Goal: Task Accomplishment & Management: Manage account settings

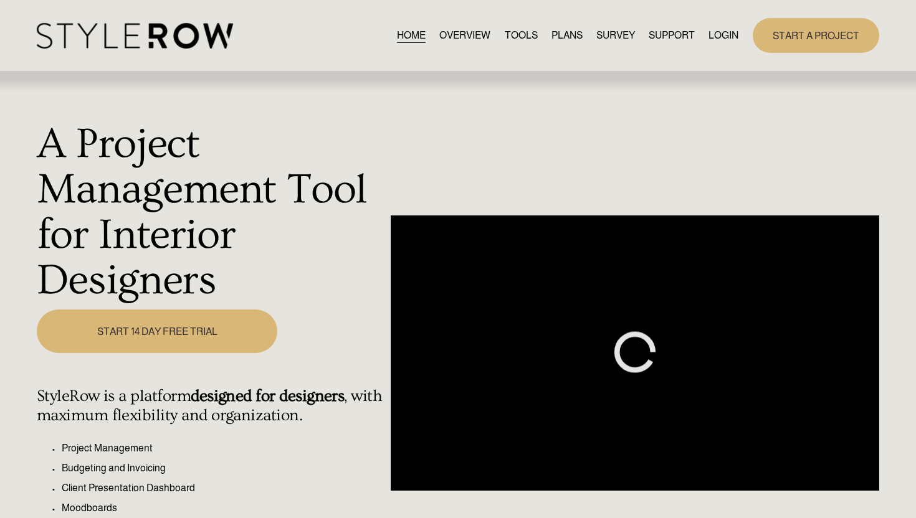
click at [720, 38] on link "LOGIN" at bounding box center [724, 35] width 30 height 17
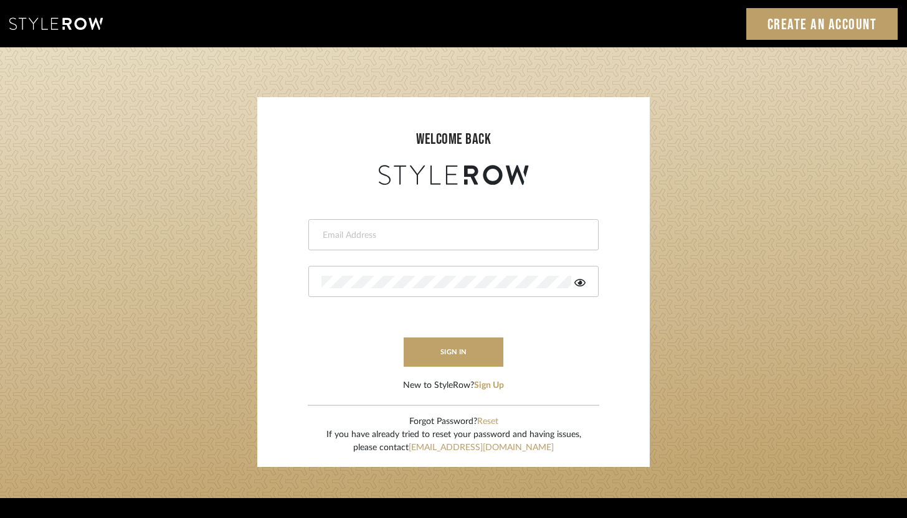
click at [445, 234] on input "email" at bounding box center [452, 235] width 261 height 12
type input "ashley@winnieandcointeriors.com"
click at [586, 281] on div at bounding box center [453, 281] width 290 height 31
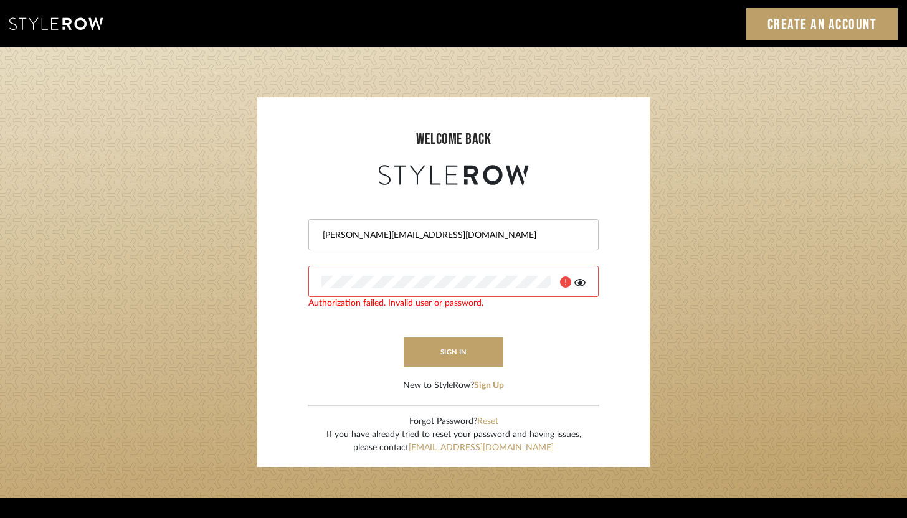
click at [578, 285] on icon at bounding box center [580, 283] width 11 height 10
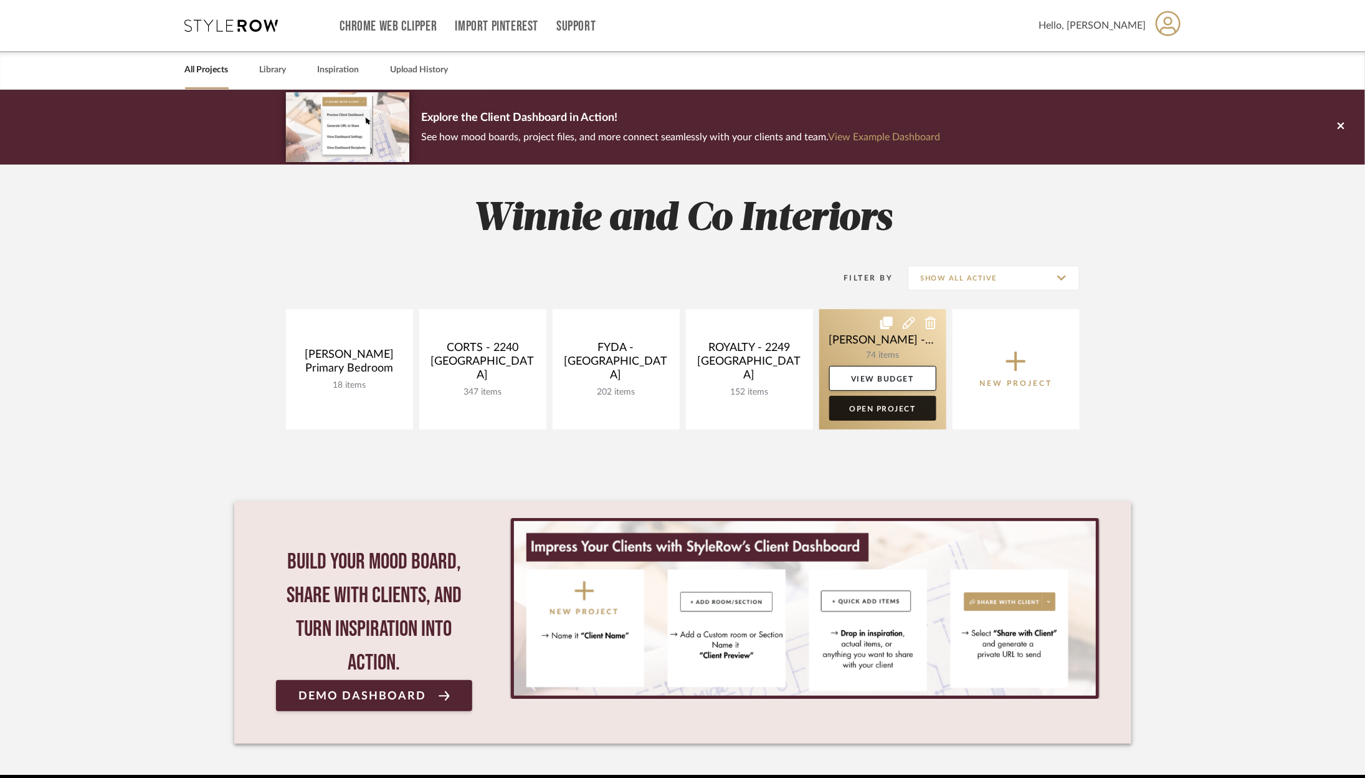
click at [883, 408] on link "Open Project" at bounding box center [882, 408] width 107 height 25
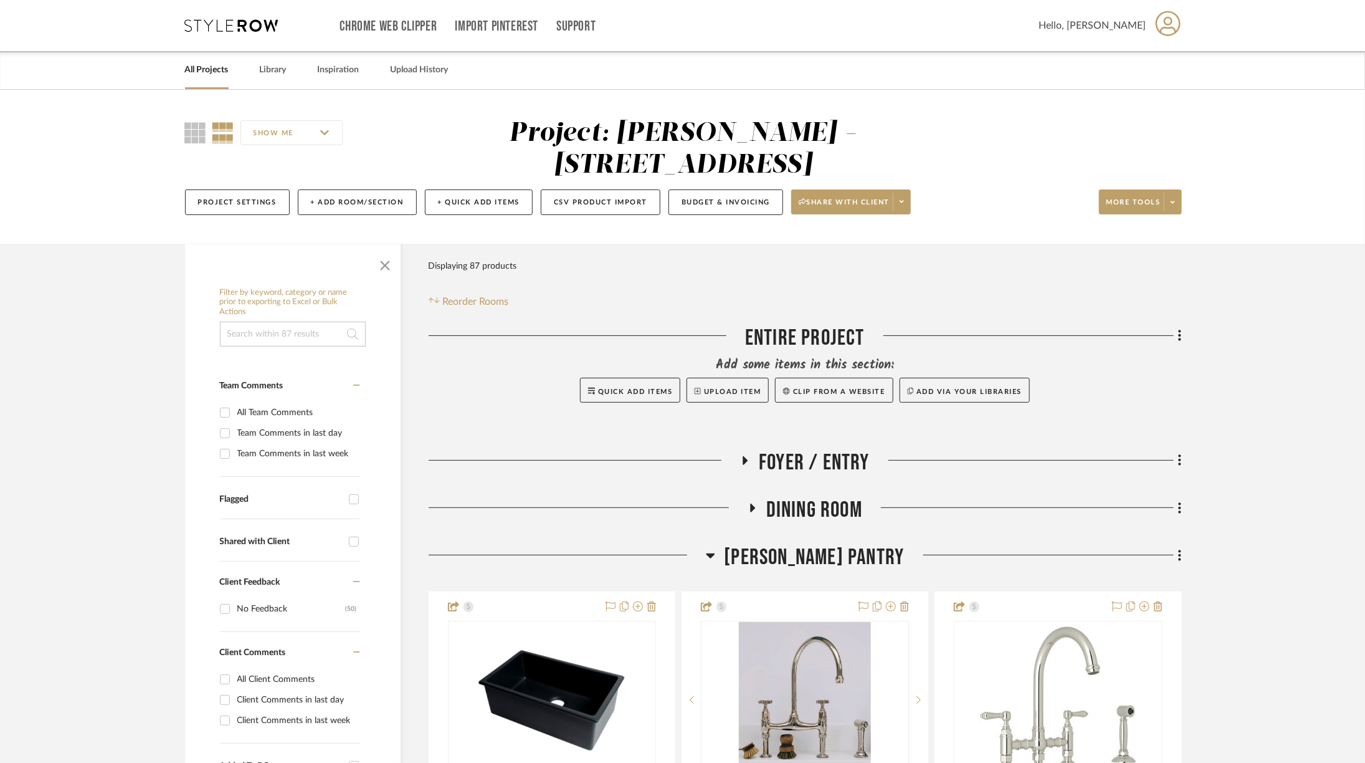
click at [854, 449] on span "Foyer / Entry" at bounding box center [814, 462] width 111 height 27
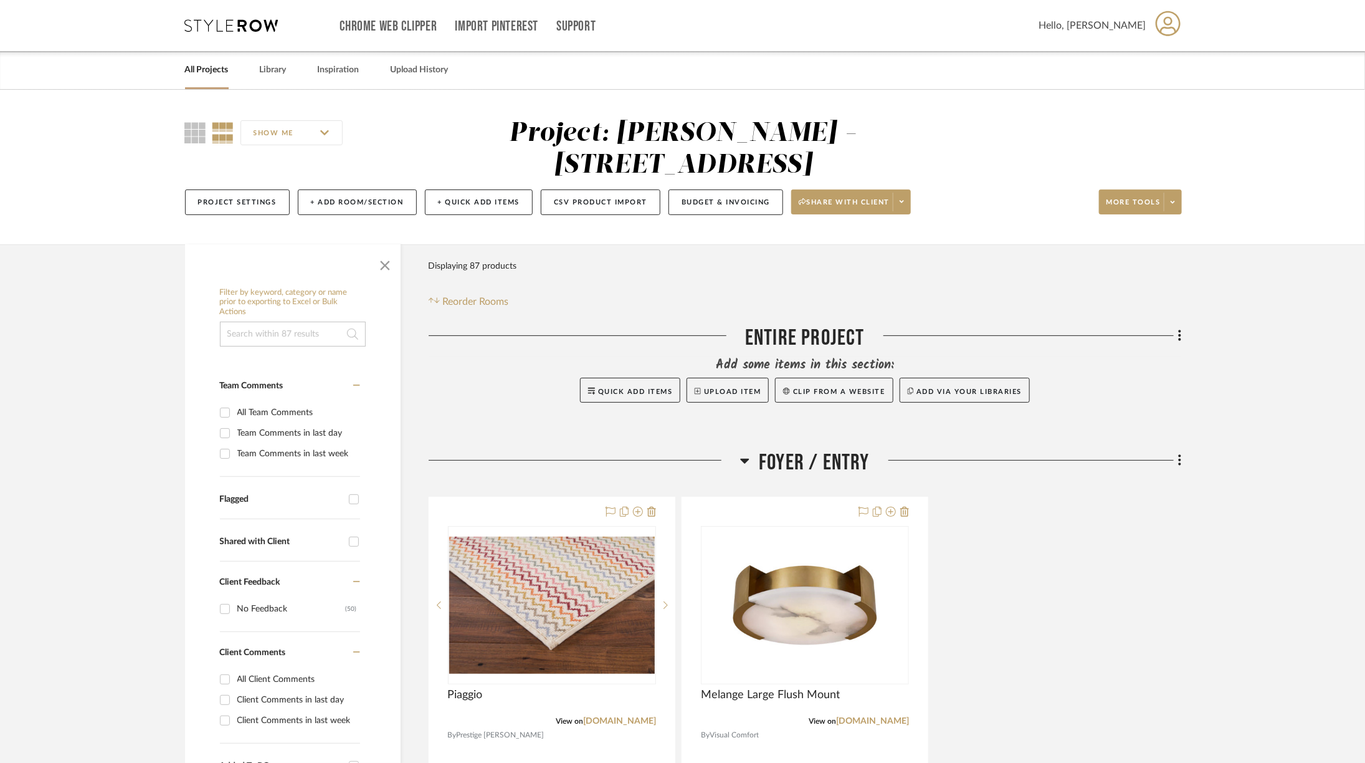
click at [854, 449] on span "Foyer / Entry" at bounding box center [814, 462] width 111 height 27
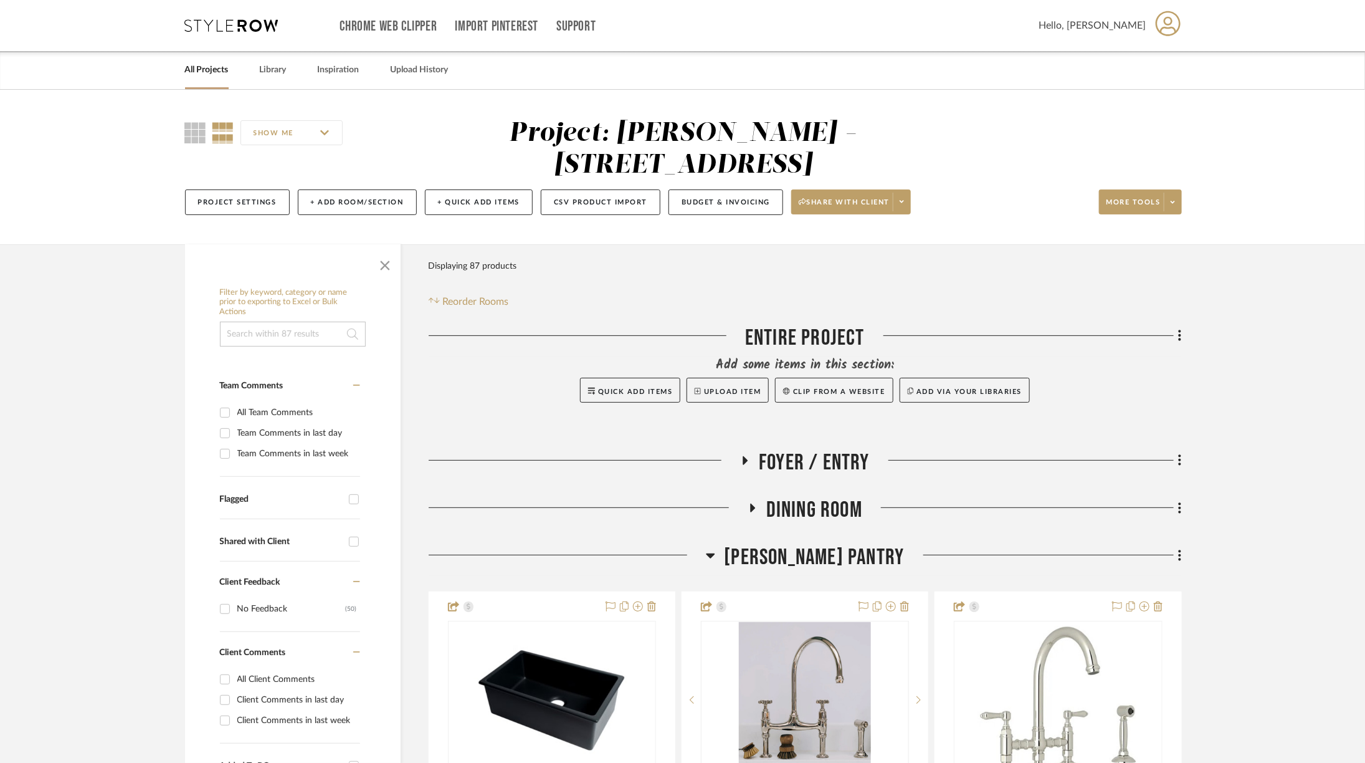
click at [831, 497] on span "Dining Room" at bounding box center [815, 510] width 96 height 27
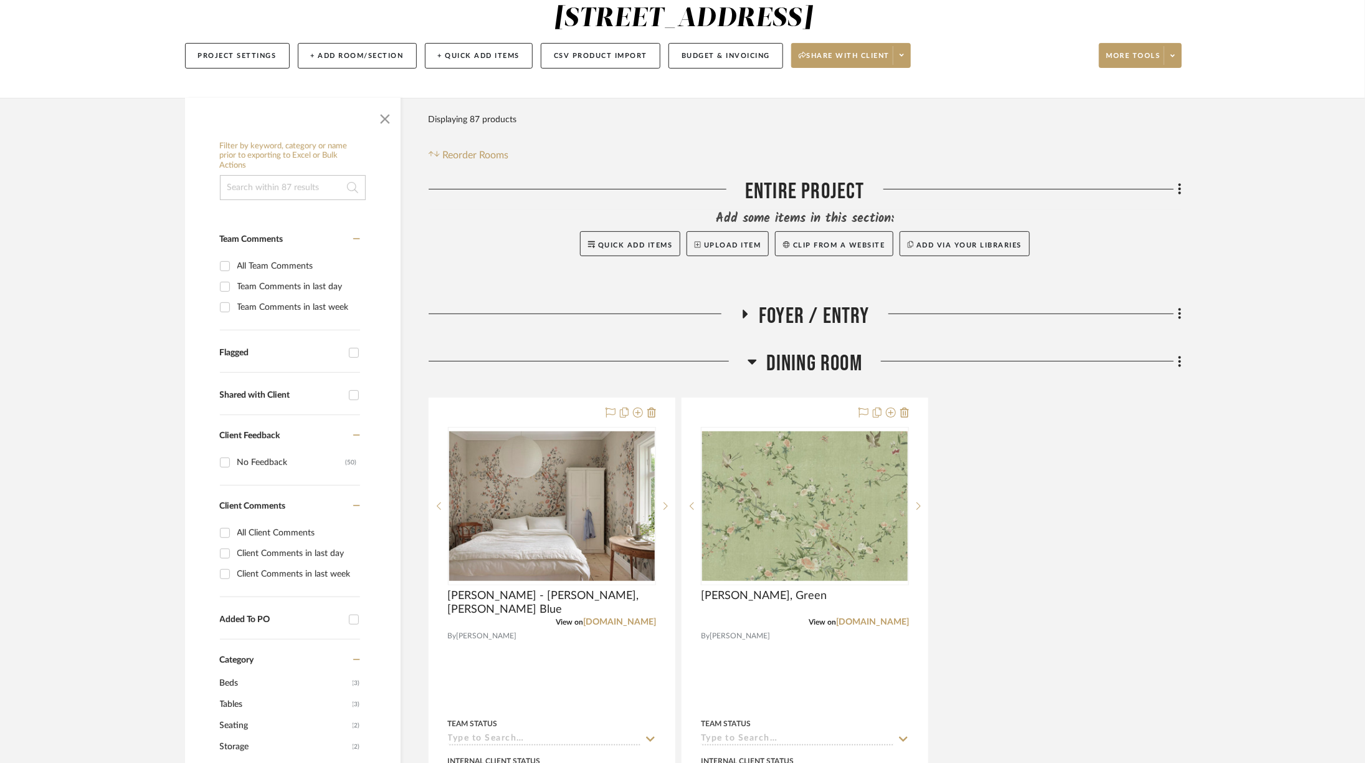
scroll to position [148, 0]
click at [799, 349] on span "Dining Room" at bounding box center [815, 362] width 96 height 27
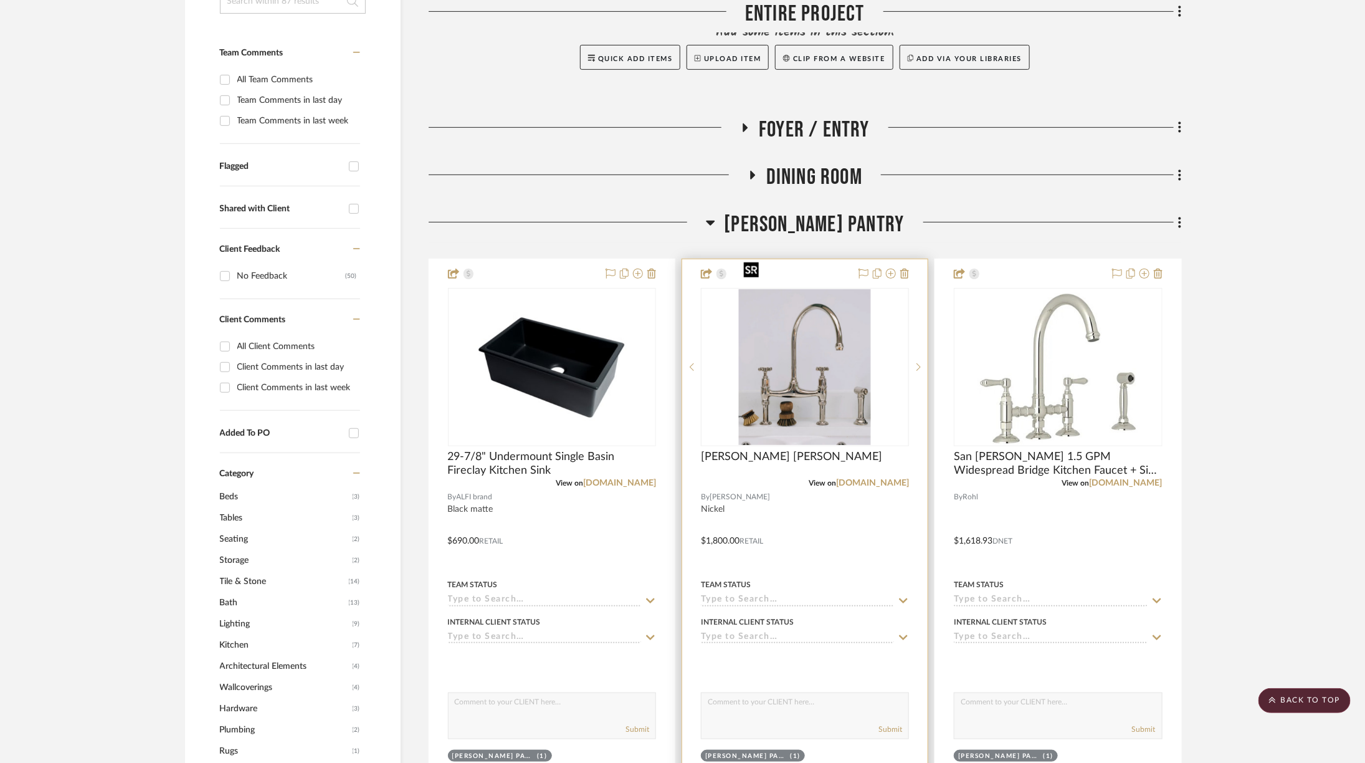
scroll to position [386, 0]
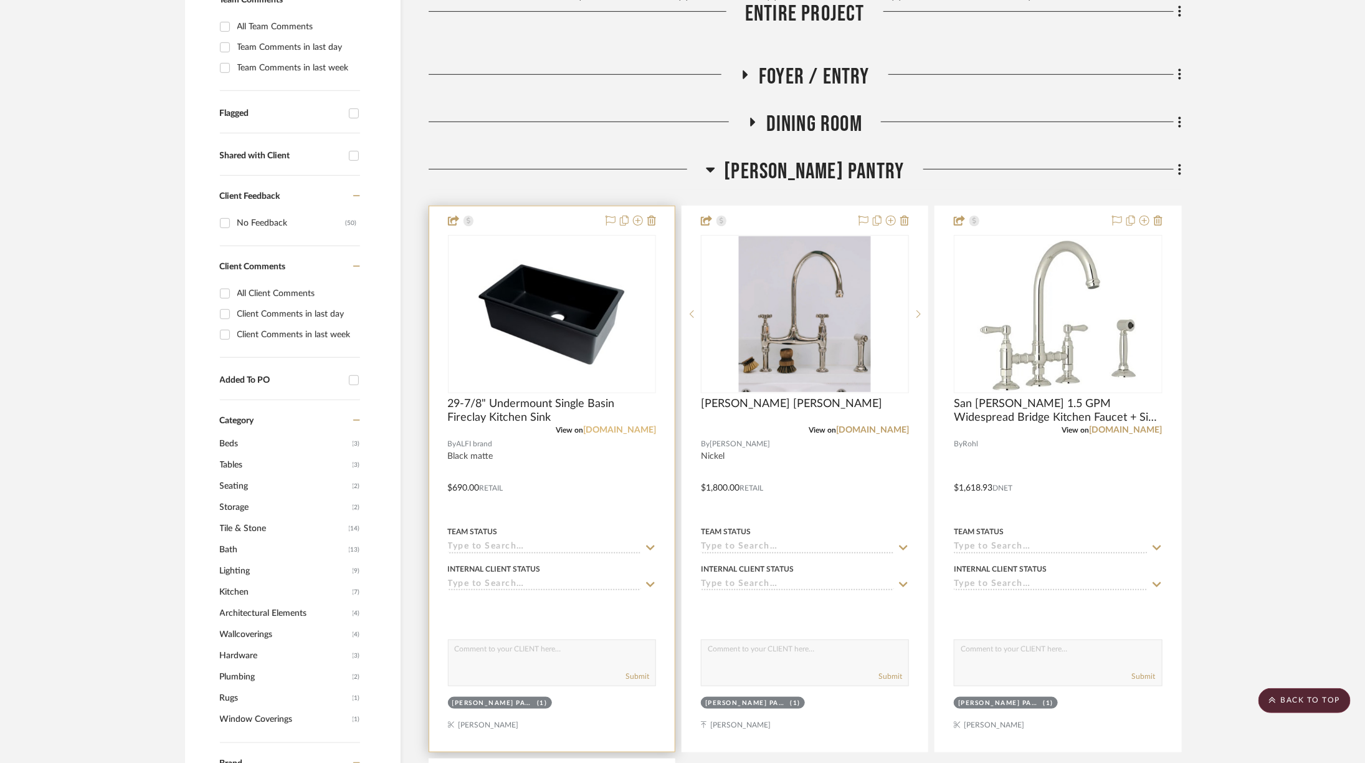
click at [642, 426] on link "build.com" at bounding box center [619, 430] width 73 height 9
click at [0, 0] on img at bounding box center [0, 0] width 0 height 0
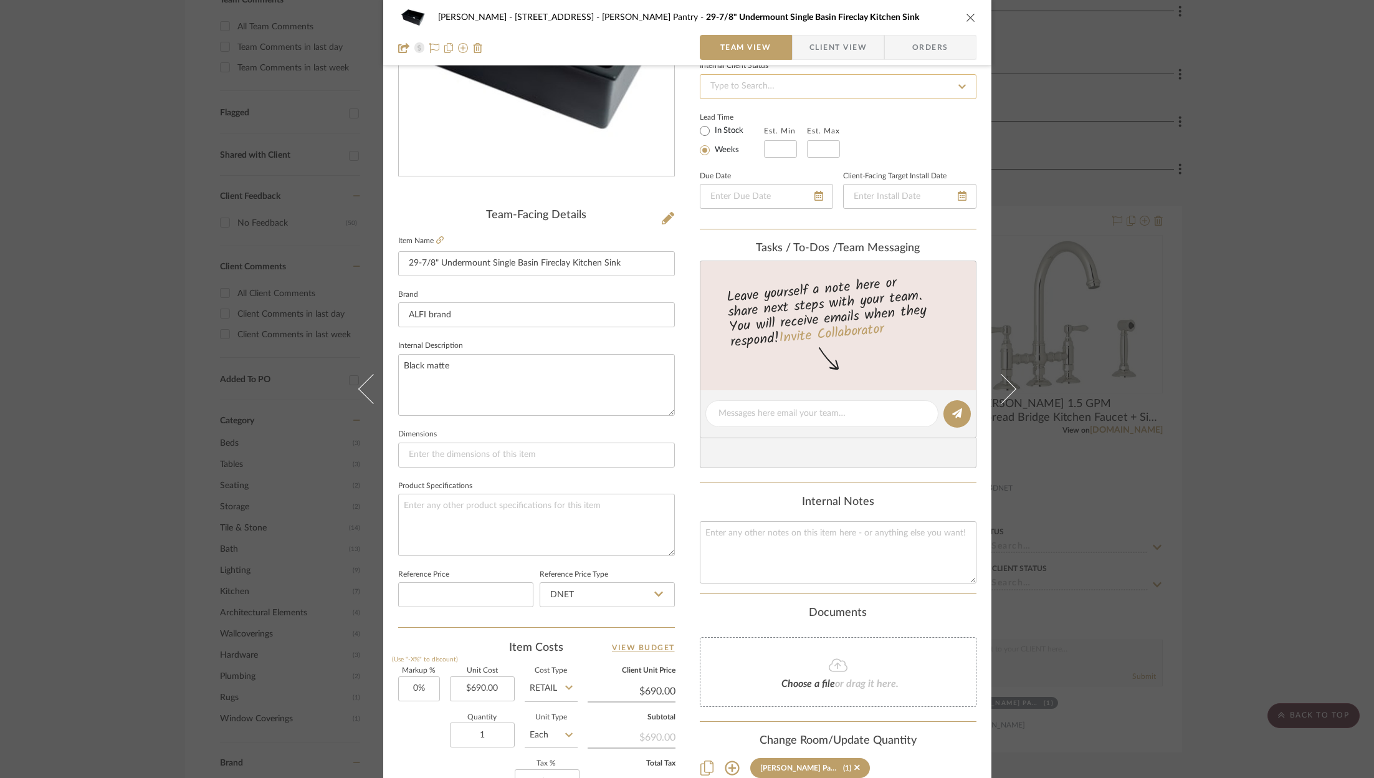
scroll to position [378, 0]
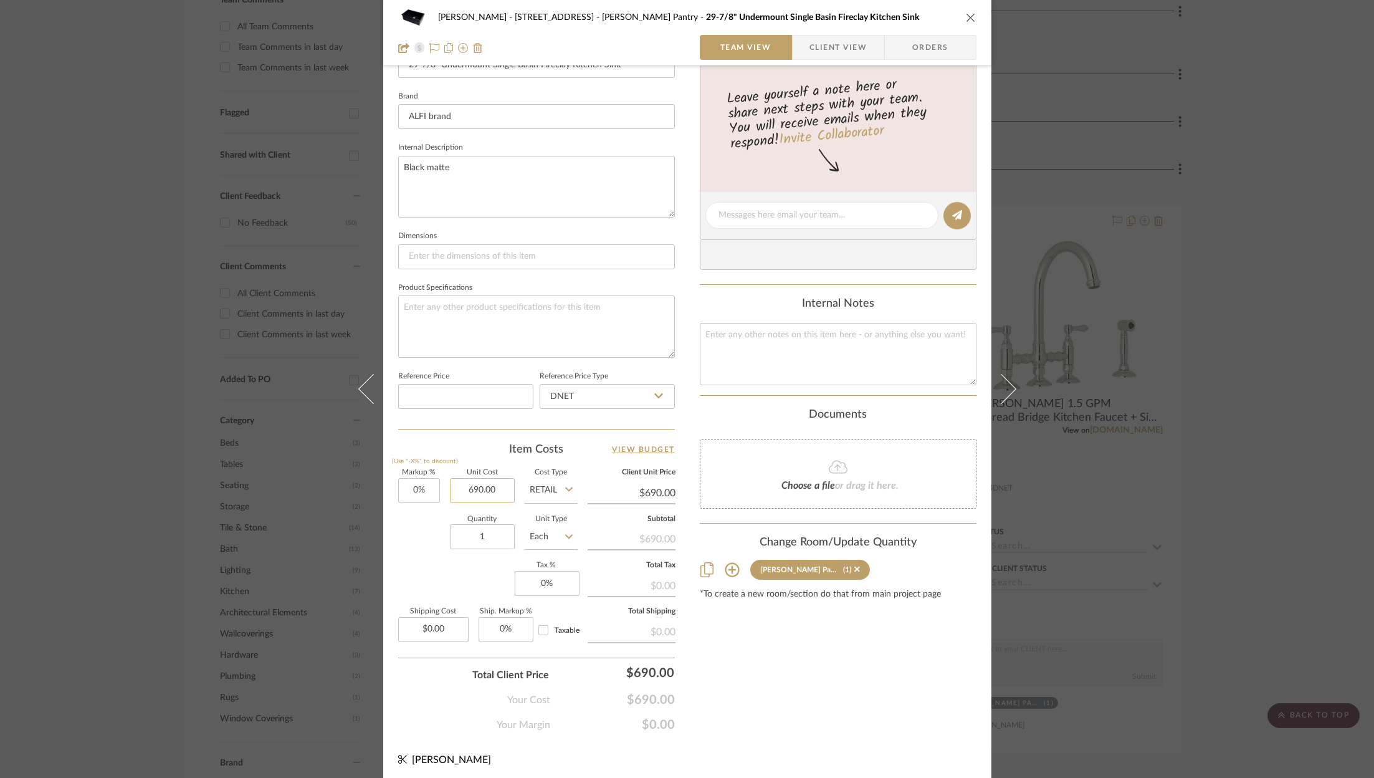
click at [498, 498] on input "690.00" at bounding box center [482, 490] width 65 height 25
type input "1"
type input "$717.10"
click at [494, 487] on input "717.10" at bounding box center [482, 490] width 65 height 25
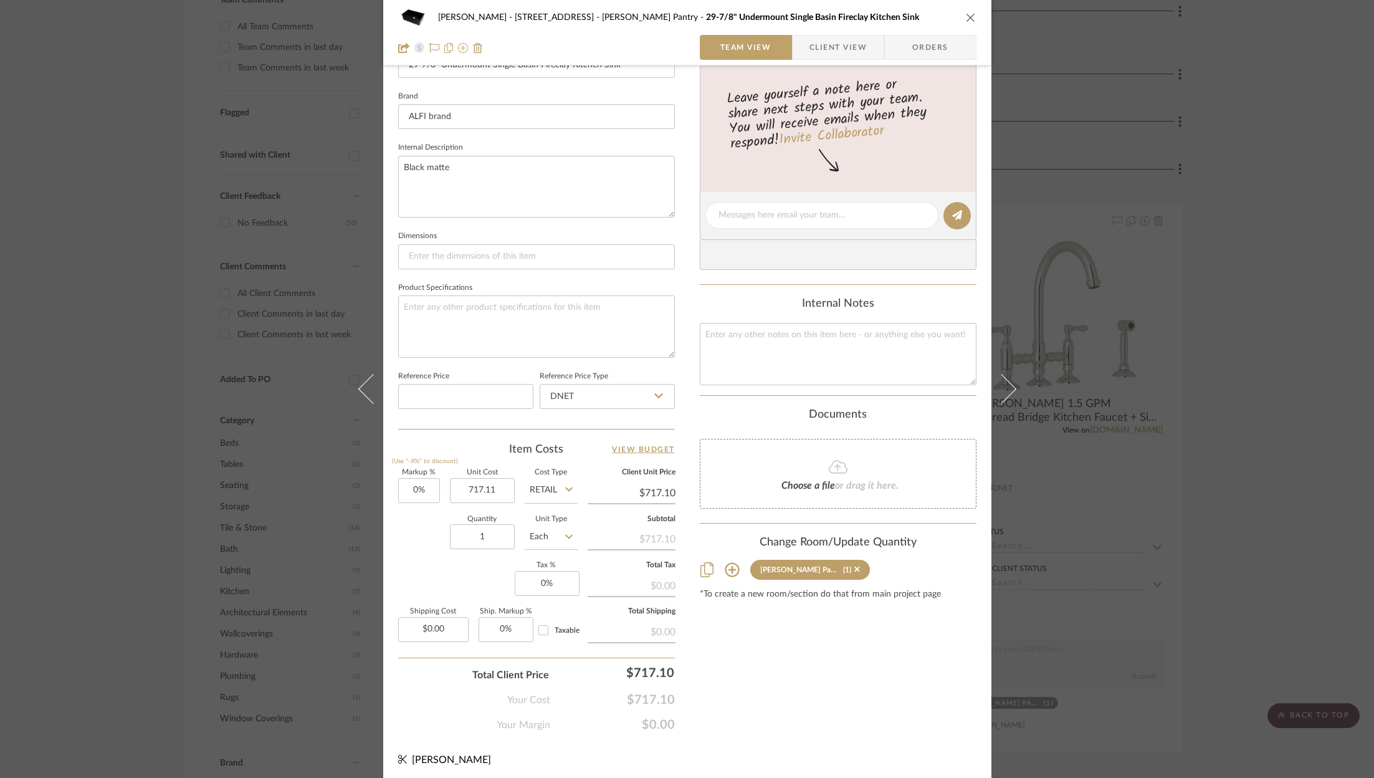
type input "$717.11"
click at [778, 658] on div "Content here copies to Client View - confirm visibility there. Show in Client D…" at bounding box center [838, 219] width 277 height 1026
type input "$717.11"
click at [966, 20] on icon "close" at bounding box center [971, 17] width 10 height 10
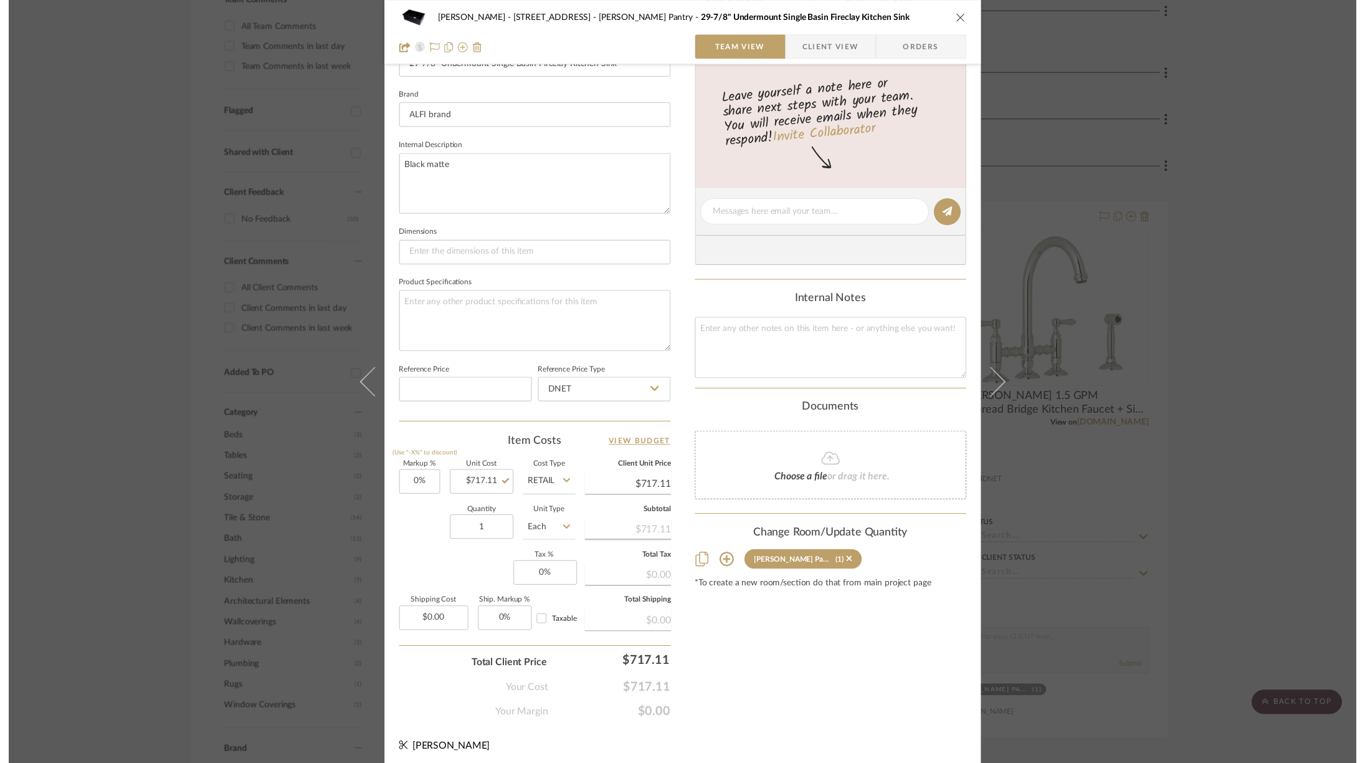
scroll to position [386, 0]
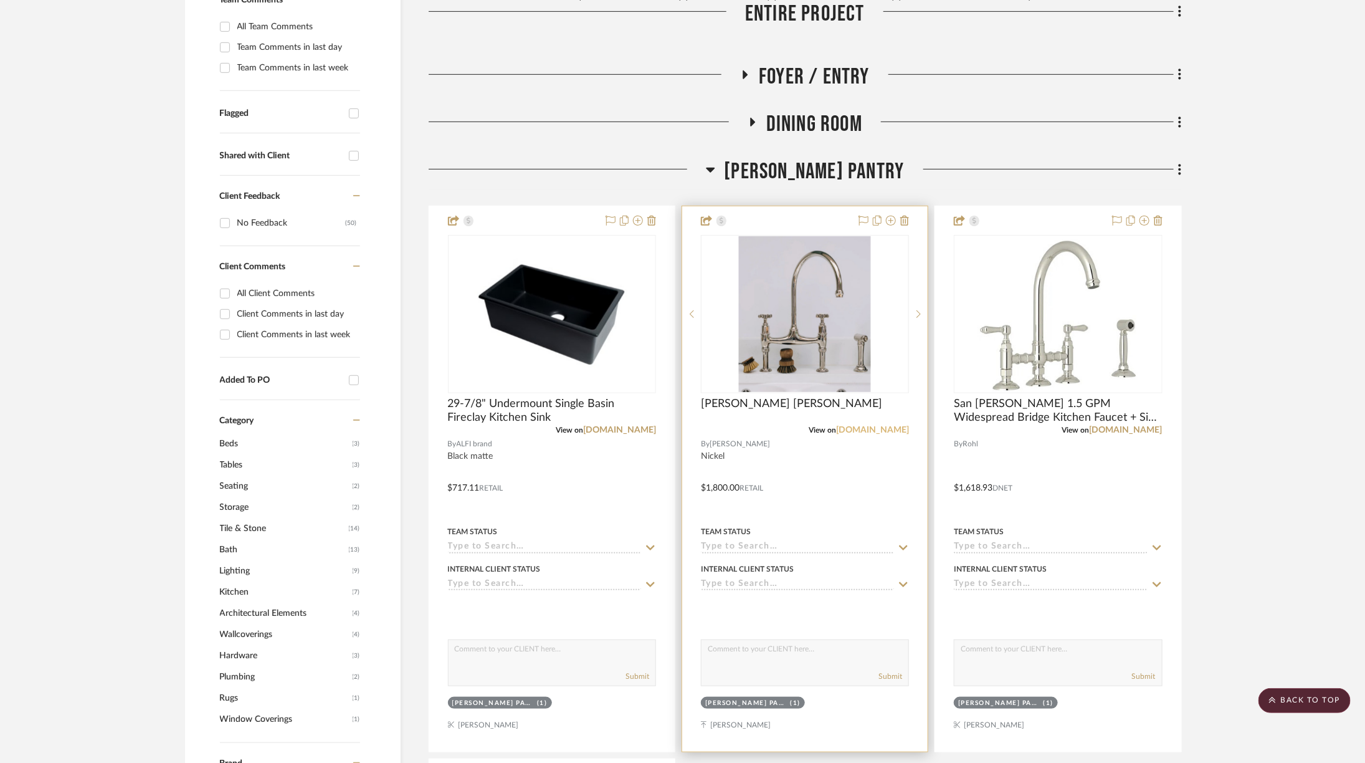
click at [866, 426] on link "devolkitchens.com" at bounding box center [872, 430] width 73 height 9
click at [806, 294] on img "0" at bounding box center [805, 314] width 132 height 156
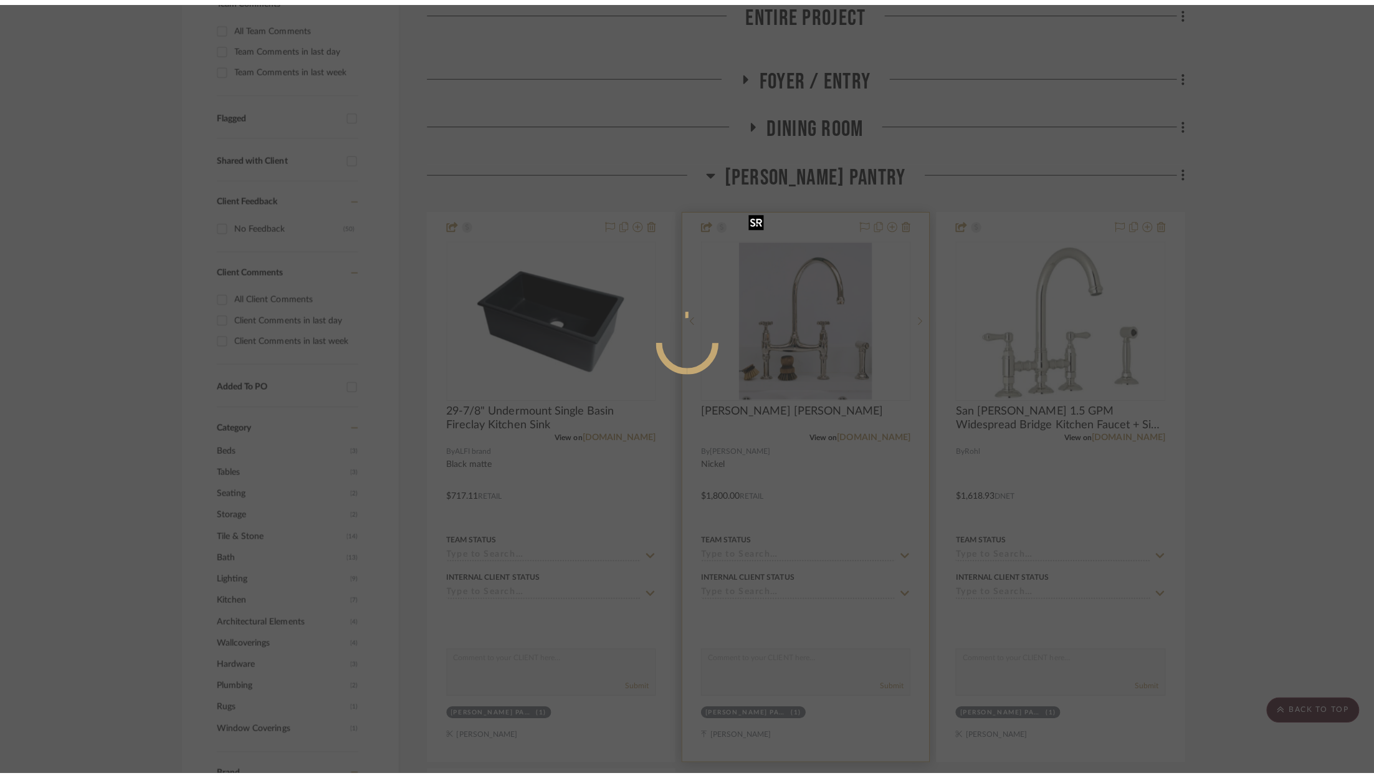
scroll to position [0, 0]
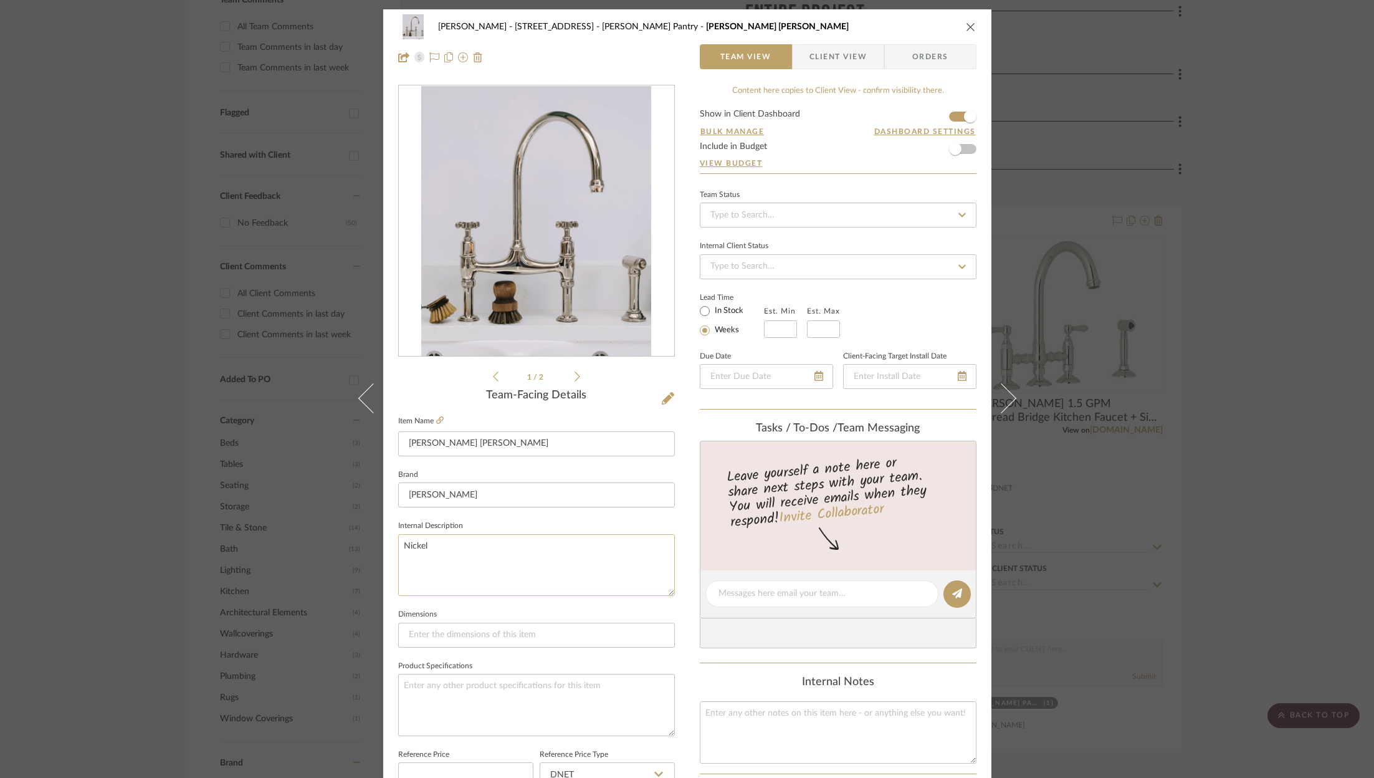
click at [462, 544] on textarea "Nickel" at bounding box center [536, 565] width 277 height 62
type textarea "Nickel With Rinse"
click at [1299, 110] on div "ZAFIRIDES - 2286 Yorkshire Road Butler's Pantry deVOL Nickel Ionian Tap Team Vi…" at bounding box center [687, 389] width 1374 height 778
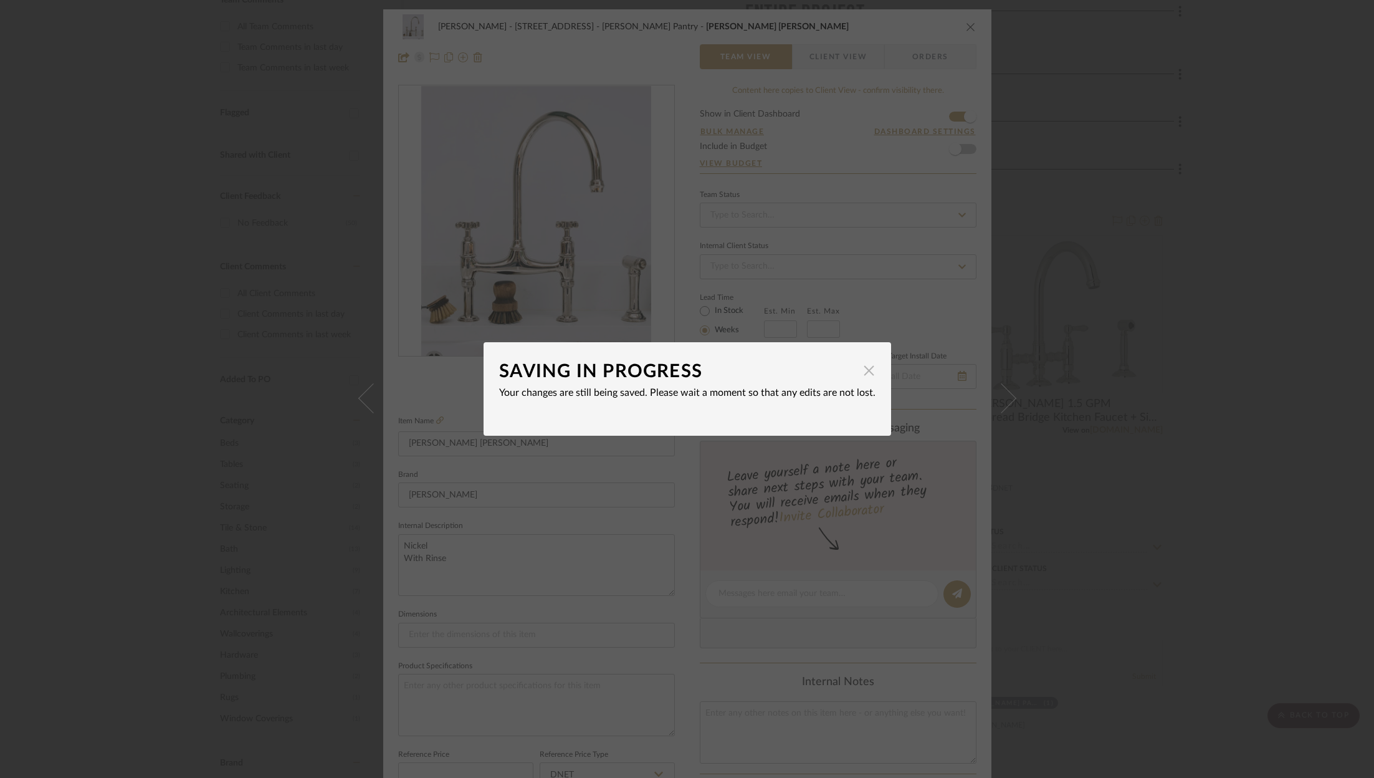
click at [866, 377] on span "button" at bounding box center [869, 370] width 25 height 25
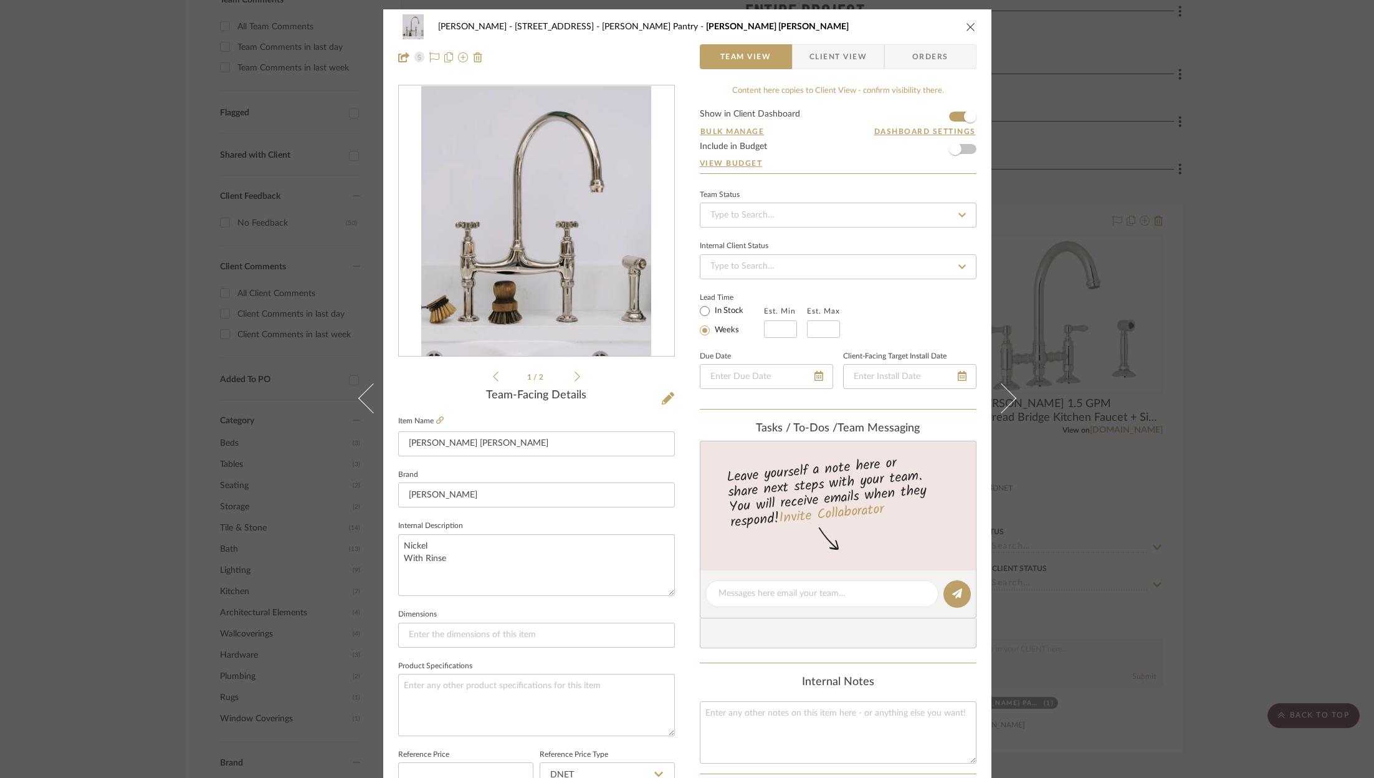
click at [971, 28] on icon "close" at bounding box center [971, 27] width 10 height 10
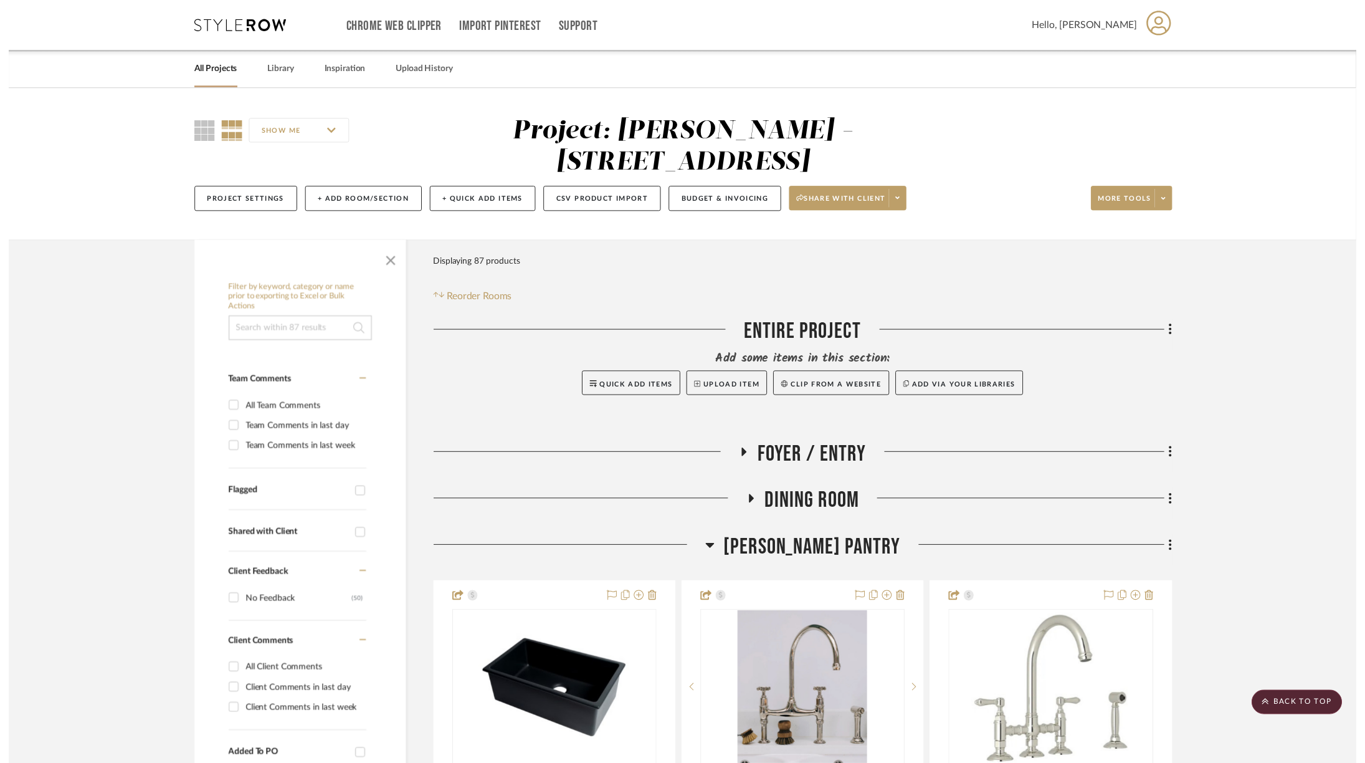
scroll to position [386, 0]
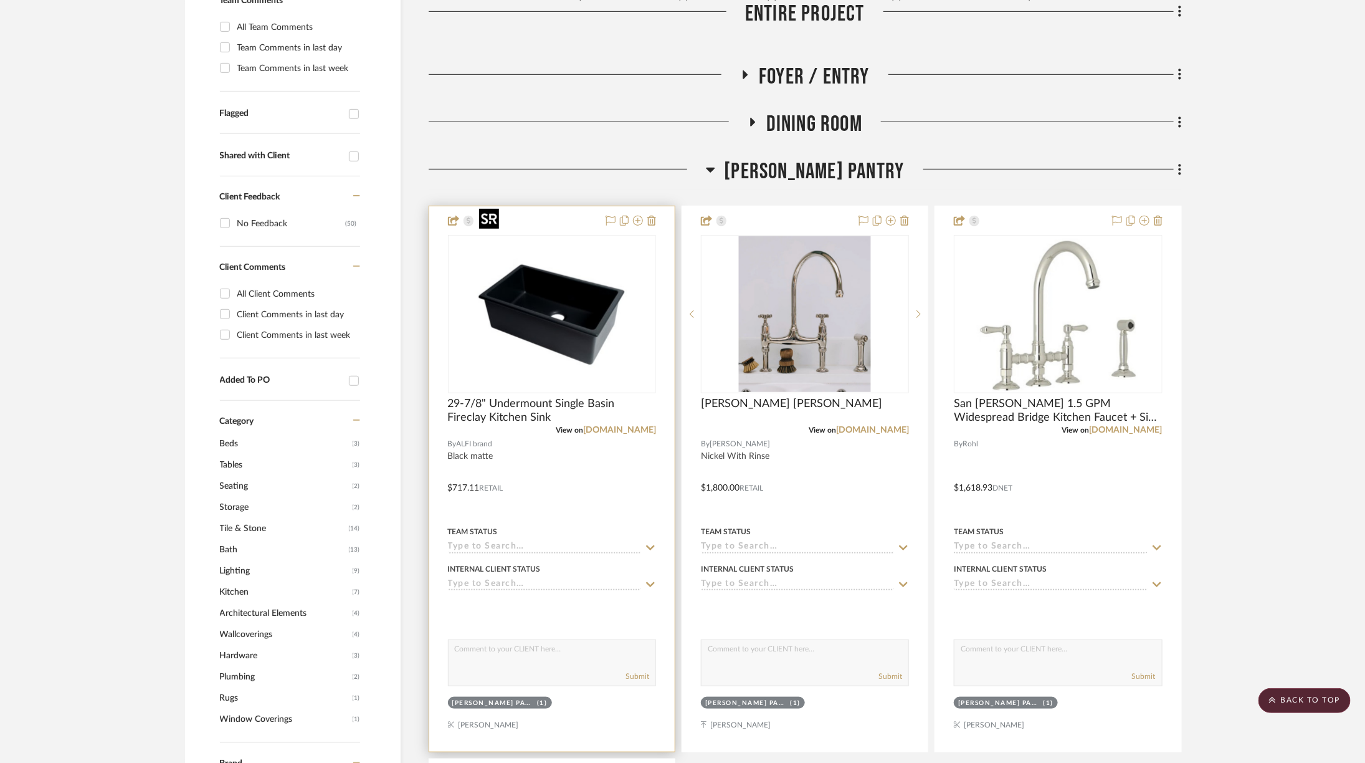
click at [595, 239] on img "0" at bounding box center [552, 314] width 156 height 156
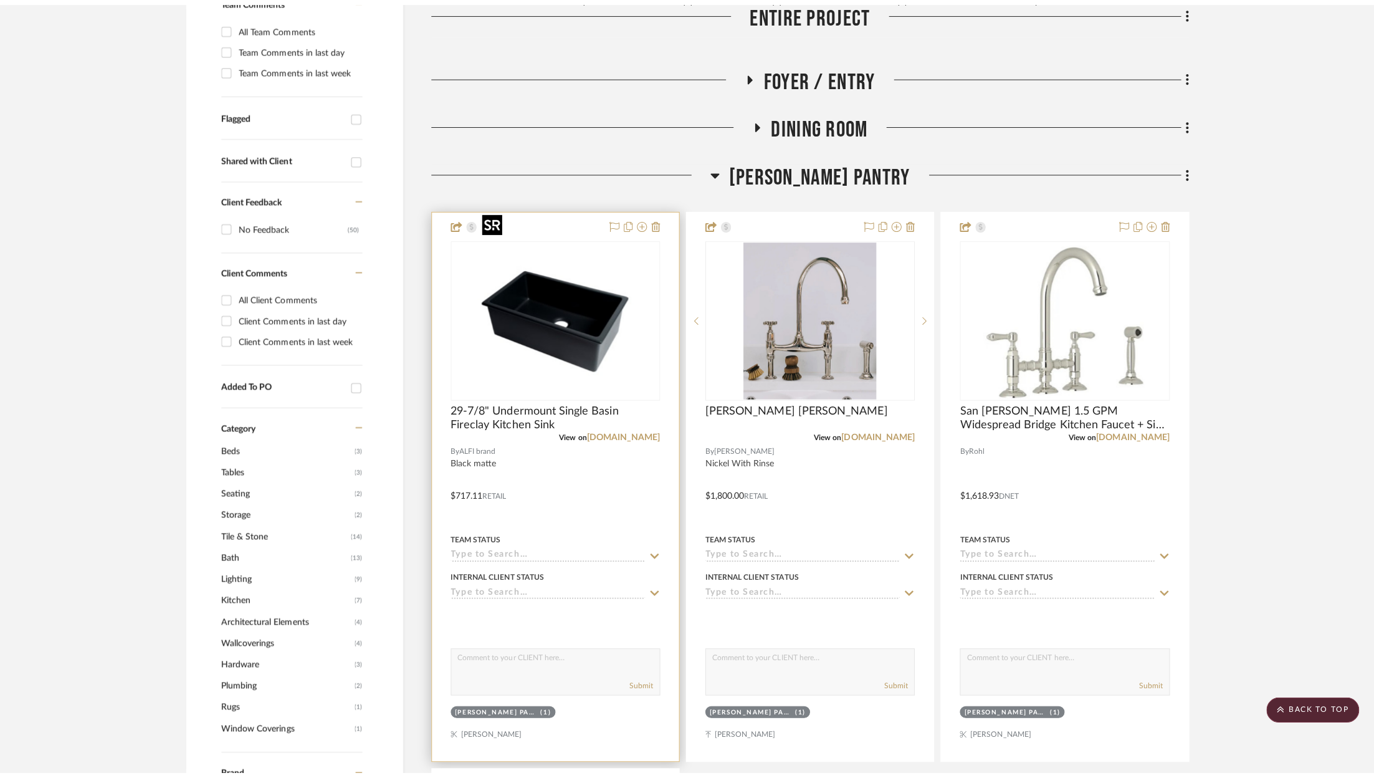
scroll to position [0, 0]
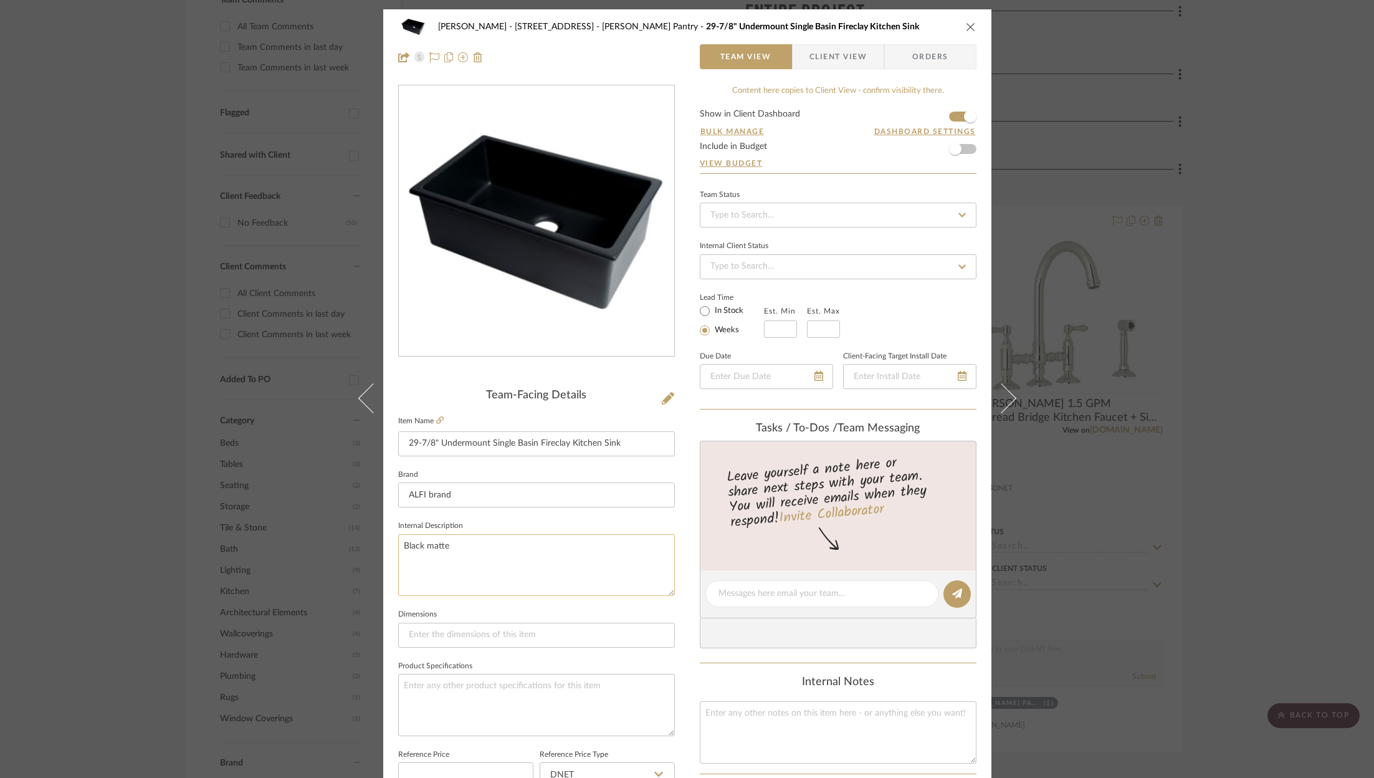
click at [477, 552] on textarea "Black matte" at bounding box center [536, 565] width 277 height 62
click at [472, 705] on textarea at bounding box center [536, 705] width 277 height 62
paste textarea "Black matte"
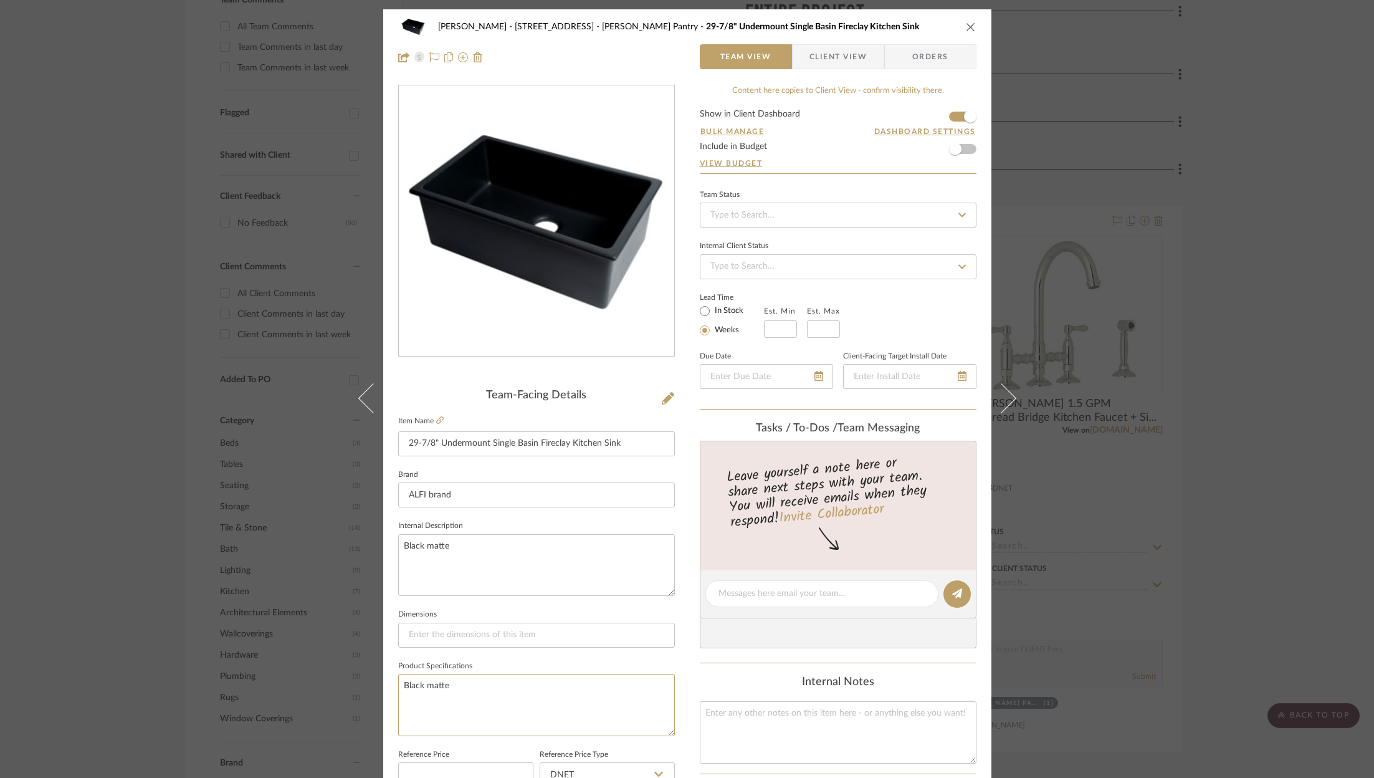
type textarea "Black matte"
click at [967, 22] on icon "close" at bounding box center [971, 27] width 10 height 10
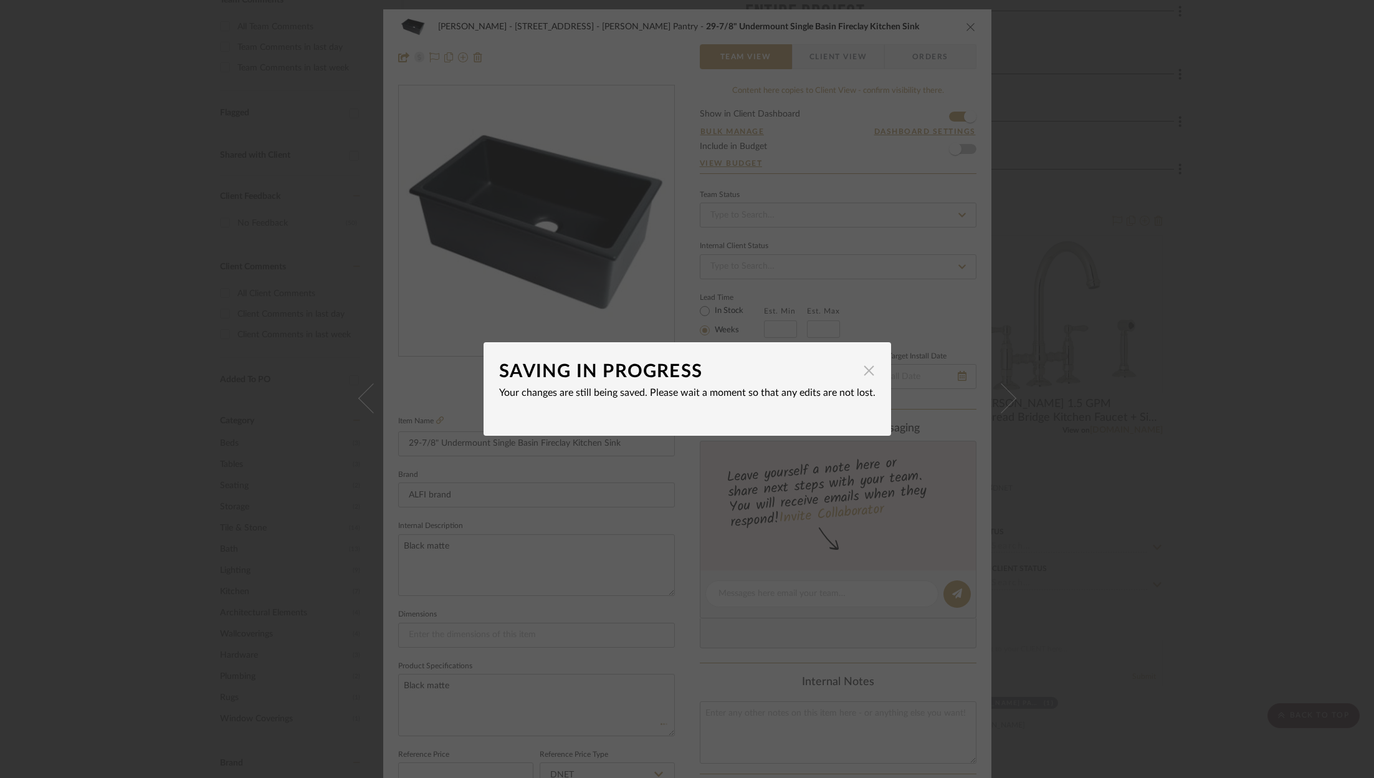
click at [869, 370] on span "button" at bounding box center [869, 370] width 25 height 25
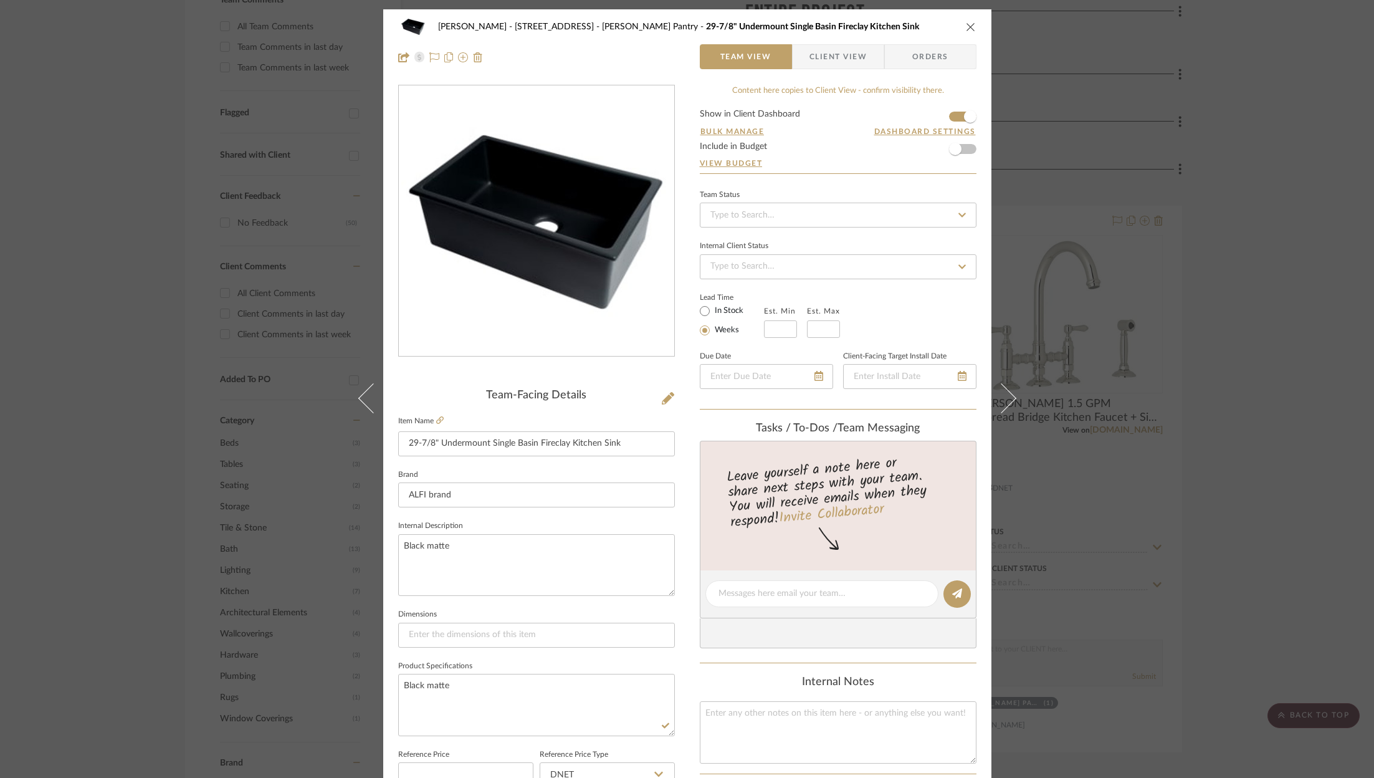
click at [970, 23] on icon "close" at bounding box center [971, 27] width 10 height 10
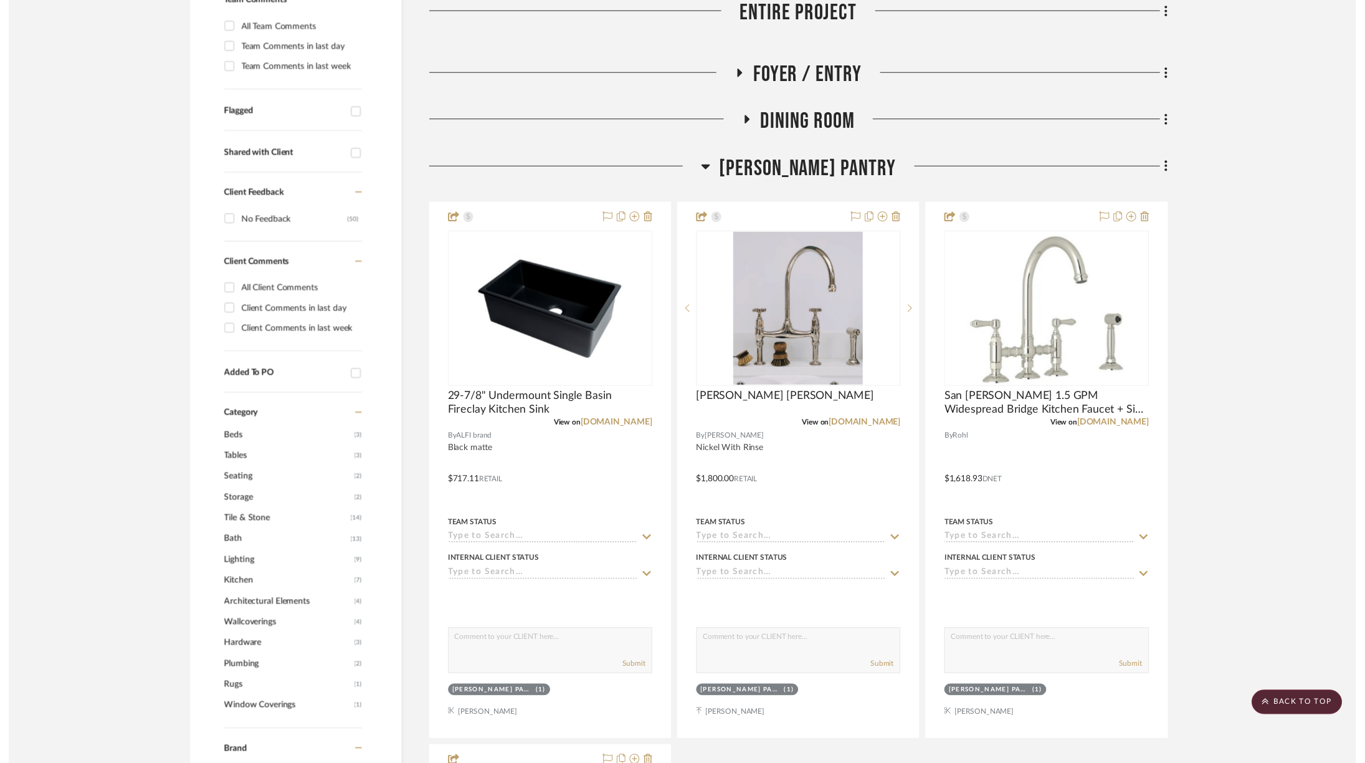
scroll to position [386, 0]
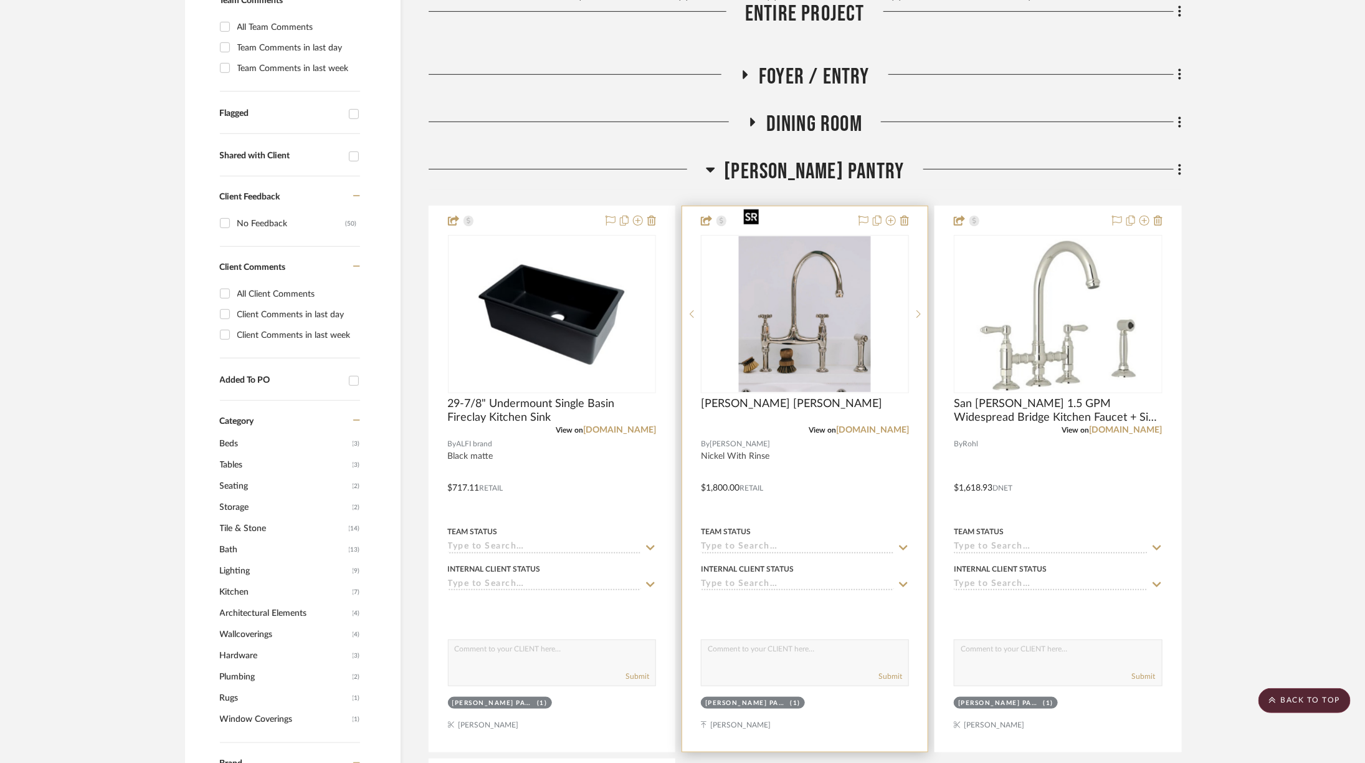
click at [826, 306] on img "0" at bounding box center [805, 314] width 132 height 156
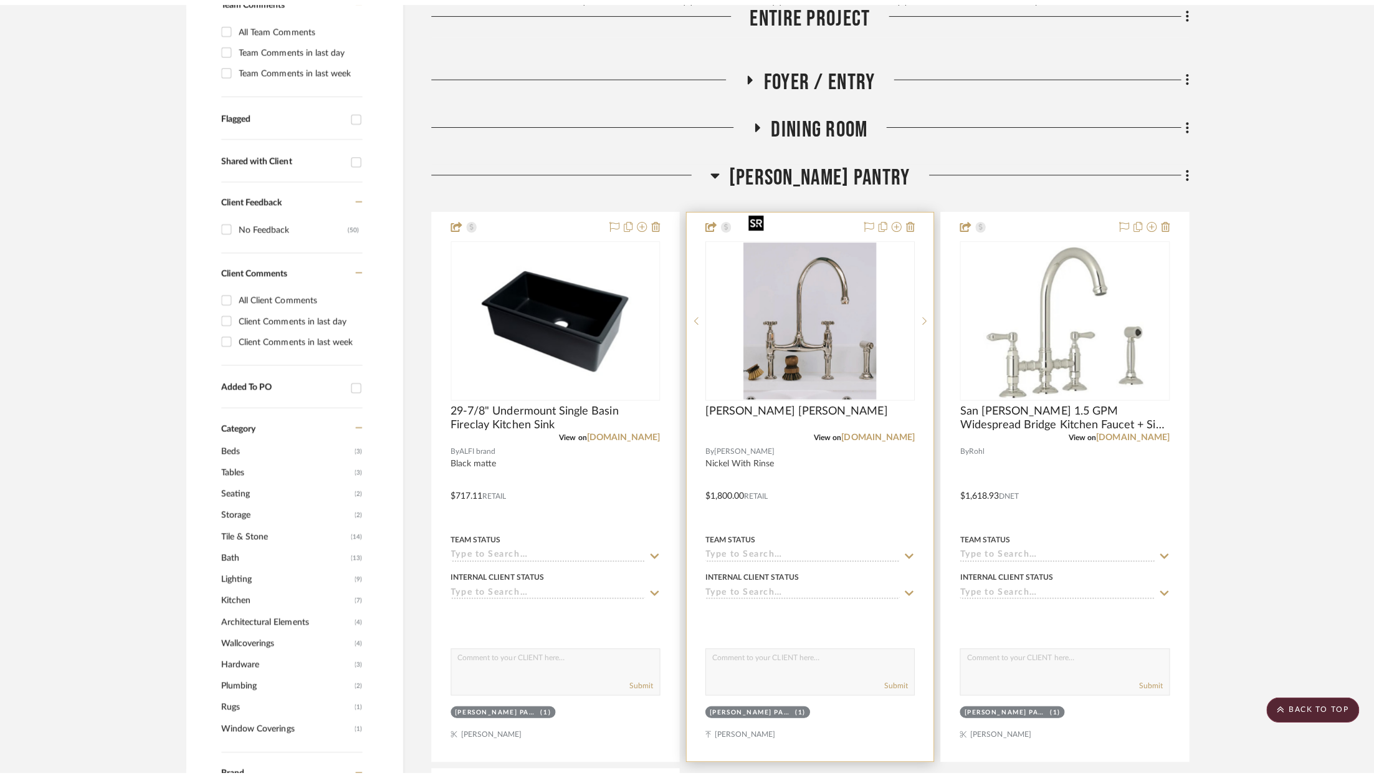
scroll to position [0, 0]
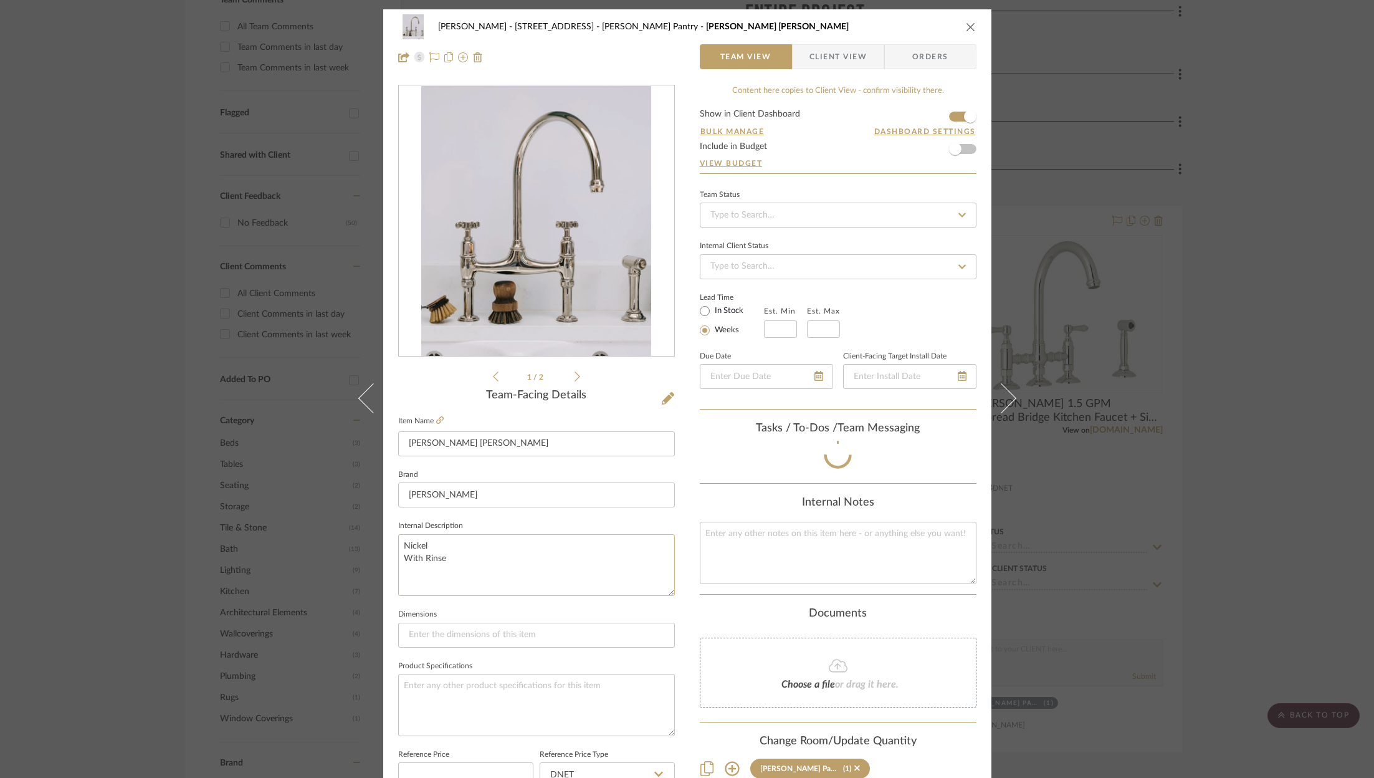
click at [472, 568] on textarea "Nickel With Rinse" at bounding box center [536, 565] width 277 height 62
drag, startPoint x: 472, startPoint y: 568, endPoint x: 388, endPoint y: 520, distance: 97.4
click at [388, 520] on div "ZAFIRIDES - 2286 Yorkshire Road Butler's Pantry deVOL Nickel Ionian Tap Team Vi…" at bounding box center [687, 584] width 608 height 1151
click at [463, 687] on textarea at bounding box center [536, 705] width 277 height 62
paste textarea "Nickel With Rinse"
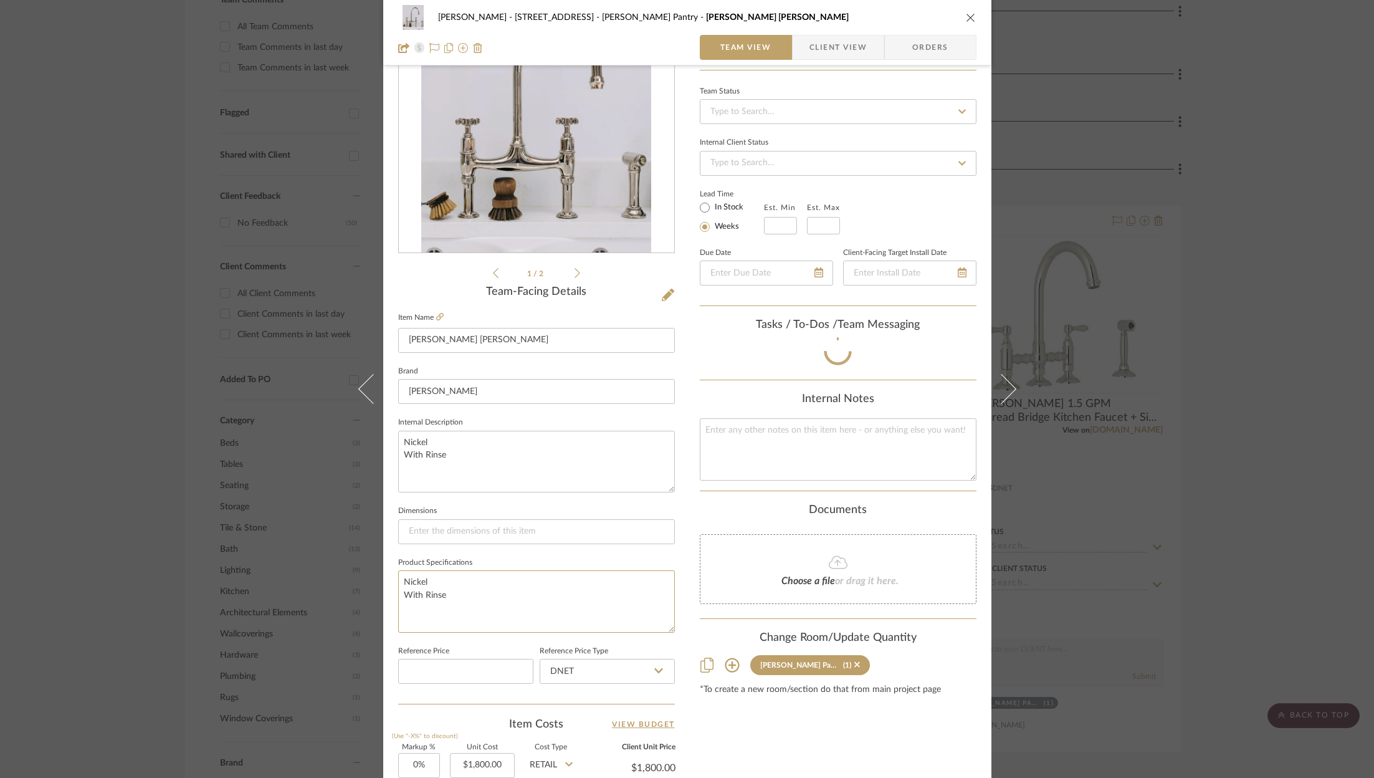
scroll to position [107, 0]
type textarea "Nickel With Rinse"
click at [1162, 373] on div "ZAFIRIDES - 2286 Yorkshire Road Butler's Pantry deVOL Nickel Ionian Tap Team Vi…" at bounding box center [687, 389] width 1374 height 778
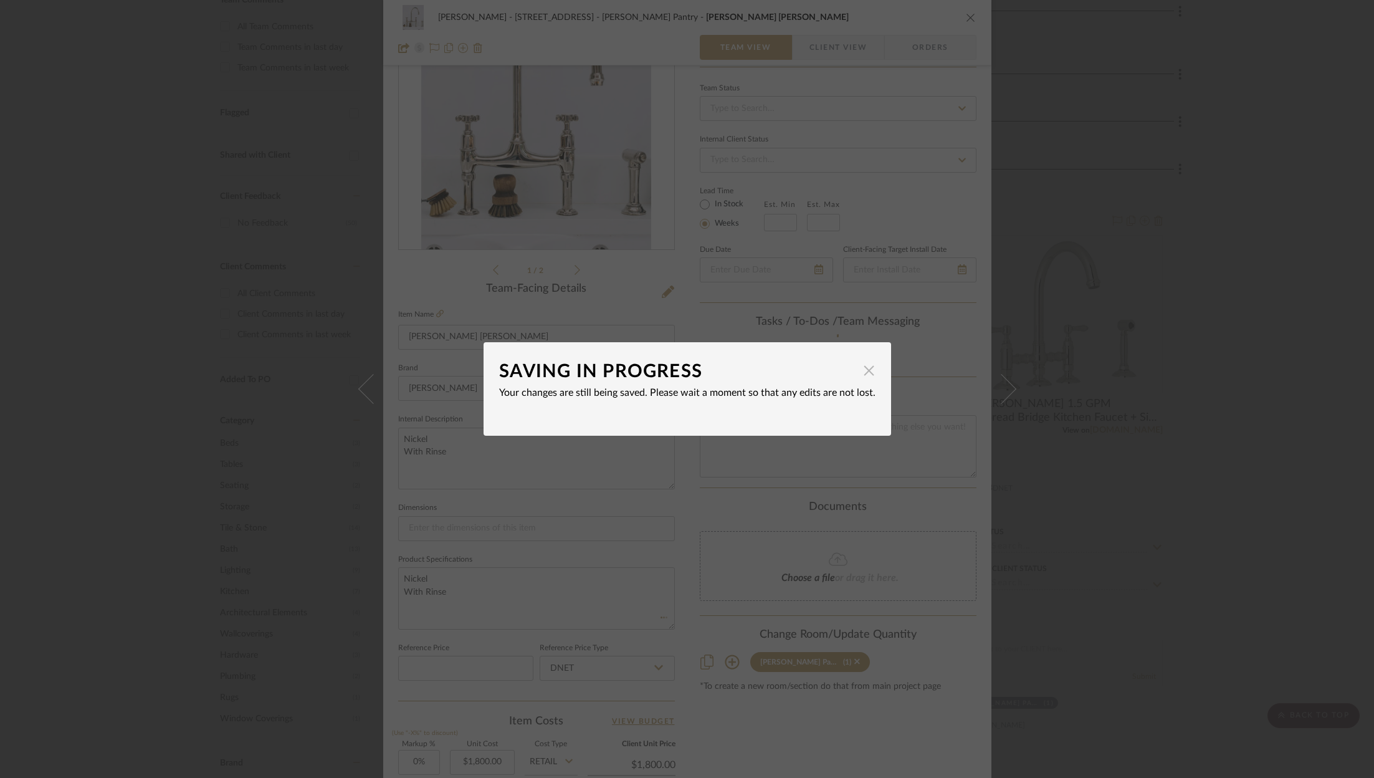
click at [869, 375] on span "button" at bounding box center [869, 370] width 25 height 25
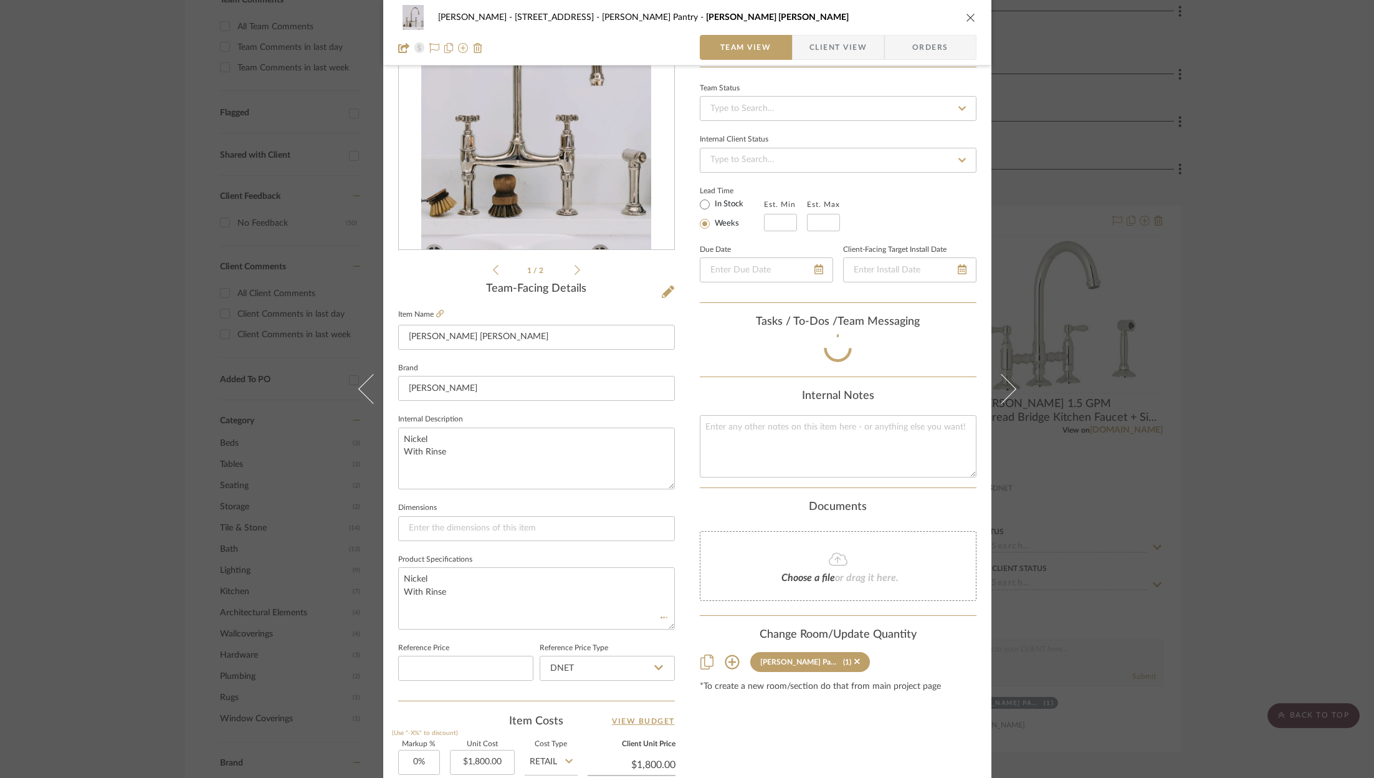
click at [966, 16] on icon "close" at bounding box center [971, 17] width 10 height 10
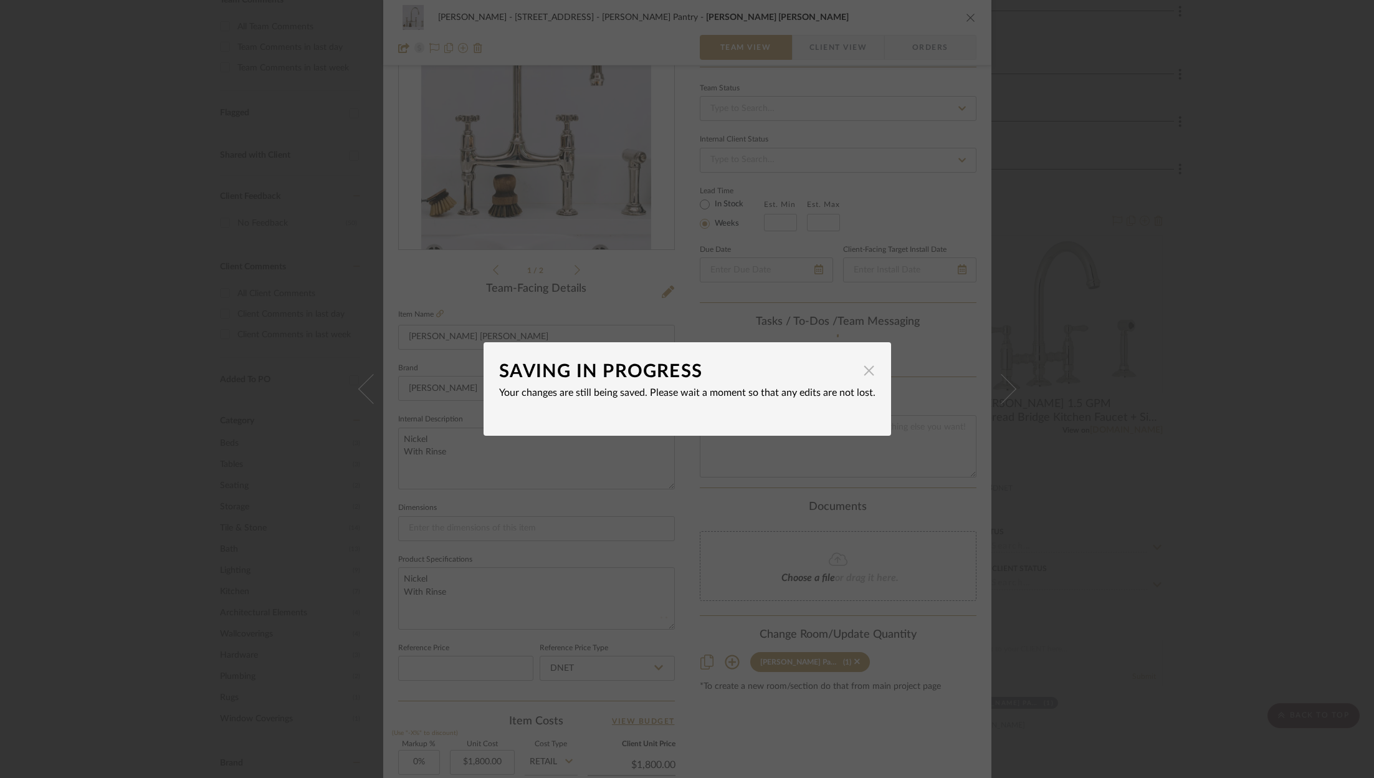
click at [865, 376] on span "button" at bounding box center [869, 370] width 25 height 25
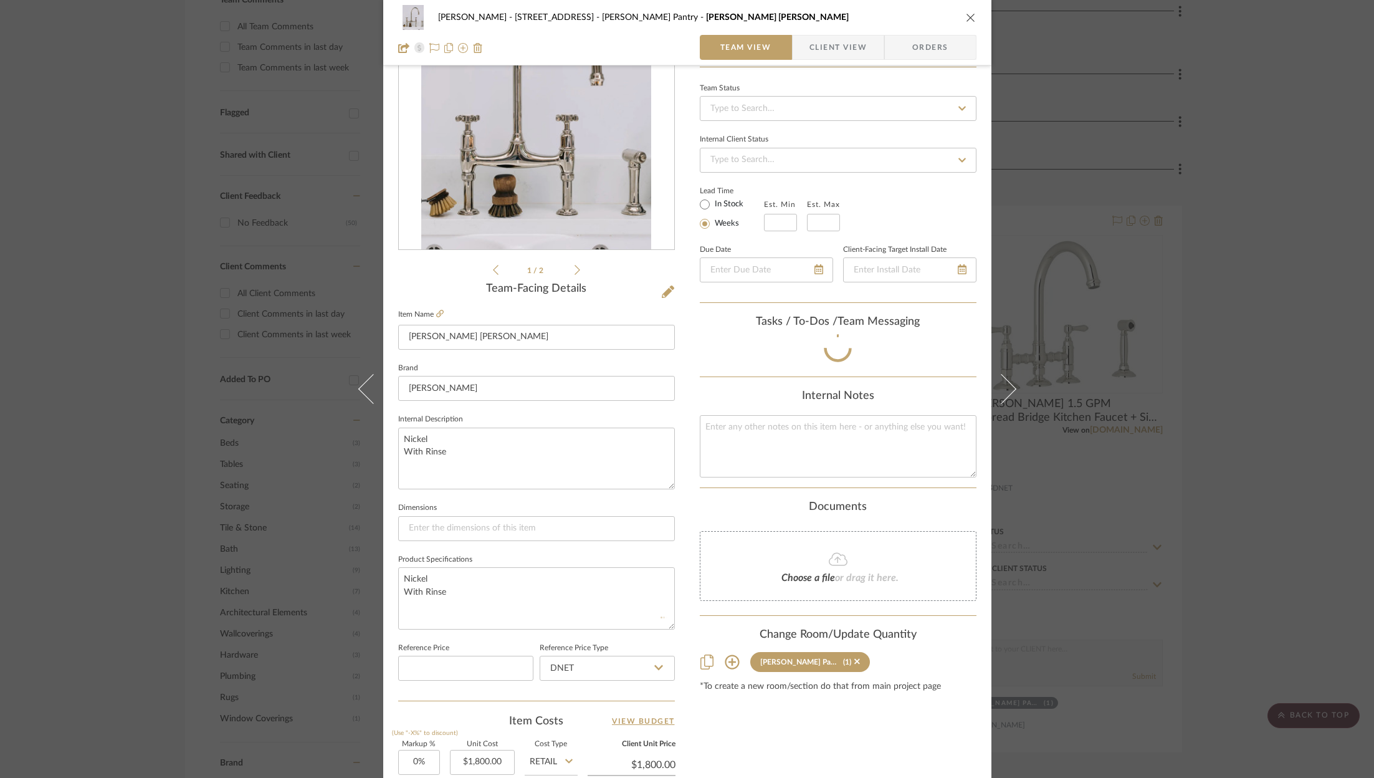
click at [968, 20] on icon "close" at bounding box center [971, 17] width 10 height 10
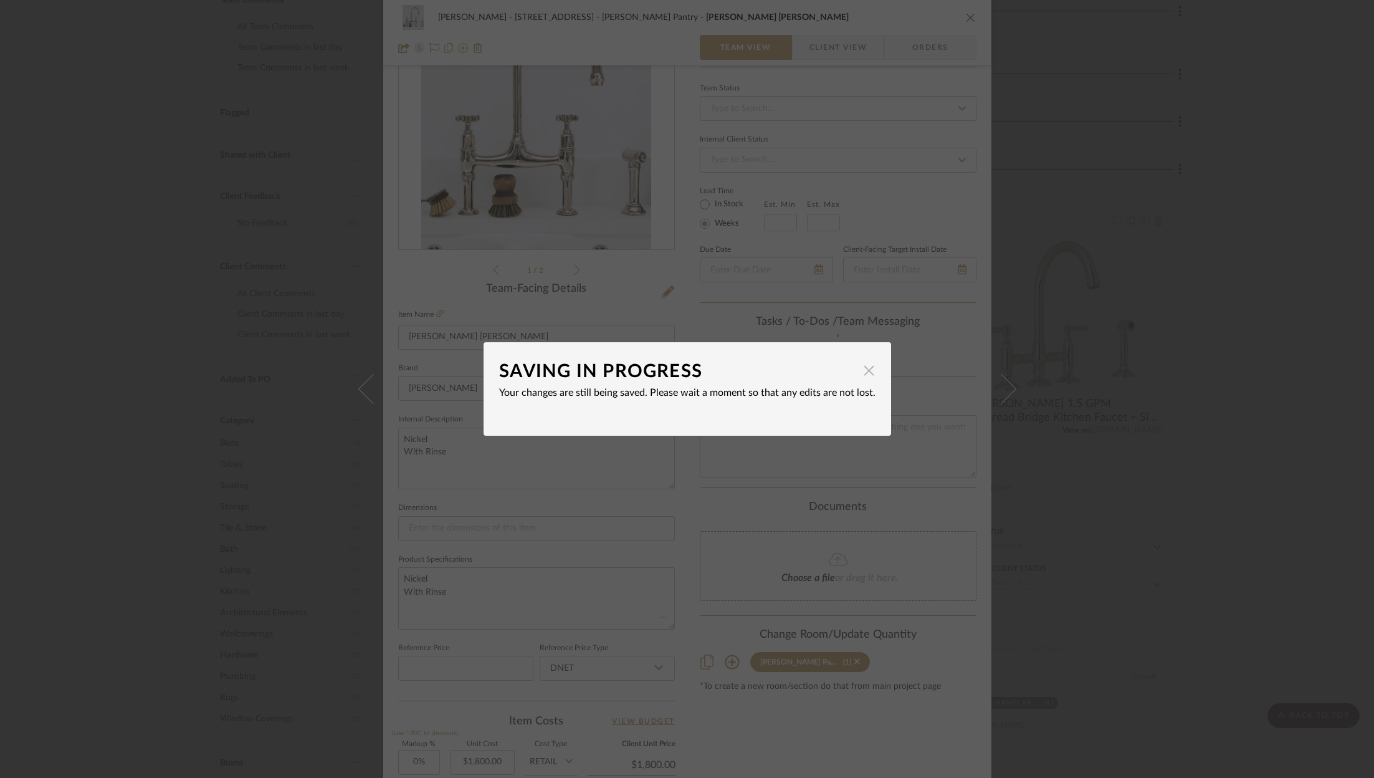
click at [867, 379] on span "button" at bounding box center [869, 370] width 25 height 25
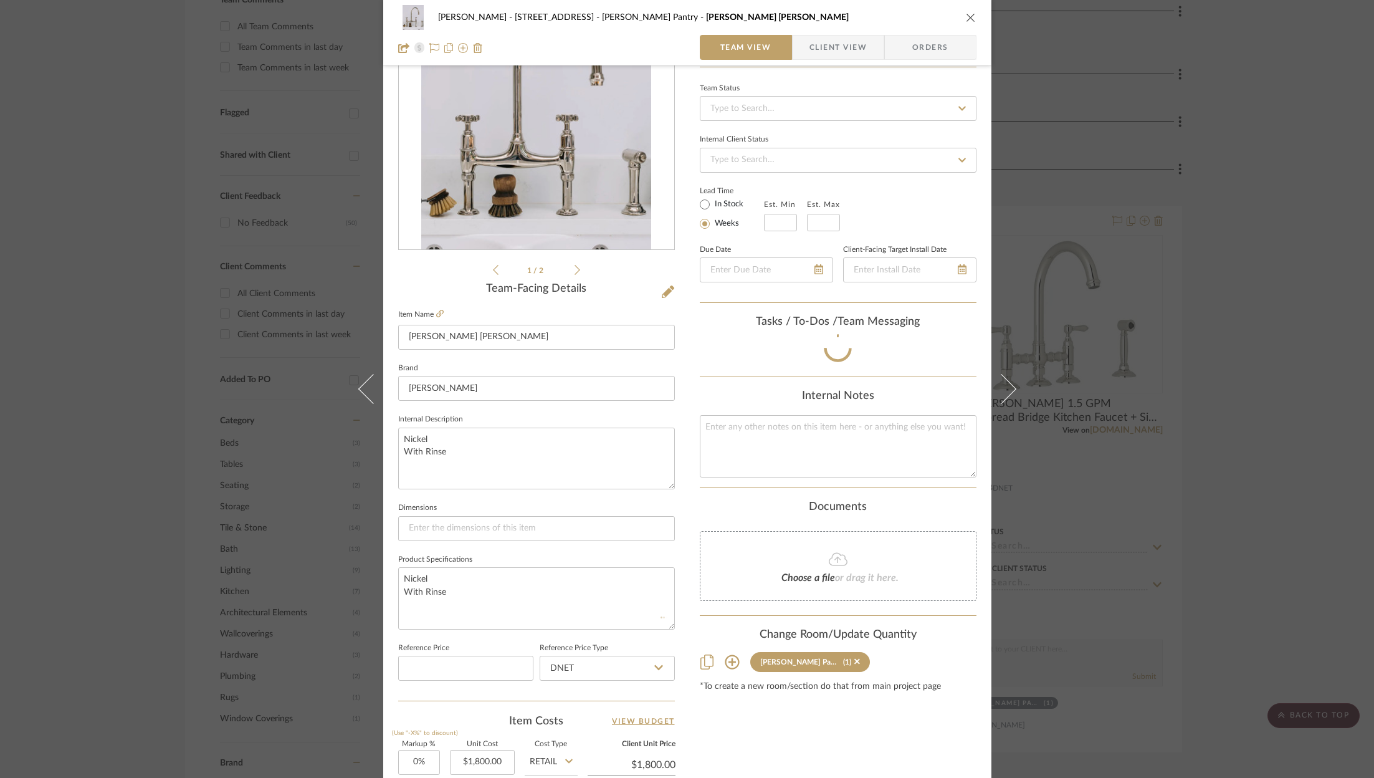
click at [1238, 259] on div "ZAFIRIDES - 2286 Yorkshire Road Butler's Pantry deVOL Nickel Ionian Tap Team Vi…" at bounding box center [687, 389] width 1374 height 778
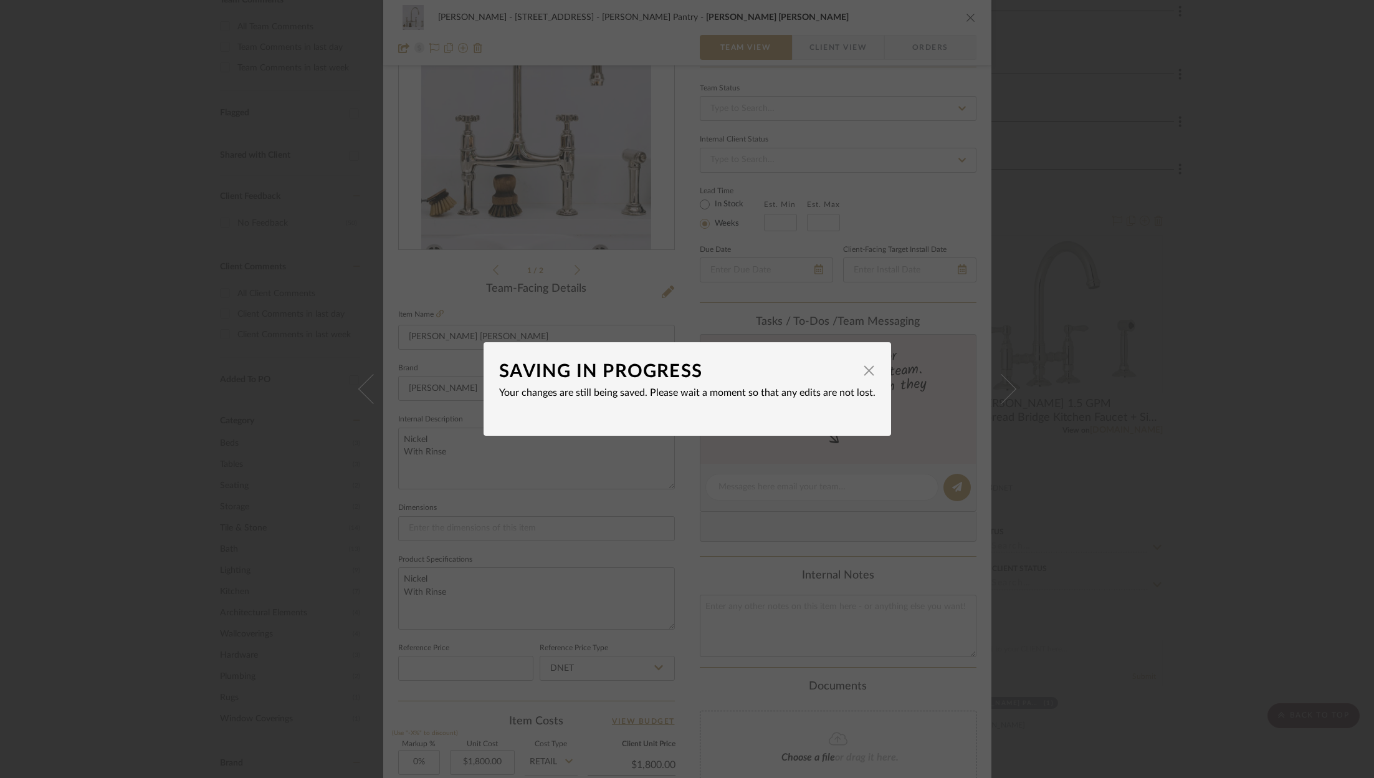
click at [966, 18] on div "SAVING IN PROGRESS × Your changes are still being saved. Please wait a moment s…" at bounding box center [687, 389] width 1374 height 778
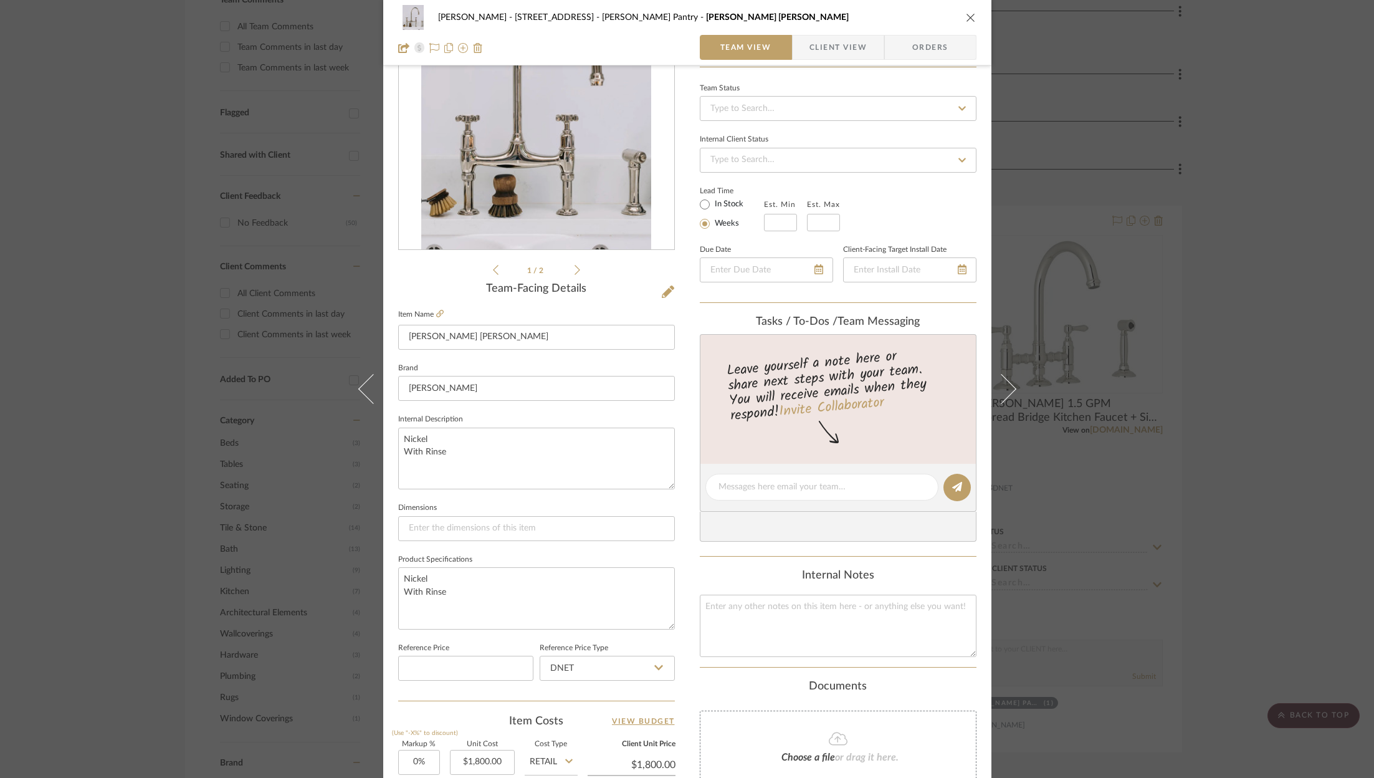
click at [968, 22] on button "close" at bounding box center [970, 17] width 11 height 11
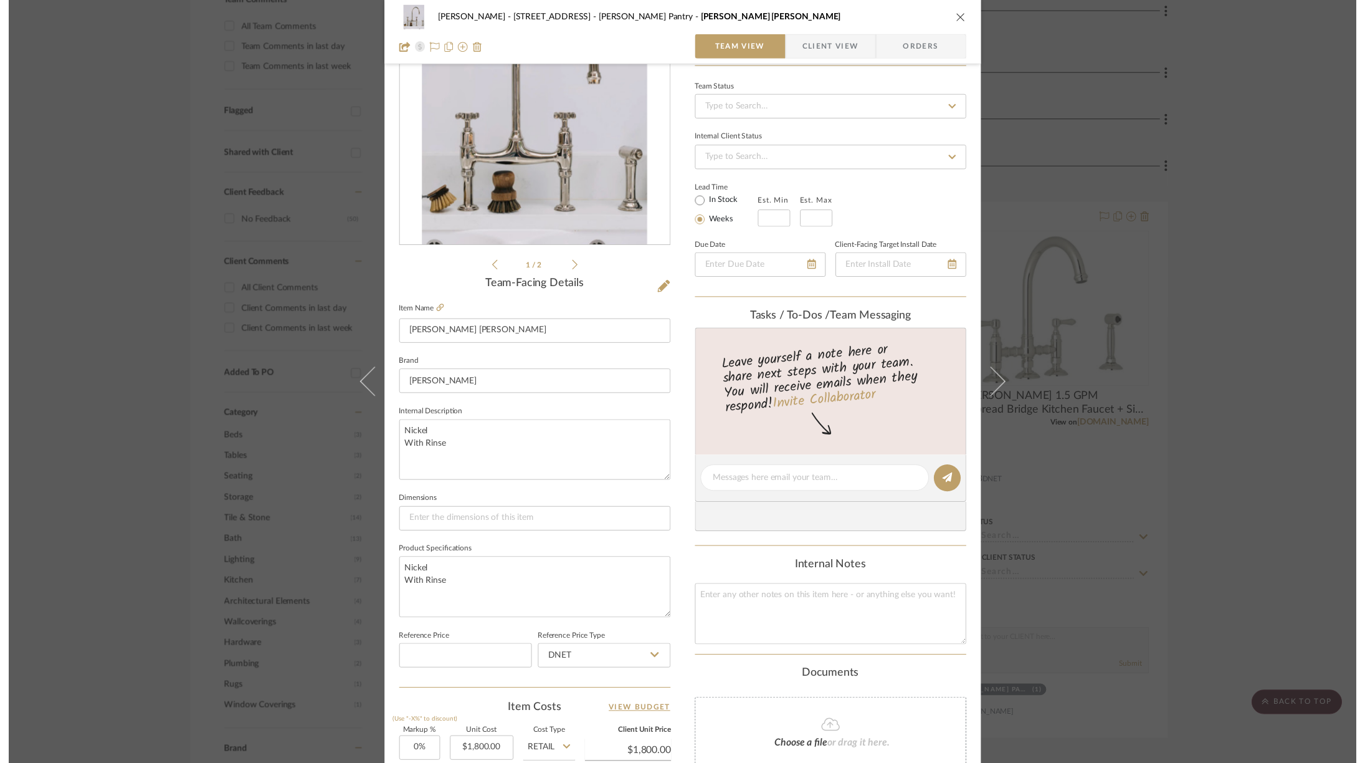
scroll to position [386, 0]
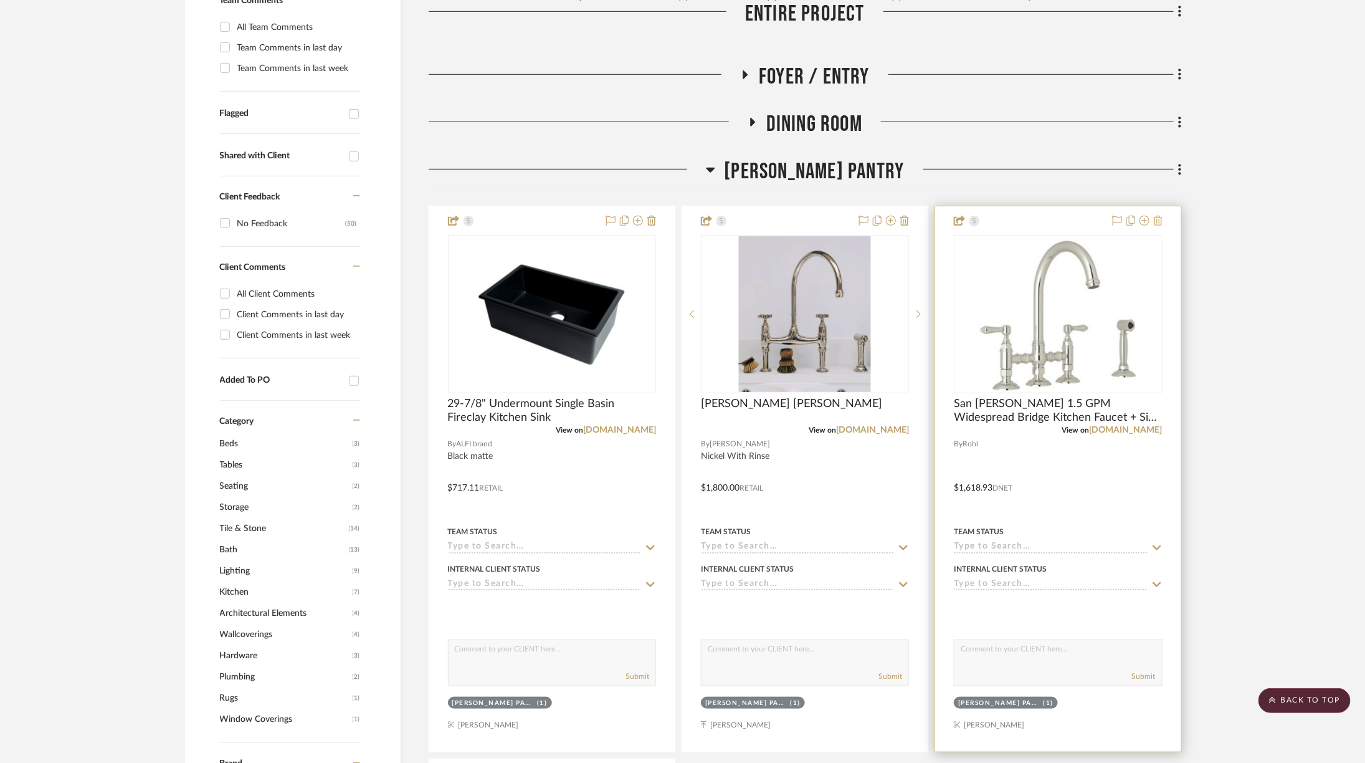
click at [1159, 216] on icon at bounding box center [1158, 221] width 9 height 10
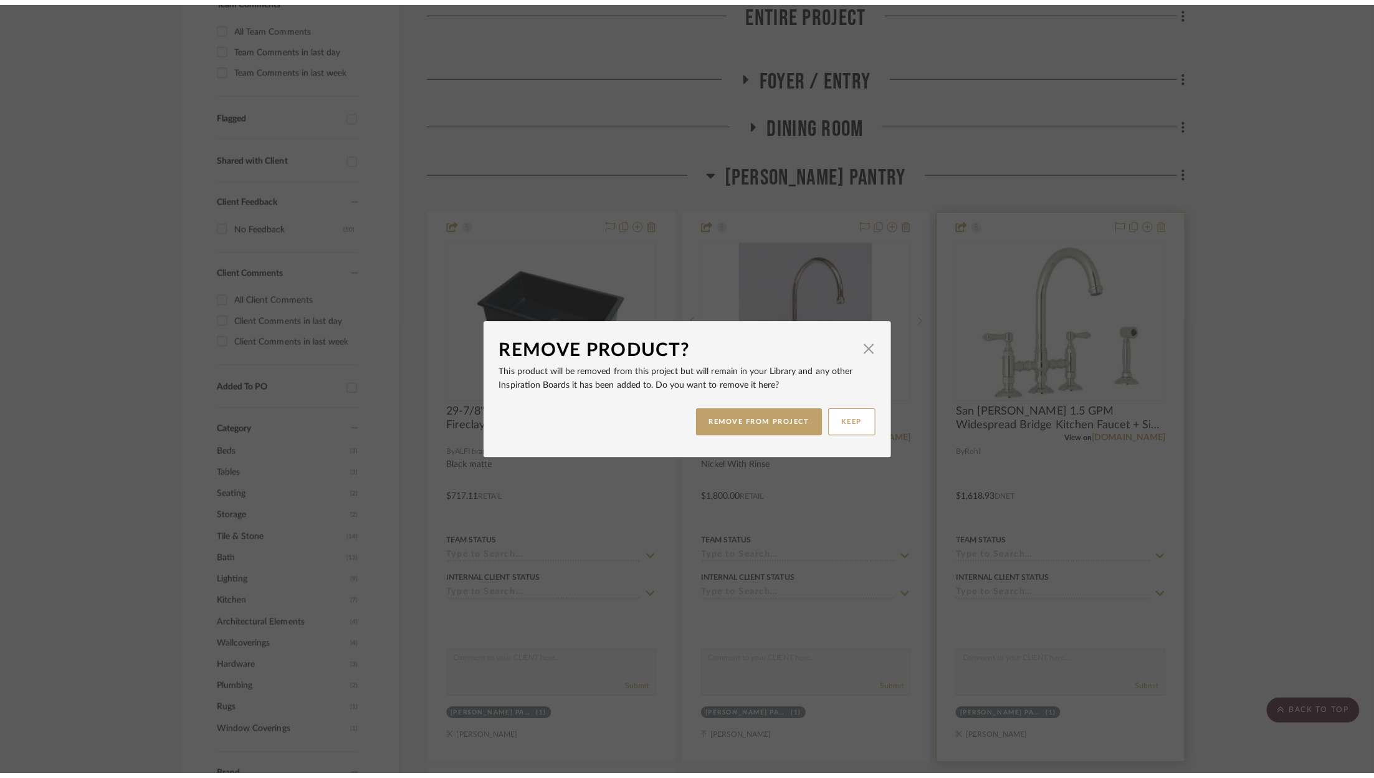
scroll to position [0, 0]
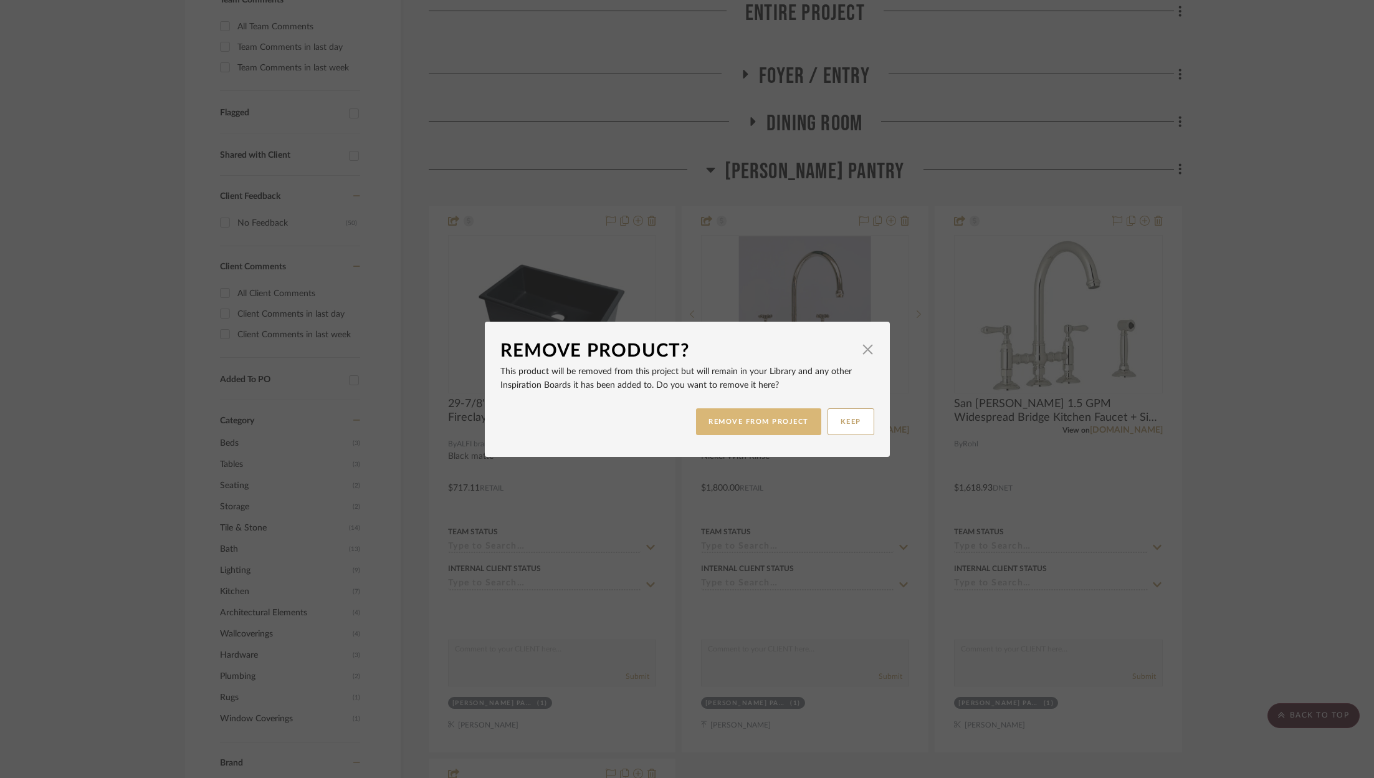
click at [768, 425] on button "REMOVE FROM PROJECT" at bounding box center [758, 421] width 125 height 27
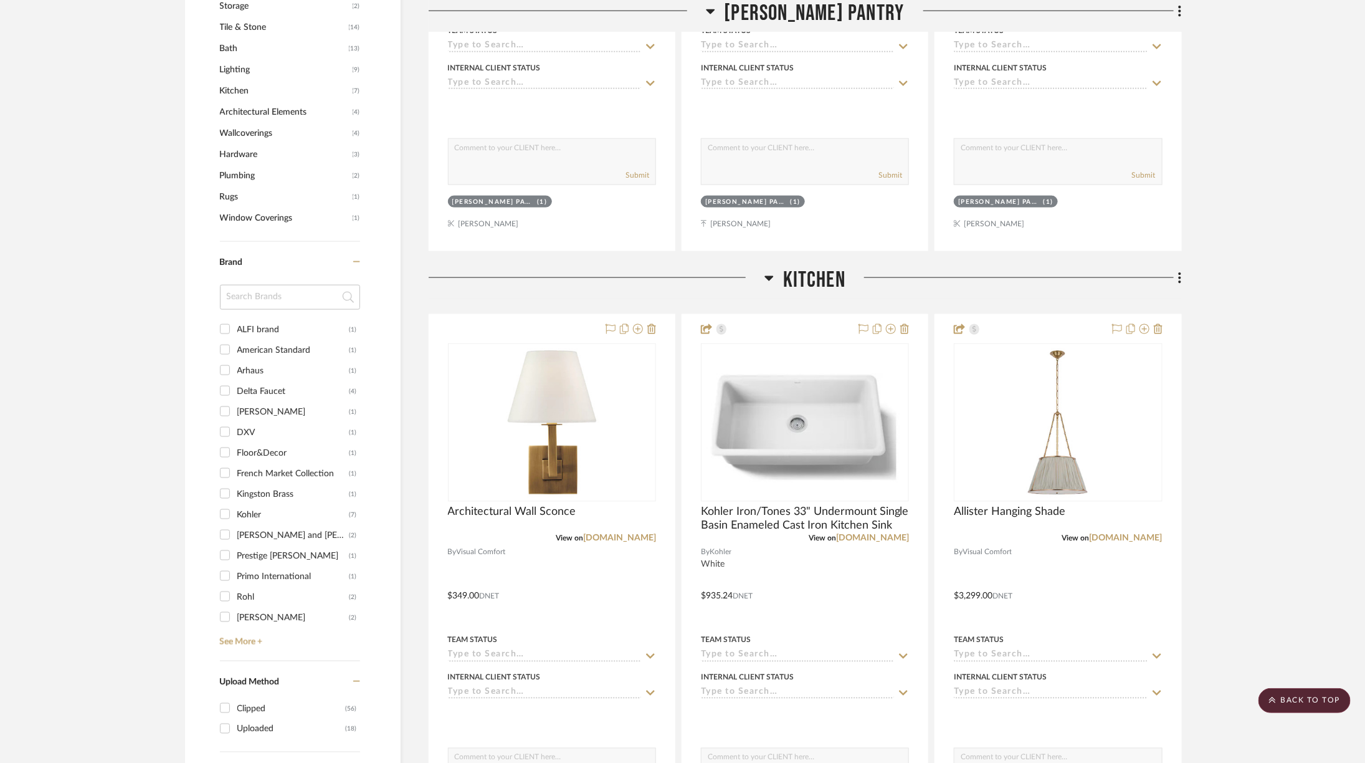
scroll to position [888, 0]
click at [652, 323] on icon at bounding box center [651, 328] width 9 height 10
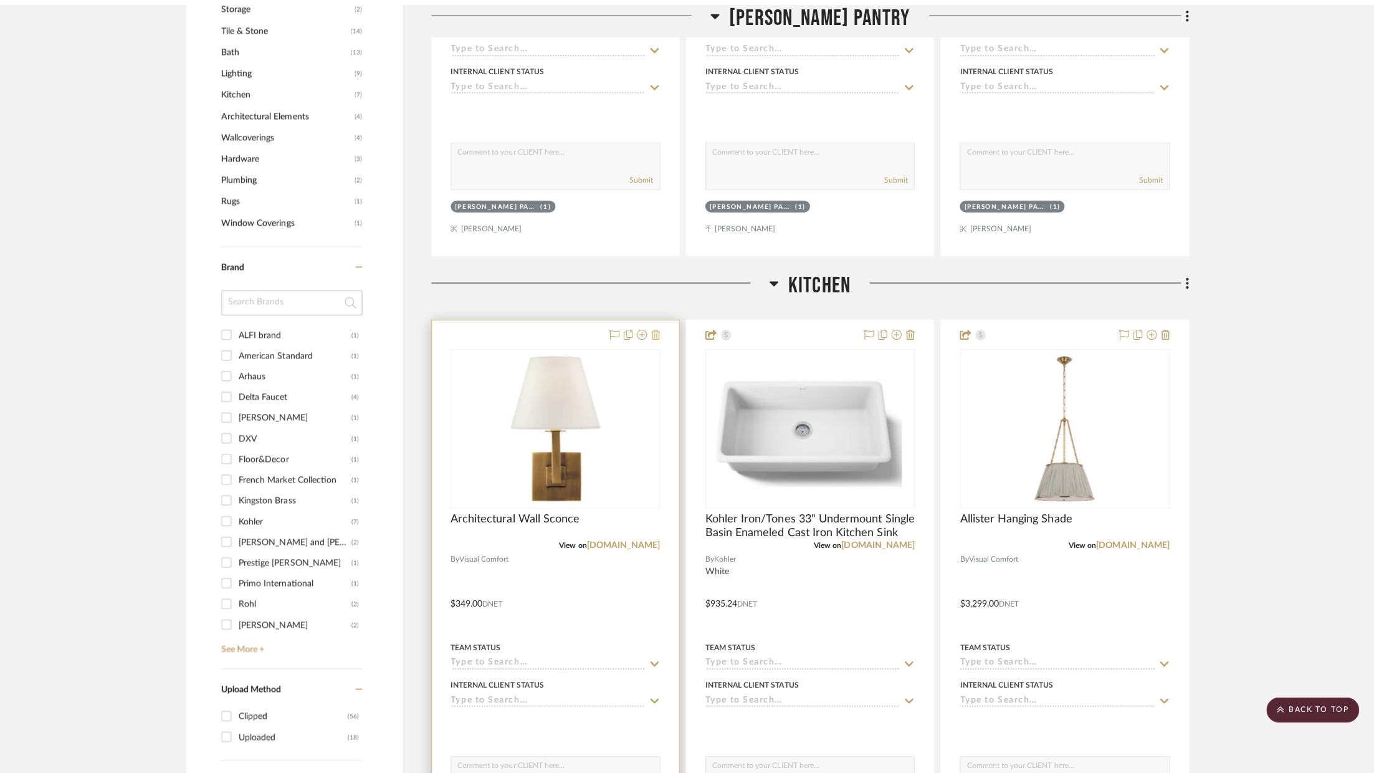
scroll to position [0, 0]
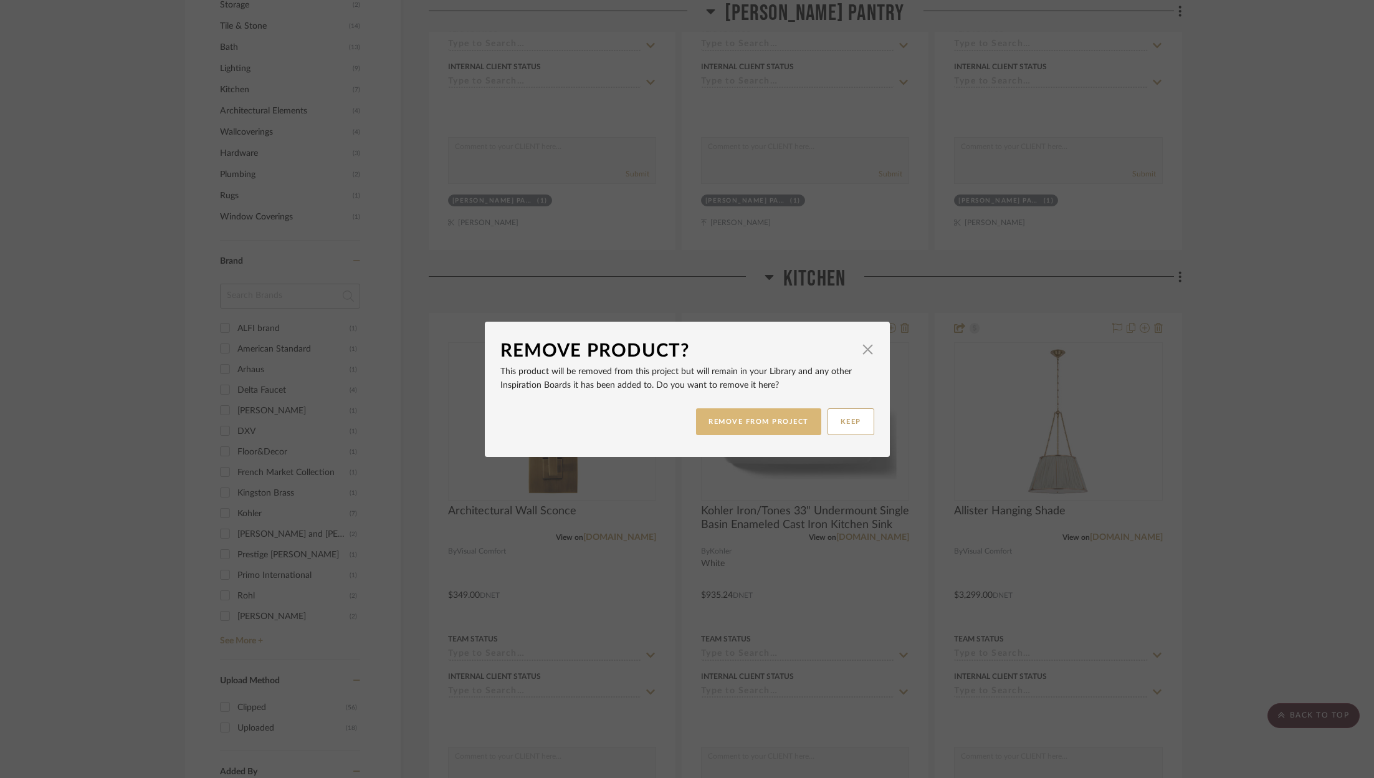
click at [763, 428] on button "REMOVE FROM PROJECT" at bounding box center [758, 421] width 125 height 27
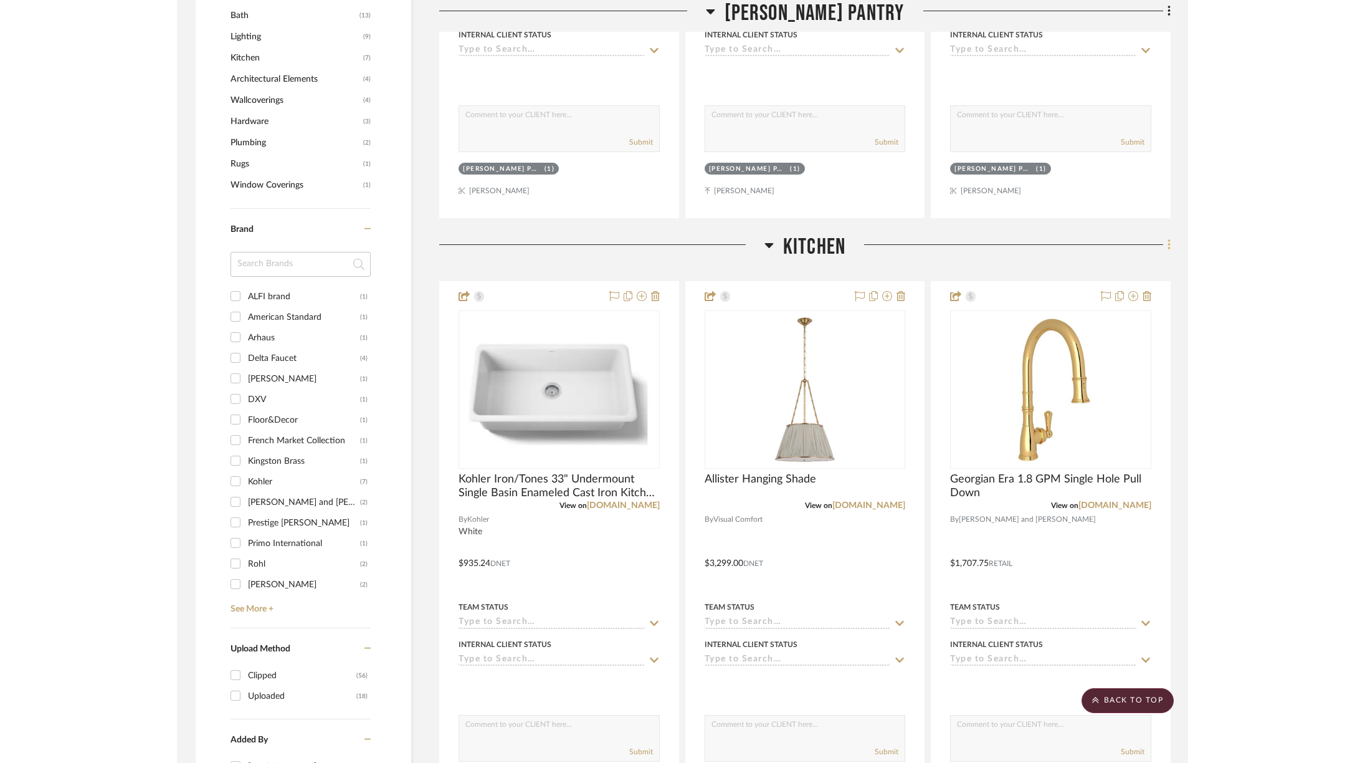
scroll to position [888, 0]
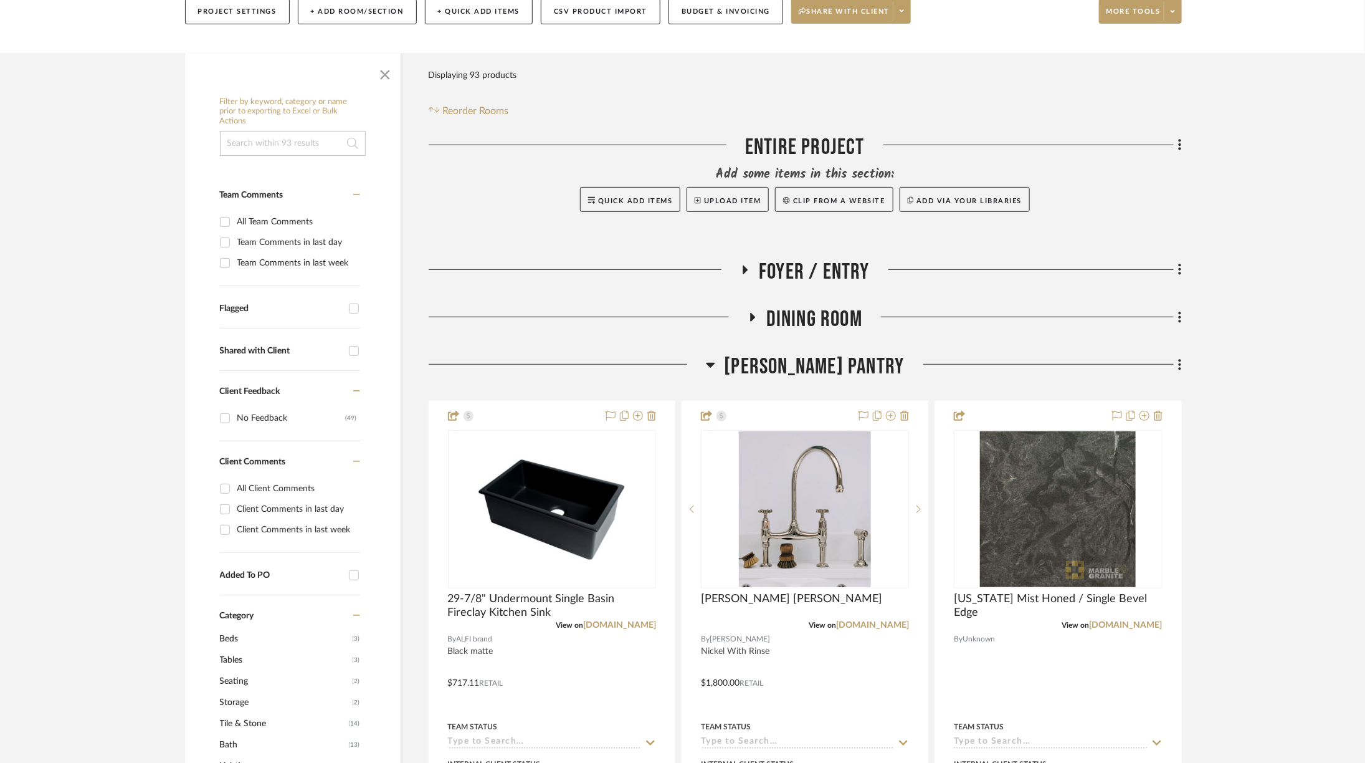
scroll to position [193, 0]
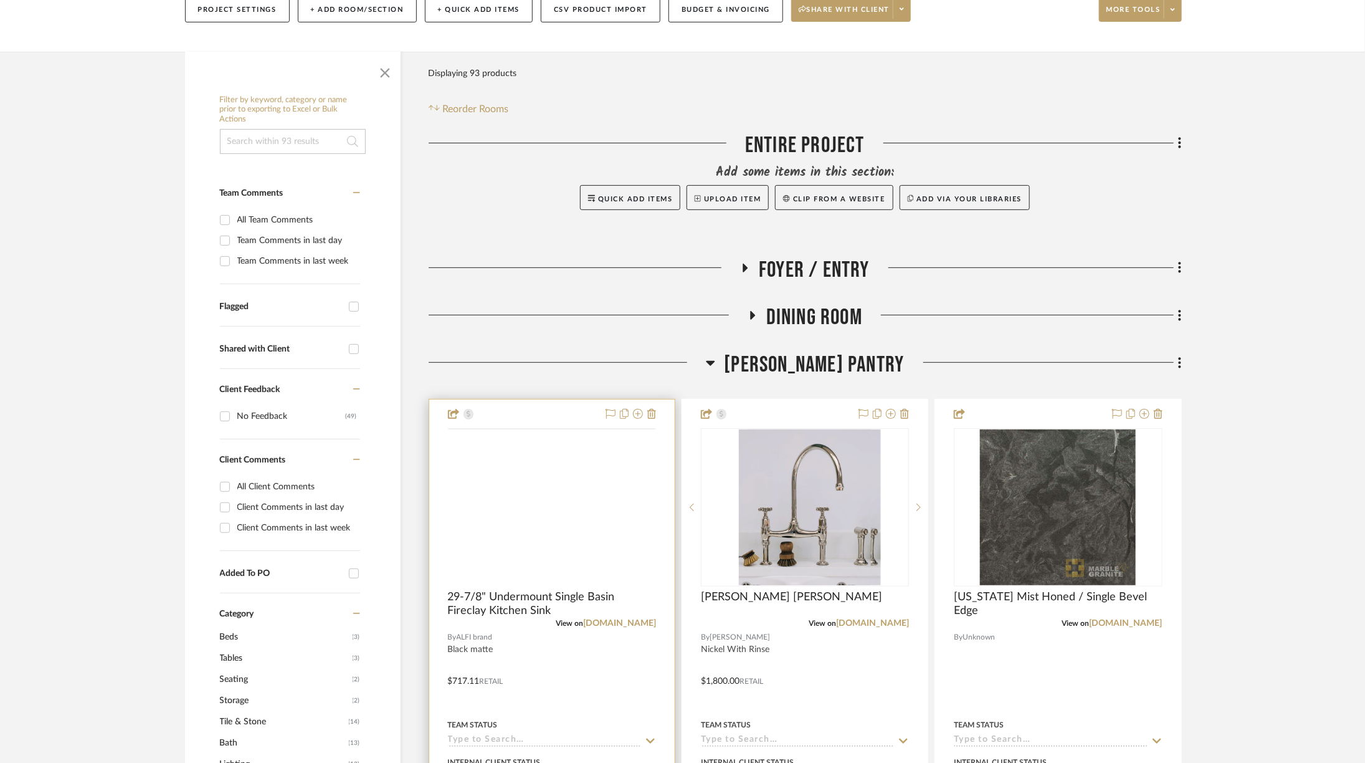
click at [0, 0] on img at bounding box center [0, 0] width 0 height 0
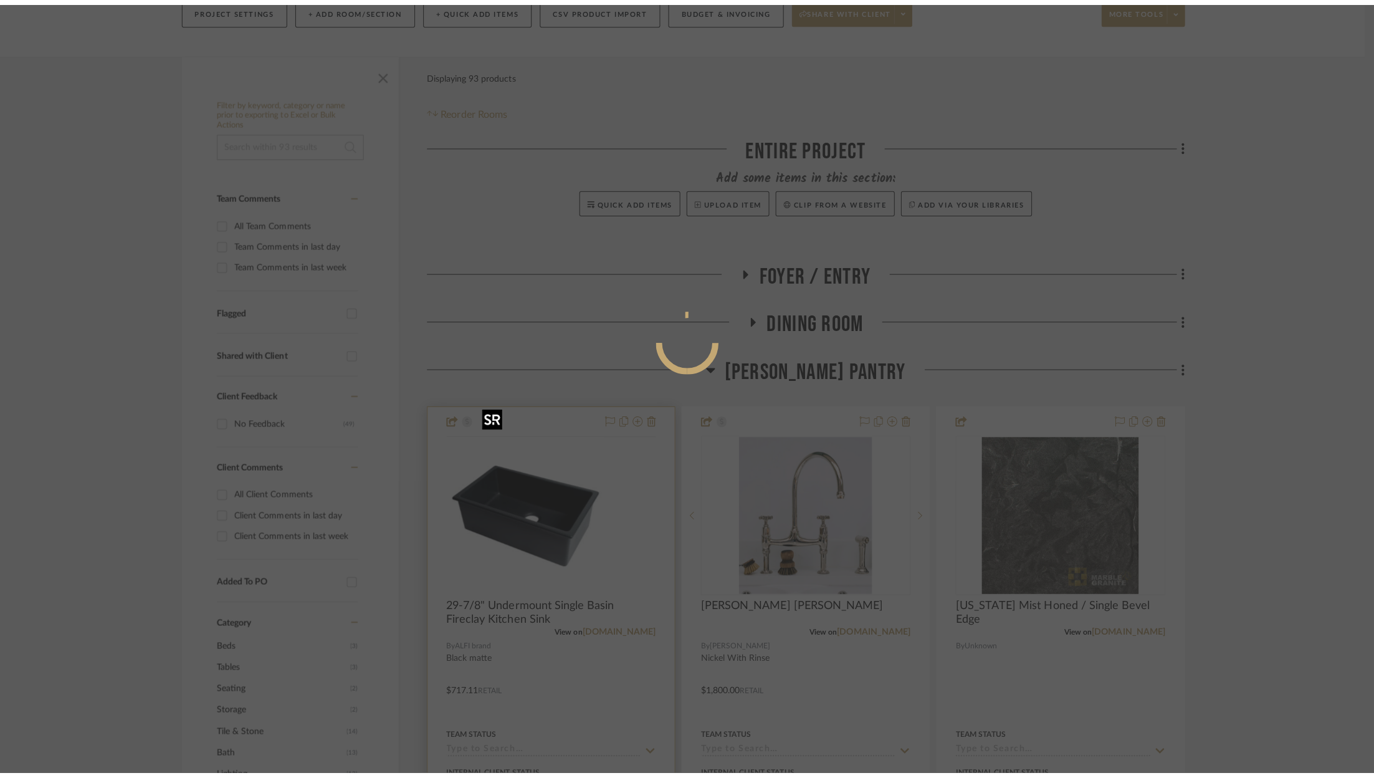
scroll to position [0, 0]
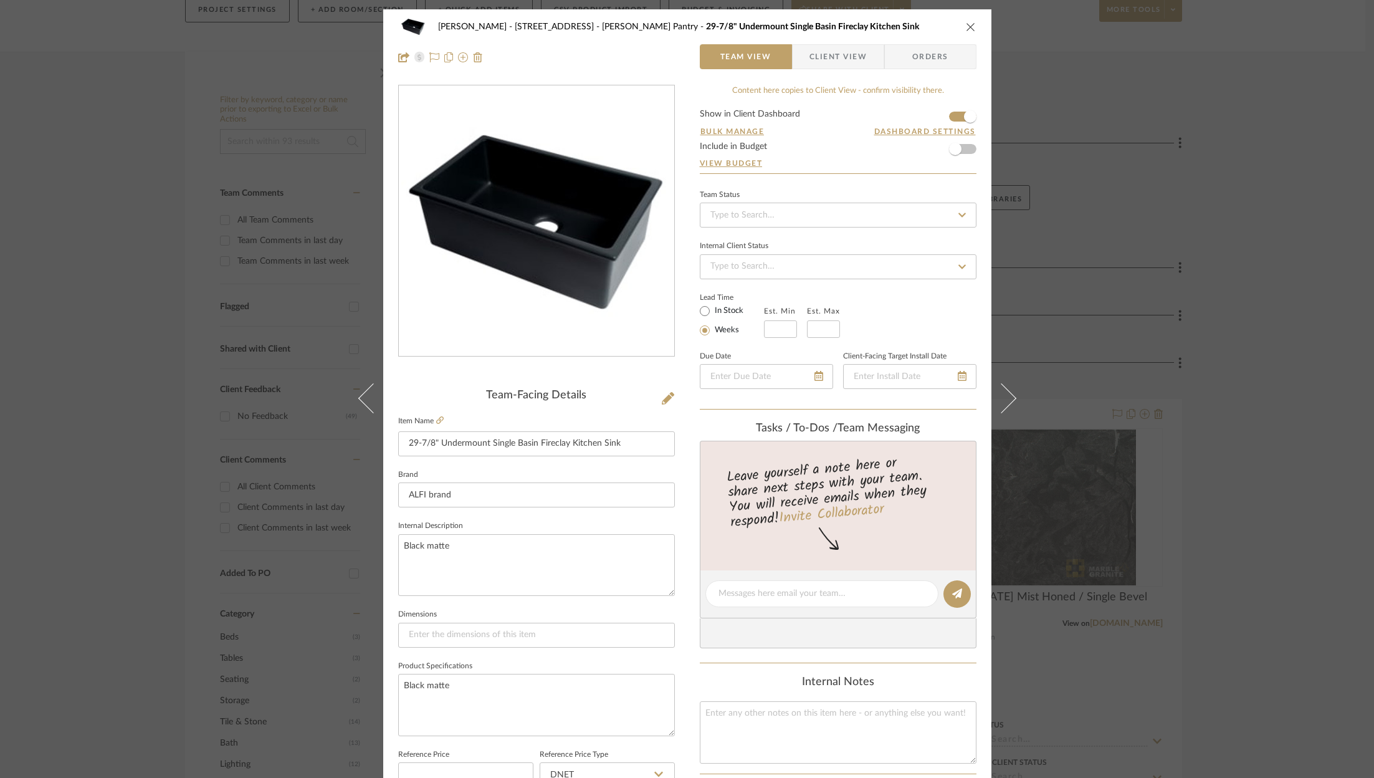
click at [1203, 203] on div "ZAFIRIDES - 2286 Yorkshire Road Butler's Pantry 29-7/8" Undermount Single Basin…" at bounding box center [687, 389] width 1374 height 778
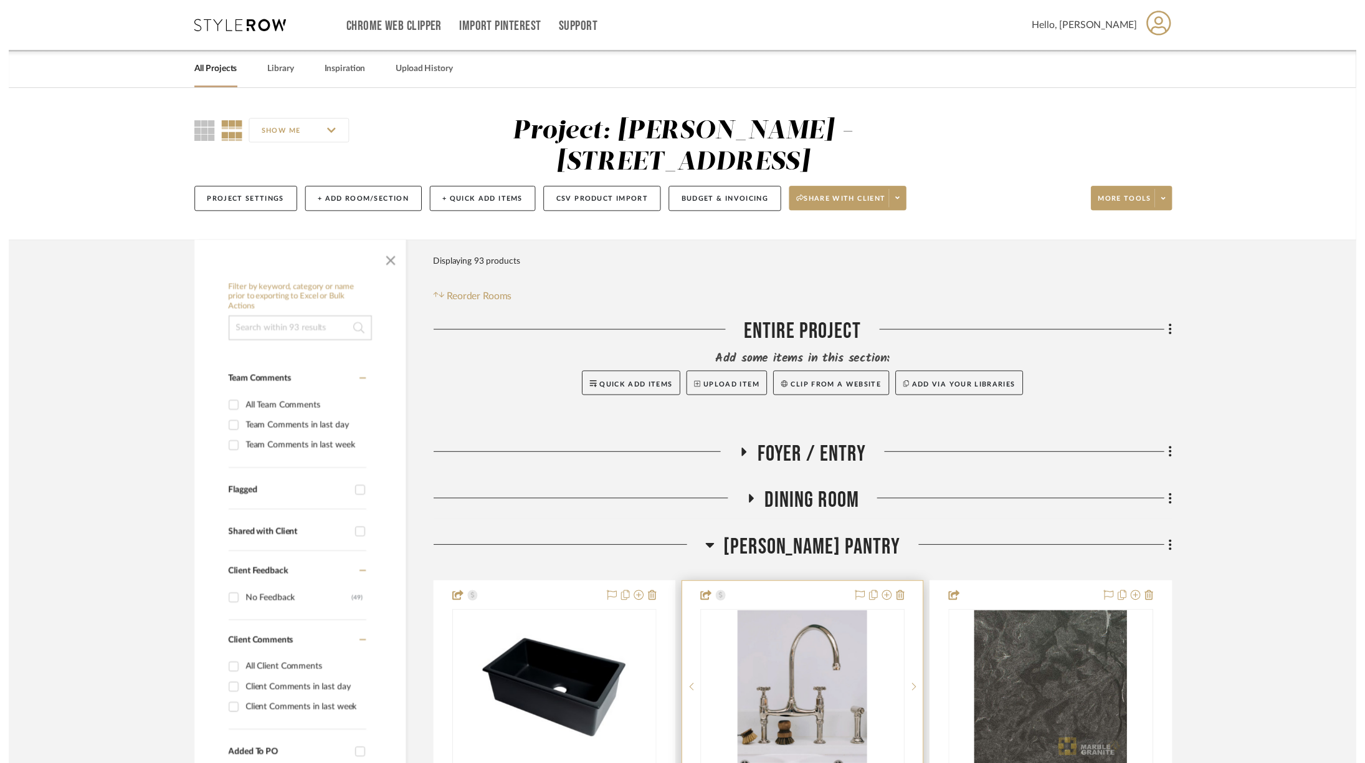
scroll to position [193, 0]
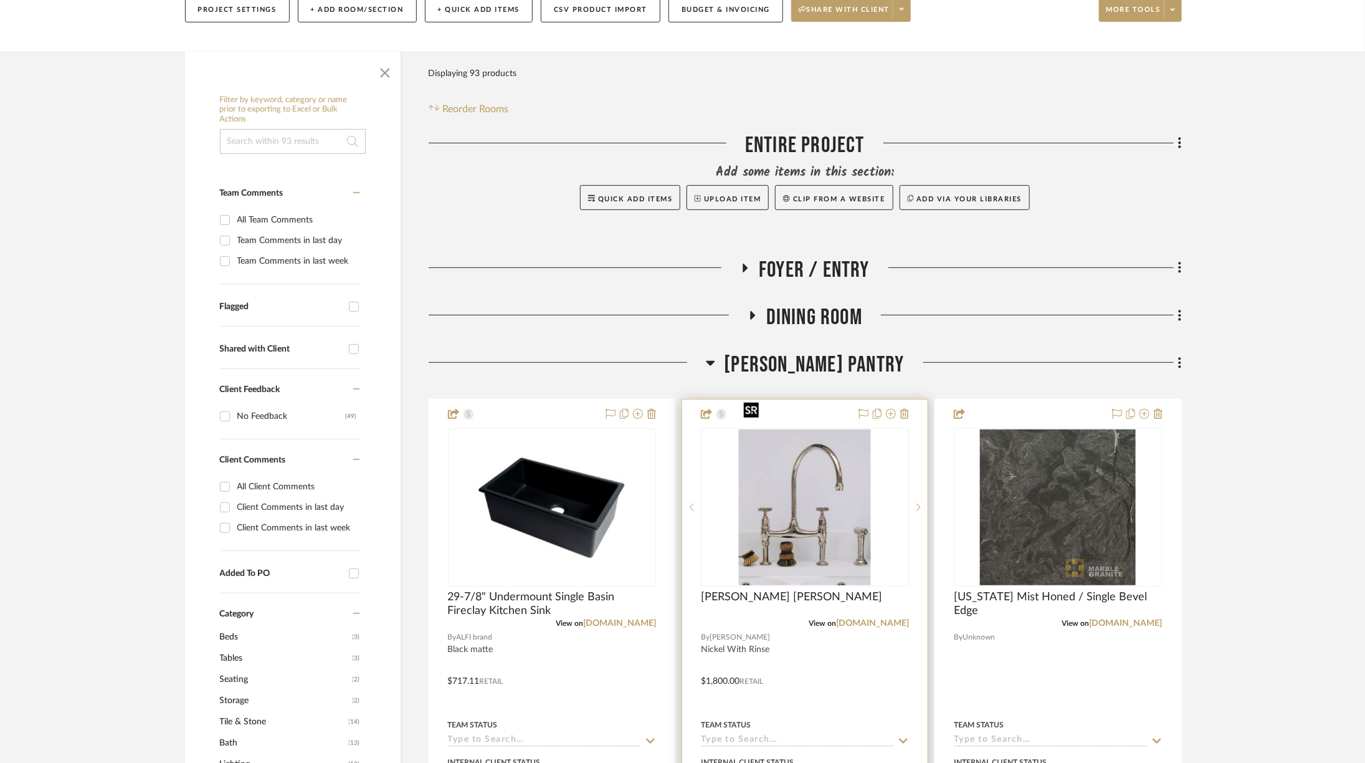
click at [854, 444] on img "0" at bounding box center [805, 507] width 132 height 156
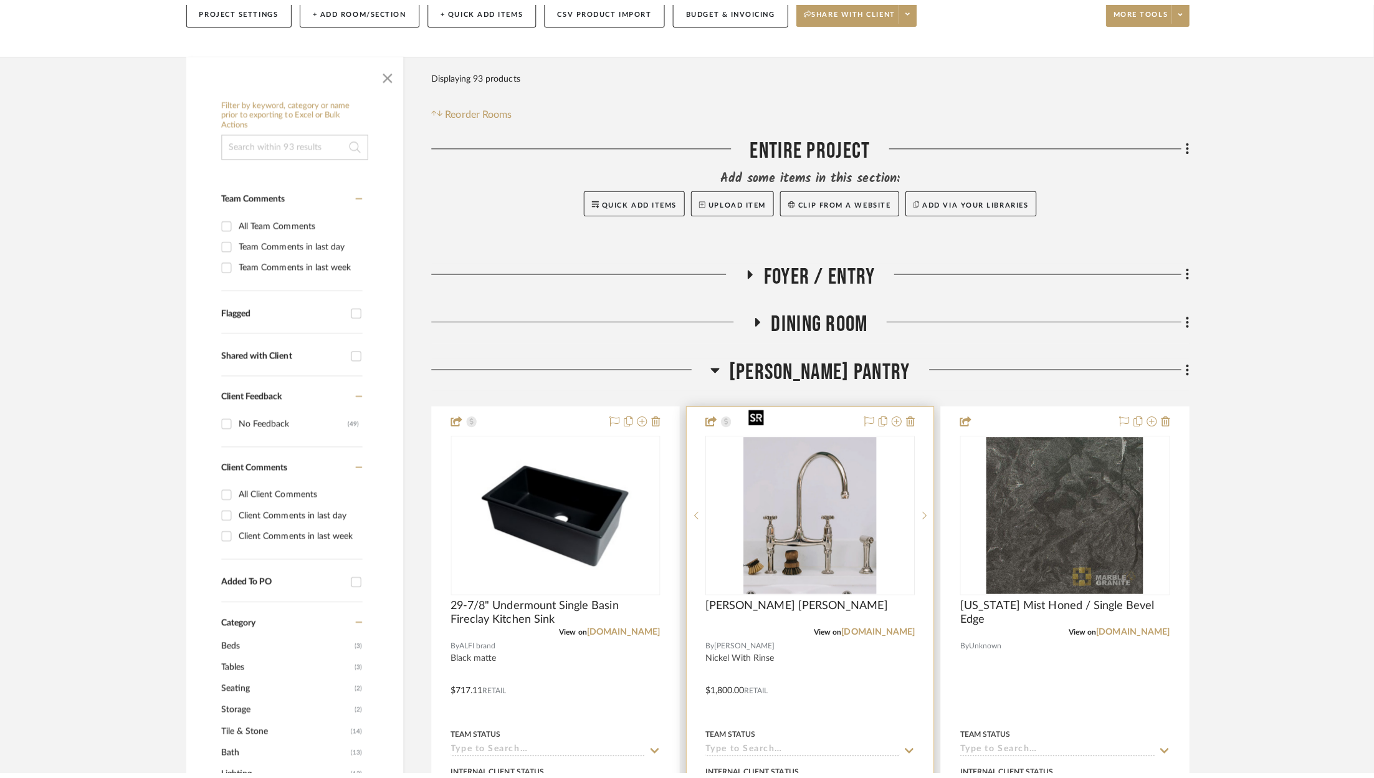
scroll to position [0, 0]
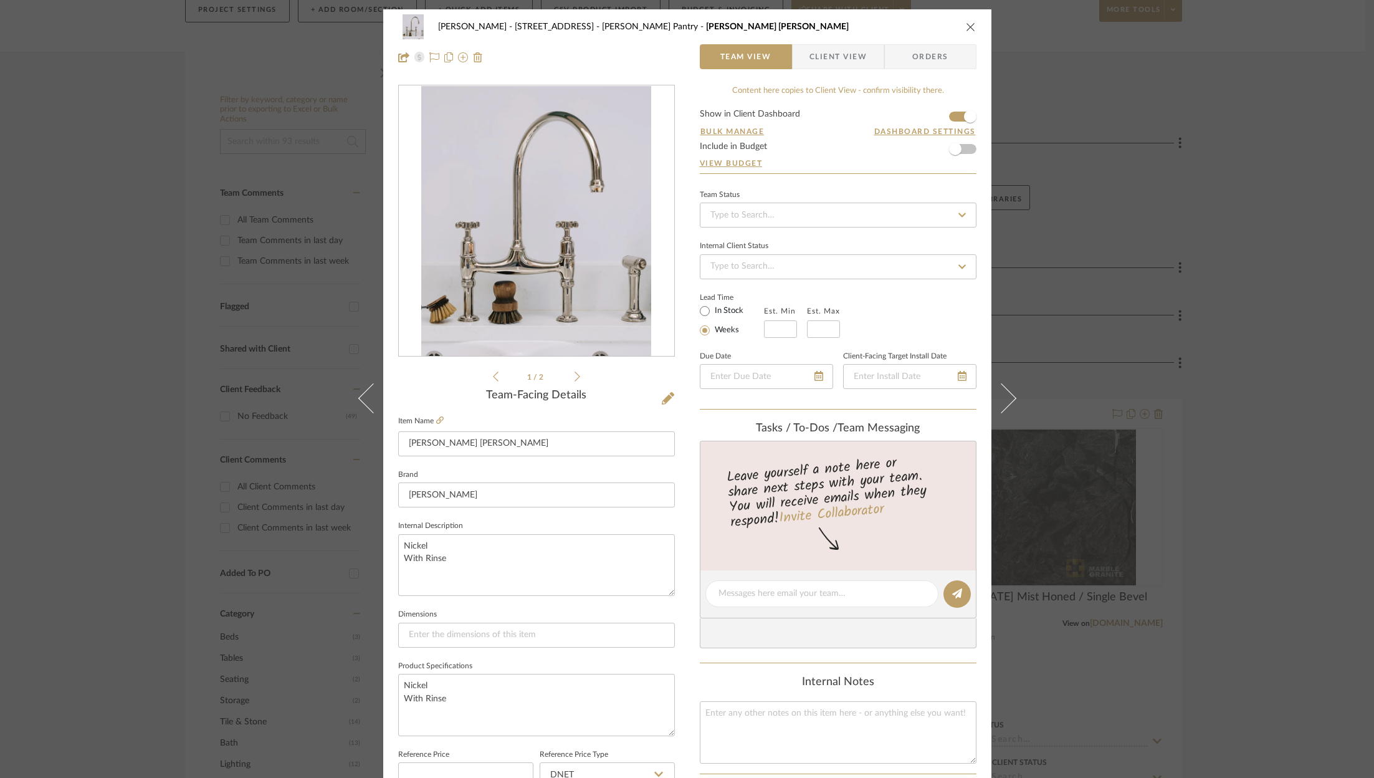
click at [1279, 285] on div "ZAFIRIDES - 2286 Yorkshire Road Butler's Pantry deVOL Nickel Ionian Tap Team Vi…" at bounding box center [687, 389] width 1374 height 778
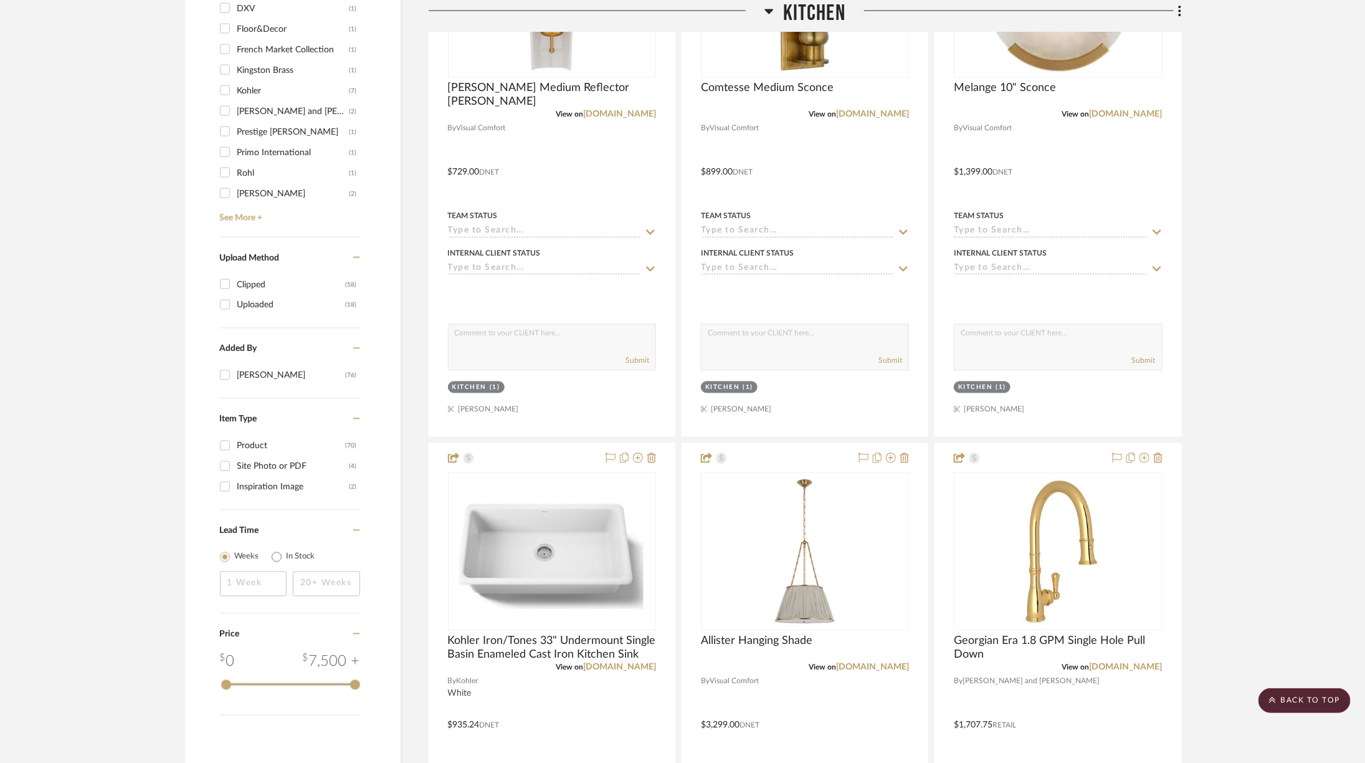
scroll to position [1341, 0]
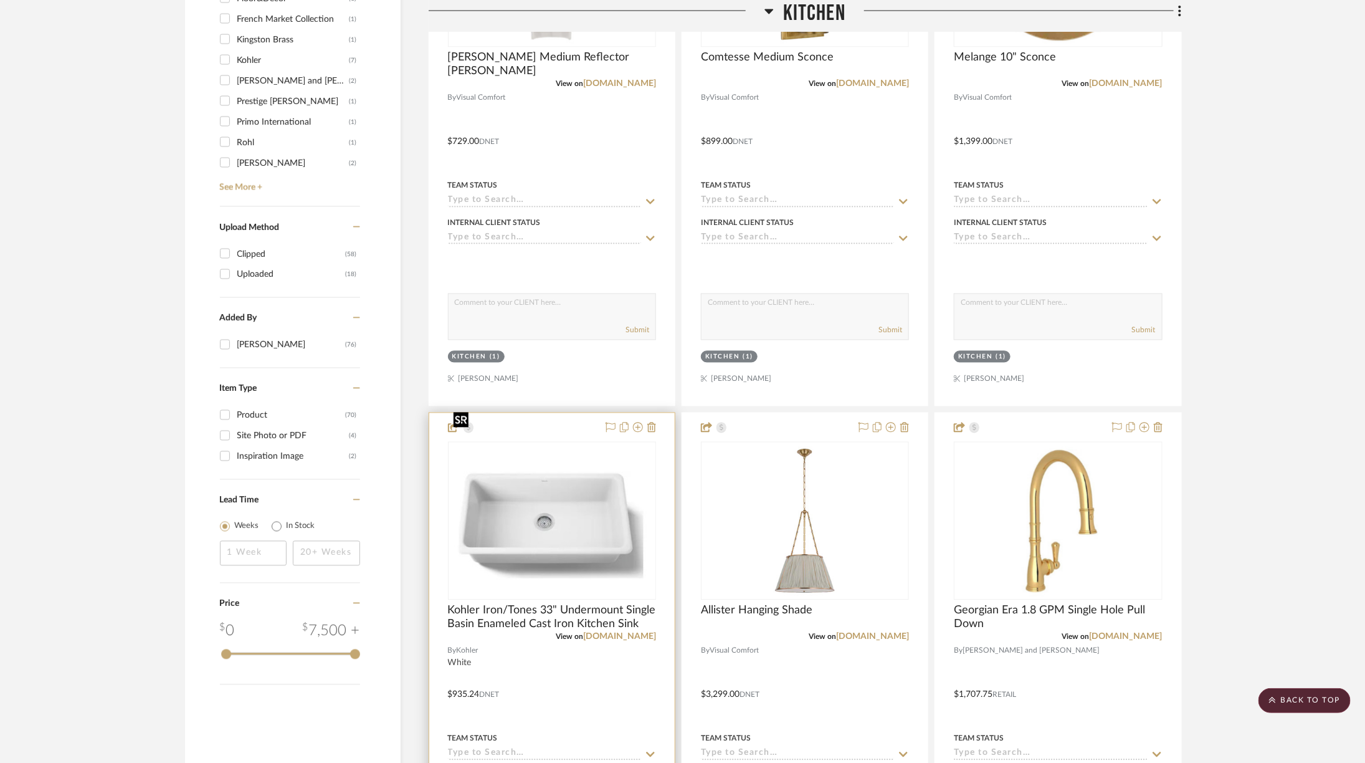
click at [556, 466] on div at bounding box center [552, 521] width 208 height 158
click at [570, 490] on img "0" at bounding box center [552, 521] width 206 height 155
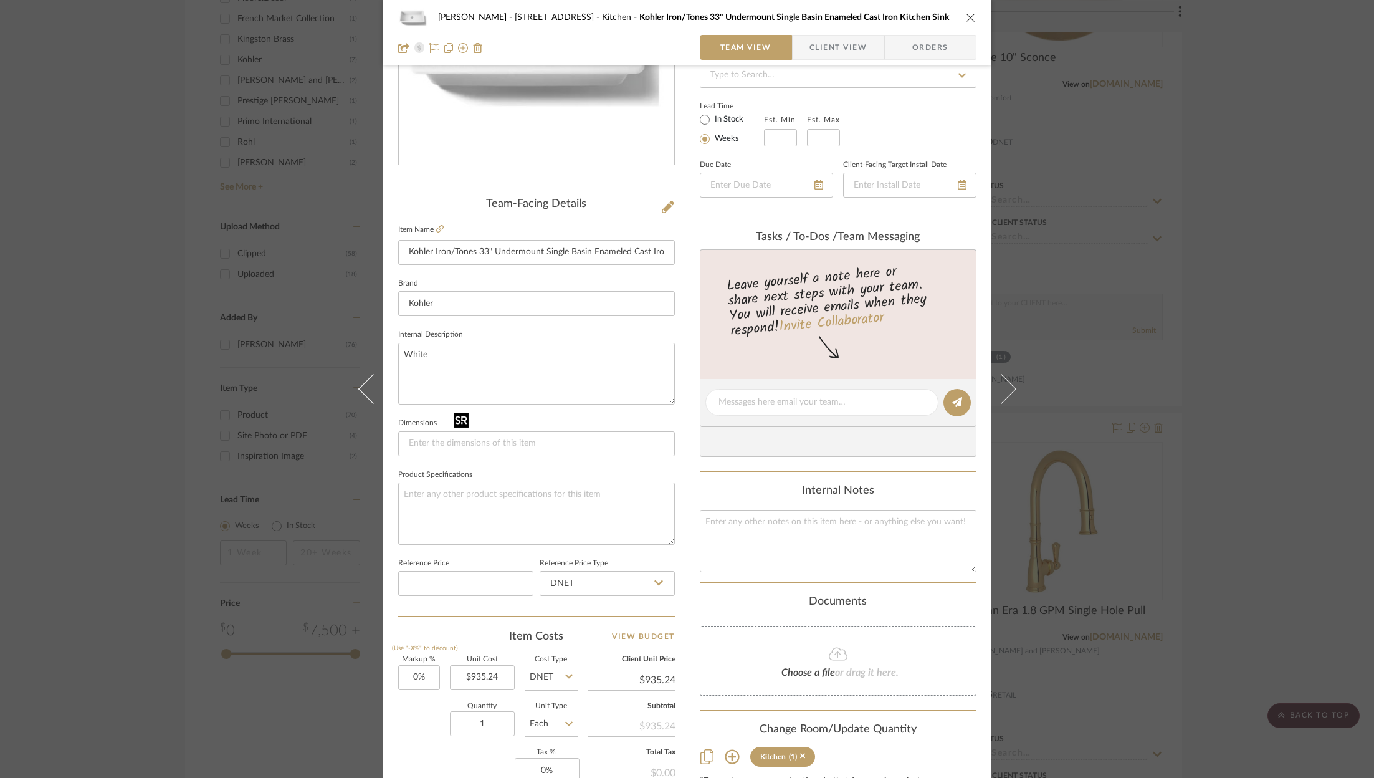
scroll to position [200, 0]
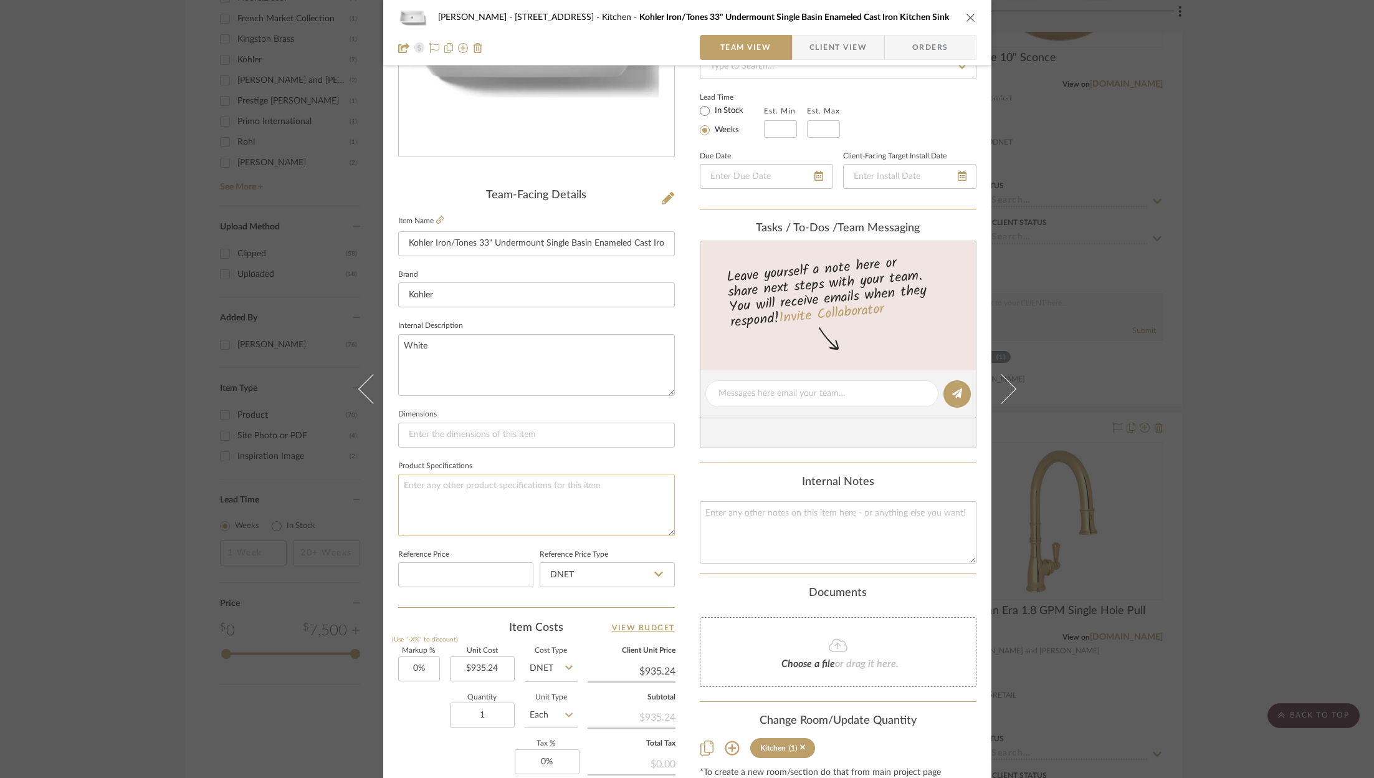
click at [456, 504] on textarea at bounding box center [536, 505] width 277 height 62
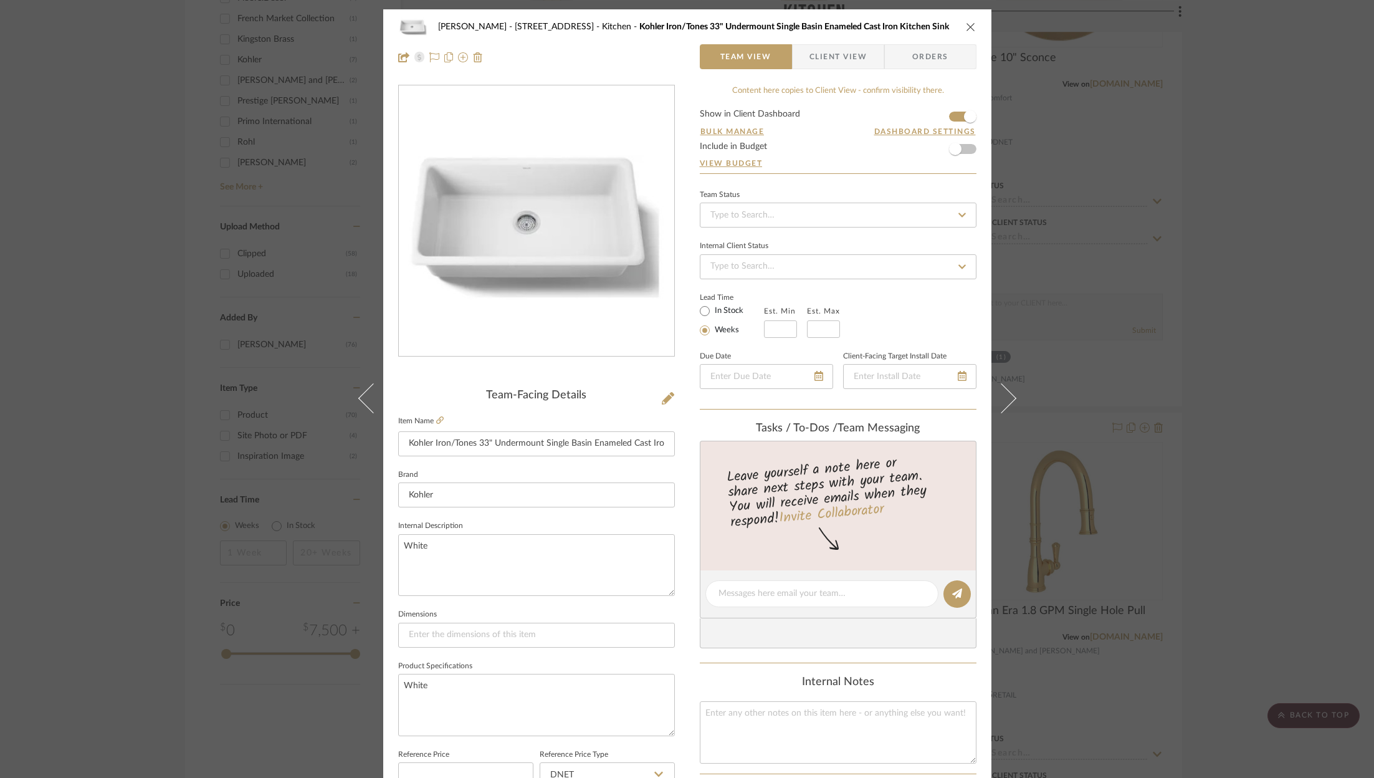
type textarea "White"
click at [968, 25] on icon "close" at bounding box center [971, 27] width 10 height 10
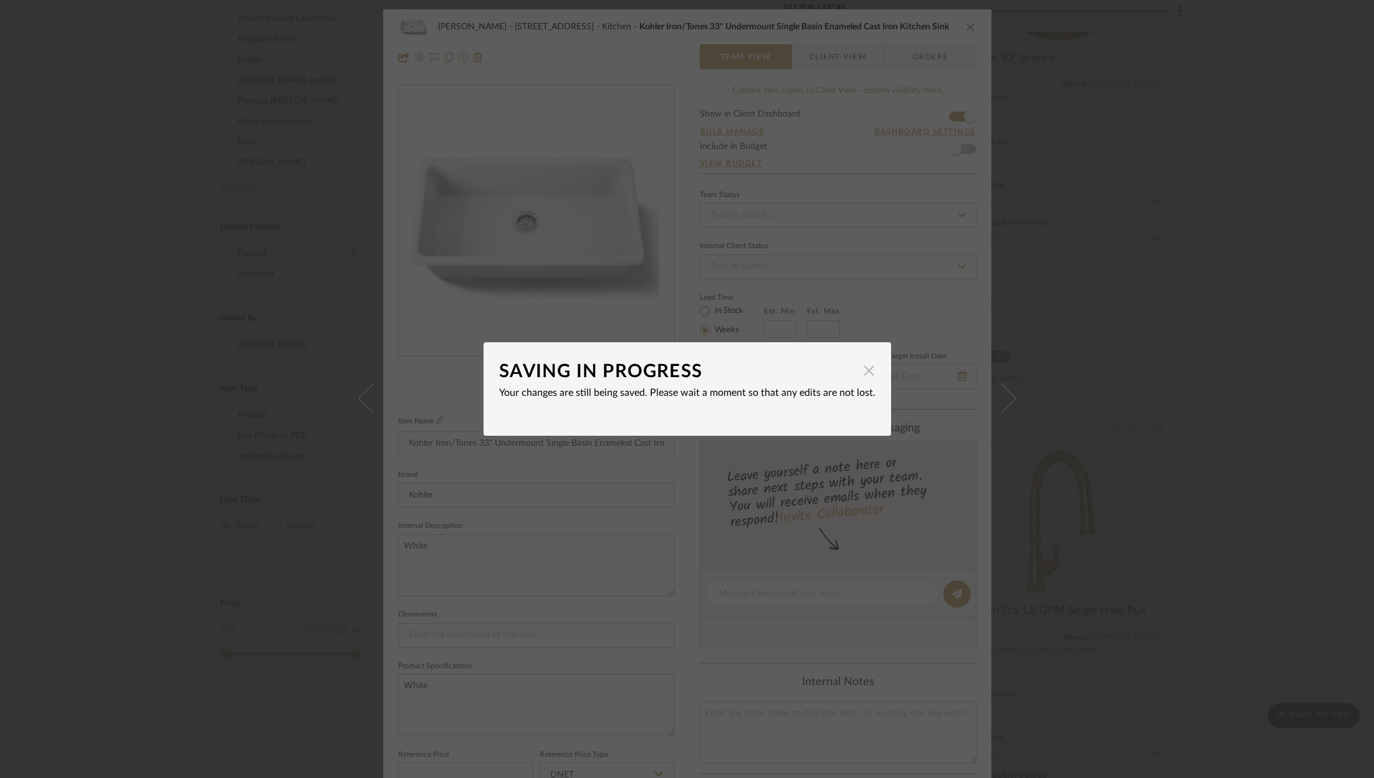
click at [868, 371] on span "button" at bounding box center [869, 370] width 25 height 25
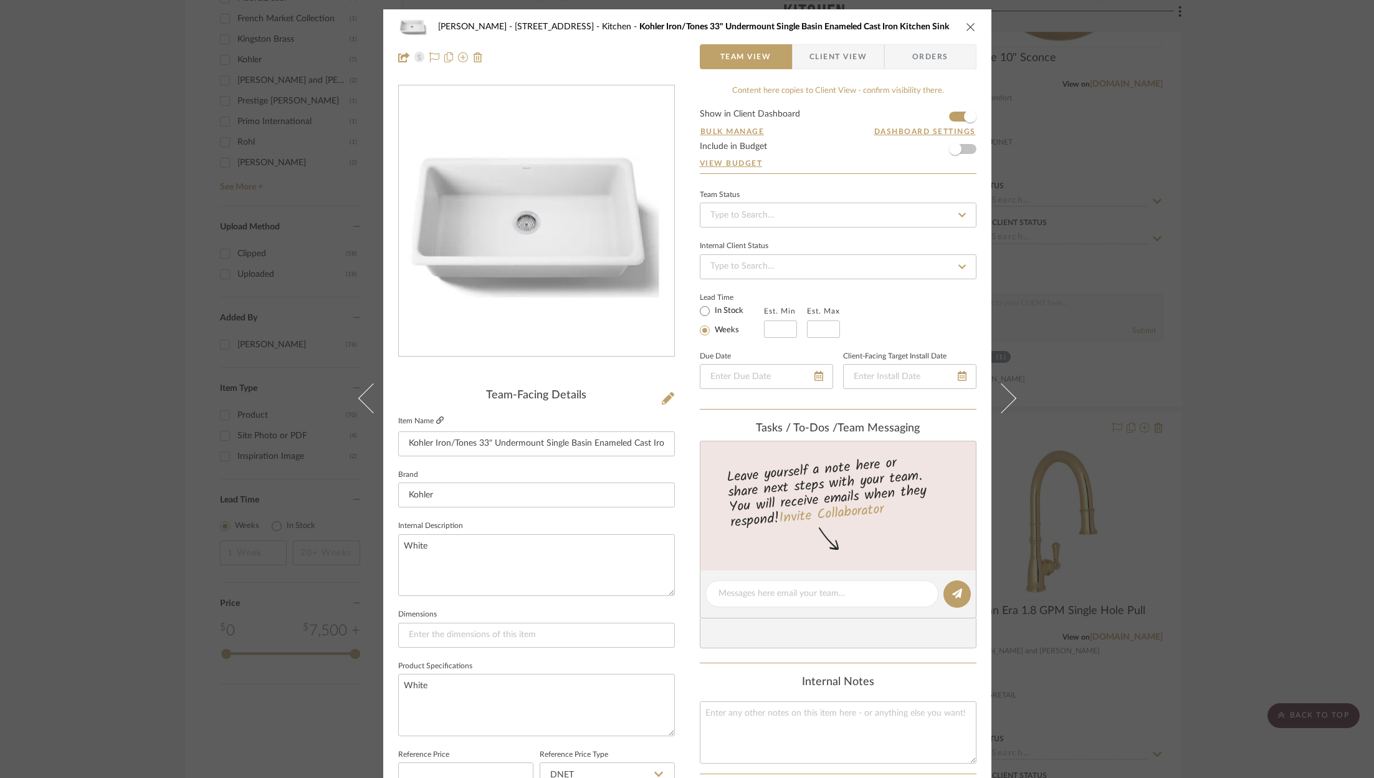
click at [436, 423] on icon at bounding box center [439, 419] width 7 height 7
click at [1221, 270] on div "ZAFIRIDES - 2286 Yorkshire Road Kitchen Kohler Iron/Tones 33" Undermount Single…" at bounding box center [687, 389] width 1374 height 778
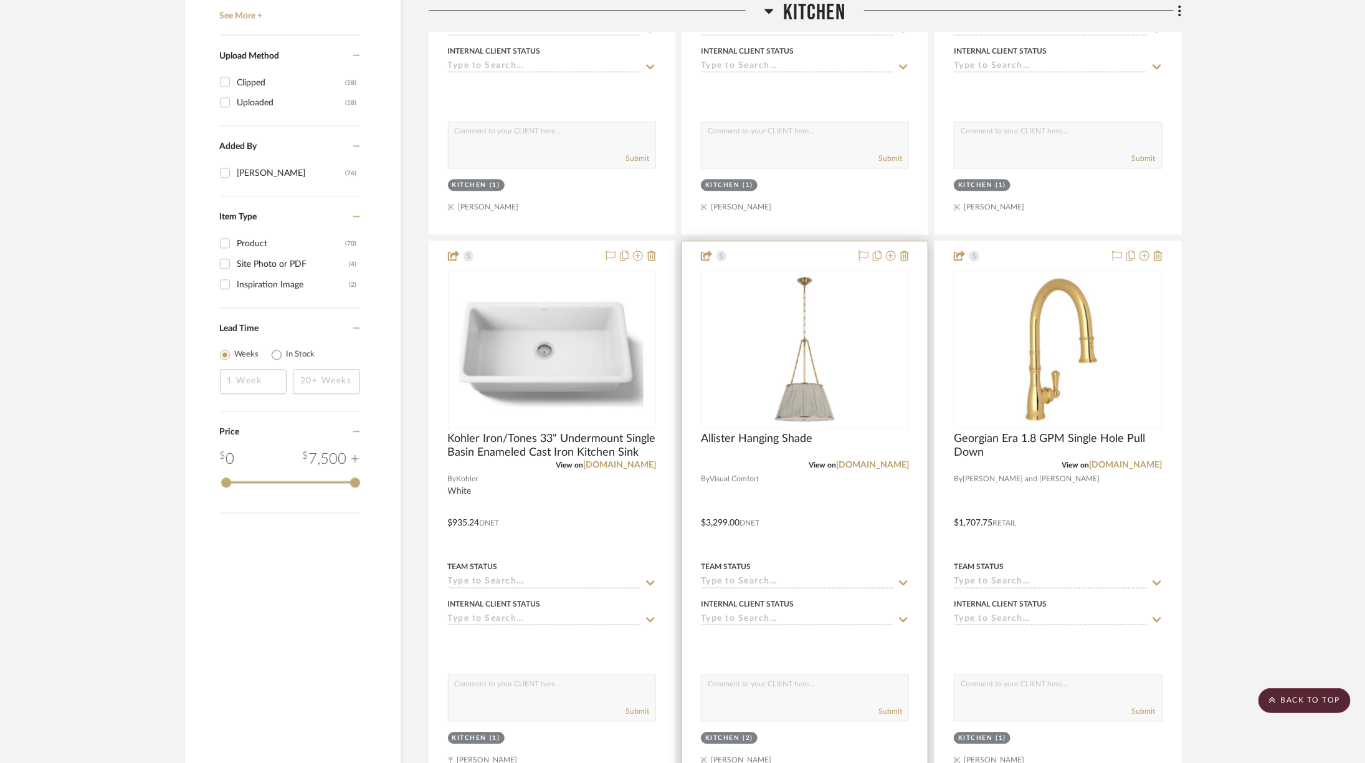
scroll to position [1517, 0]
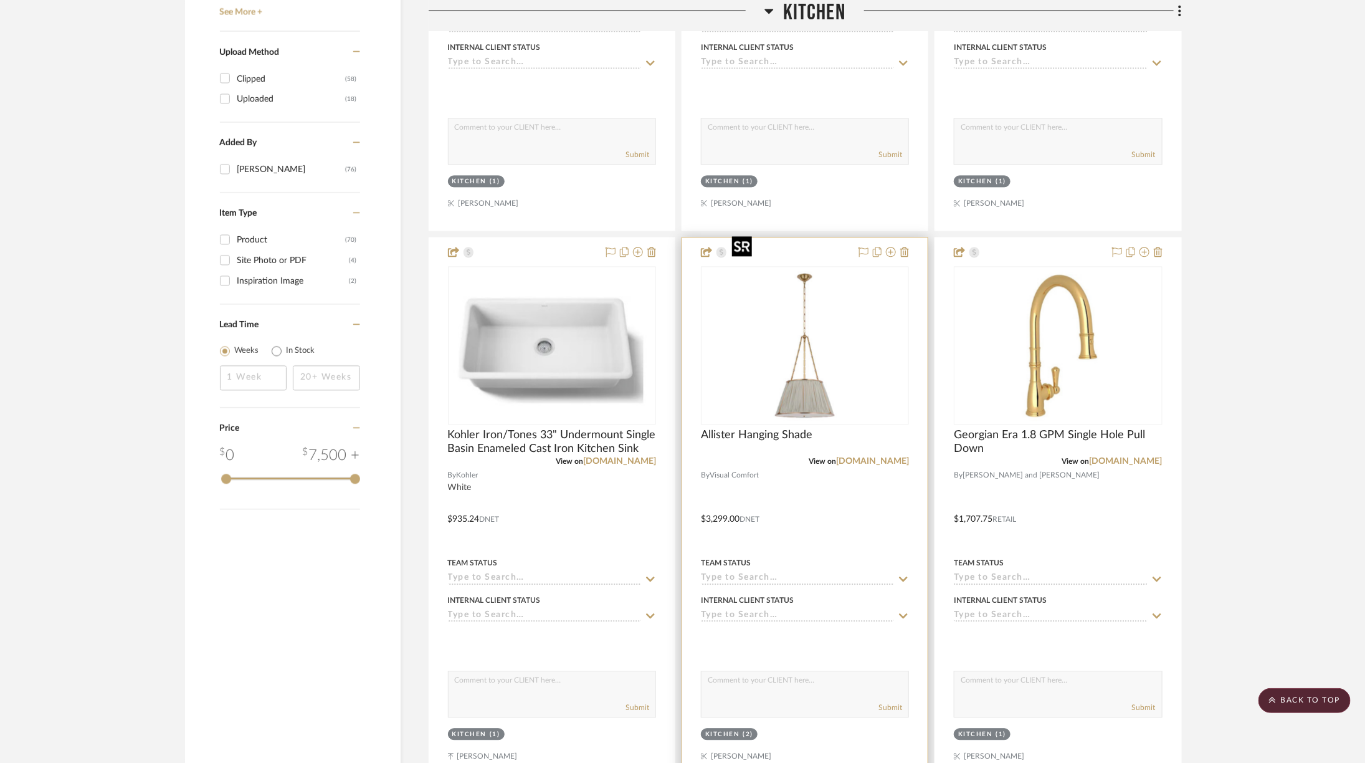
click at [817, 369] on img "0" at bounding box center [805, 345] width 156 height 156
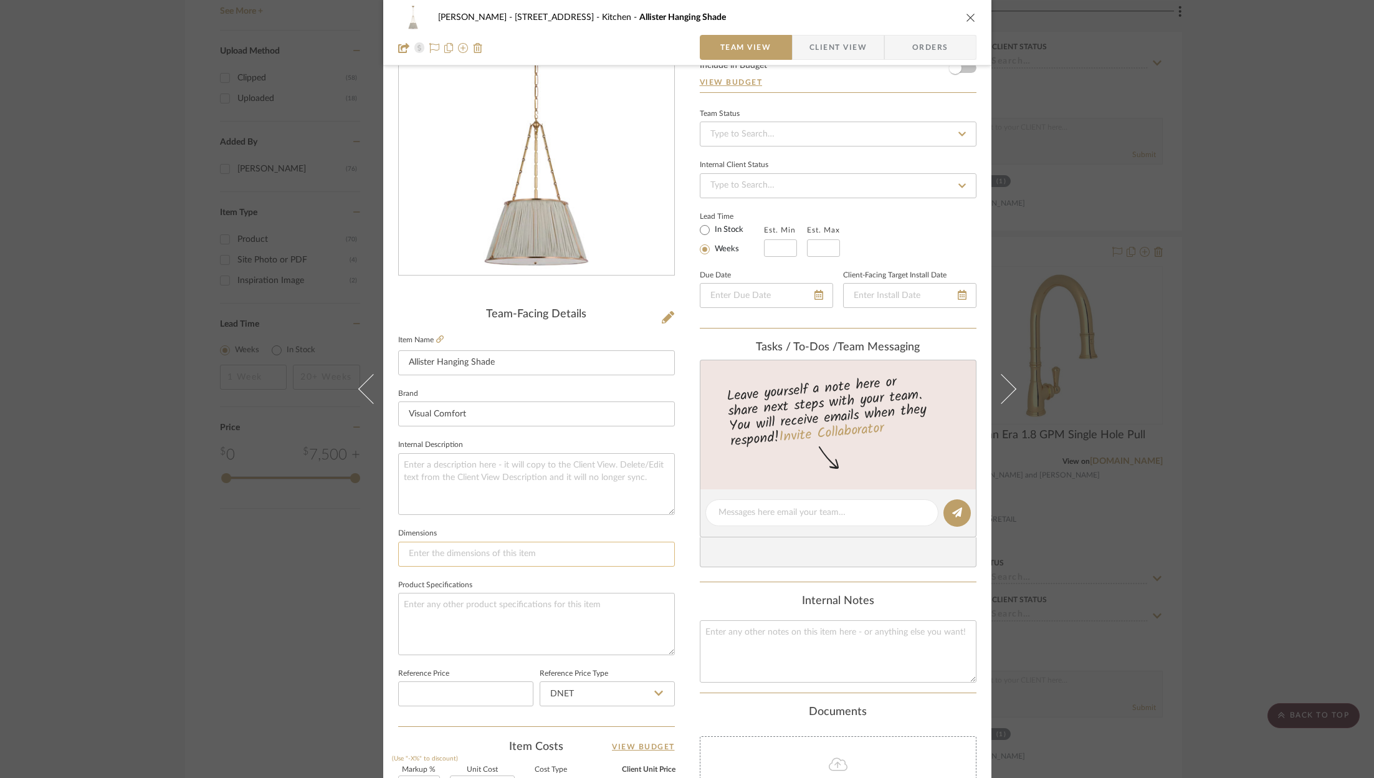
scroll to position [83, 0]
click at [489, 621] on textarea at bounding box center [536, 622] width 277 height 62
type textarea "Brass / Blue"
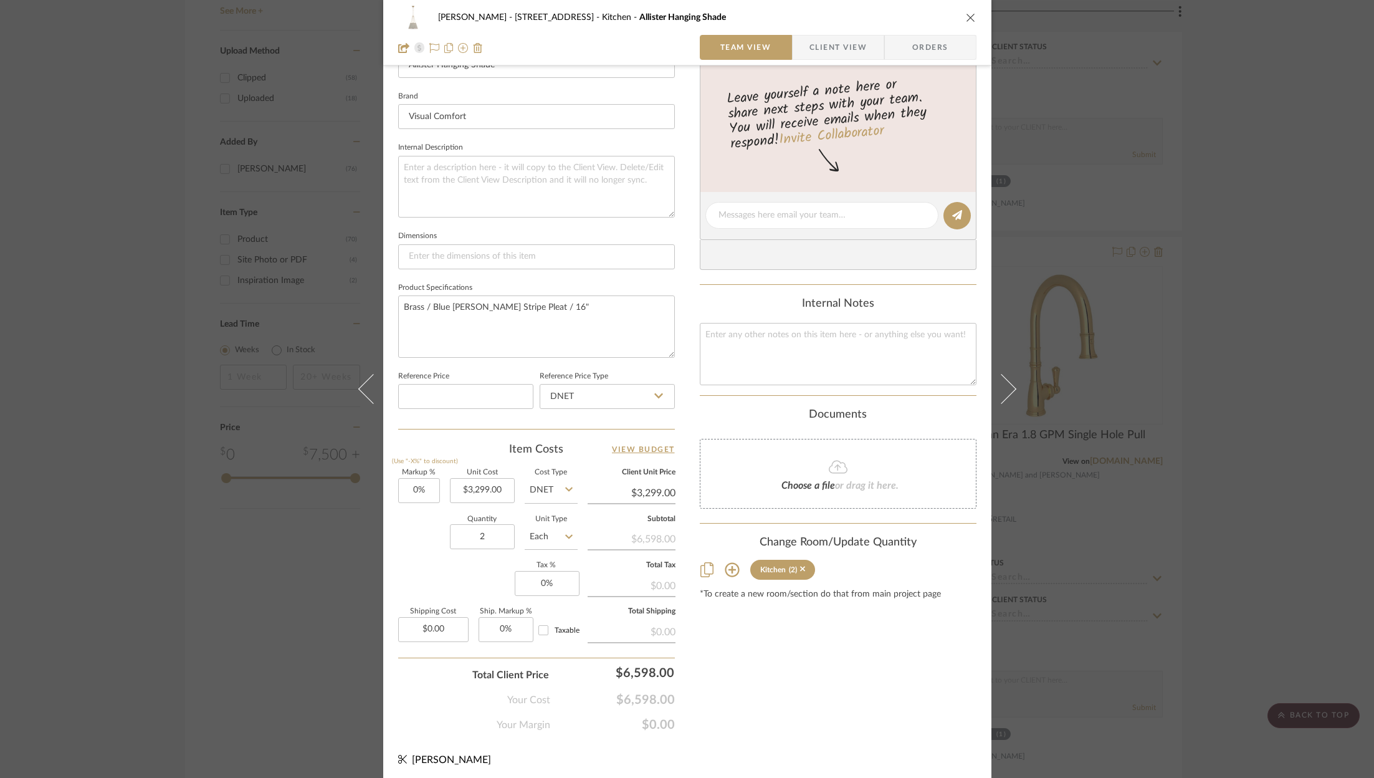
type textarea "Brass / Blue Charee Stripe Pleat / 16""
click at [966, 16] on icon "close" at bounding box center [971, 17] width 10 height 10
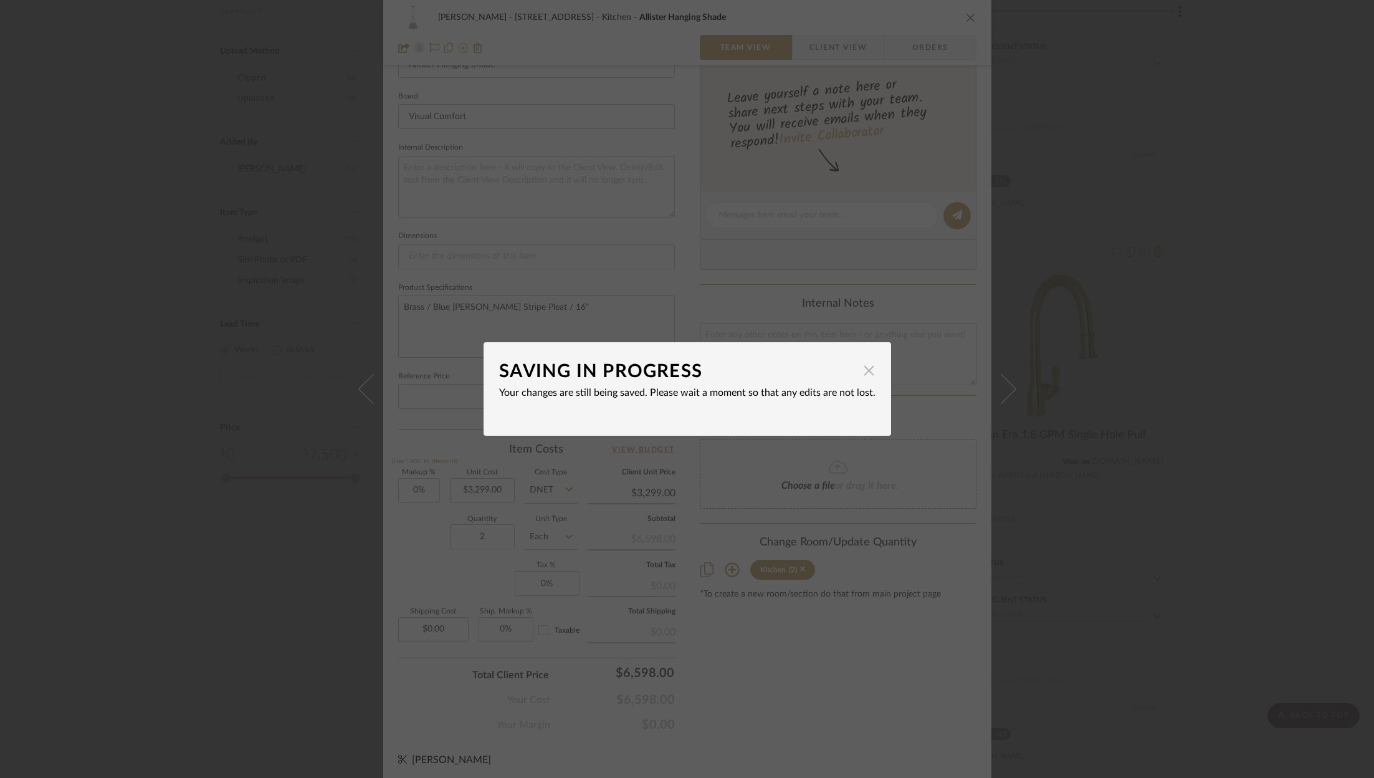
click at [862, 370] on span "button" at bounding box center [869, 370] width 25 height 25
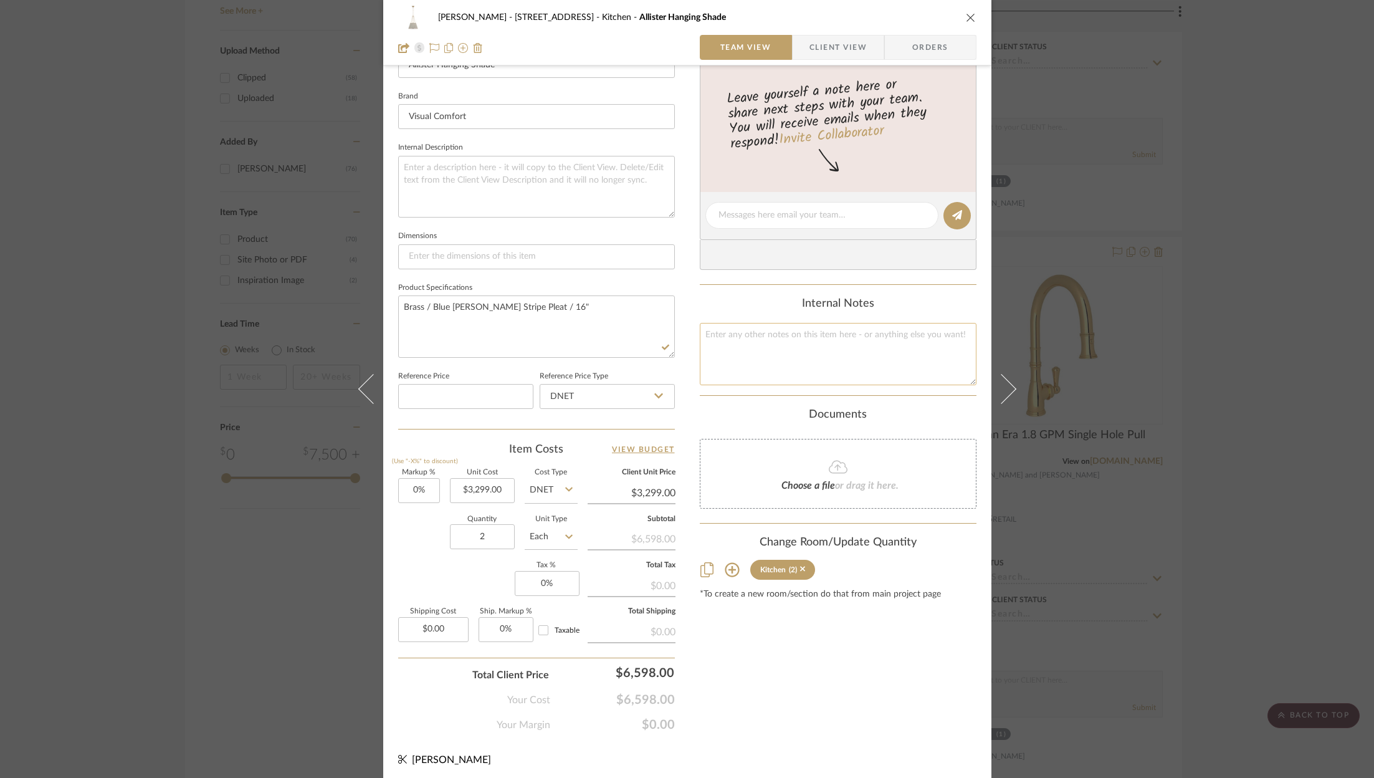
scroll to position [0, 0]
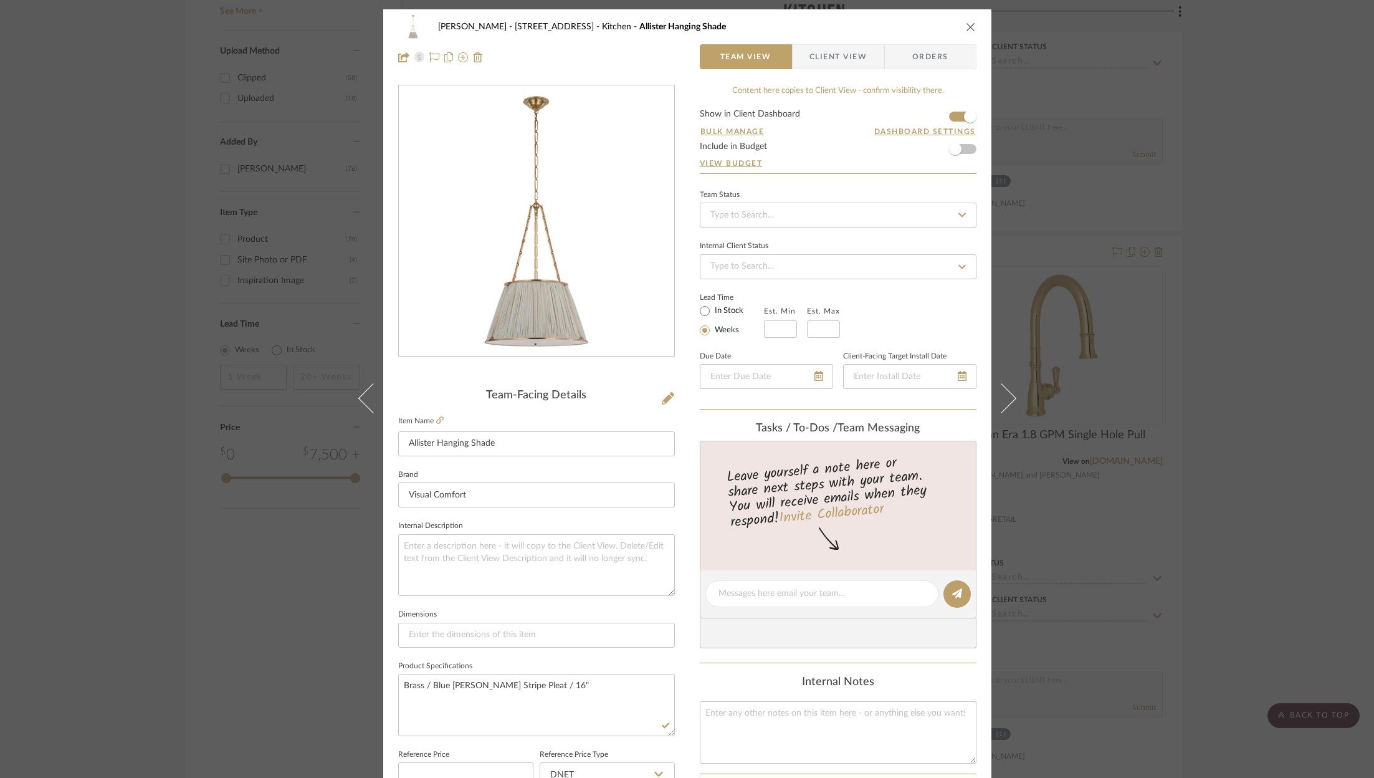
click at [966, 26] on icon "close" at bounding box center [971, 27] width 10 height 10
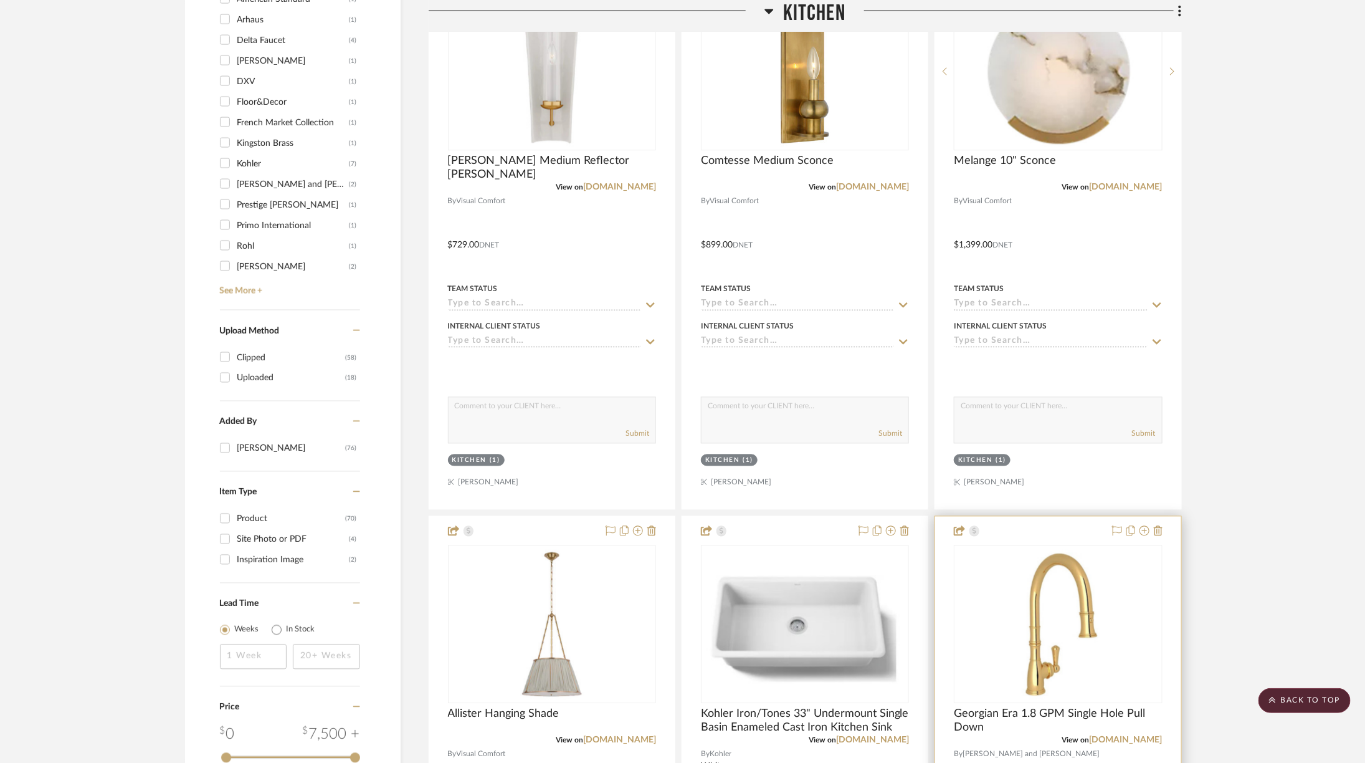
scroll to position [1235, 0]
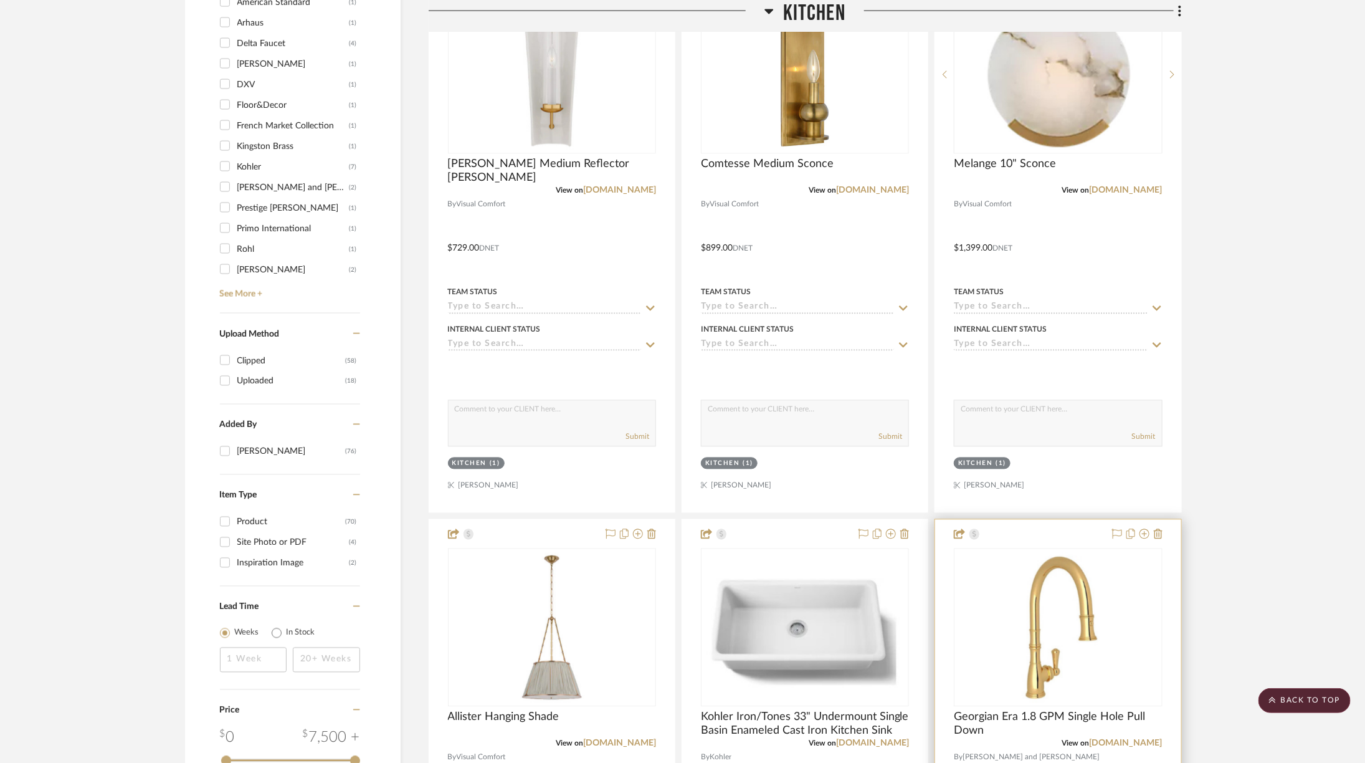
click at [1091, 550] on img "0" at bounding box center [1058, 628] width 91 height 156
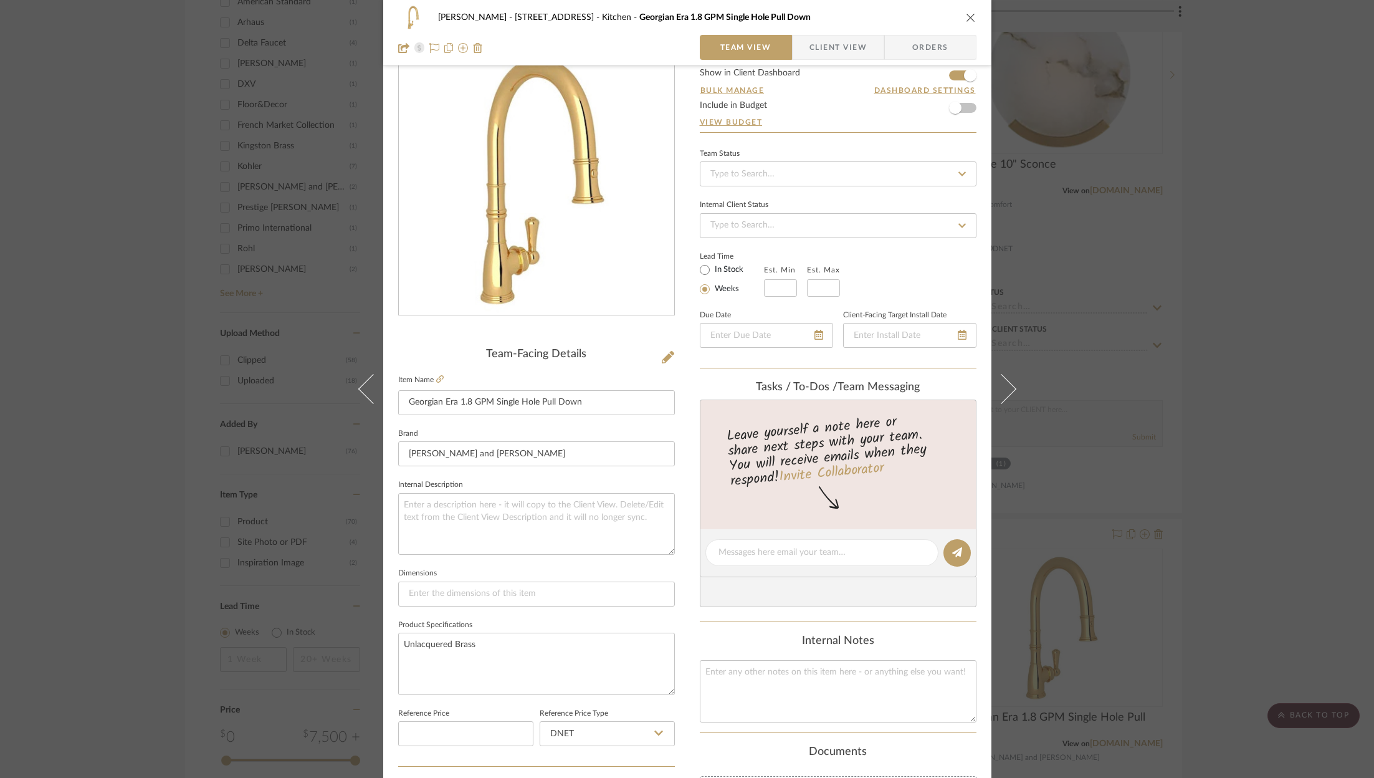
scroll to position [0, 0]
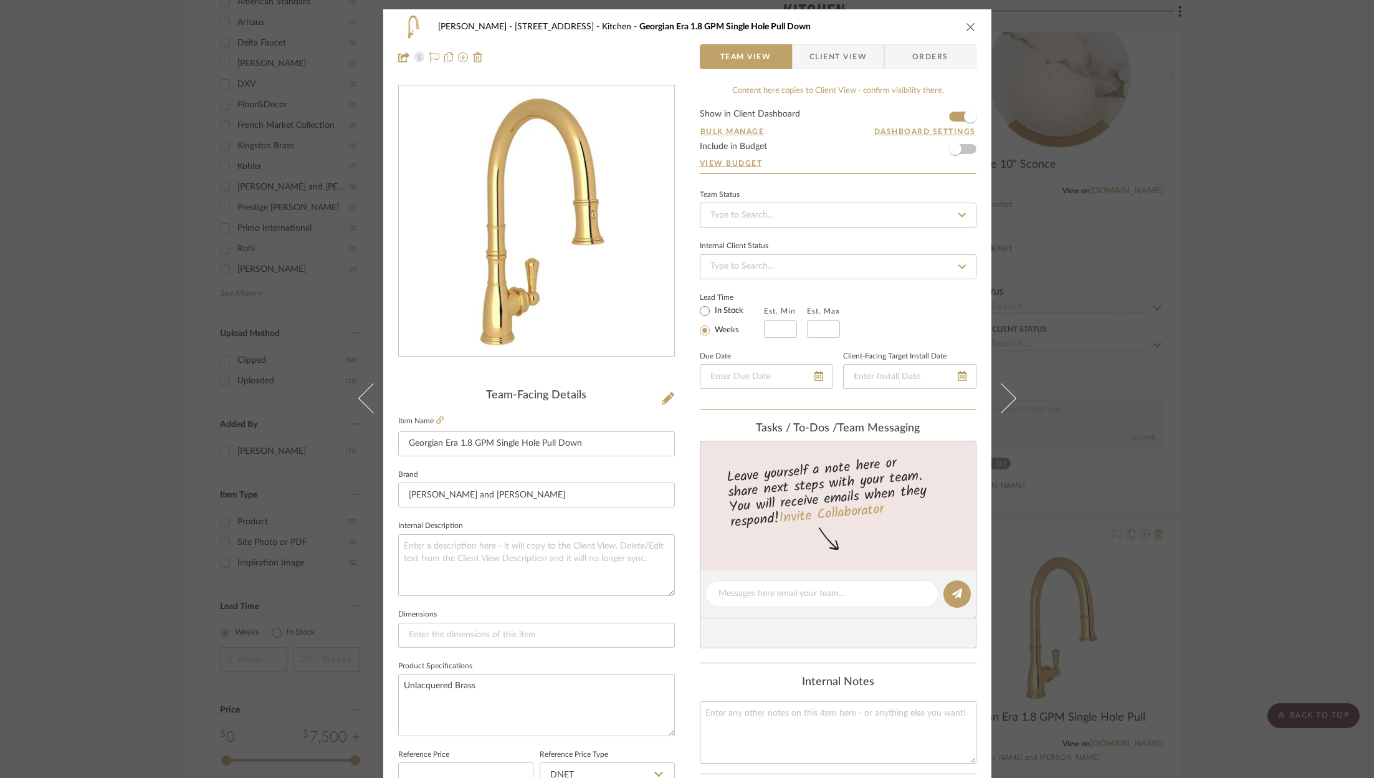
click at [968, 27] on icon "close" at bounding box center [971, 27] width 10 height 10
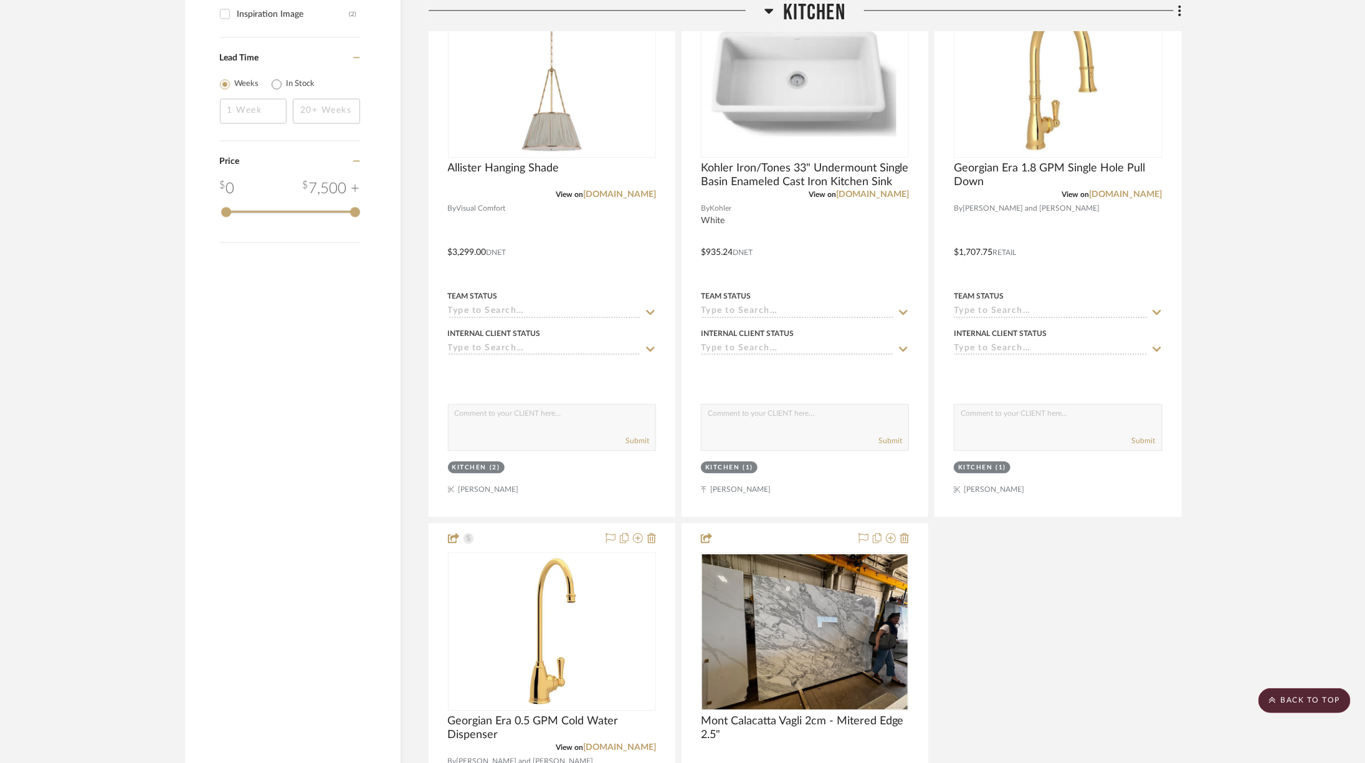
scroll to position [1812, 0]
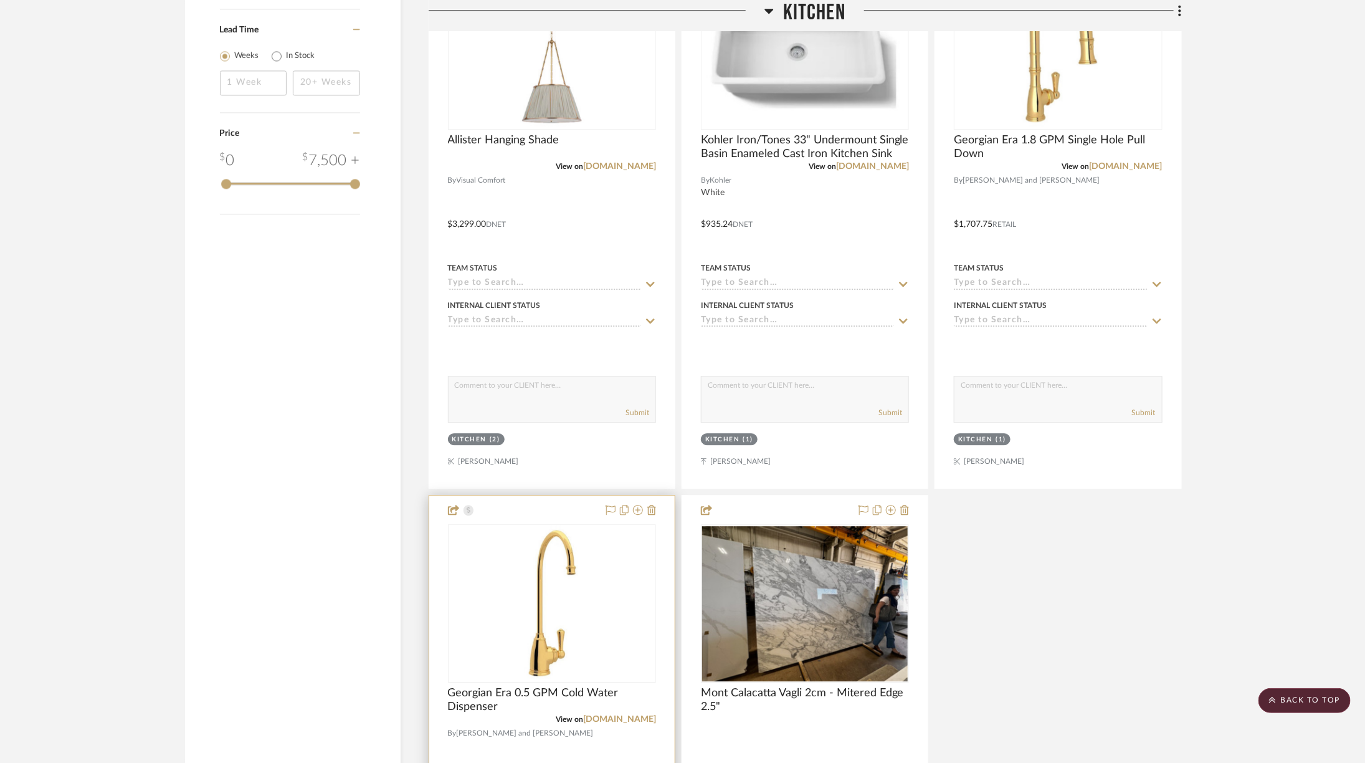
click at [0, 0] on img at bounding box center [0, 0] width 0 height 0
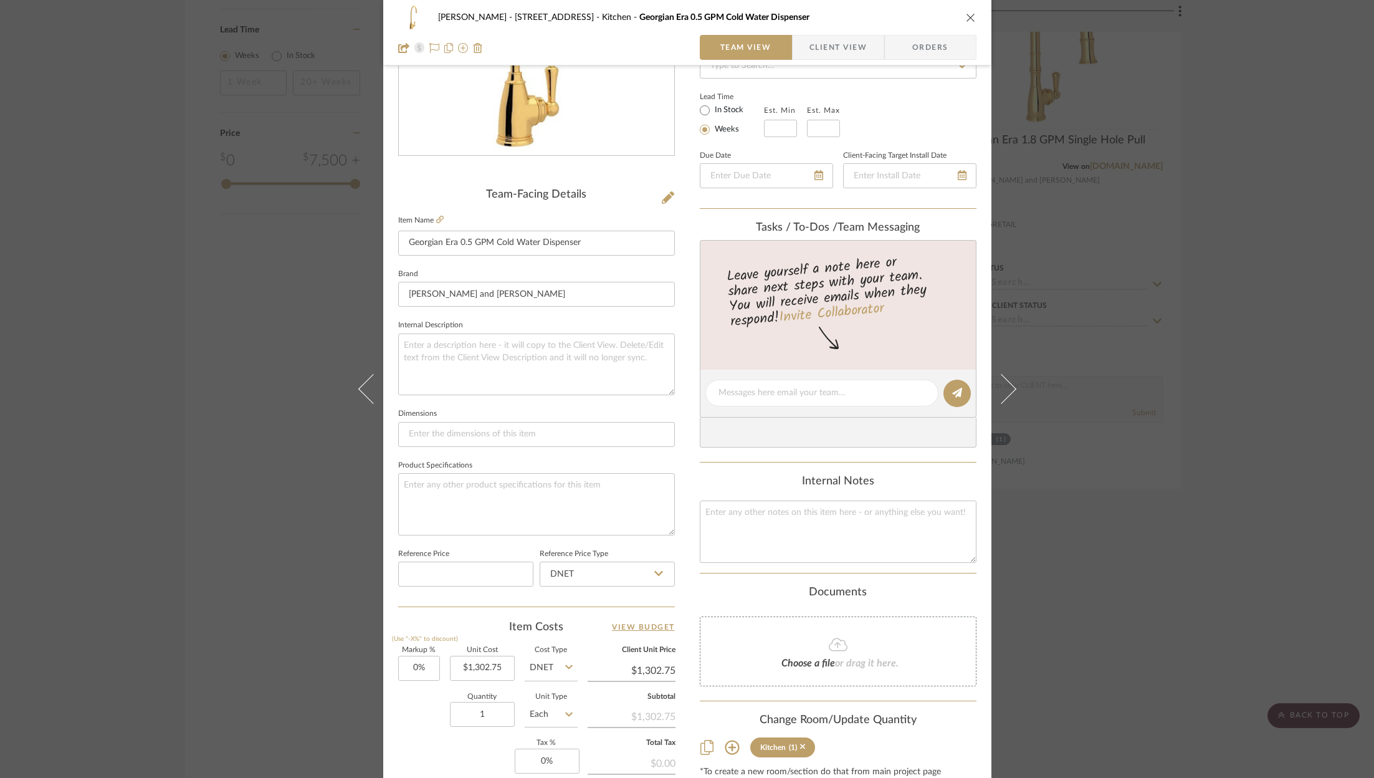
scroll to position [203, 0]
click at [497, 495] on textarea at bounding box center [536, 502] width 277 height 62
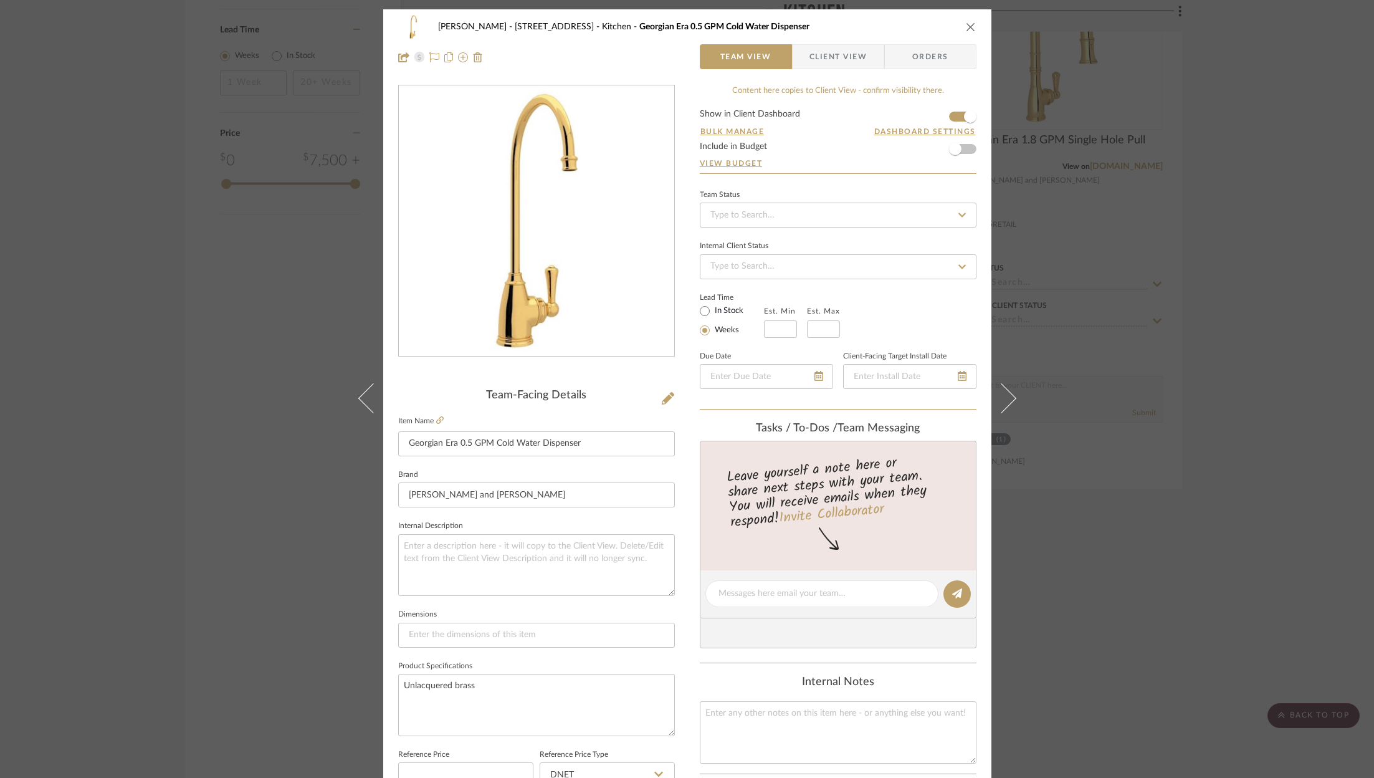
type textarea "Unlacquered brass"
click at [969, 23] on icon "close" at bounding box center [971, 27] width 10 height 10
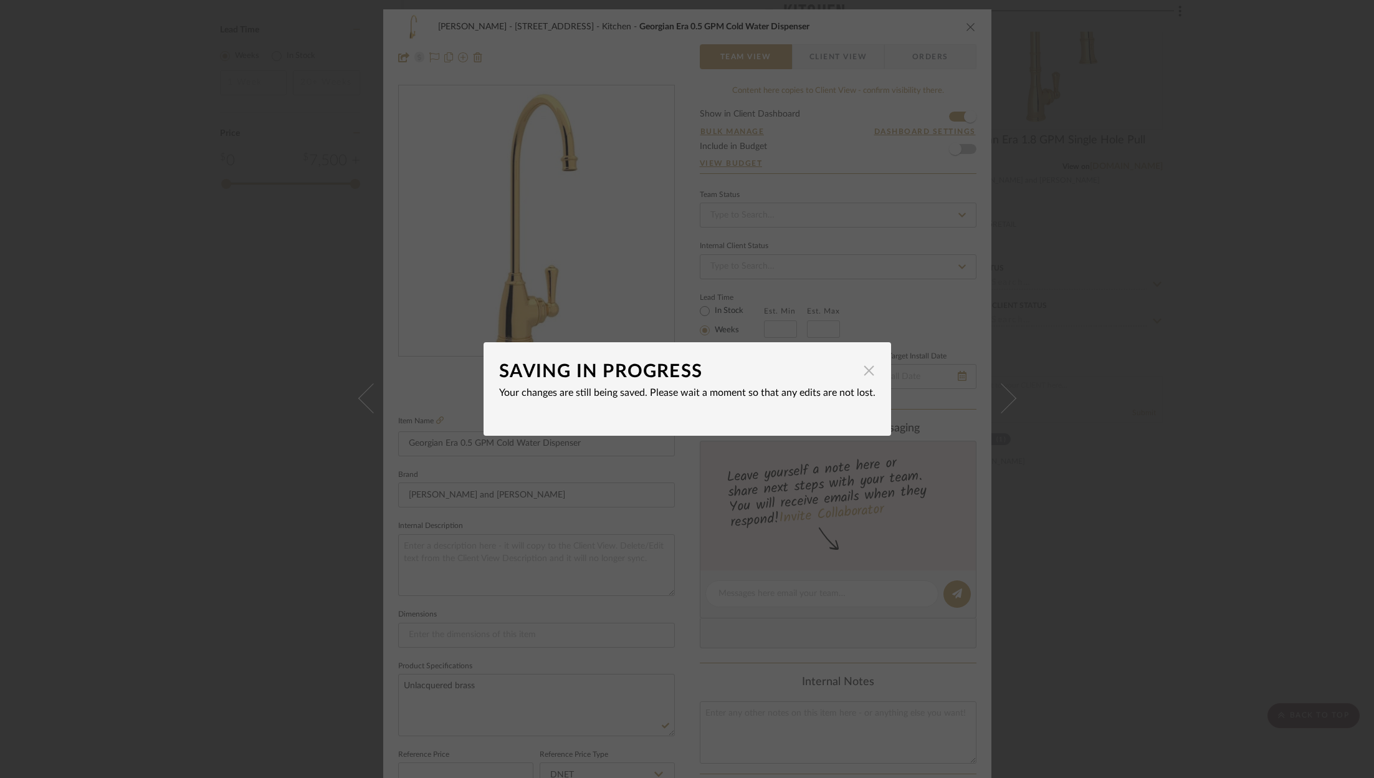
click at [863, 373] on span "button" at bounding box center [869, 370] width 25 height 25
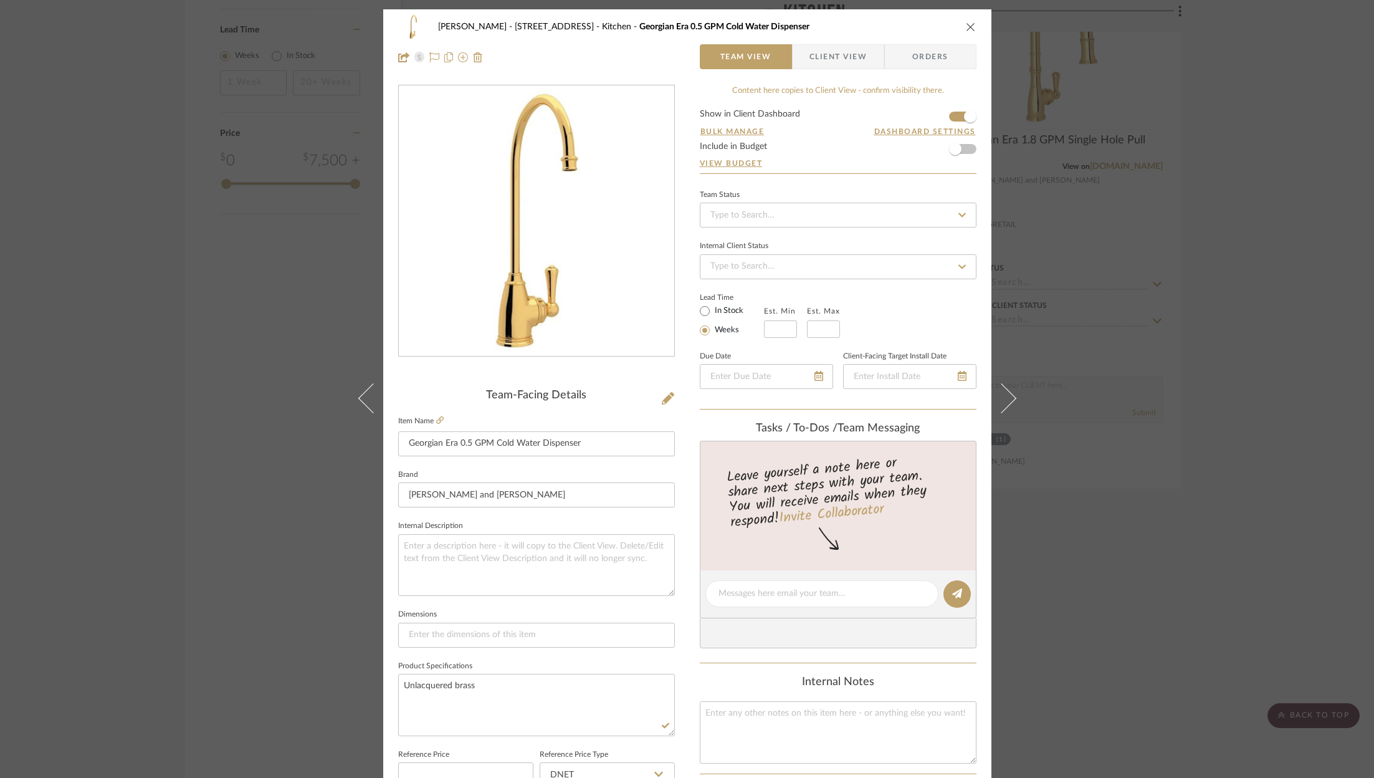
click at [1171, 434] on div "ZAFIRIDES - 2286 Yorkshire Road Kitchen Georgian Era 0.5 GPM Cold Water Dispens…" at bounding box center [687, 389] width 1374 height 778
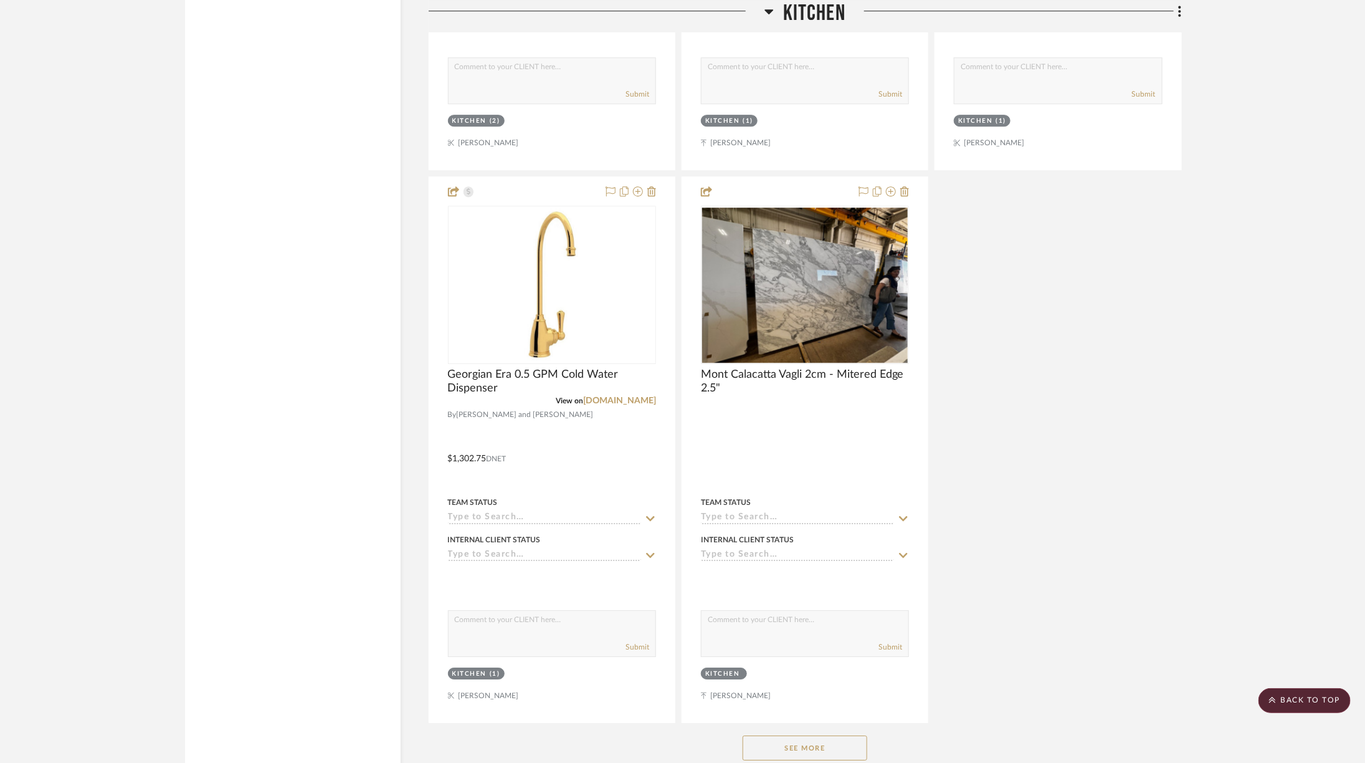
scroll to position [2141, 0]
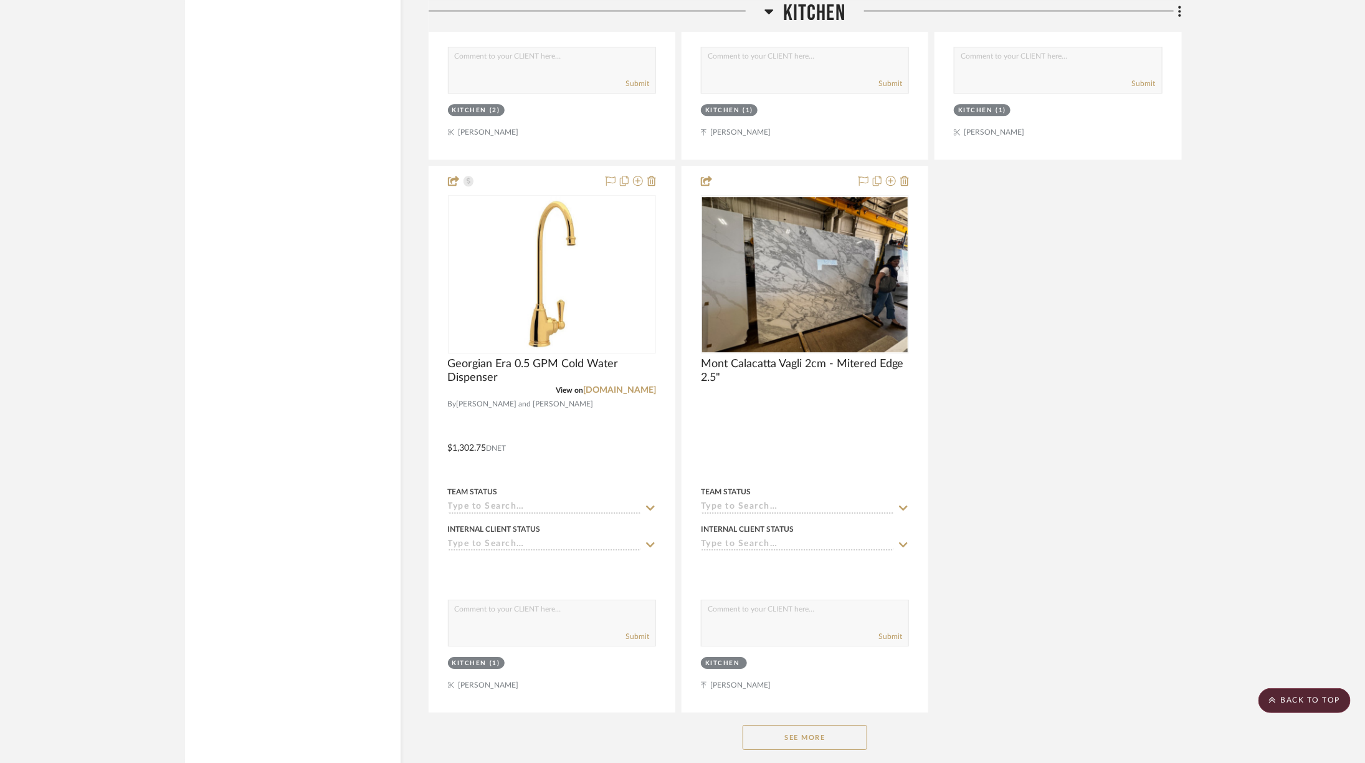
click at [828, 725] on button "See More" at bounding box center [805, 737] width 125 height 25
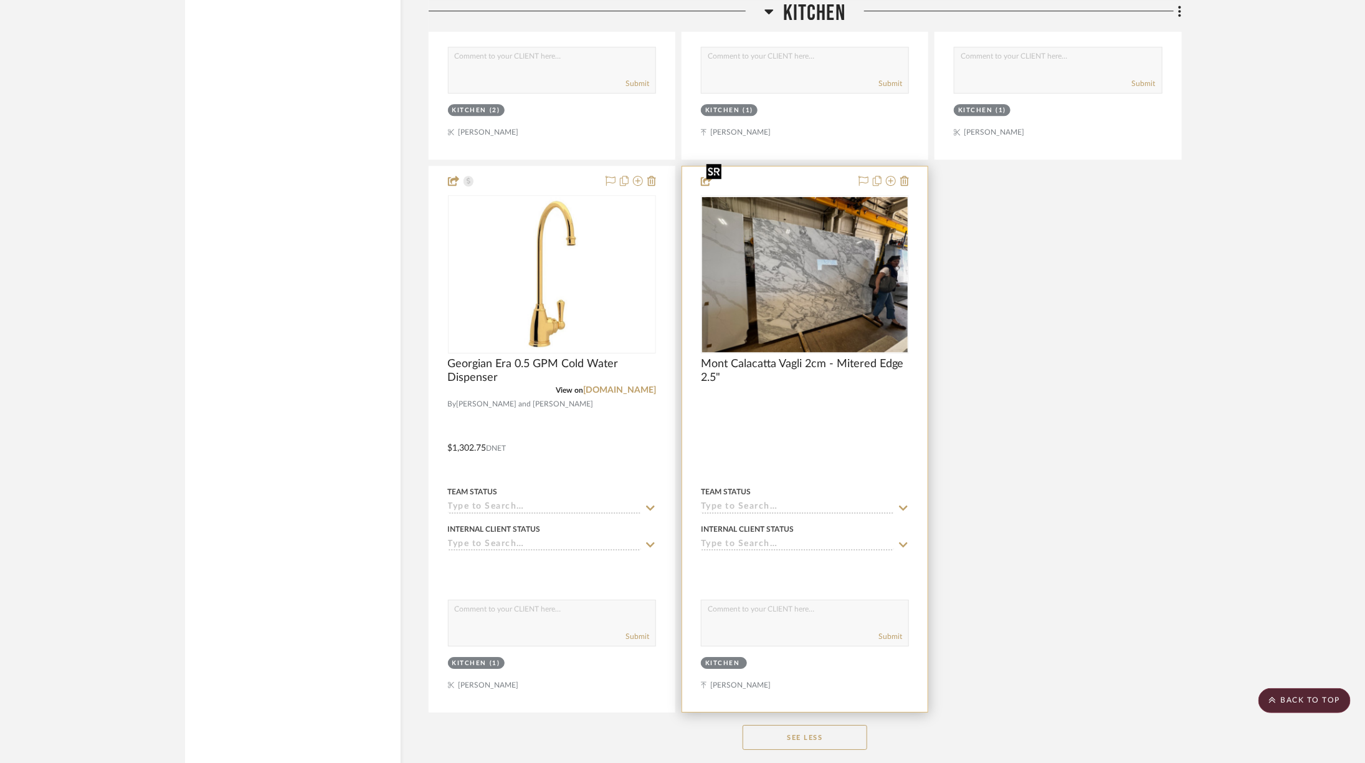
click at [798, 212] on img "0" at bounding box center [805, 274] width 206 height 155
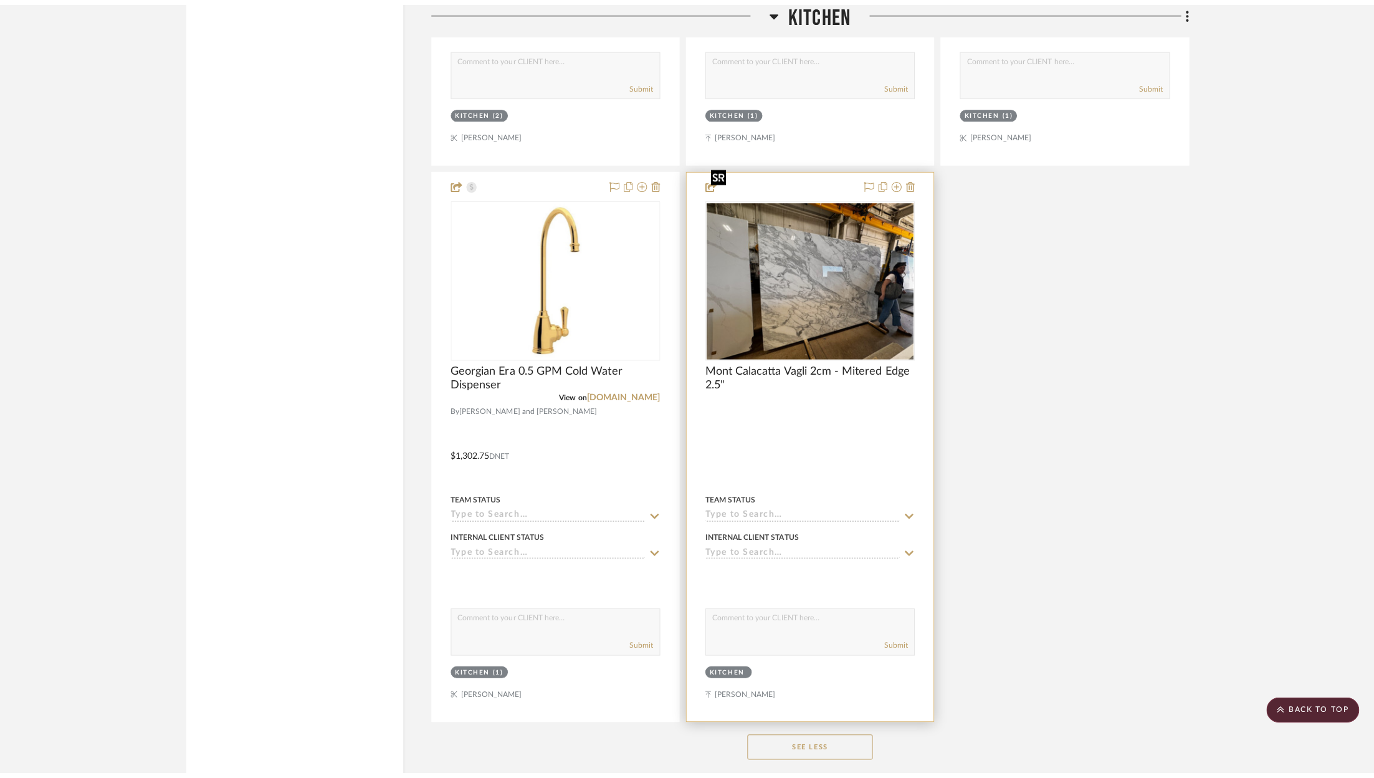
scroll to position [0, 0]
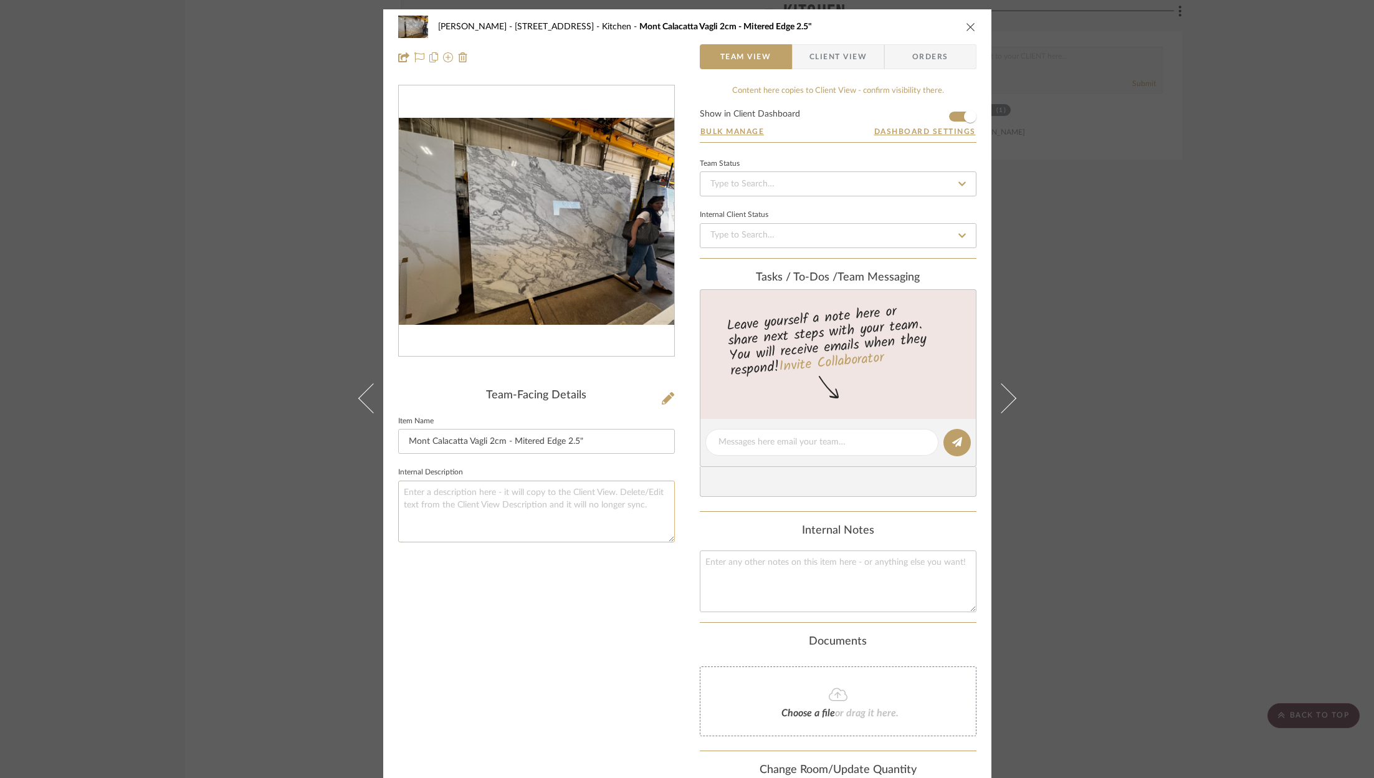
click at [513, 504] on textarea at bounding box center [536, 511] width 277 height 62
click at [957, 28] on div "ZAFIRIDES - 2286 Yorkshire Road Kitchen Mont Calacatta Vagli 2cm - Mitered Edge…" at bounding box center [687, 26] width 578 height 25
click at [966, 25] on icon "close" at bounding box center [971, 27] width 10 height 10
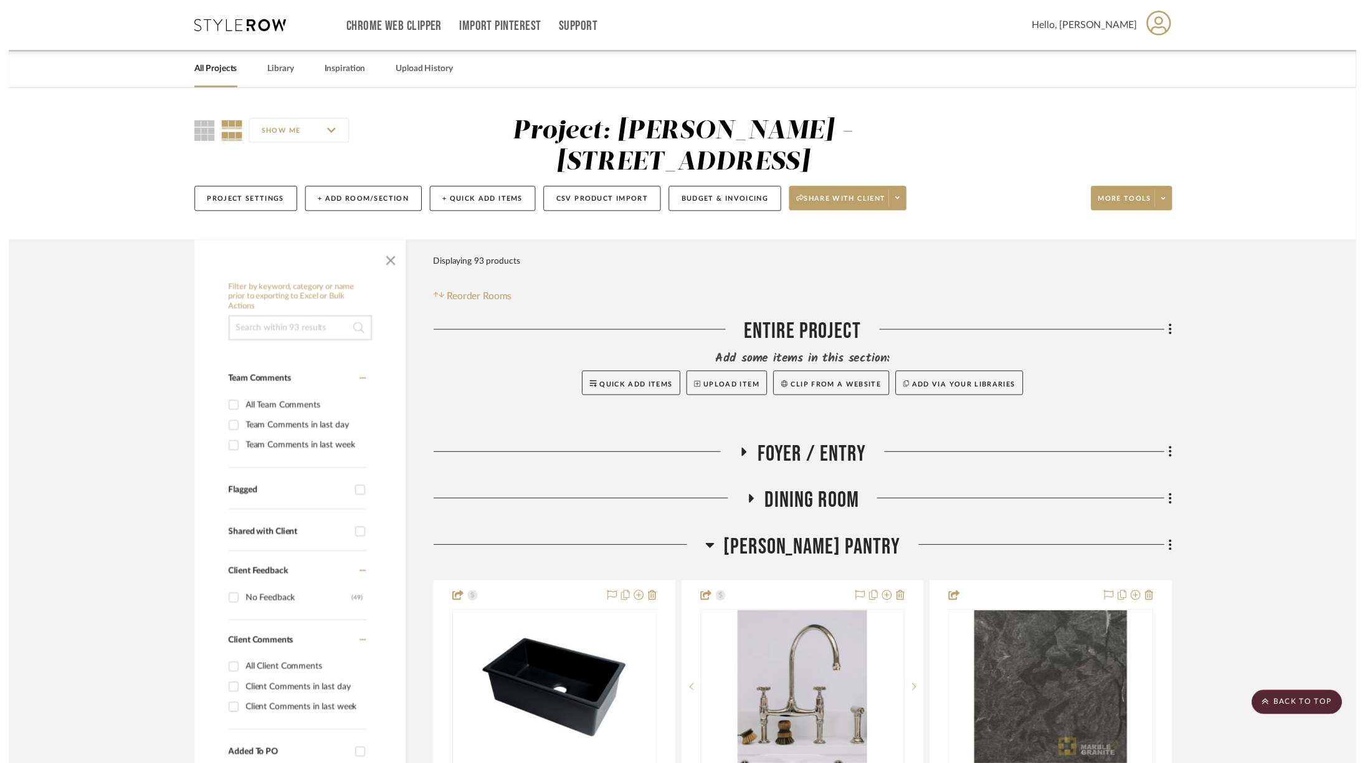
scroll to position [2141, 0]
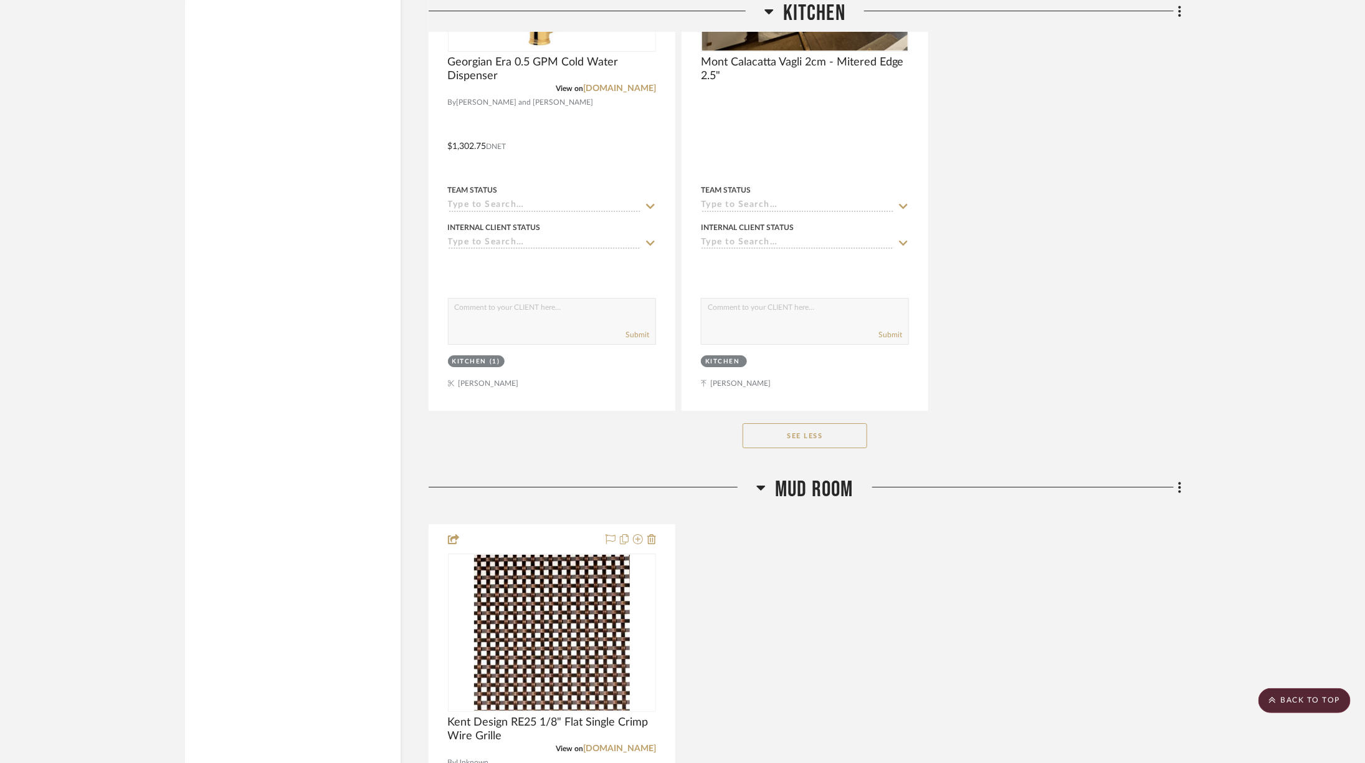
scroll to position [2587, 0]
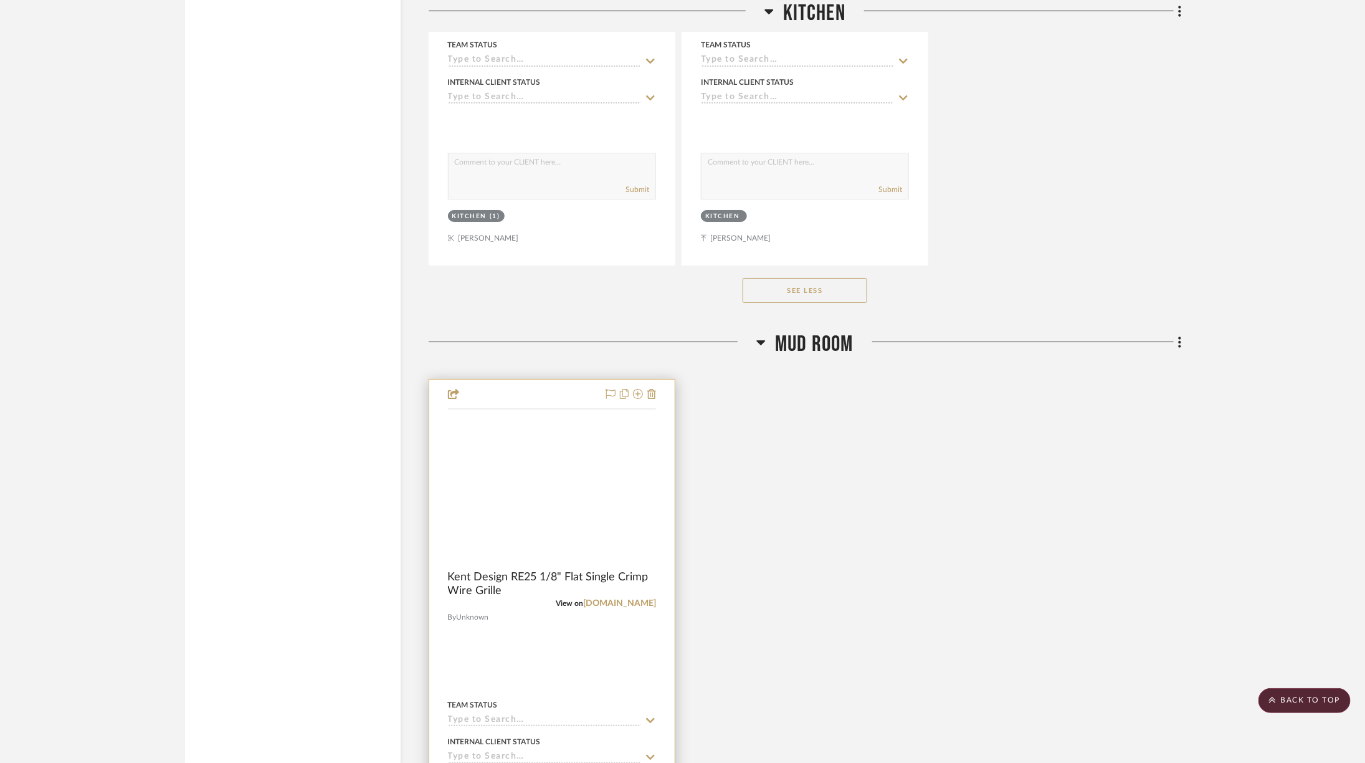
click at [0, 0] on img at bounding box center [0, 0] width 0 height 0
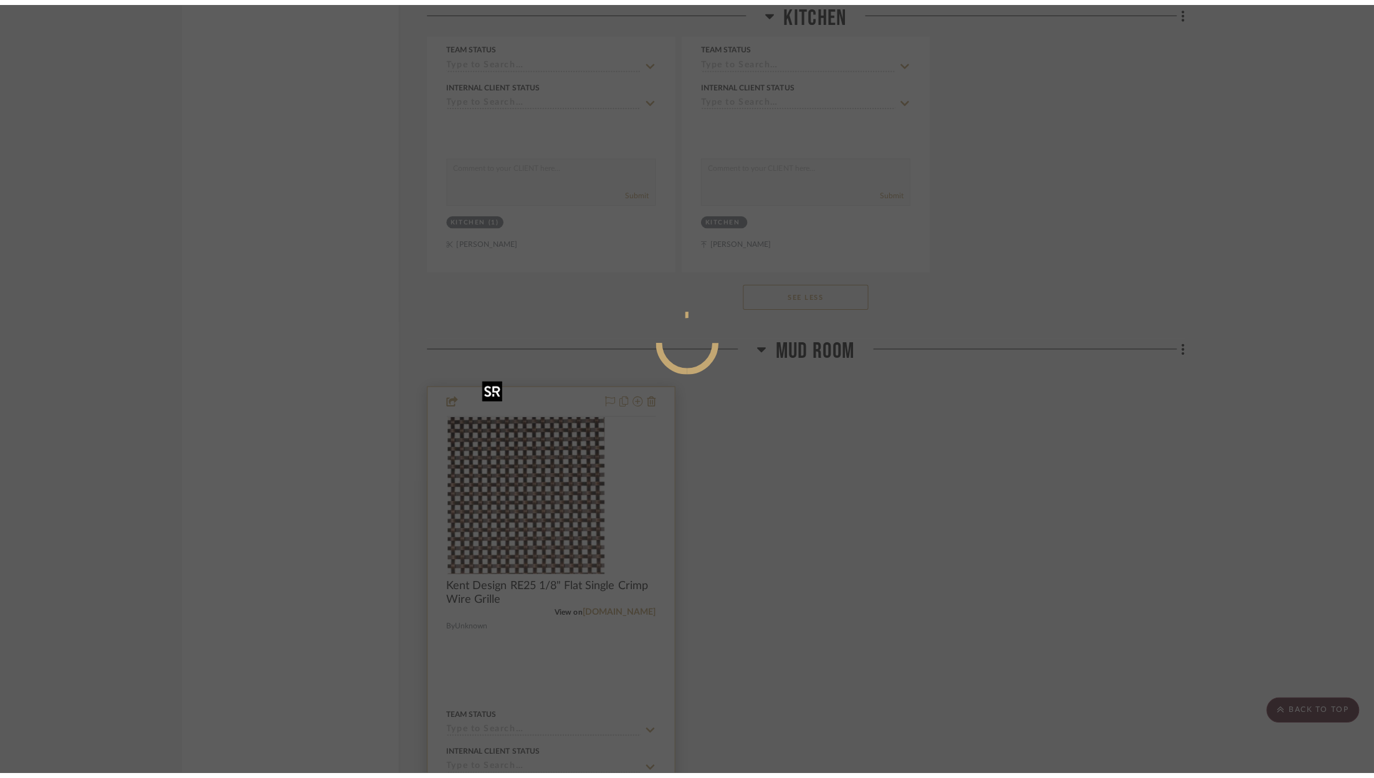
scroll to position [0, 0]
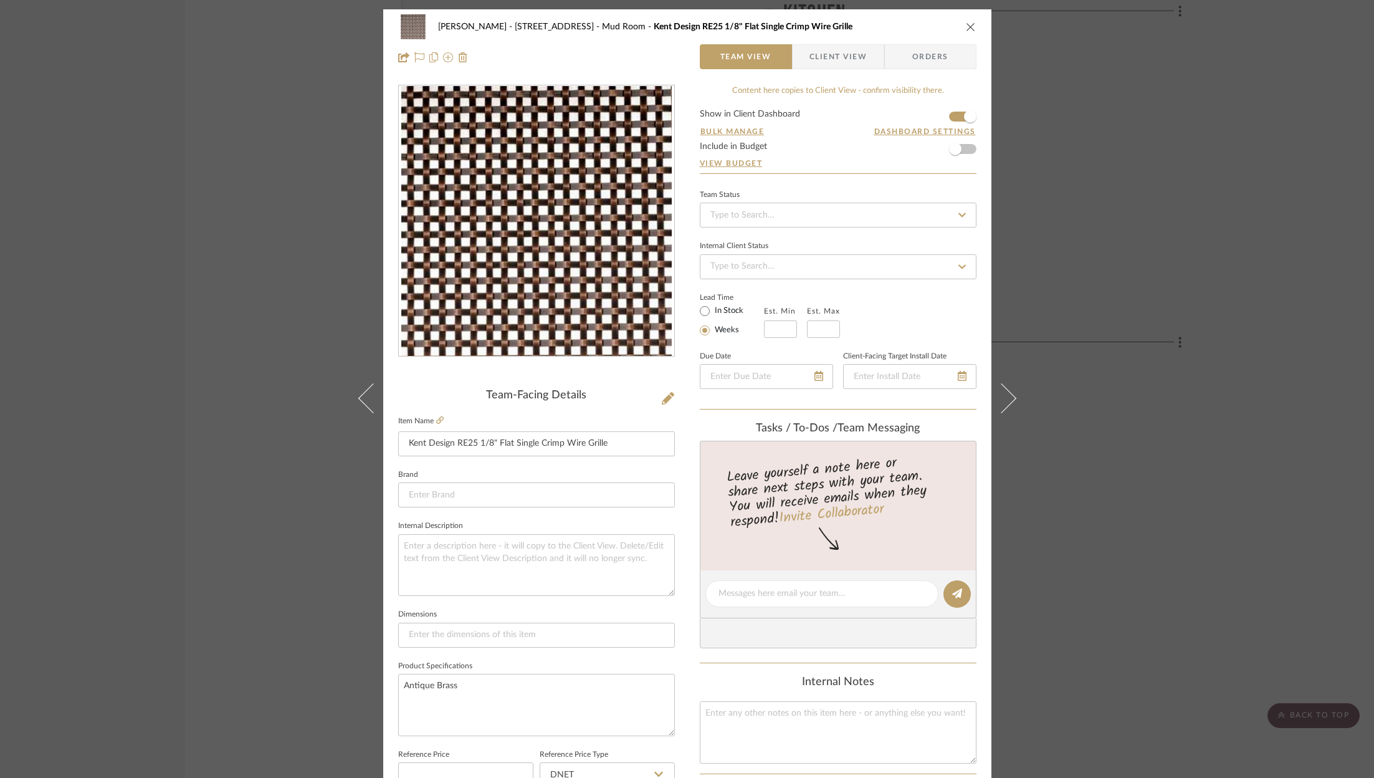
click at [1230, 251] on div "ZAFIRIDES - 2286 Yorkshire Road Mud Room Kent Design RE25 1/8" Flat Single Crim…" at bounding box center [687, 389] width 1374 height 778
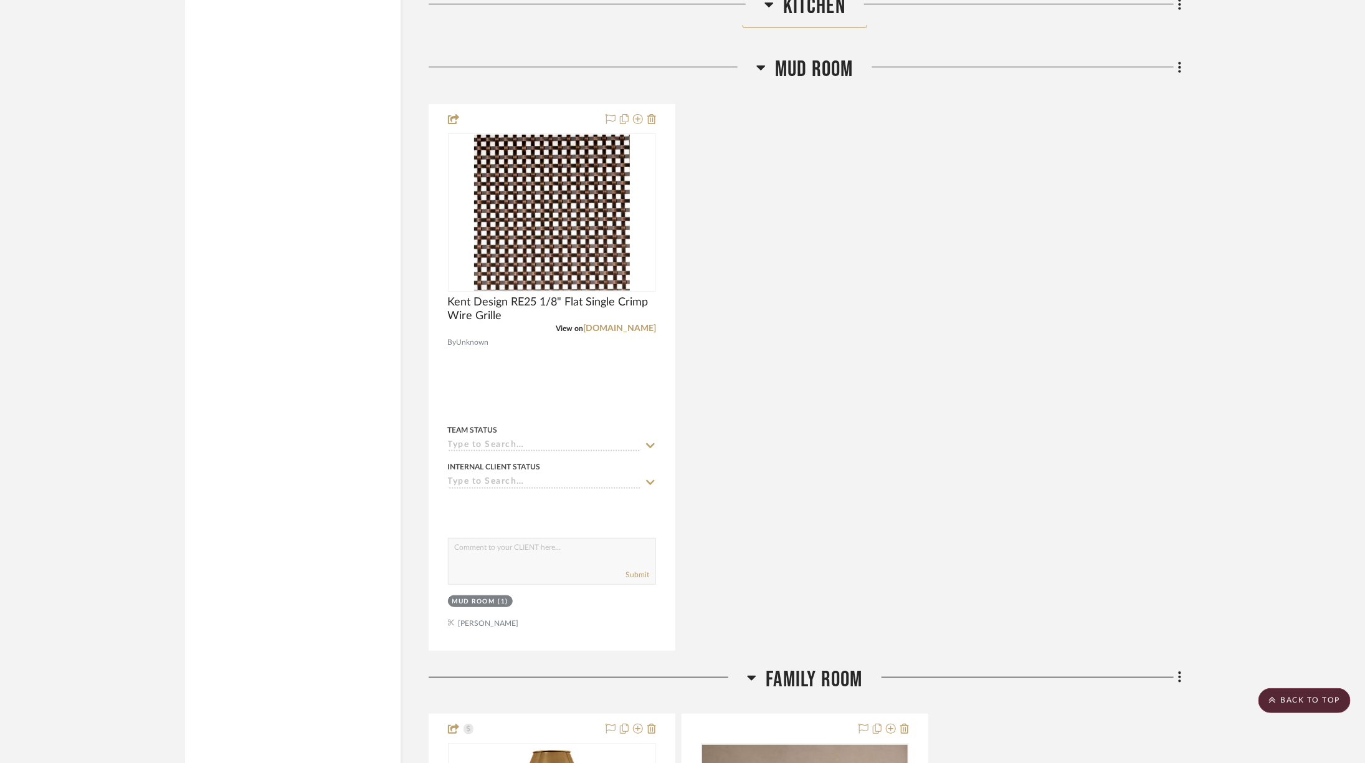
scroll to position [3214, 0]
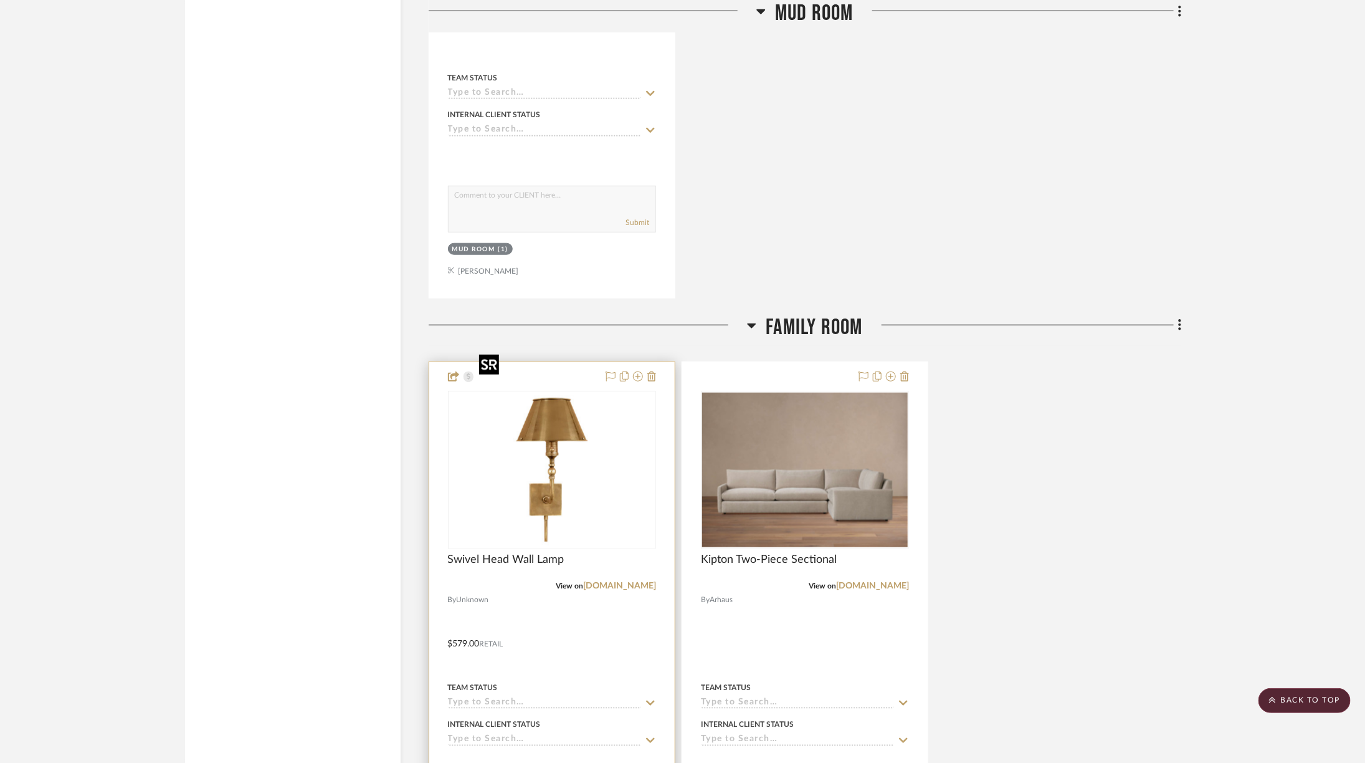
click at [575, 436] on img "0" at bounding box center [552, 470] width 156 height 156
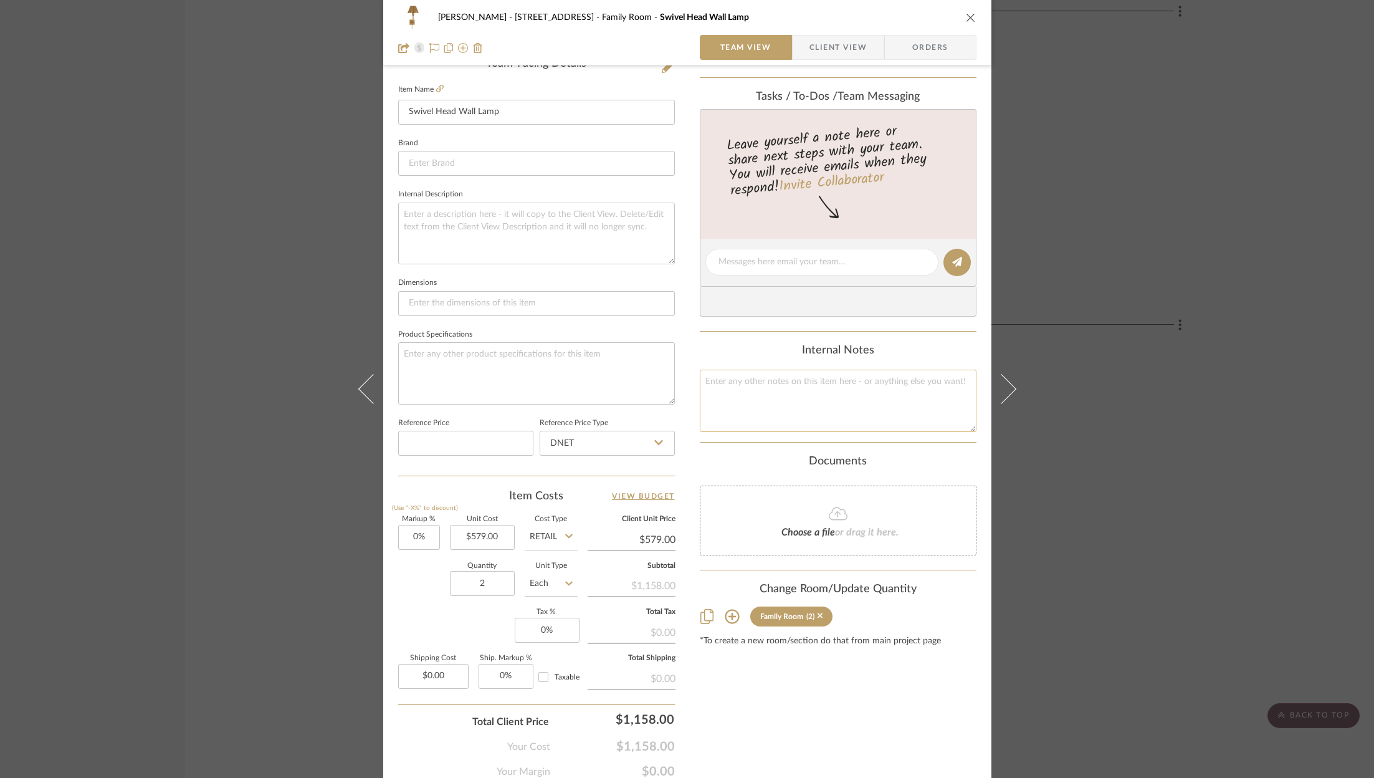
scroll to position [320, 0]
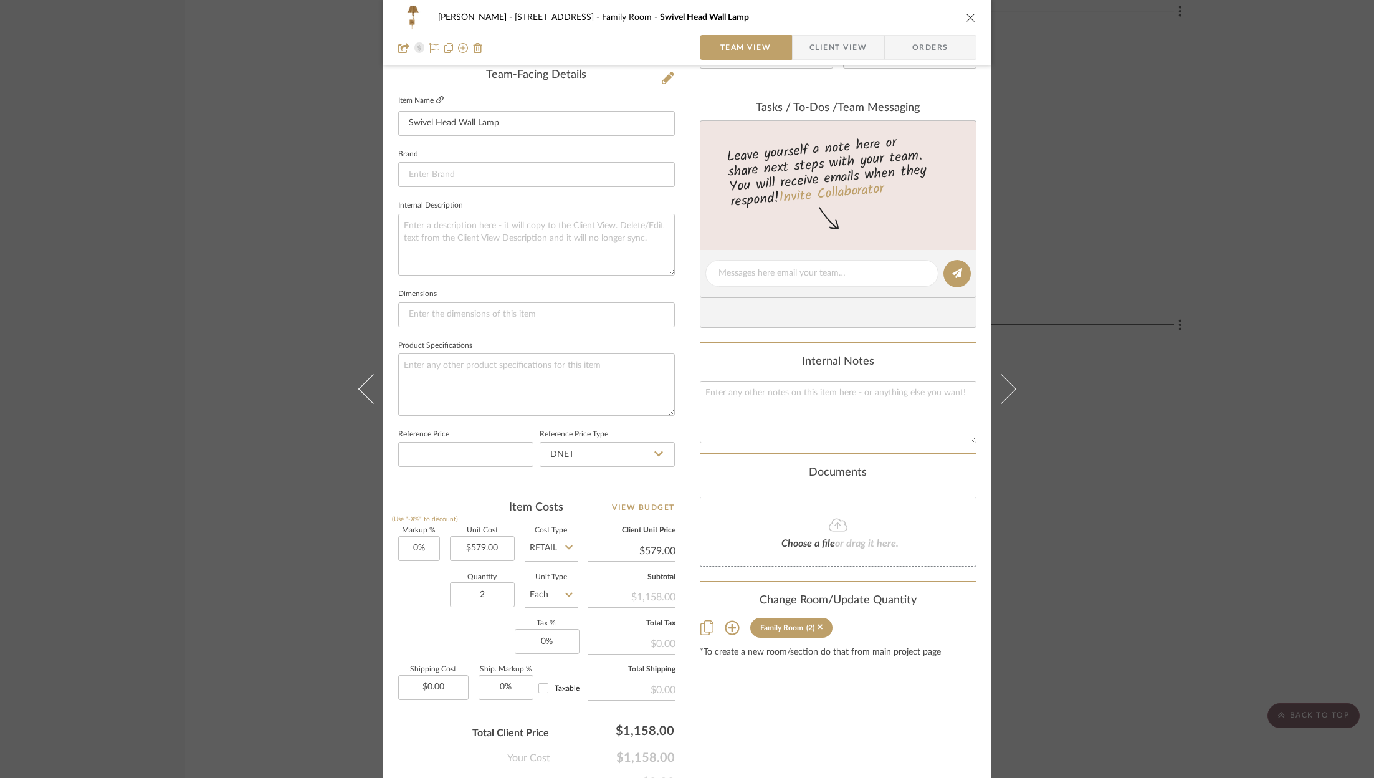
click at [436, 98] on icon at bounding box center [439, 99] width 7 height 7
click at [480, 361] on textarea at bounding box center [536, 384] width 277 height 62
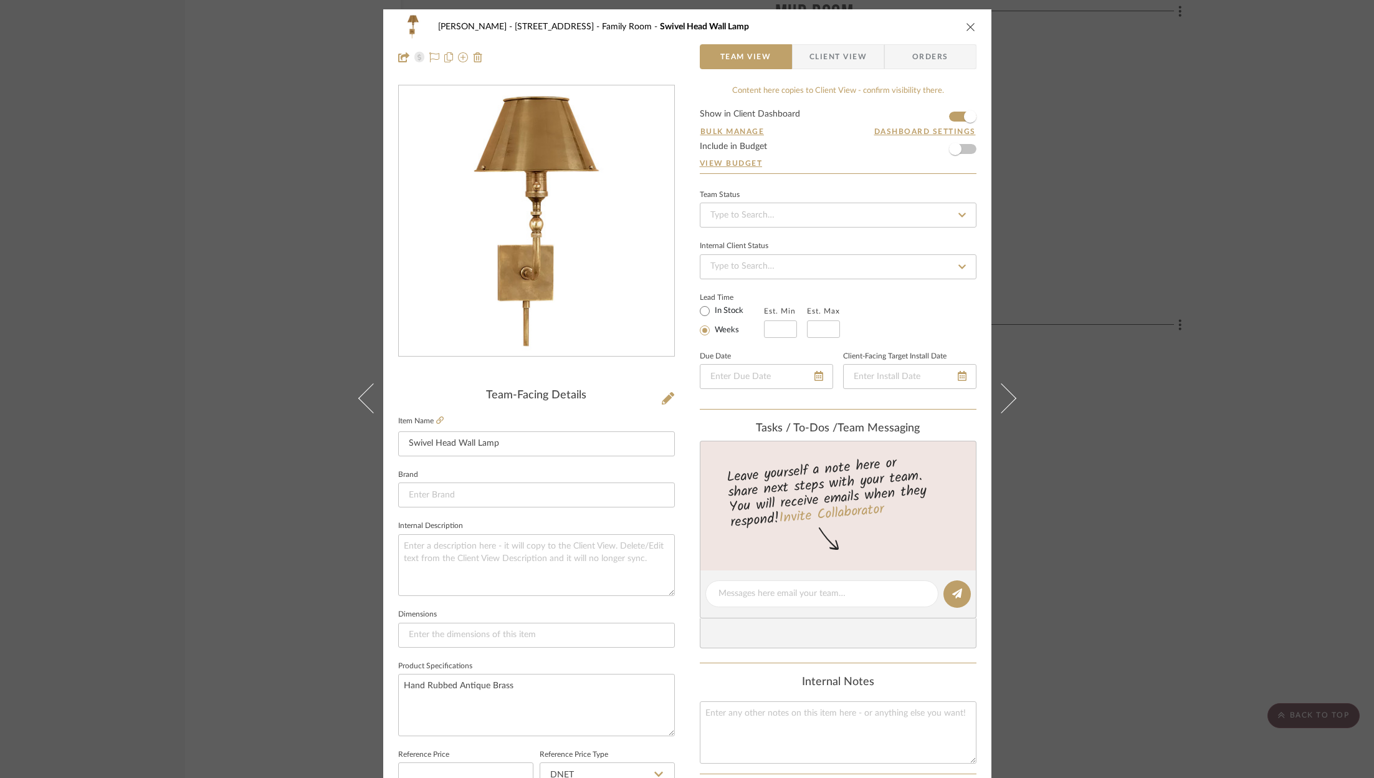
type textarea "Hand Rubbed Antique Brass"
click at [966, 27] on icon "close" at bounding box center [971, 27] width 10 height 10
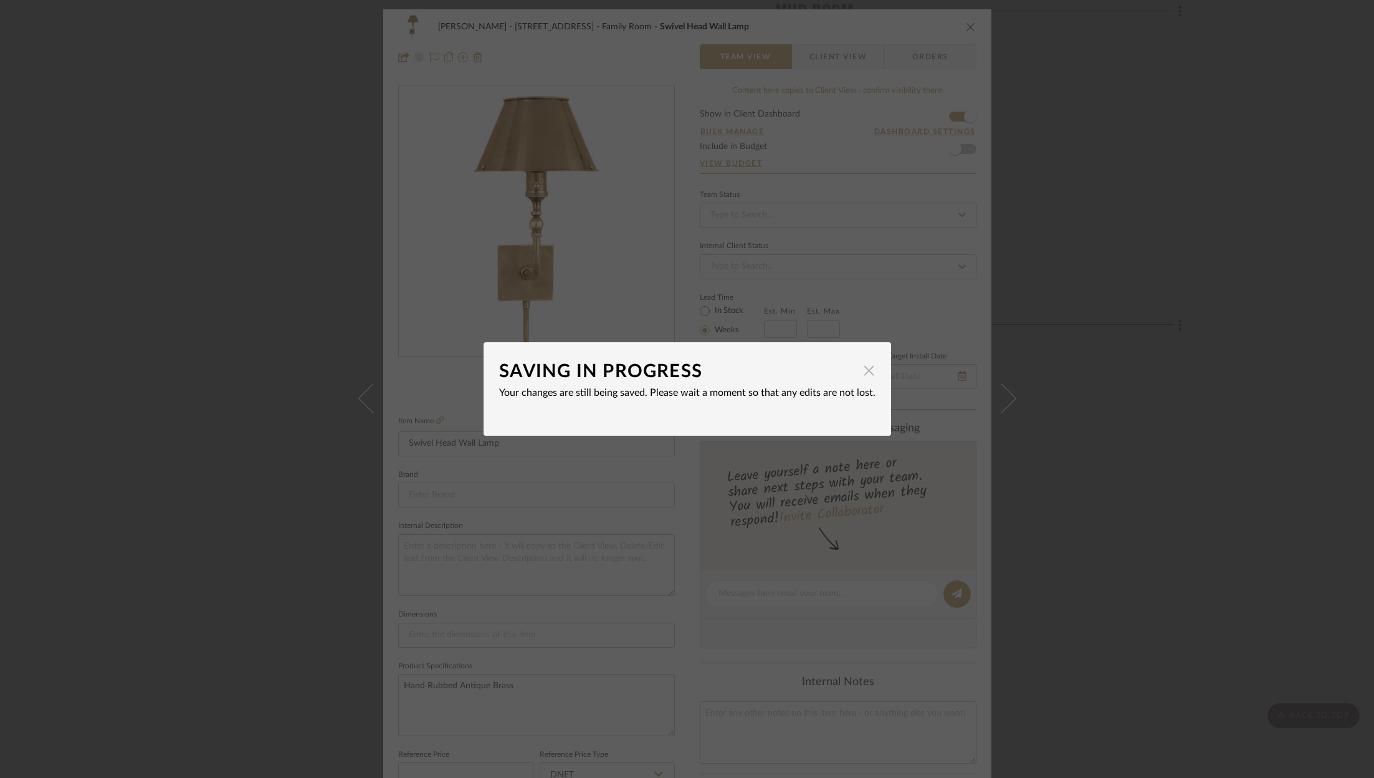
click at [859, 376] on span "button" at bounding box center [869, 370] width 25 height 25
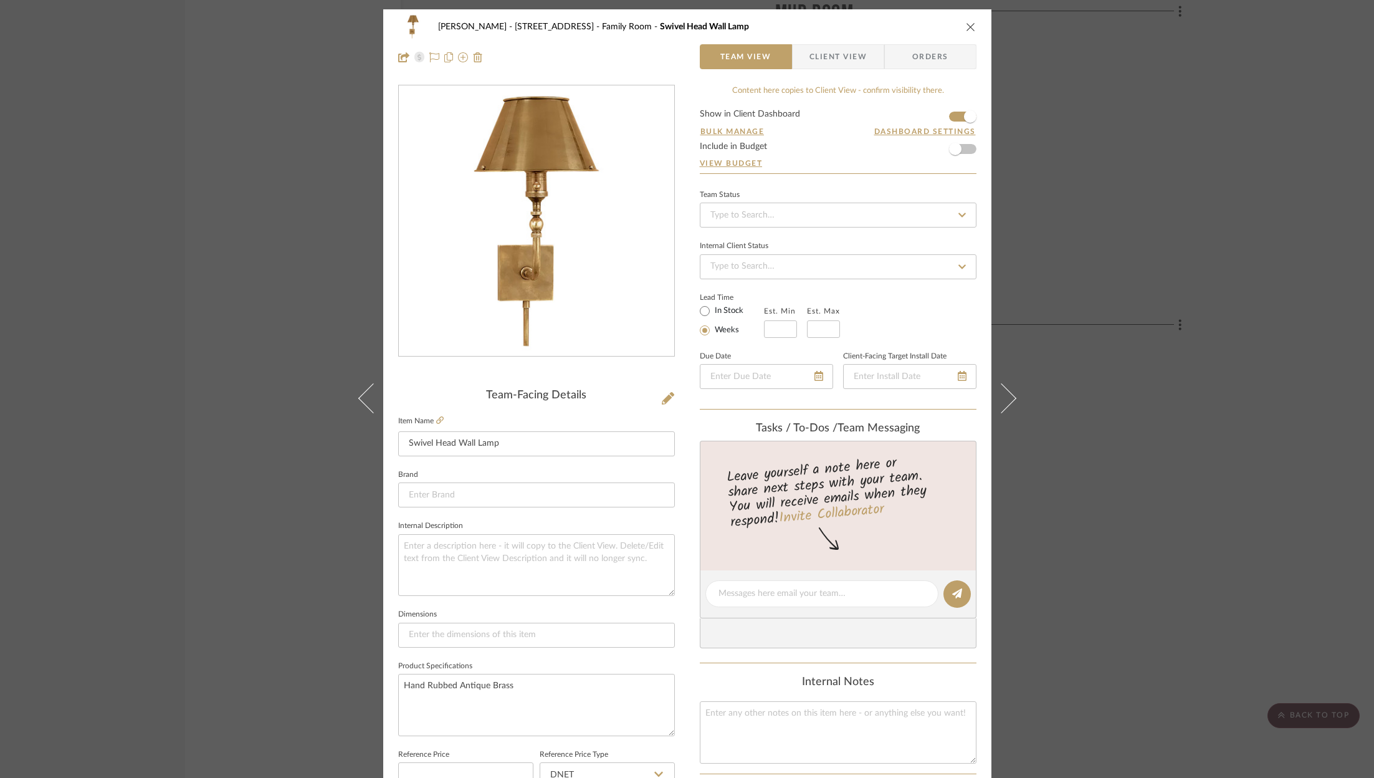
click at [971, 27] on icon "close" at bounding box center [971, 27] width 10 height 10
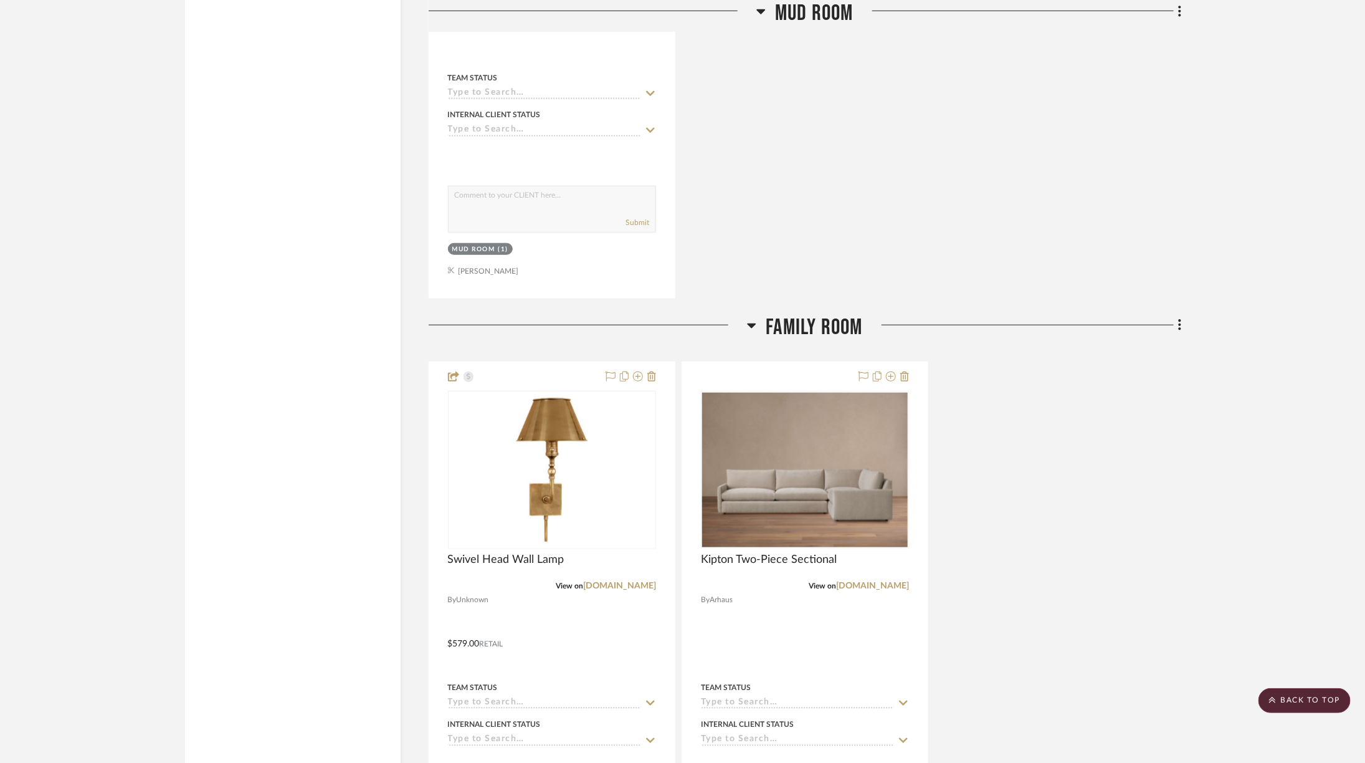
scroll to position [3337, 0]
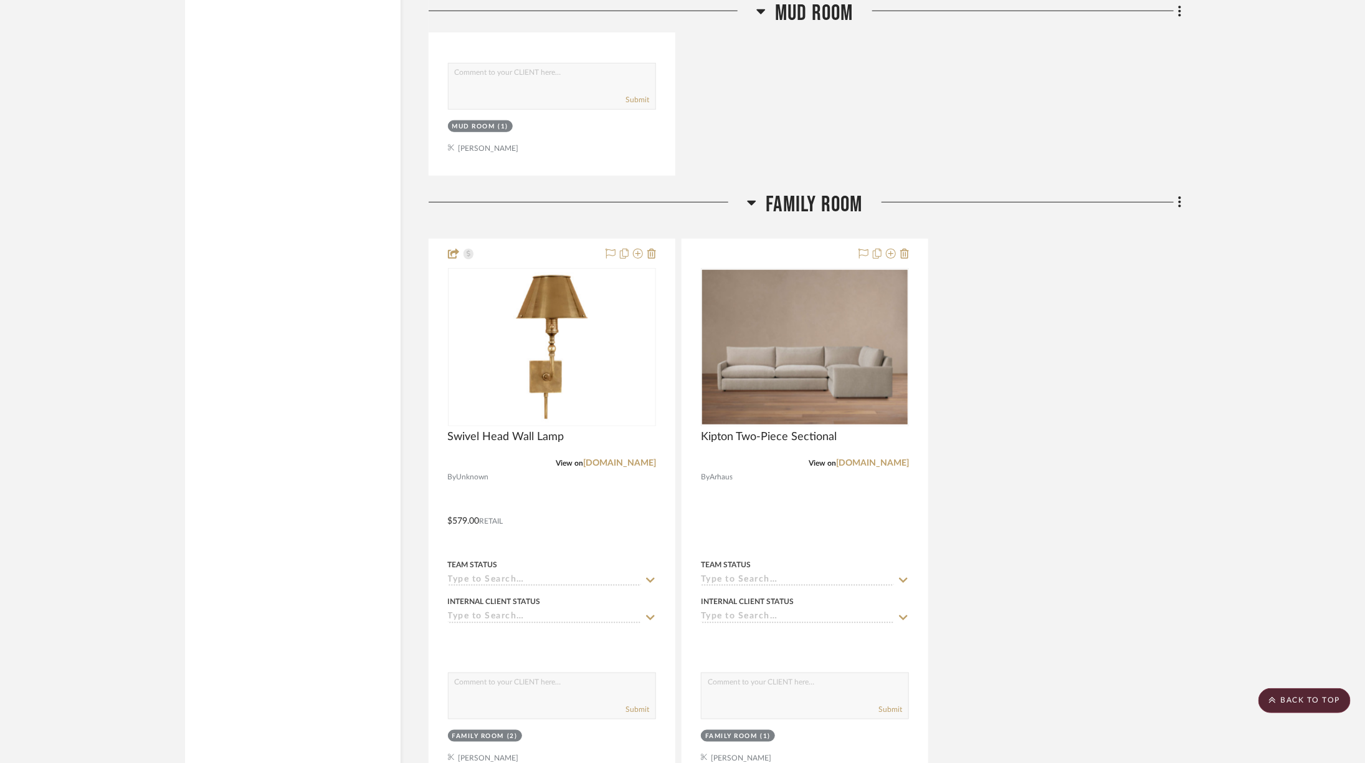
click at [834, 191] on span "Family Room" at bounding box center [814, 204] width 97 height 27
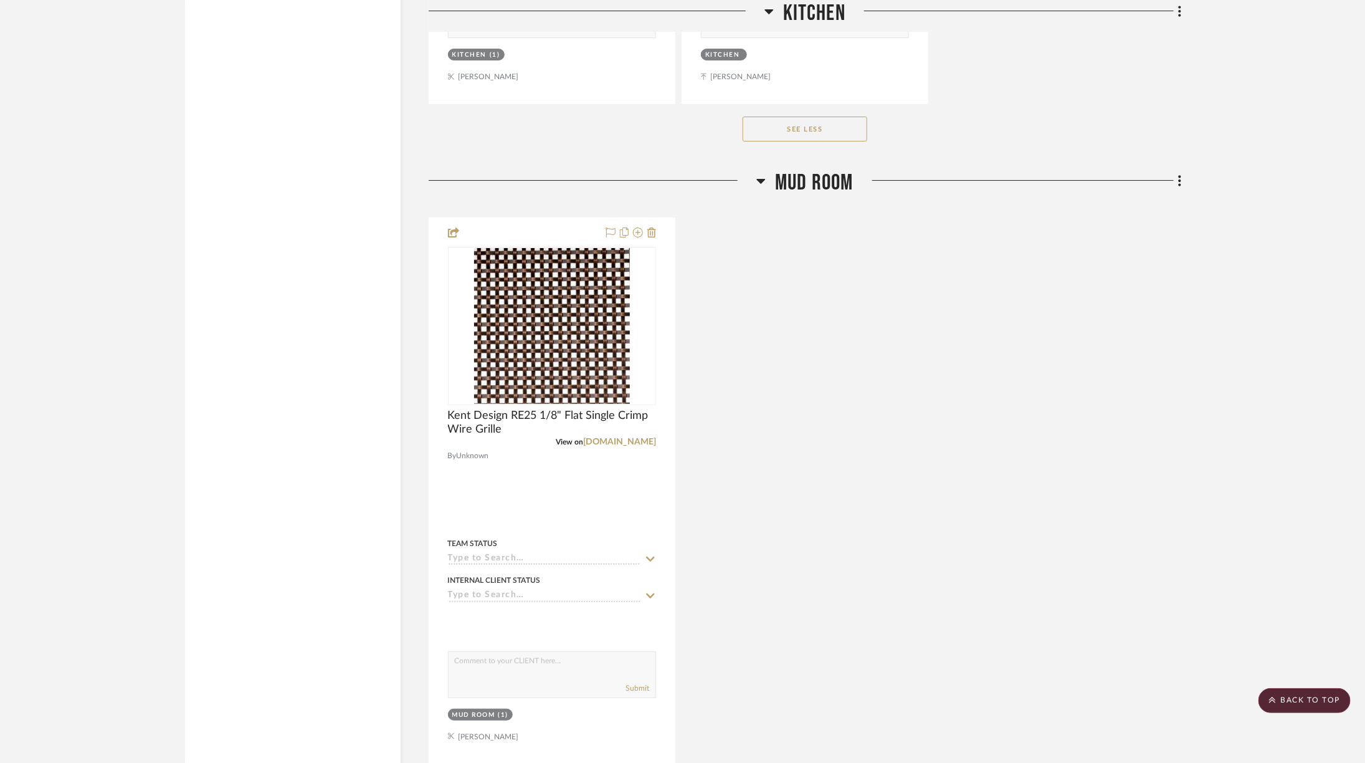
scroll to position [2638, 0]
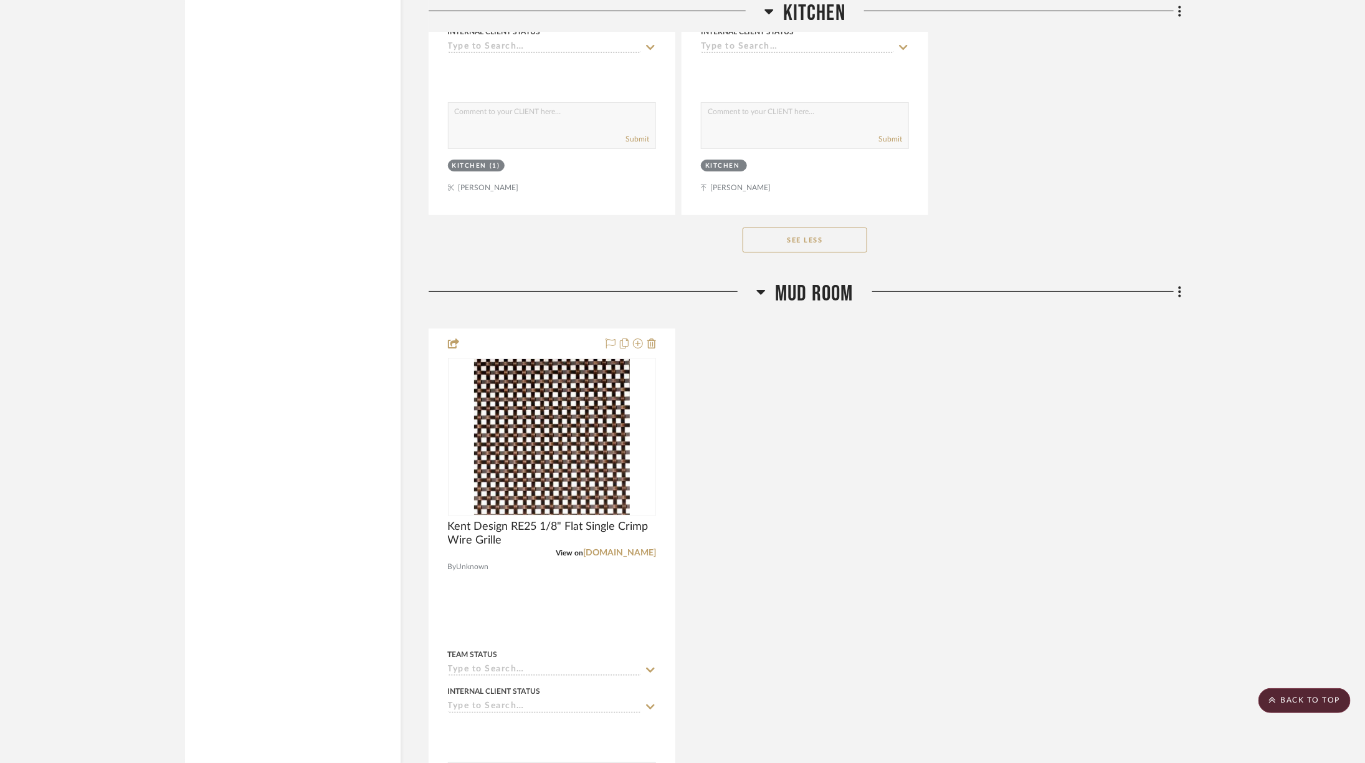
click at [811, 280] on span "Mud Room" at bounding box center [814, 293] width 79 height 27
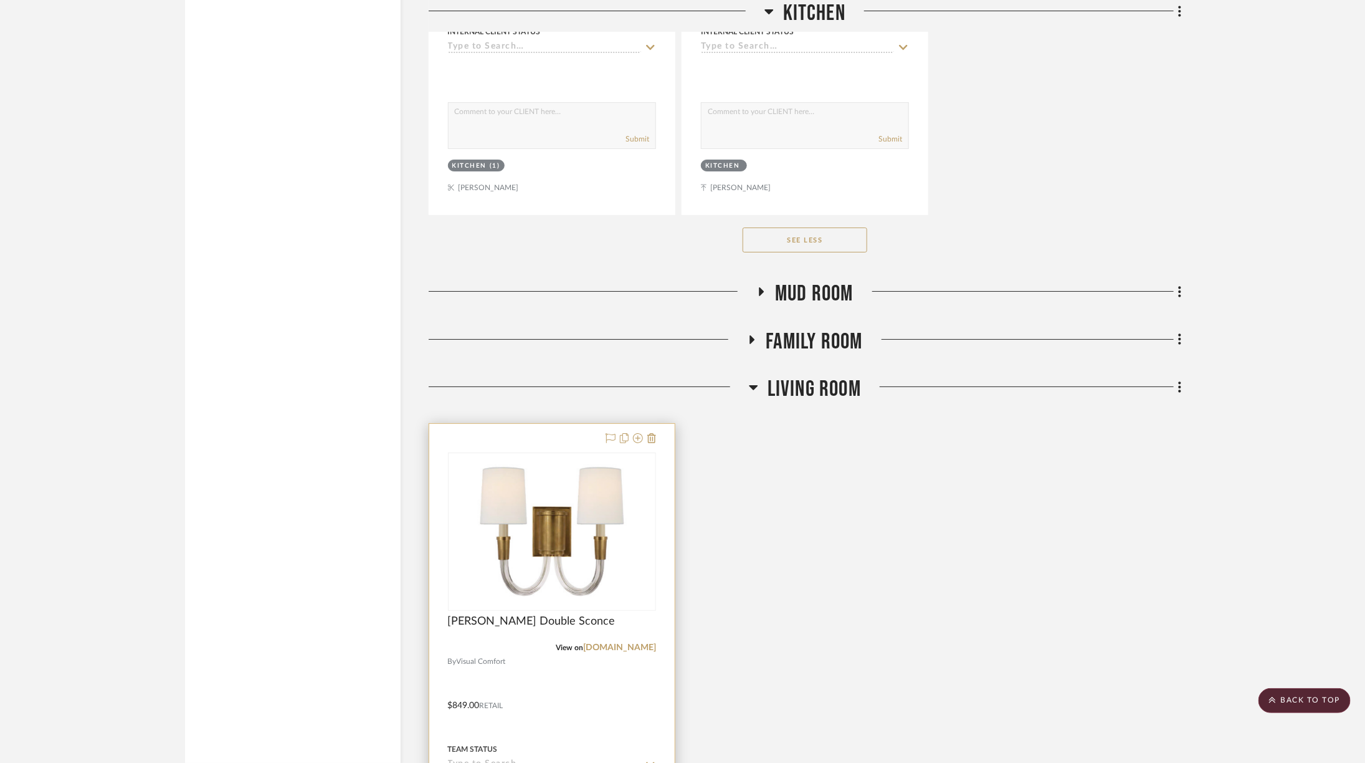
click at [0, 0] on img at bounding box center [0, 0] width 0 height 0
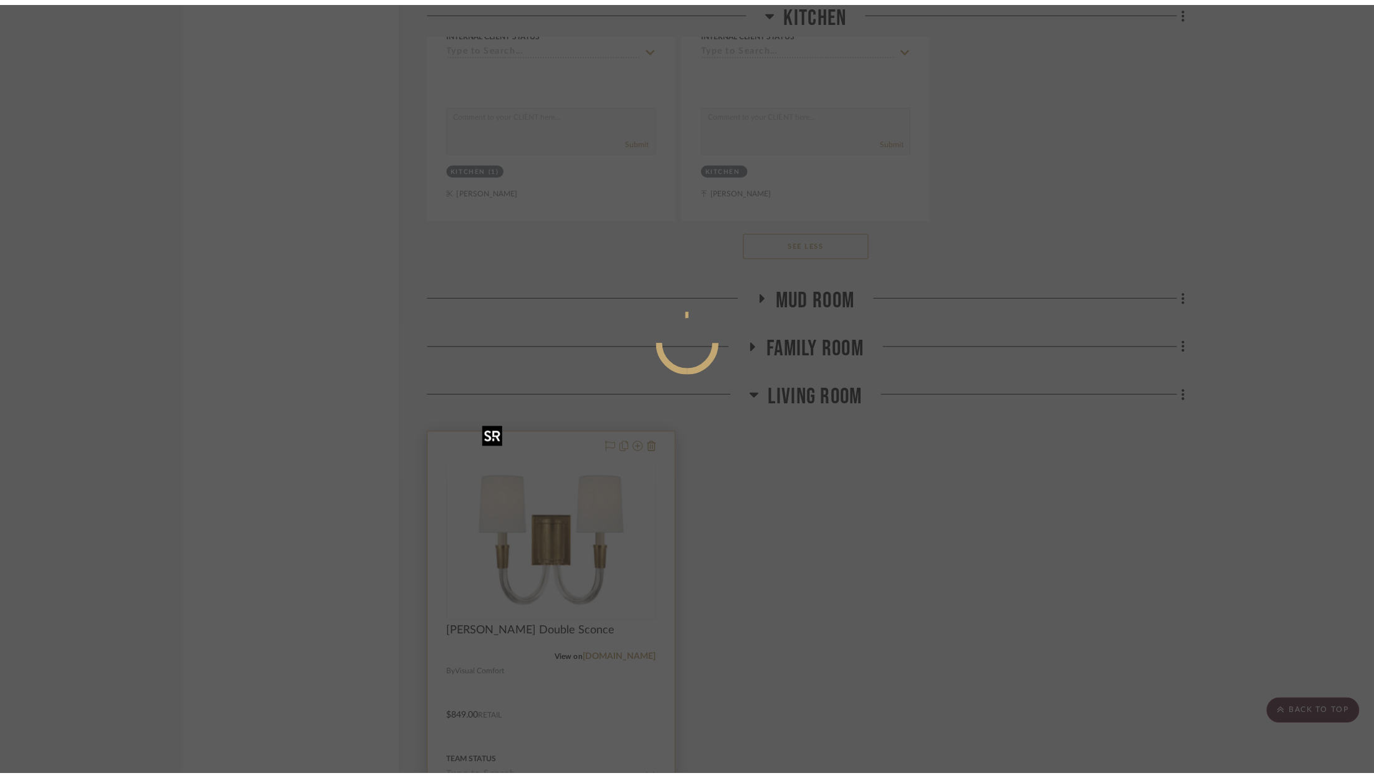
scroll to position [0, 0]
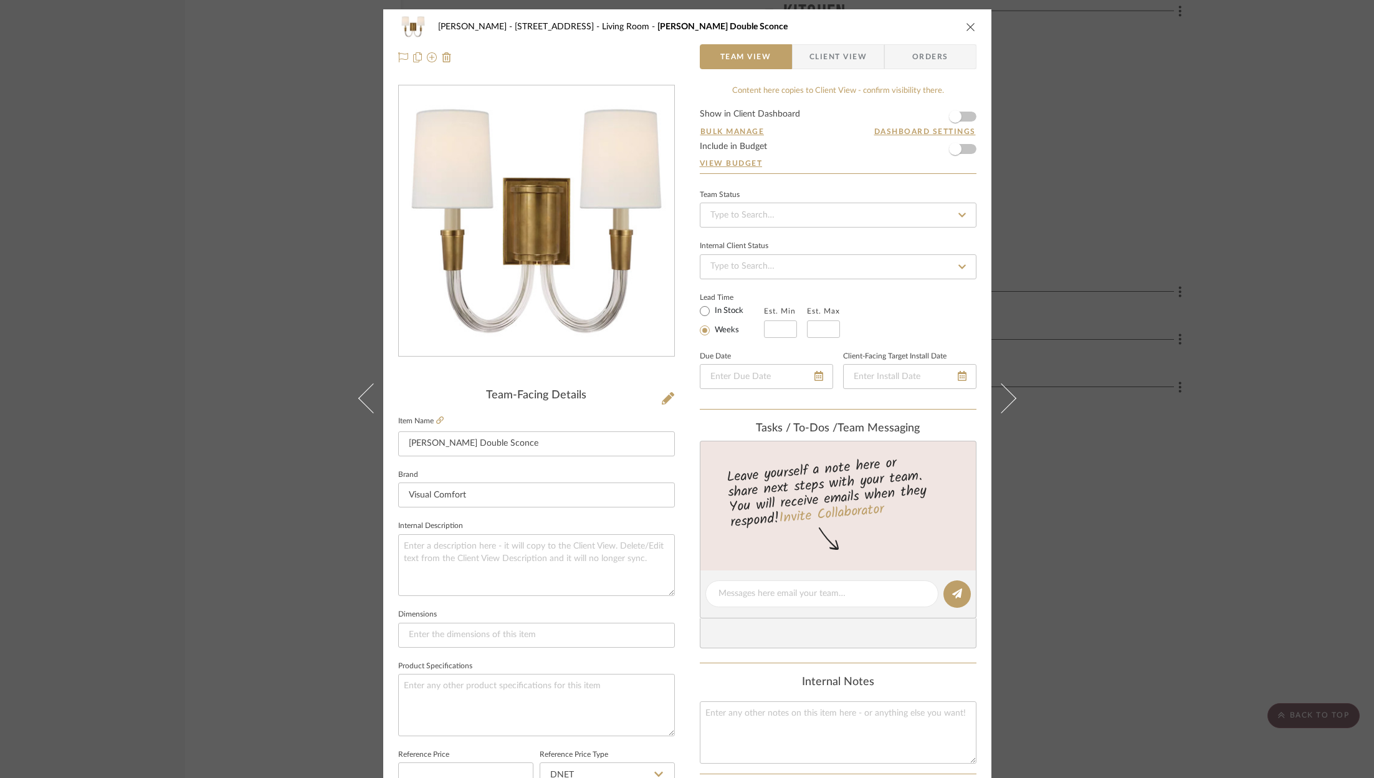
click at [965, 118] on form "Show in Client Dashboard Bulk Manage Dashboard Settings Include in Budget View …" at bounding box center [838, 142] width 277 height 64
click at [962, 115] on span "button" at bounding box center [955, 116] width 27 height 27
click at [967, 25] on icon "close" at bounding box center [971, 27] width 10 height 10
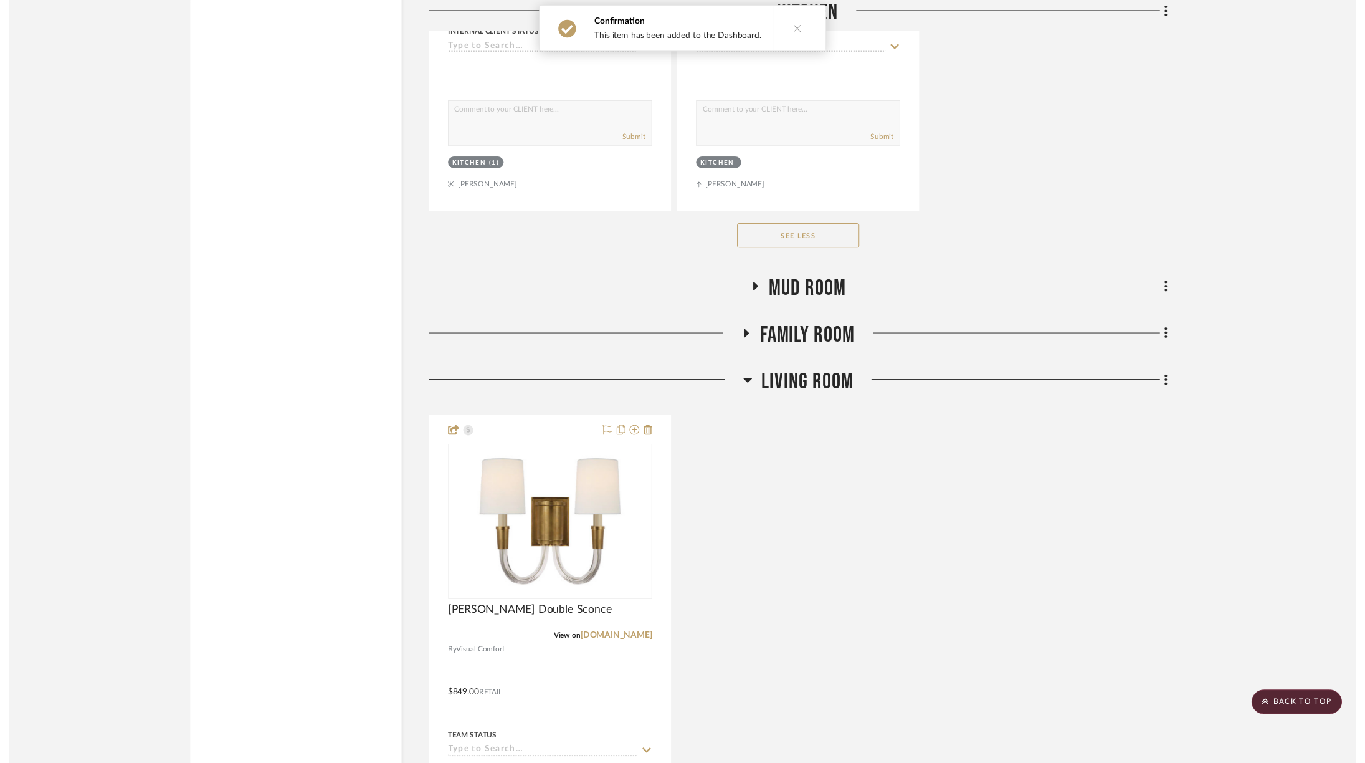
scroll to position [2638, 0]
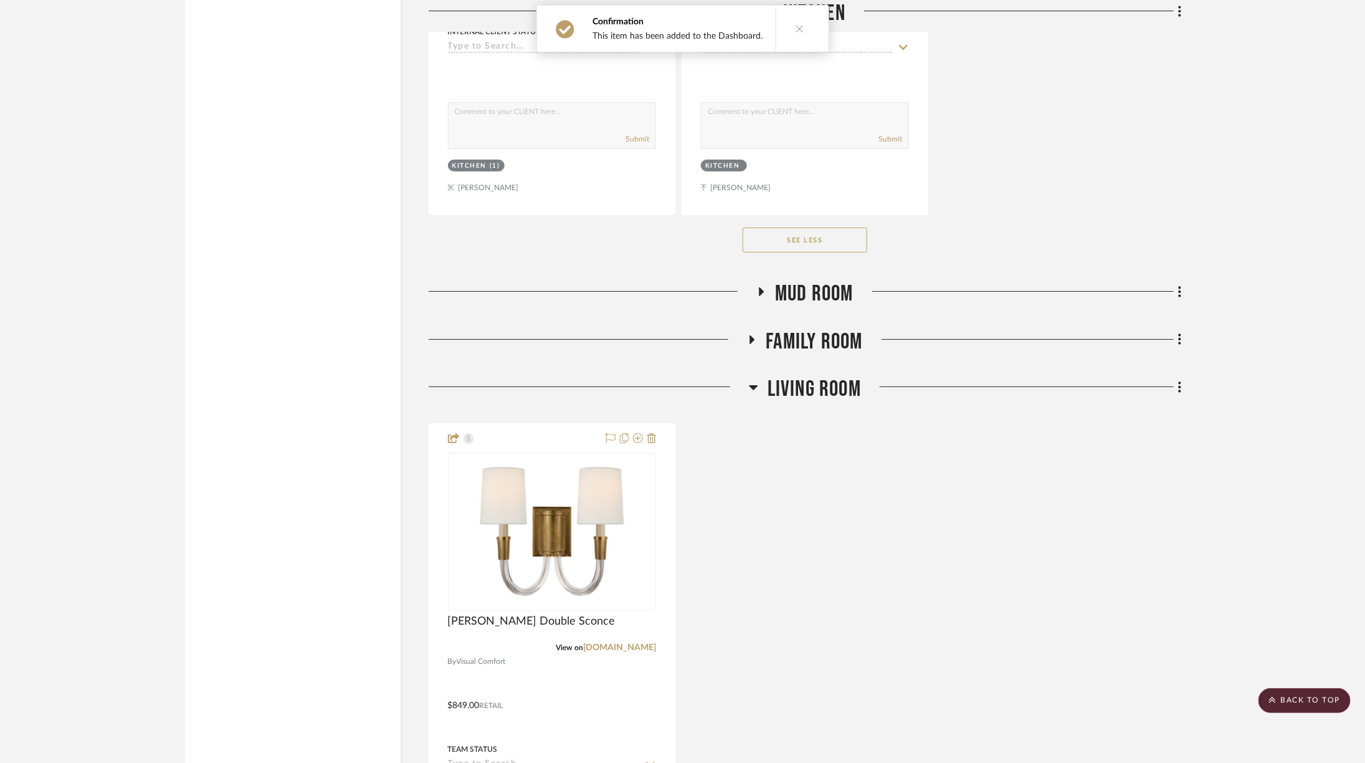
click at [819, 376] on span "Living Room" at bounding box center [814, 389] width 93 height 27
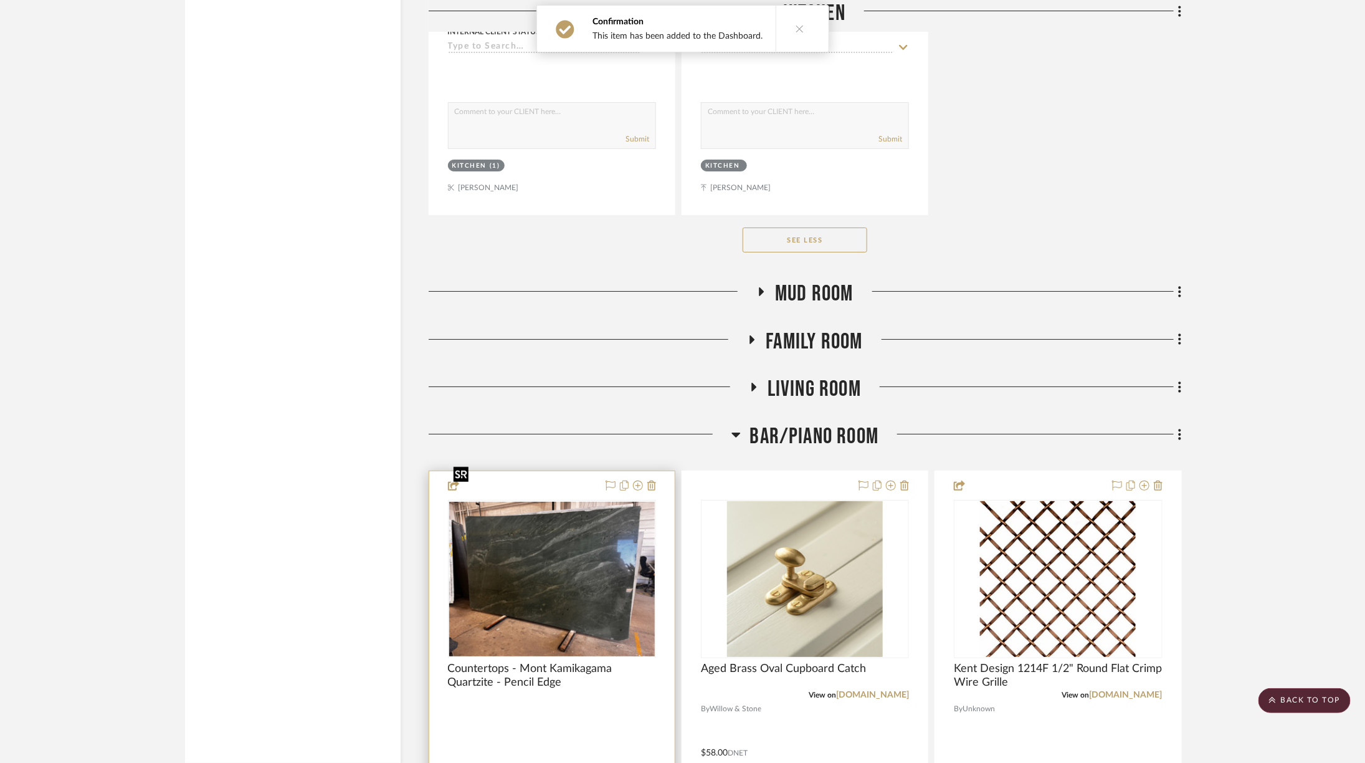
click at [555, 574] on div at bounding box center [552, 657] width 208 height 315
click at [555, 574] on img "0" at bounding box center [552, 579] width 206 height 155
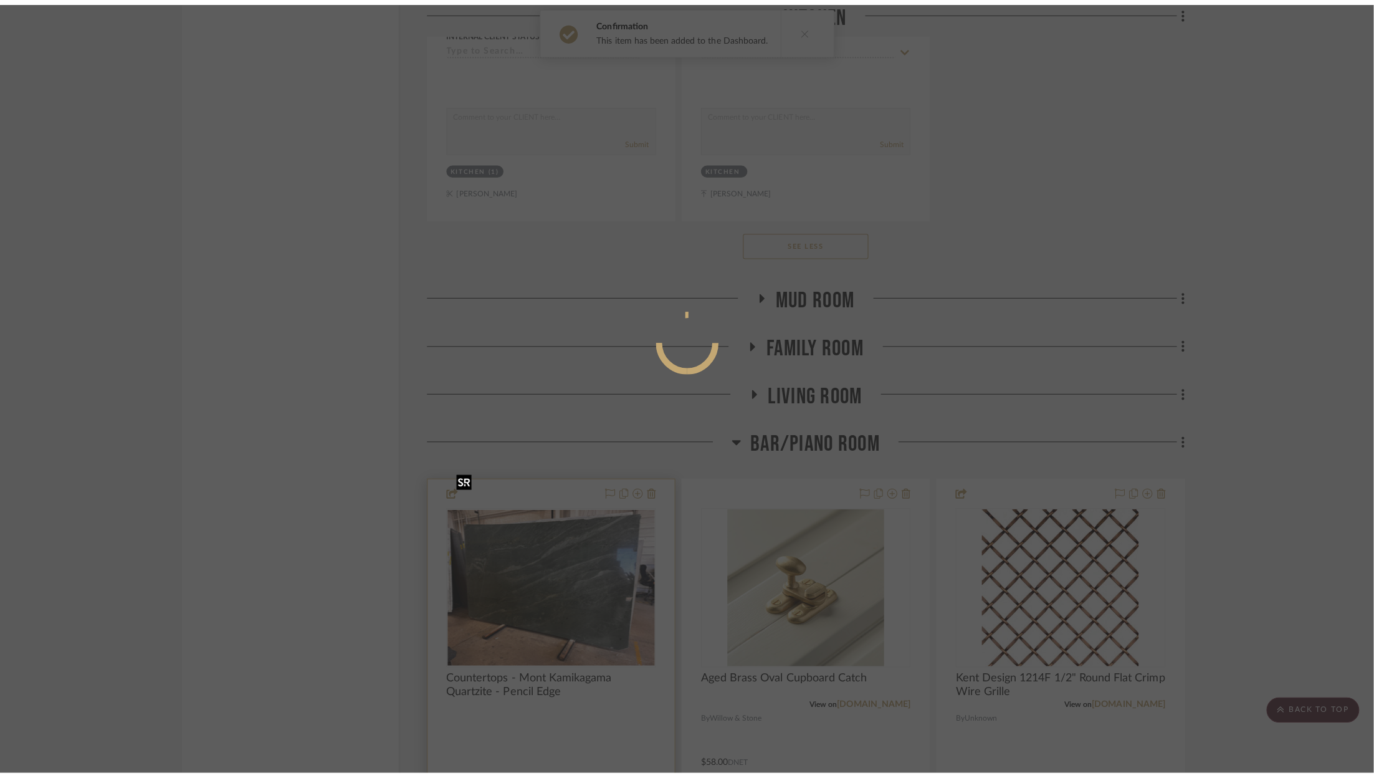
scroll to position [0, 0]
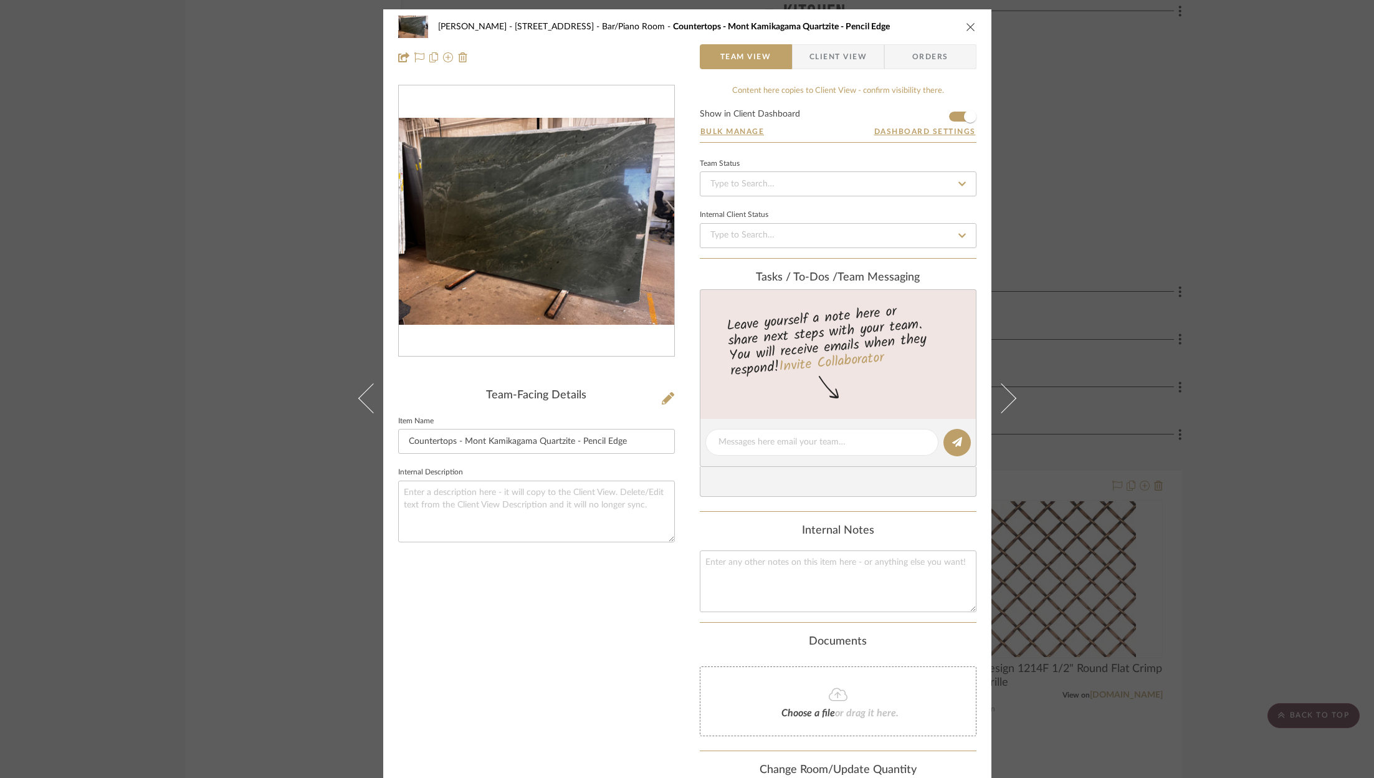
click at [1253, 333] on div "ZAFIRIDES - 2286 Yorkshire Road Bar/Piano Room Countertops - Mont Kamikagama Qu…" at bounding box center [687, 389] width 1374 height 778
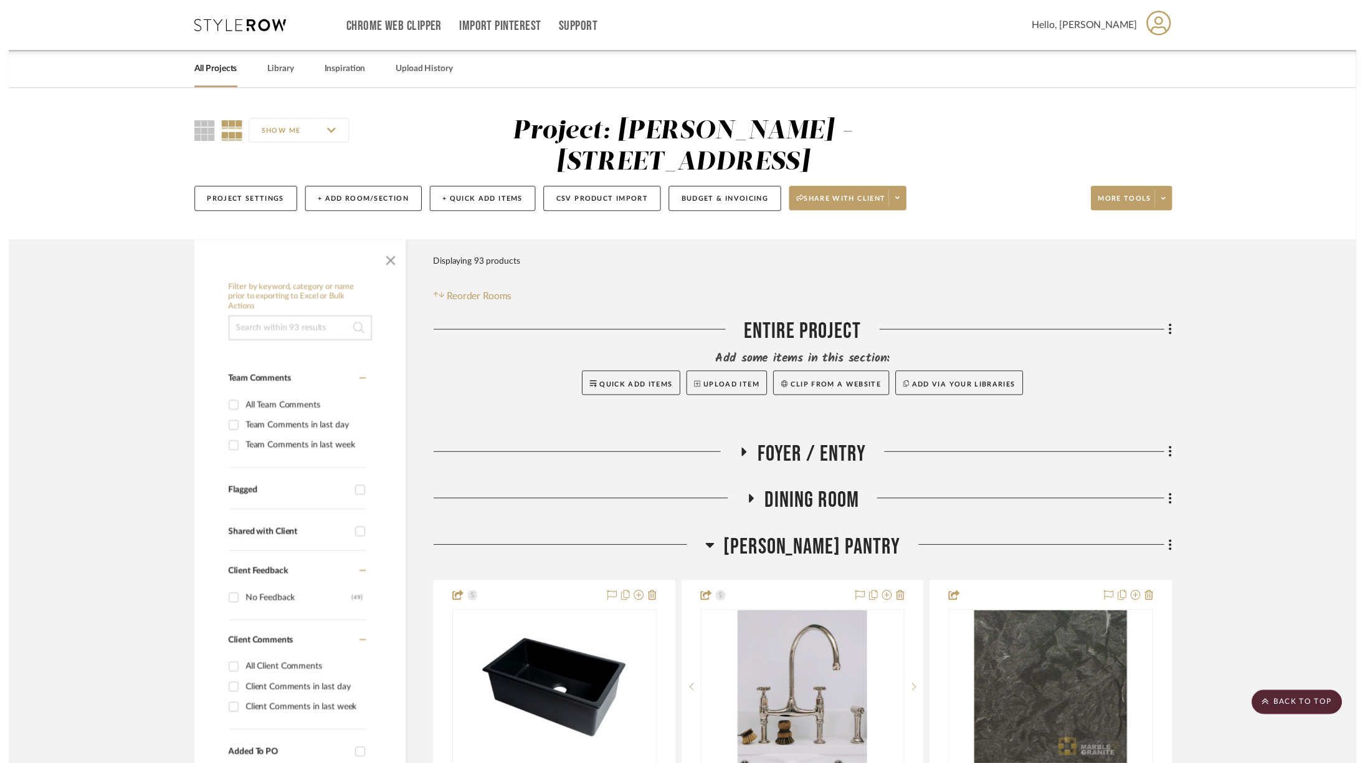
scroll to position [2638, 0]
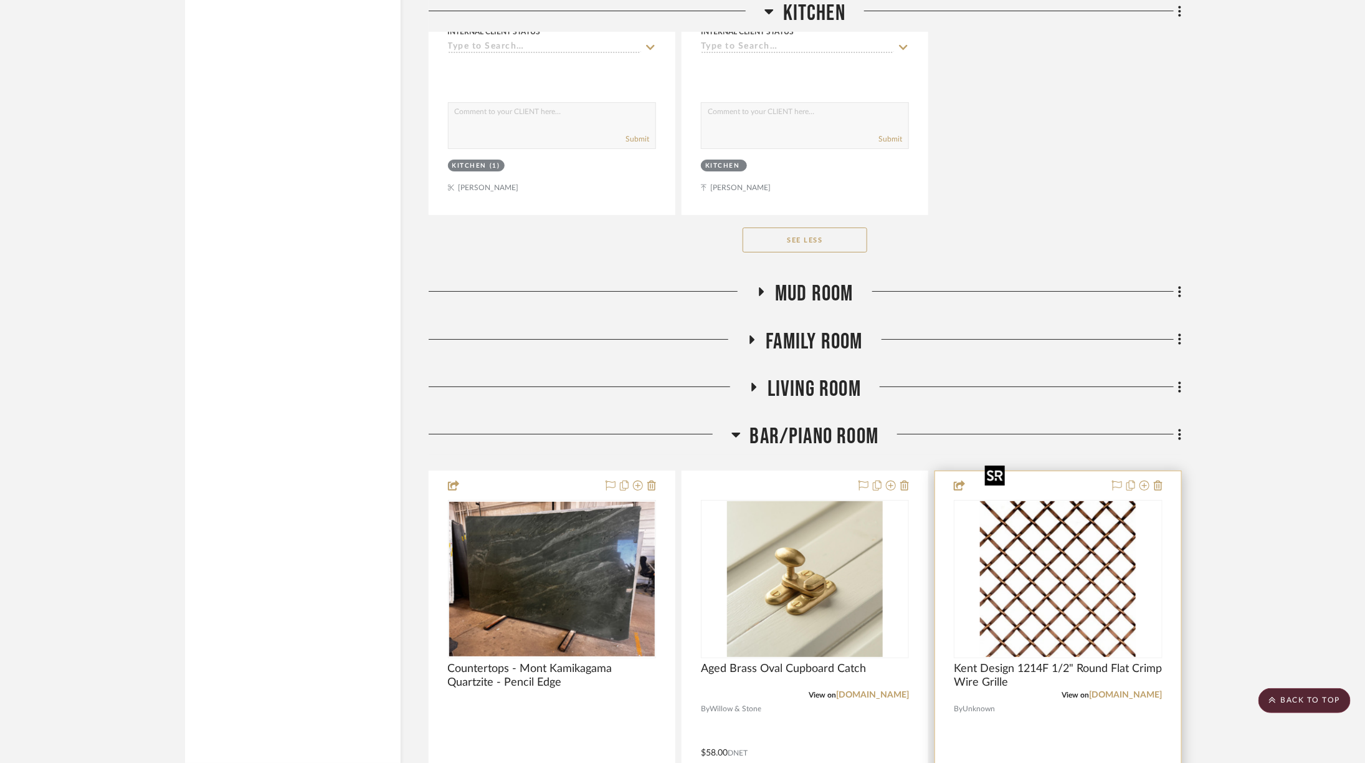
click at [0, 0] on img at bounding box center [0, 0] width 0 height 0
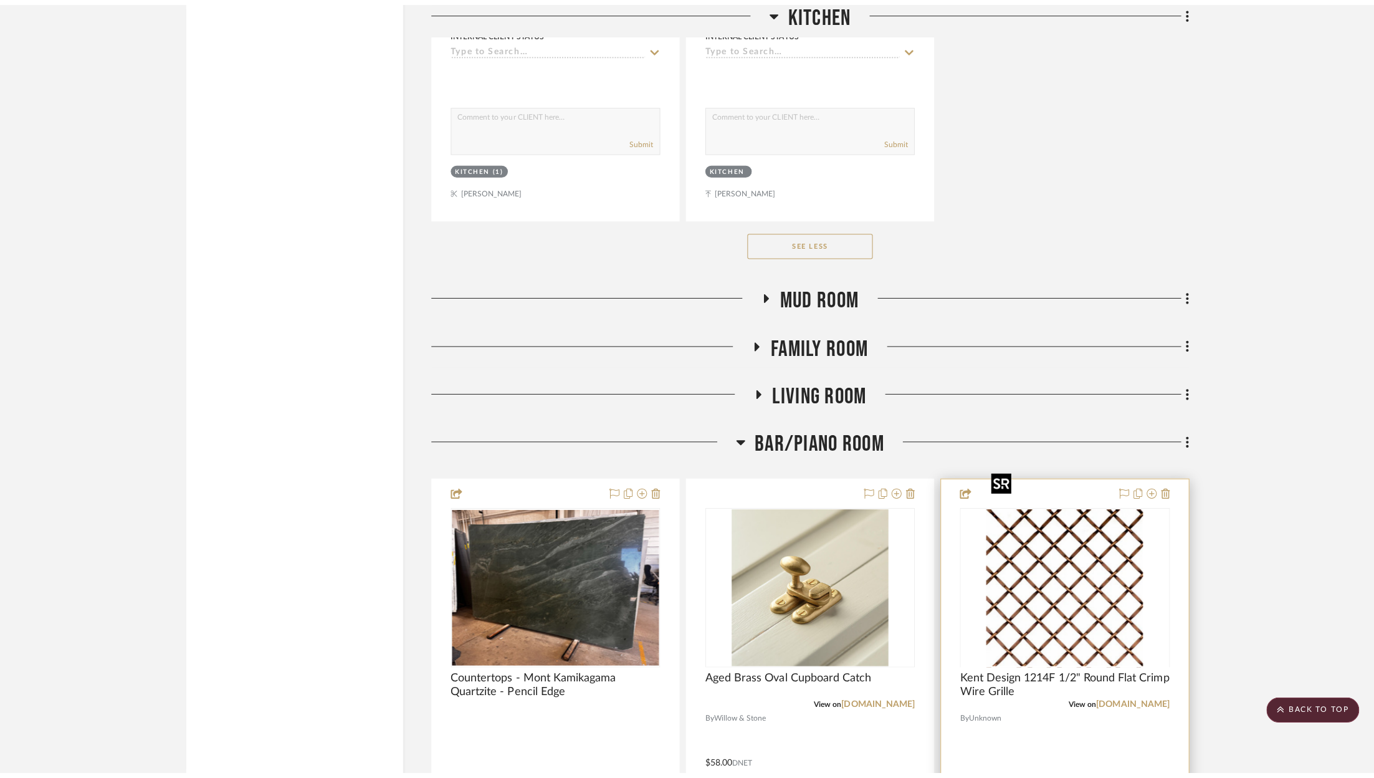
scroll to position [0, 0]
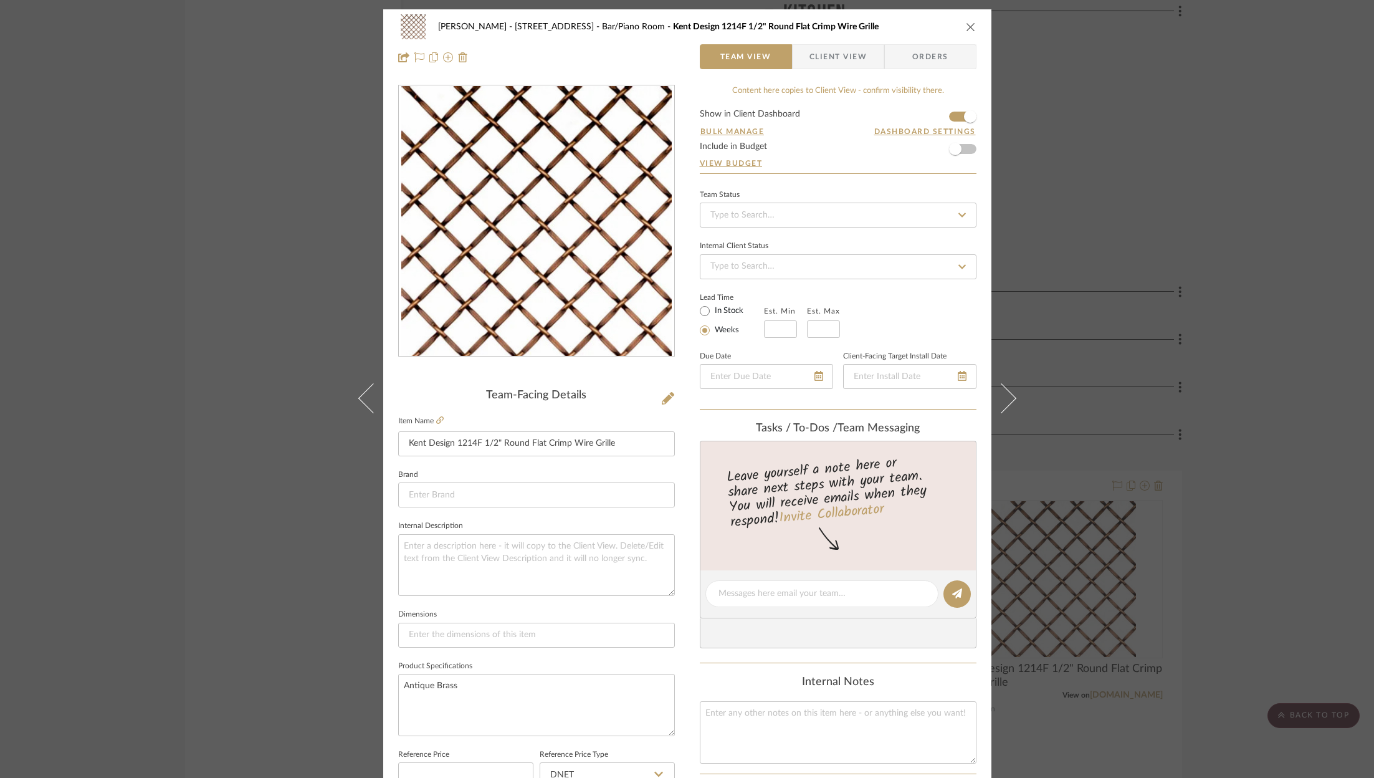
click at [1210, 239] on div "ZAFIRIDES - 2286 Yorkshire Road Bar/Piano Room Kent Design 1214F 1/2" Round Fla…" at bounding box center [687, 389] width 1374 height 778
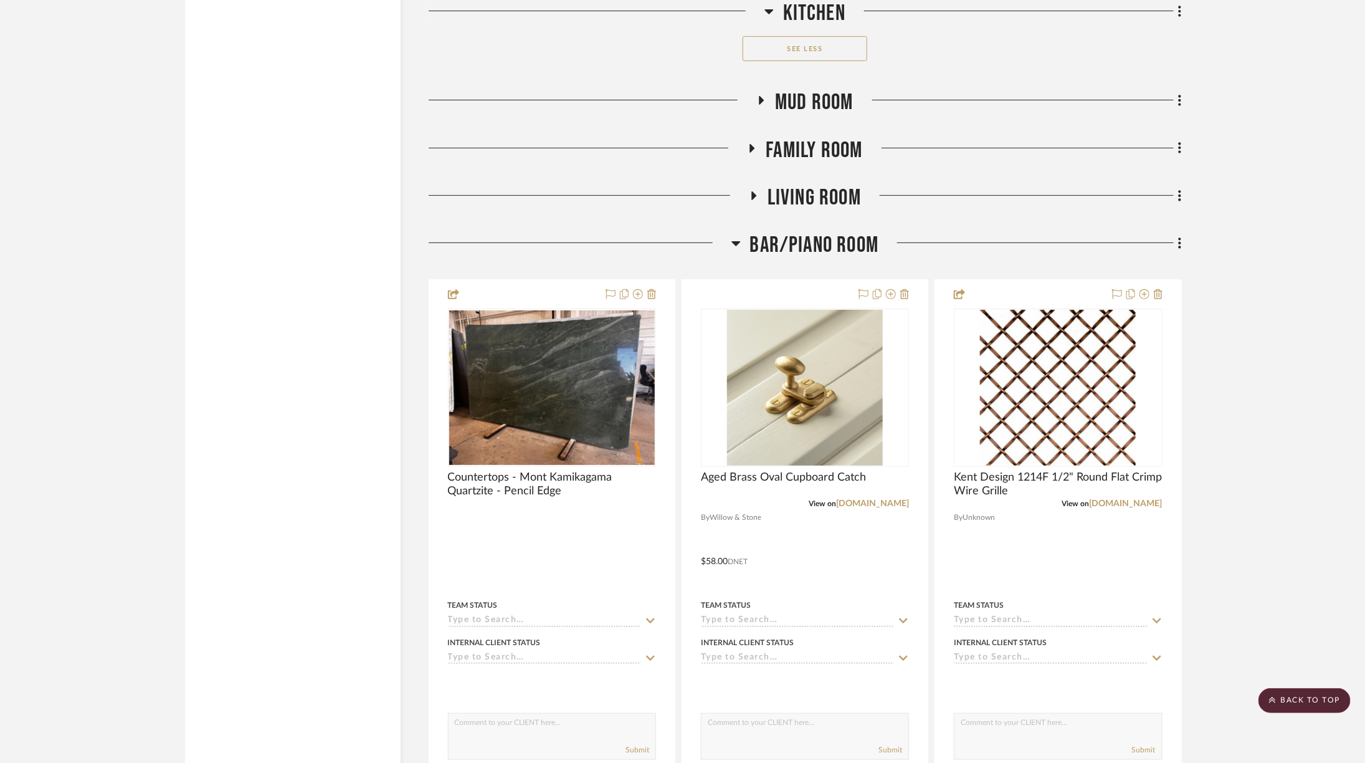
scroll to position [2805, 0]
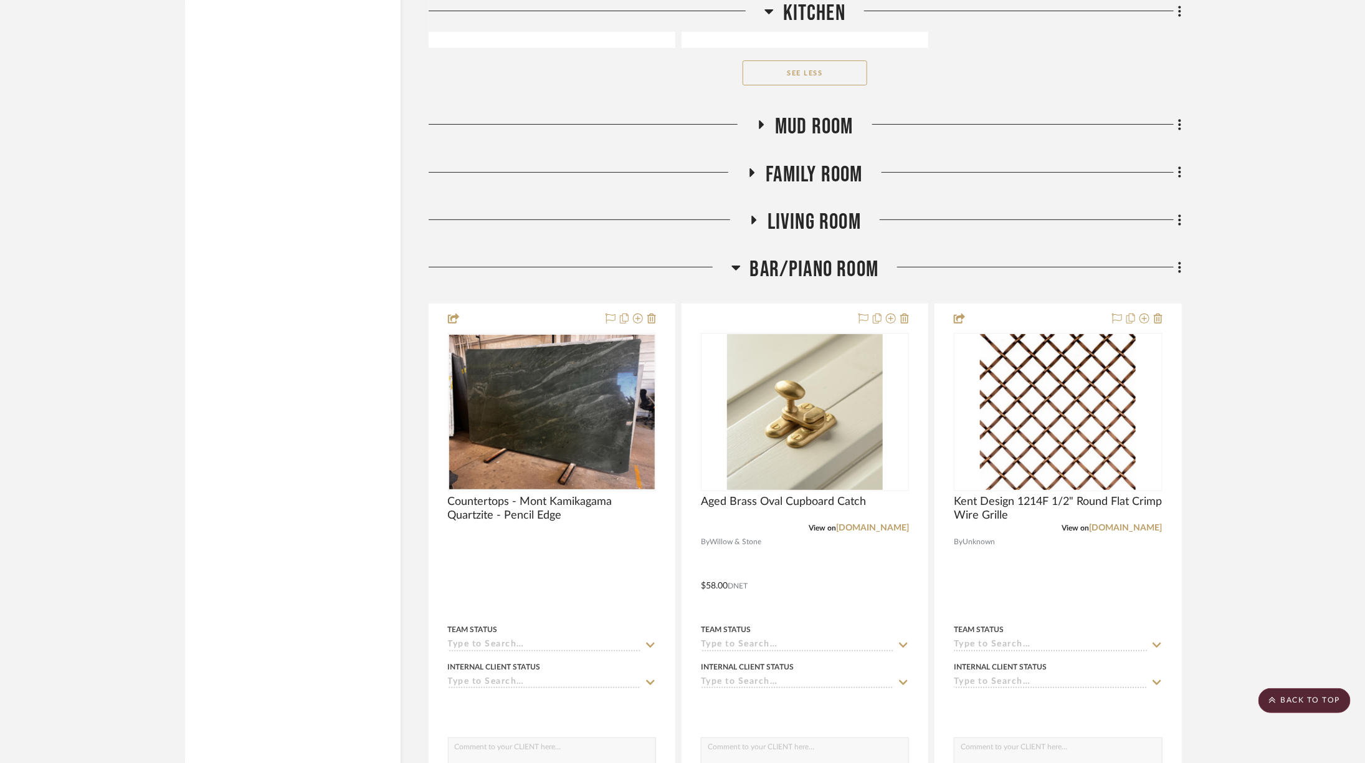
click at [840, 256] on span "Bar/Piano Room" at bounding box center [814, 269] width 129 height 27
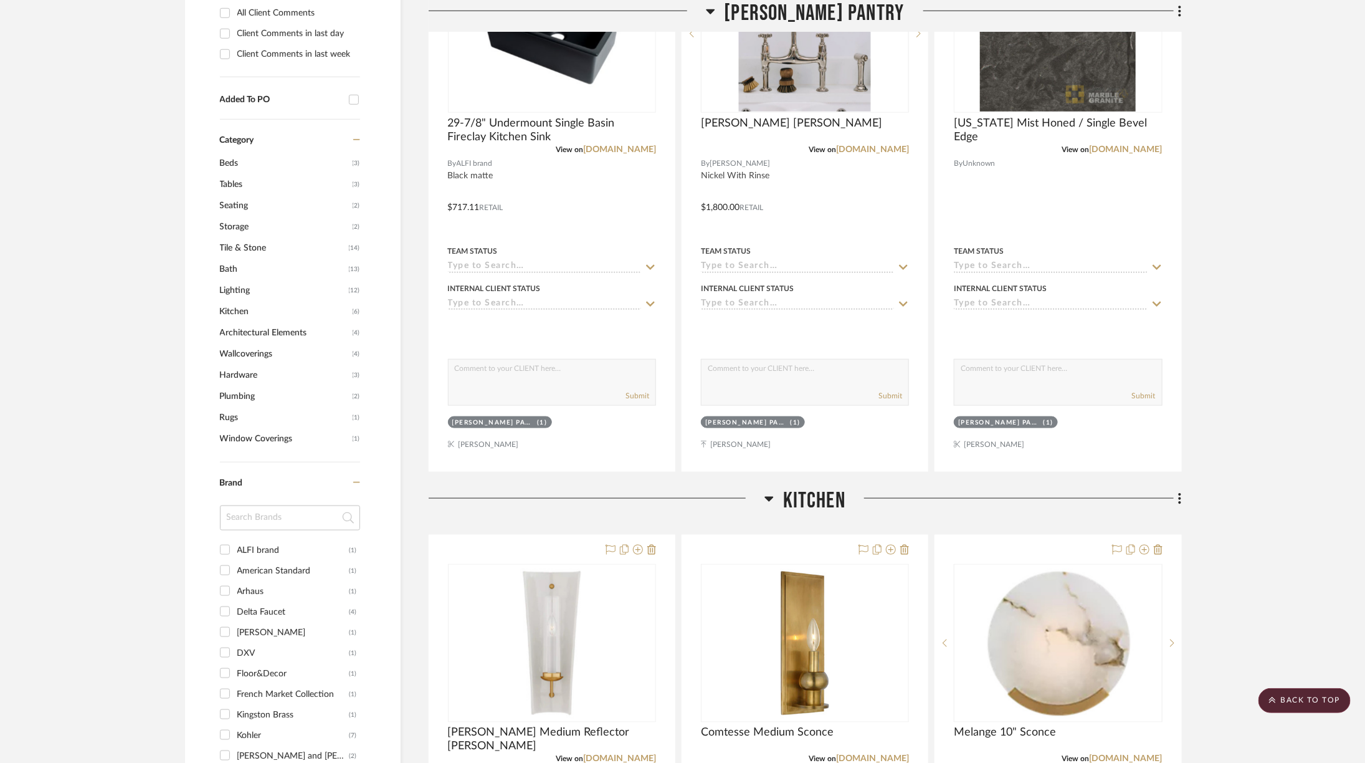
scroll to position [626, 0]
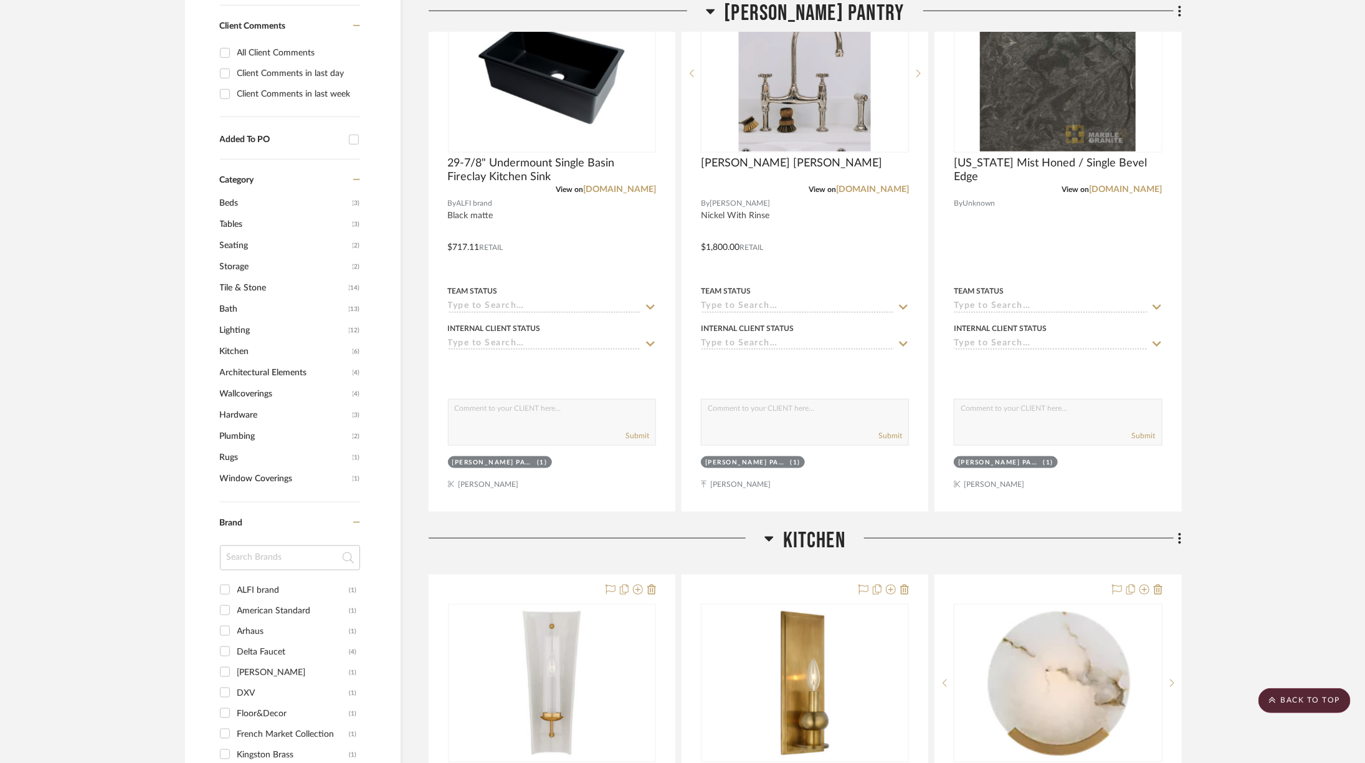
click at [815, 527] on span "Kitchen" at bounding box center [814, 540] width 62 height 27
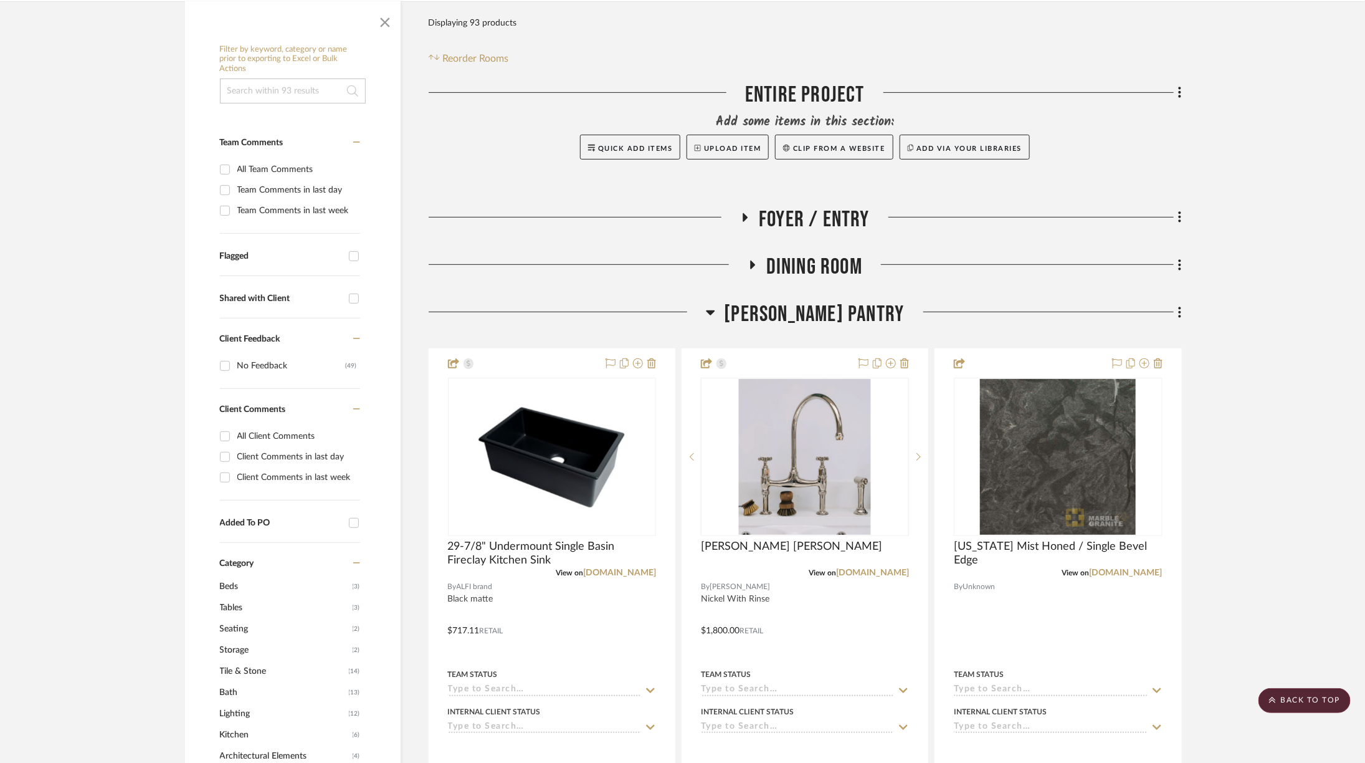
scroll to position [232, 0]
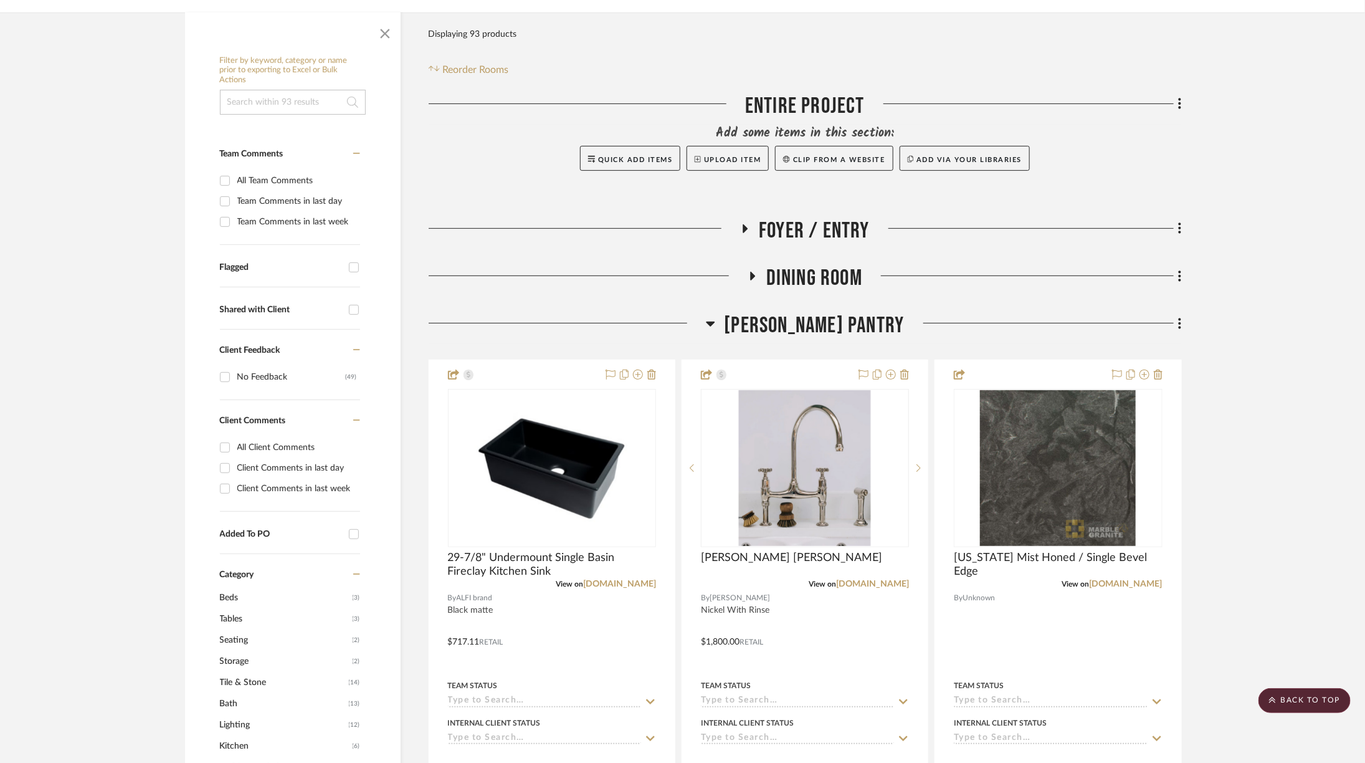
click at [833, 312] on span "[PERSON_NAME] Pantry" at bounding box center [815, 325] width 180 height 27
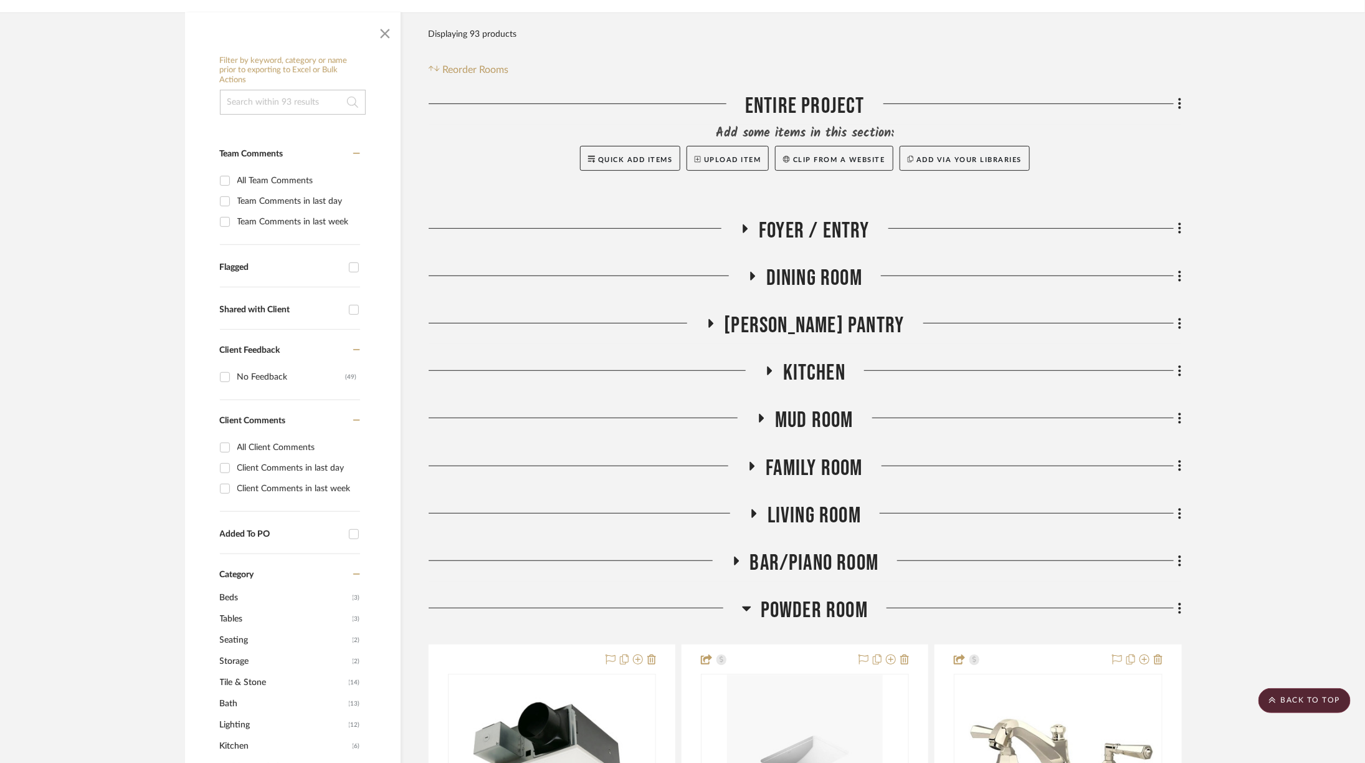
click at [810, 265] on span "Dining Room" at bounding box center [815, 278] width 96 height 27
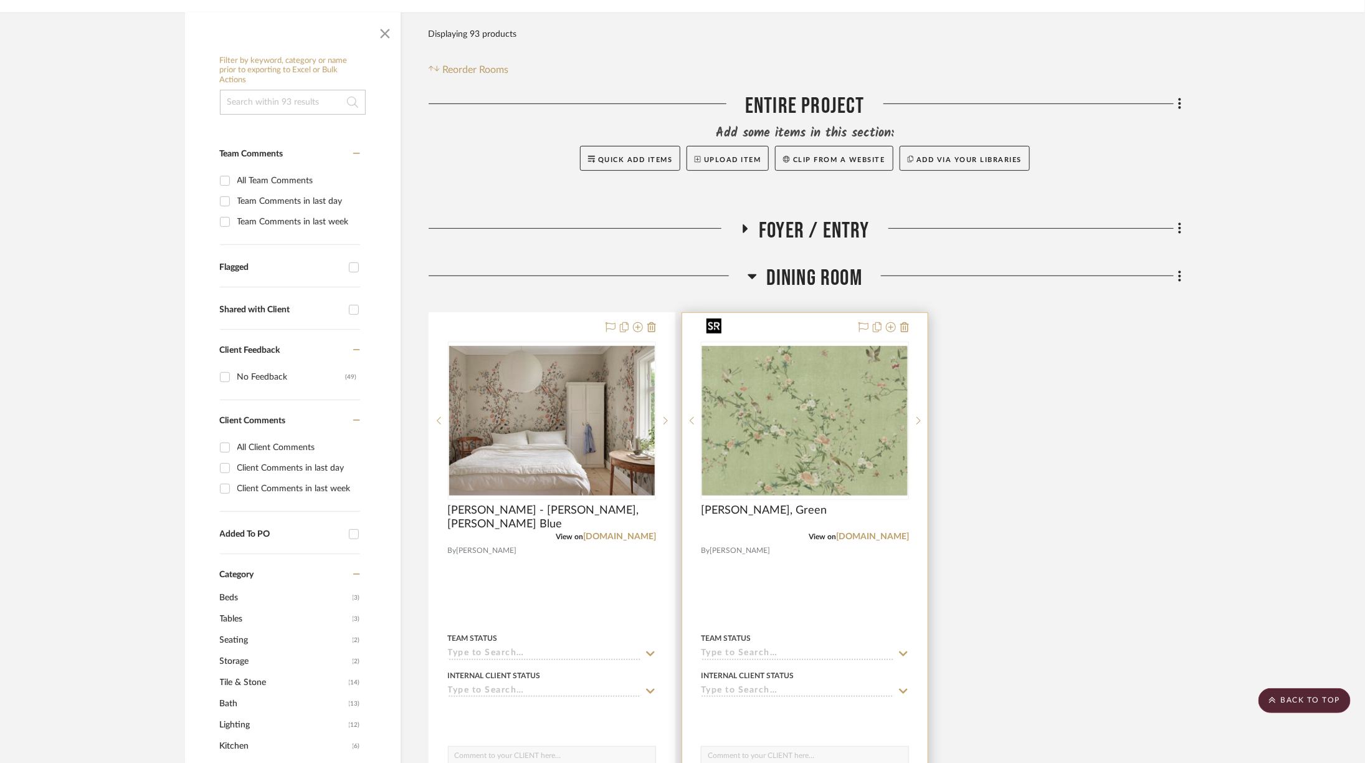
click at [0, 0] on img at bounding box center [0, 0] width 0 height 0
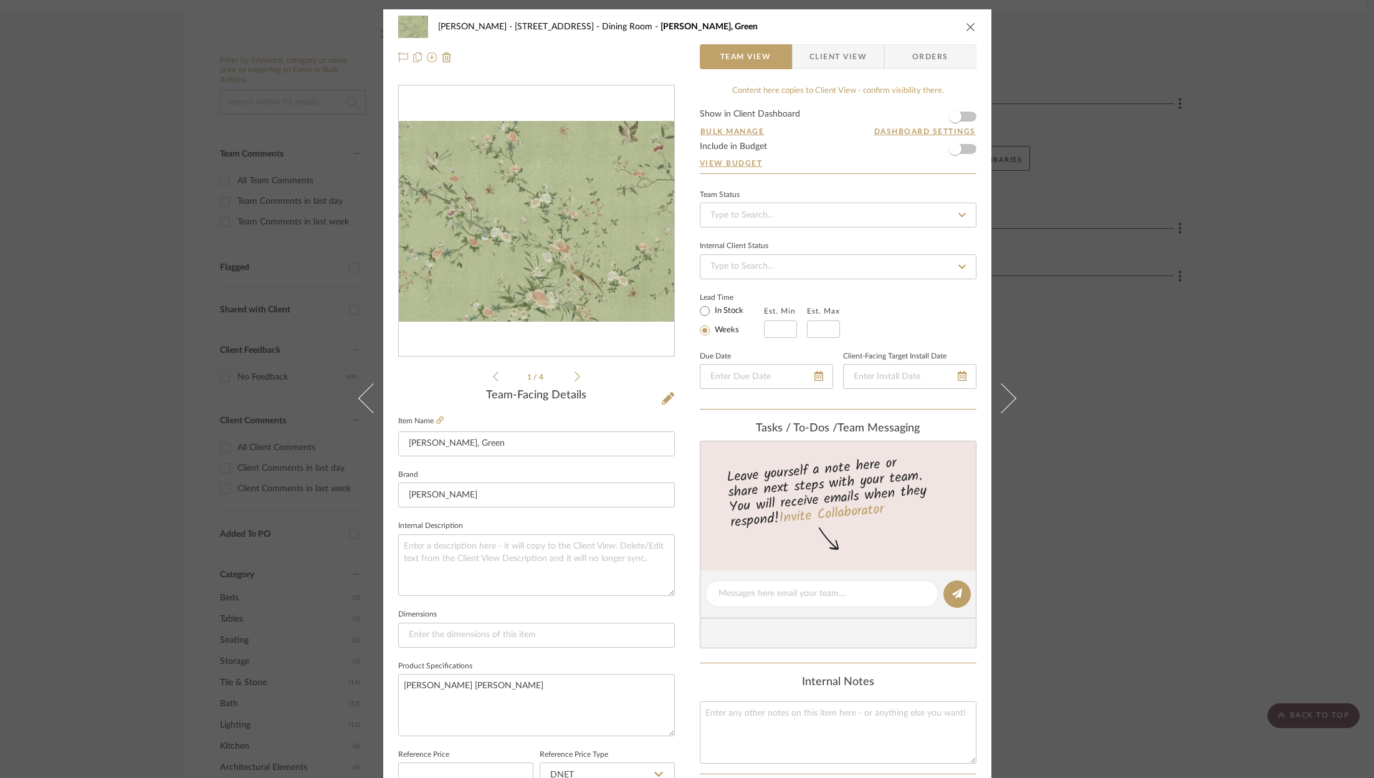
click at [1218, 320] on div "ZAFIRIDES - 2286 Yorkshire Road Dining Room Sandberg - Bloom, Green Team View C…" at bounding box center [687, 389] width 1374 height 778
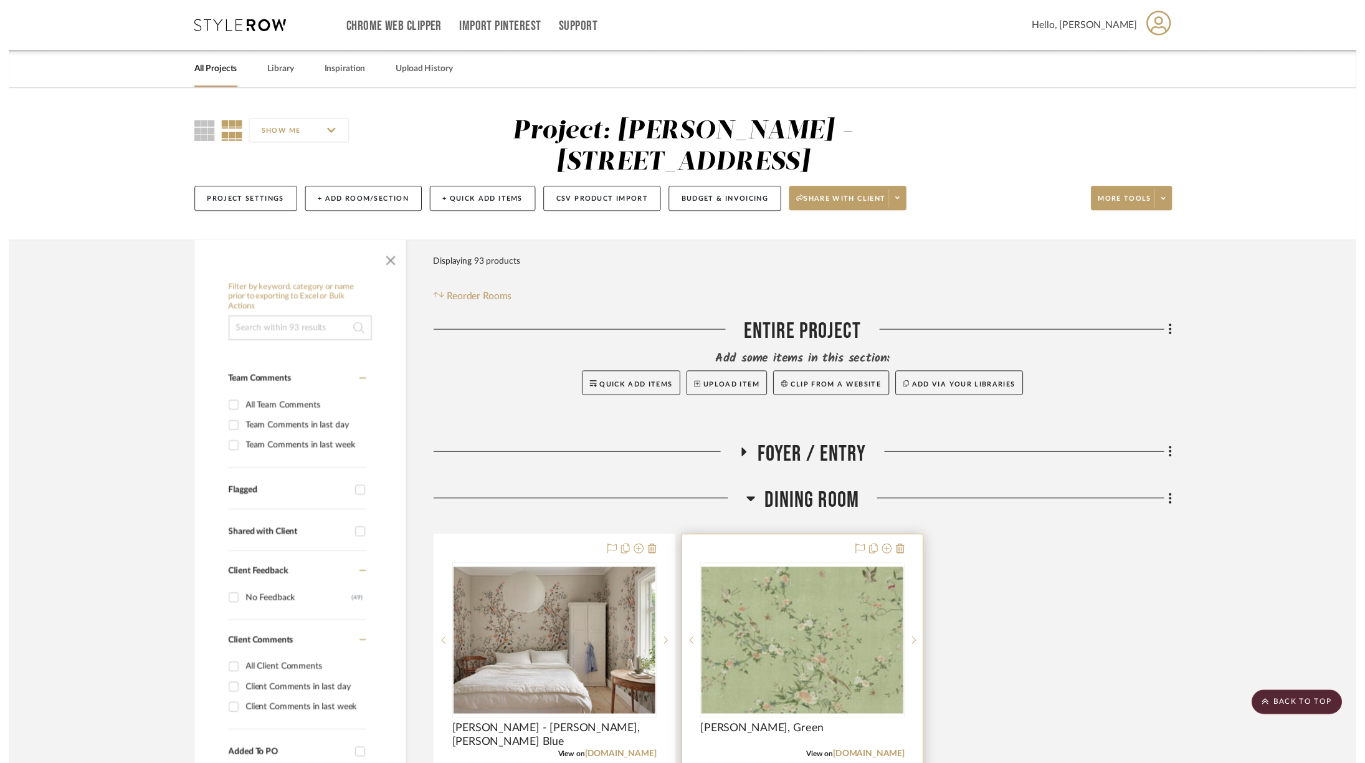
scroll to position [232, 0]
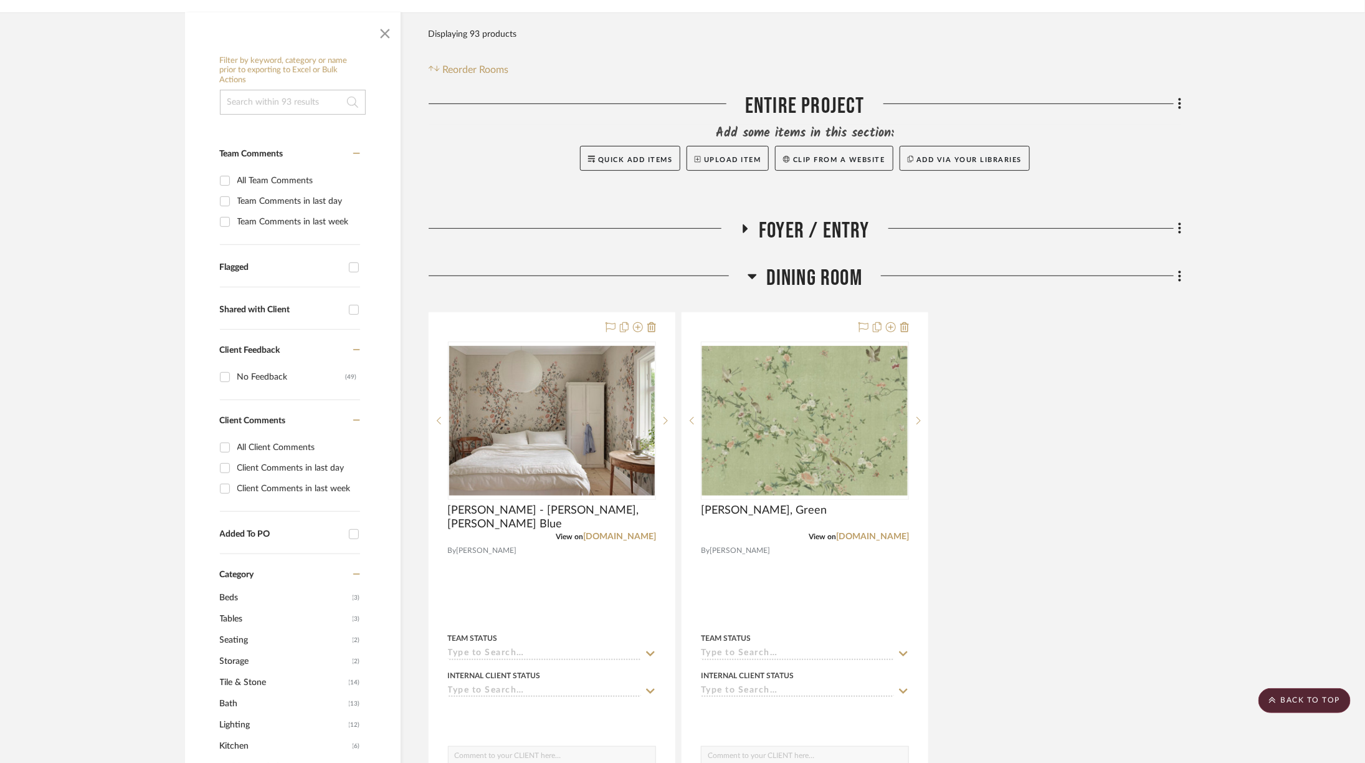
click at [796, 265] on span "Dining Room" at bounding box center [815, 278] width 96 height 27
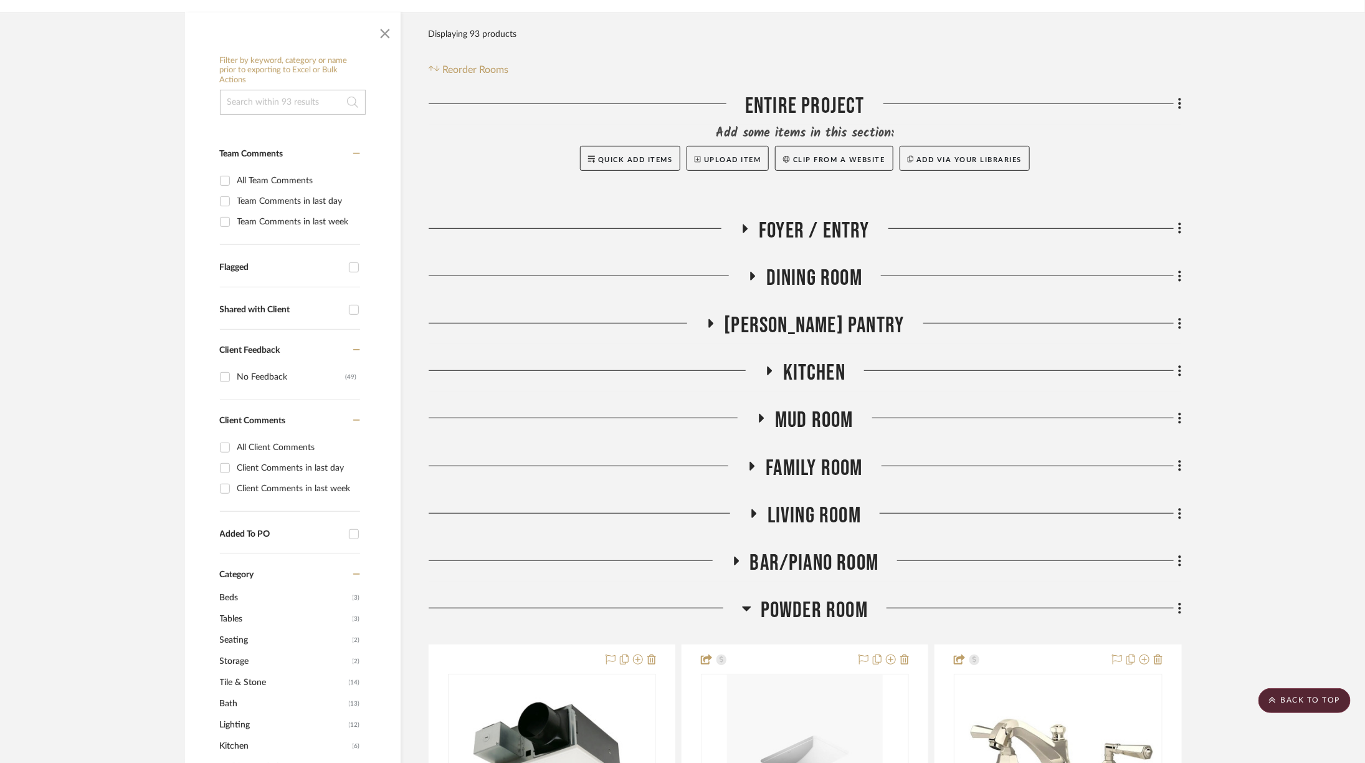
click at [808, 502] on span "Living Room" at bounding box center [814, 515] width 93 height 27
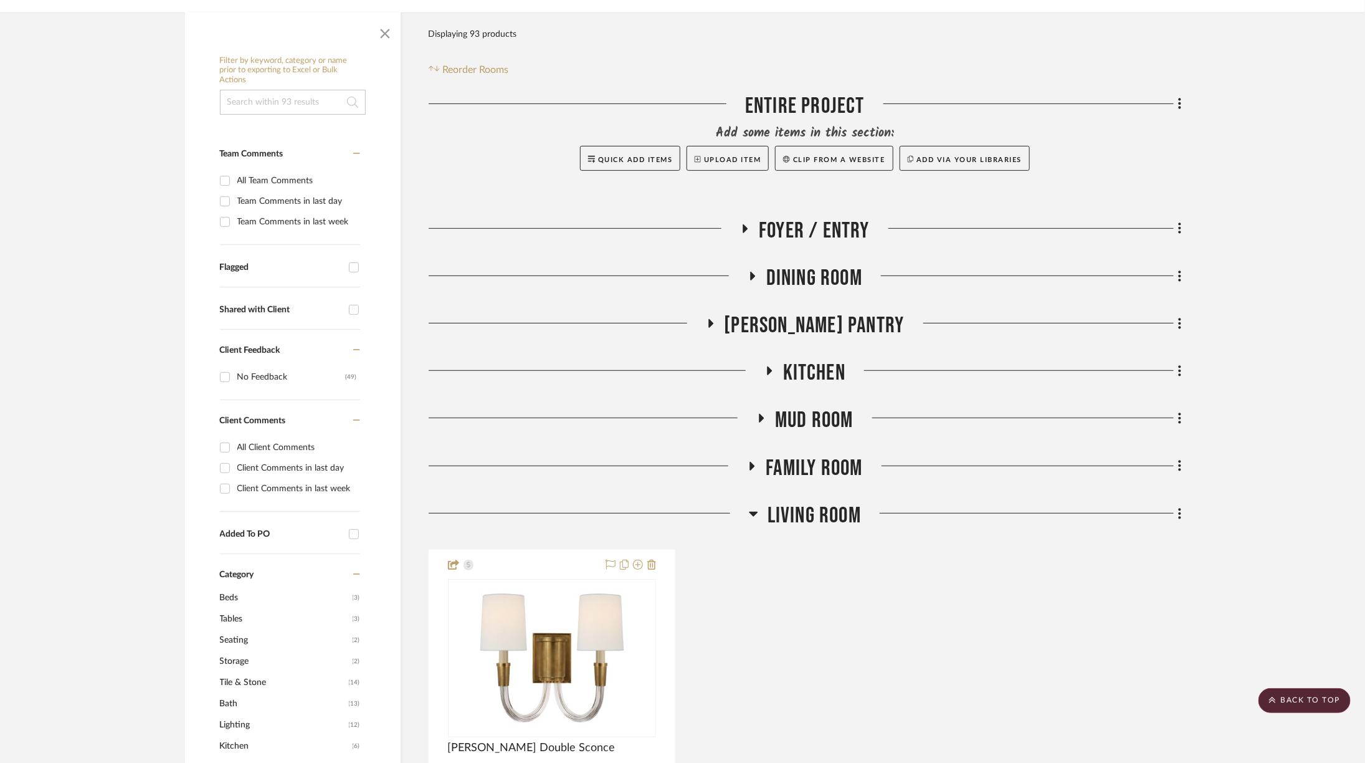
click at [808, 502] on span "Living Room" at bounding box center [814, 515] width 93 height 27
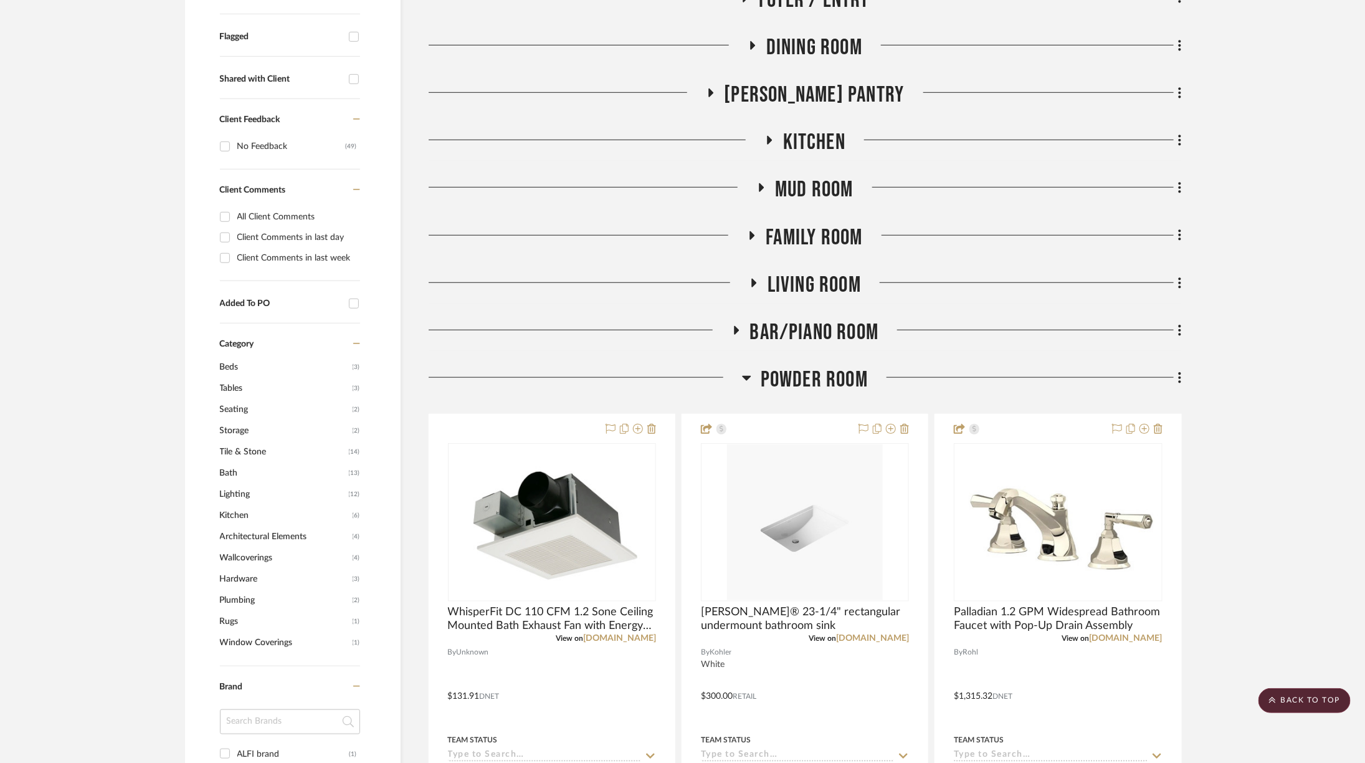
scroll to position [464, 0]
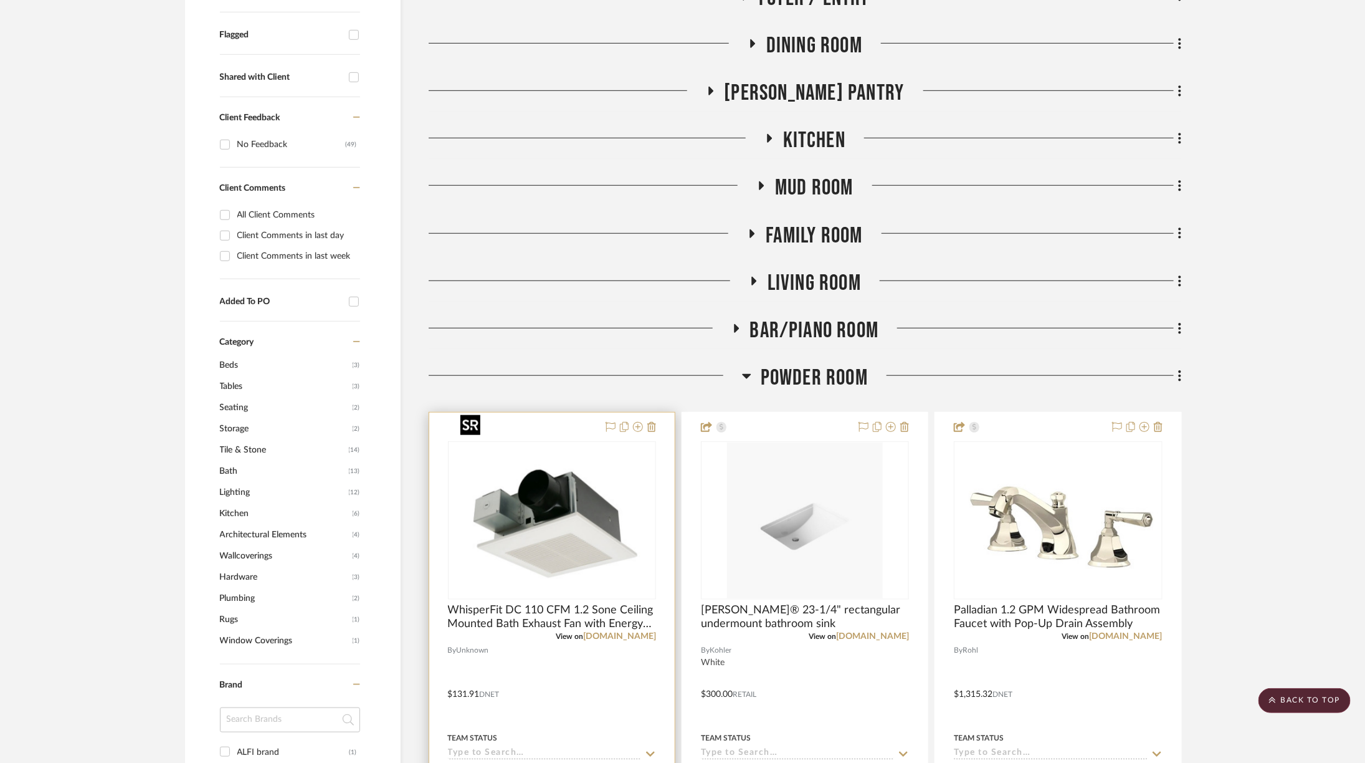
click at [0, 0] on img at bounding box center [0, 0] width 0 height 0
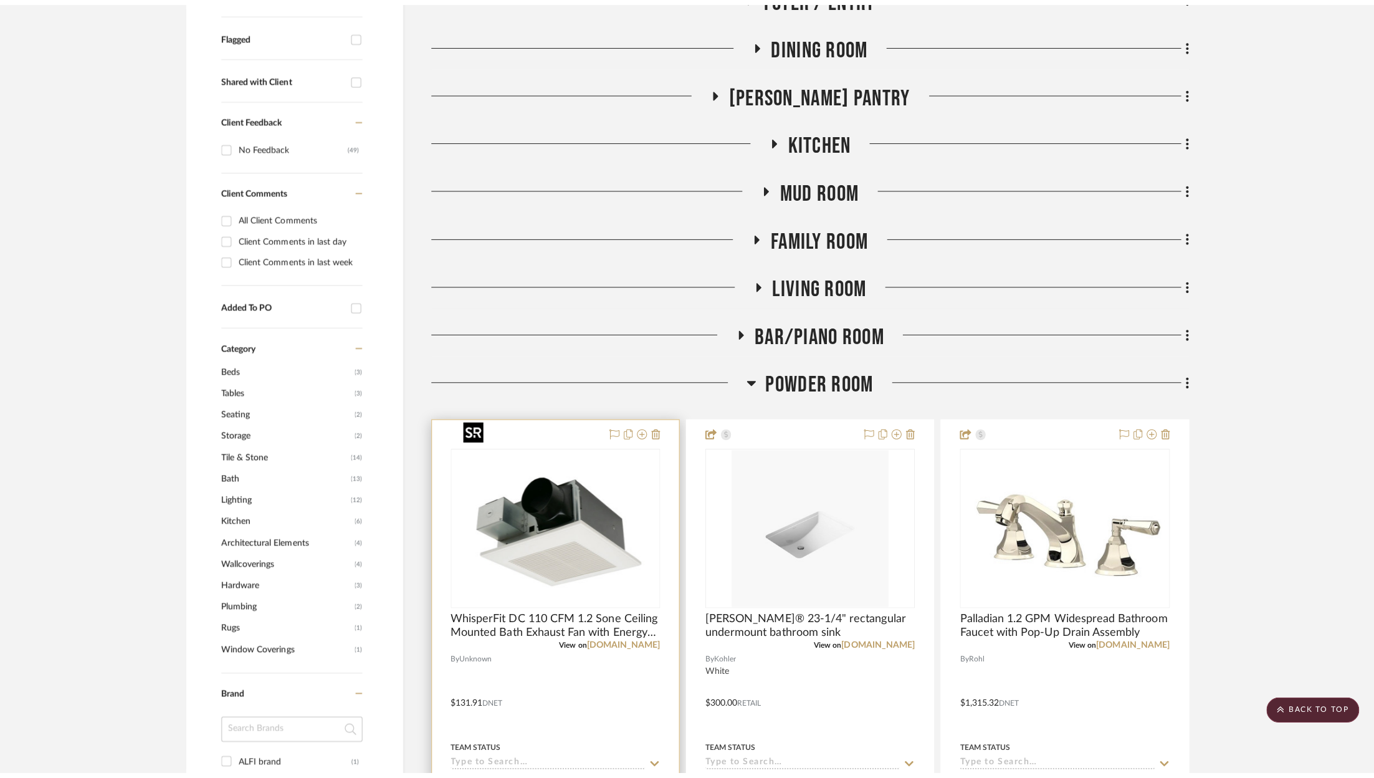
scroll to position [0, 0]
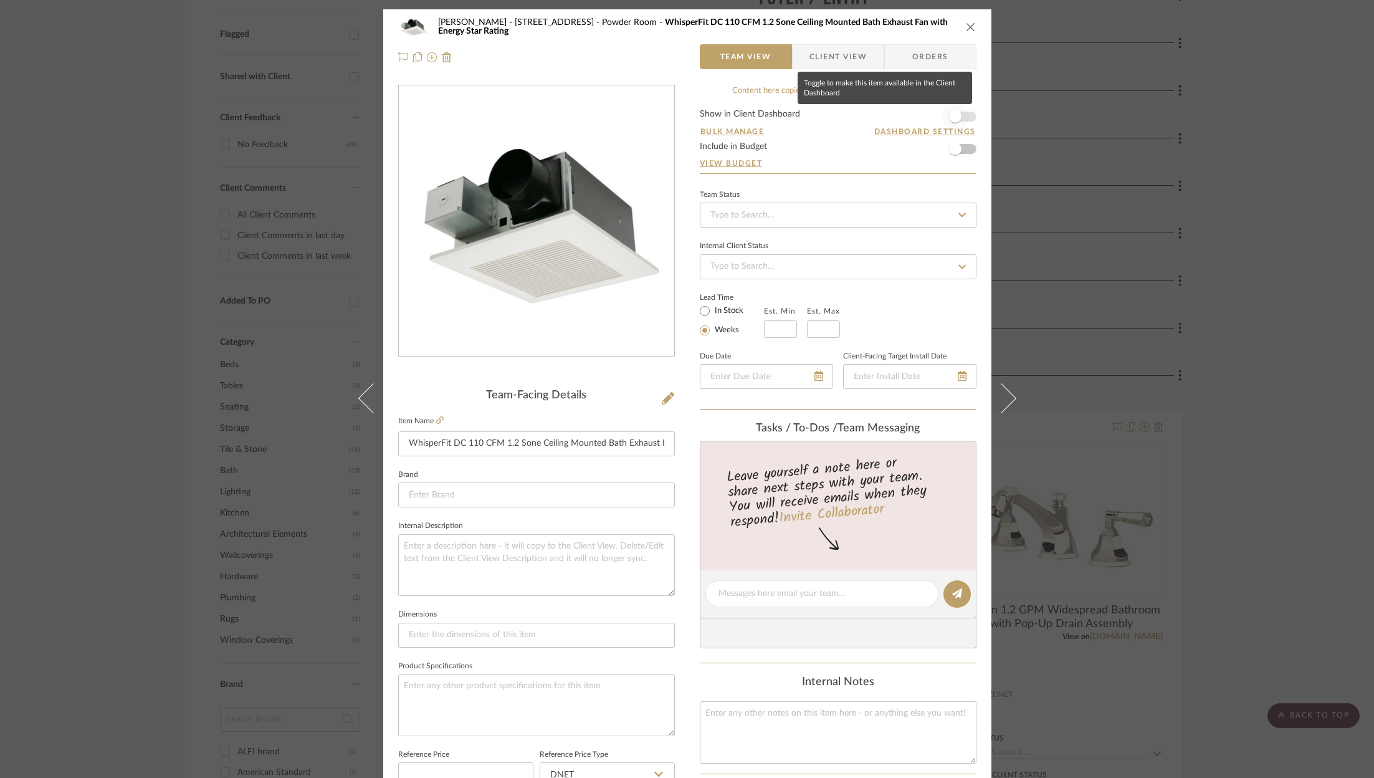
click at [960, 118] on span "button" at bounding box center [955, 116] width 27 height 27
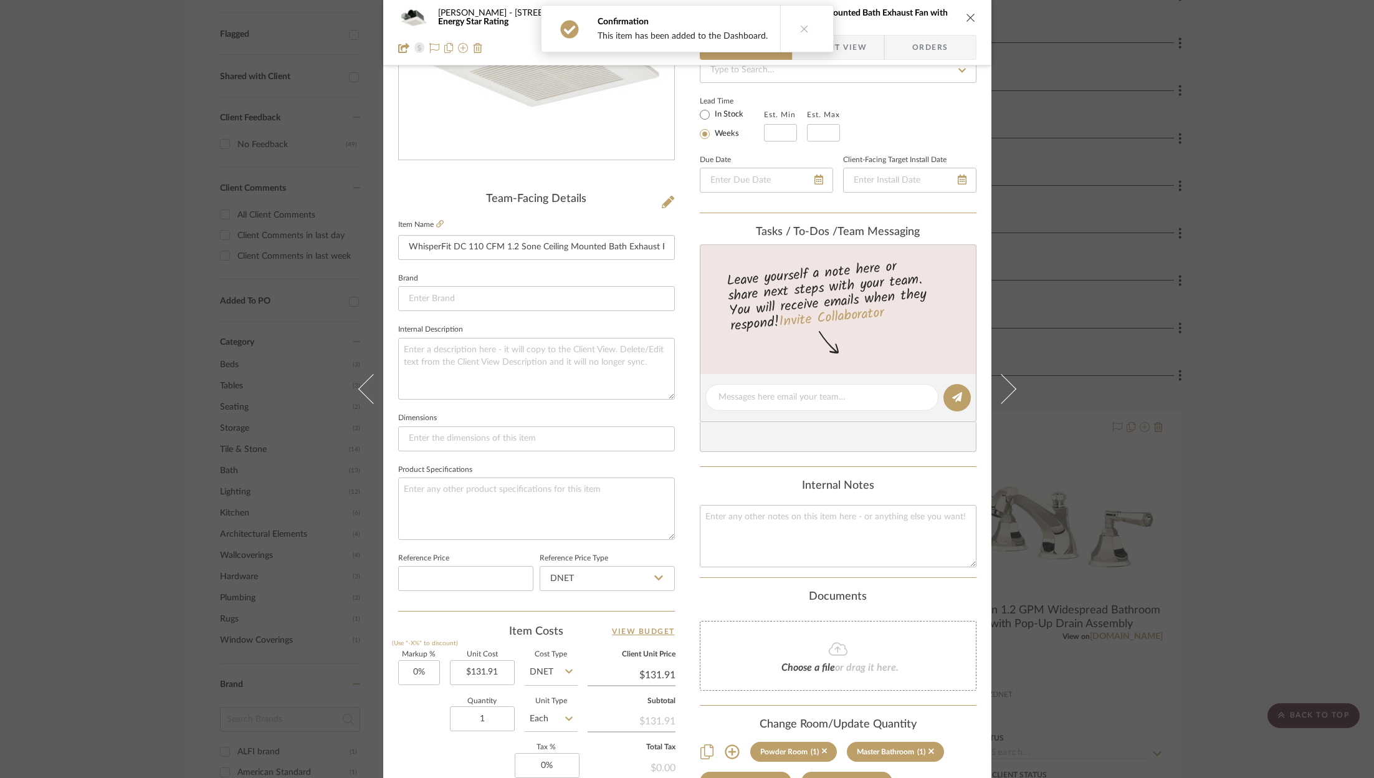
scroll to position [378, 0]
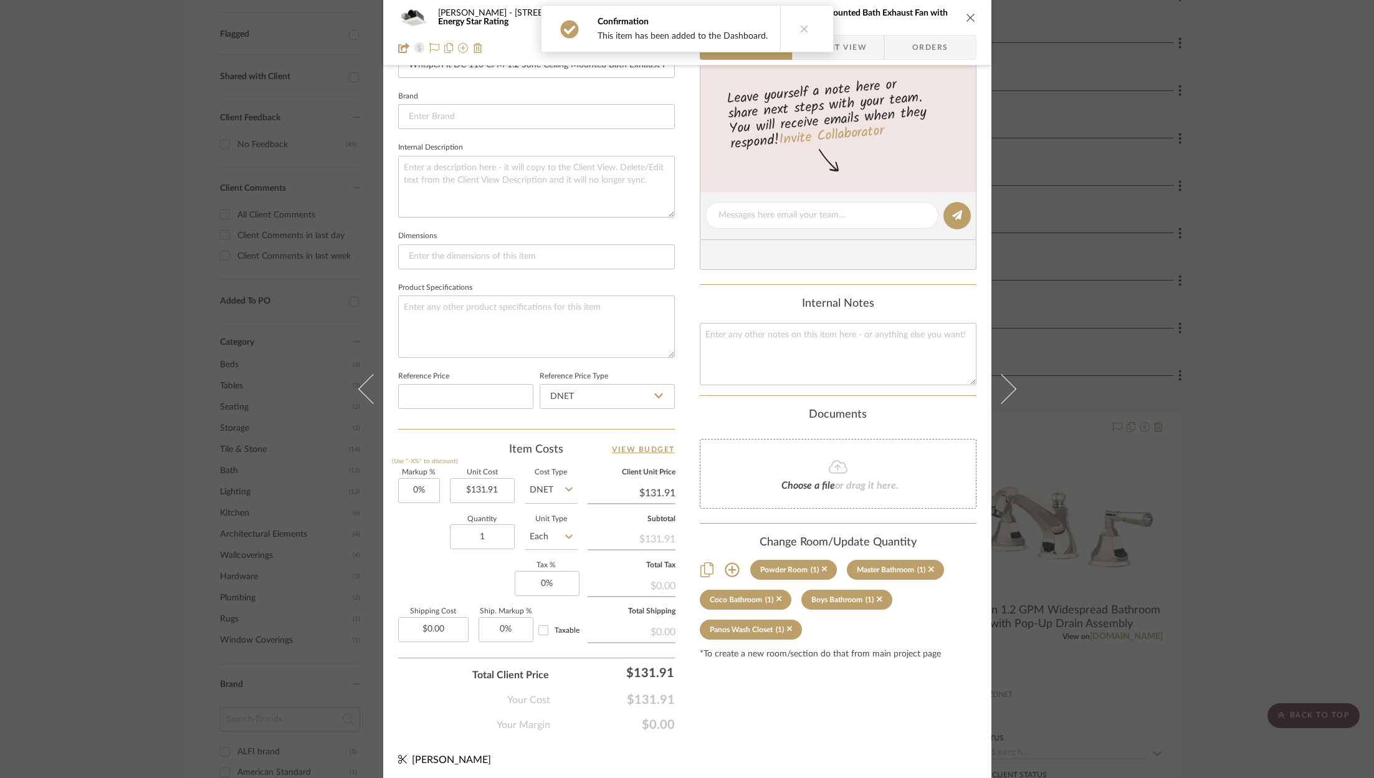
click at [968, 18] on icon "close" at bounding box center [971, 17] width 10 height 10
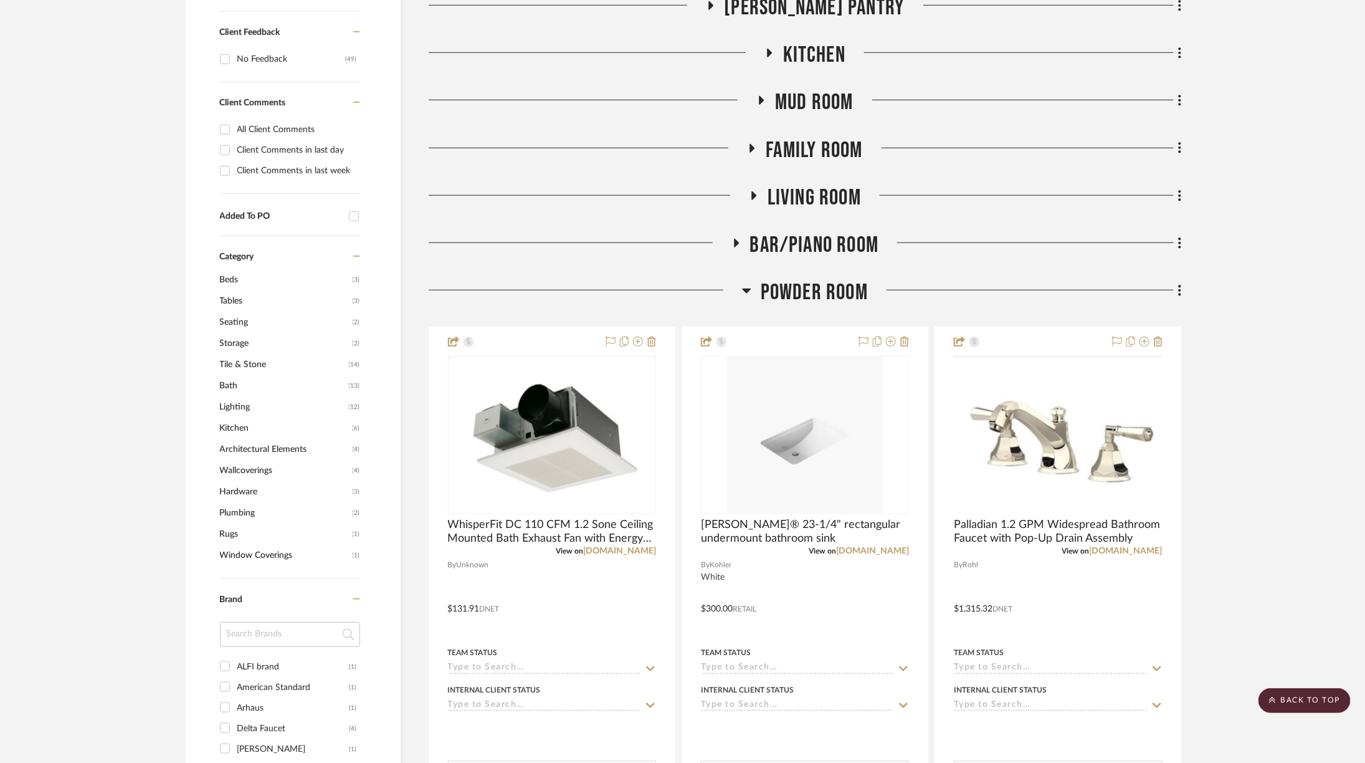
scroll to position [550, 0]
click at [800, 393] on img "0" at bounding box center [805, 434] width 156 height 156
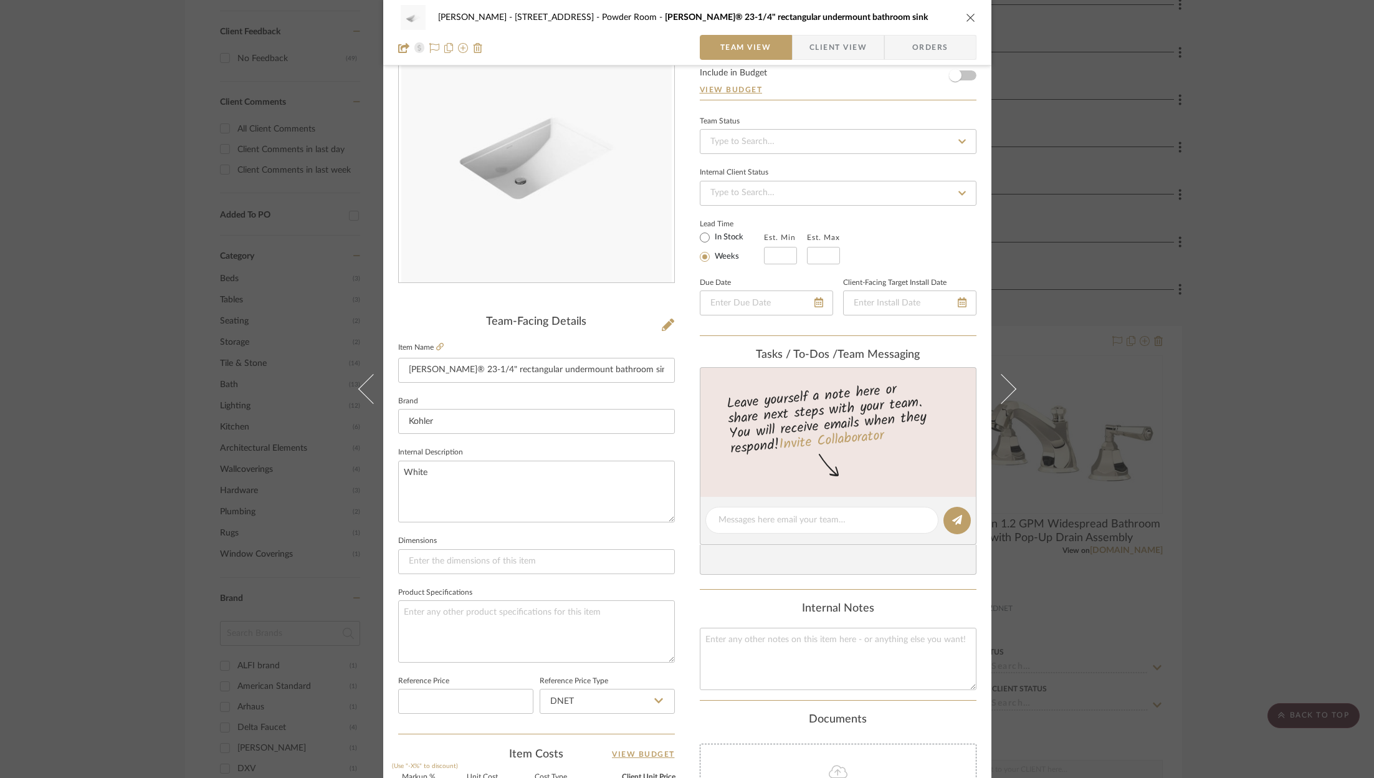
scroll to position [87, 0]
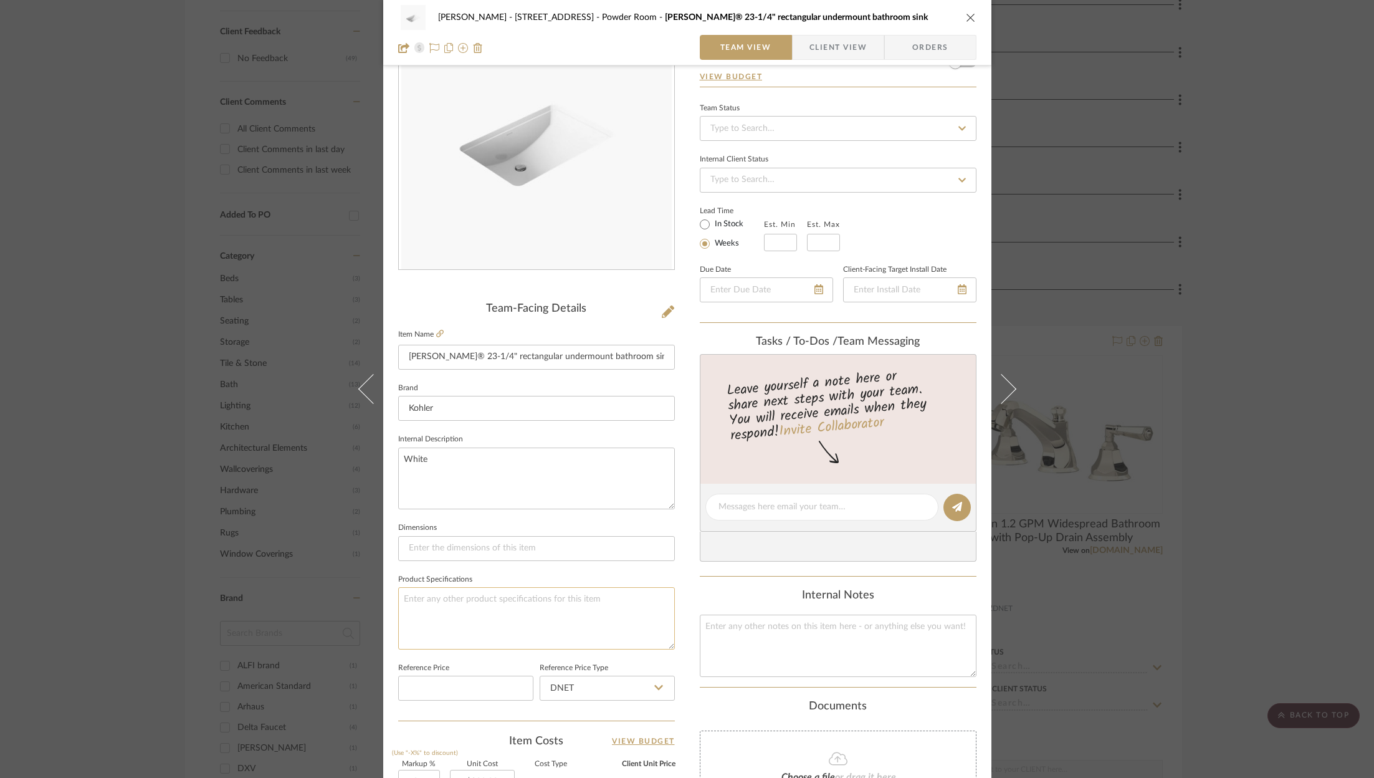
click at [530, 607] on textarea at bounding box center [536, 618] width 277 height 62
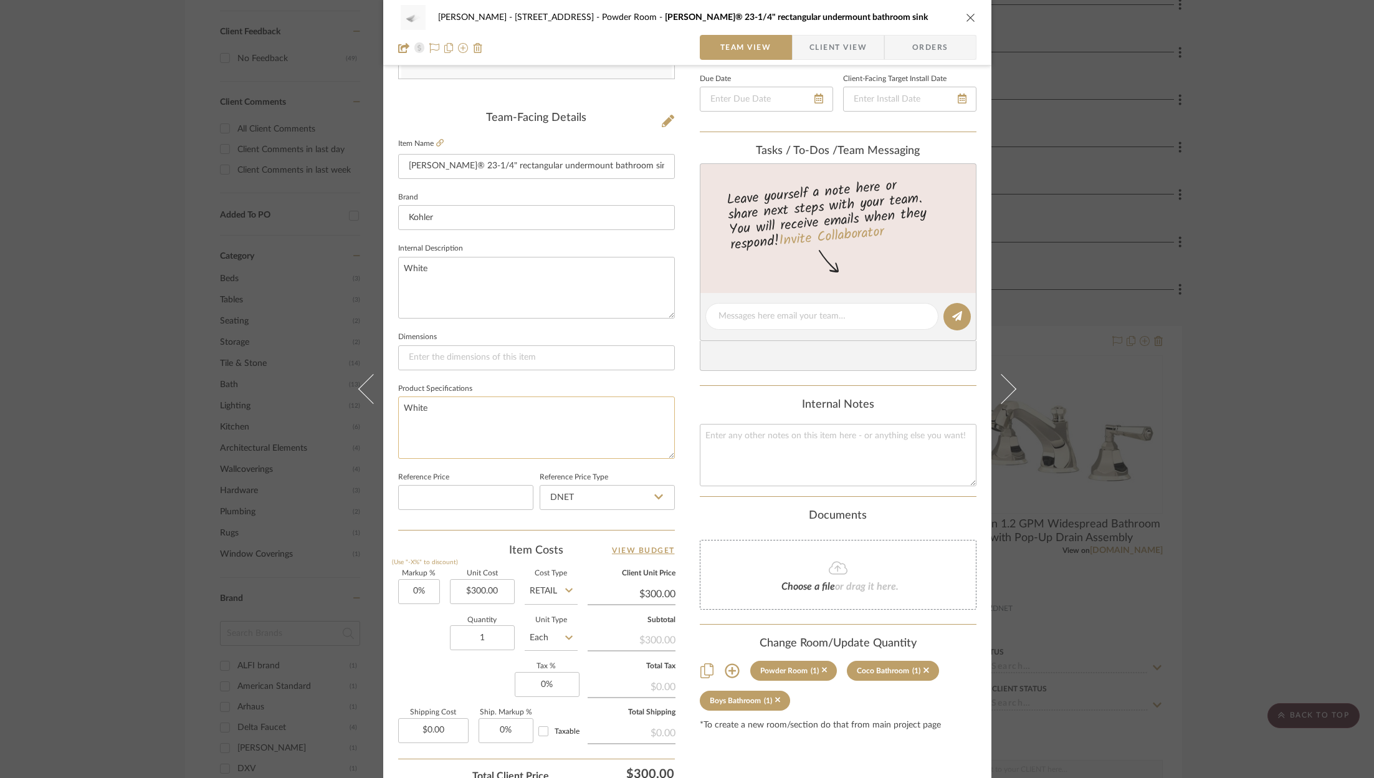
scroll to position [279, 0]
type textarea "White"
type input "300.00"
click at [491, 580] on input "300.00" at bounding box center [482, 589] width 65 height 25
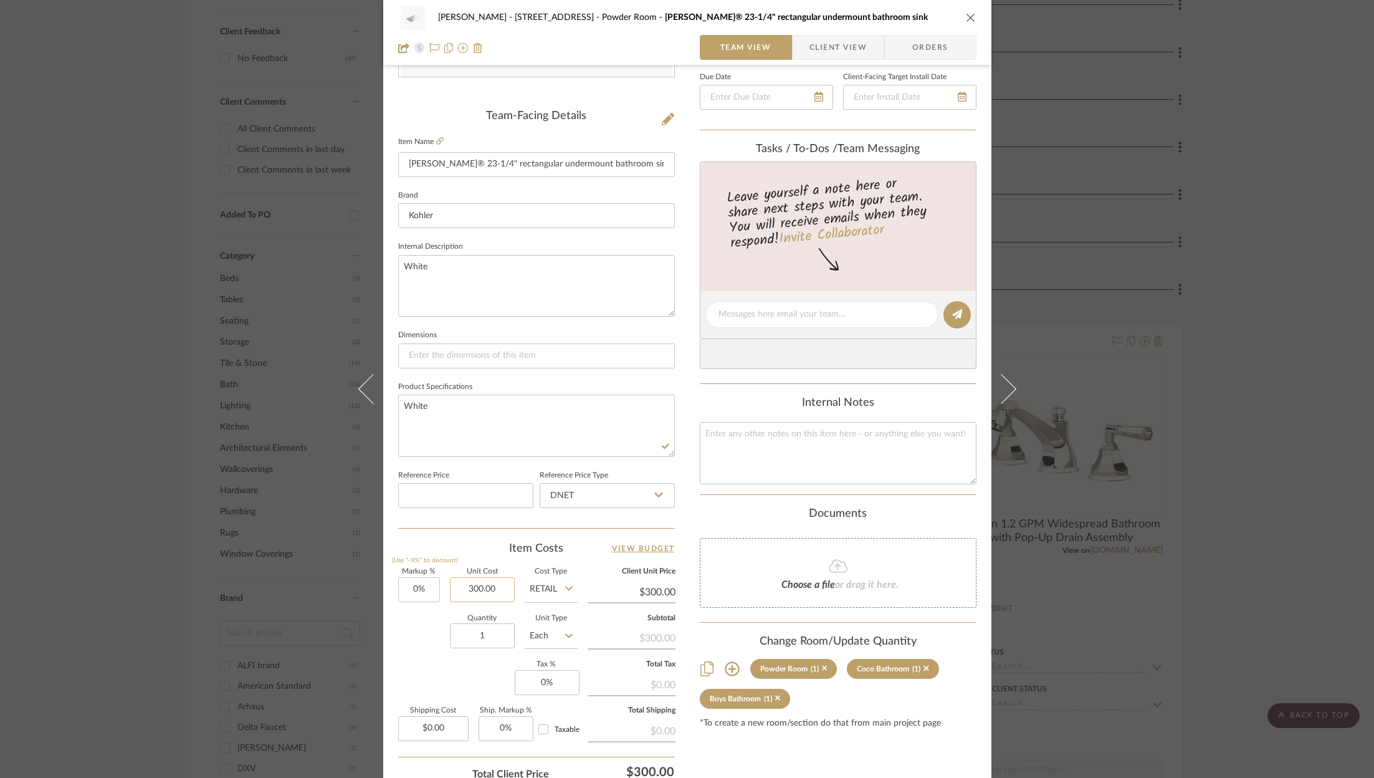
click at [491, 580] on input "300.00" at bounding box center [482, 589] width 65 height 25
type input "$291.00"
click at [444, 658] on div "Markup % (Use "-X%" to discount) 0% Unit Cost $291.00 Cost Type Retail Client U…" at bounding box center [536, 659] width 277 height 182
type input "$291.00"
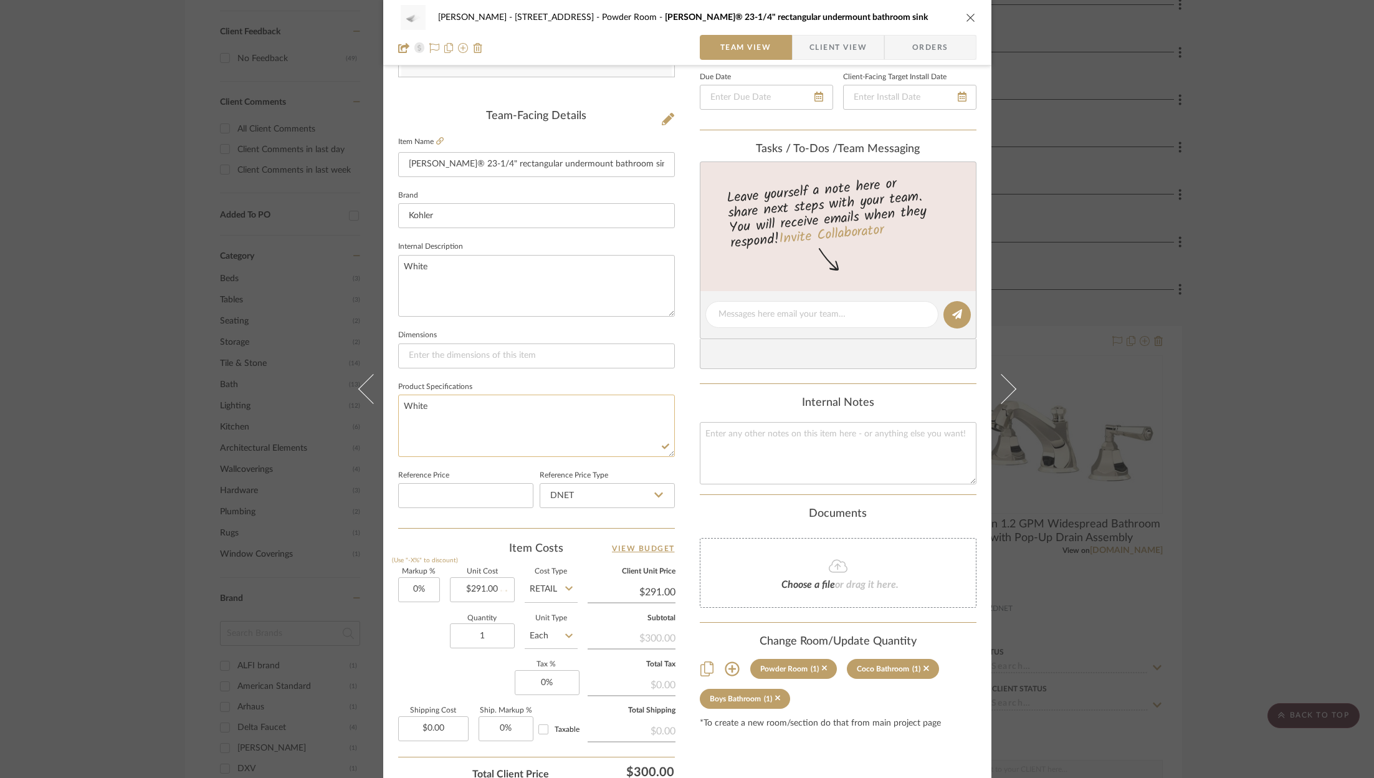
scroll to position [0, 0]
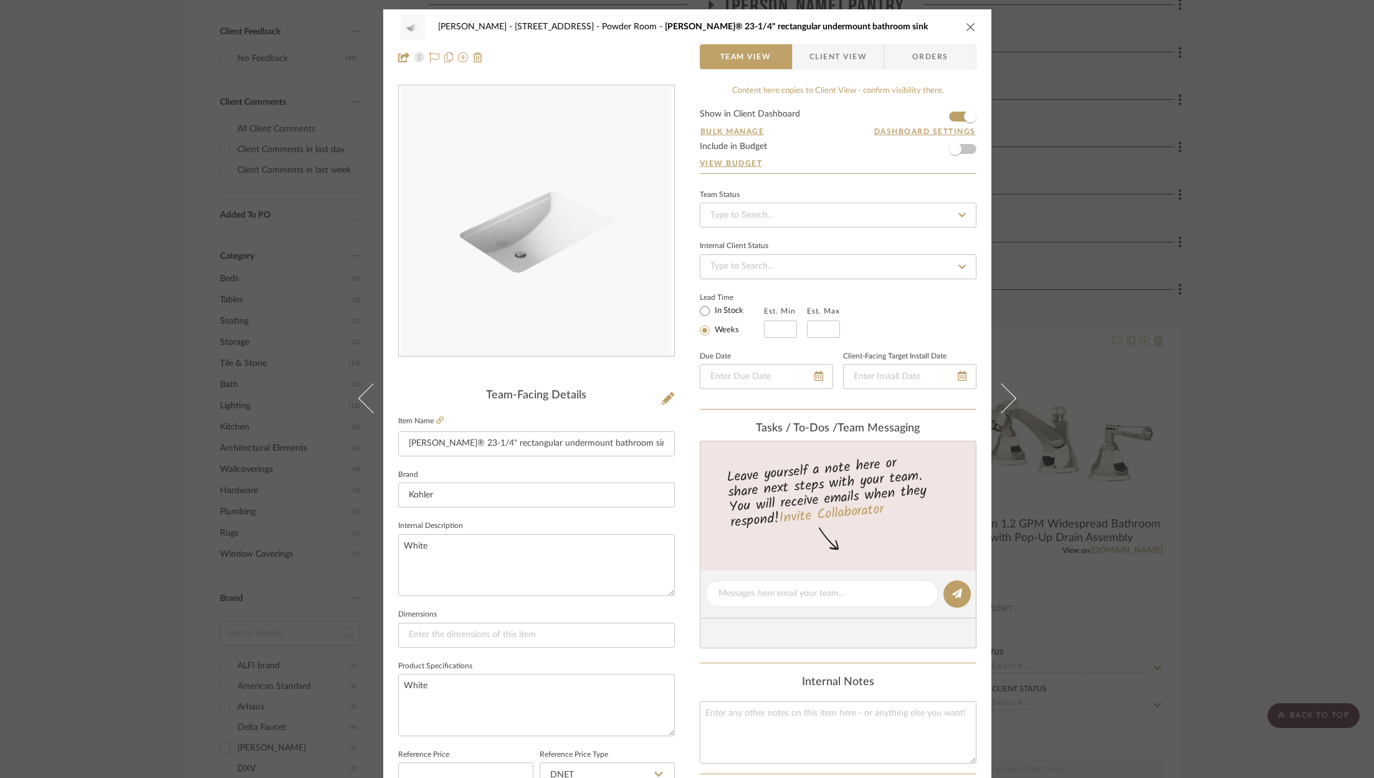
click at [966, 29] on icon "close" at bounding box center [971, 27] width 10 height 10
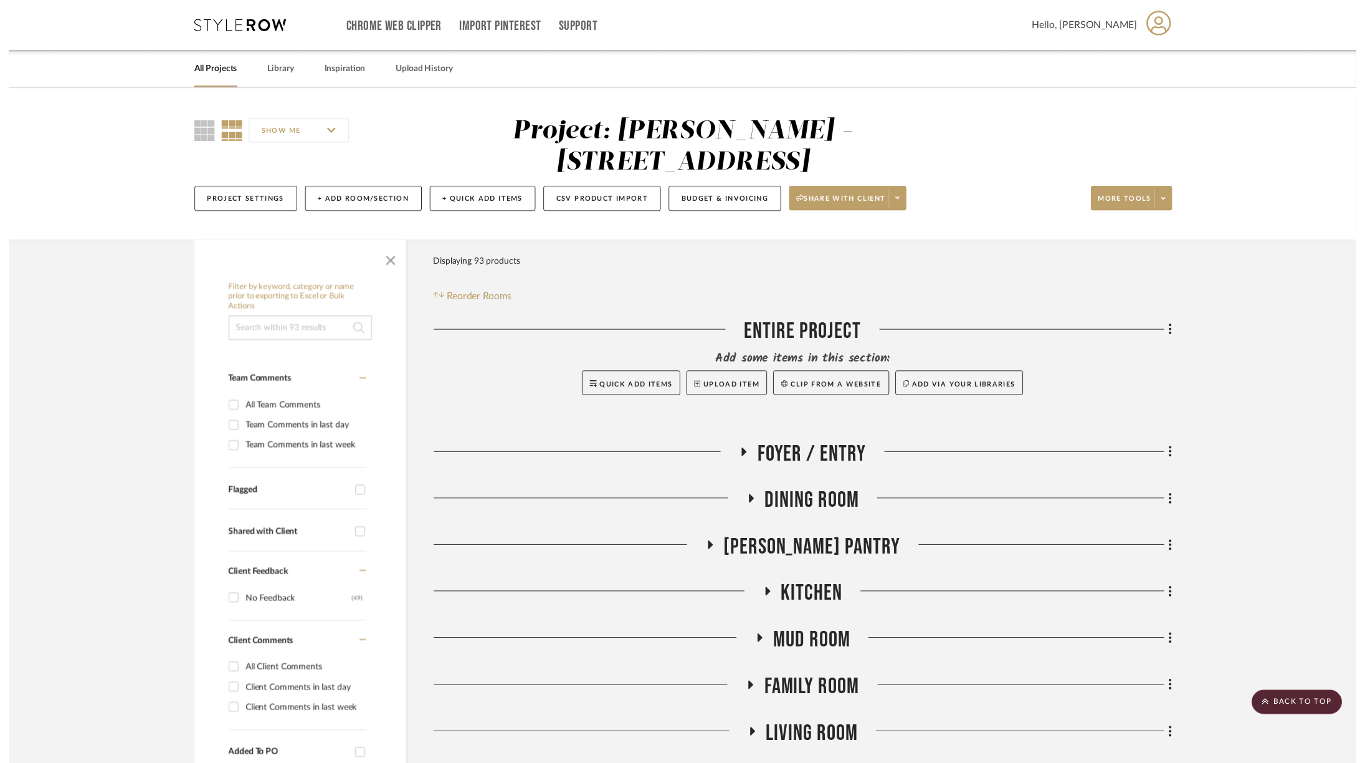
scroll to position [550, 0]
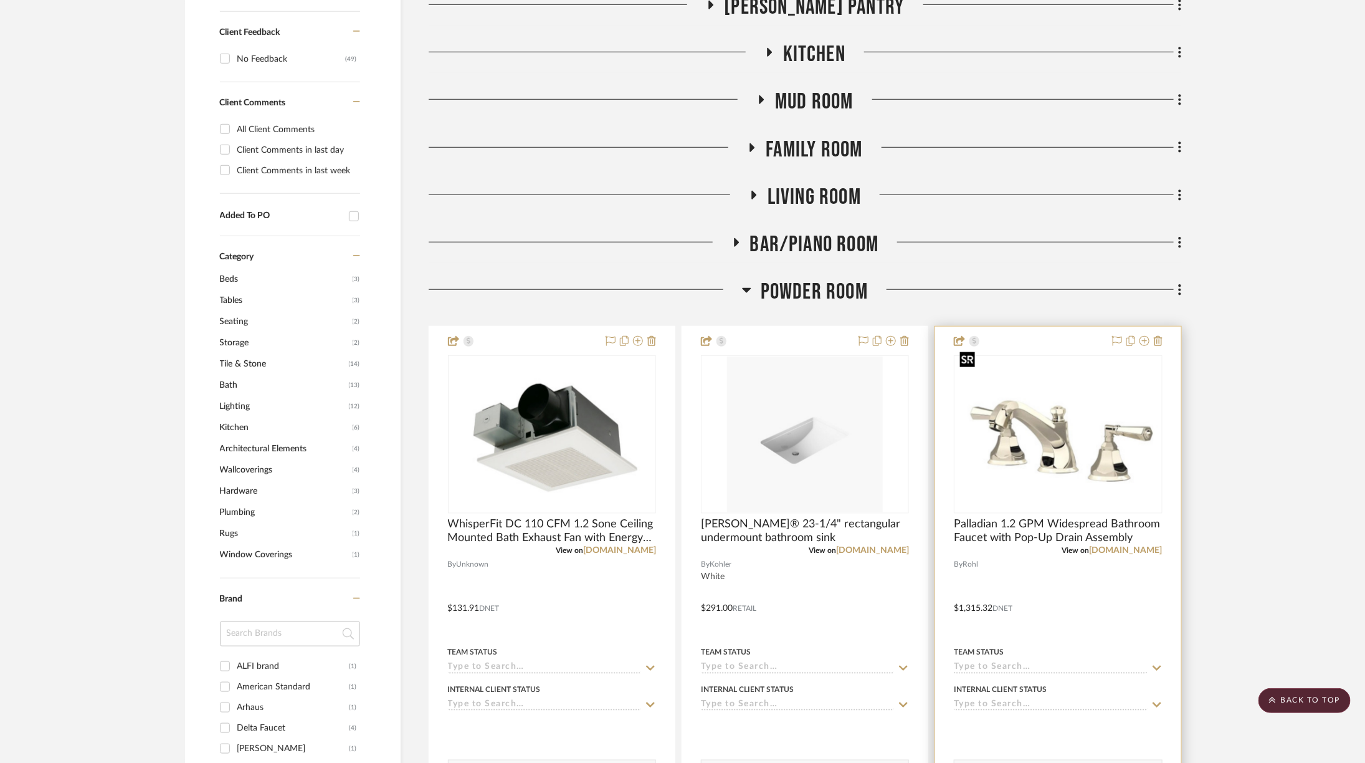
click at [1050, 389] on img "0" at bounding box center [1058, 434] width 206 height 111
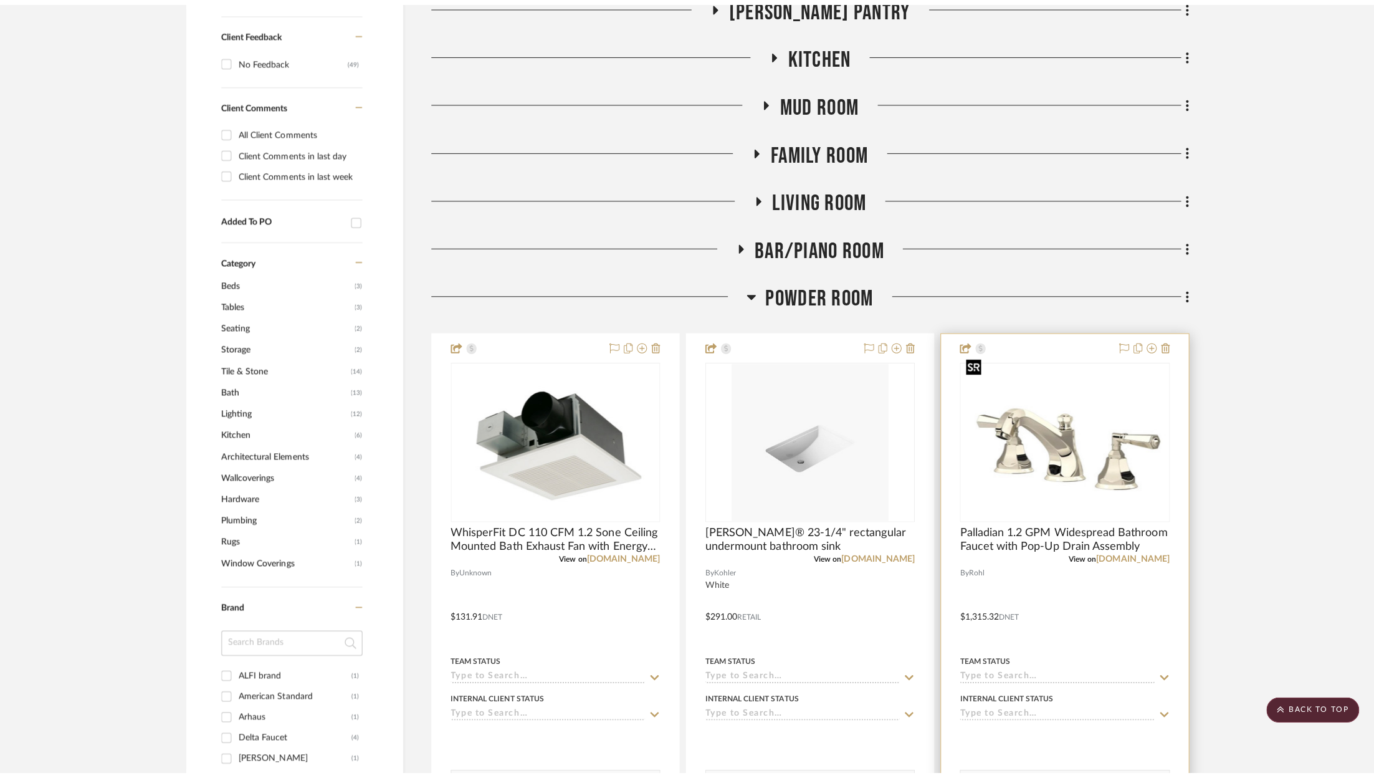
scroll to position [0, 0]
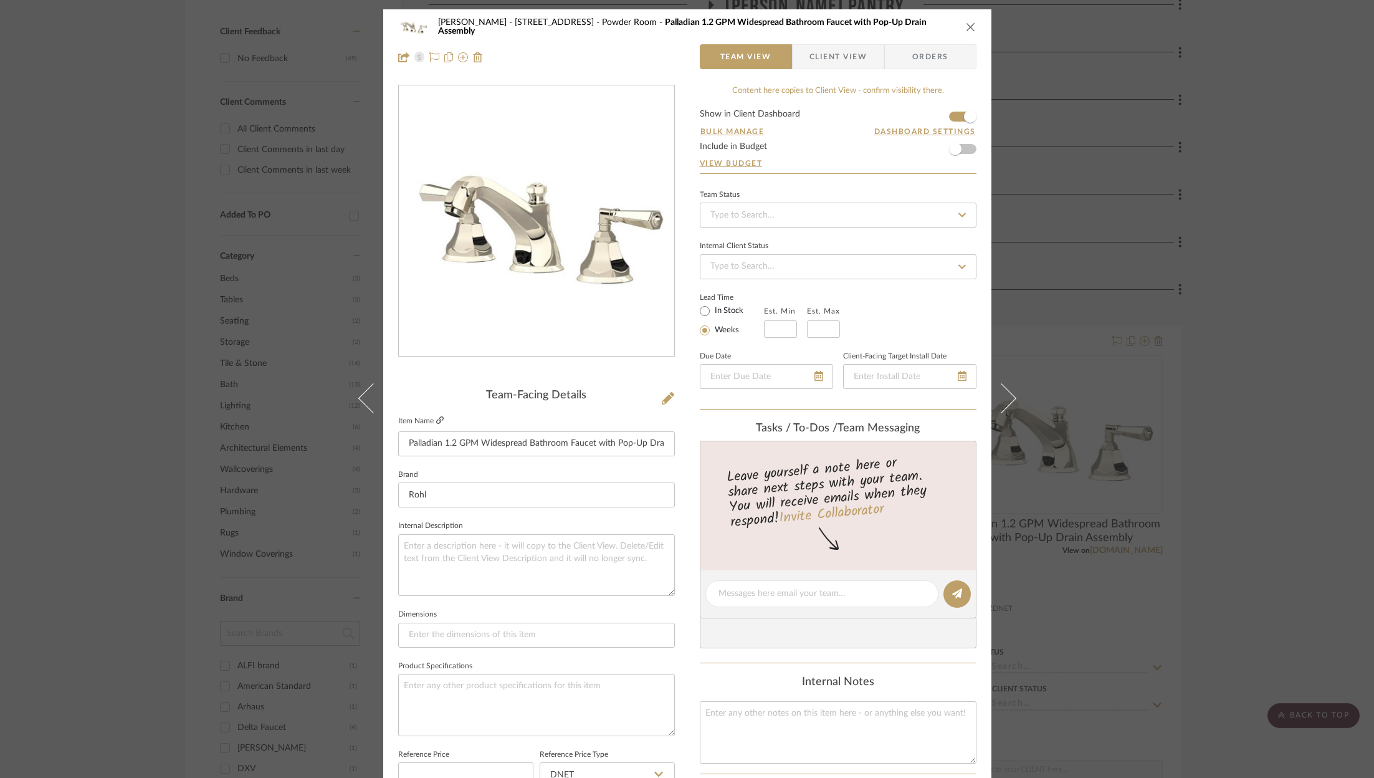
click at [436, 421] on icon at bounding box center [439, 419] width 7 height 7
click at [565, 692] on textarea at bounding box center [536, 705] width 277 height 62
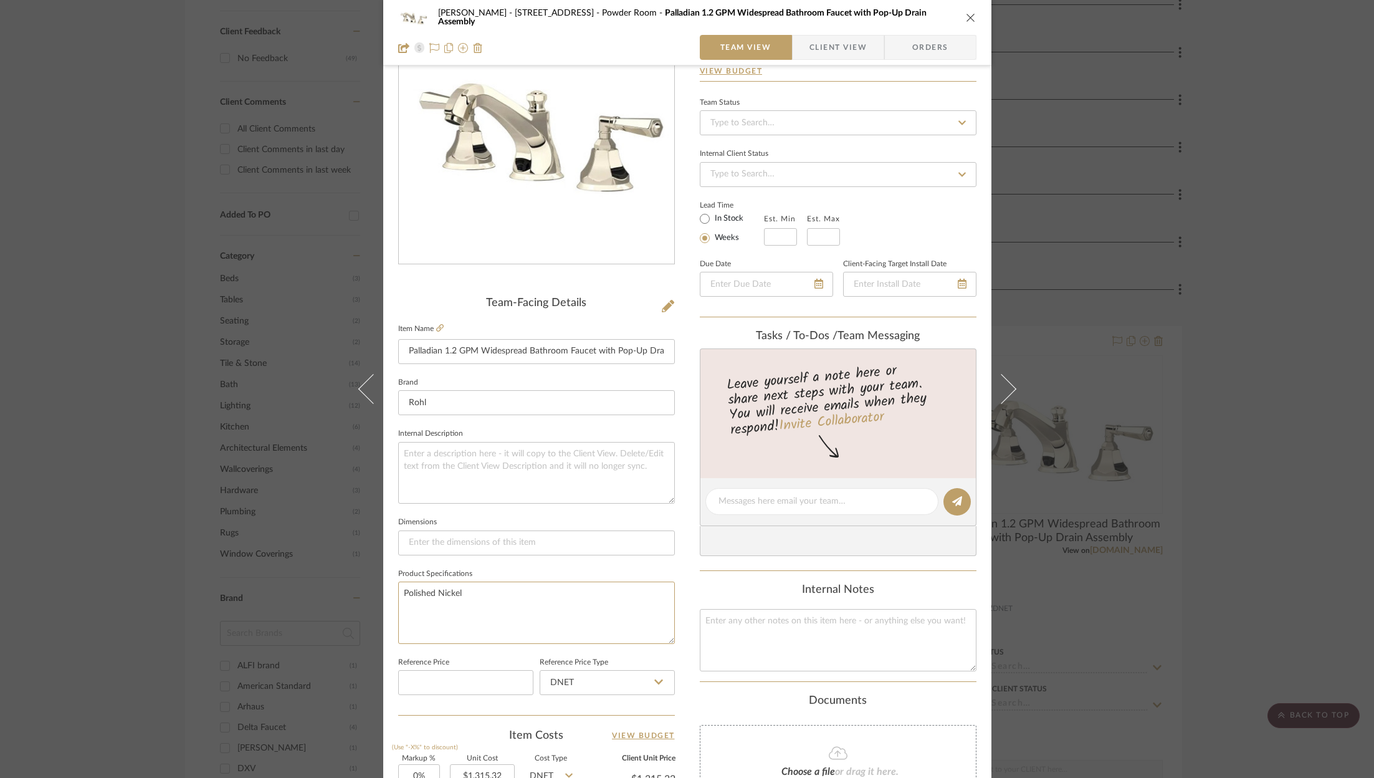
scroll to position [103, 0]
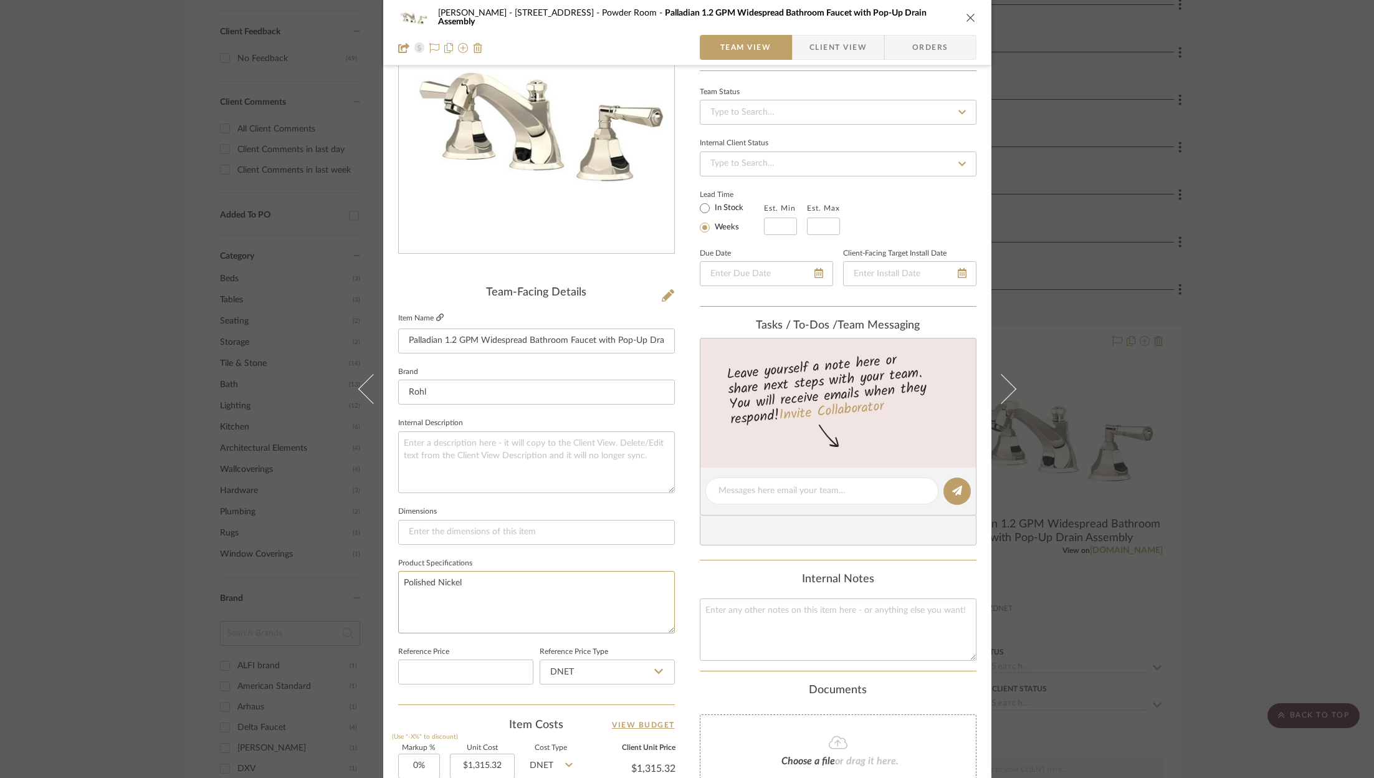
type textarea "Polished Nickel"
click at [436, 313] on icon at bounding box center [439, 316] width 7 height 7
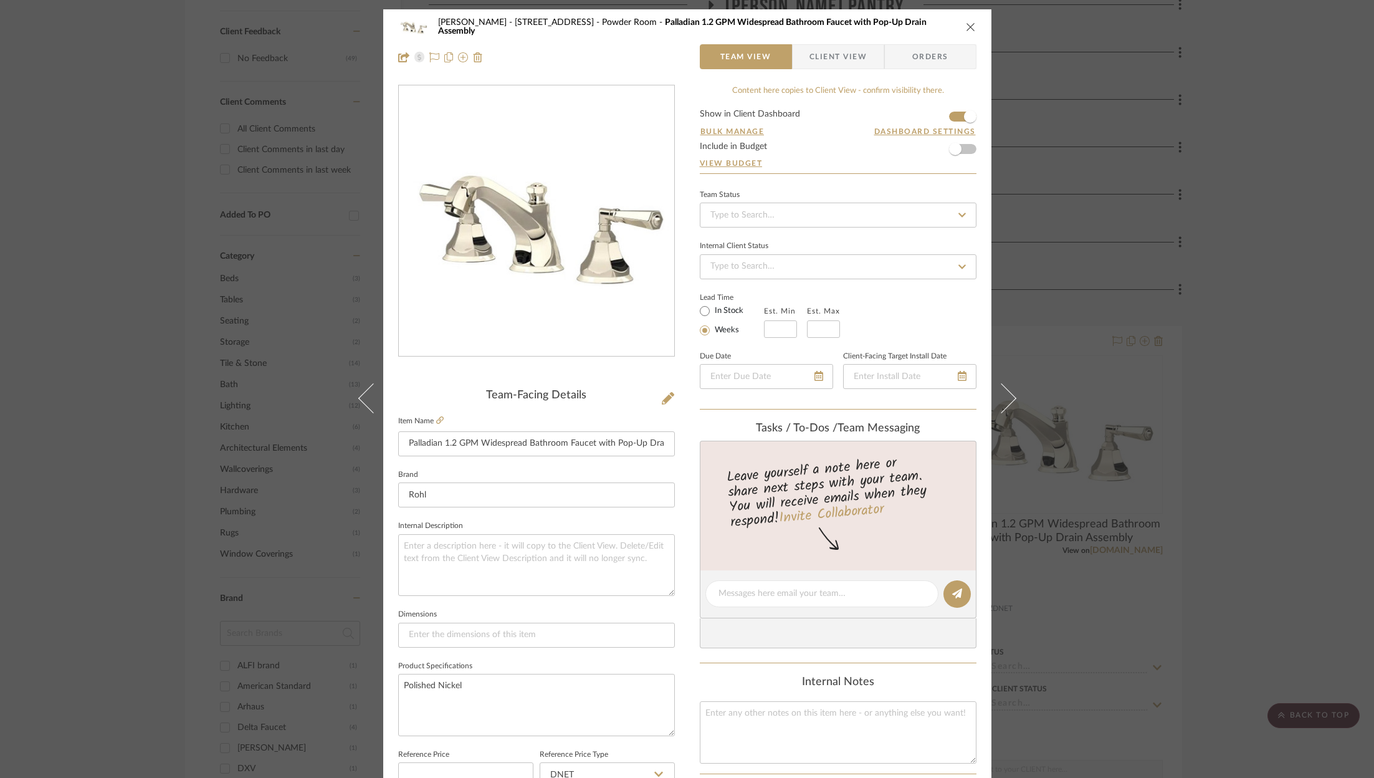
click at [966, 25] on icon "close" at bounding box center [971, 27] width 10 height 10
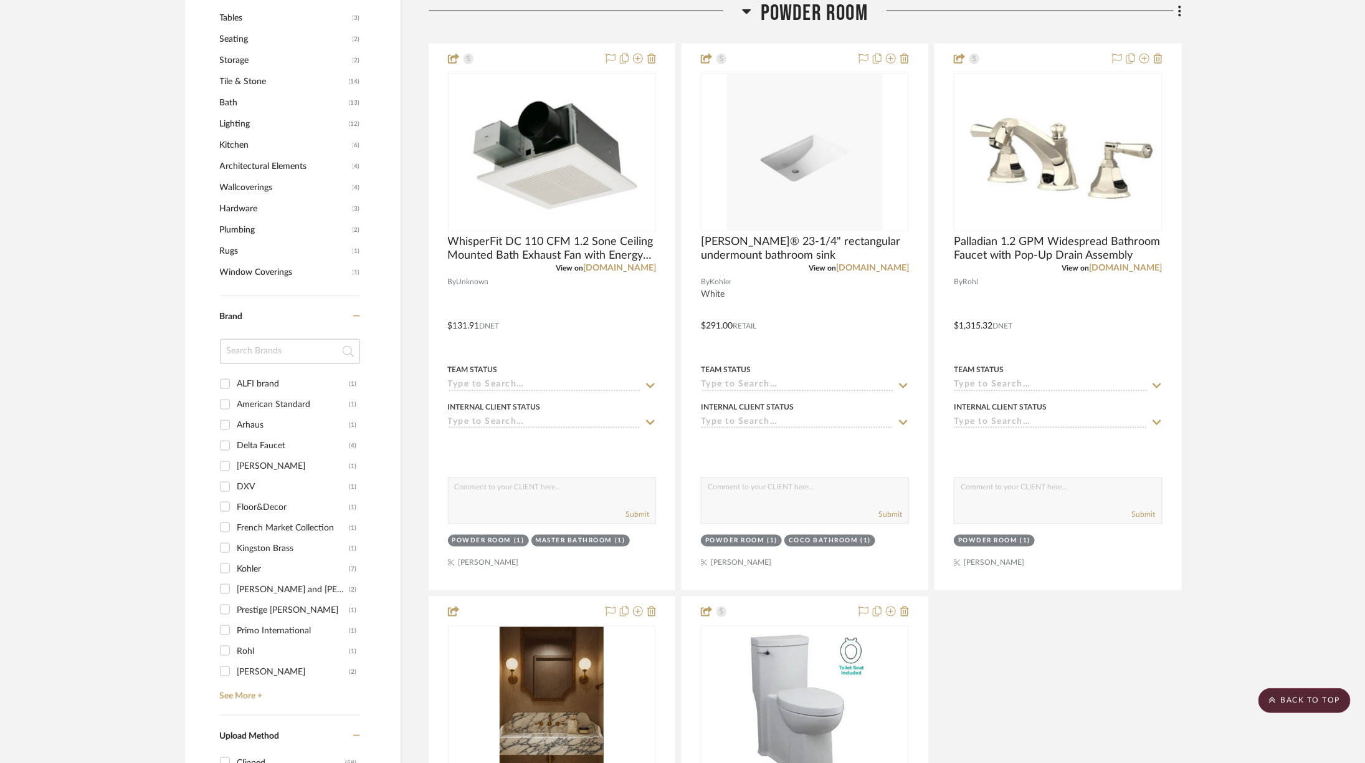
scroll to position [1019, 0]
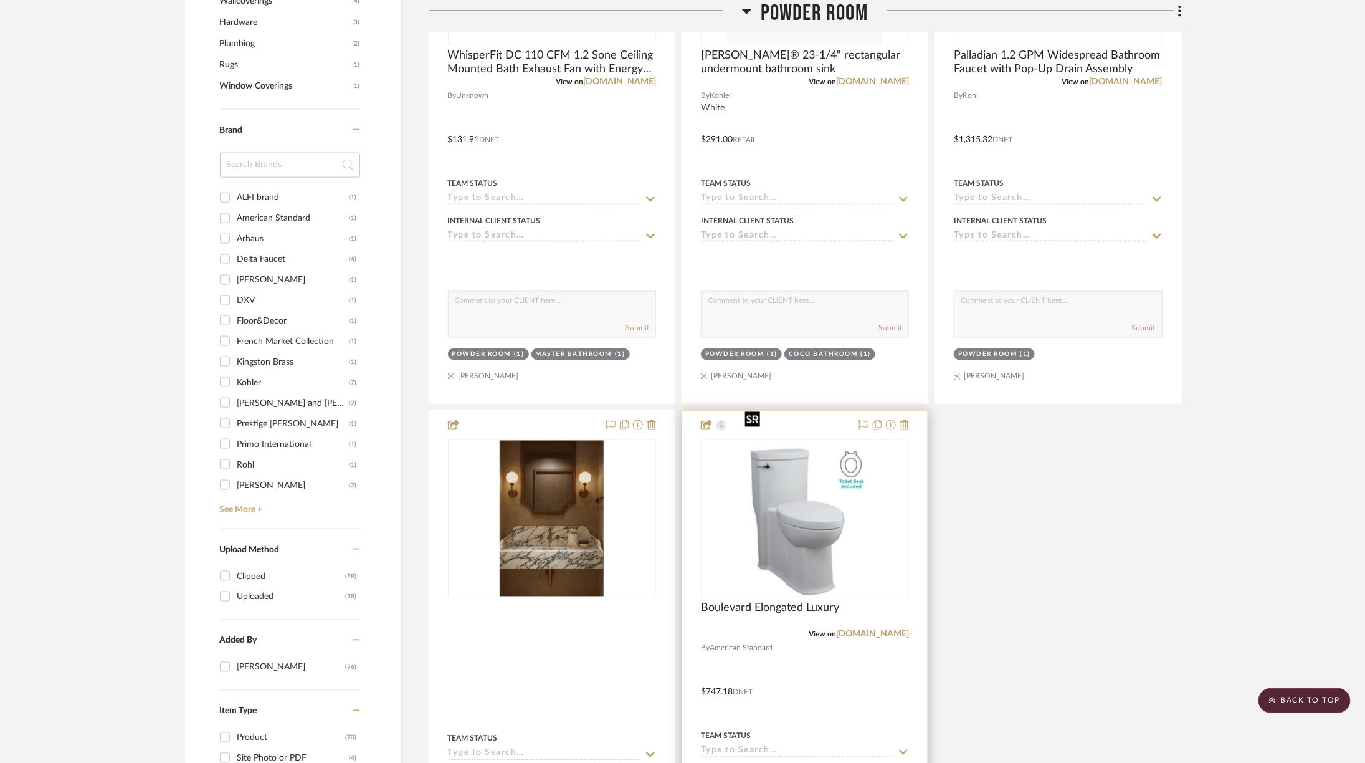
click at [0, 0] on img at bounding box center [0, 0] width 0 height 0
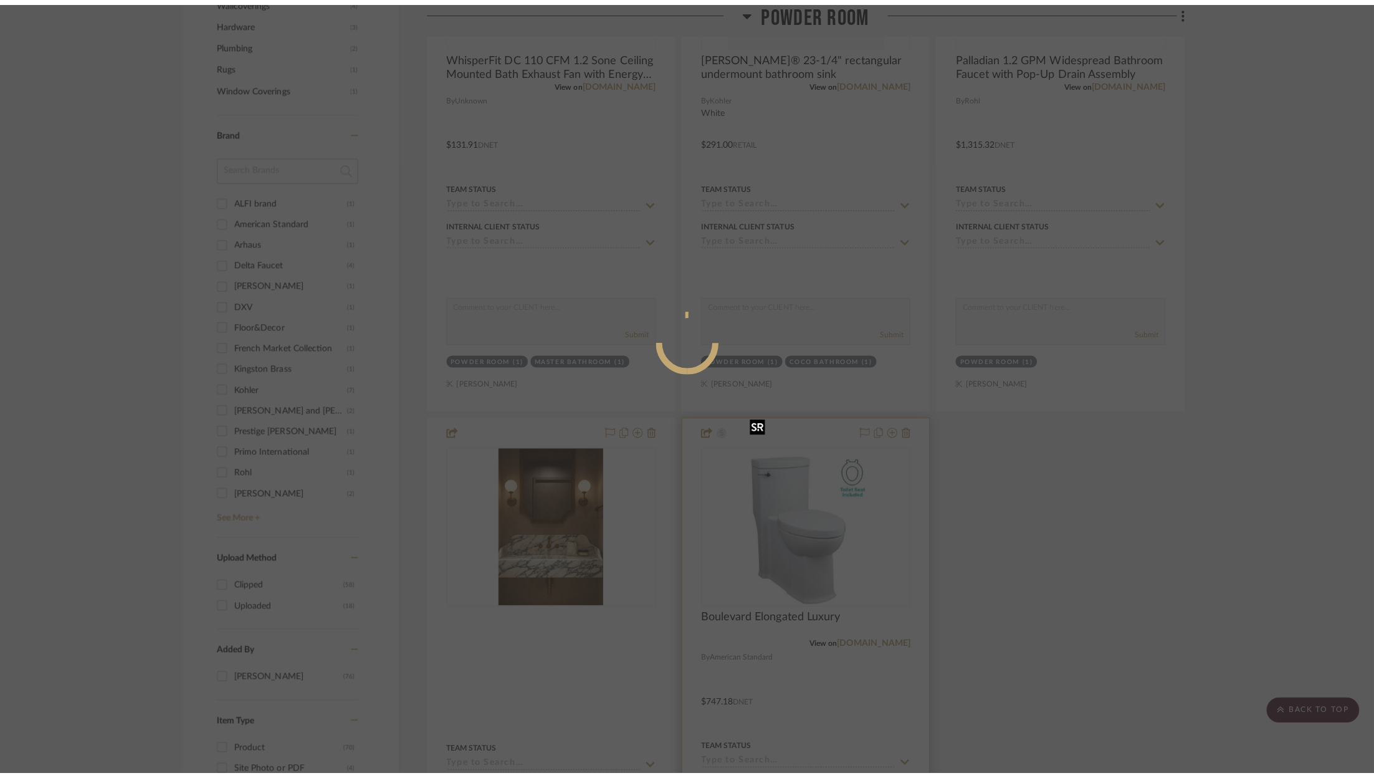
scroll to position [0, 0]
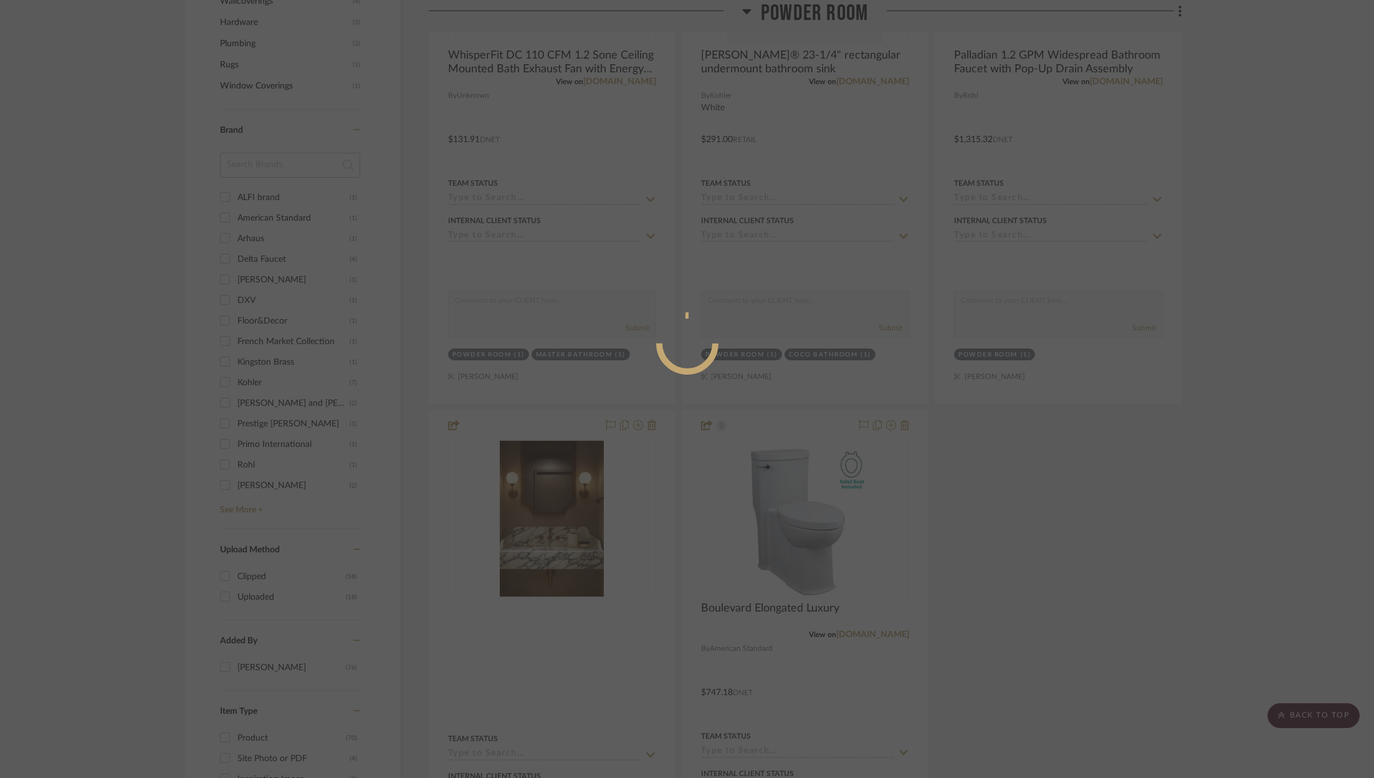
click at [1104, 482] on div at bounding box center [687, 389] width 1374 height 778
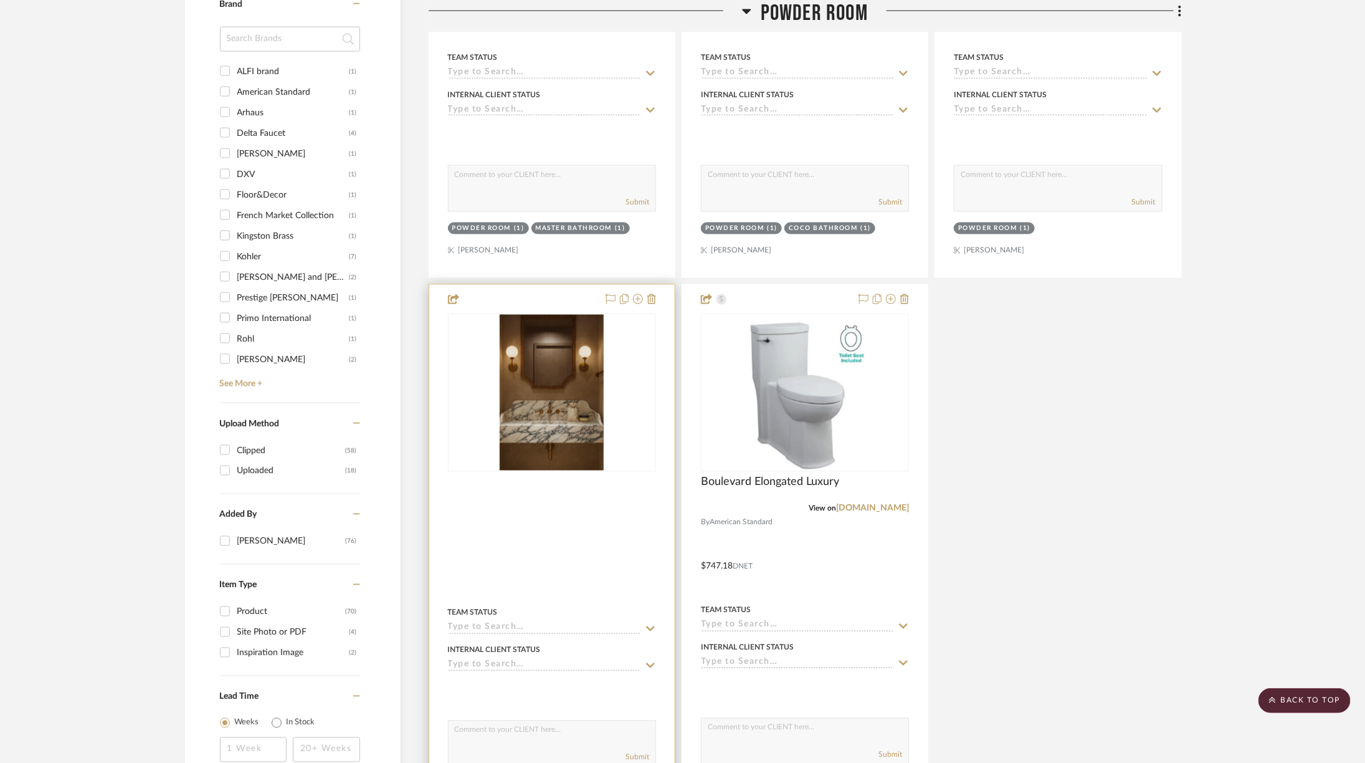
scroll to position [1148, 0]
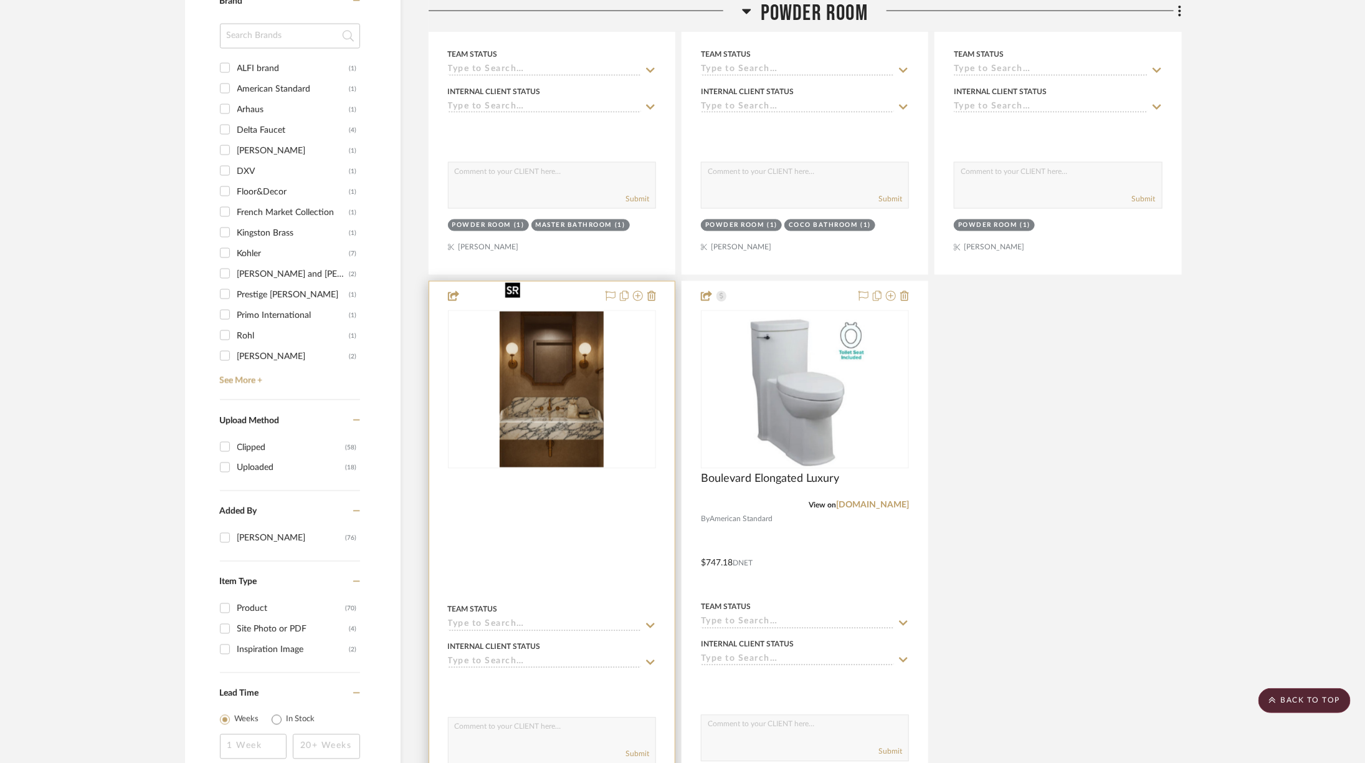
click at [572, 386] on img "0" at bounding box center [551, 390] width 103 height 156
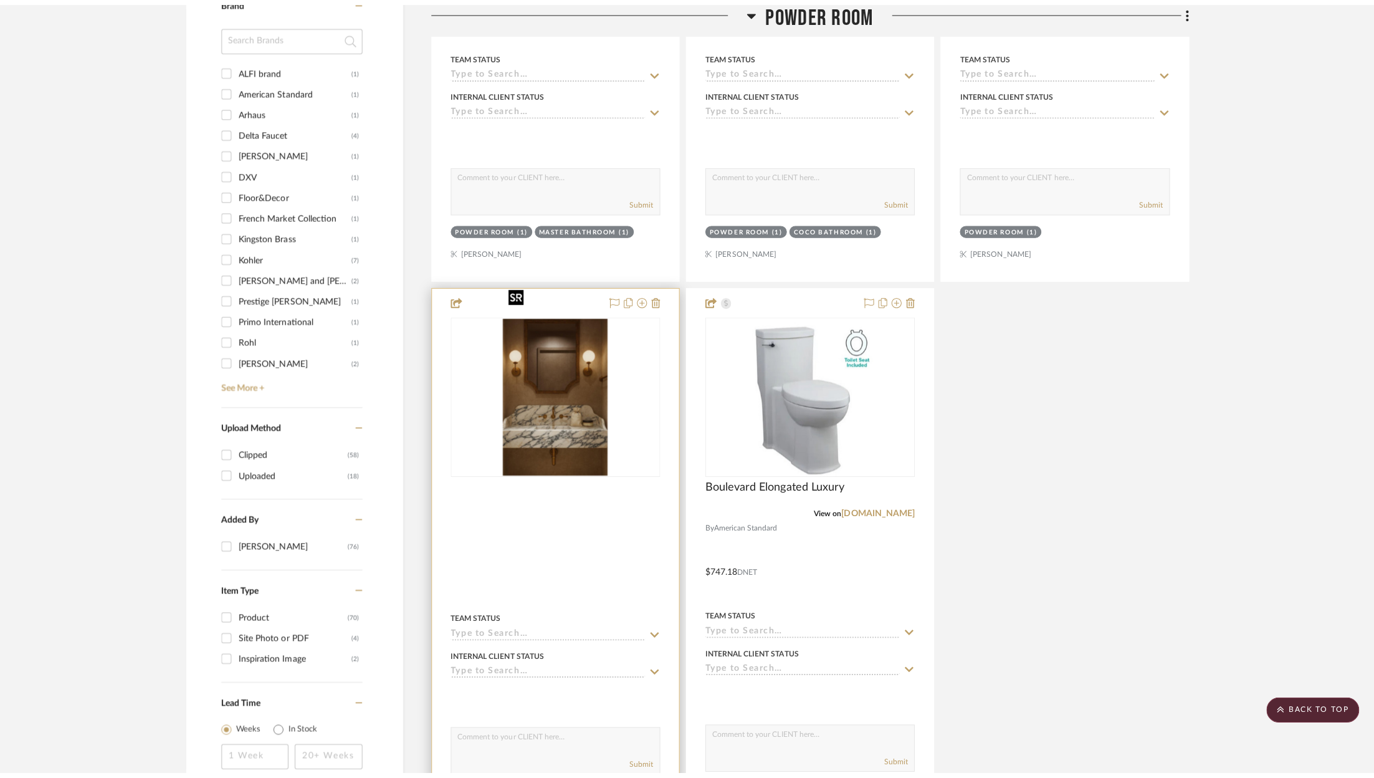
scroll to position [0, 0]
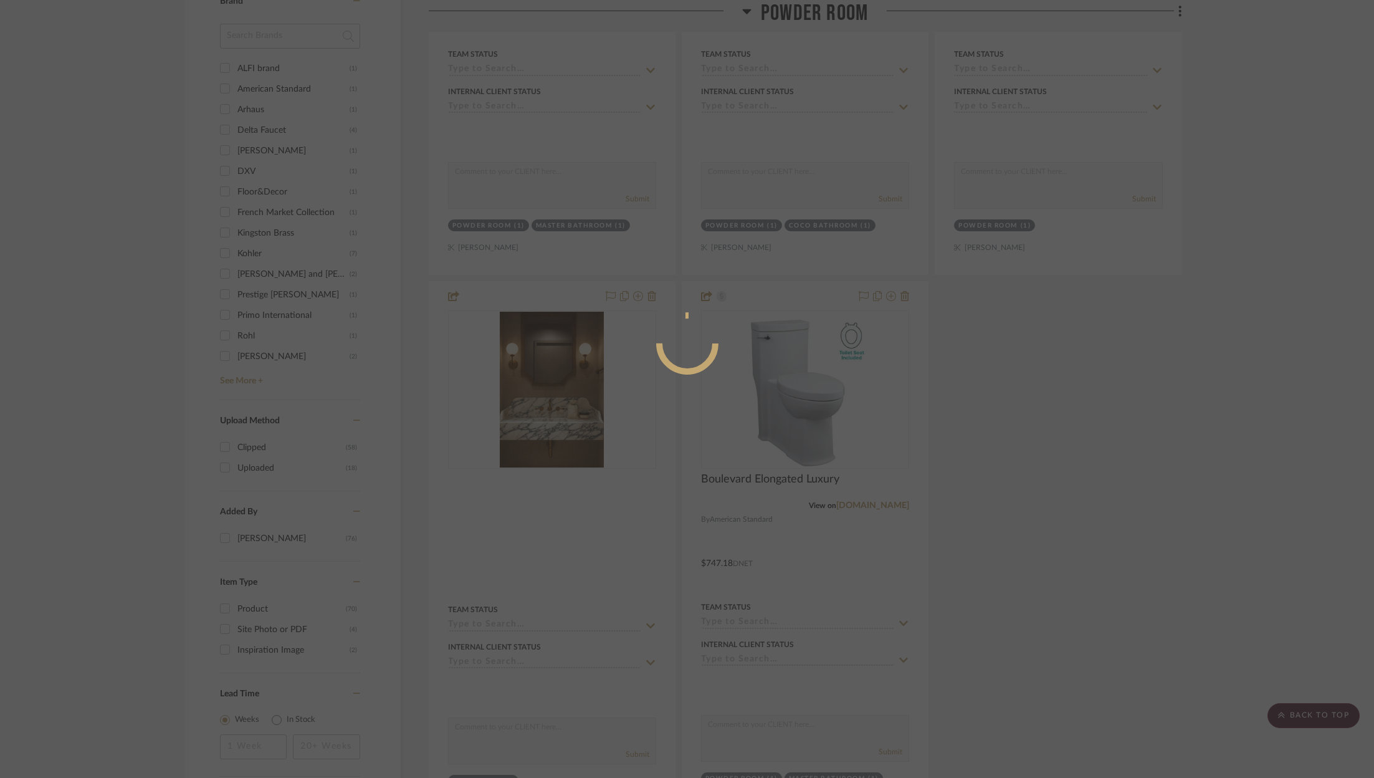
click at [1135, 398] on div at bounding box center [687, 389] width 1374 height 778
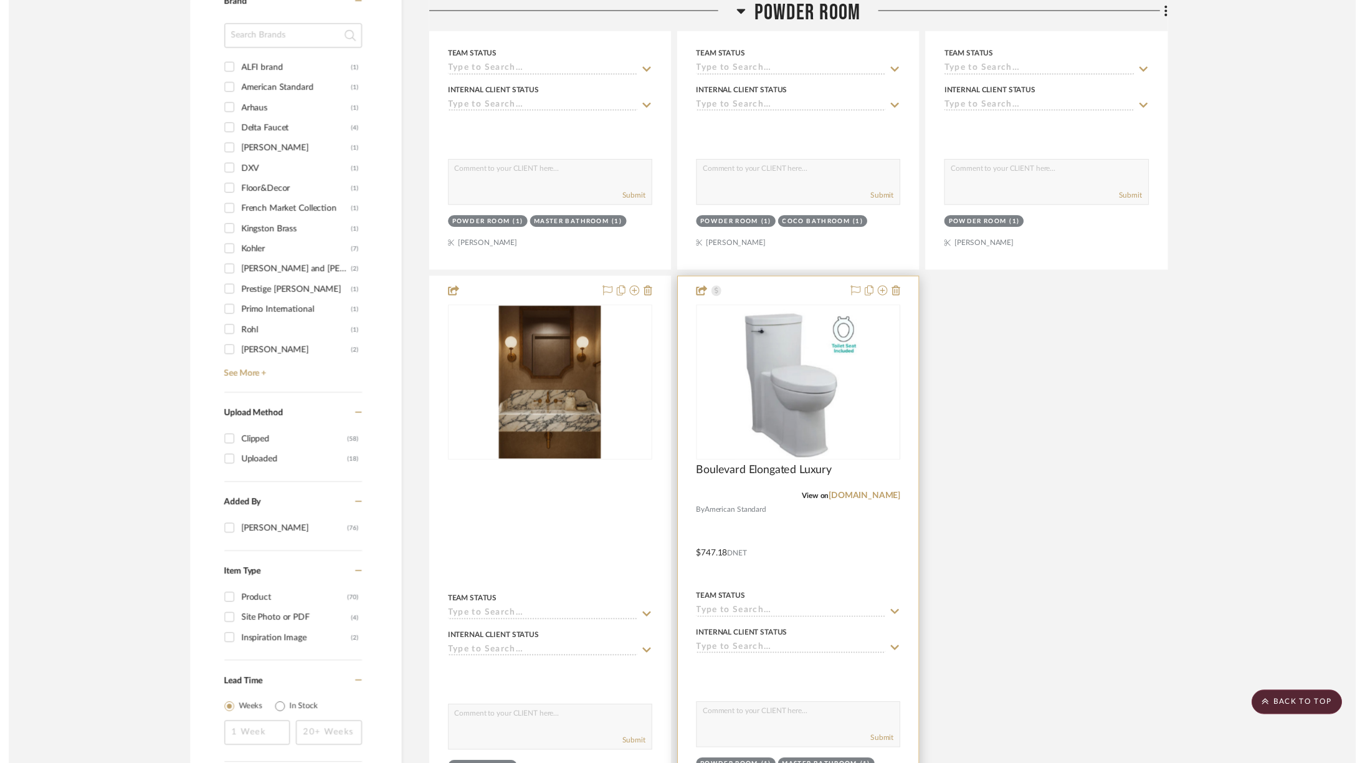
scroll to position [1148, 0]
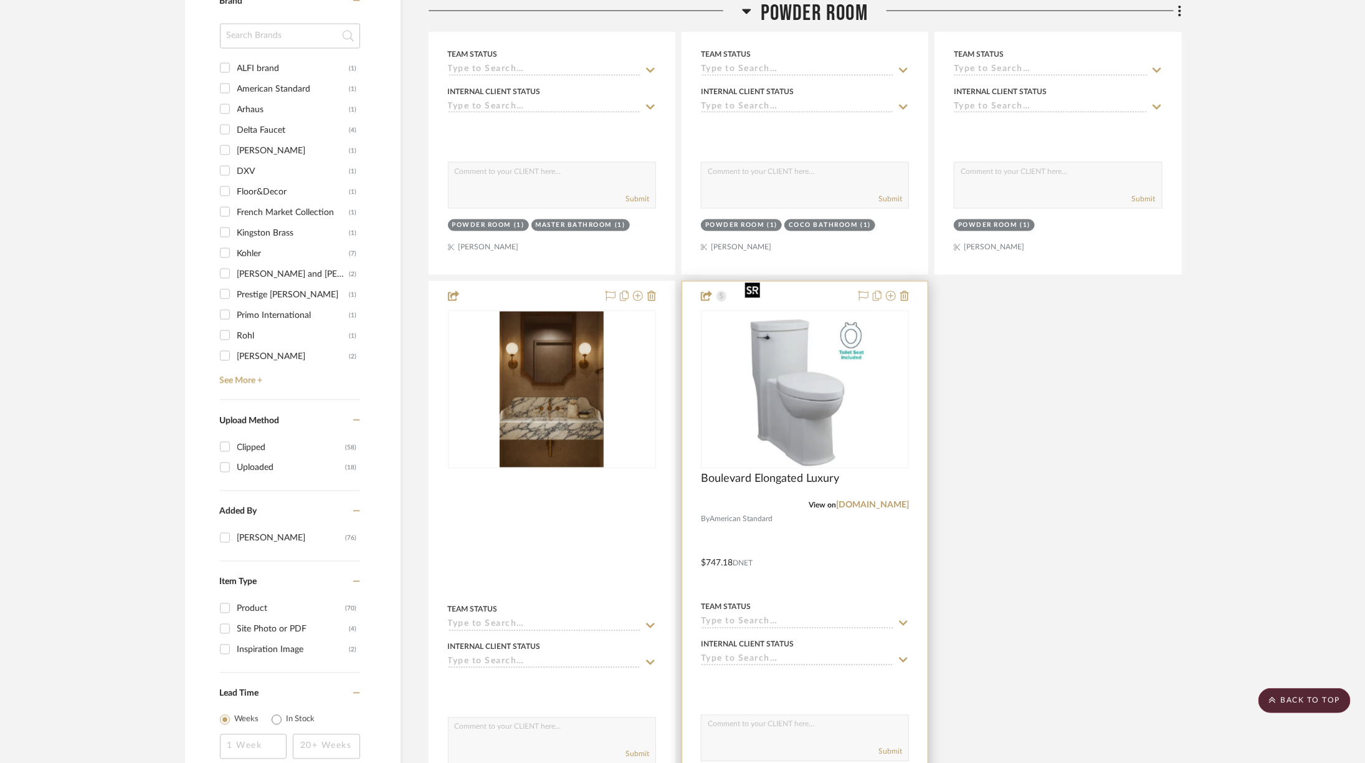
click at [754, 358] on img "0" at bounding box center [805, 390] width 130 height 156
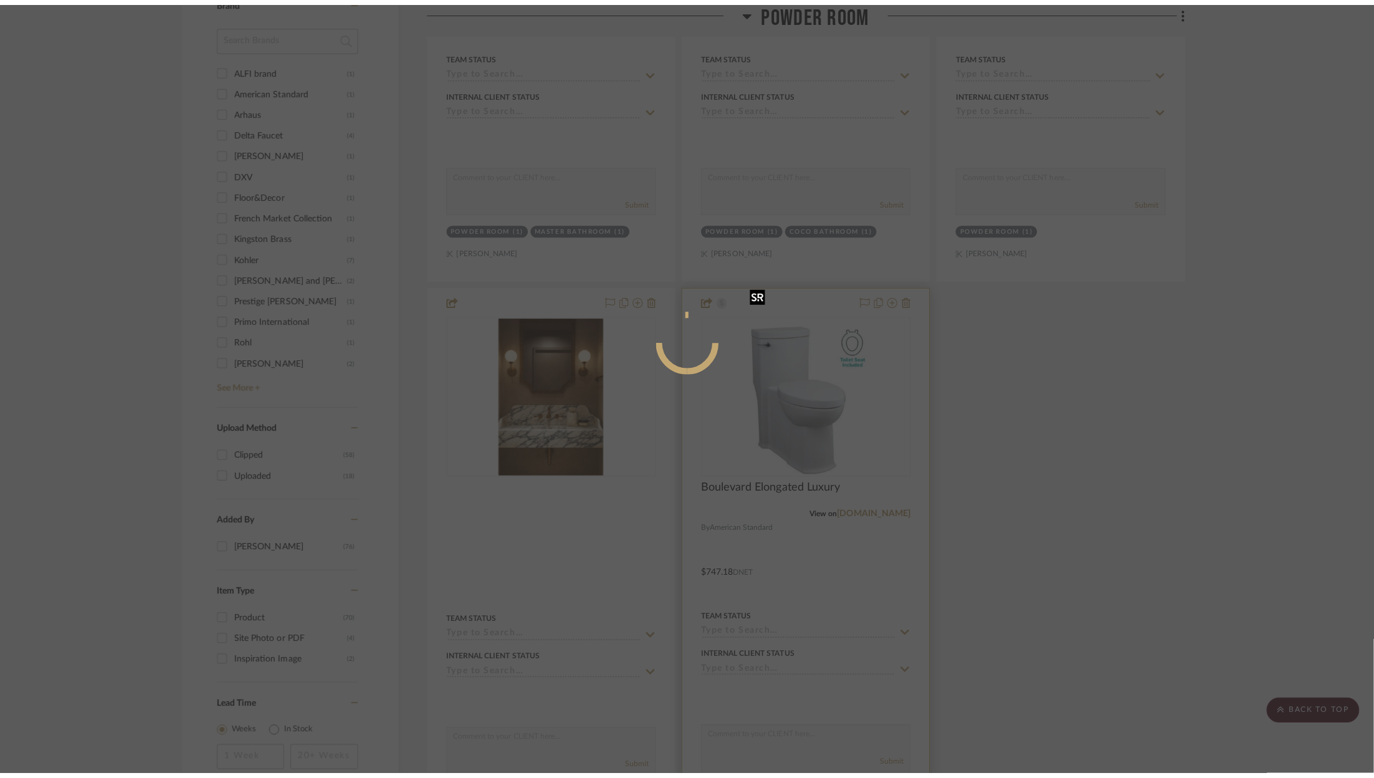
scroll to position [0, 0]
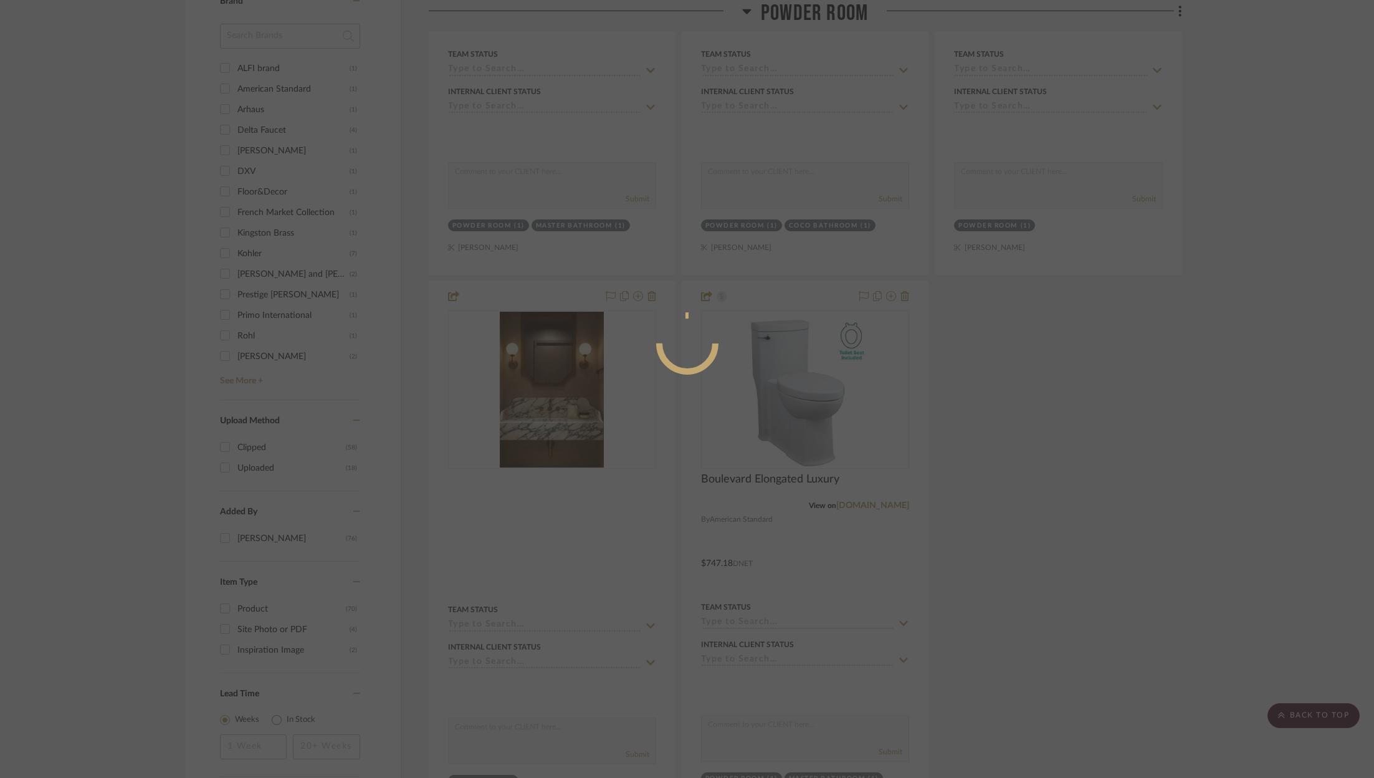
click at [1157, 262] on div at bounding box center [687, 389] width 1374 height 778
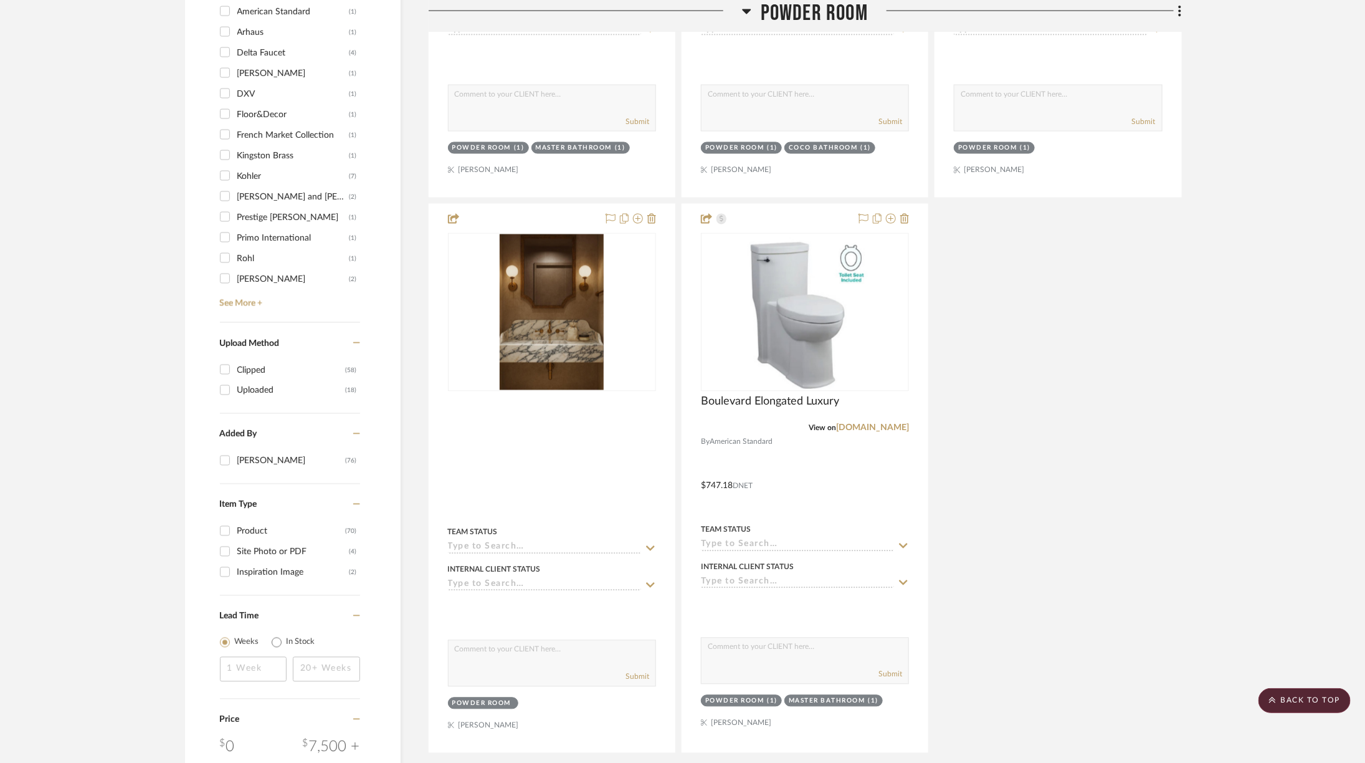
scroll to position [1238, 0]
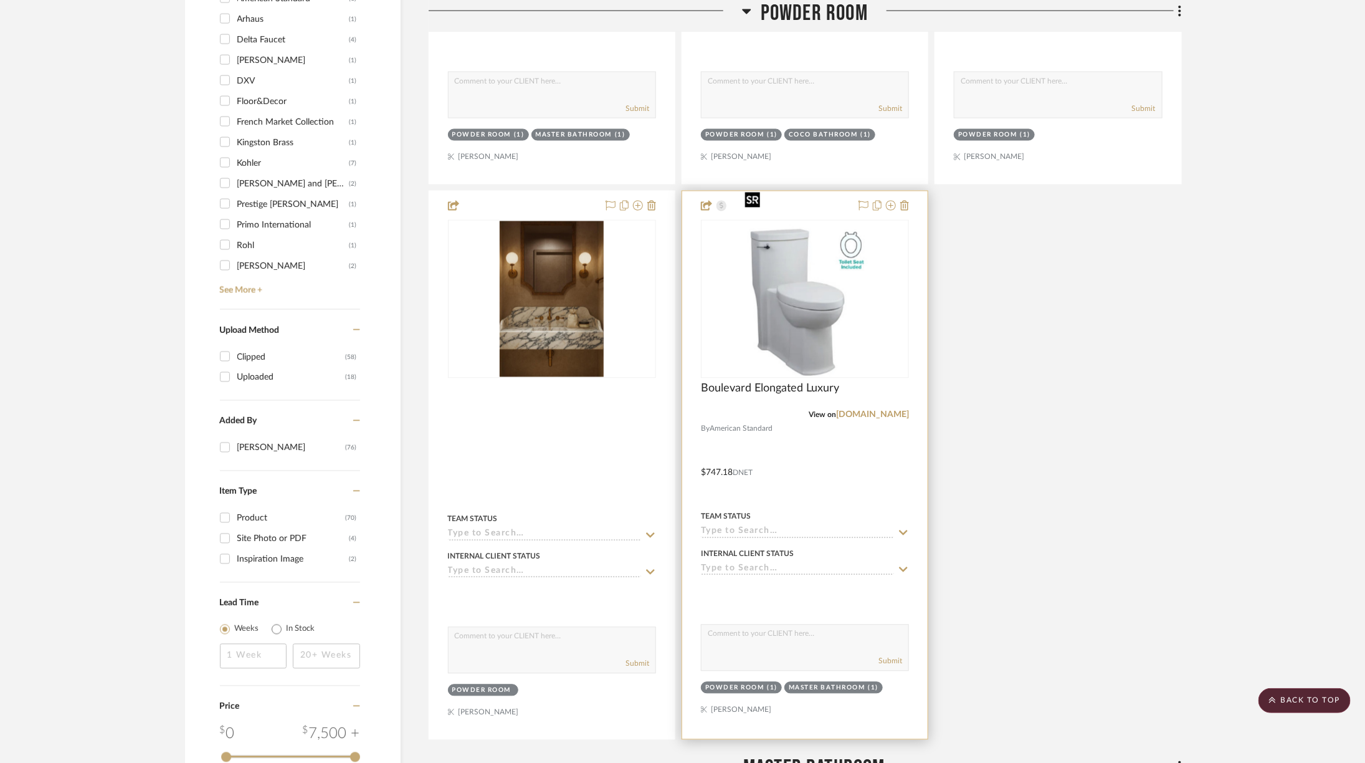
click at [795, 264] on img "0" at bounding box center [805, 299] width 130 height 156
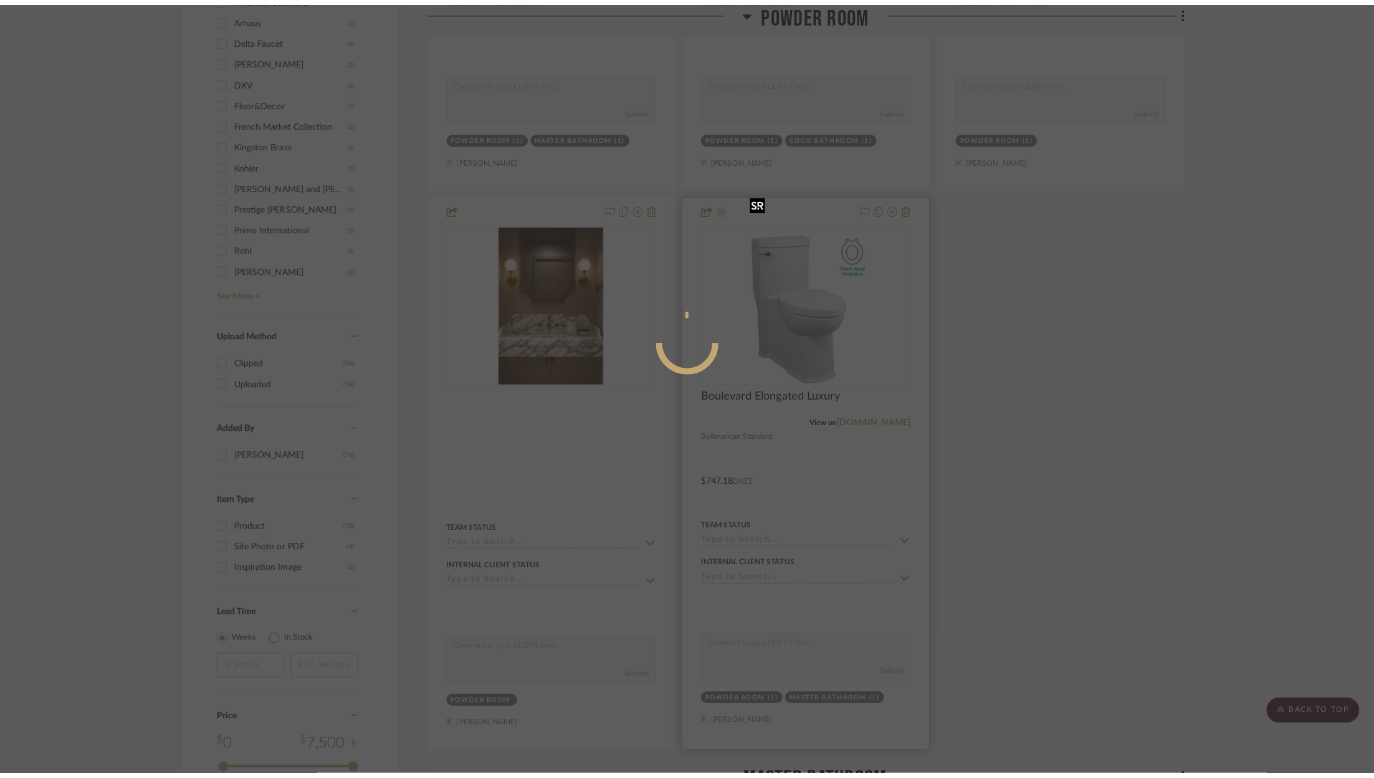
scroll to position [0, 0]
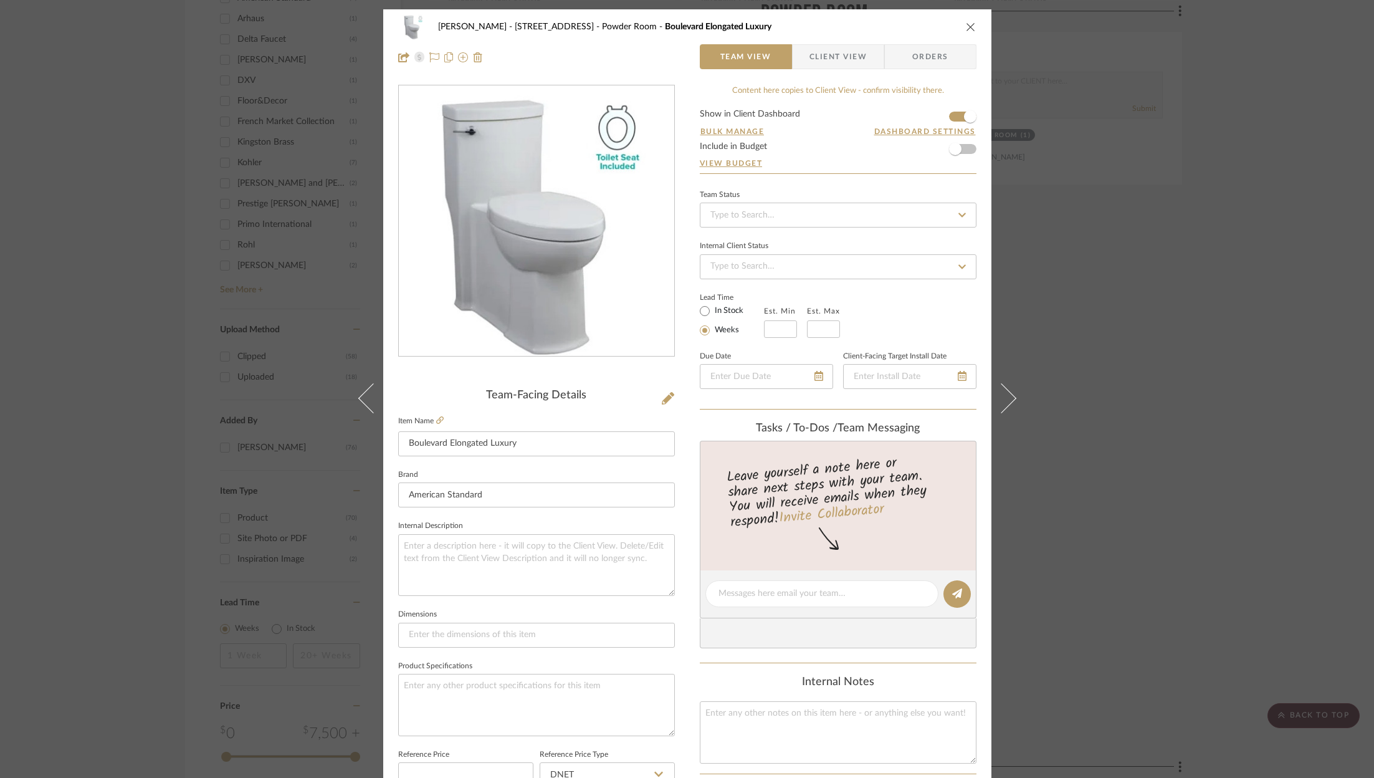
click at [966, 23] on icon "close" at bounding box center [971, 27] width 10 height 10
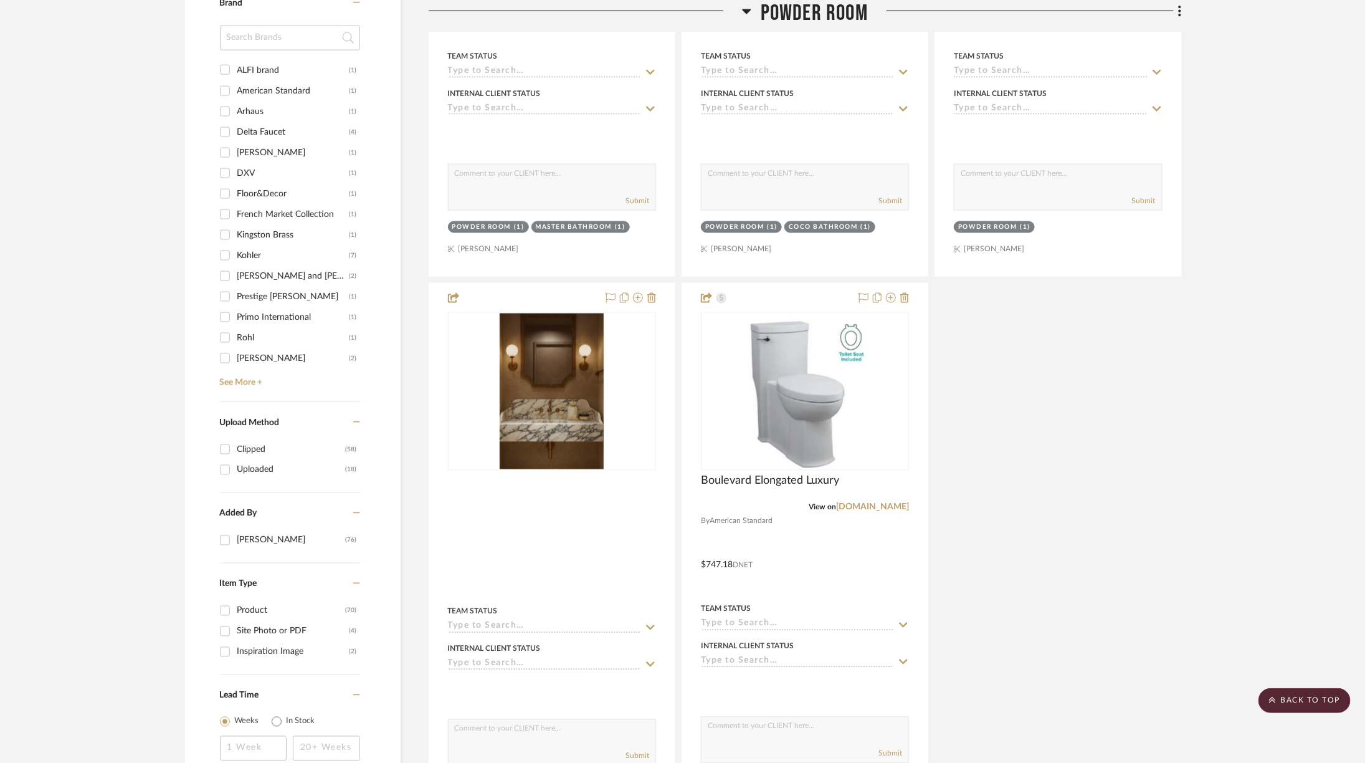
scroll to position [1107, 0]
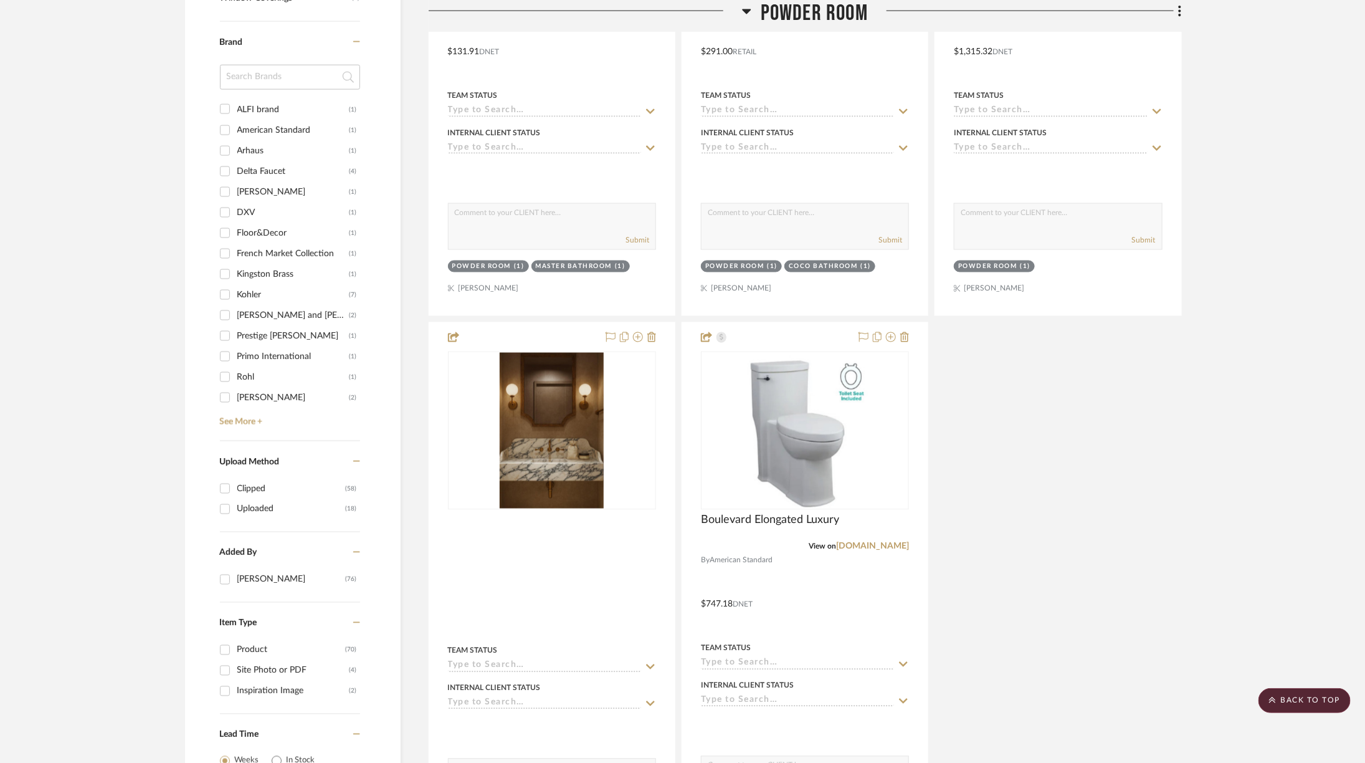
click at [830, 11] on span "Powder Room" at bounding box center [814, 13] width 107 height 27
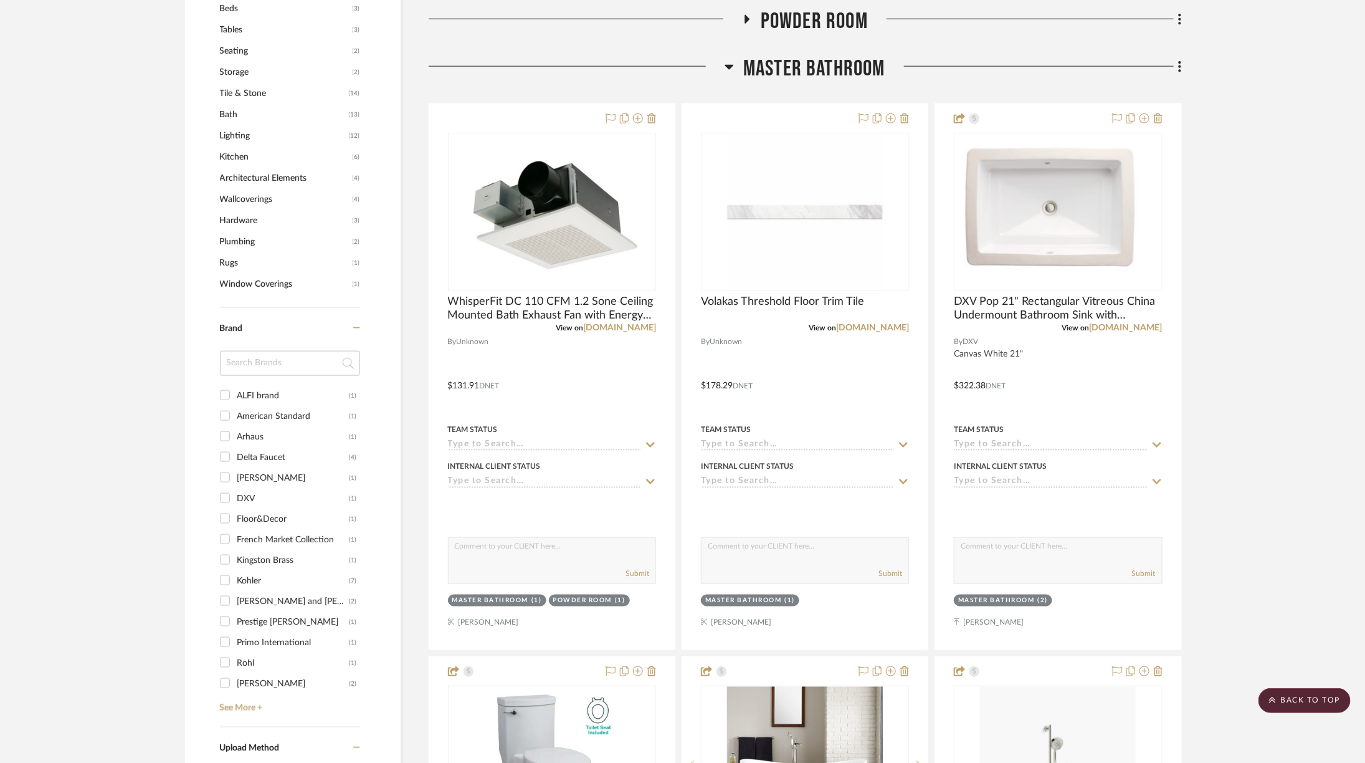
scroll to position [819, 0]
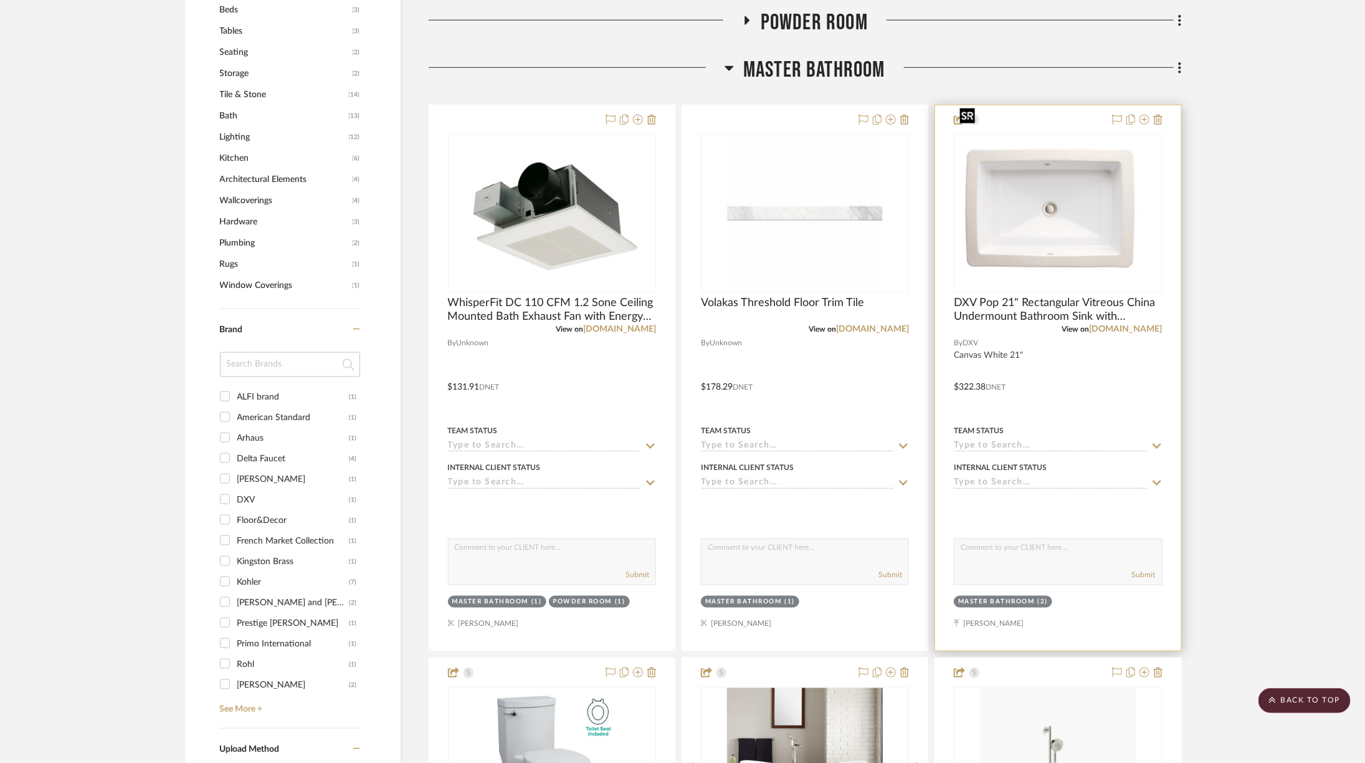
click at [1066, 237] on img "0" at bounding box center [1058, 212] width 206 height 155
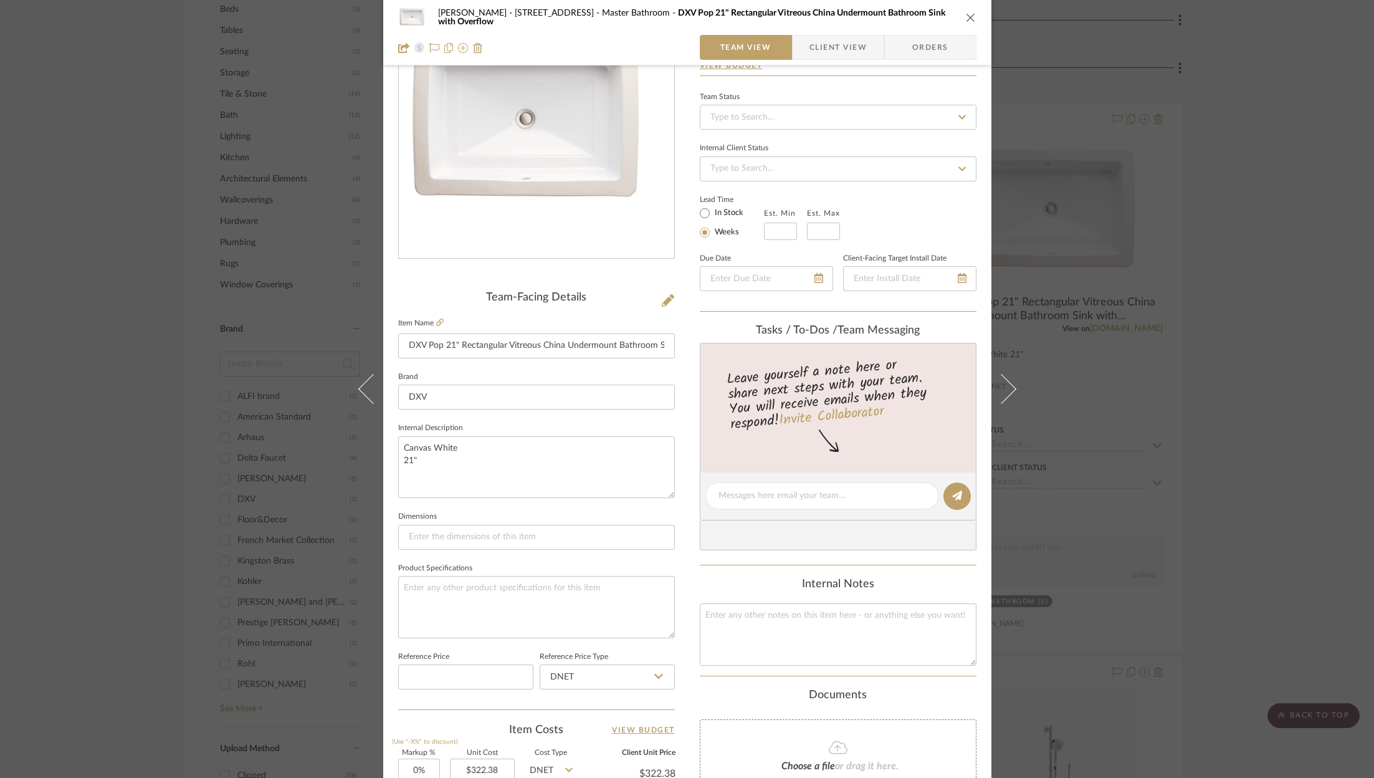
scroll to position [124, 0]
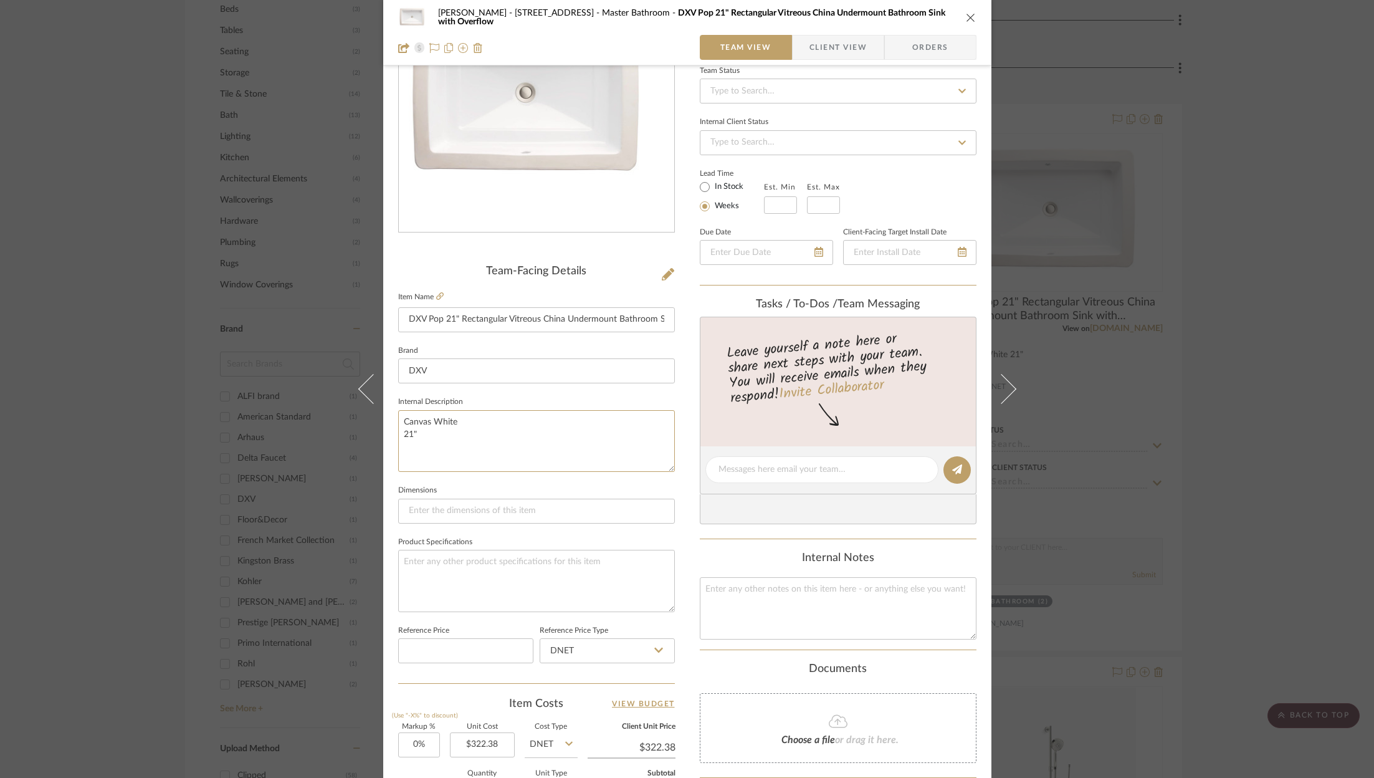
drag, startPoint x: 450, startPoint y: 436, endPoint x: 379, endPoint y: 416, distance: 73.8
click at [378, 417] on mat-dialog-content "ZAFIRIDES - 2286 Yorkshire Road Master Bathroom DXV Pop 21" Rectangular Vitreou…" at bounding box center [687, 460] width 678 height 1151
click at [495, 571] on textarea at bounding box center [536, 581] width 277 height 62
paste textarea "Canvas White 21""
click at [502, 567] on textarea "Canvas White 21"" at bounding box center [536, 581] width 277 height 62
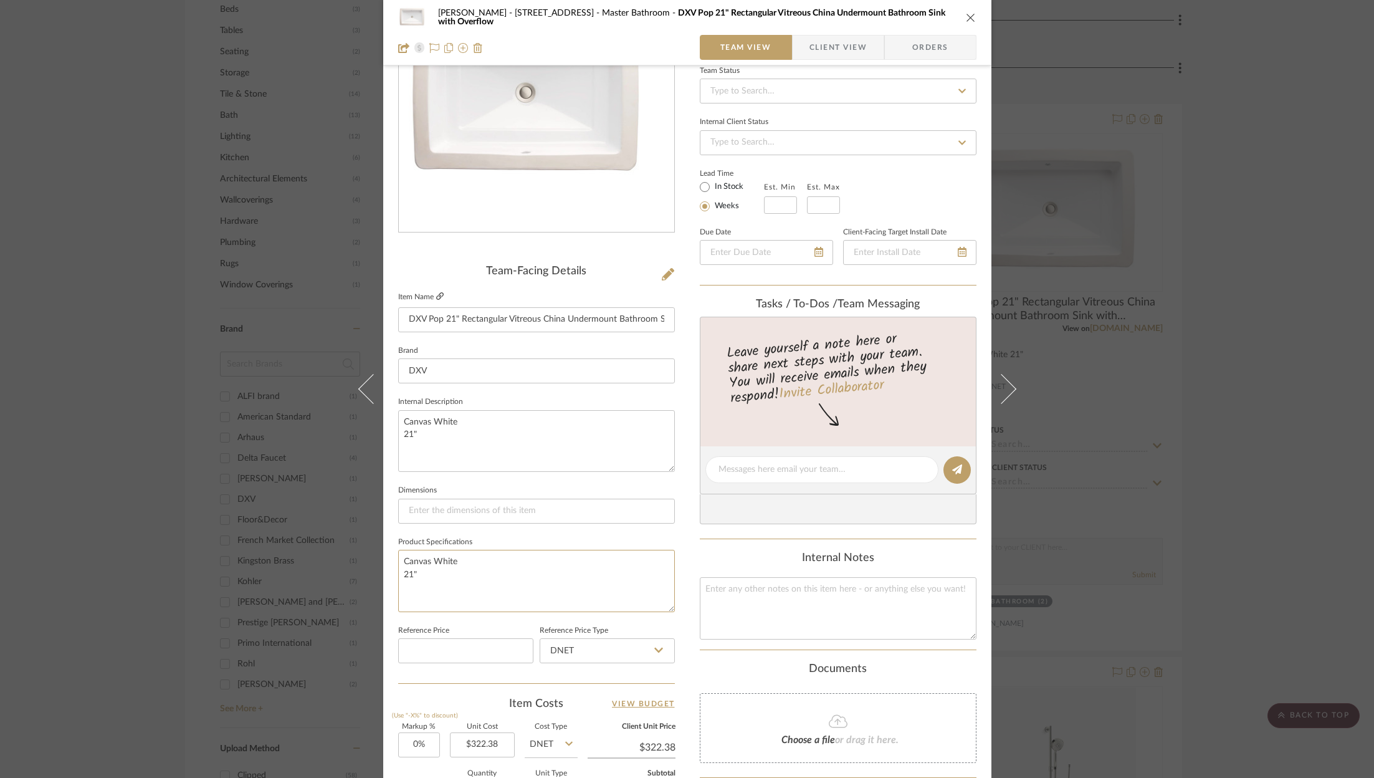
type textarea "Canvas White 21""
click at [437, 299] on fa-icon at bounding box center [439, 296] width 7 height 7
click at [1160, 414] on div "ZAFIRIDES - 2286 Yorkshire Road Master Bathroom DXV Pop 21" Rectangular Vitreou…" at bounding box center [687, 389] width 1374 height 778
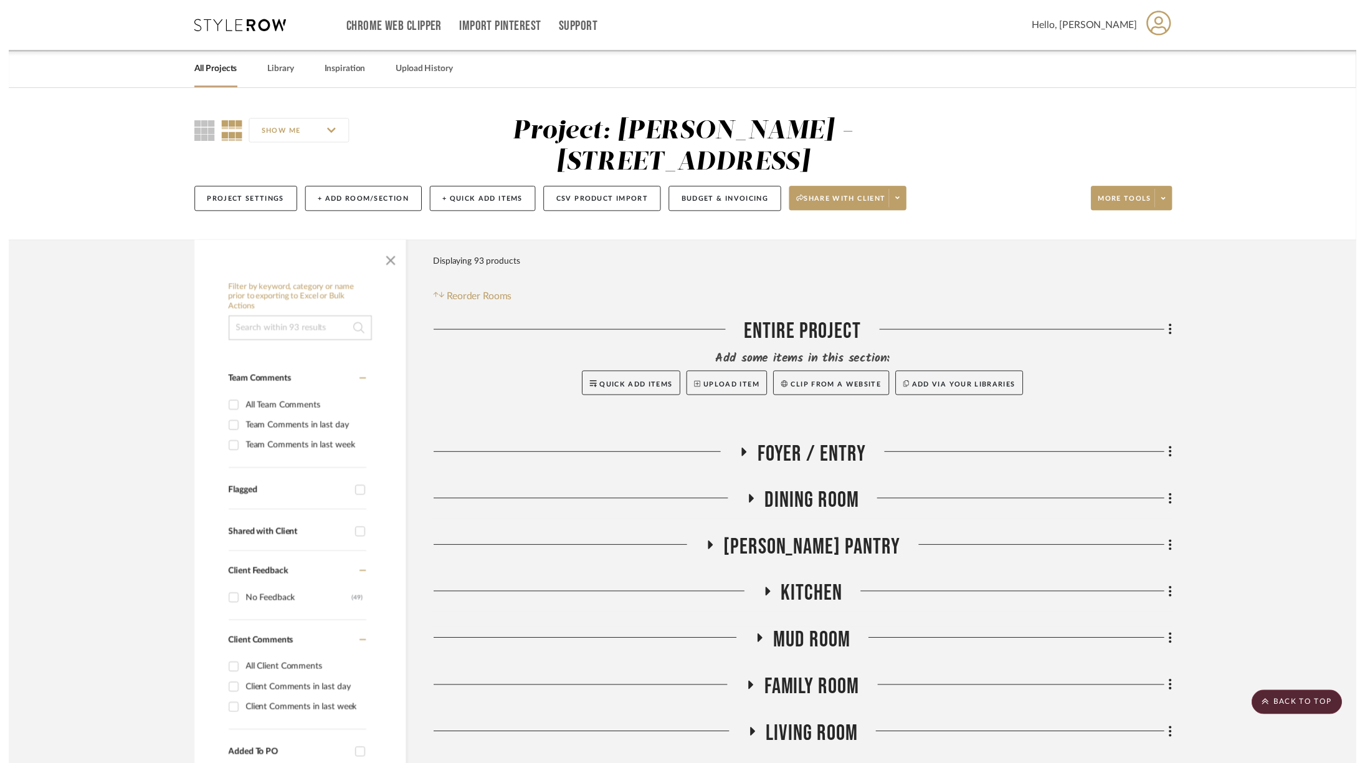
scroll to position [819, 0]
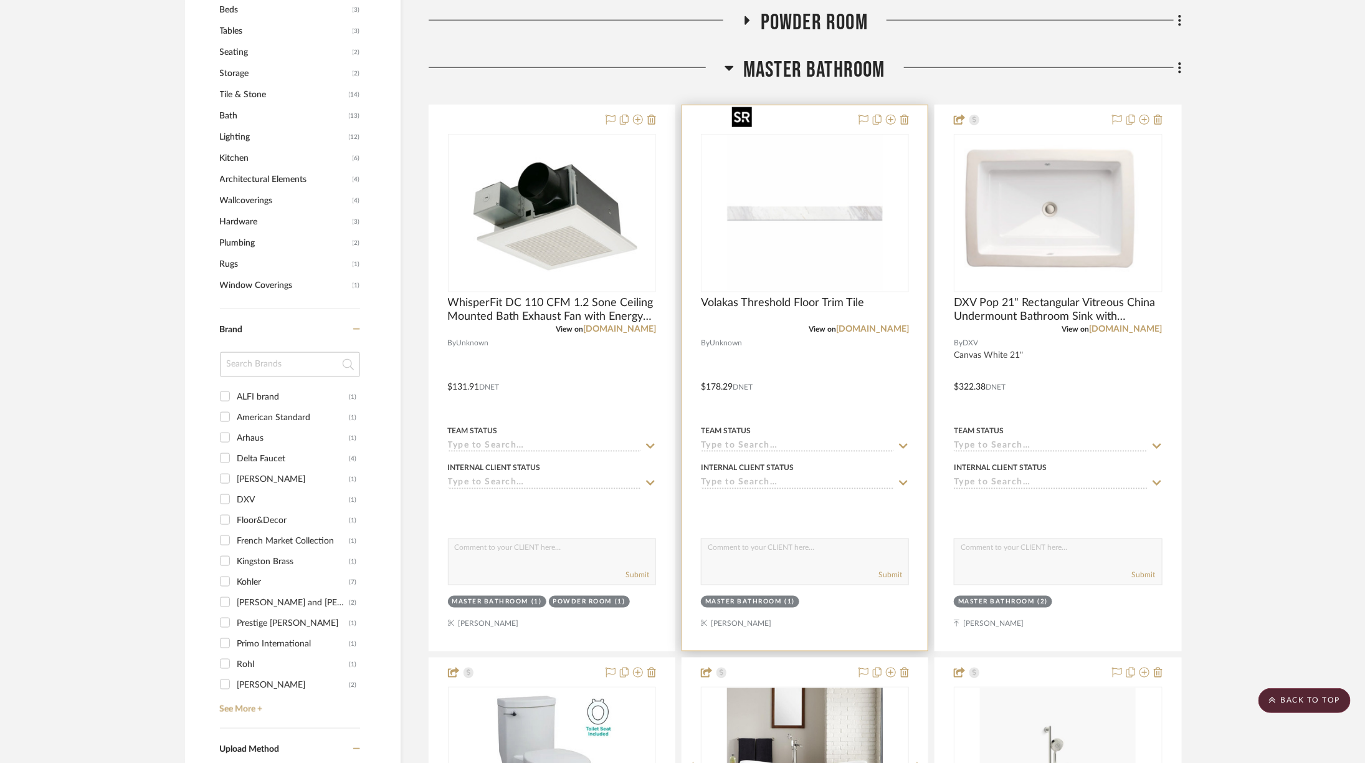
click at [808, 213] on img "0" at bounding box center [805, 213] width 156 height 156
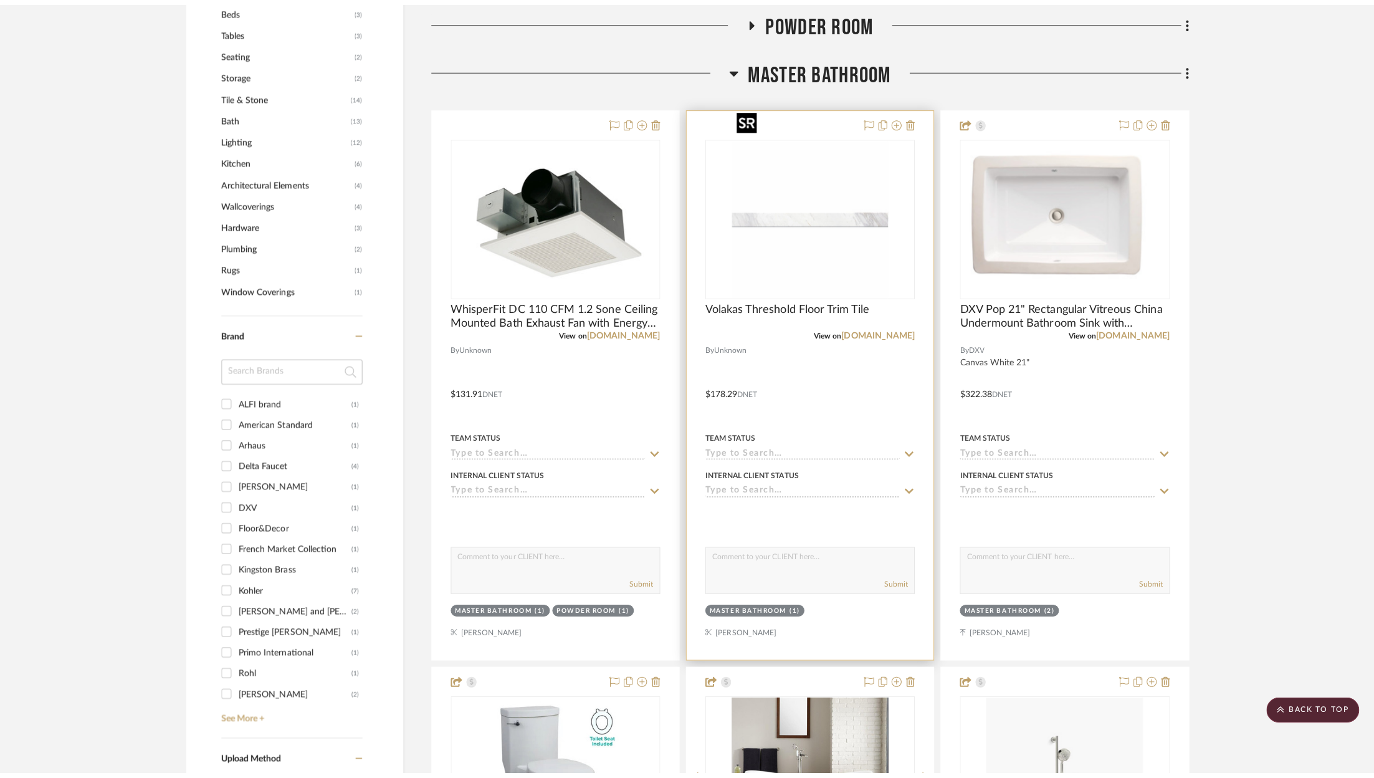
scroll to position [0, 0]
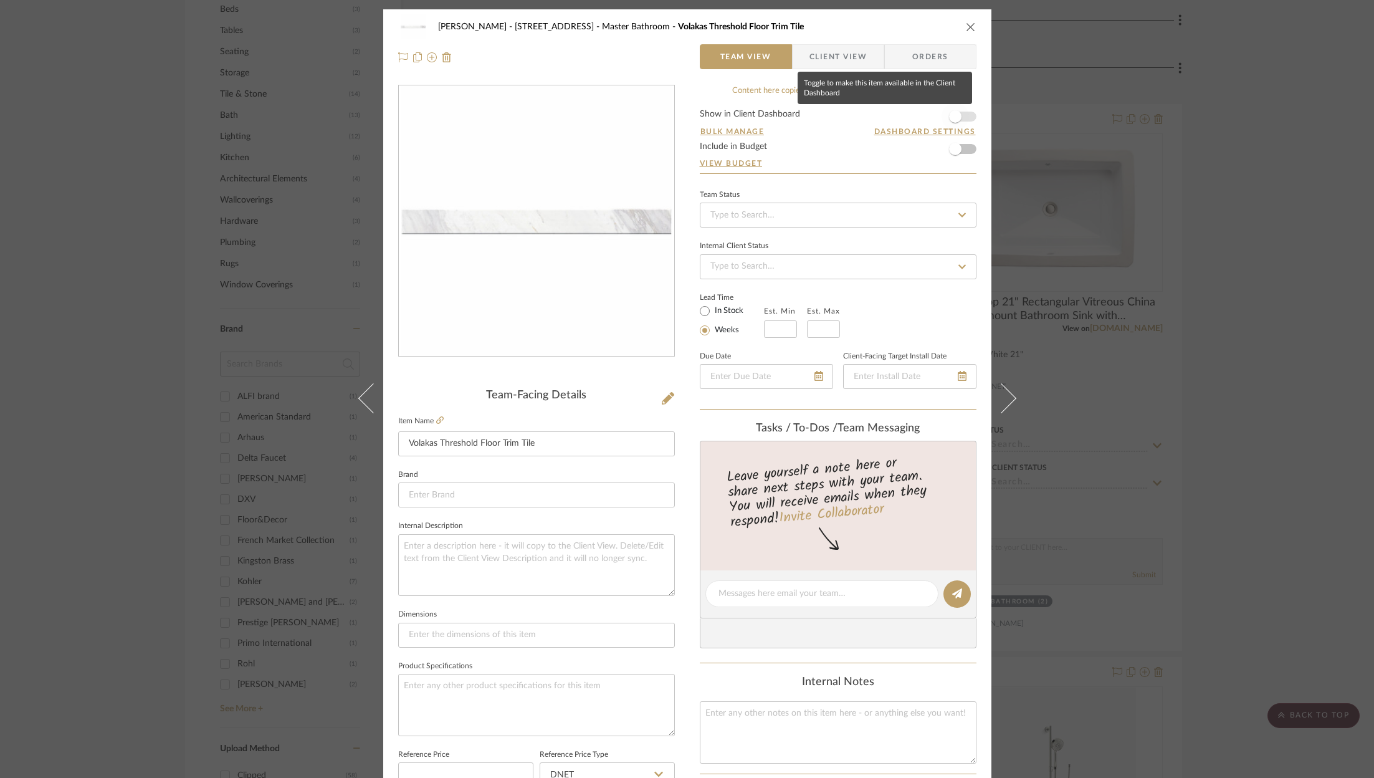
click at [956, 116] on span "button" at bounding box center [955, 116] width 12 height 12
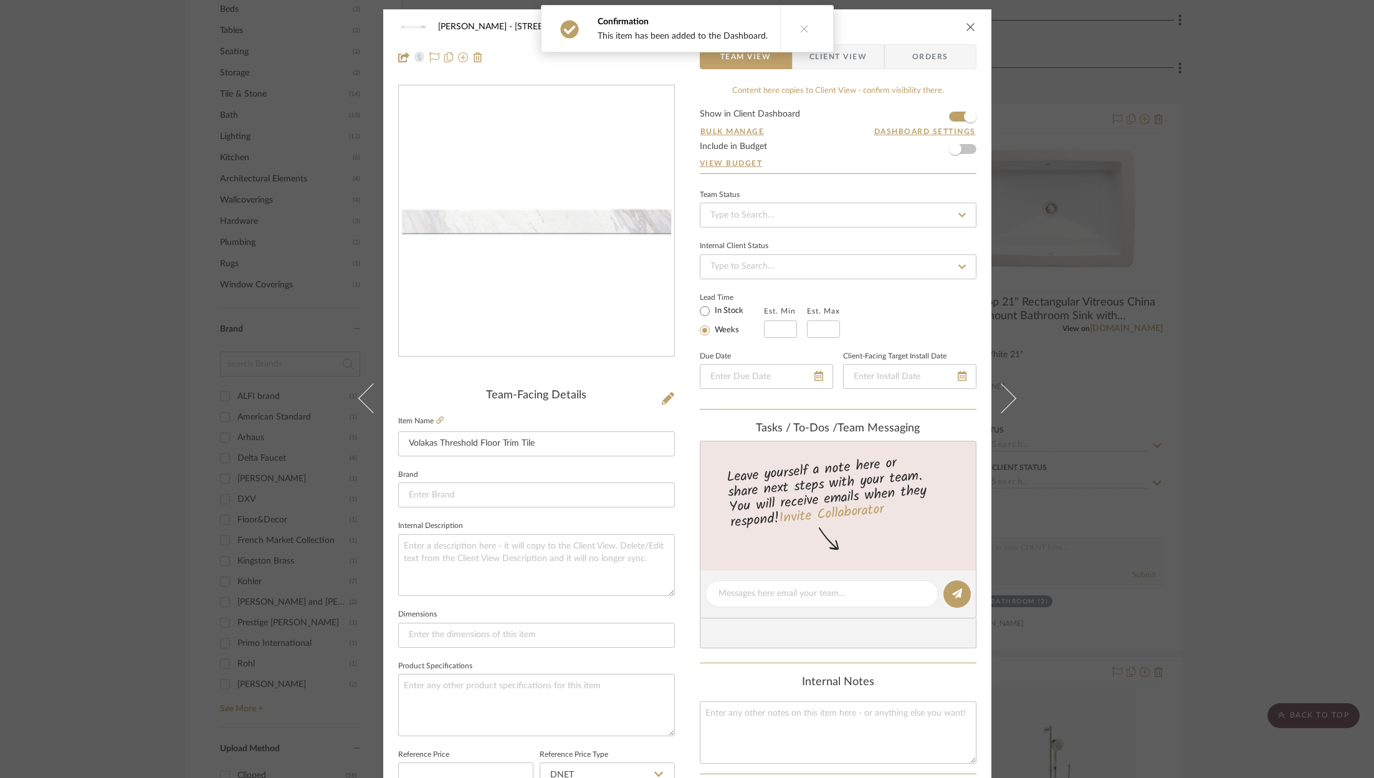
click at [1222, 207] on div "ZAFIRIDES - 2286 Yorkshire Road Master Bathroom Volakas Threshold Floor Trim Ti…" at bounding box center [687, 389] width 1374 height 778
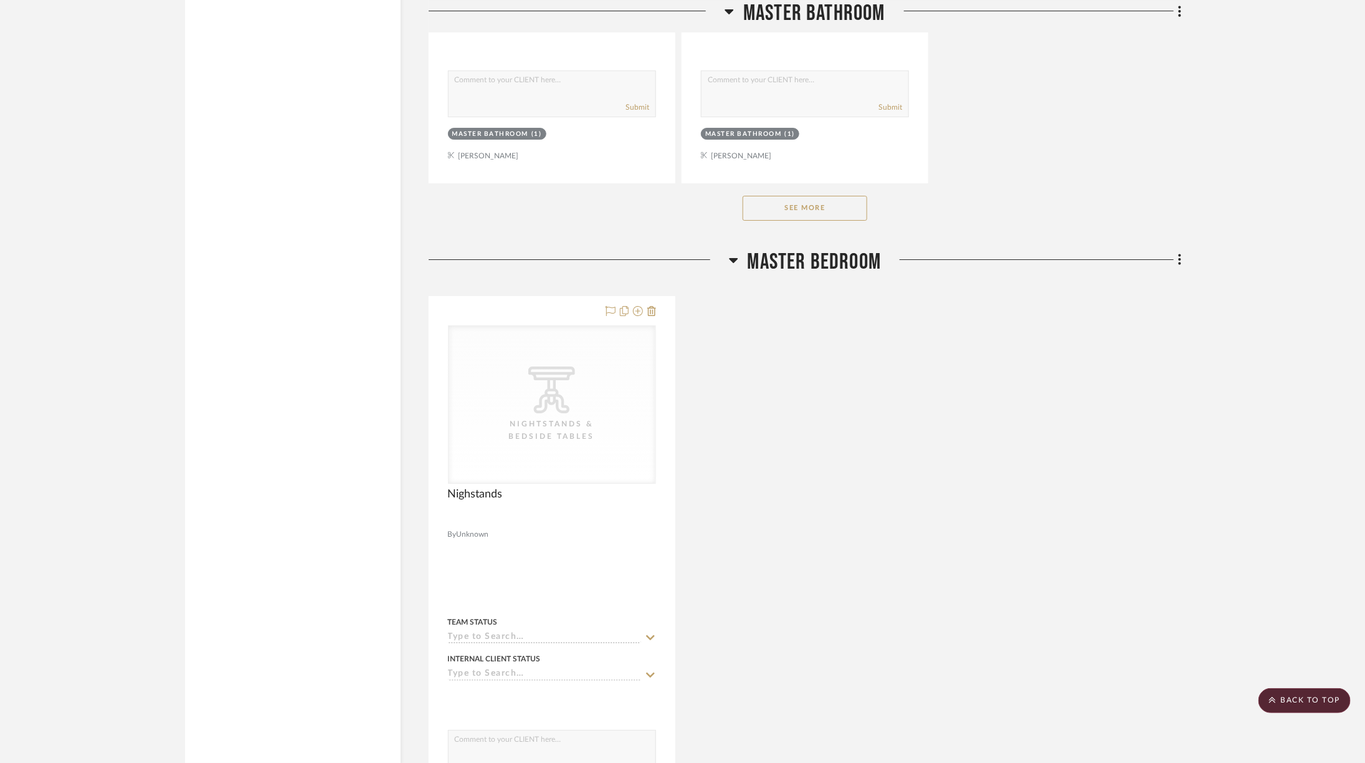
scroll to position [2394, 34]
click at [790, 194] on button "See More" at bounding box center [805, 206] width 125 height 25
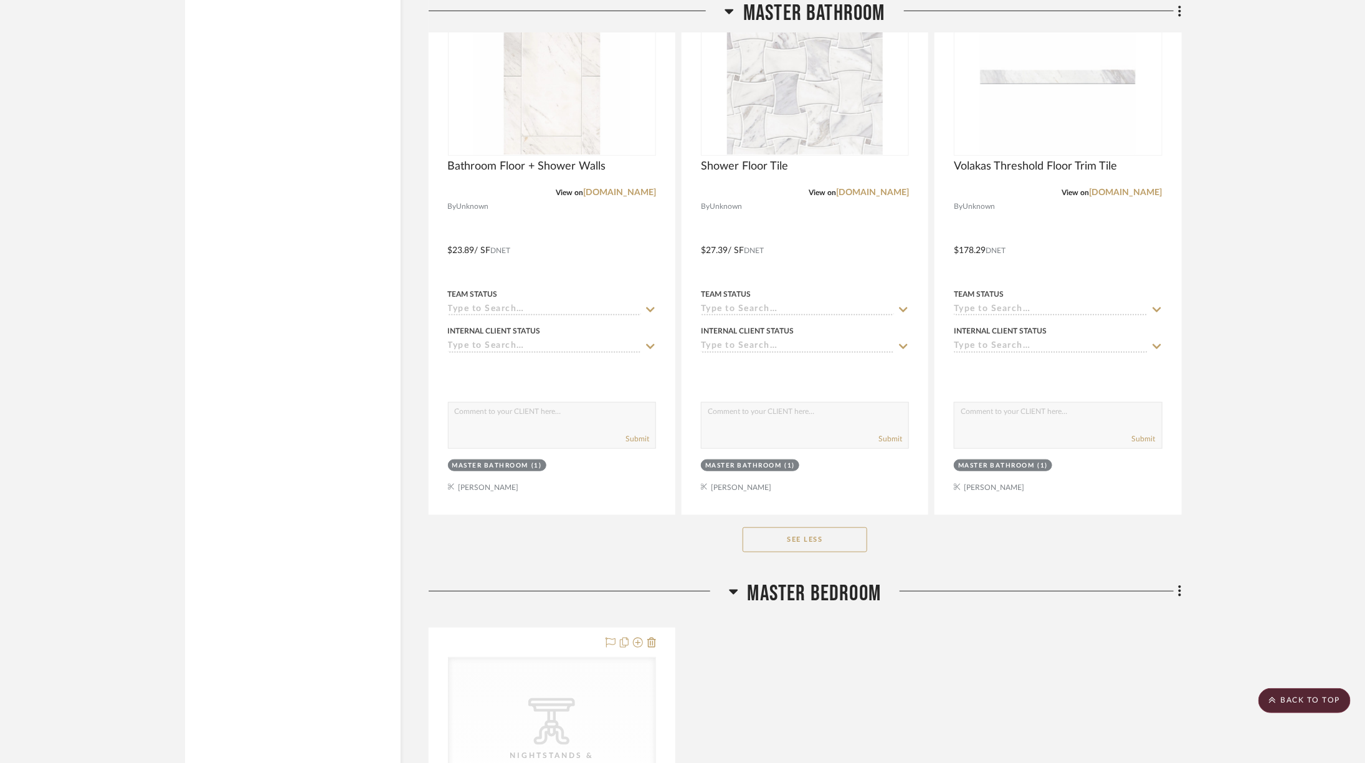
scroll to position [3224, 34]
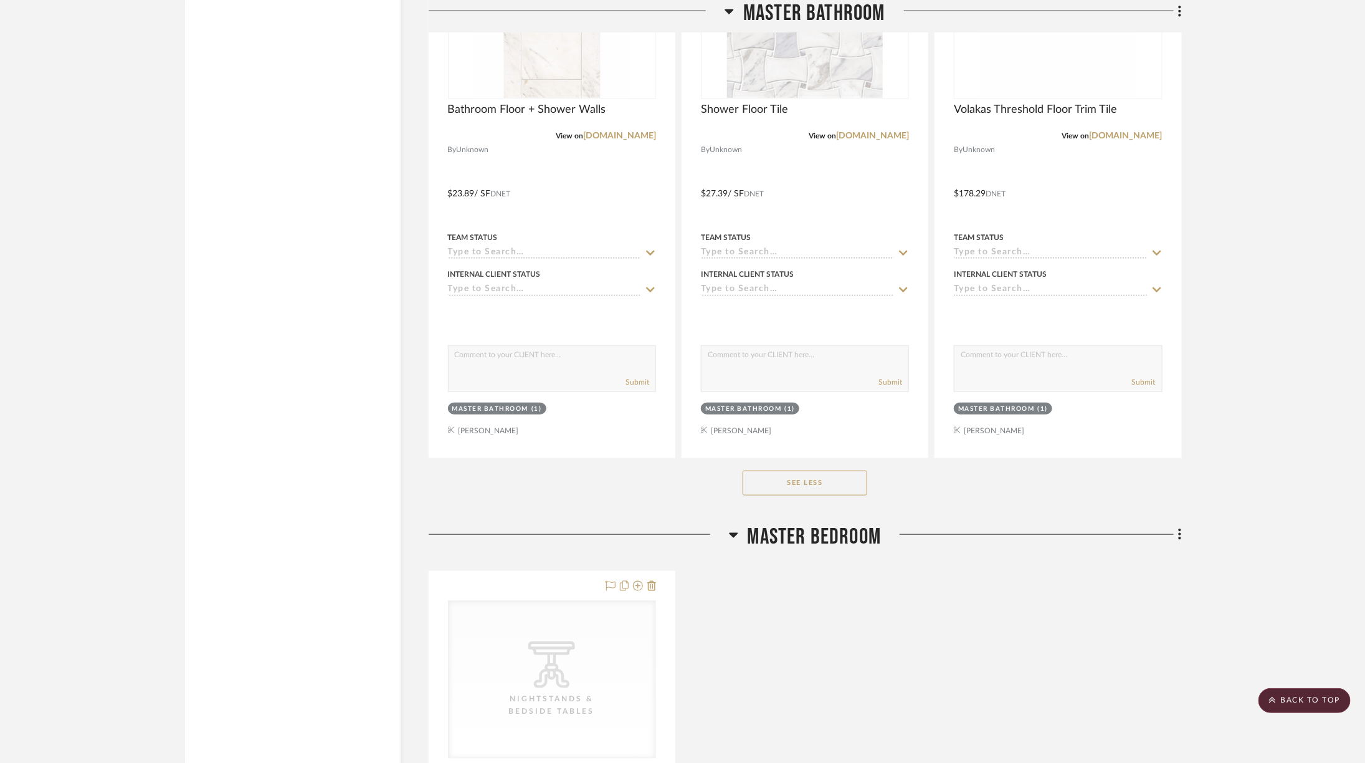
click at [821, 470] on button "See Less" at bounding box center [805, 482] width 125 height 25
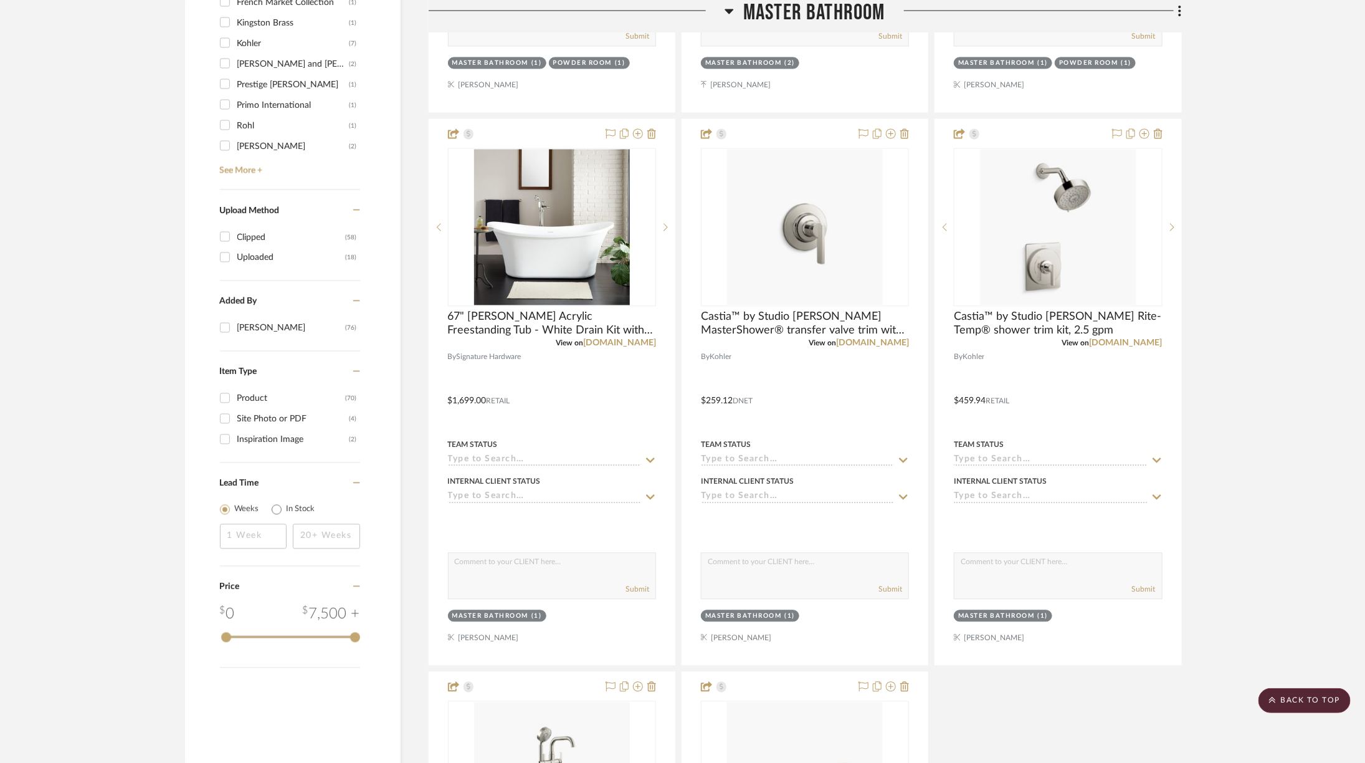
scroll to position [1360, 34]
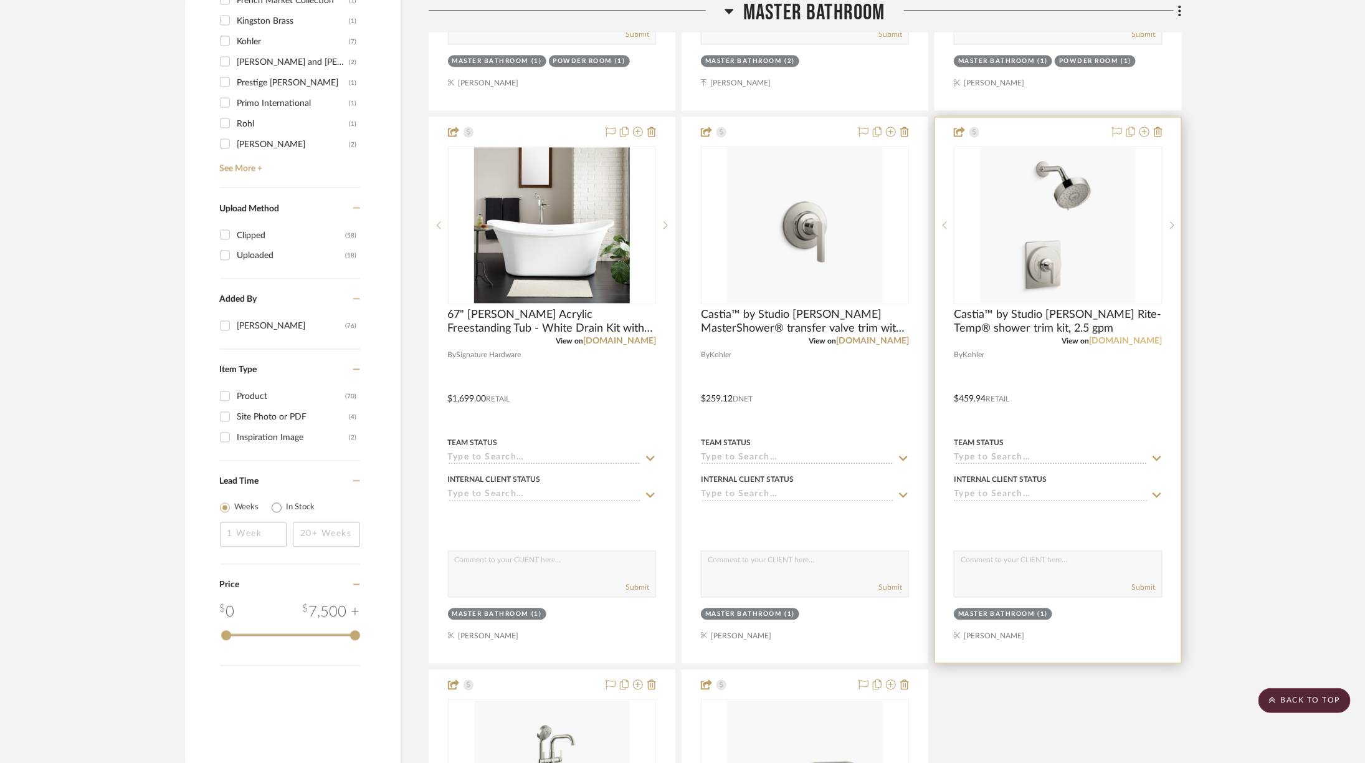
click at [1104, 337] on link "[DOMAIN_NAME]" at bounding box center [1126, 341] width 73 height 9
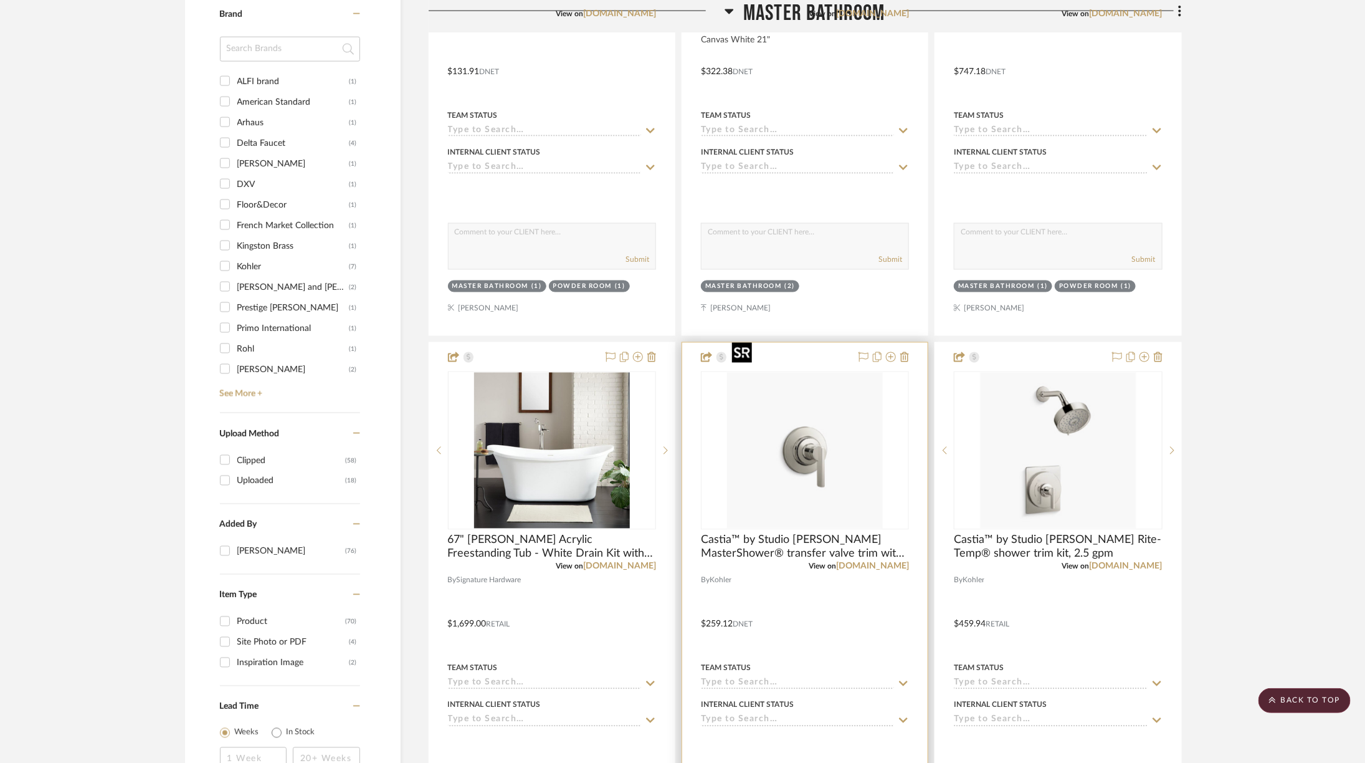
click at [782, 411] on img "0" at bounding box center [805, 451] width 156 height 156
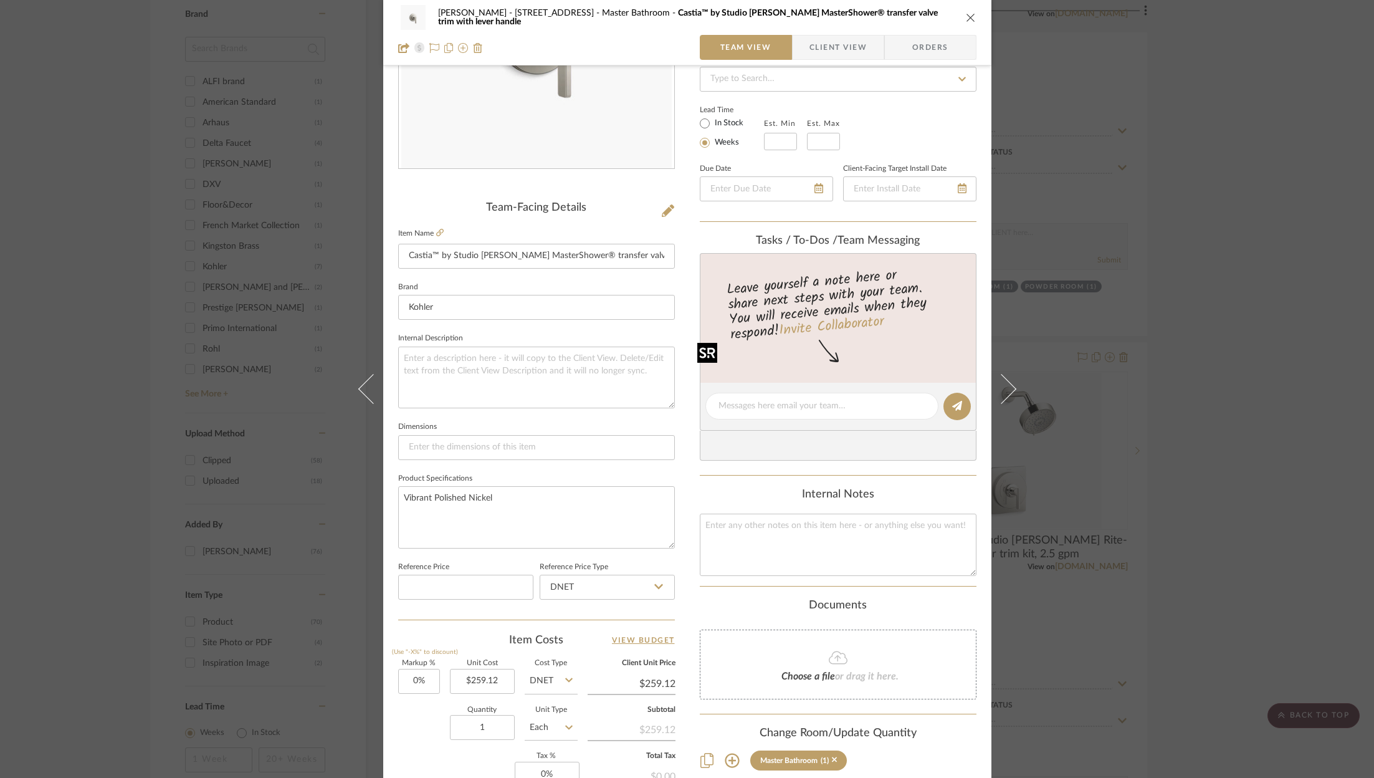
scroll to position [191, 0]
click at [957, 19] on div "ZAFIRIDES - 2286 Yorkshire Road Master Bathroom Castia™ by Studio McGee MasterS…" at bounding box center [687, 17] width 578 height 25
click at [967, 17] on icon "close" at bounding box center [971, 17] width 10 height 10
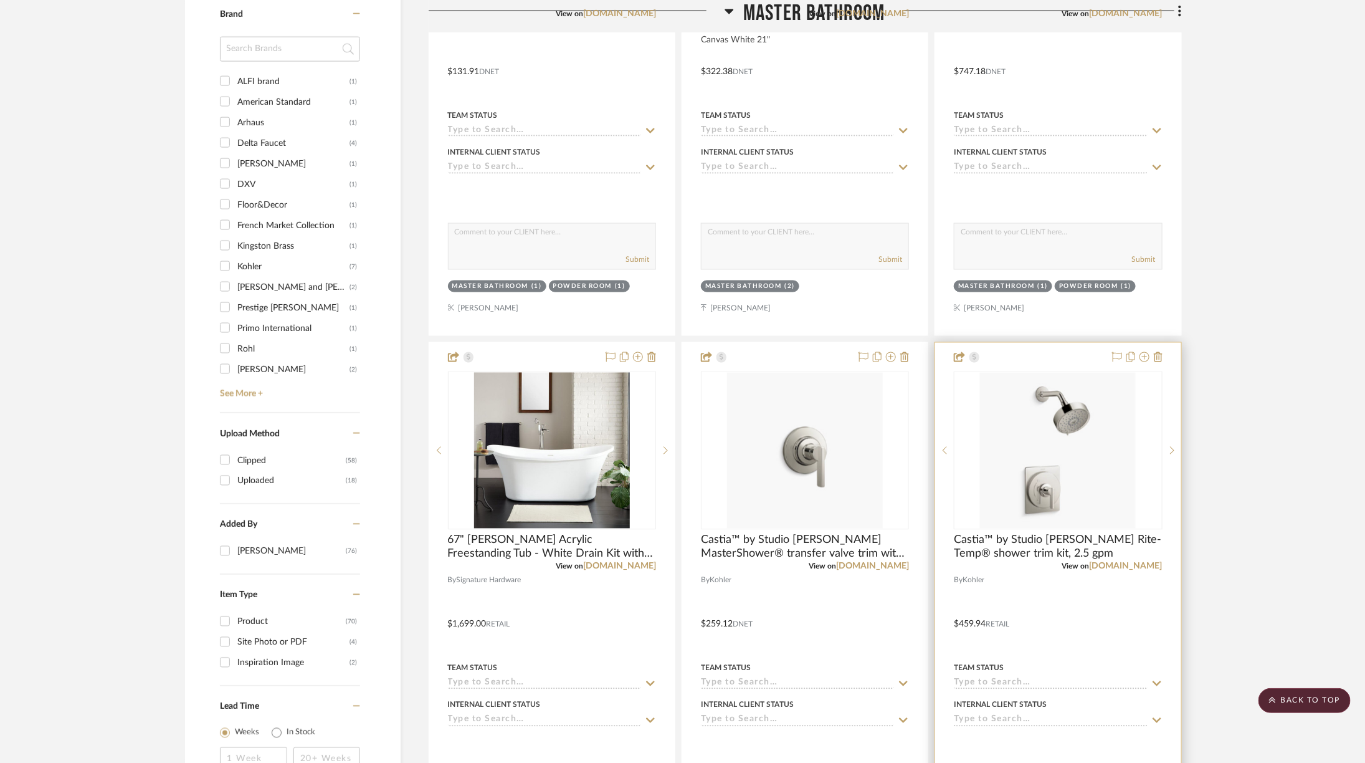
click at [1001, 373] on img "0" at bounding box center [1058, 451] width 156 height 156
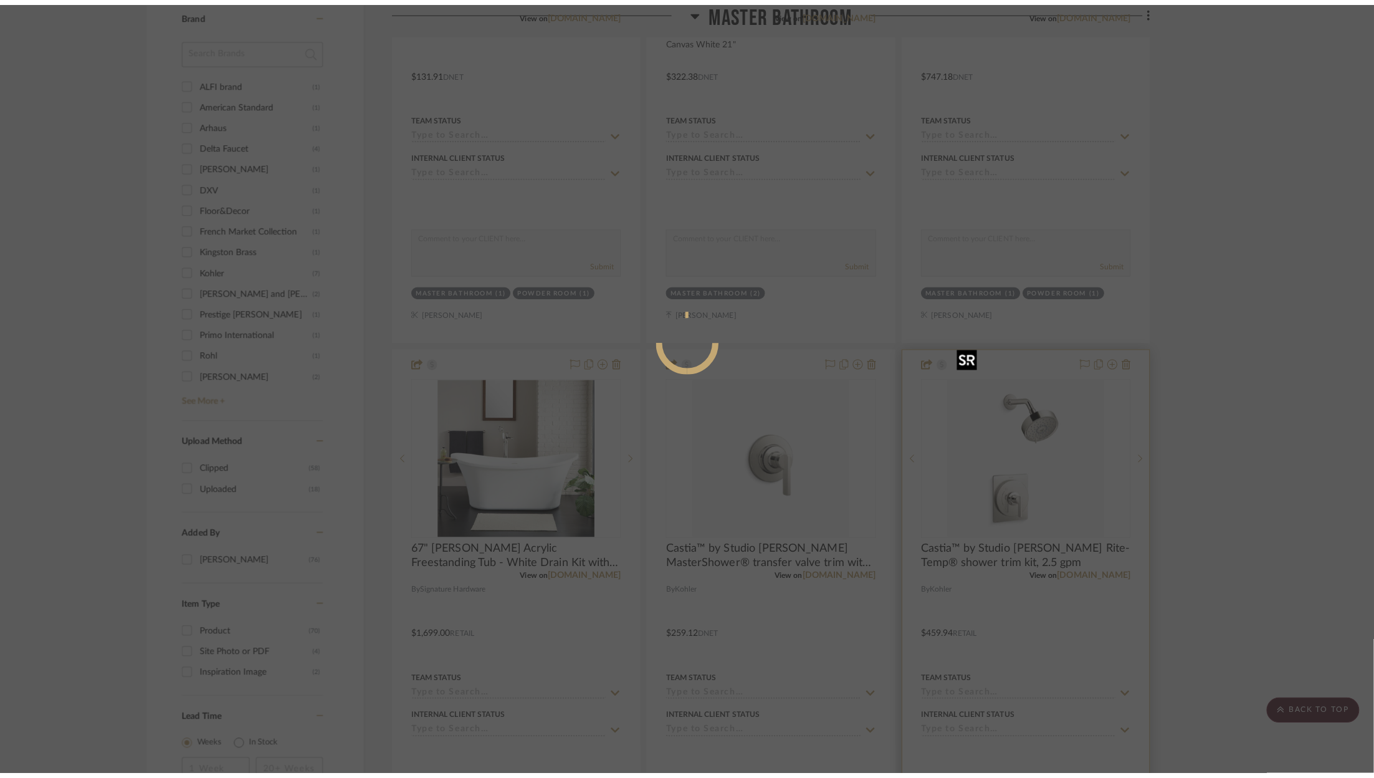
scroll to position [0, 0]
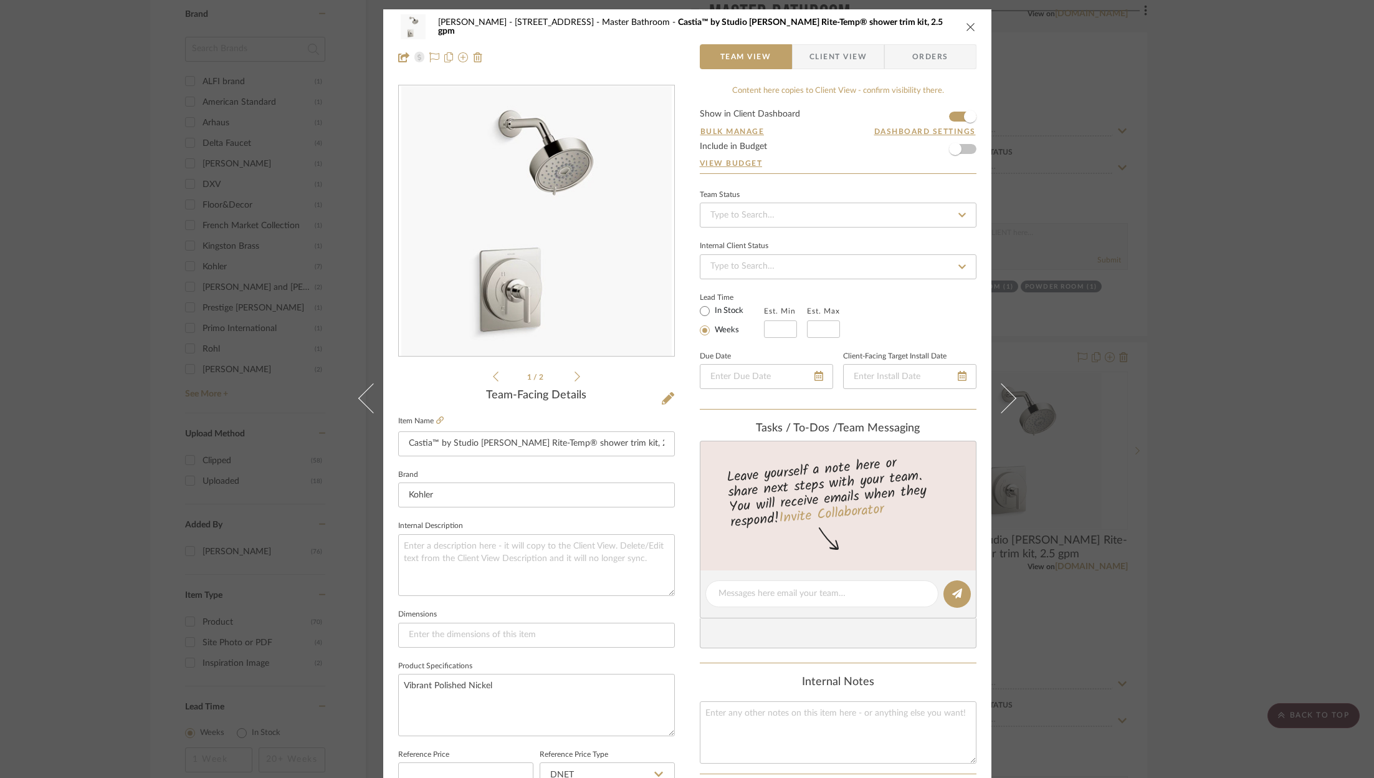
click at [963, 34] on div "ZAFIRIDES - 2286 Yorkshire Road Master Bathroom Castia™ by Studio McGee Rite-Te…" at bounding box center [687, 26] width 578 height 25
click at [967, 24] on icon "close" at bounding box center [971, 27] width 10 height 10
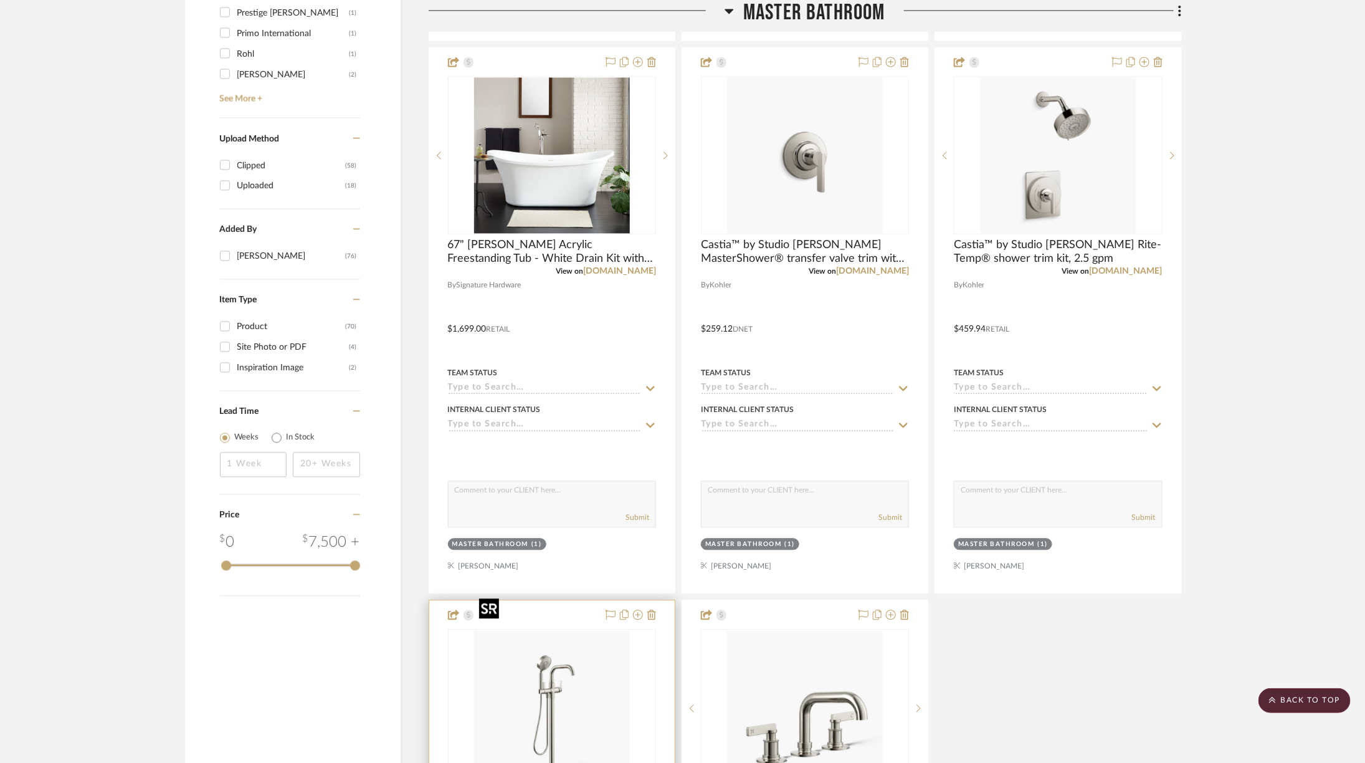
click at [571, 683] on img "0" at bounding box center [552, 708] width 156 height 156
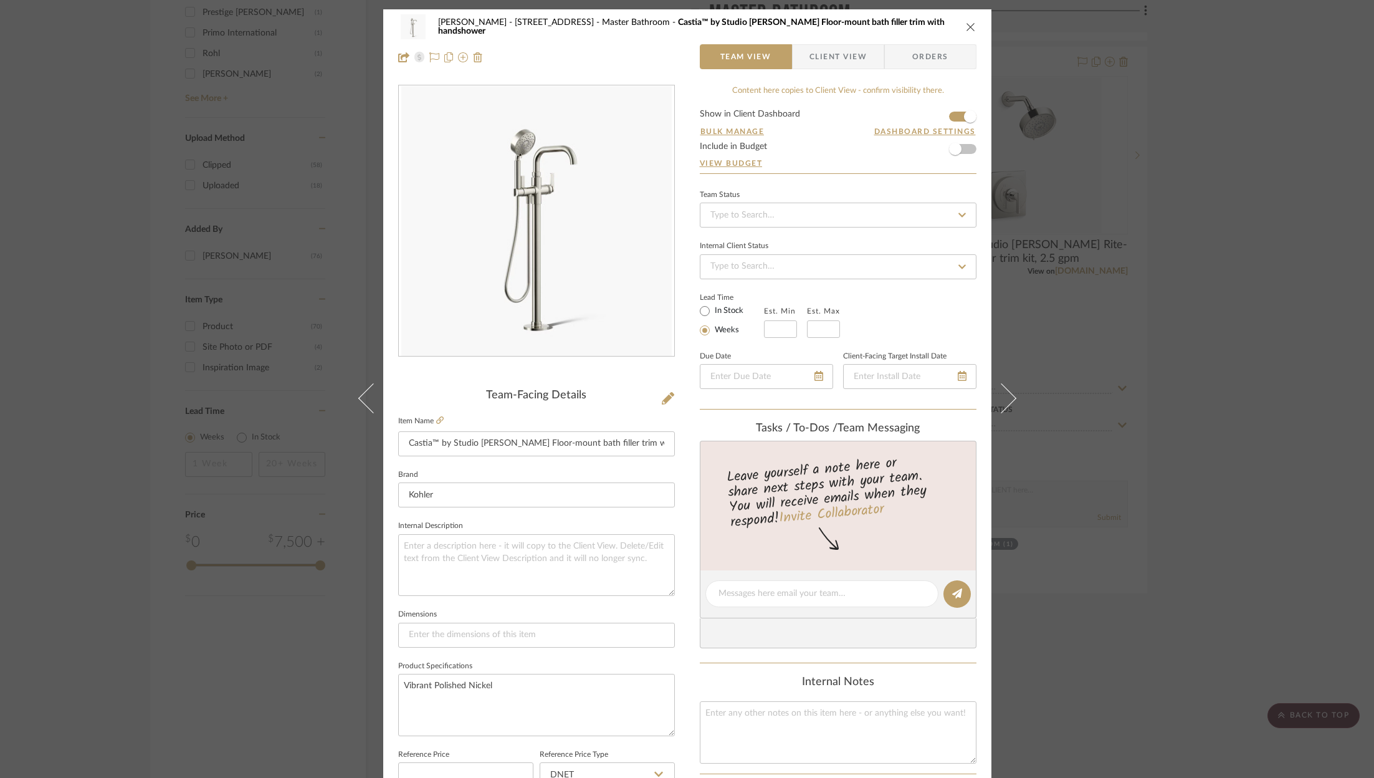
click at [966, 26] on icon "close" at bounding box center [971, 27] width 10 height 10
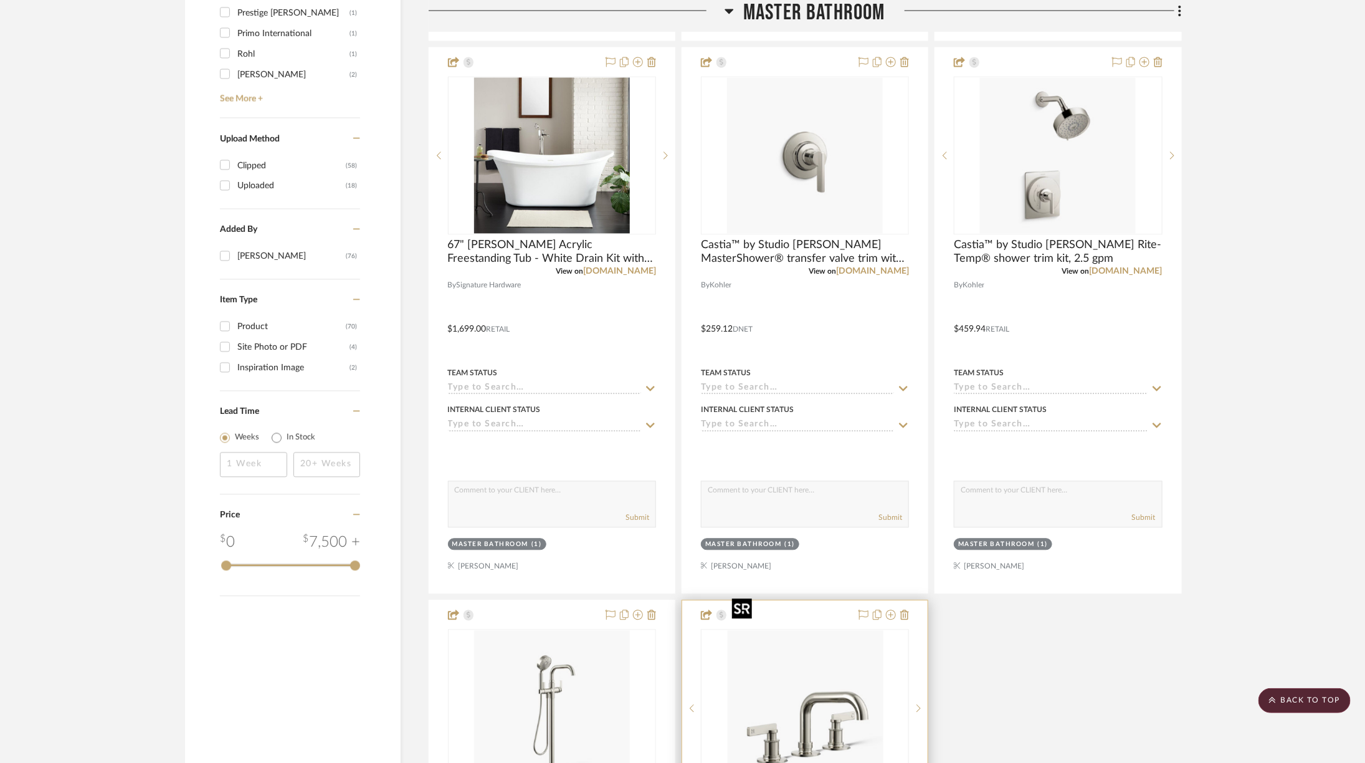
click at [769, 666] on img "0" at bounding box center [805, 708] width 156 height 156
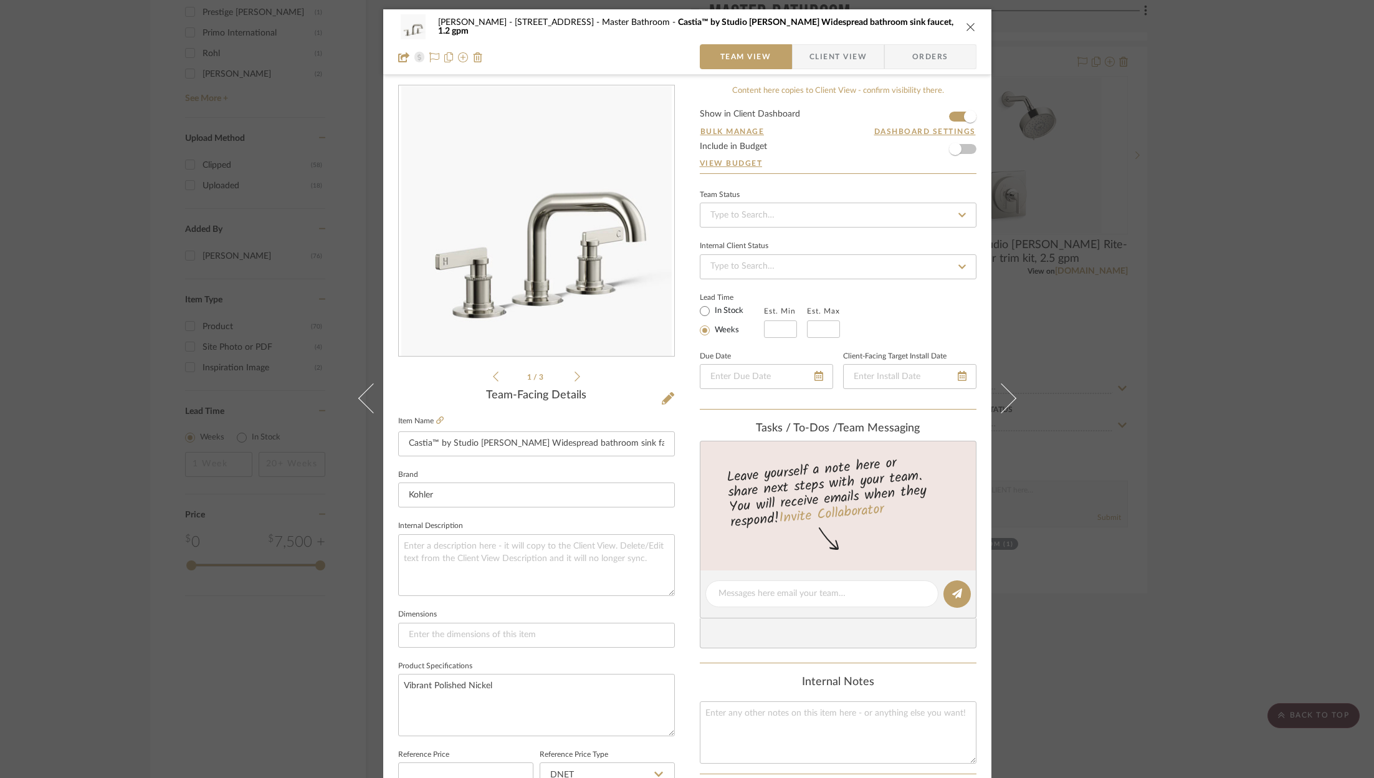
scroll to position [378, 0]
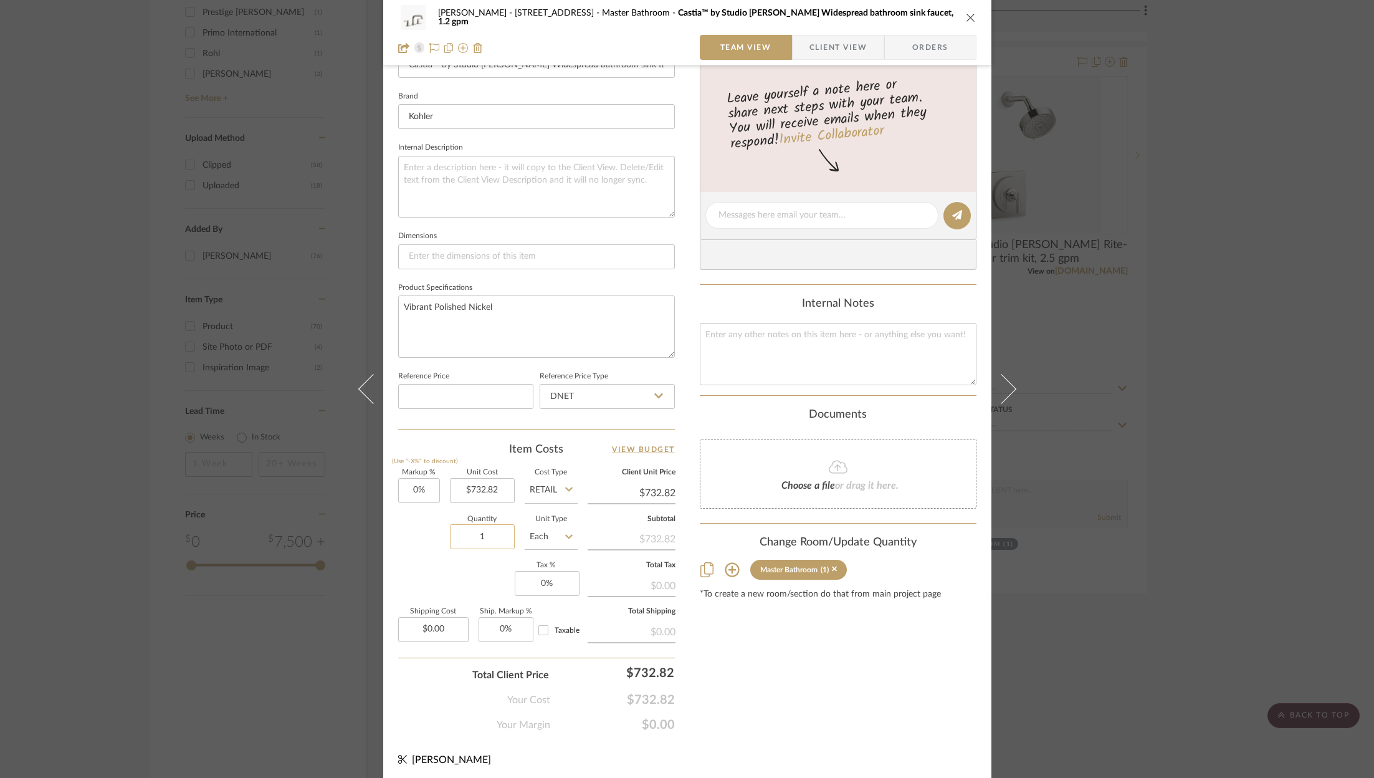
click at [484, 526] on input "1" at bounding box center [482, 536] width 65 height 25
type input "2"
click at [755, 713] on div "Content here copies to Client View - confirm visibility there. Show in Client D…" at bounding box center [838, 219] width 277 height 1026
click at [967, 18] on icon "close" at bounding box center [971, 17] width 10 height 10
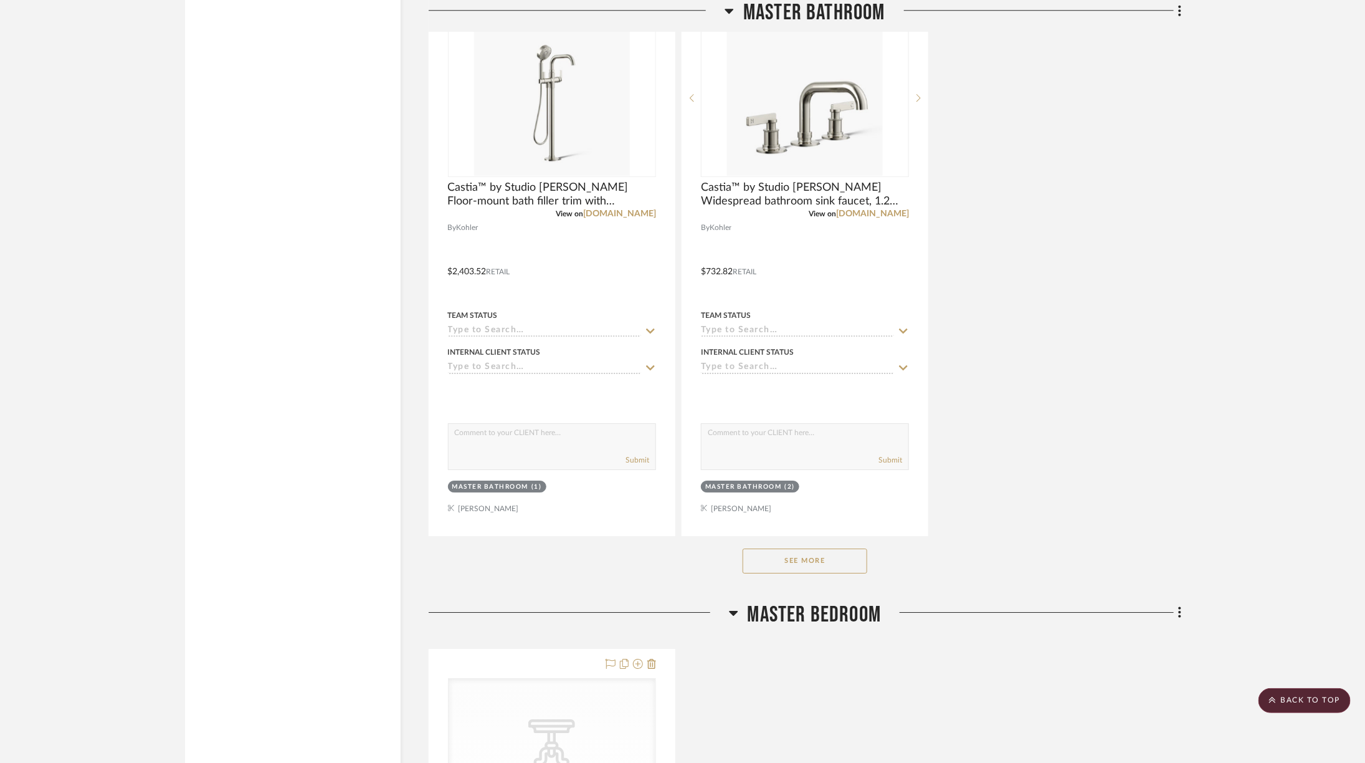
scroll to position [2103, 34]
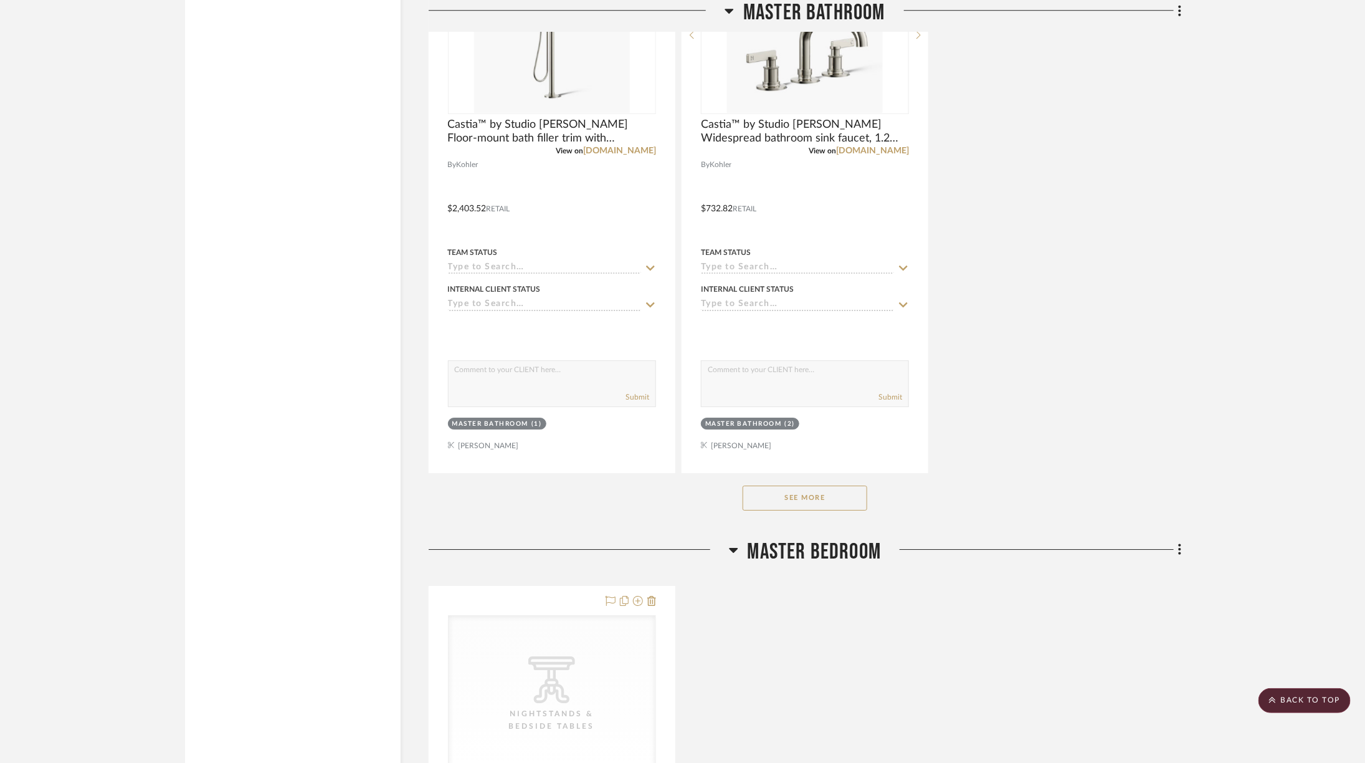
click at [781, 474] on div "See More" at bounding box center [805, 498] width 753 height 50
click at [783, 485] on button "See More" at bounding box center [805, 497] width 125 height 25
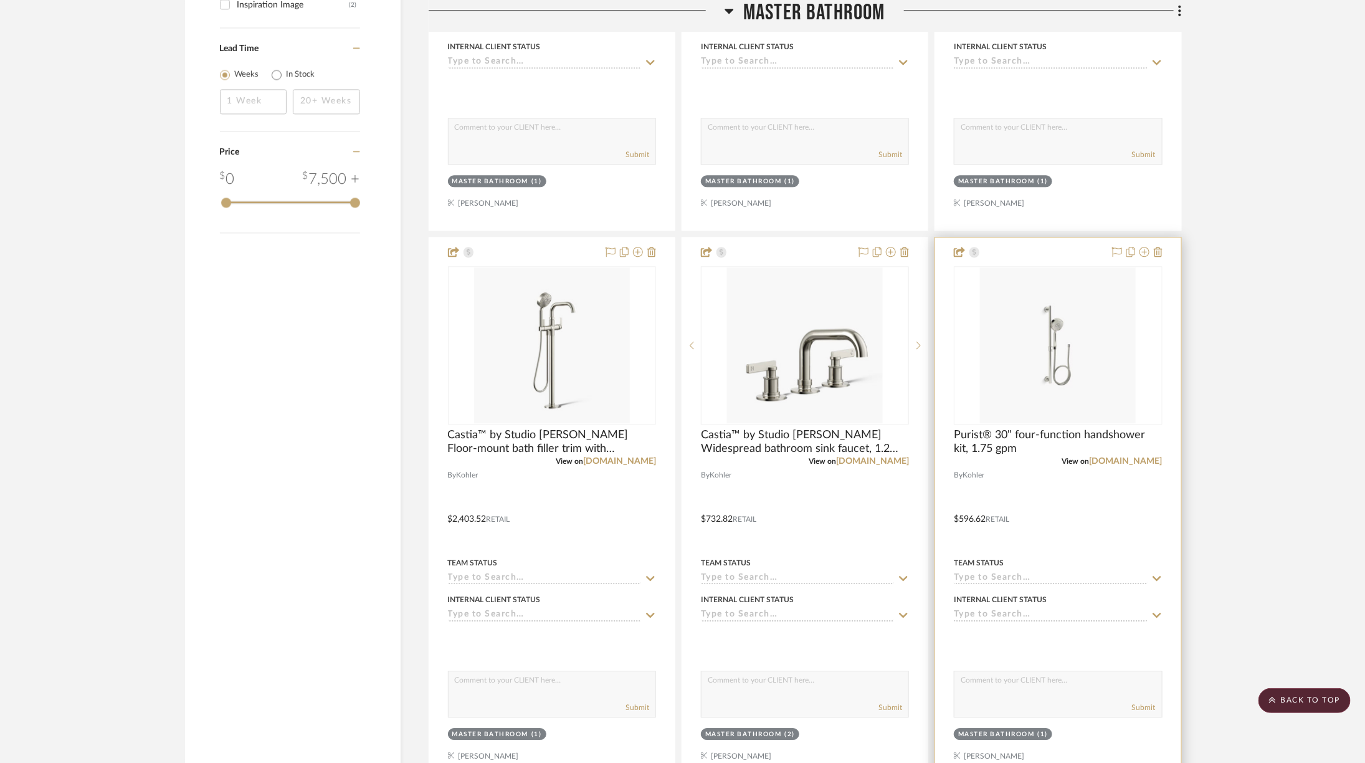
click at [0, 0] on img at bounding box center [0, 0] width 0 height 0
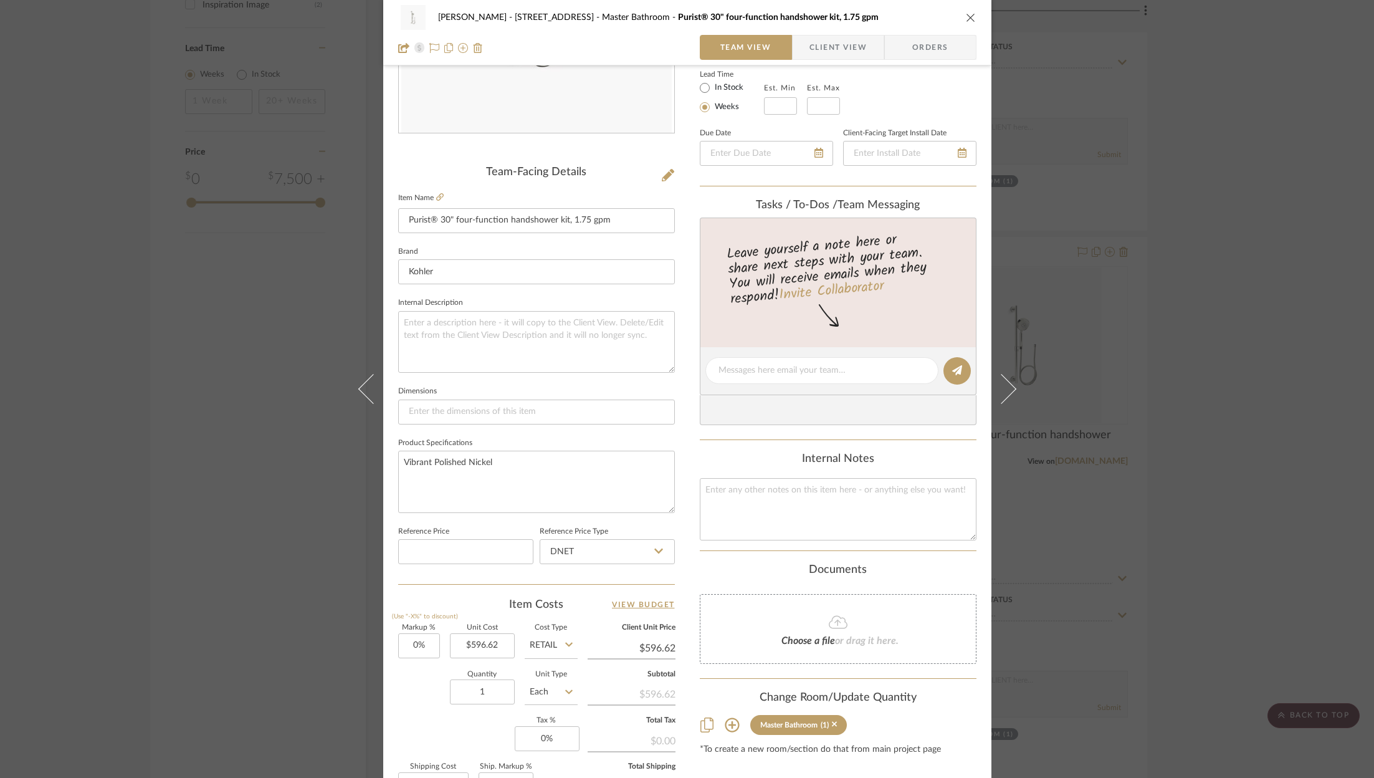
scroll to position [137, 0]
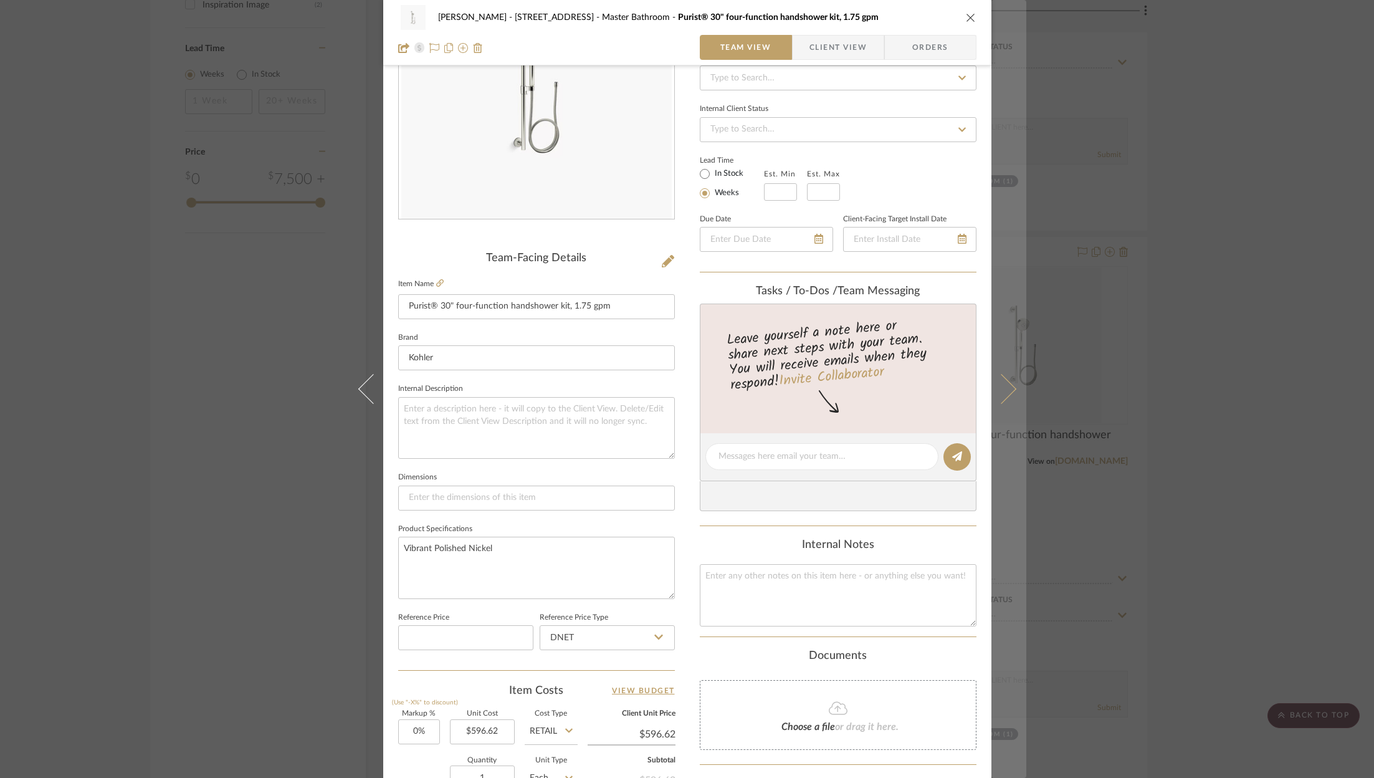
click at [967, 18] on icon "close" at bounding box center [971, 17] width 10 height 10
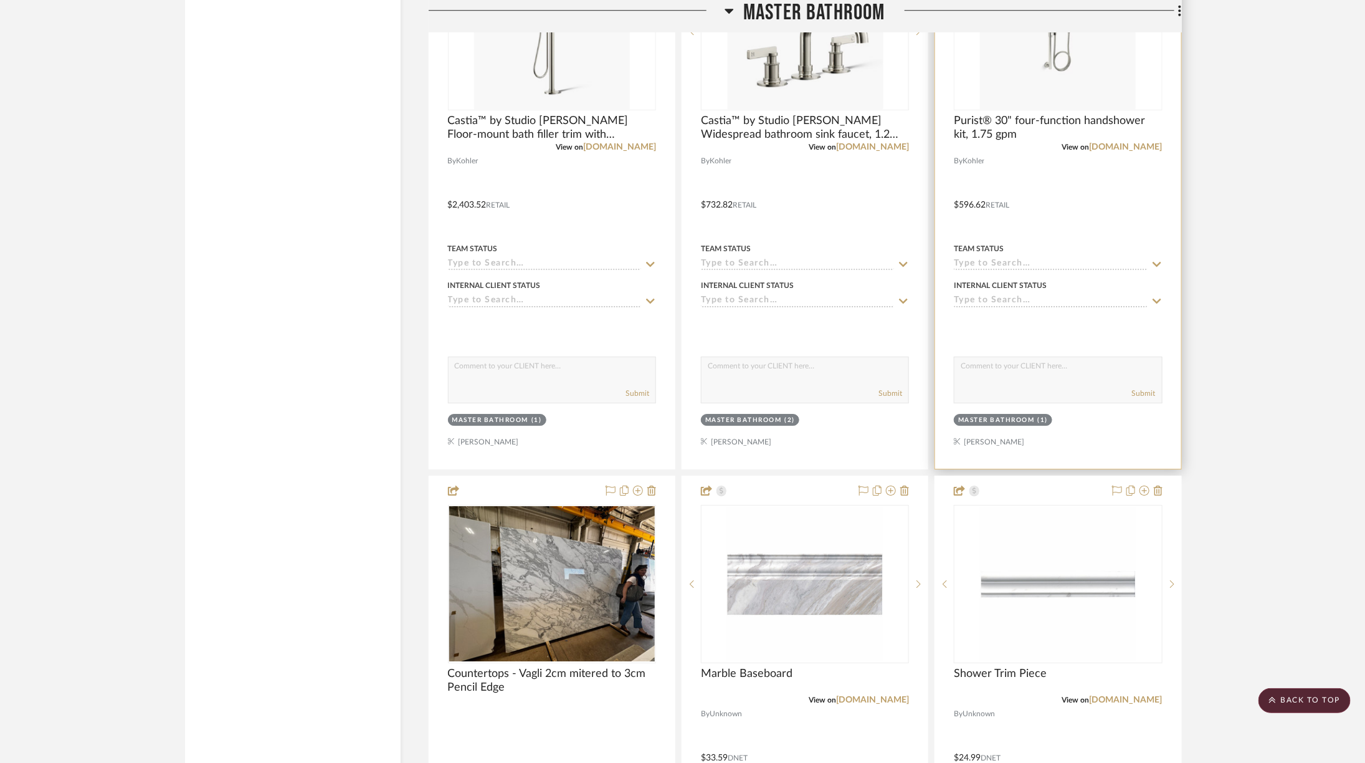
scroll to position [2272, 34]
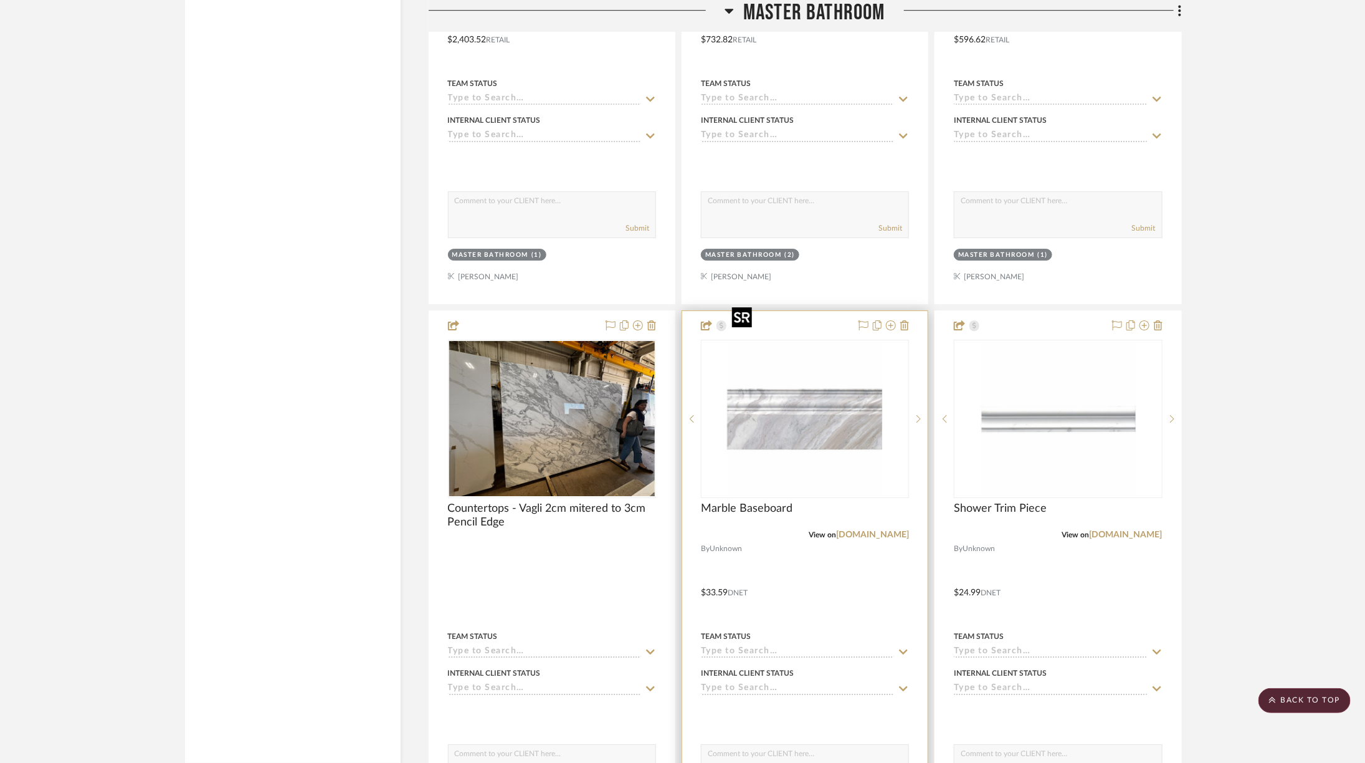
click at [0, 0] on img at bounding box center [0, 0] width 0 height 0
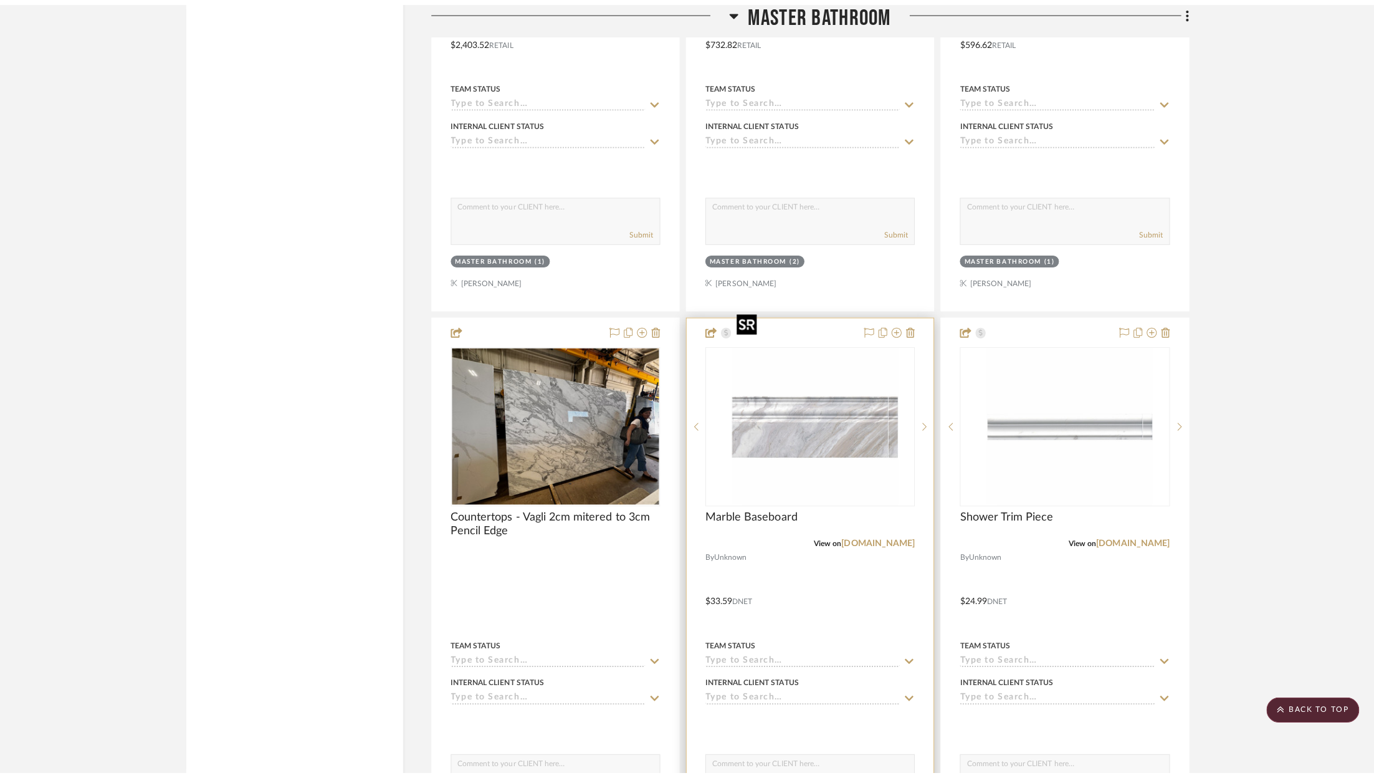
scroll to position [0, 0]
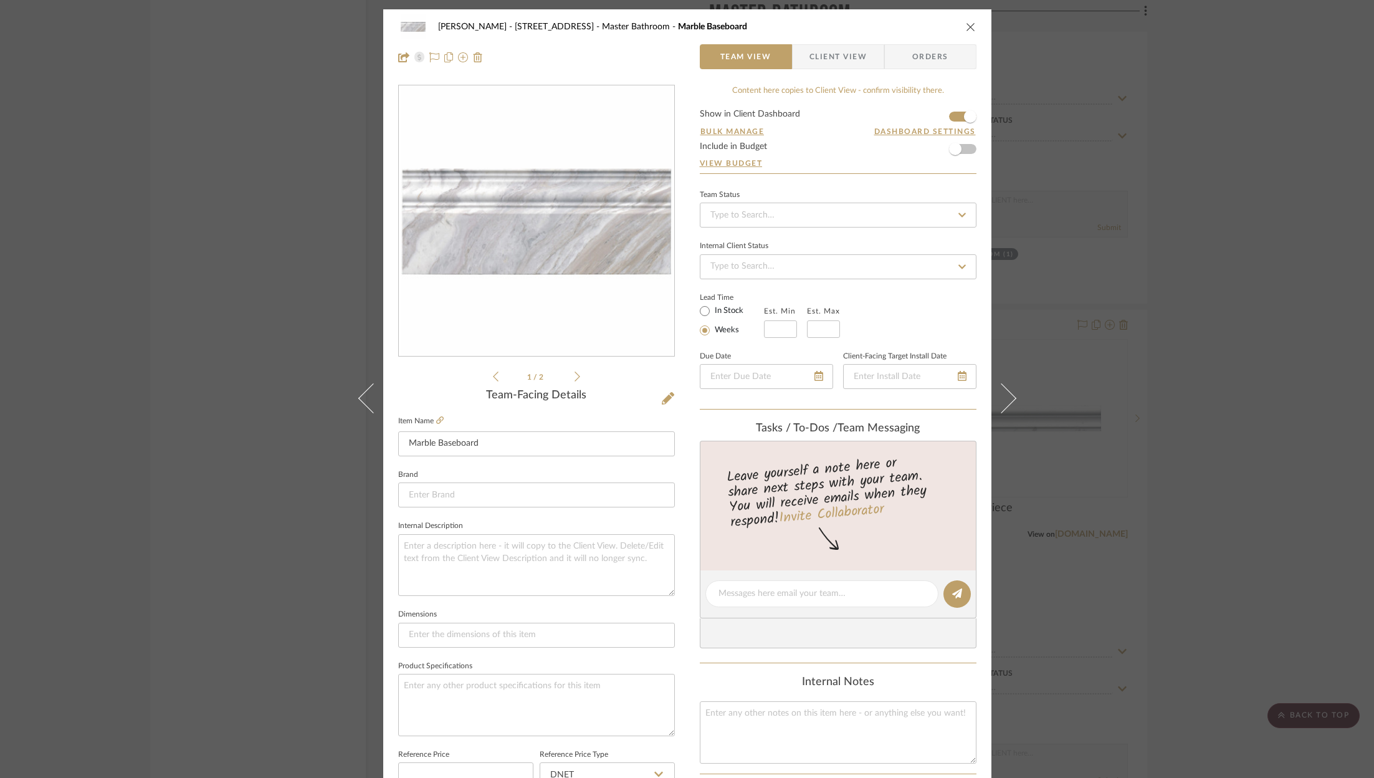
click at [1249, 337] on div "ZAFIRIDES - 2286 Yorkshire Road Master Bathroom Marble Baseboard Team View Clie…" at bounding box center [687, 389] width 1374 height 778
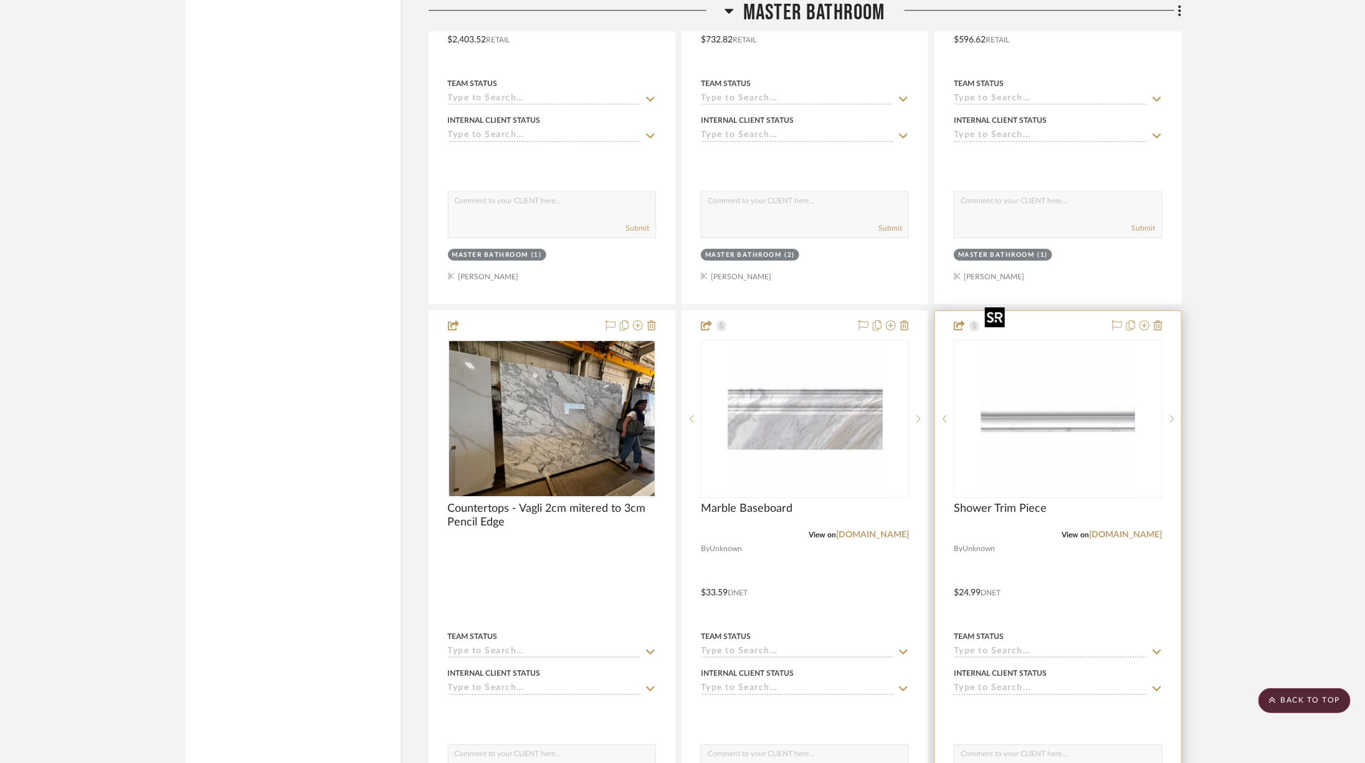
click at [1058, 380] on img "0" at bounding box center [1058, 419] width 156 height 156
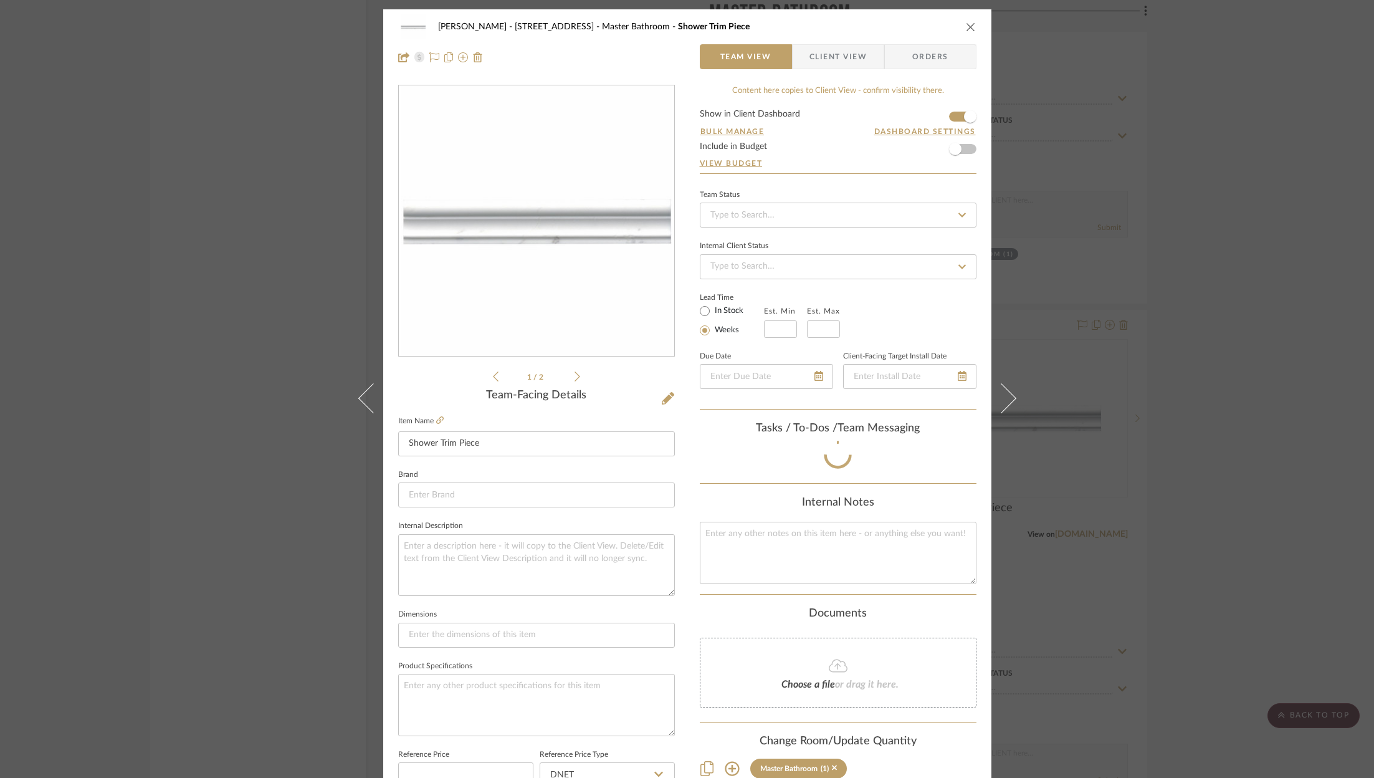
click at [1203, 366] on div "ZAFIRIDES - 2286 Yorkshire Road Master Bathroom Shower Trim Piece Team View Cli…" at bounding box center [687, 389] width 1374 height 778
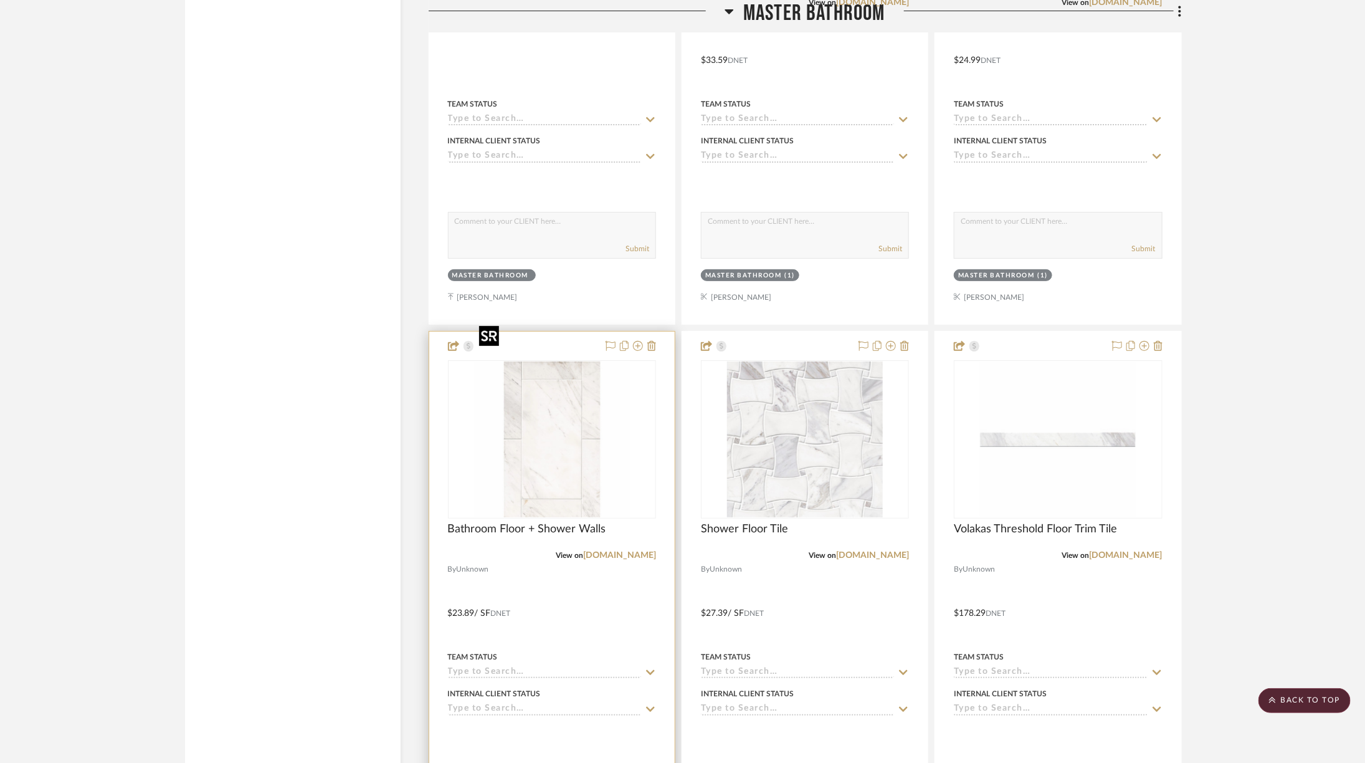
click at [0, 0] on img at bounding box center [0, 0] width 0 height 0
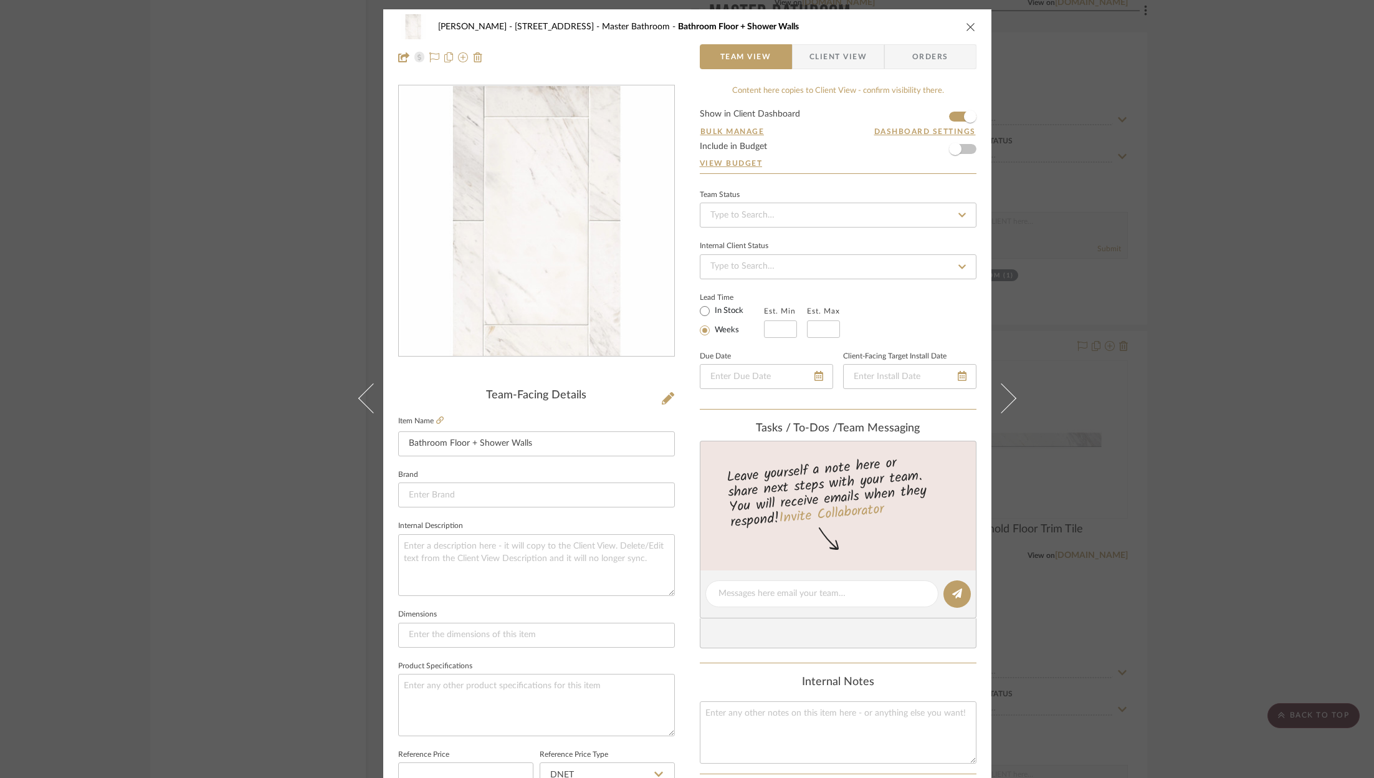
click at [1218, 350] on div "ZAFIRIDES - 2286 Yorkshire Road Master Bathroom Bathroom Floor + Shower Walls T…" at bounding box center [687, 389] width 1374 height 778
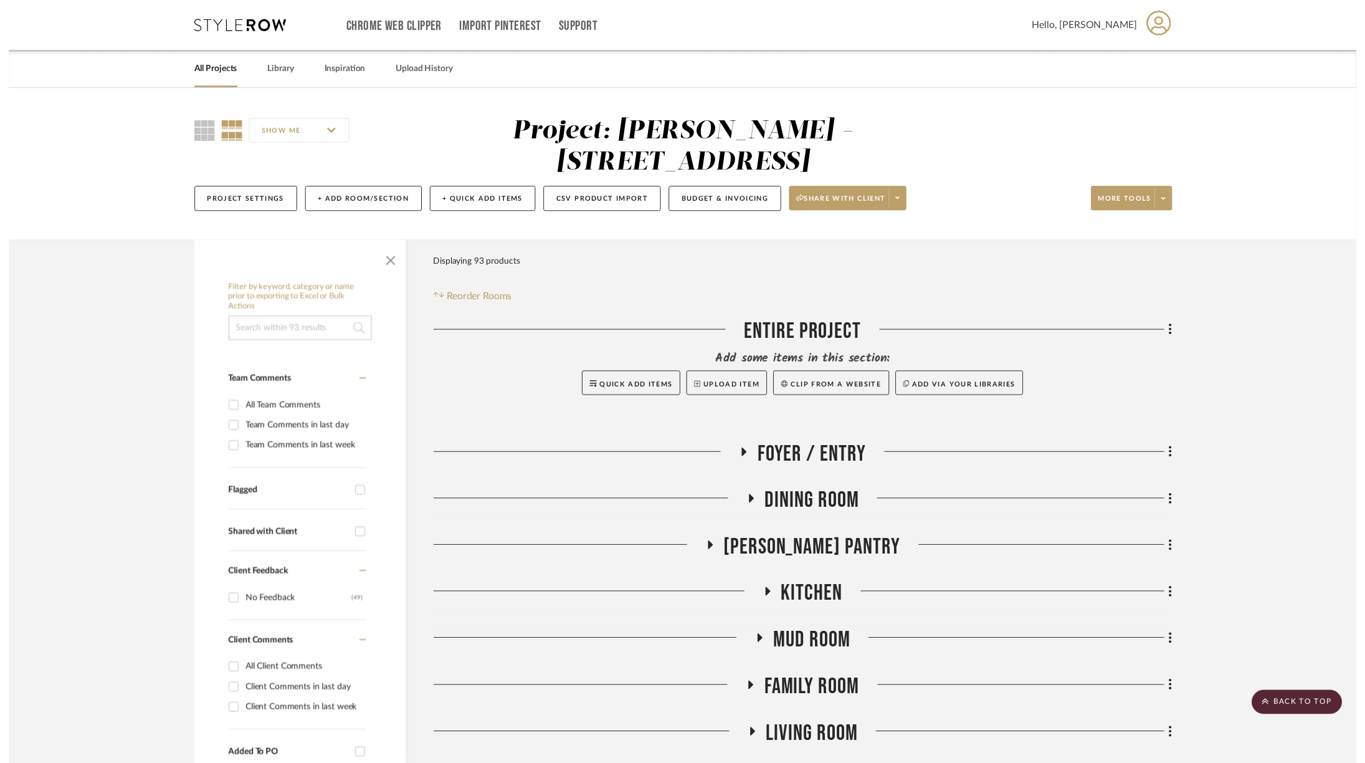
scroll to position [2804, 34]
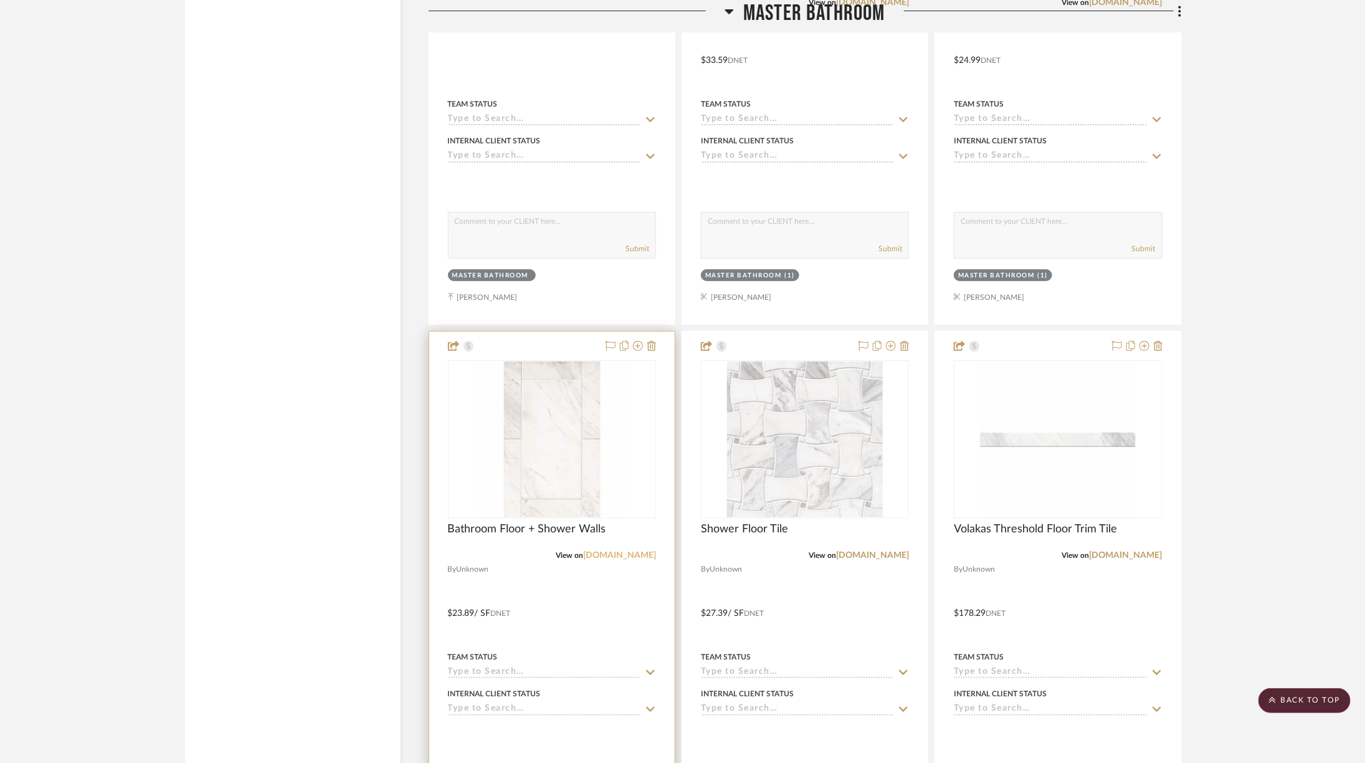
click at [600, 551] on link "tileshop.com" at bounding box center [619, 555] width 73 height 9
click at [504, 404] on img "0" at bounding box center [552, 439] width 156 height 156
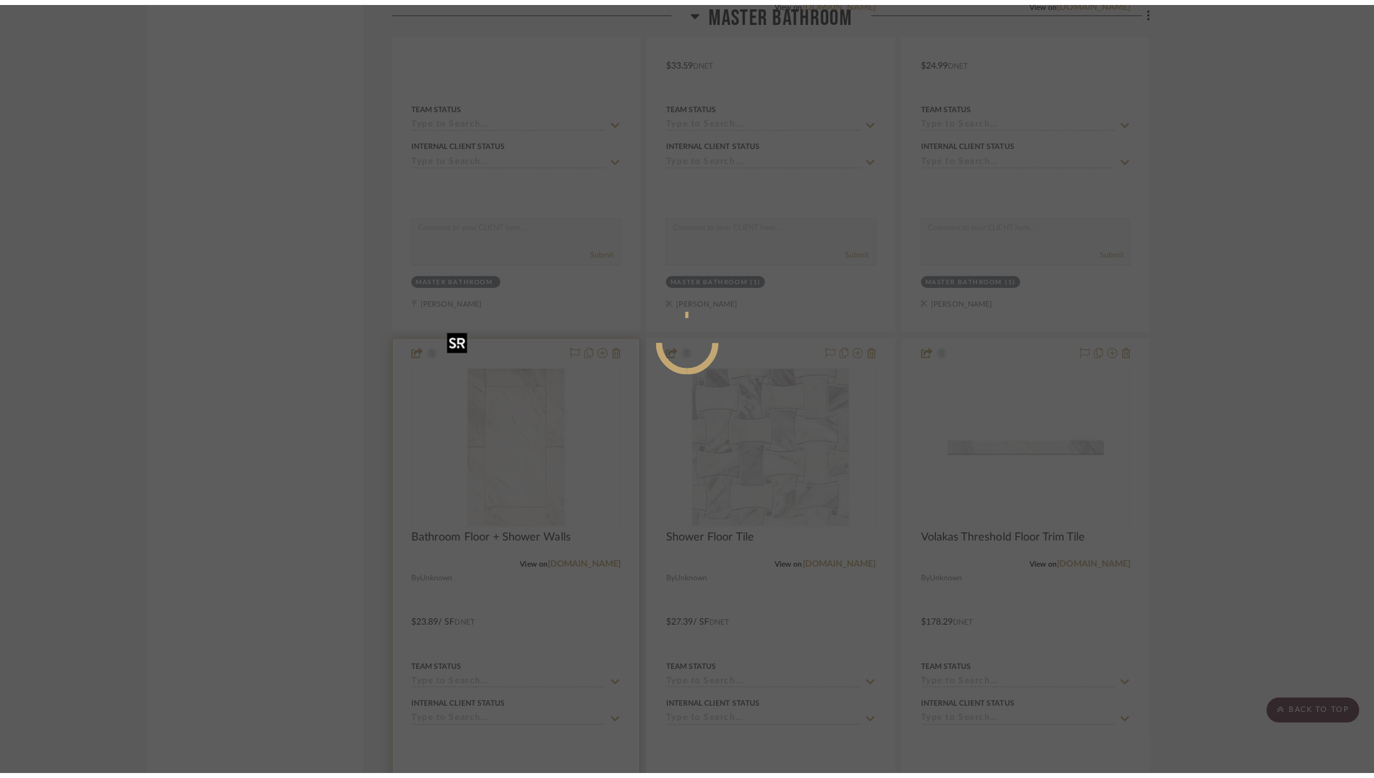
scroll to position [0, 0]
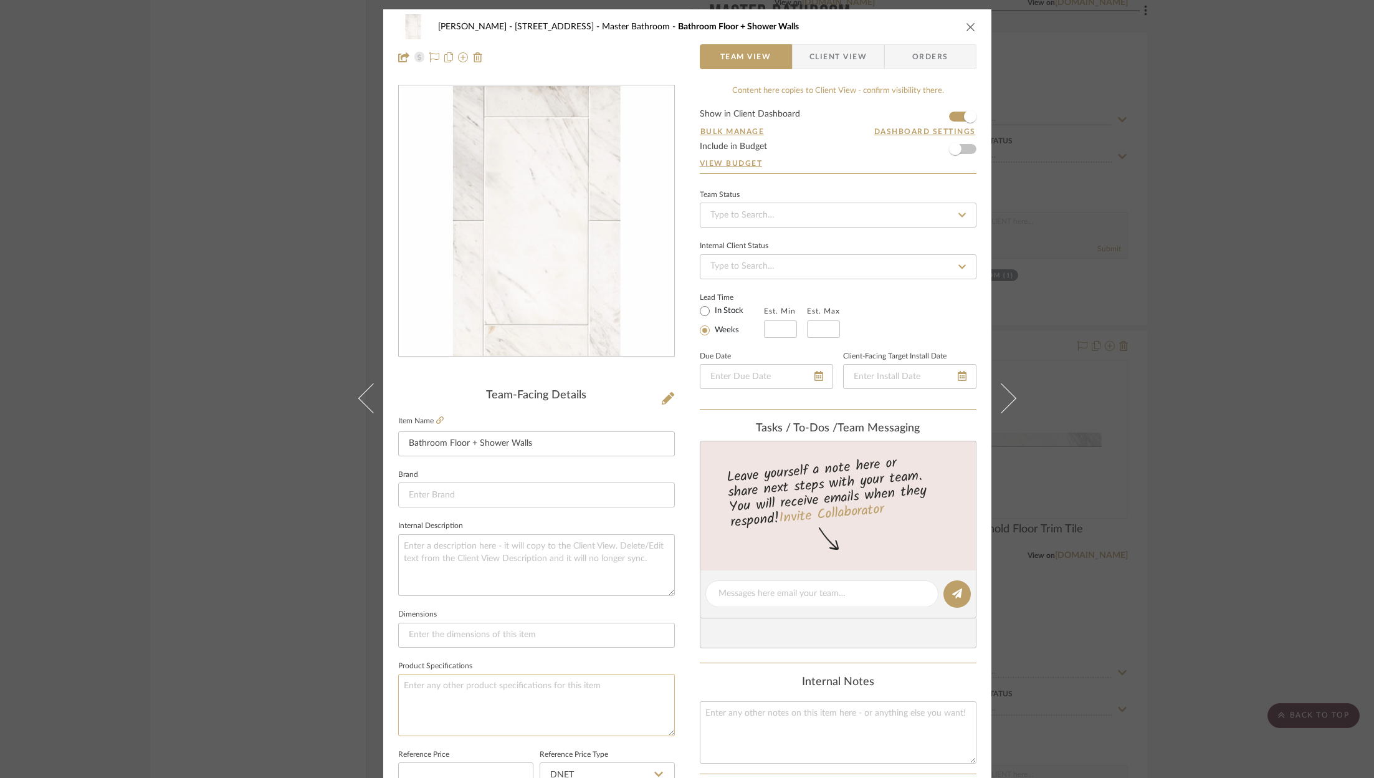
click at [471, 677] on textarea at bounding box center [536, 705] width 277 height 62
type textarea "12x24"
click at [970, 22] on icon "close" at bounding box center [971, 27] width 10 height 10
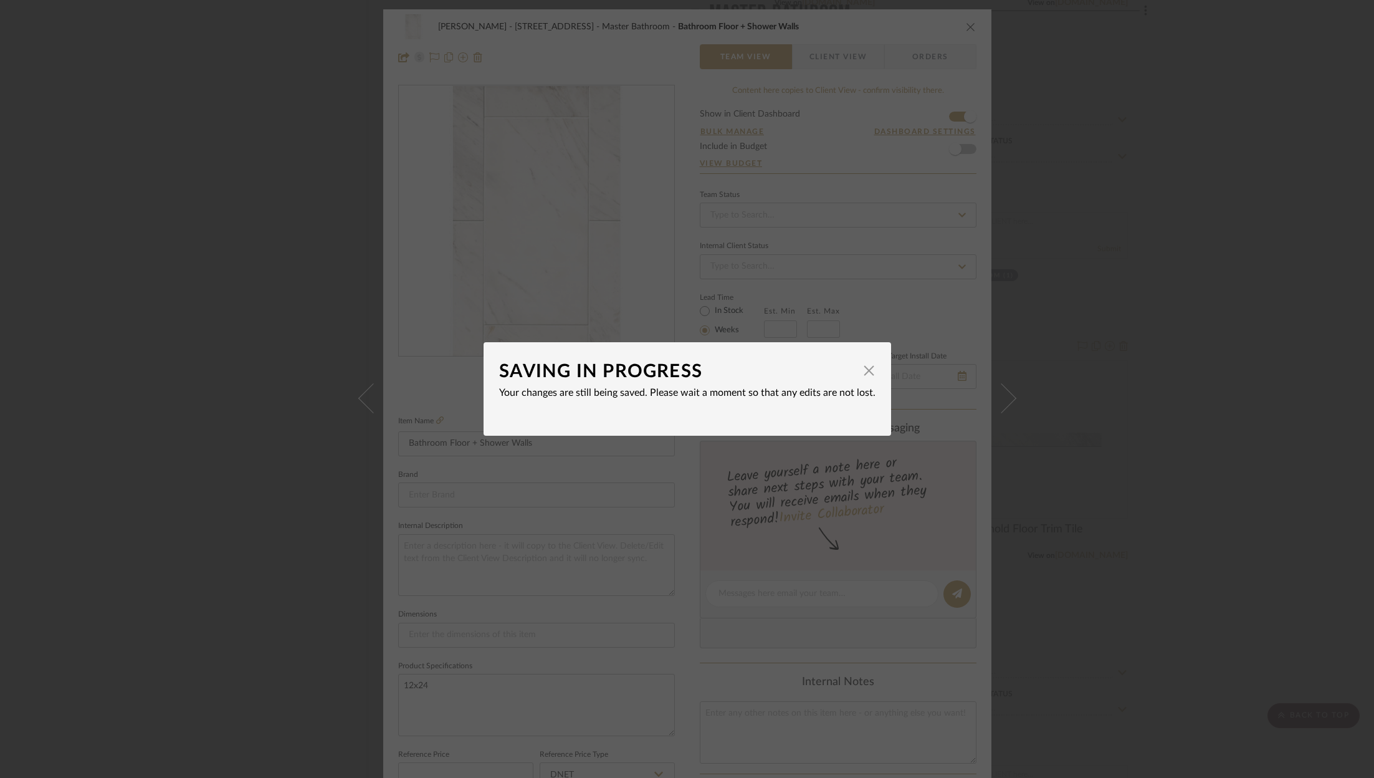
click at [870, 369] on dialog-content "SAVING IN PROGRESS × Your changes are still being saved. Please wait a moment s…" at bounding box center [688, 388] width 408 height 93
click at [864, 373] on span "button" at bounding box center [869, 370] width 25 height 25
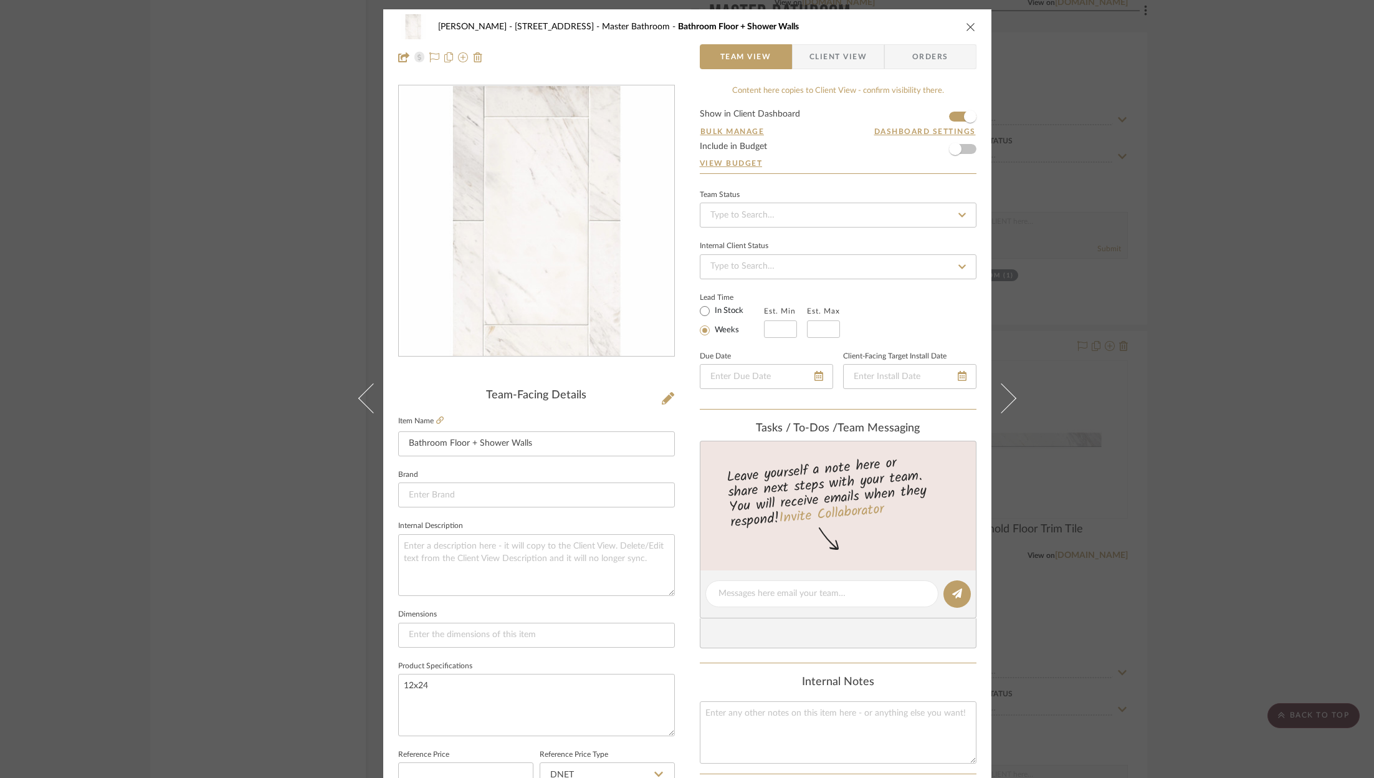
click at [966, 25] on icon "close" at bounding box center [971, 27] width 10 height 10
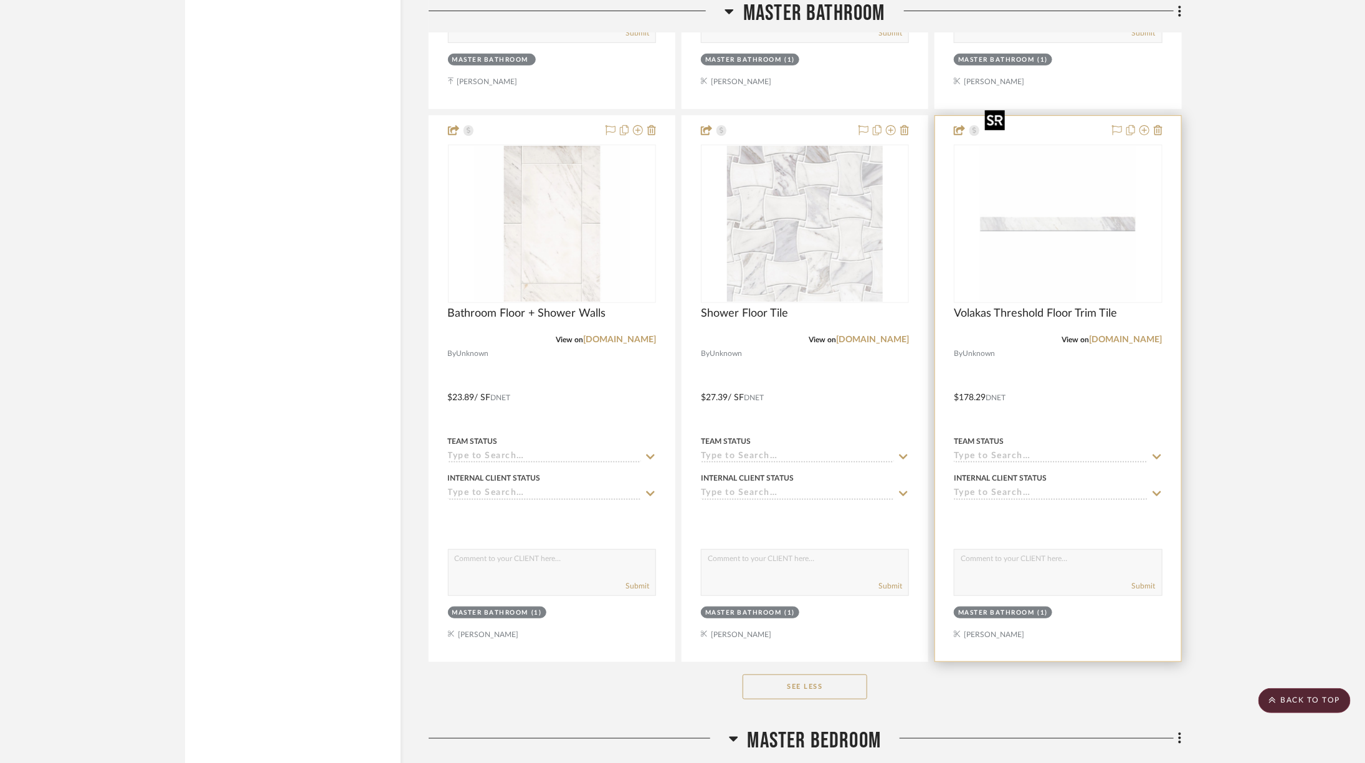
click at [1026, 179] on img "0" at bounding box center [1058, 224] width 156 height 156
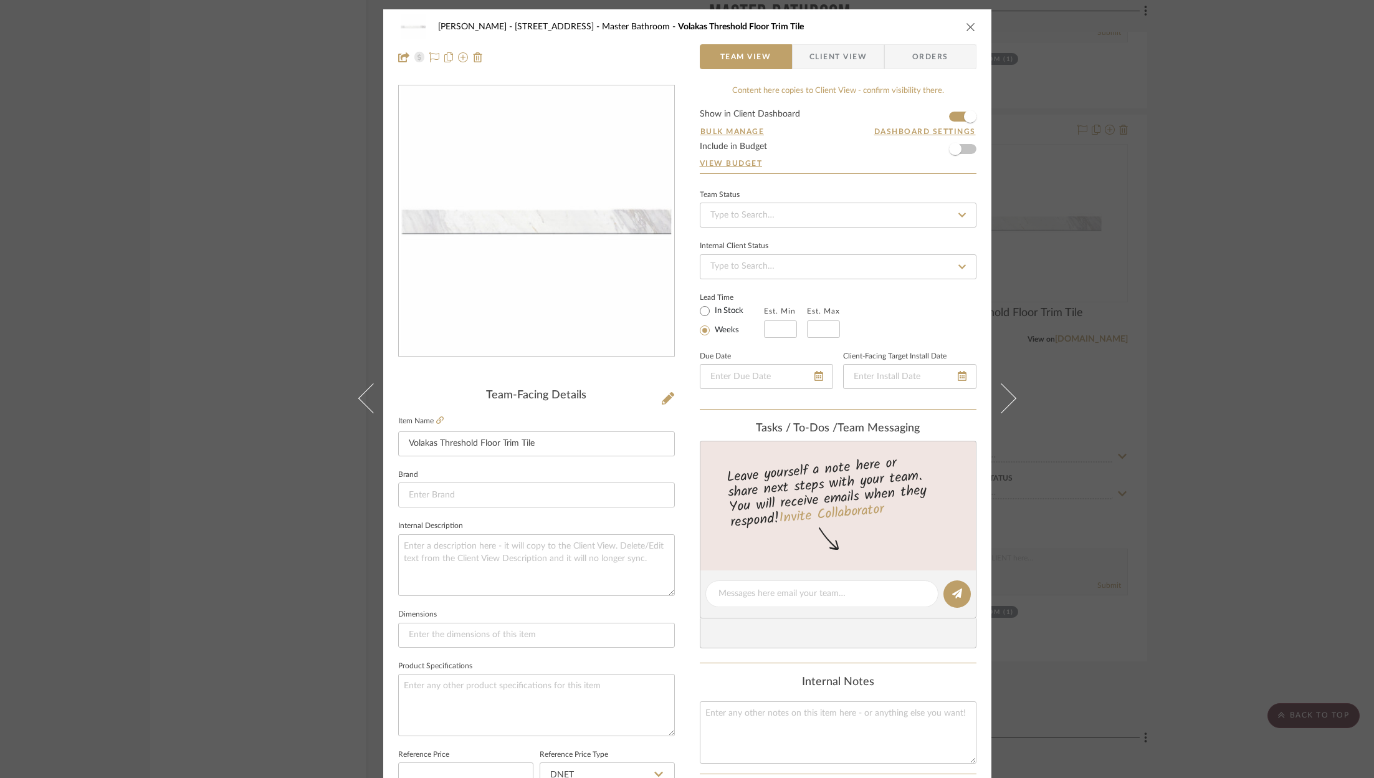
click at [1175, 175] on div "ZAFIRIDES - 2286 Yorkshire Road Master Bathroom Volakas Threshold Floor Trim Ti…" at bounding box center [687, 389] width 1374 height 778
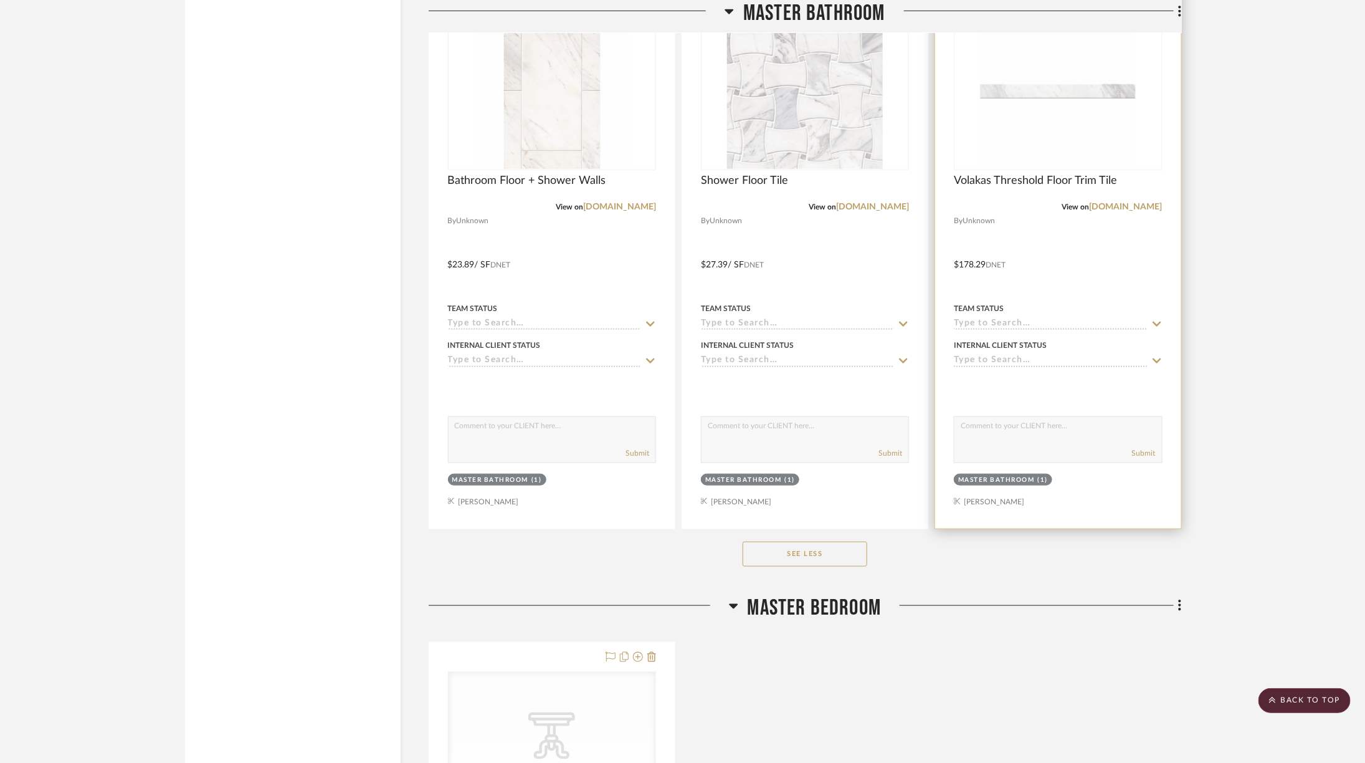
scroll to position [3154, 34]
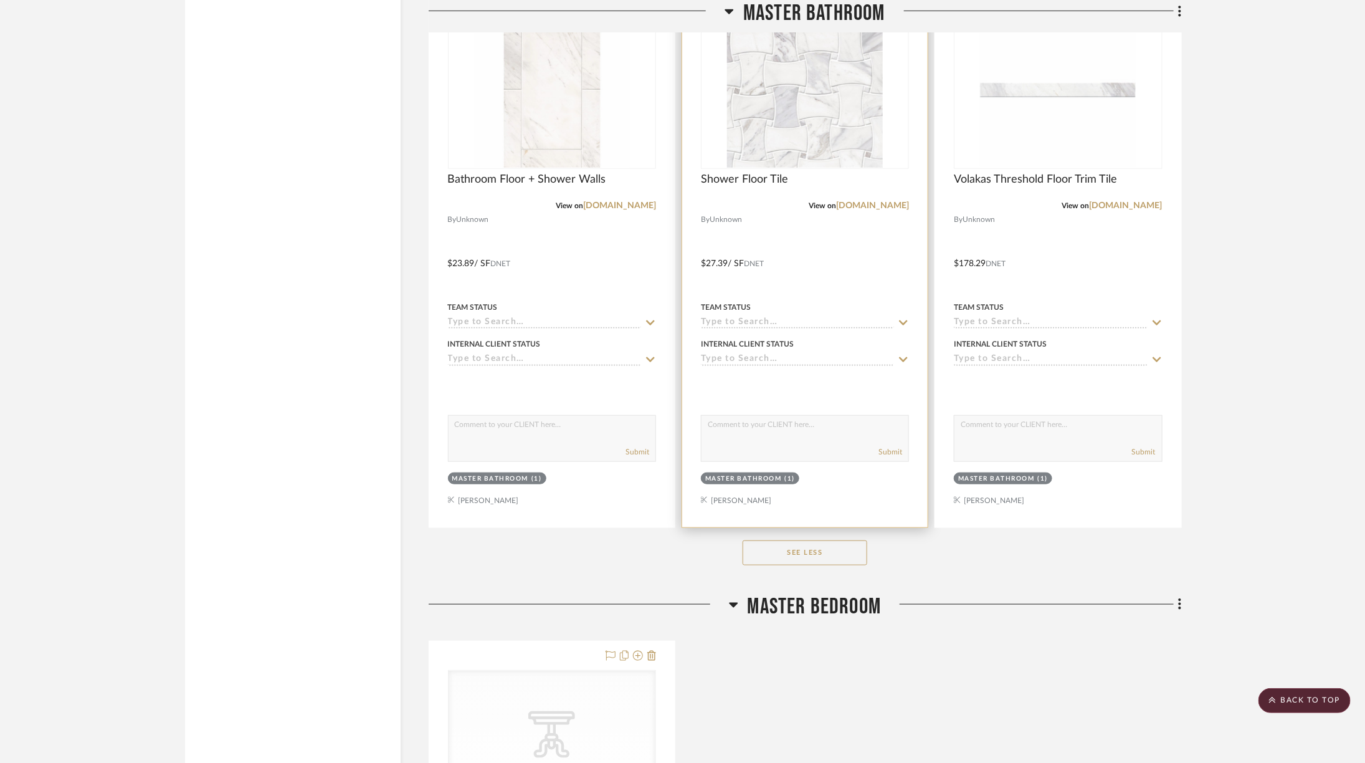
click at [813, 98] on img "0" at bounding box center [805, 90] width 156 height 156
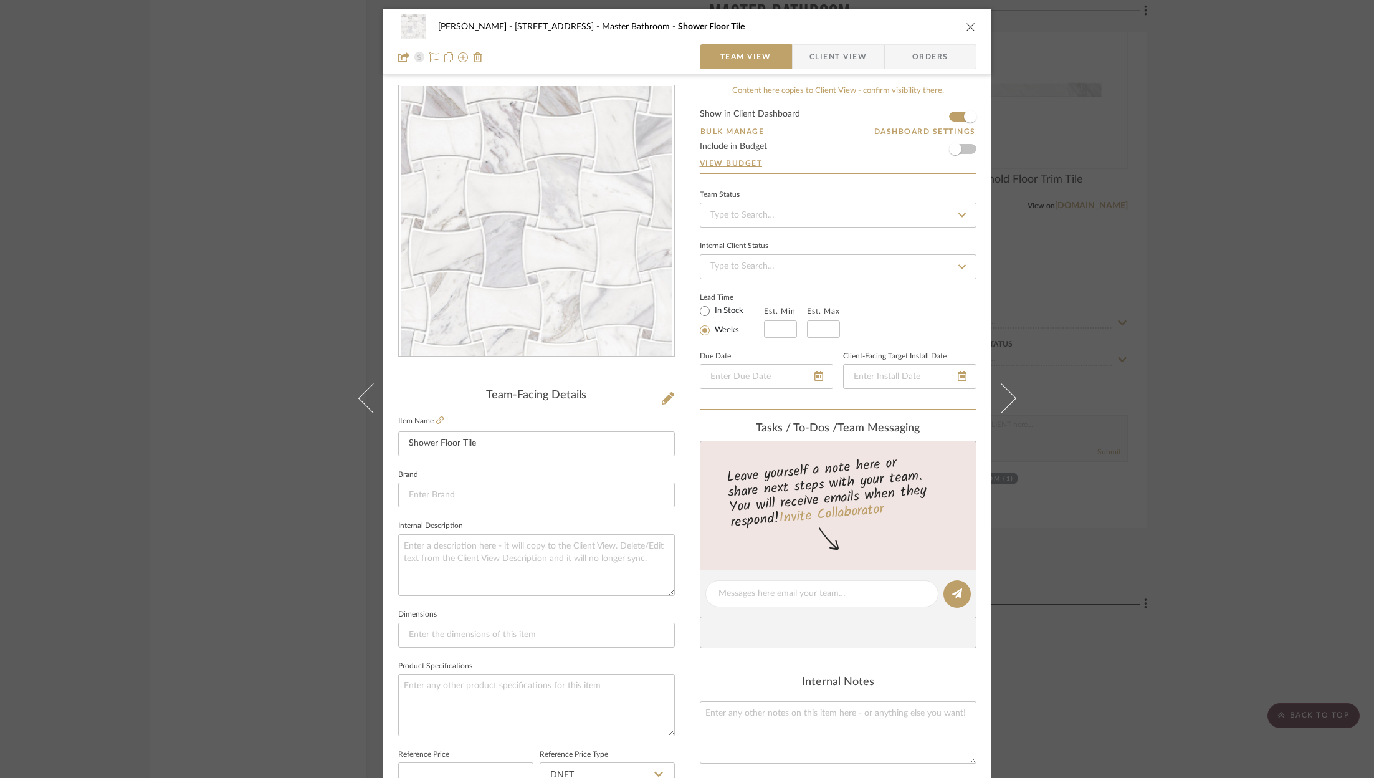
scroll to position [67, 0]
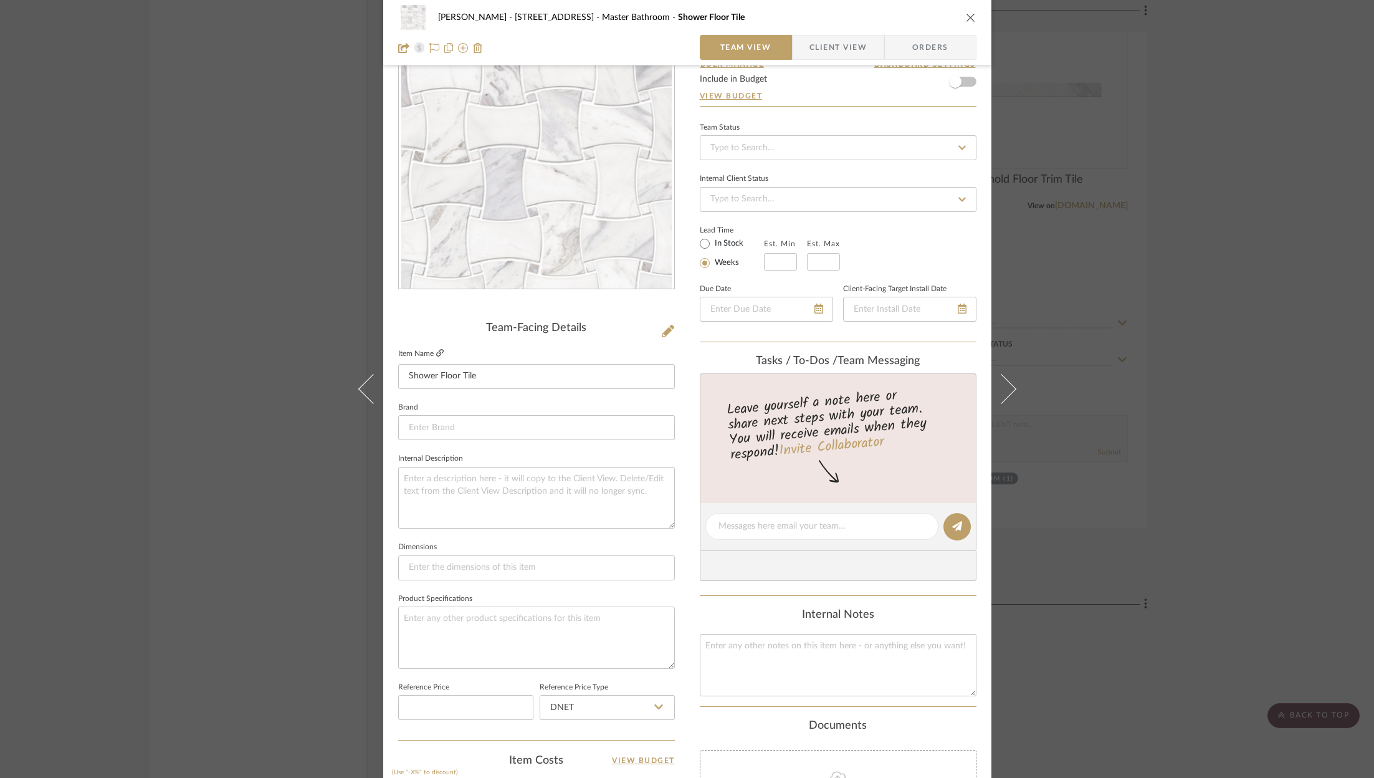
click at [436, 356] on fa-icon at bounding box center [439, 353] width 7 height 7
click at [590, 610] on textarea at bounding box center [536, 637] width 277 height 62
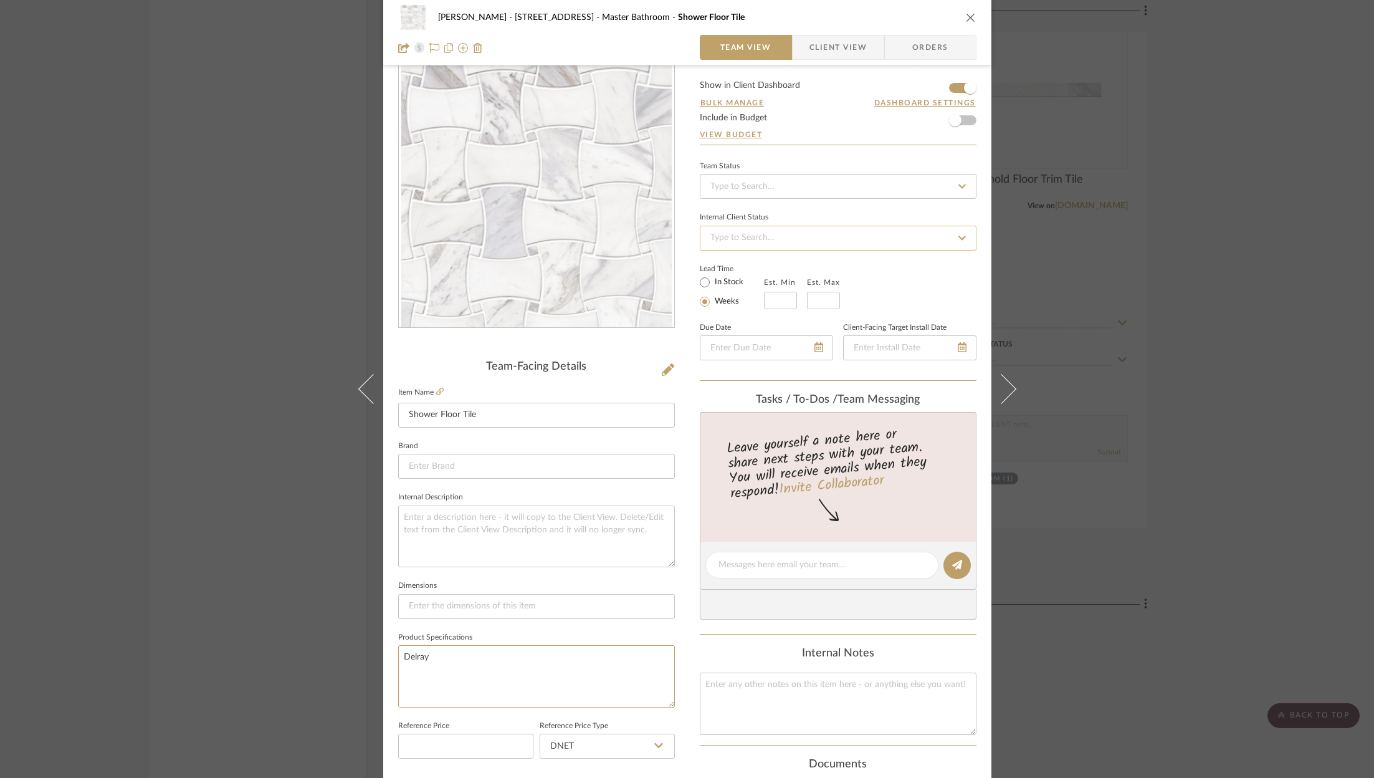
scroll to position [0, 0]
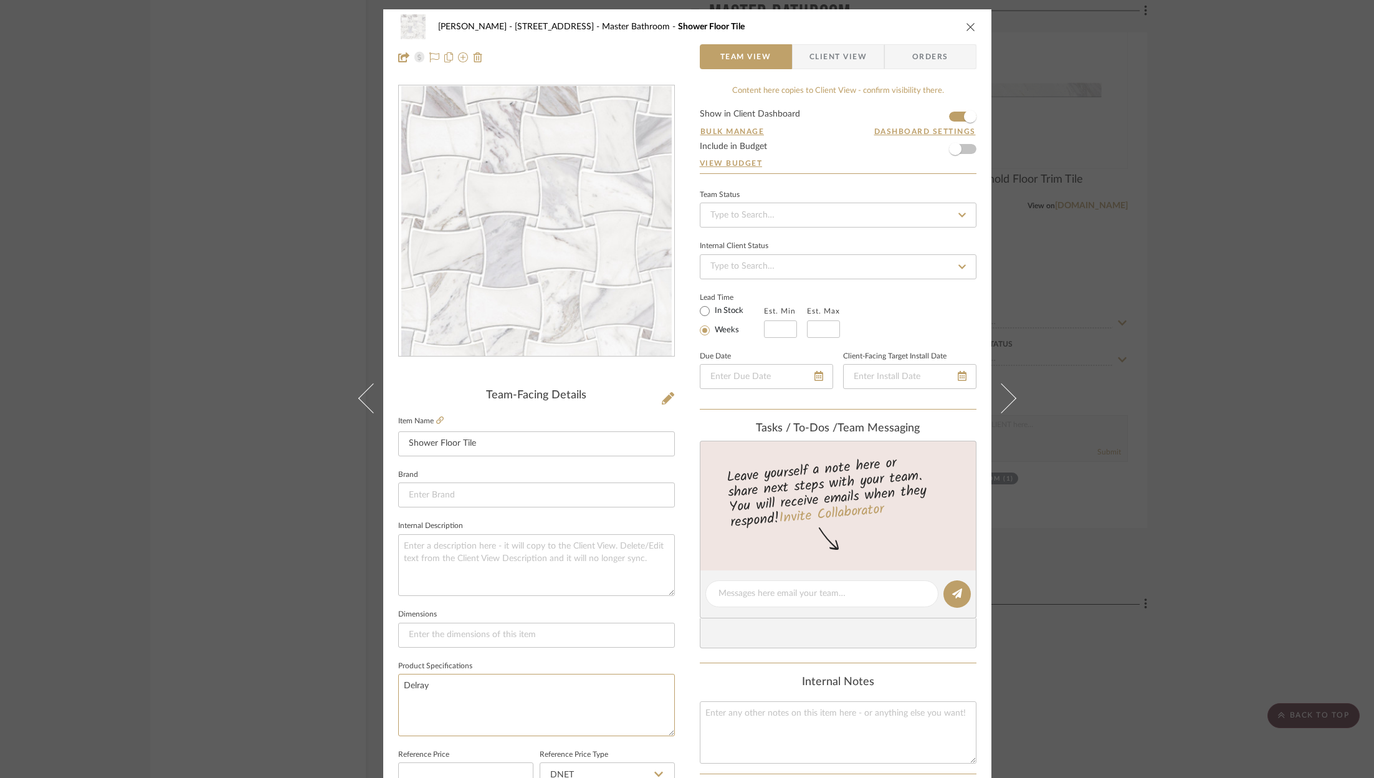
type textarea "Delray"
click at [966, 30] on icon "close" at bounding box center [971, 27] width 10 height 10
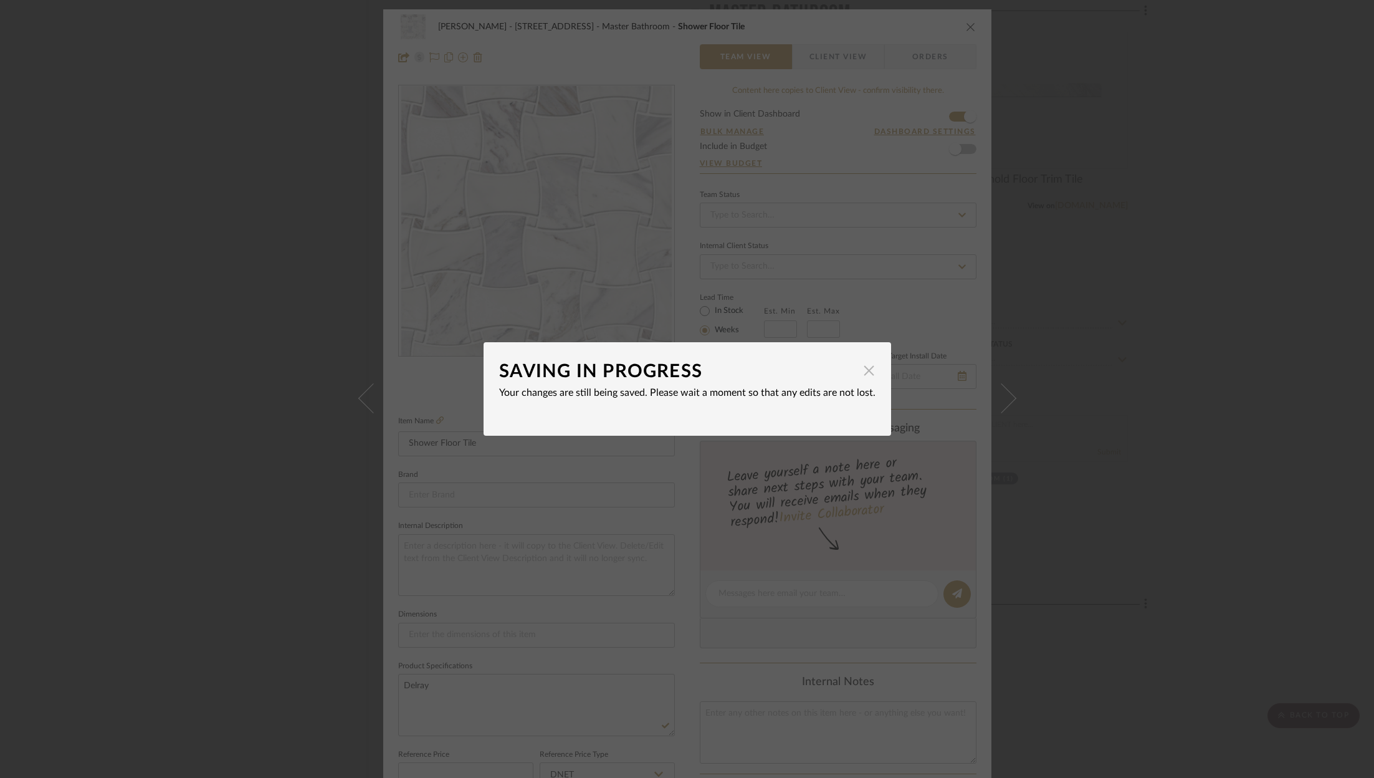
click at [867, 371] on span "button" at bounding box center [869, 370] width 25 height 25
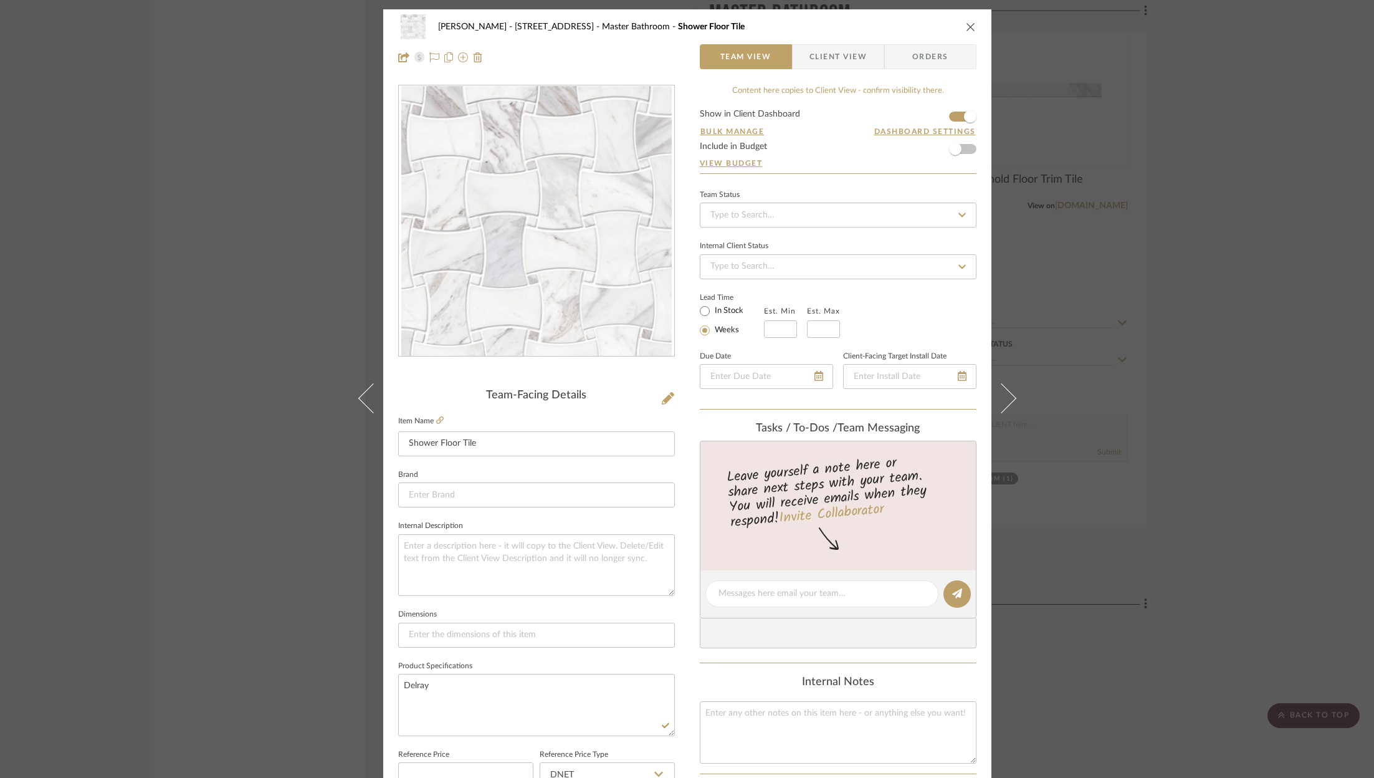
click at [1282, 203] on div "ZAFIRIDES - 2286 Yorkshire Road Master Bathroom Shower Floor Tile Team View Cli…" at bounding box center [687, 389] width 1374 height 778
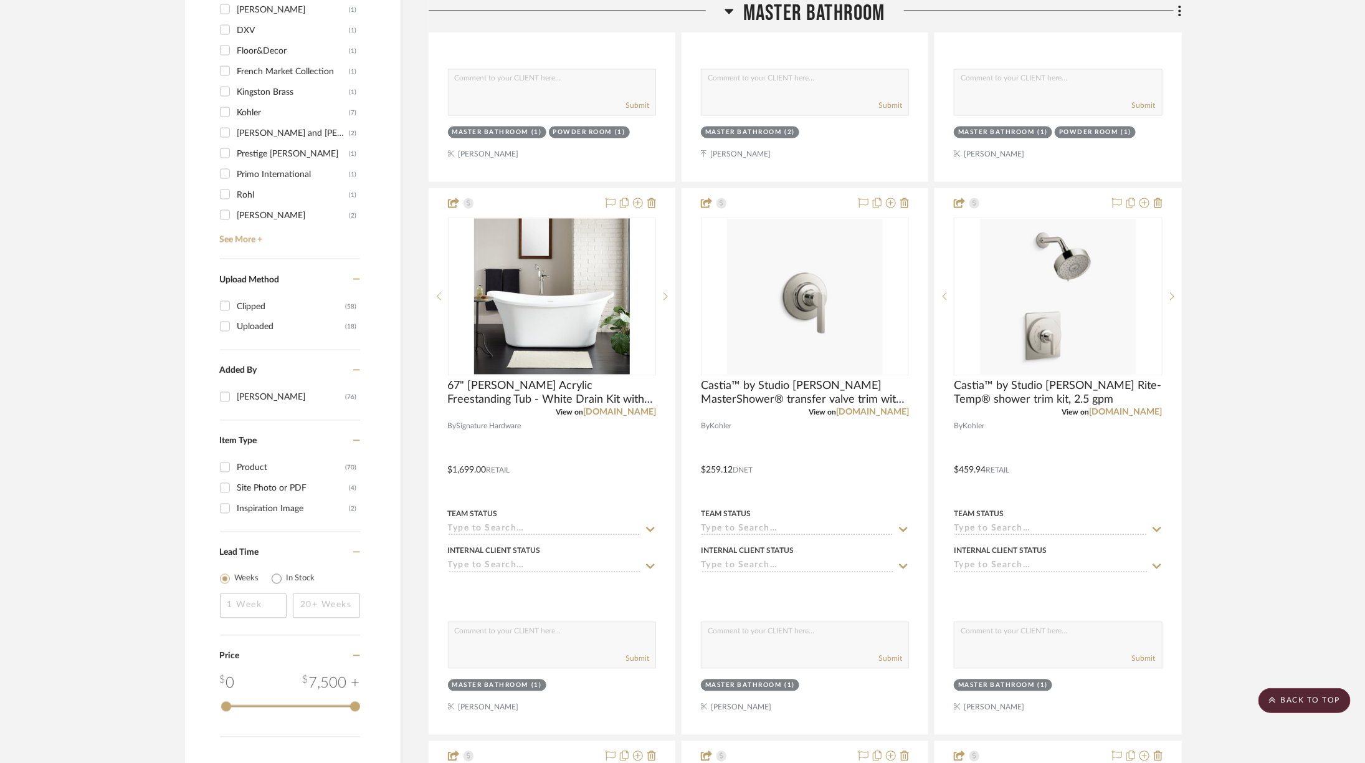
scroll to position [1246, 34]
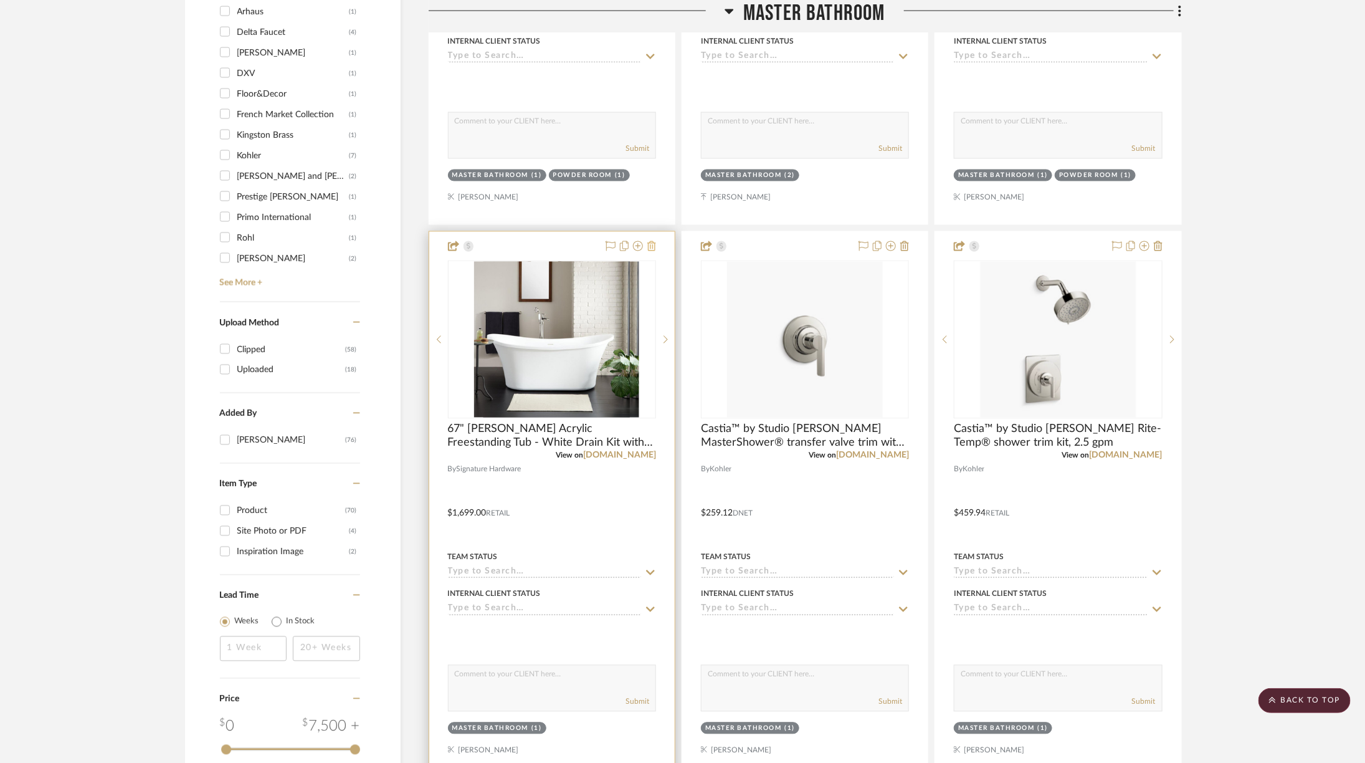
click at [647, 241] on icon at bounding box center [651, 246] width 9 height 10
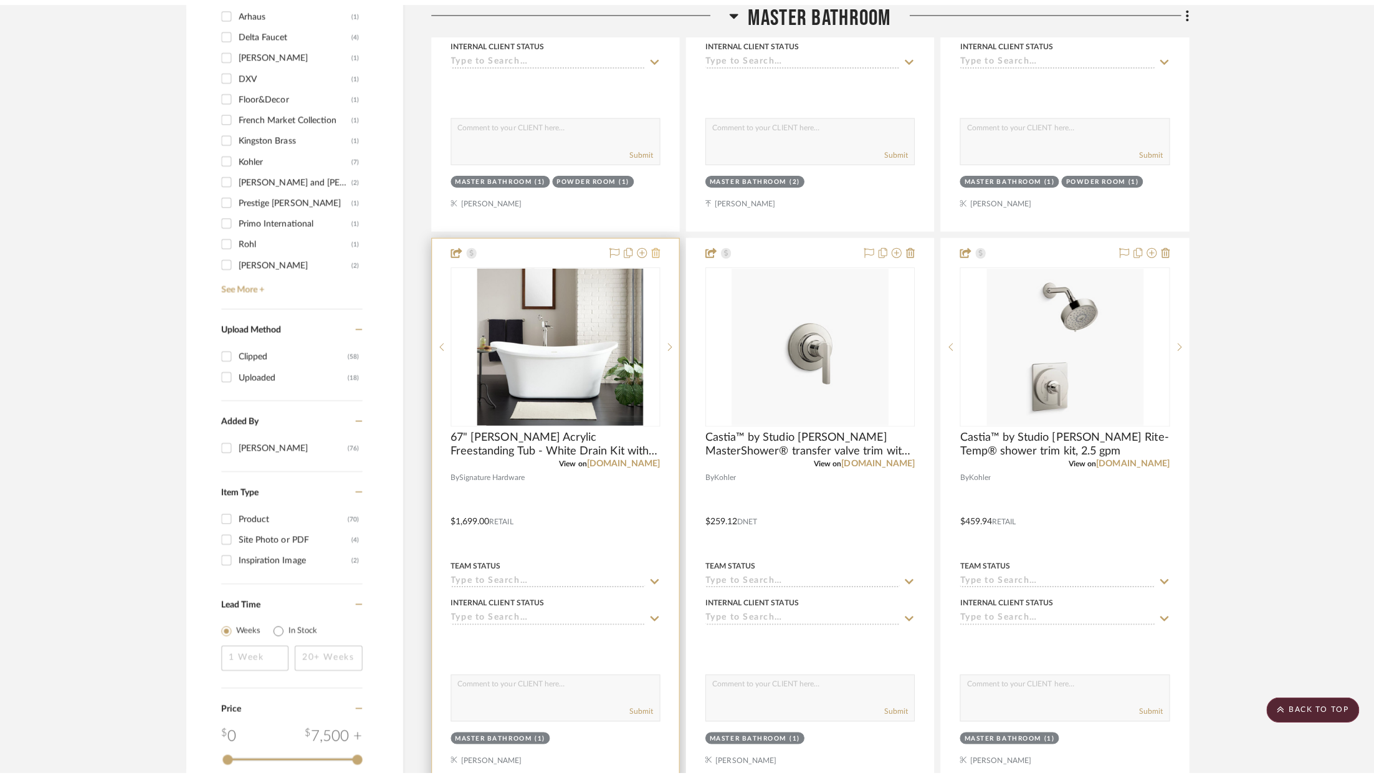
scroll to position [0, 0]
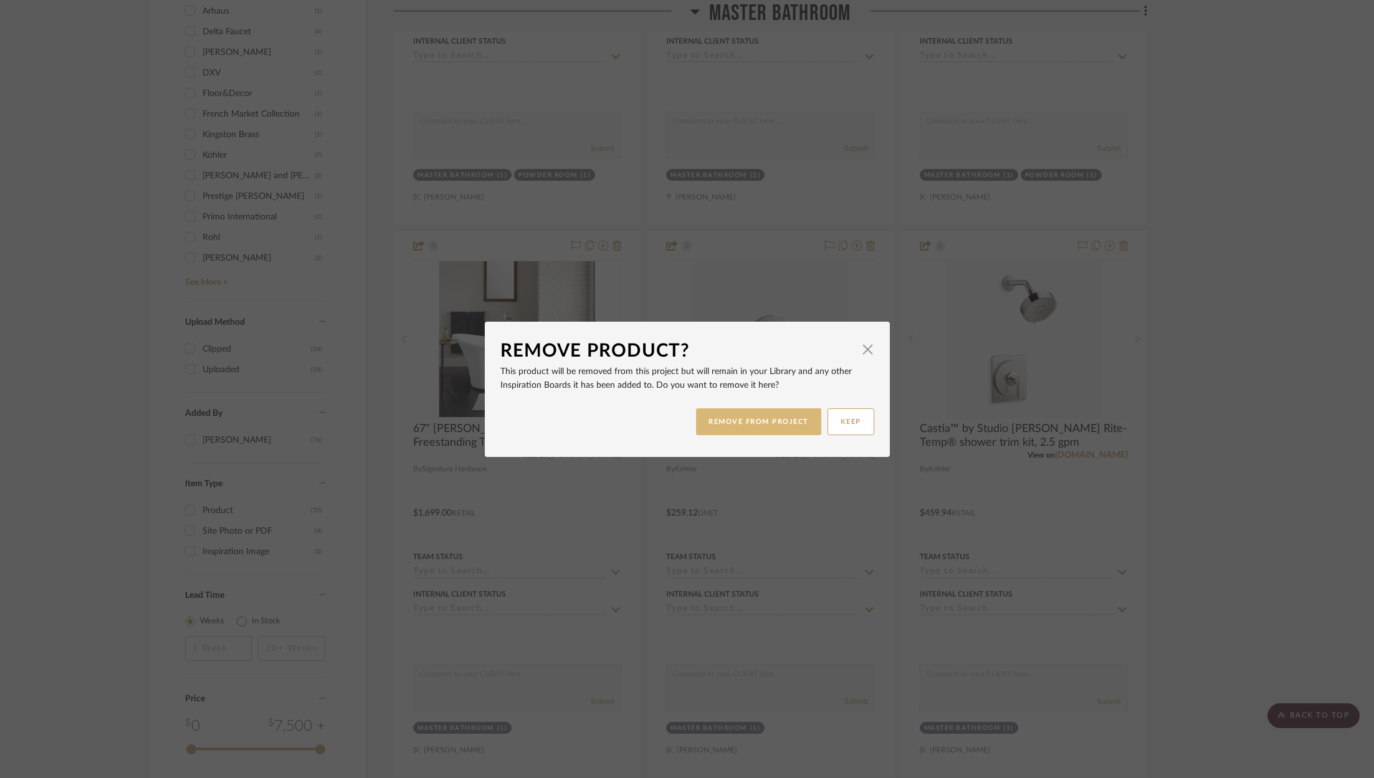
click at [746, 424] on button "REMOVE FROM PROJECT" at bounding box center [758, 421] width 125 height 27
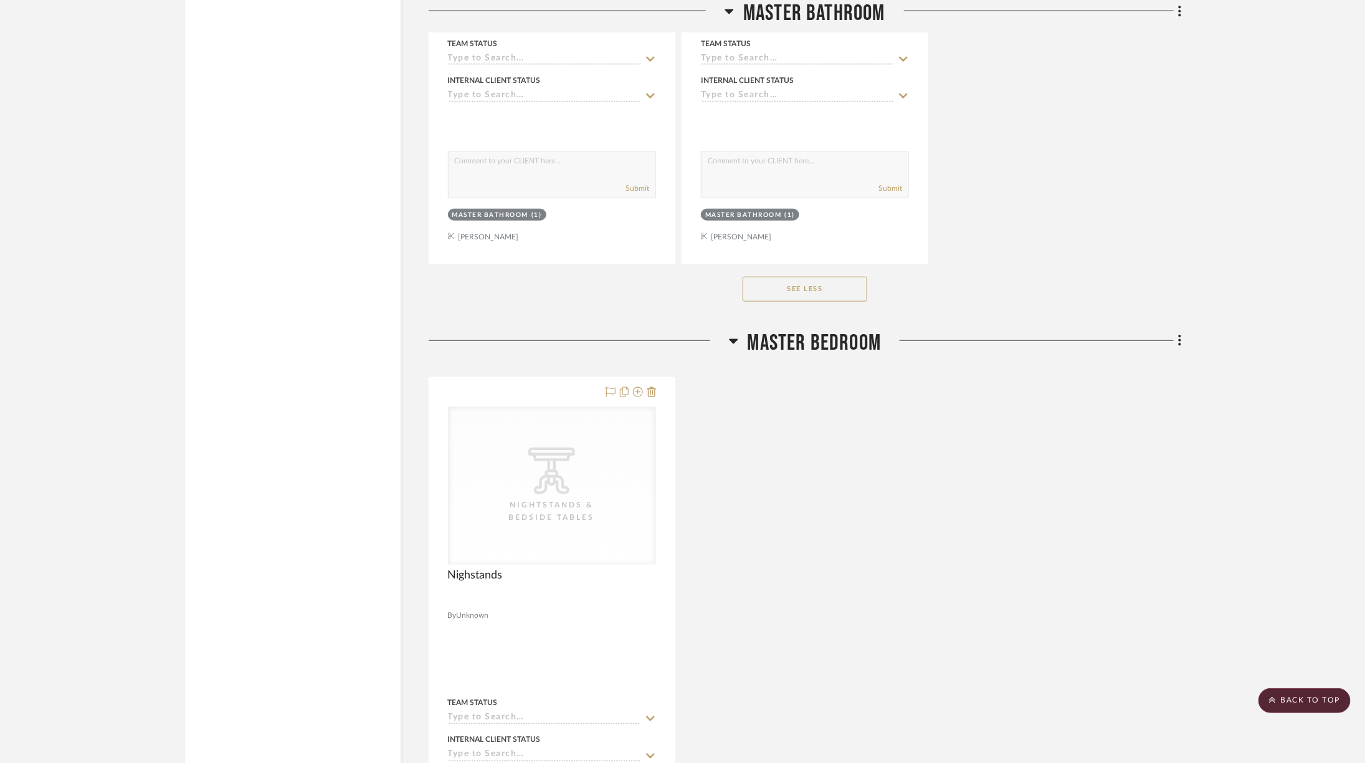
scroll to position [3416, 34]
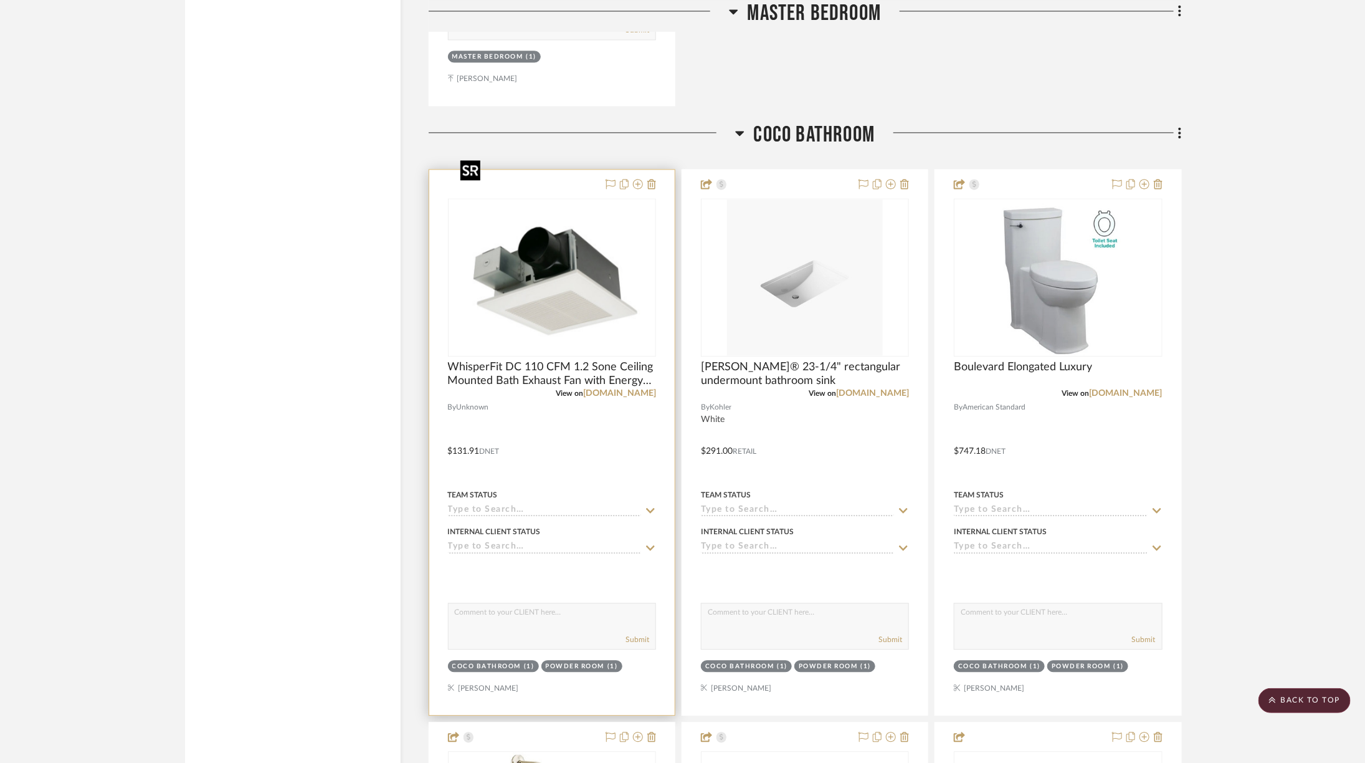
click at [0, 0] on img at bounding box center [0, 0] width 0 height 0
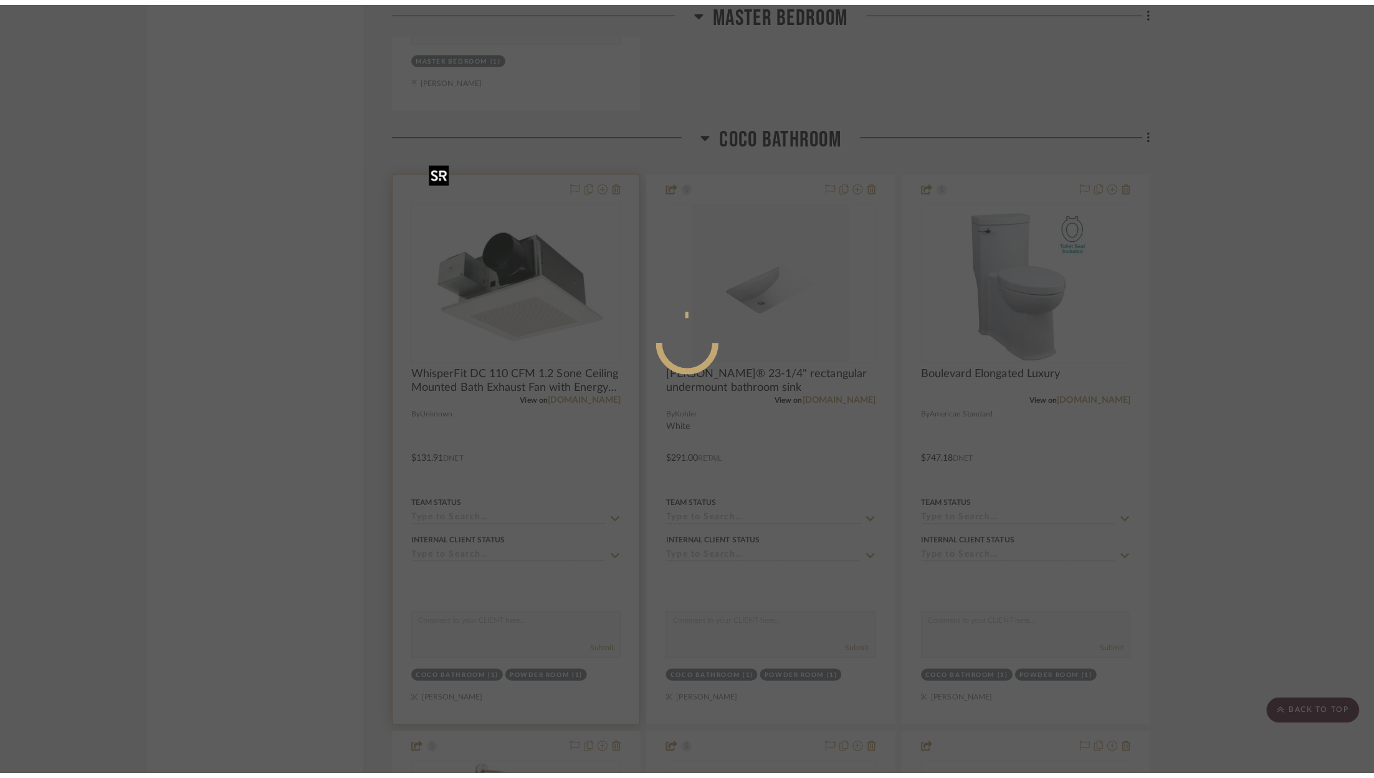
scroll to position [0, 0]
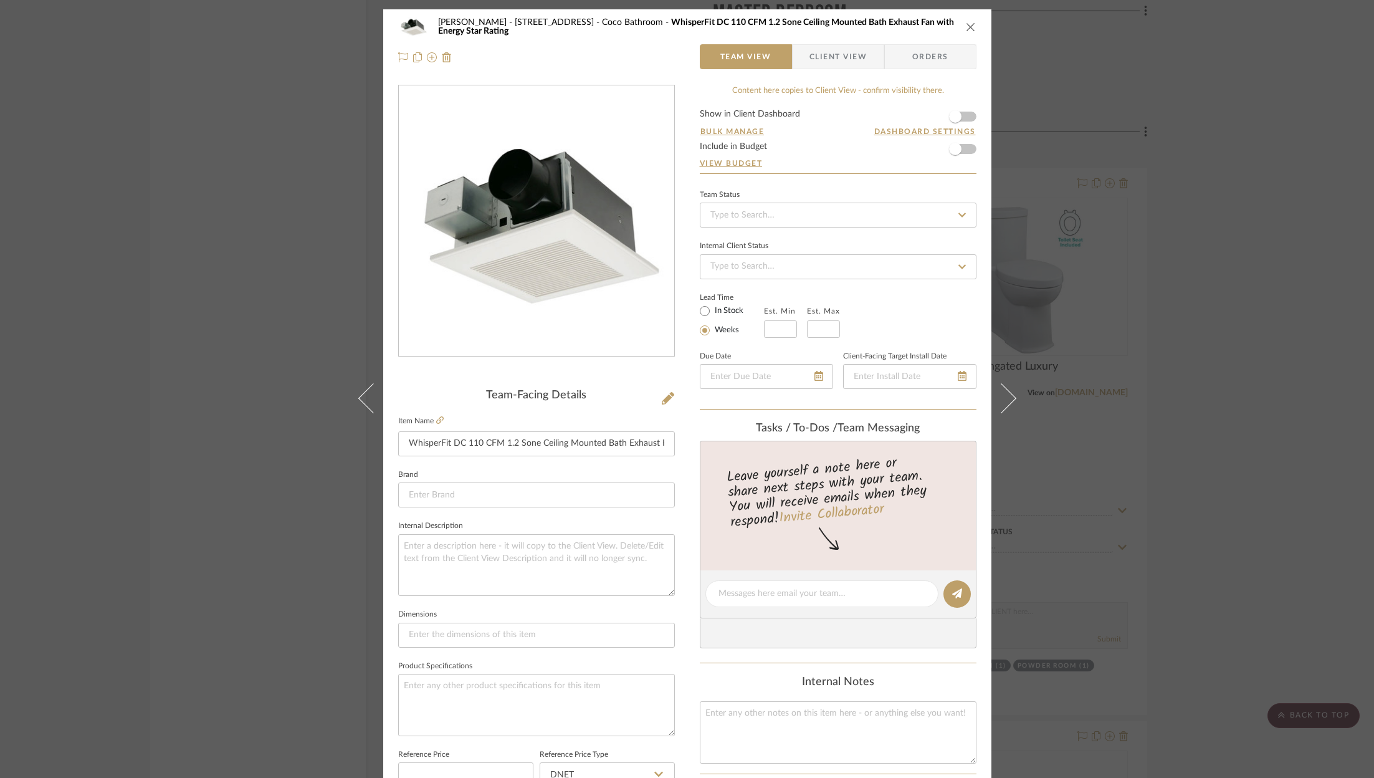
click at [1277, 317] on div "ZAFIRIDES - 2286 Yorkshire Road Coco Bathroom WhisperFit DC 110 CFM 1.2 Sone Ce…" at bounding box center [687, 389] width 1374 height 778
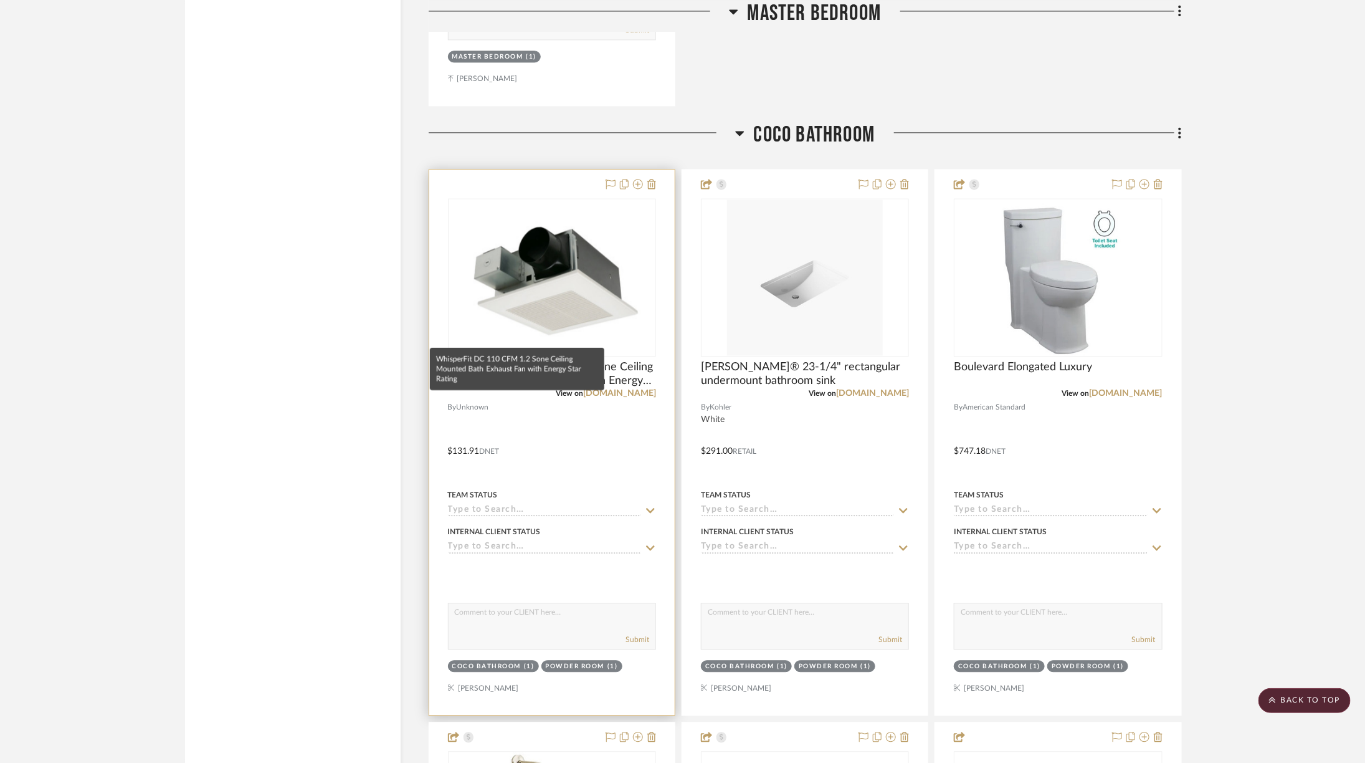
click at [586, 261] on img "0" at bounding box center [552, 277] width 193 height 156
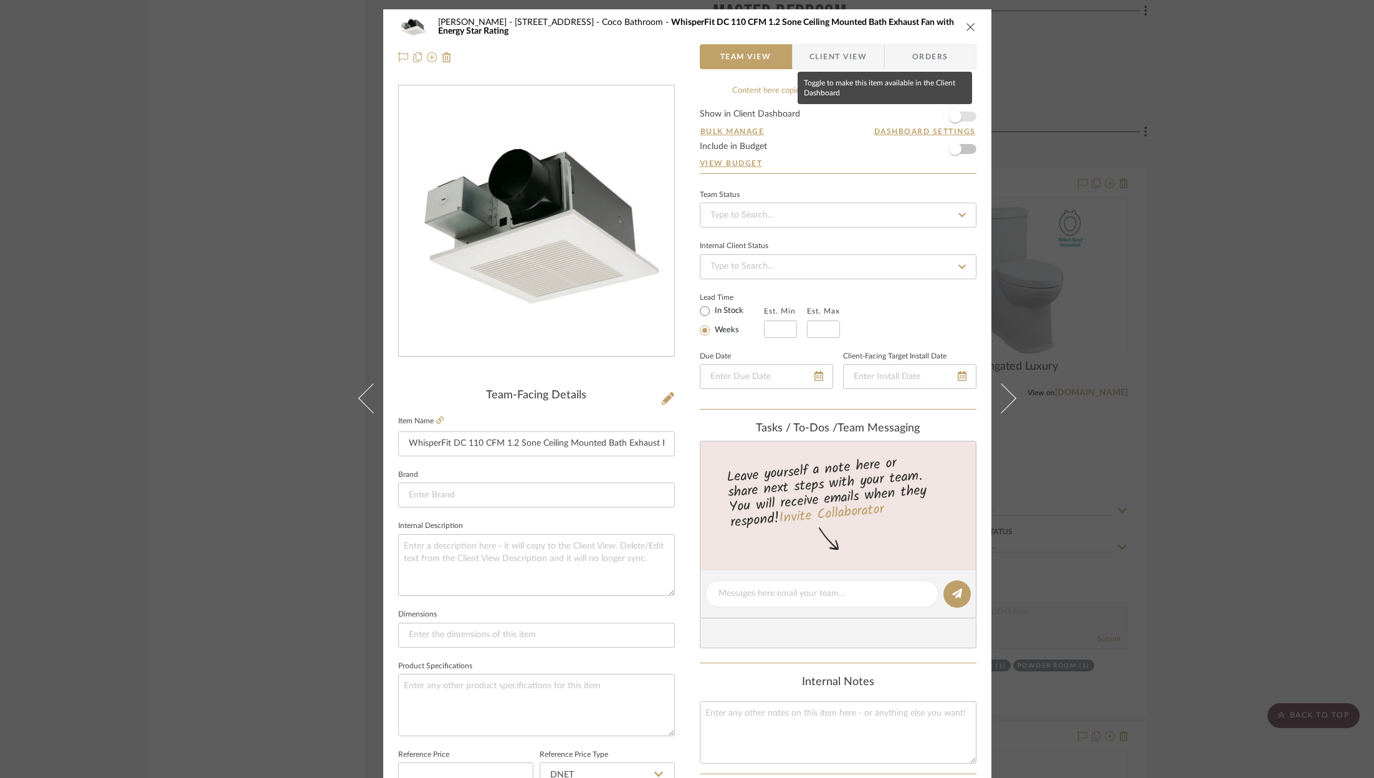
click at [962, 113] on span "button" at bounding box center [955, 116] width 27 height 27
click at [1263, 163] on div "ZAFIRIDES - 2286 Yorkshire Road Coco Bathroom WhisperFit DC 110 CFM 1.2 Sone Ce…" at bounding box center [687, 389] width 1374 height 778
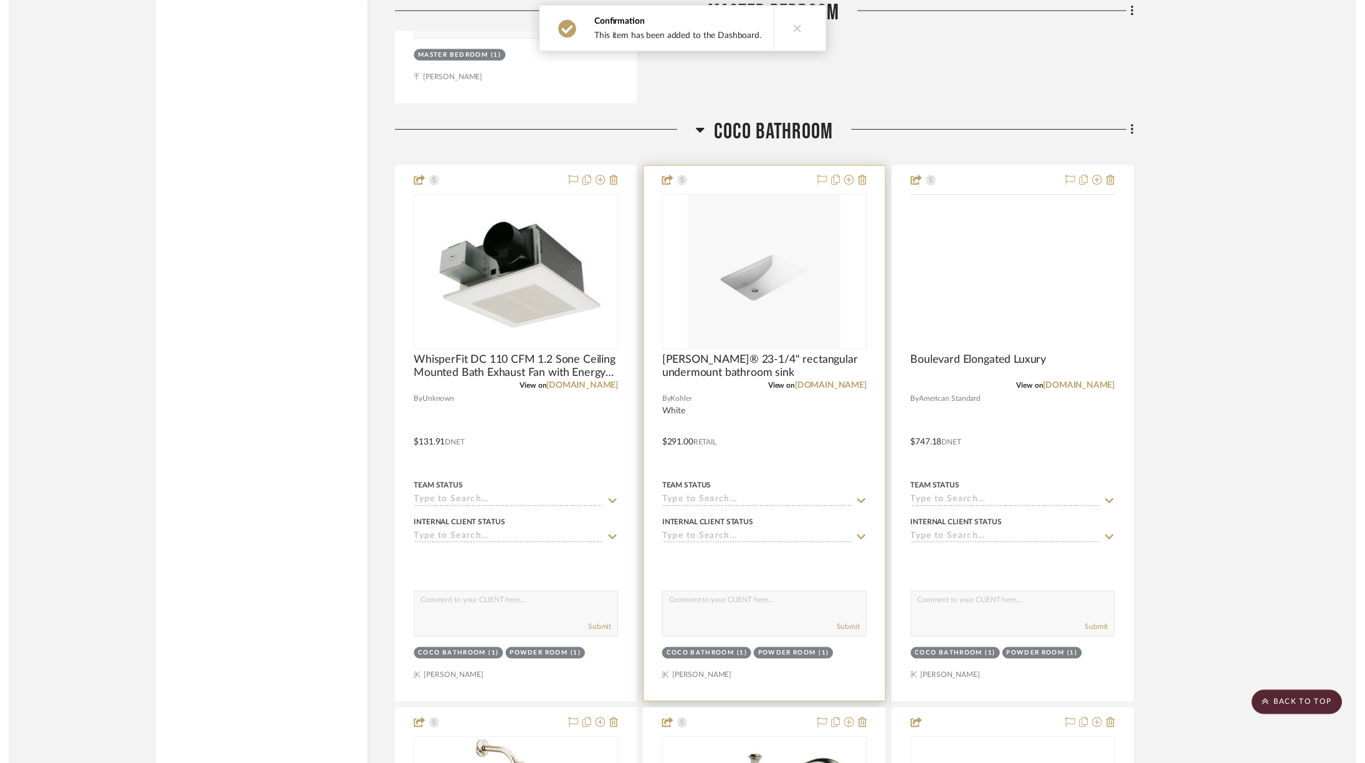
scroll to position [4235, 34]
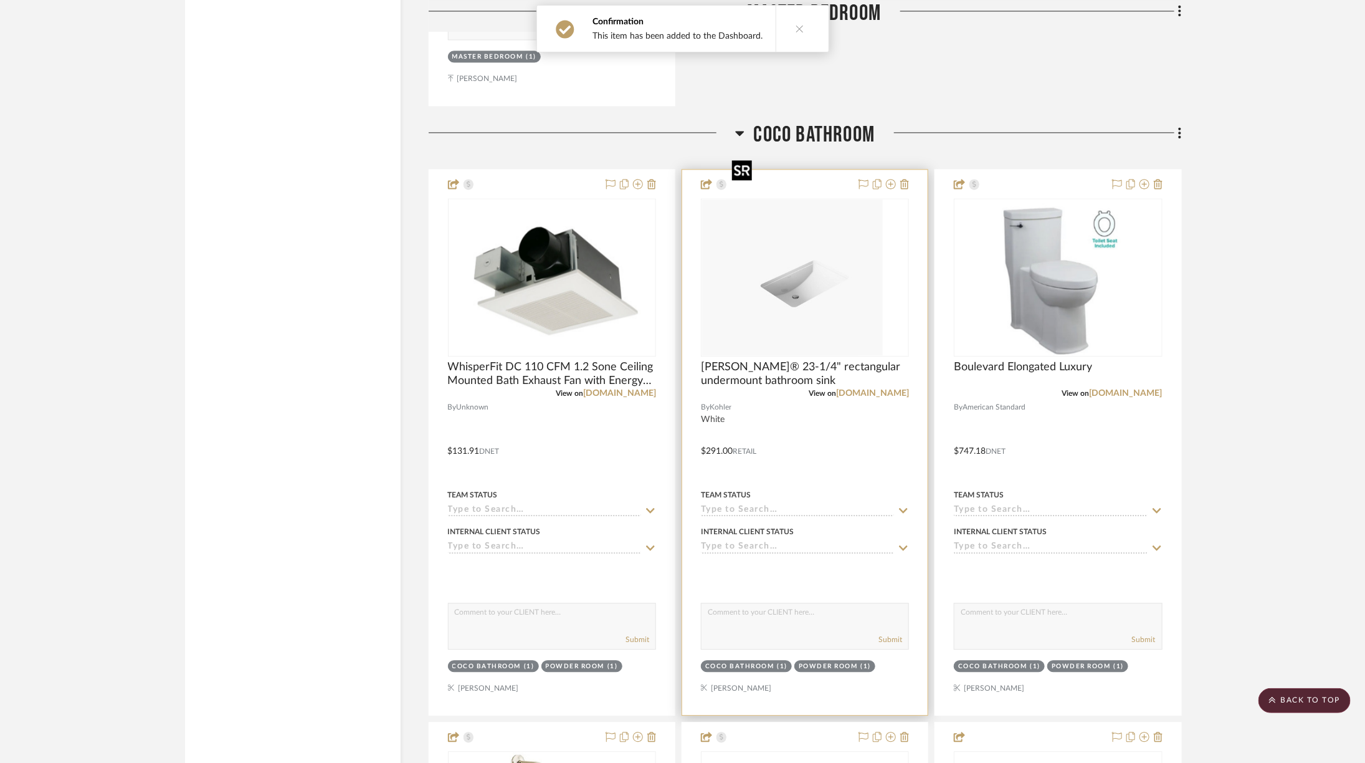
click at [809, 203] on div at bounding box center [805, 277] width 208 height 158
click at [809, 203] on img "0" at bounding box center [805, 277] width 156 height 156
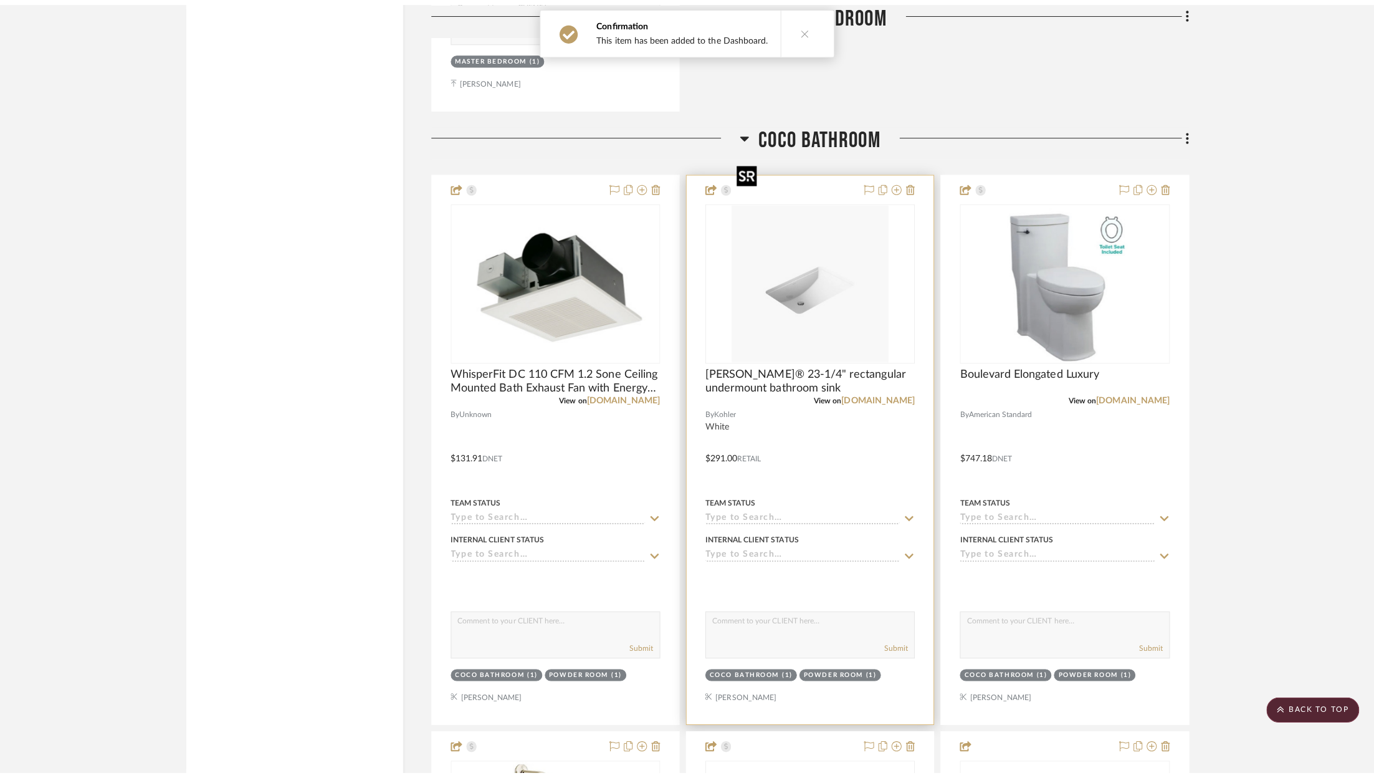
scroll to position [0, 0]
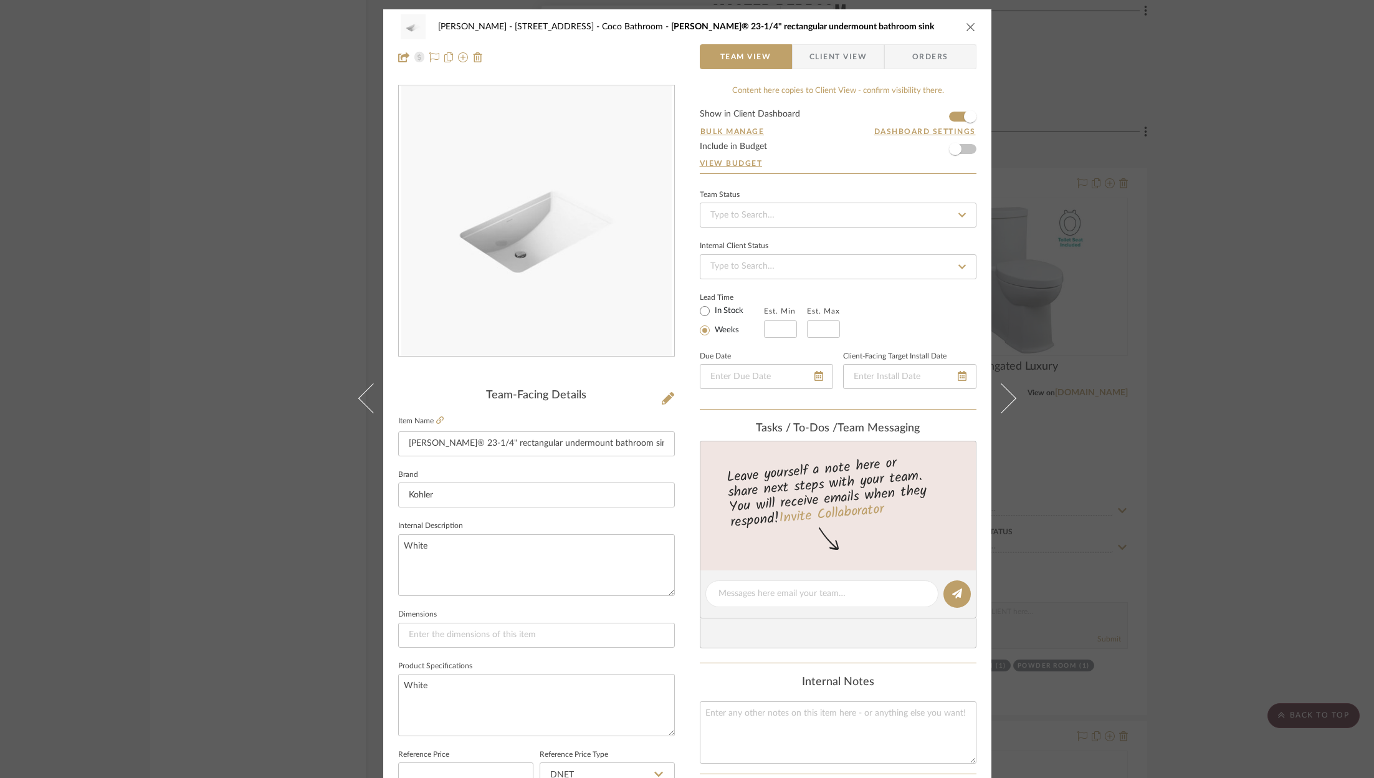
click at [1233, 203] on div "ZAFIRIDES - 2286 Yorkshire Road Coco Bathroom Ladena® 23-1/4" rectangular under…" at bounding box center [687, 389] width 1374 height 778
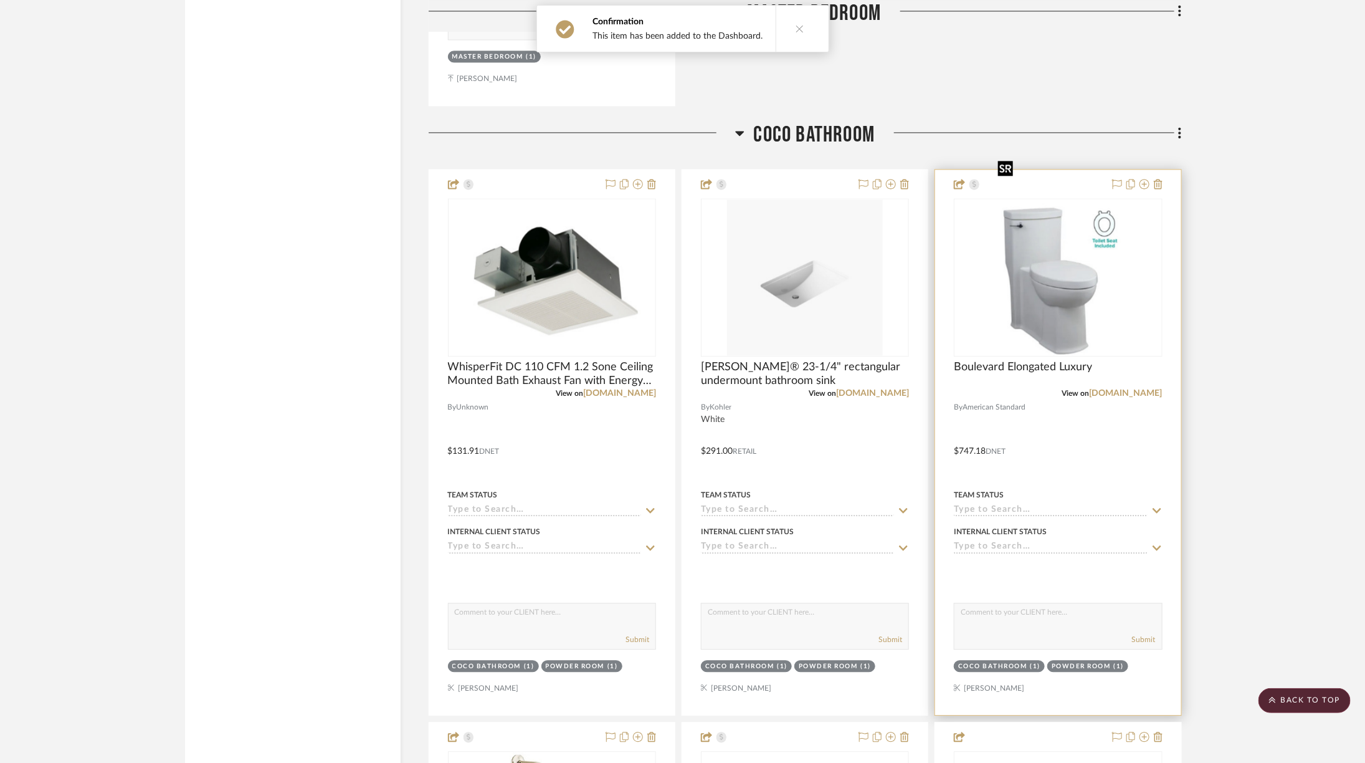
click at [1030, 240] on img "0" at bounding box center [1058, 277] width 130 height 156
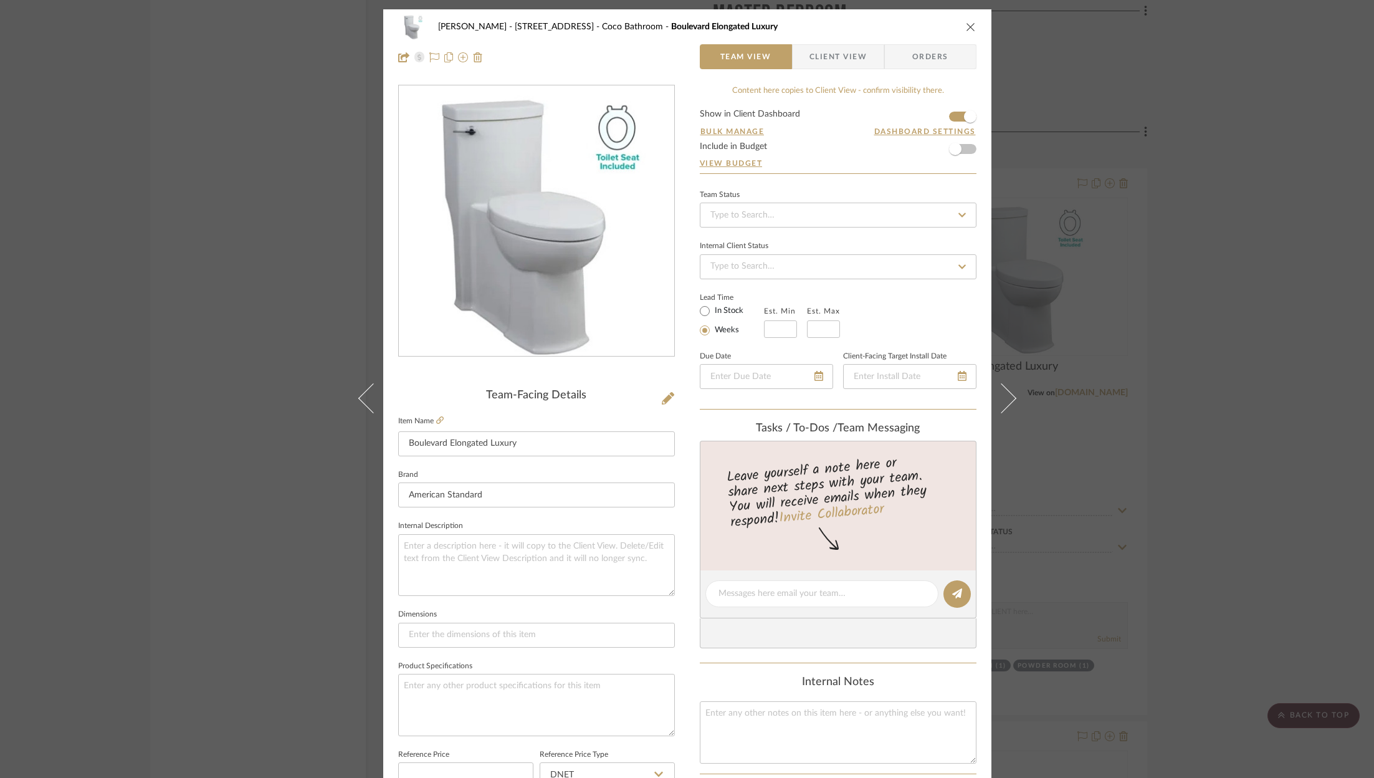
click at [1193, 292] on div "ZAFIRIDES - 2286 Yorkshire Road Coco Bathroom Boulevard Elongated Luxury Team V…" at bounding box center [687, 389] width 1374 height 778
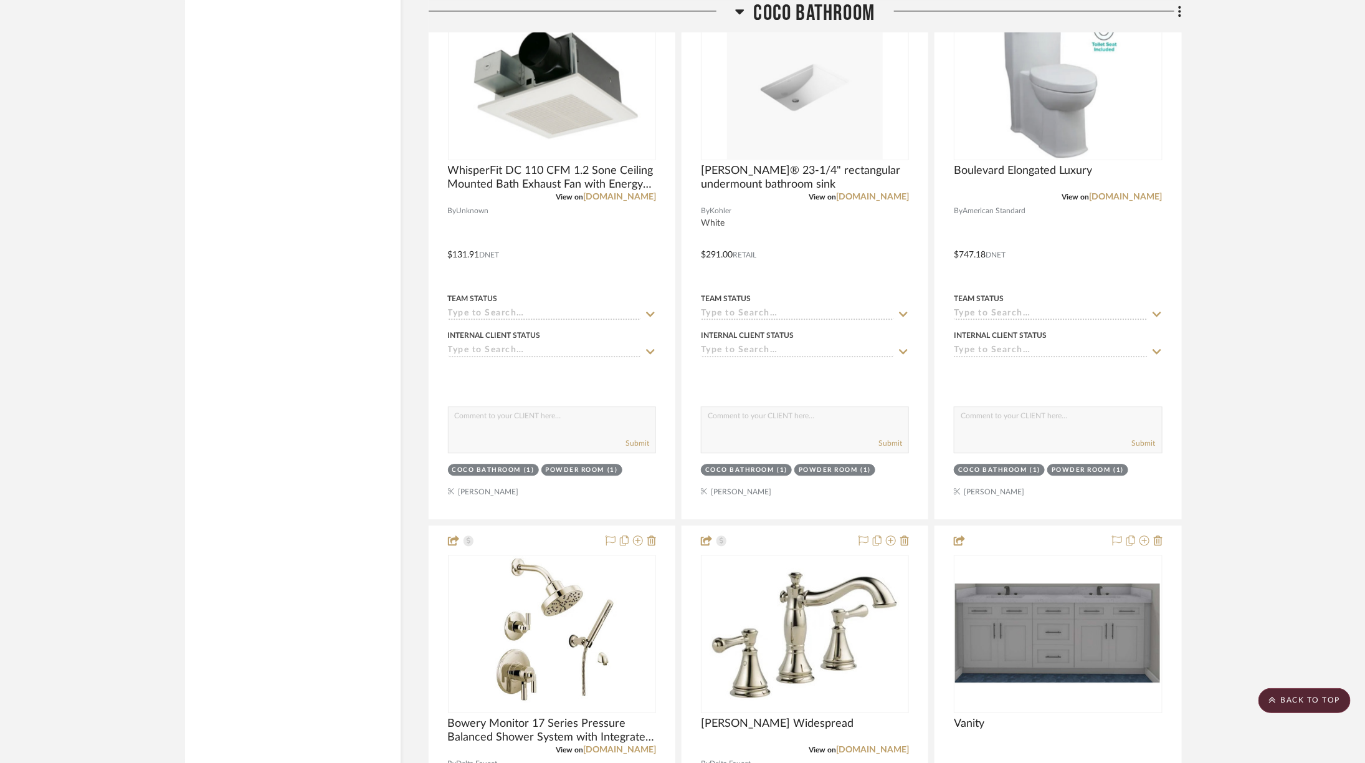
scroll to position [4436, 34]
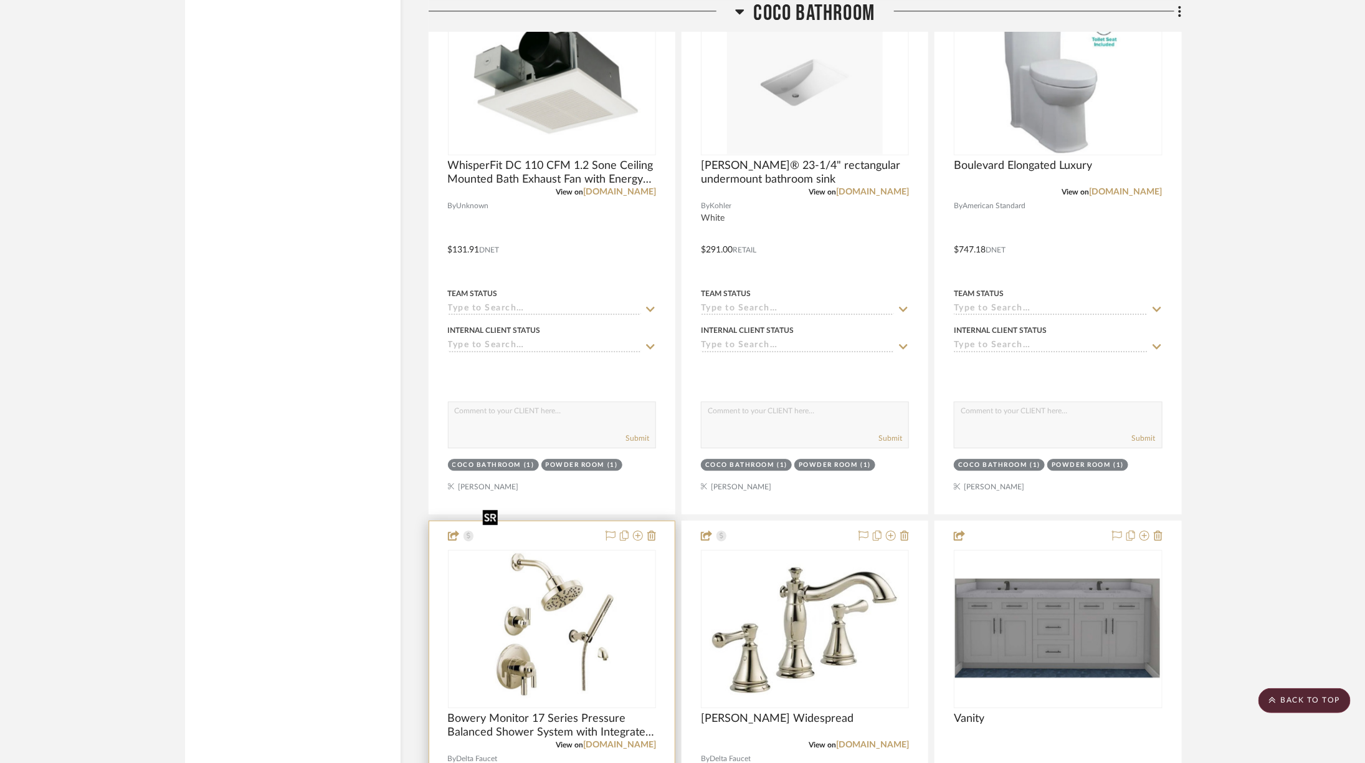
click at [505, 583] on img "0" at bounding box center [552, 629] width 148 height 156
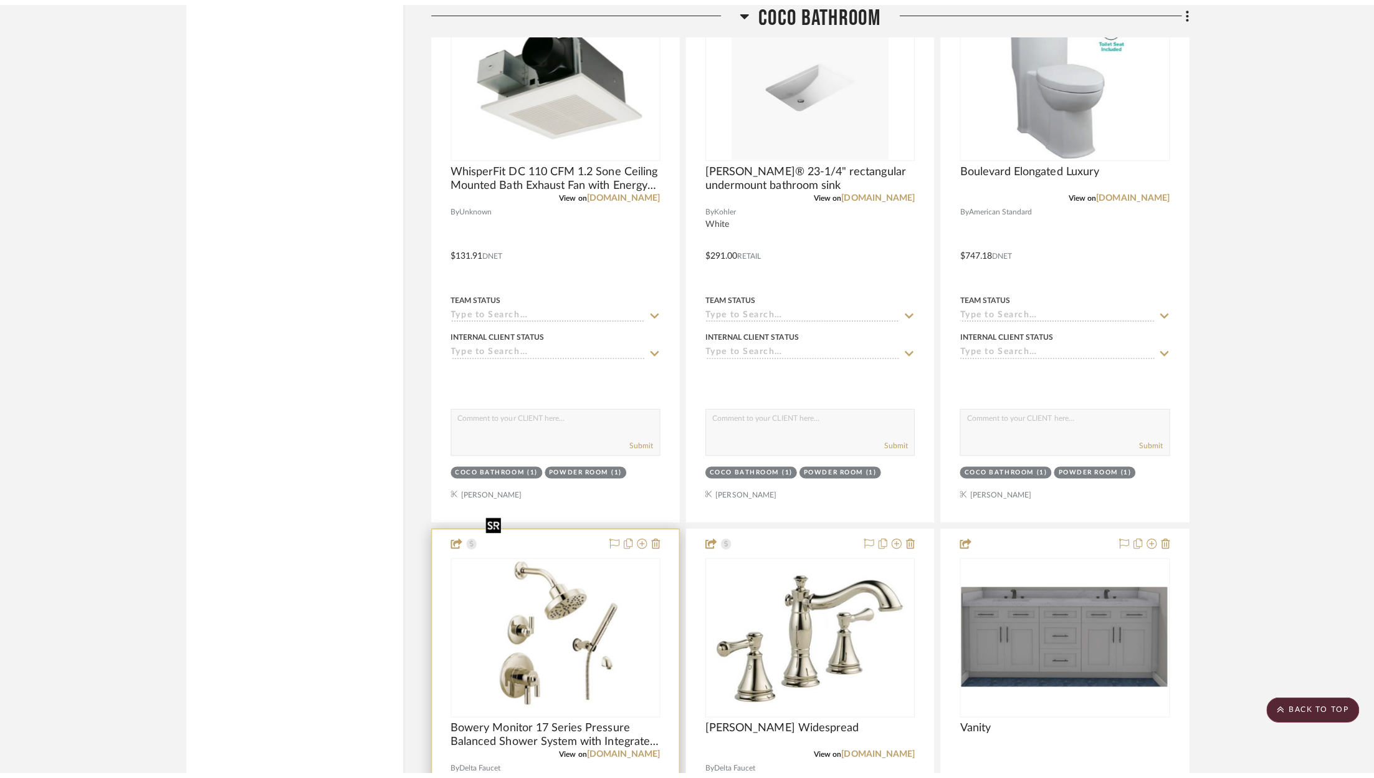
scroll to position [0, 0]
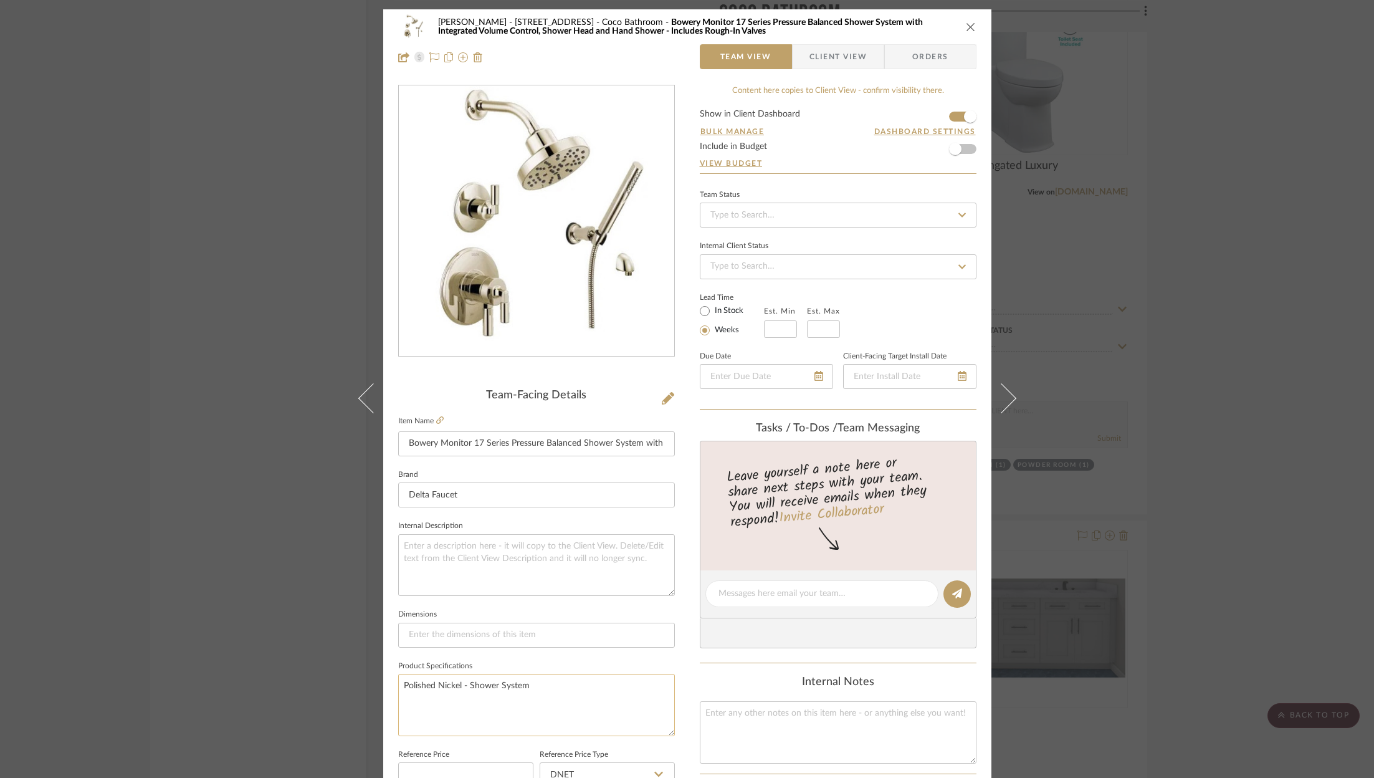
click at [550, 702] on textarea "Polished Nickel - Shower System" at bounding box center [536, 705] width 277 height 62
type textarea "Polished Nickel - Shower System"
click at [436, 419] on icon at bounding box center [439, 419] width 7 height 7
click at [966, 28] on icon "close" at bounding box center [971, 27] width 10 height 10
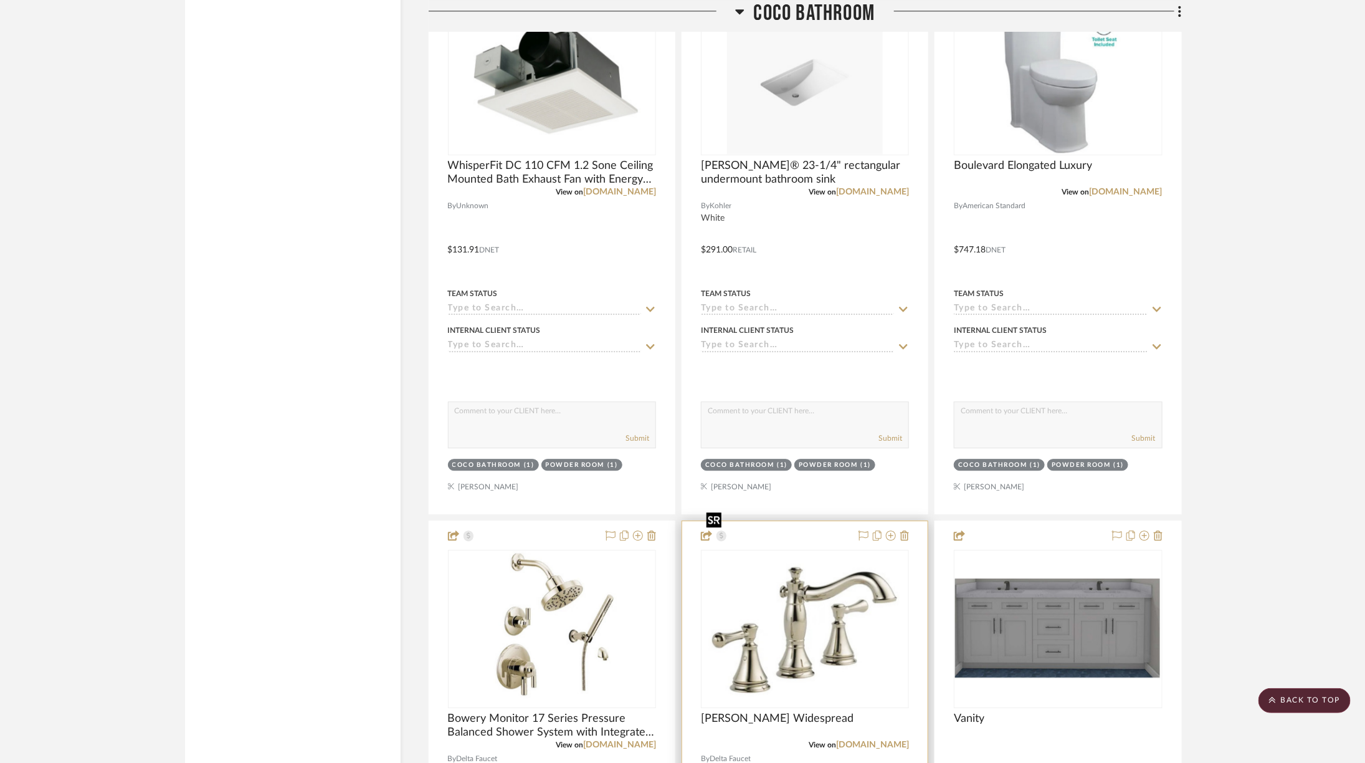
click at [0, 0] on img at bounding box center [0, 0] width 0 height 0
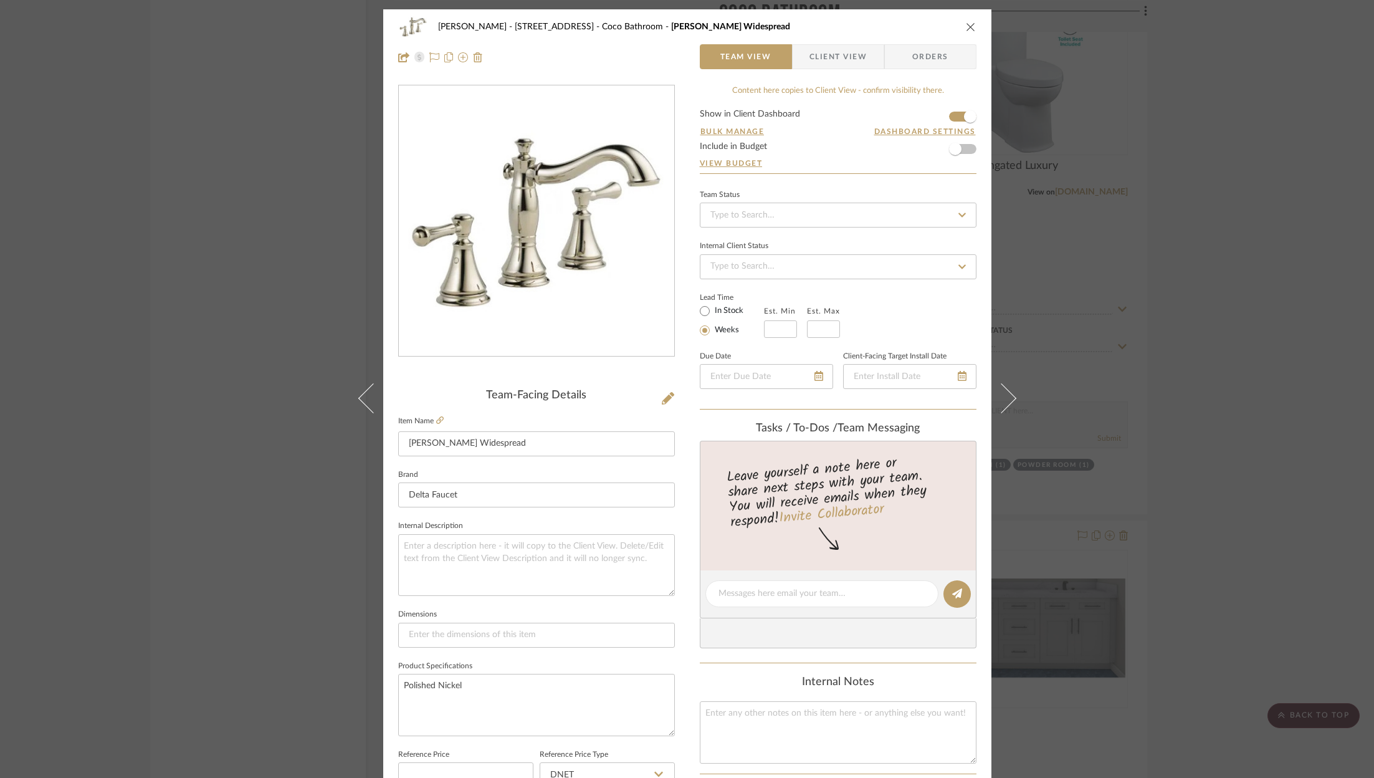
click at [967, 22] on icon "close" at bounding box center [971, 27] width 10 height 10
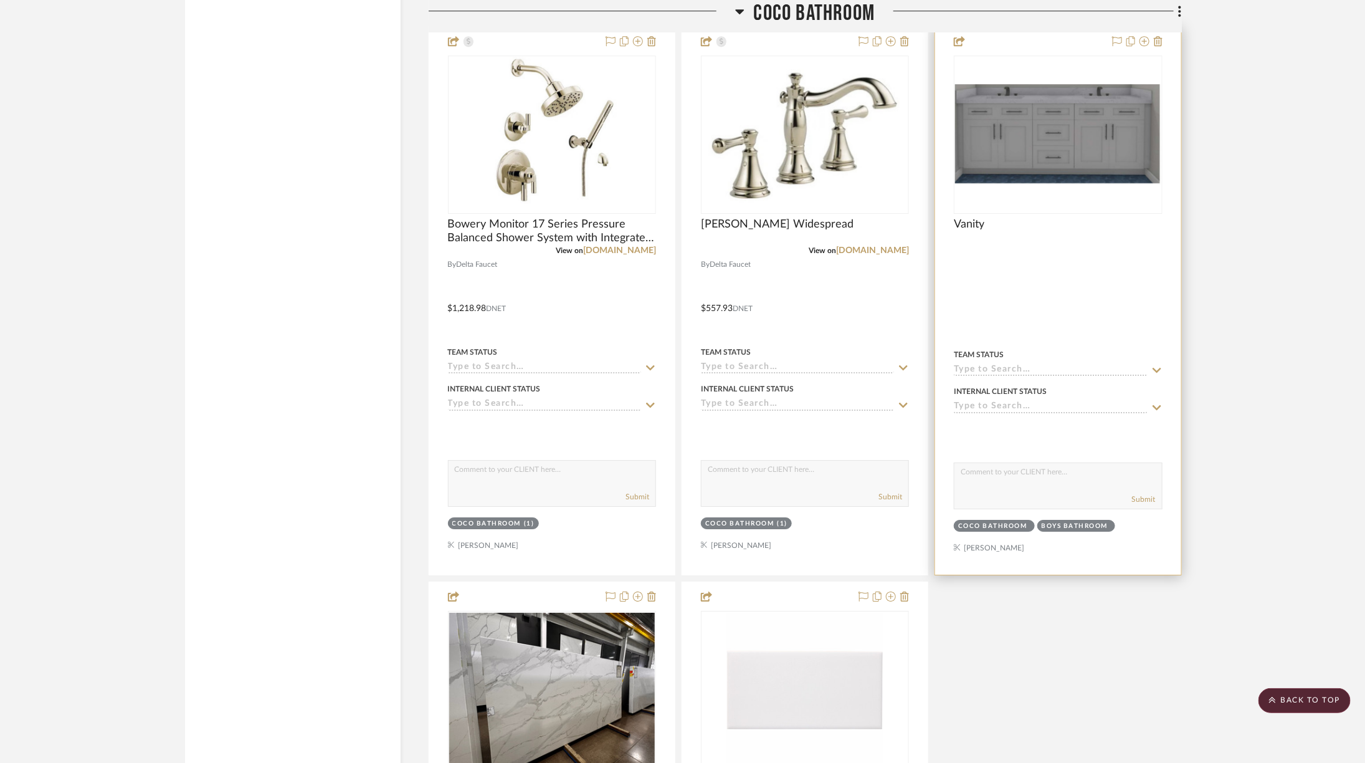
scroll to position [5066, 34]
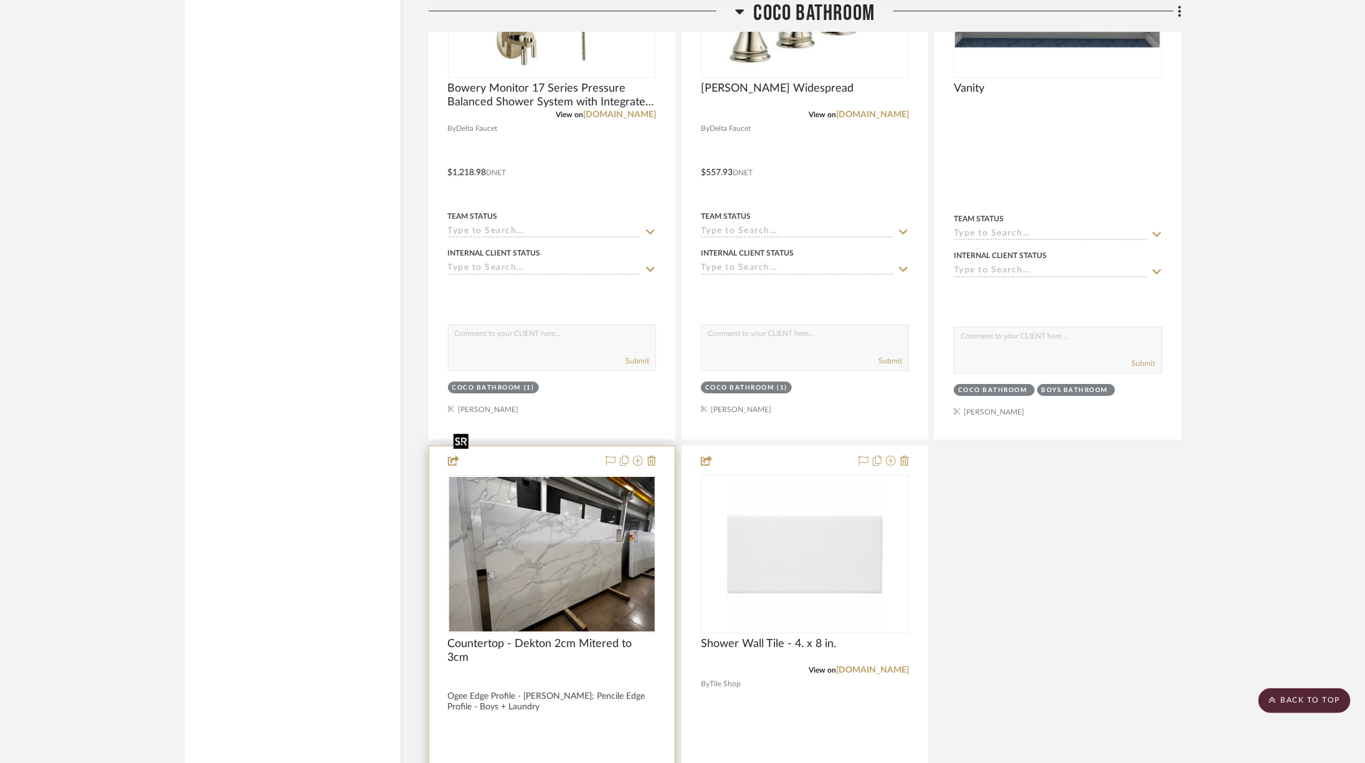
click at [0, 0] on img at bounding box center [0, 0] width 0 height 0
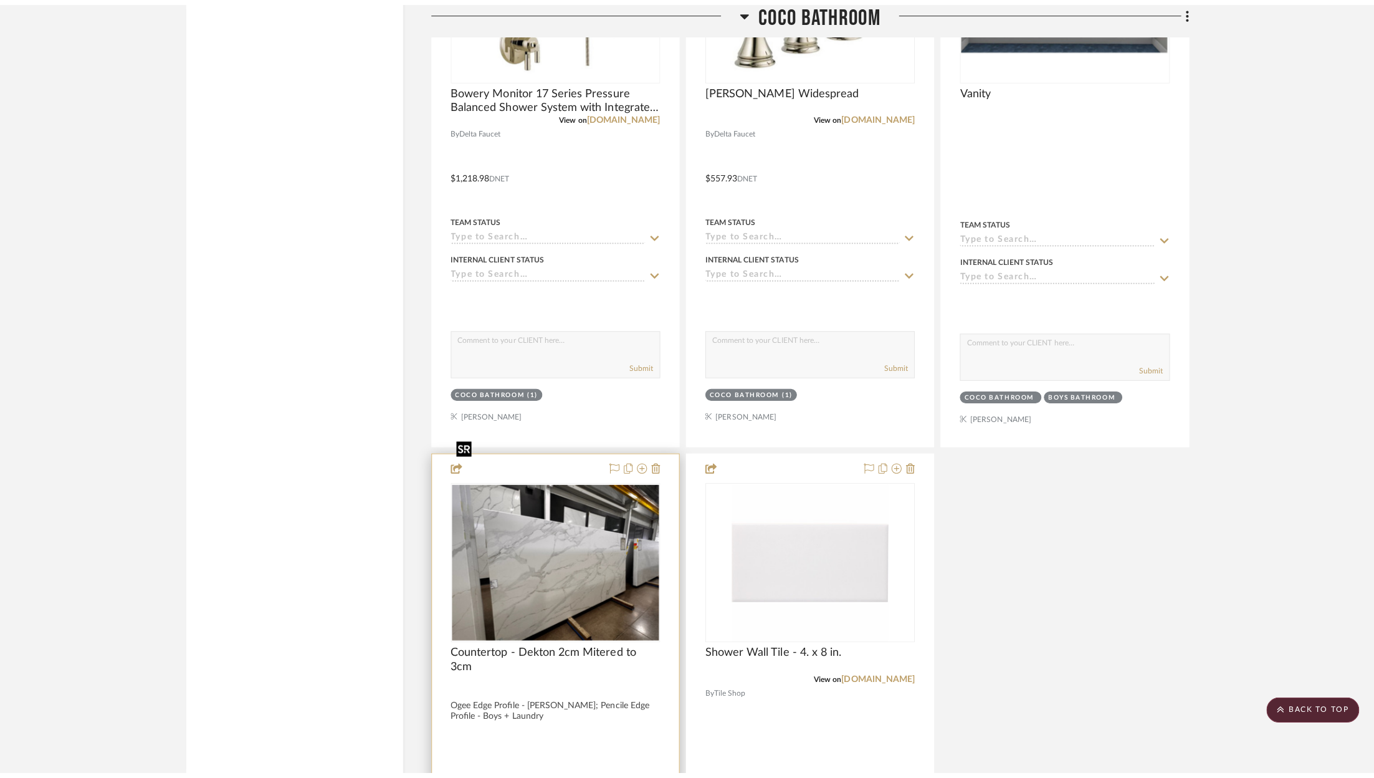
scroll to position [0, 0]
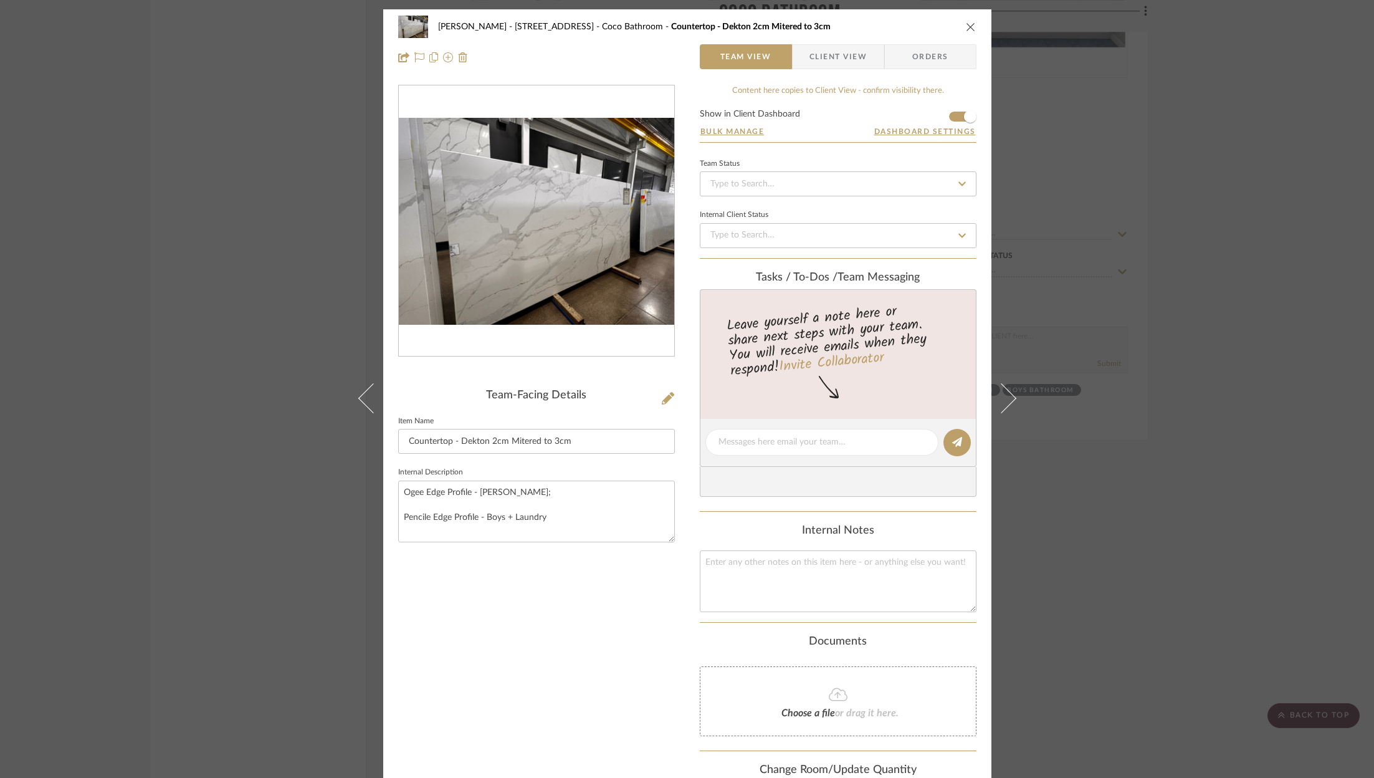
click at [966, 25] on icon "close" at bounding box center [971, 27] width 10 height 10
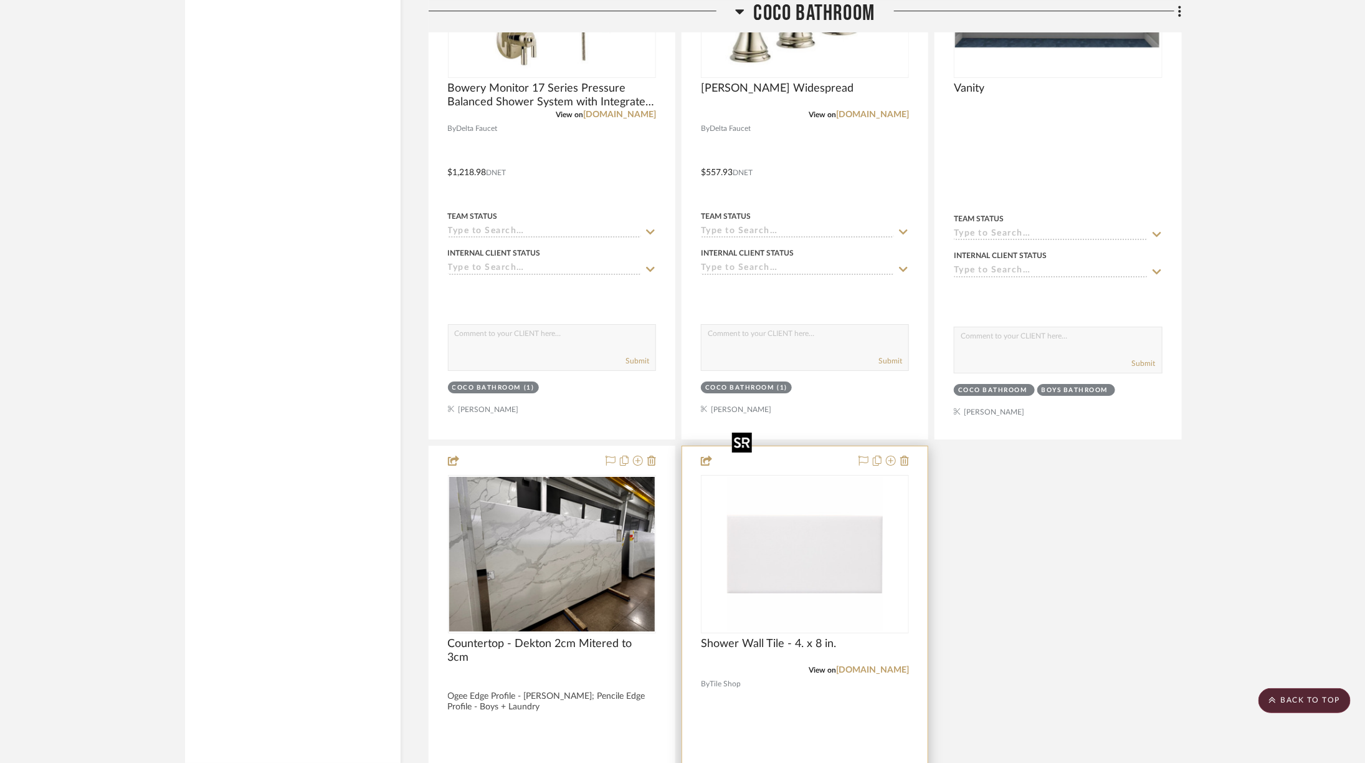
click at [780, 494] on img "0" at bounding box center [805, 554] width 156 height 156
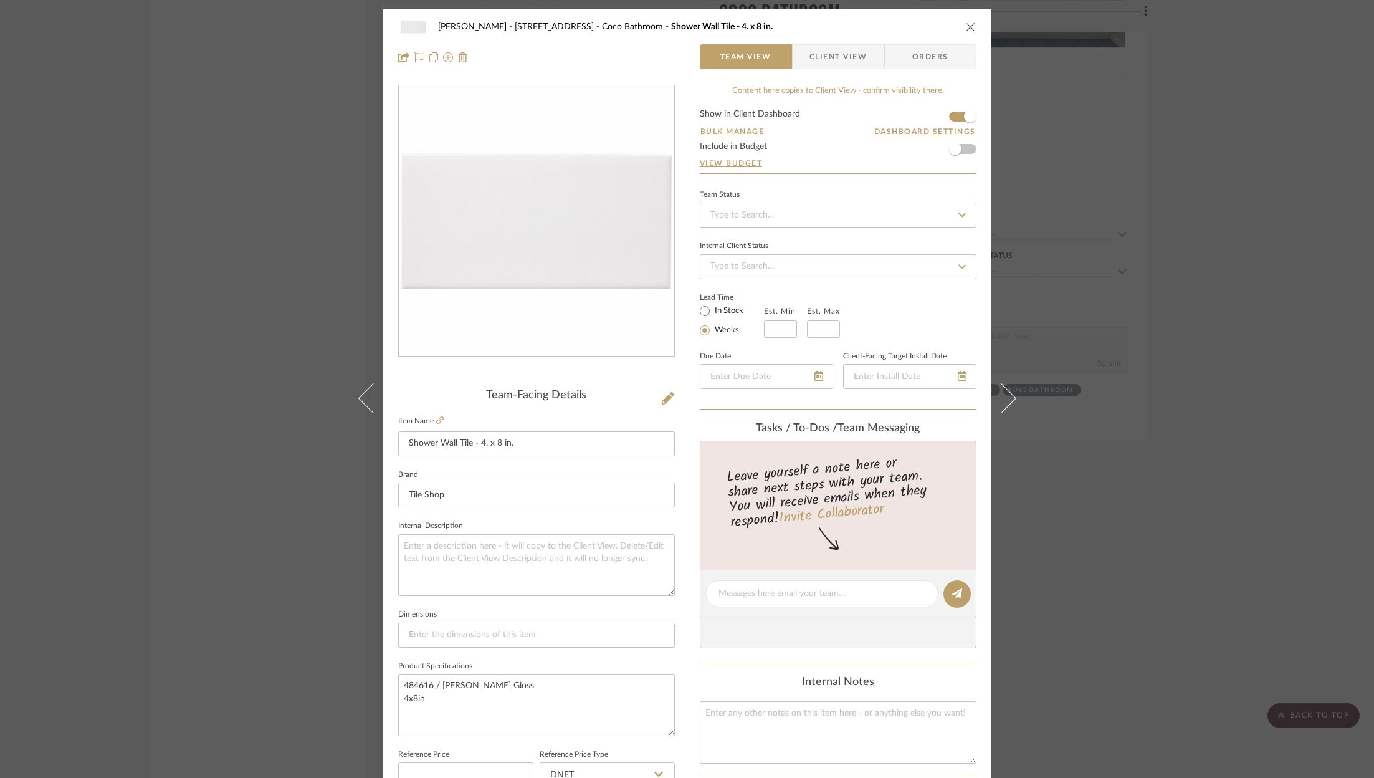
click at [967, 22] on icon "close" at bounding box center [971, 27] width 10 height 10
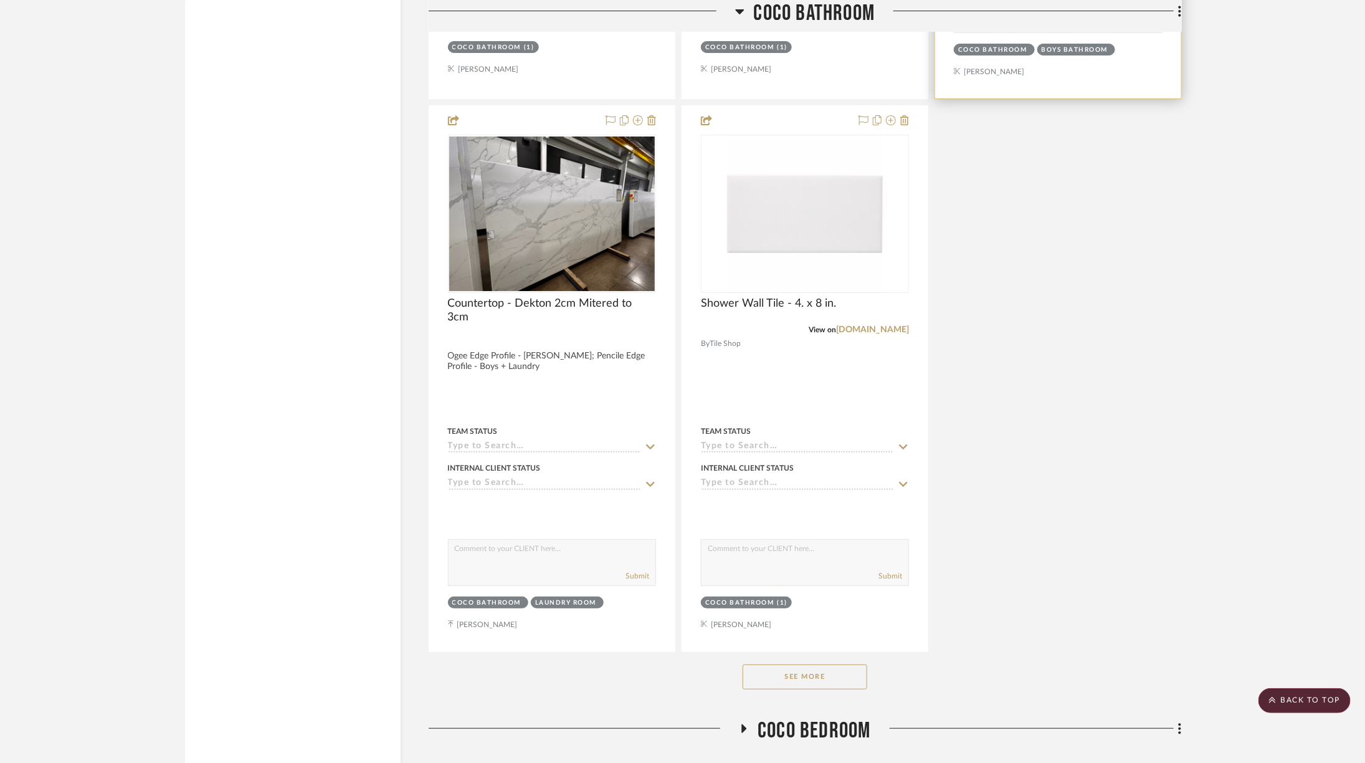
scroll to position [5407, 34]
click at [790, 664] on button "See More" at bounding box center [805, 676] width 125 height 25
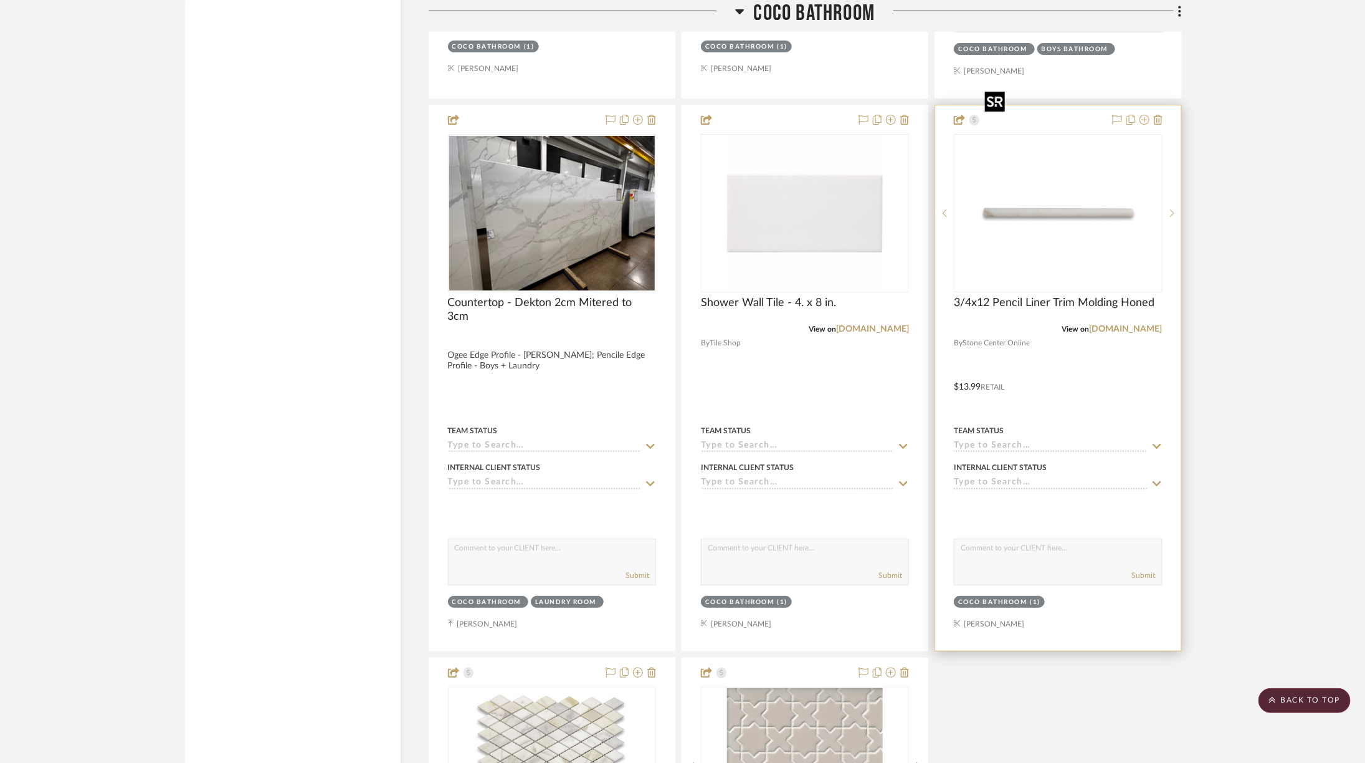
click at [0, 0] on img at bounding box center [0, 0] width 0 height 0
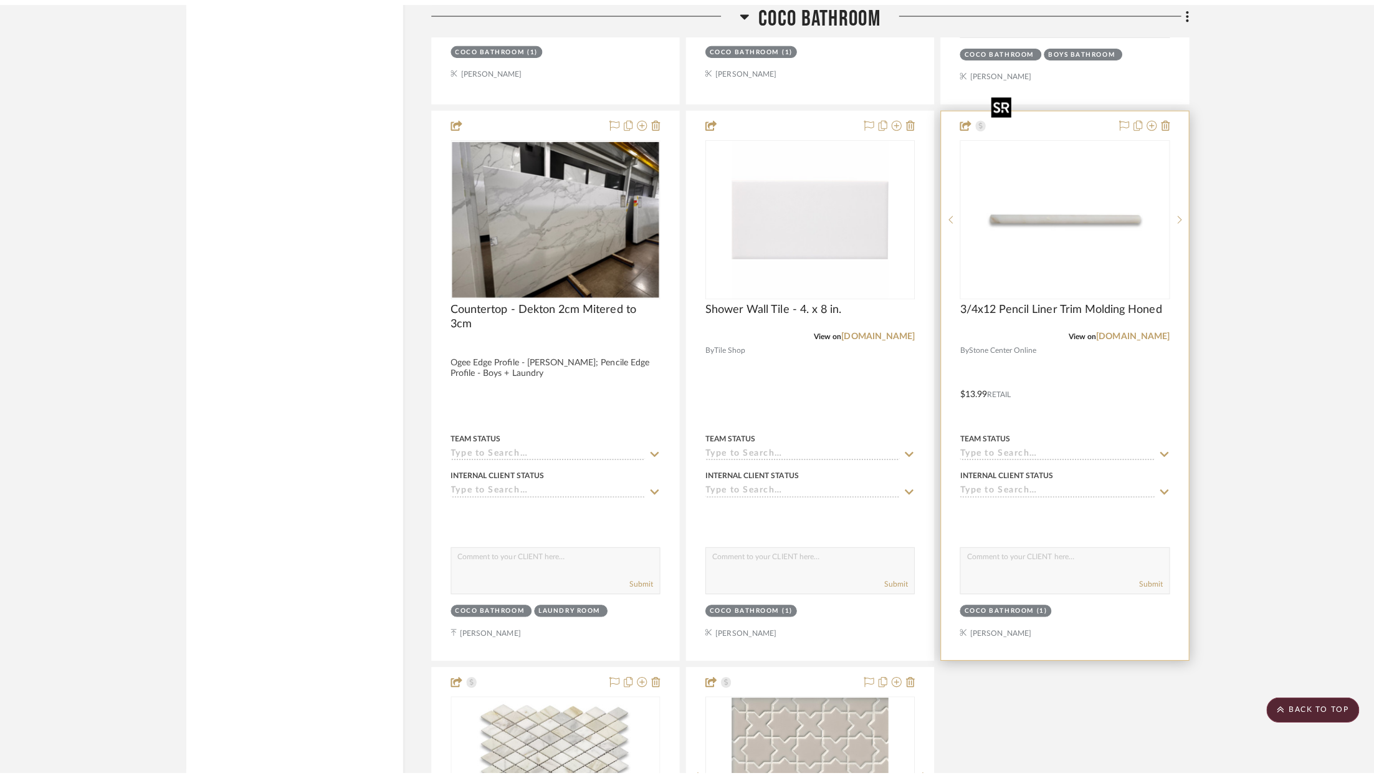
scroll to position [0, 0]
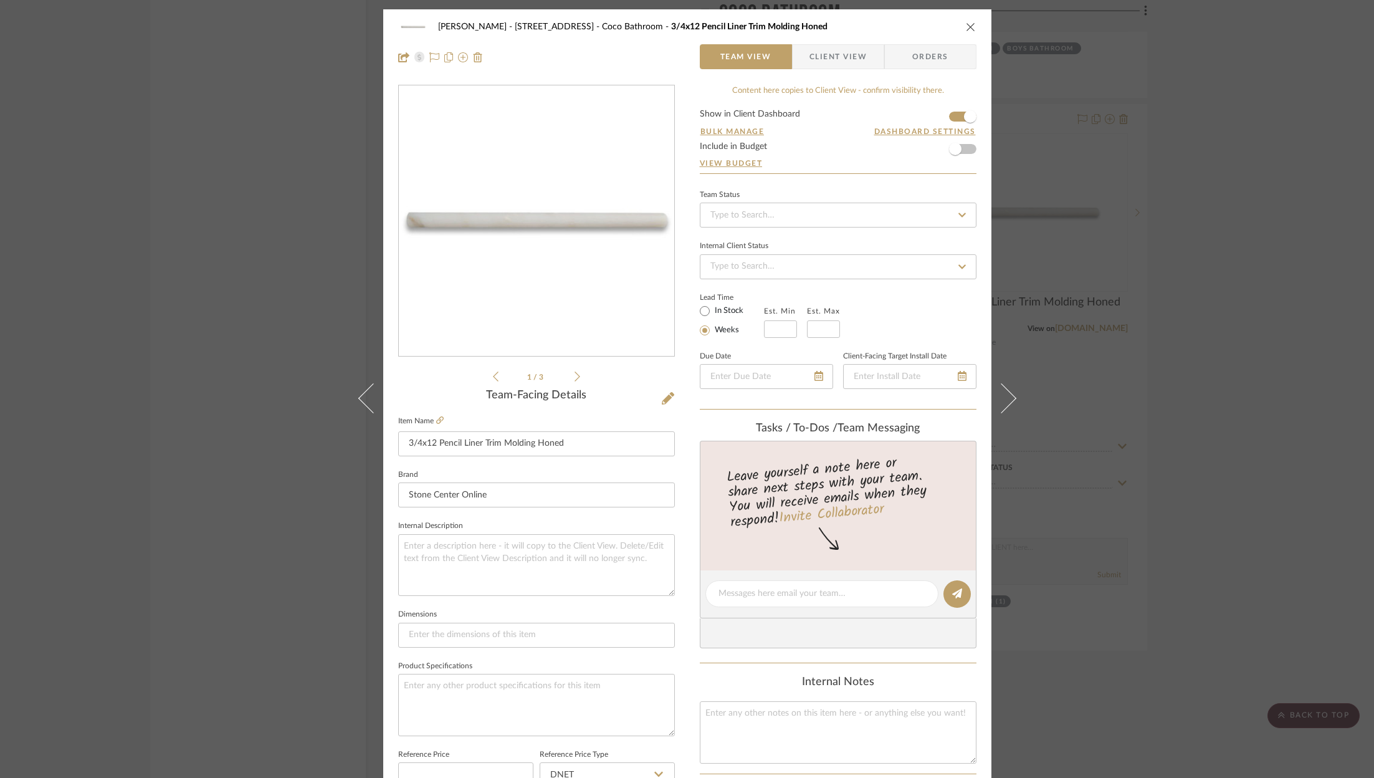
click at [1144, 126] on div "ZAFIRIDES - 2286 Yorkshire Road Coco Bathroom 3/4x12 Pencil Liner Trim Molding …" at bounding box center [687, 389] width 1374 height 778
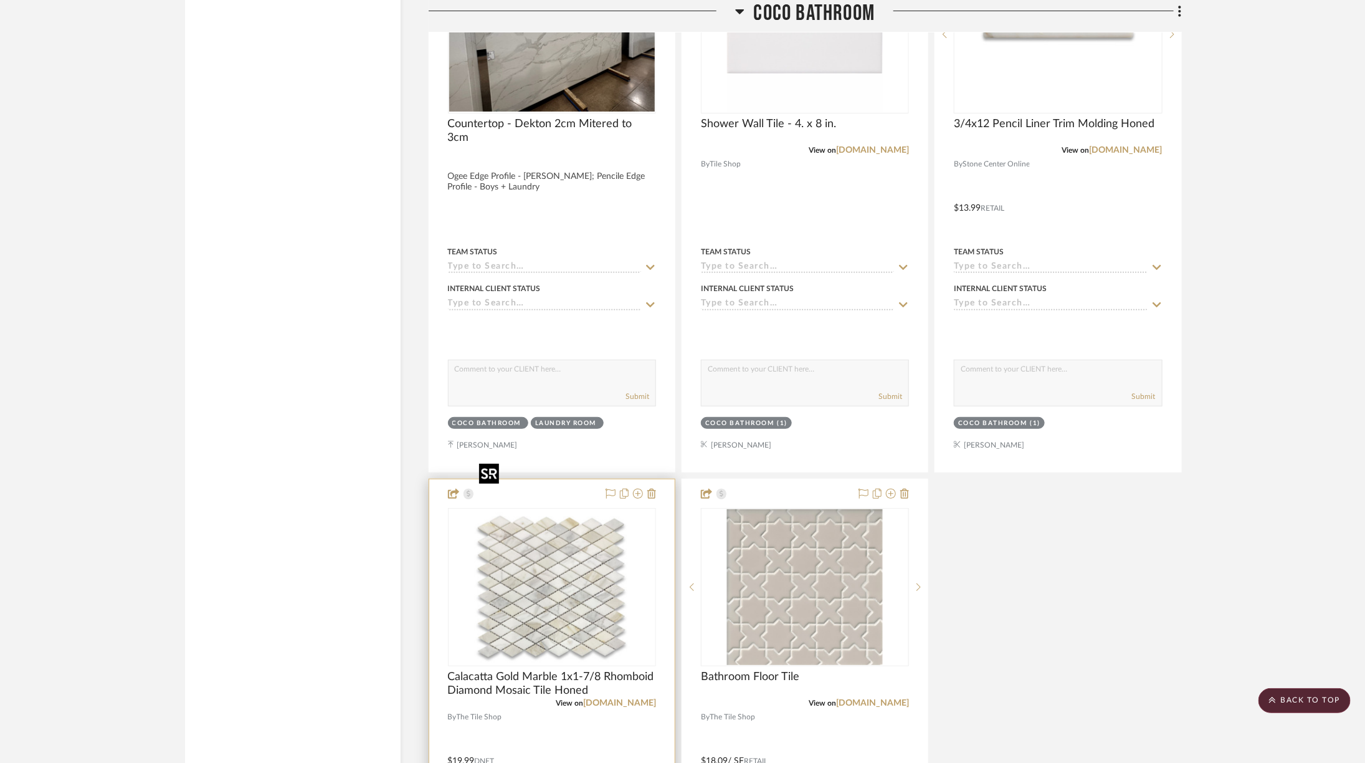
click at [0, 0] on img at bounding box center [0, 0] width 0 height 0
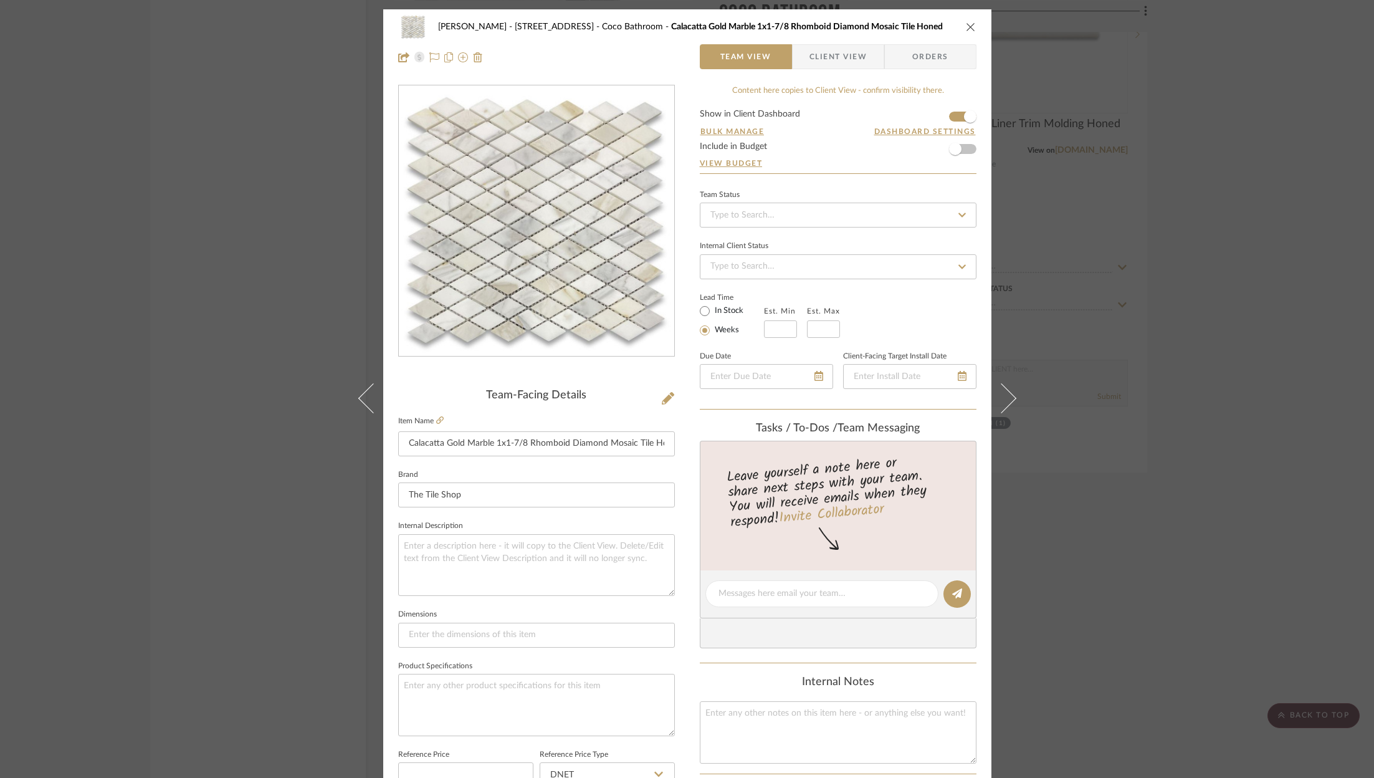
click at [1195, 490] on div "ZAFIRIDES - 2286 Yorkshire Road Coco Bathroom Calacatta Gold Marble 1x1-7/8 Rho…" at bounding box center [687, 389] width 1374 height 778
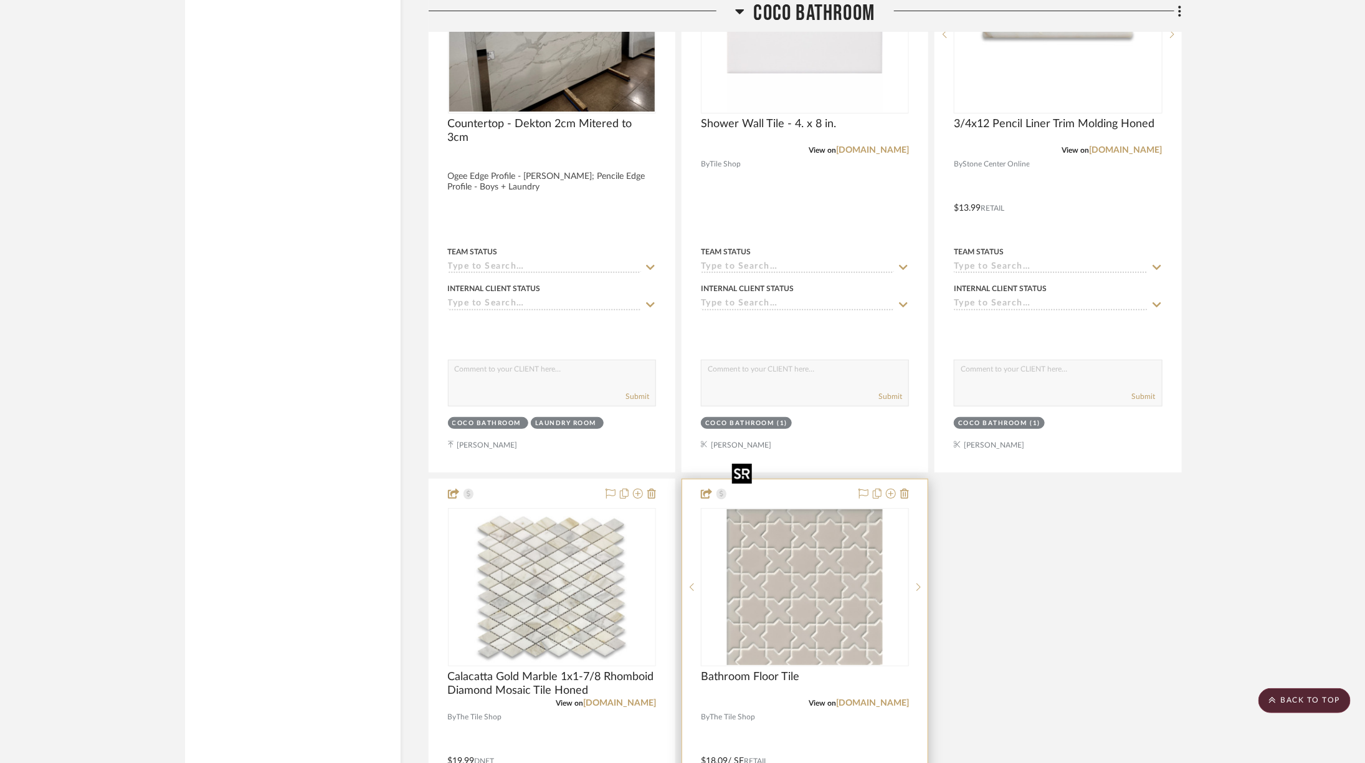
click at [813, 516] on img "0" at bounding box center [805, 587] width 156 height 156
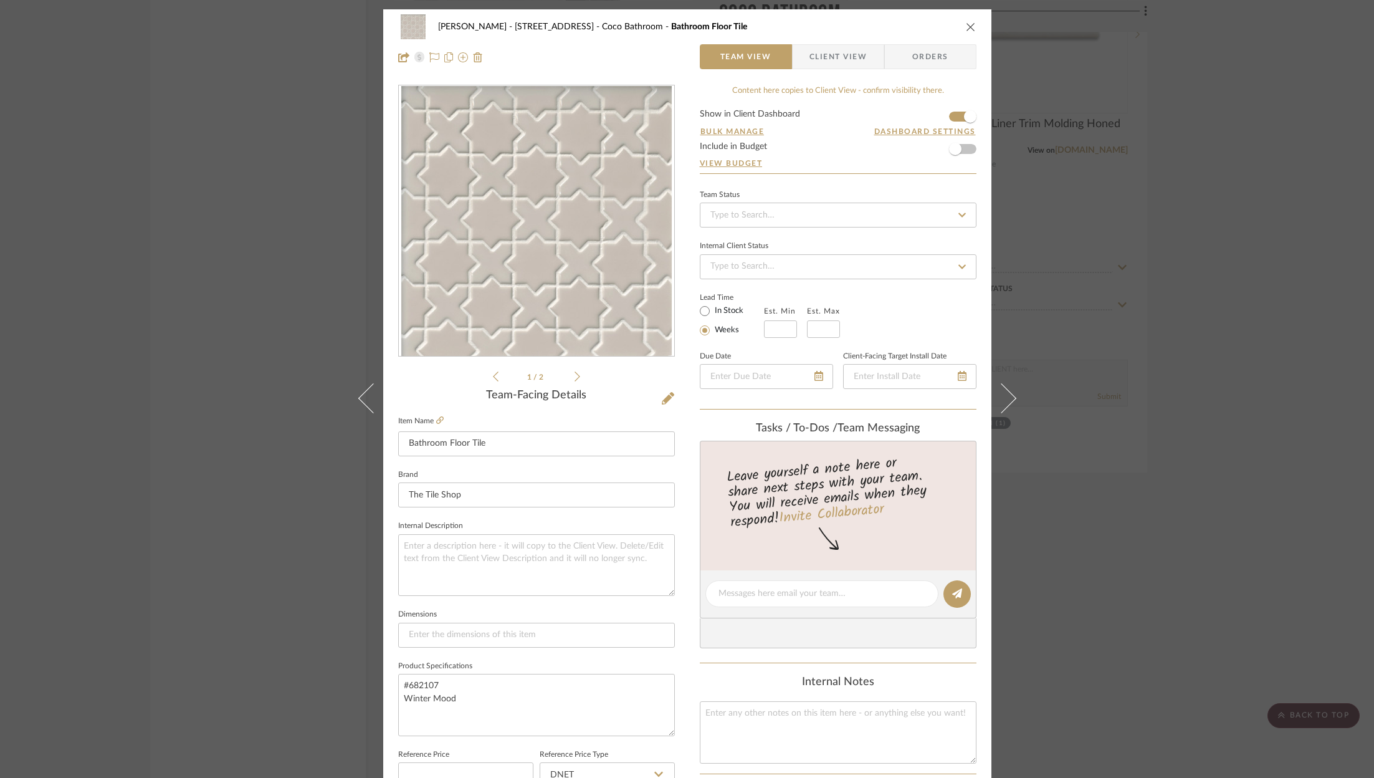
click at [1239, 409] on div "ZAFIRIDES - 2286 Yorkshire Road Coco Bathroom Bathroom Floor Tile Team View Cli…" at bounding box center [687, 389] width 1374 height 778
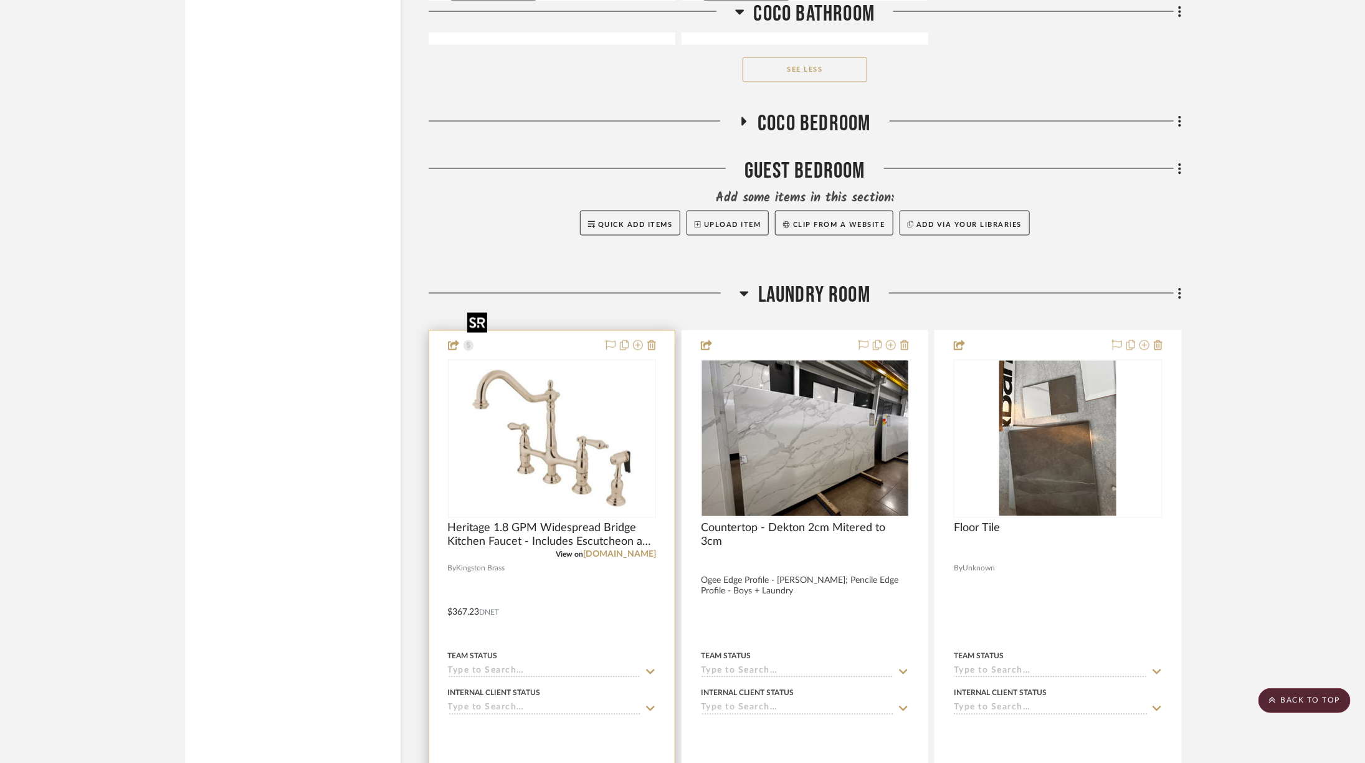
click at [0, 0] on img at bounding box center [0, 0] width 0 height 0
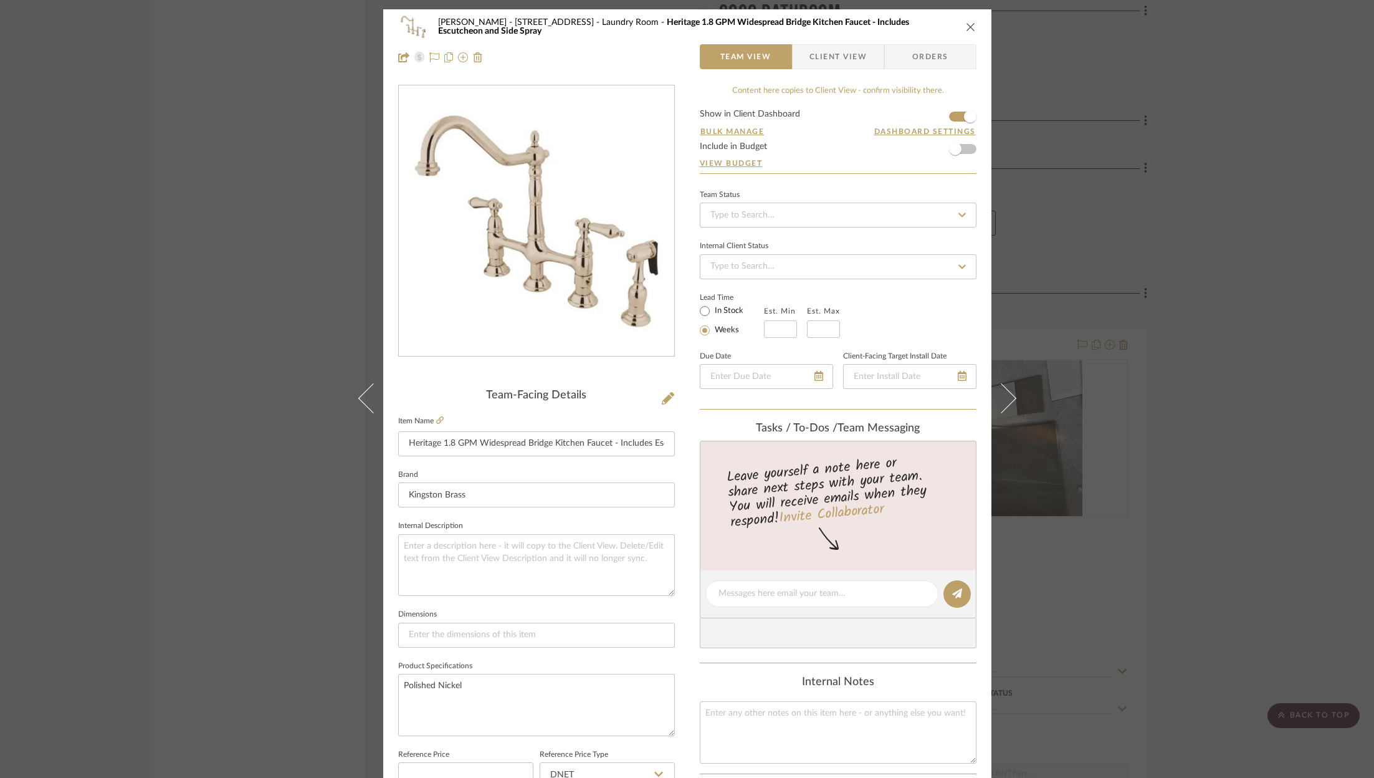
click at [969, 25] on icon "close" at bounding box center [971, 27] width 10 height 10
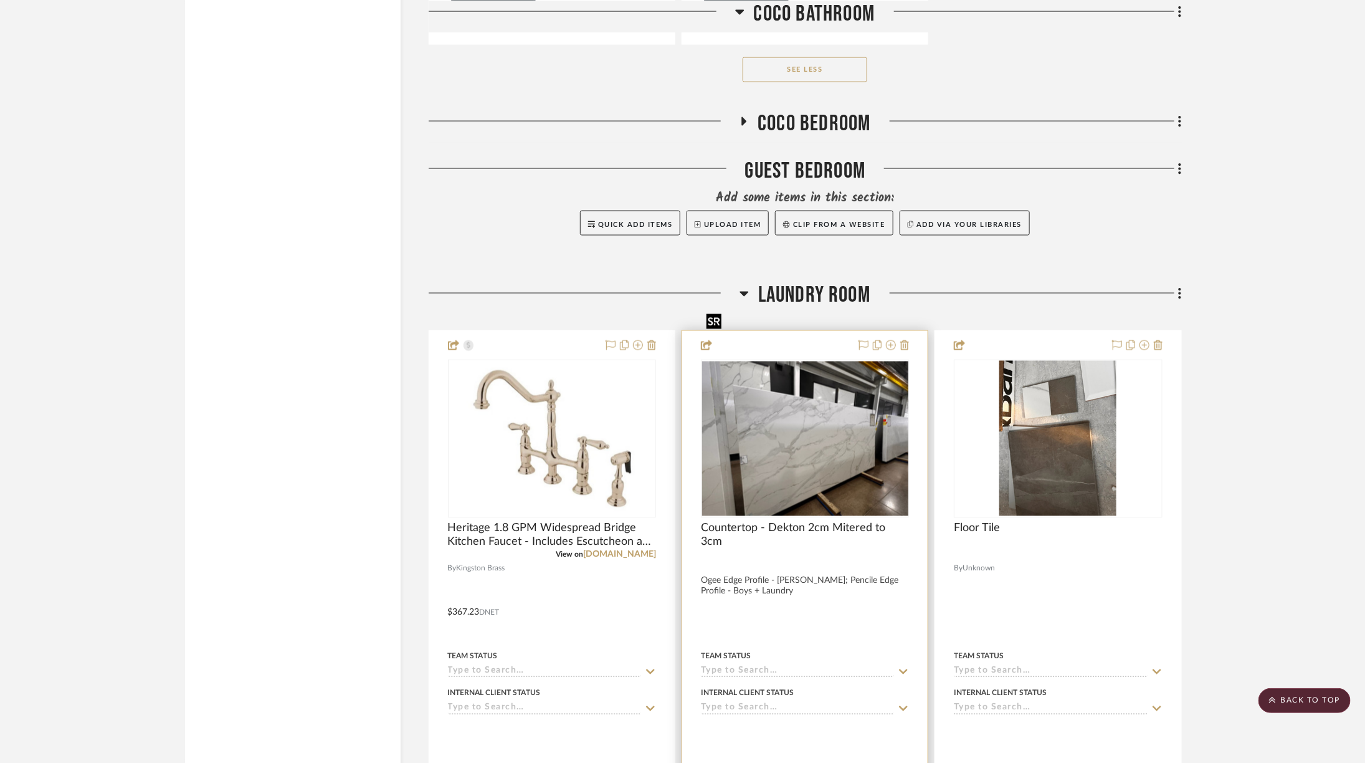
click at [790, 386] on img "0" at bounding box center [805, 438] width 206 height 155
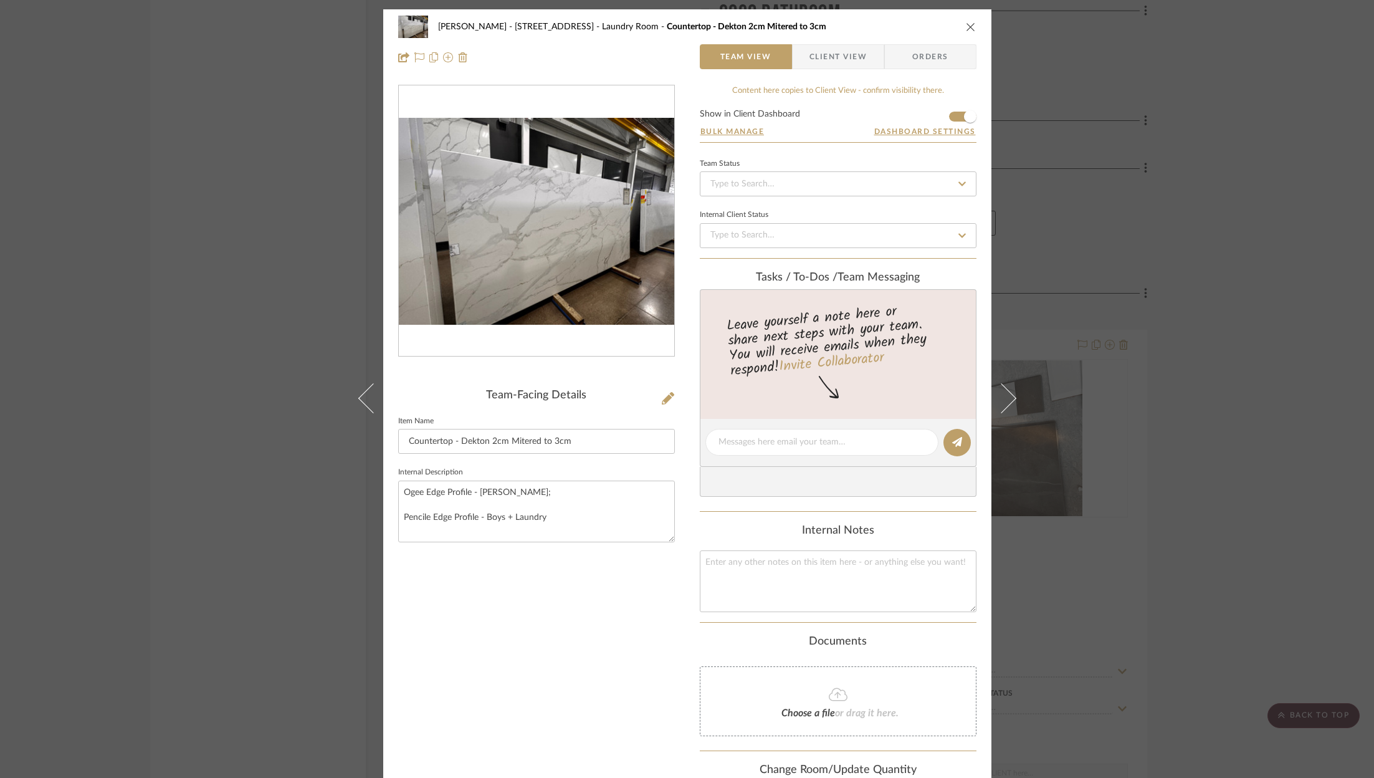
click at [1259, 280] on div "ZAFIRIDES - 2286 Yorkshire Road Laundry Room Countertop - Dekton 2cm Mitered to…" at bounding box center [687, 389] width 1374 height 778
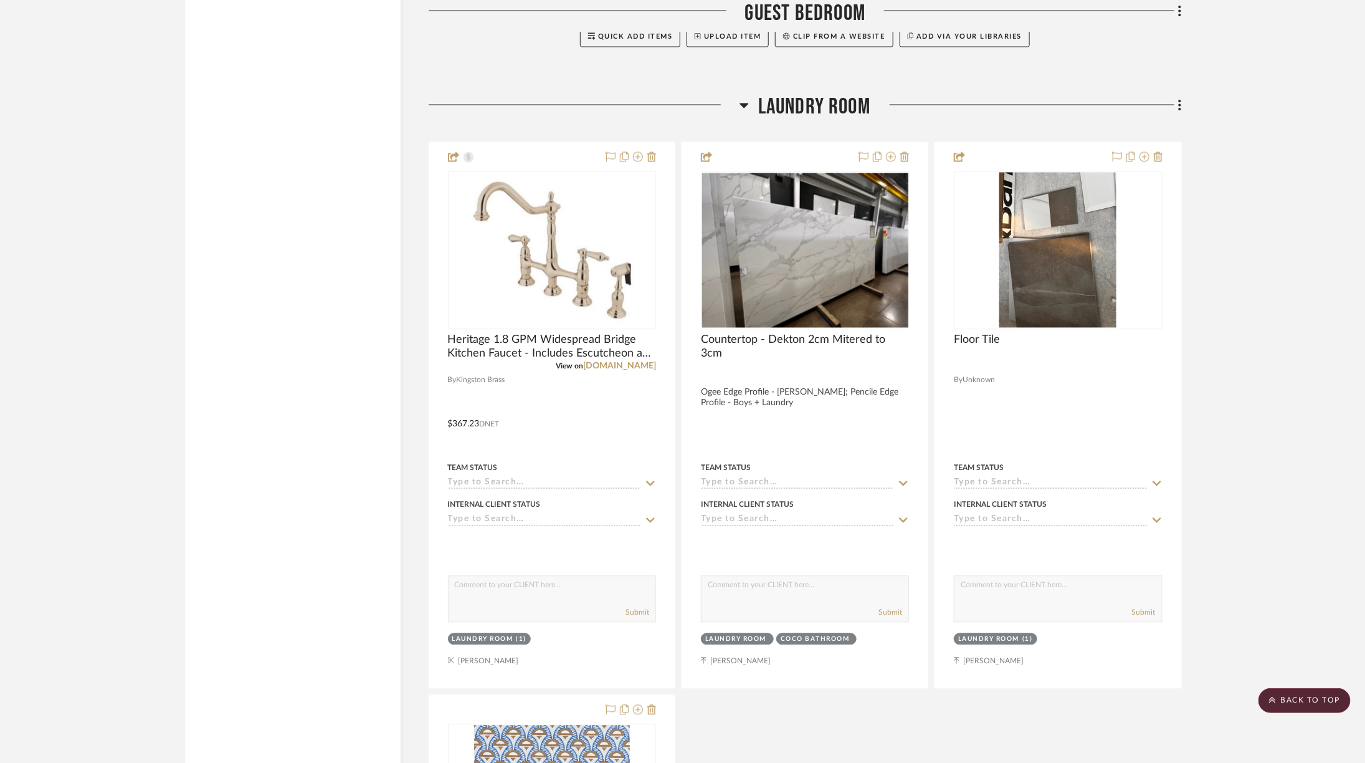
scroll to position [6758, 34]
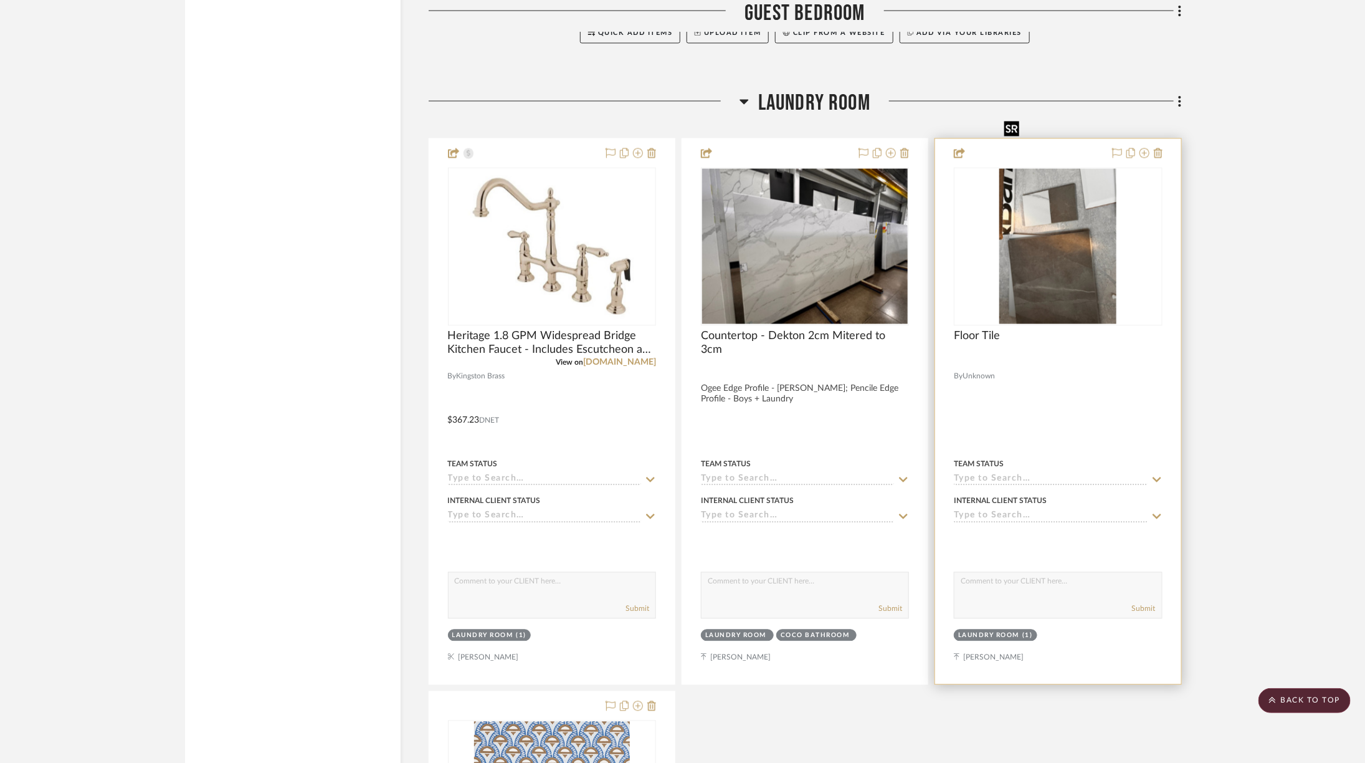
click at [1059, 205] on img "0" at bounding box center [1058, 247] width 117 height 156
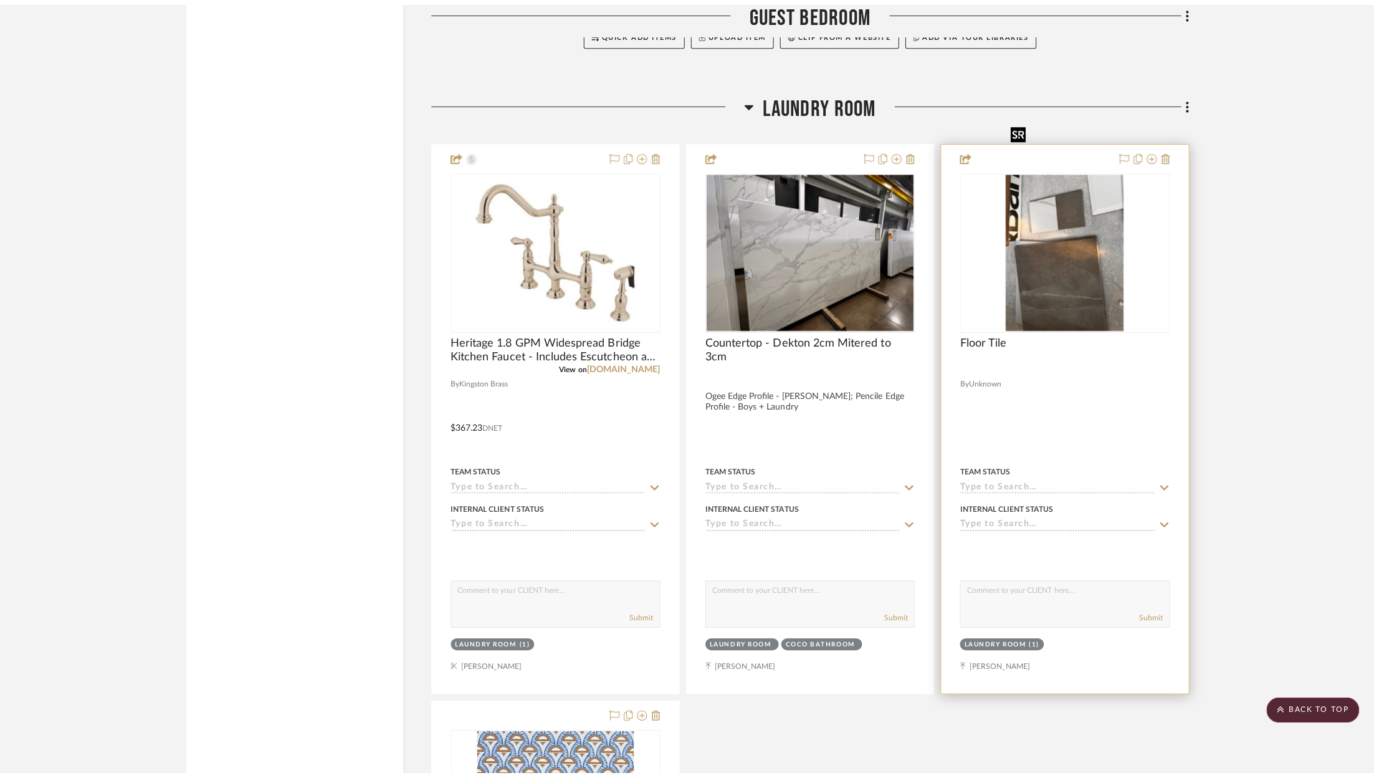
scroll to position [0, 0]
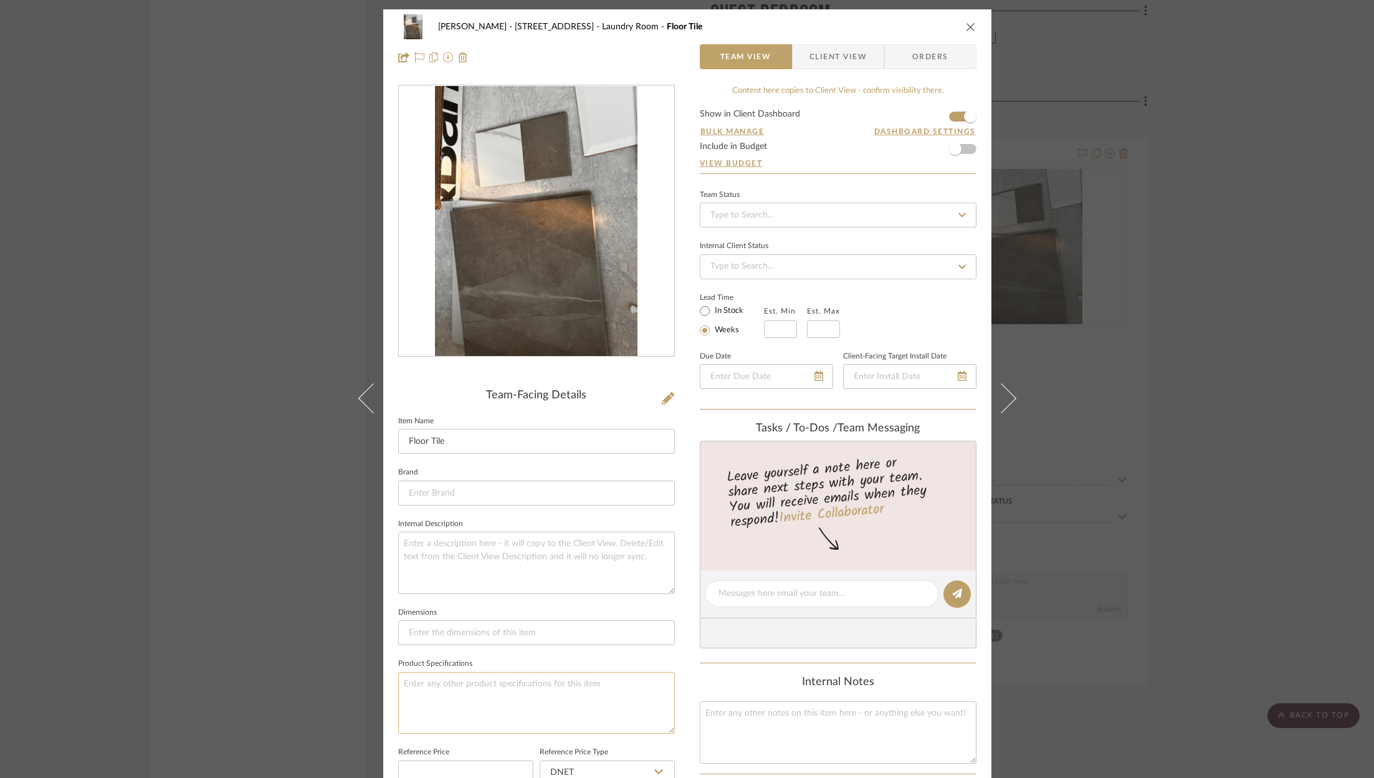
click at [485, 722] on textarea at bounding box center [536, 703] width 277 height 62
type textarea "Porcelain"
click at [476, 694] on textarea "Porcelain" at bounding box center [536, 703] width 277 height 62
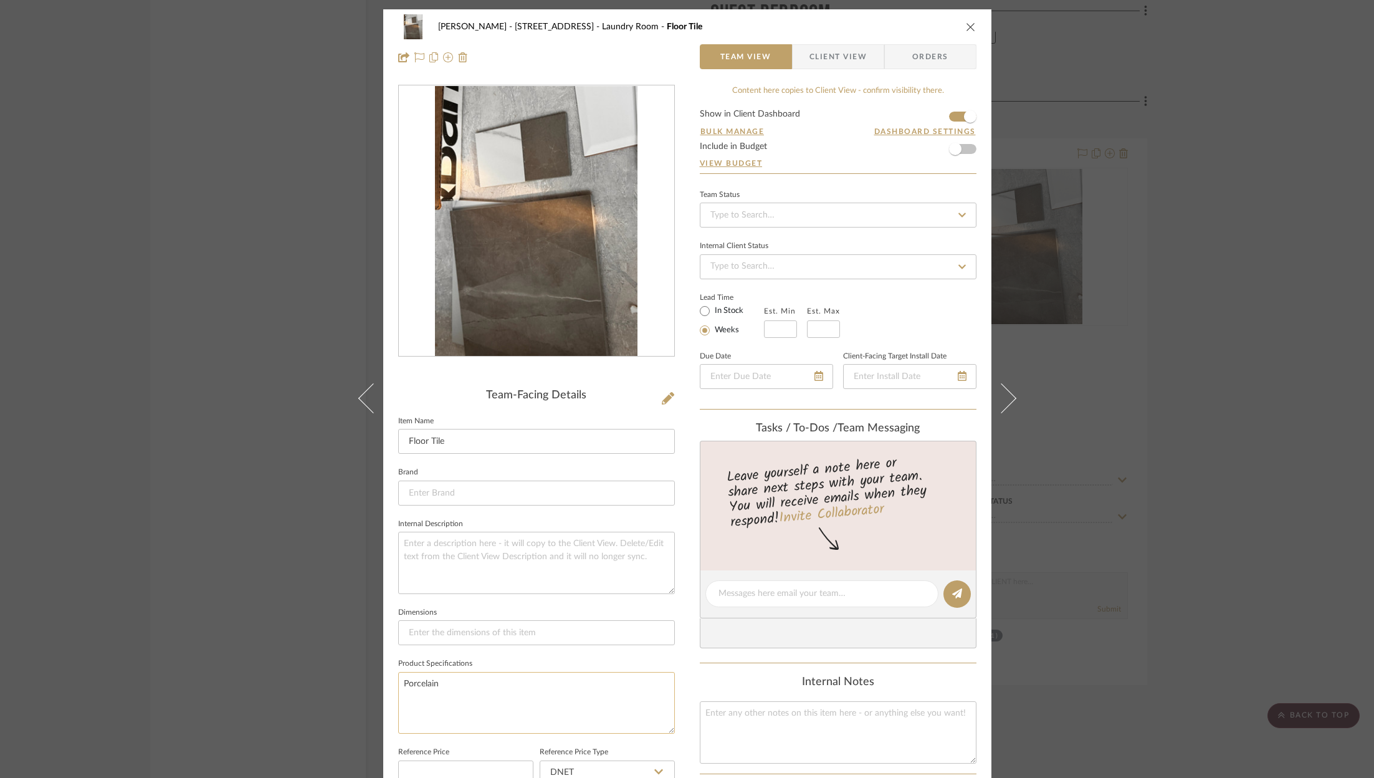
paste textarea "Dama Checkerboard Calacatta and Amani Bronze 12×12 Matte Porcelain Tile"
type textarea "Dama Checkerboard Calacatta and Amani Bronze 12×12 Matte Porcelain Tile 12x12"
click at [662, 394] on icon at bounding box center [668, 398] width 12 height 12
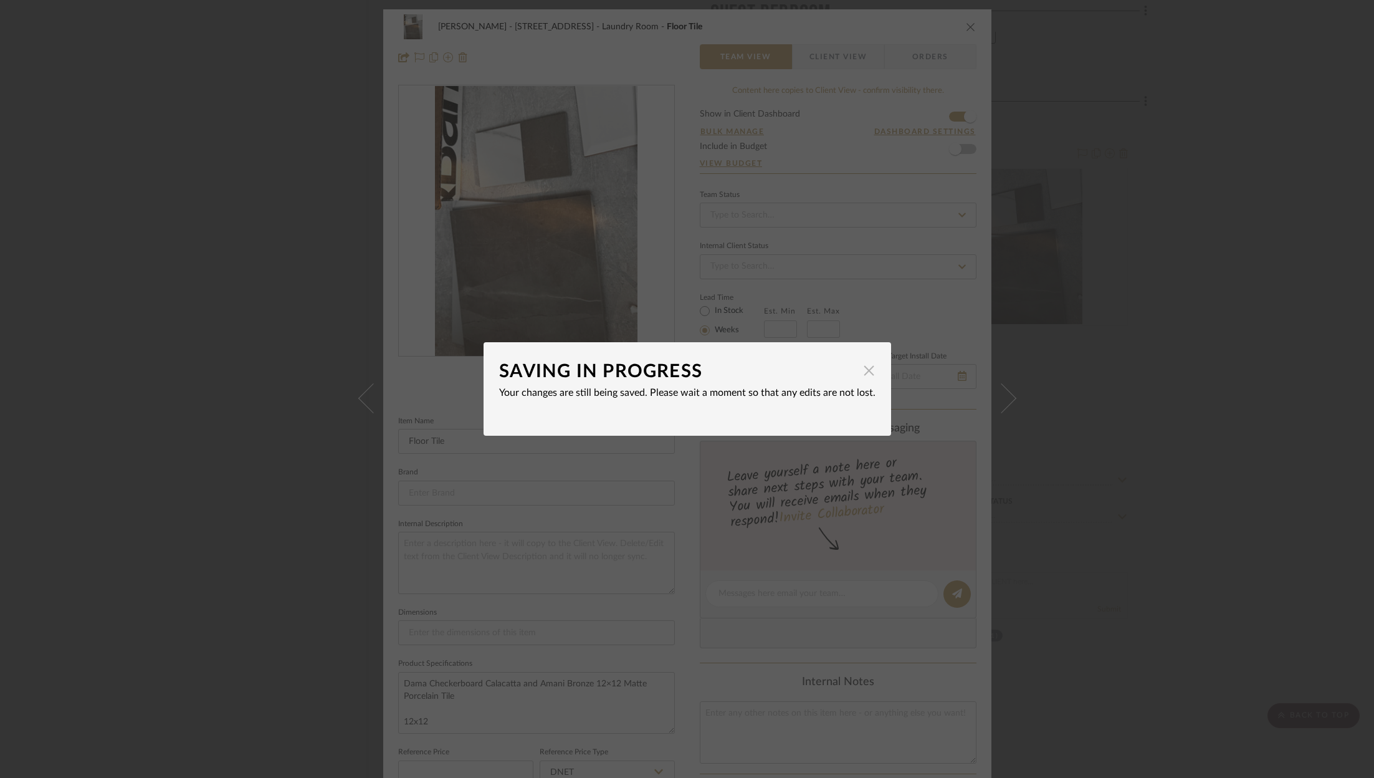
click at [862, 370] on span "button" at bounding box center [869, 370] width 25 height 25
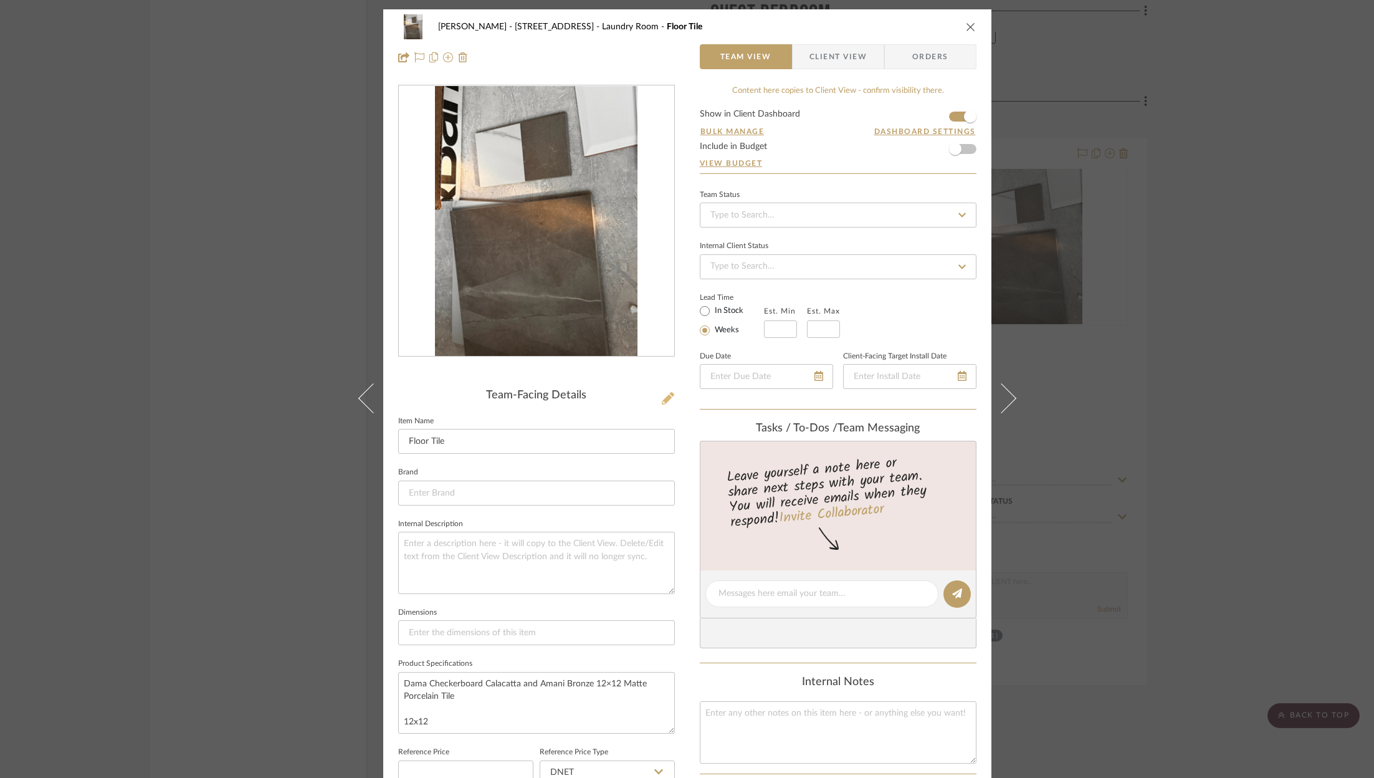
click at [667, 398] on icon at bounding box center [668, 398] width 12 height 12
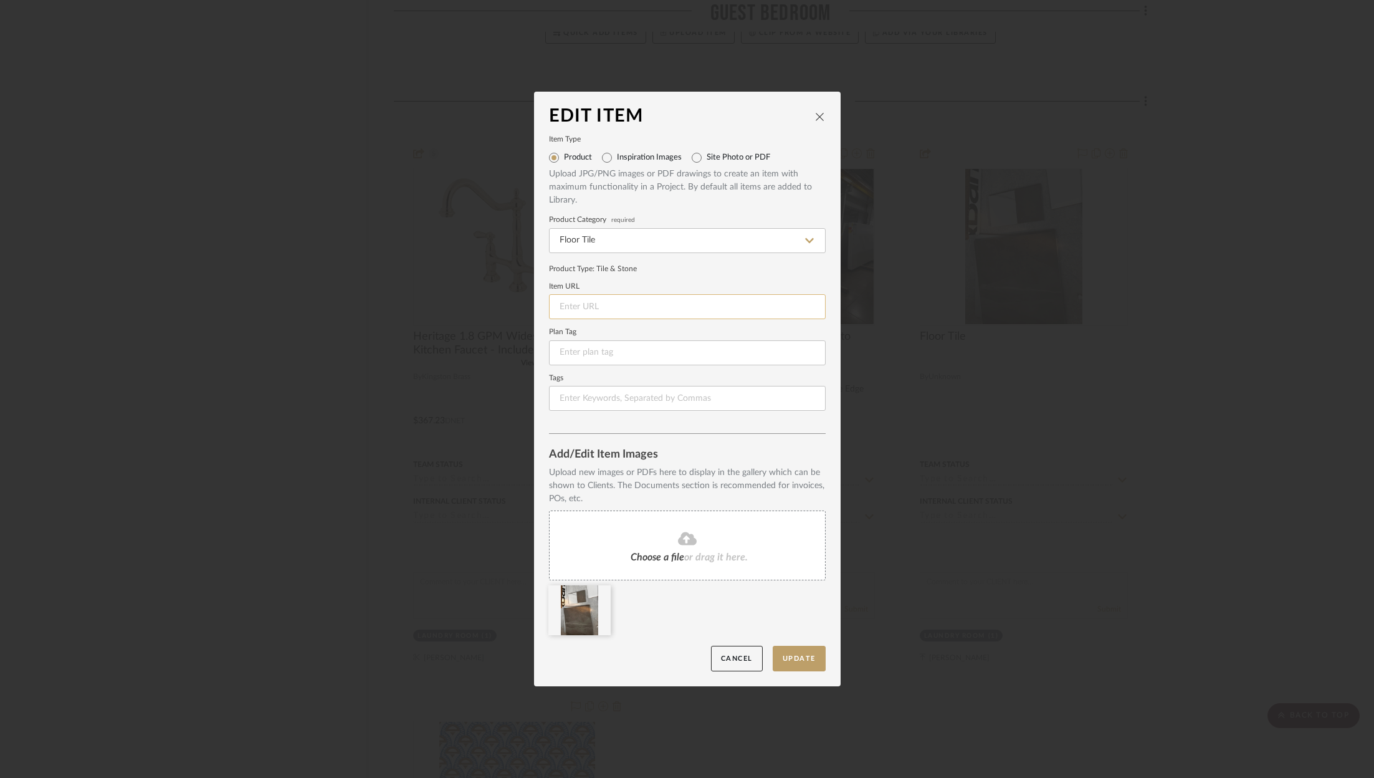
click at [600, 310] on input at bounding box center [687, 306] width 277 height 25
paste input "https://mmgmarble.com/product/porcelain/dama-checkerboard-porcelain-tiles/?attr…"
type input "https://mmgmarble.com/product/porcelain/dama-checkerboard-porcelain-tiles/?attr…"
click at [797, 666] on button "Update" at bounding box center [799, 659] width 53 height 26
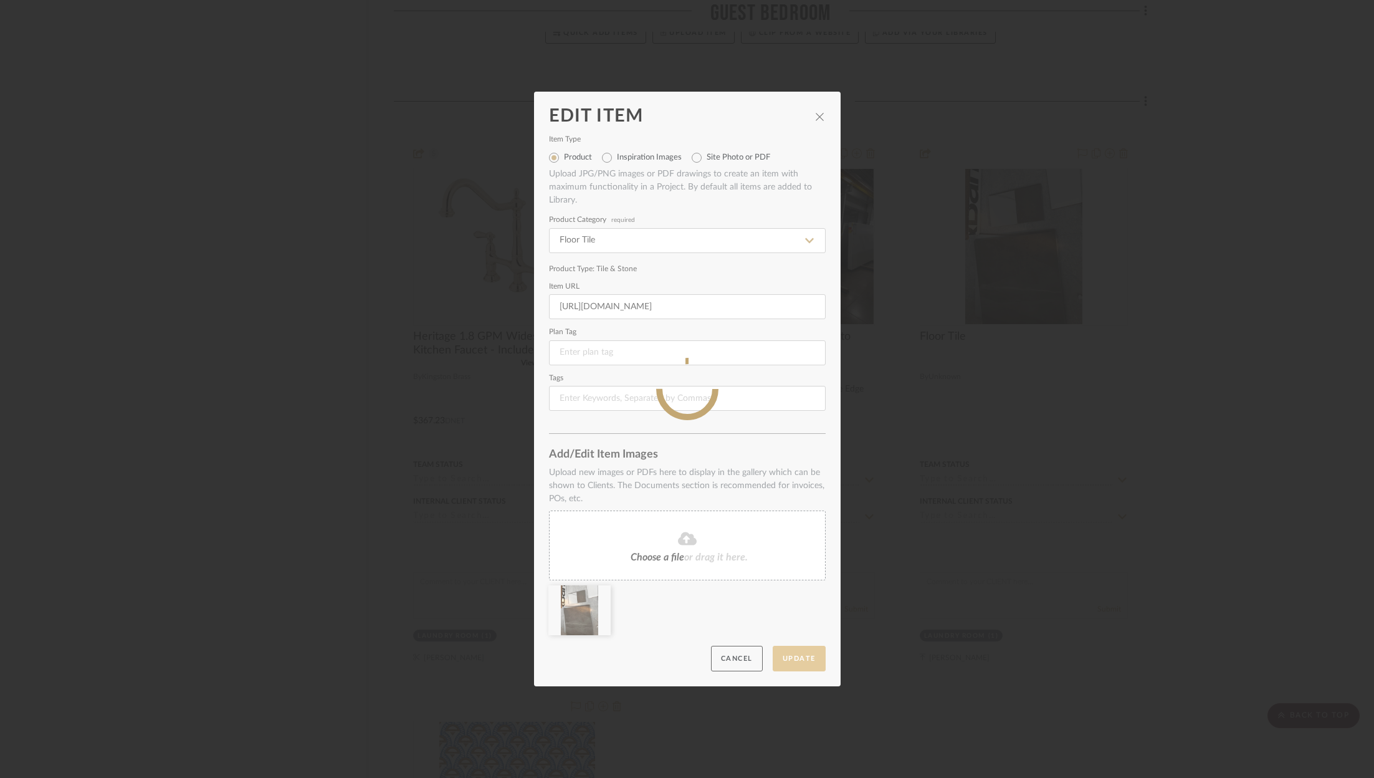
scroll to position [0, 0]
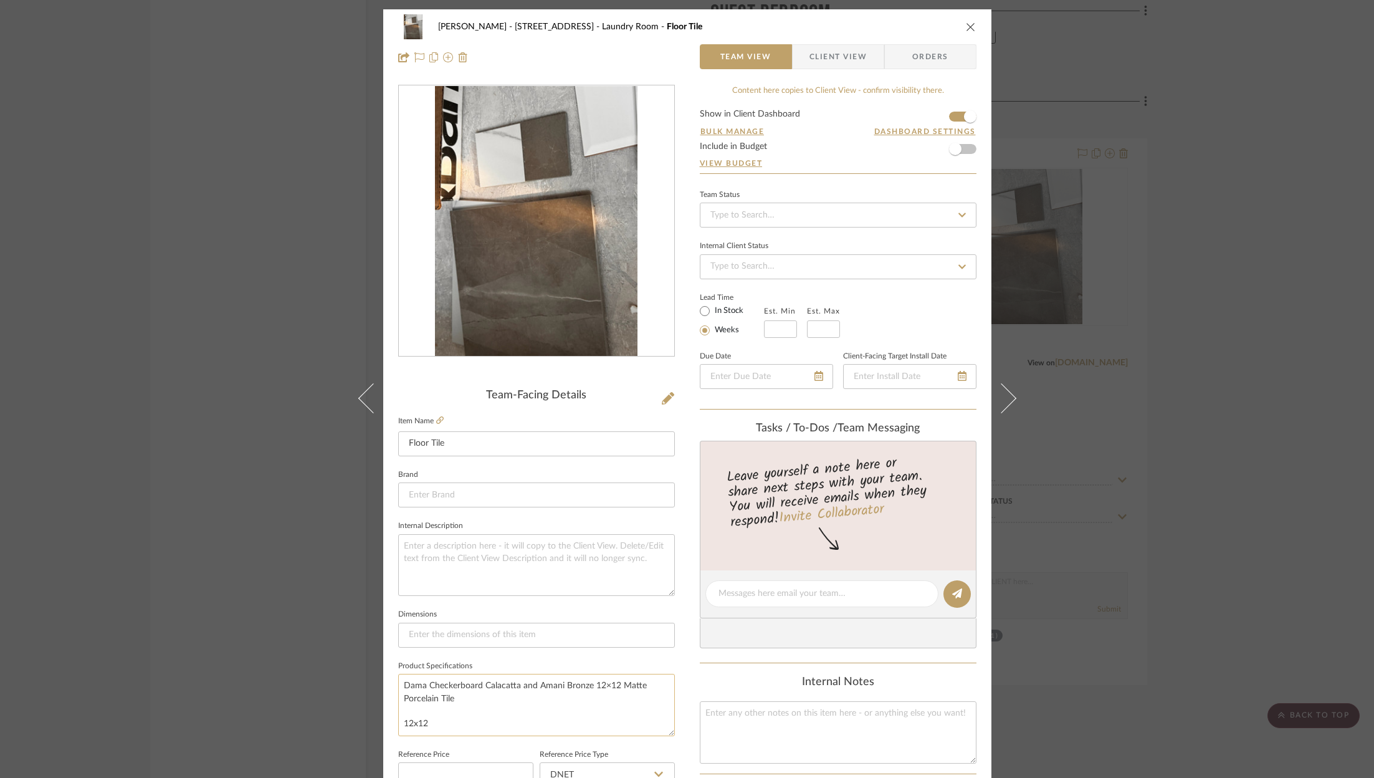
click at [540, 701] on textarea "Dama Checkerboard Calacatta and Amani Bronze 12×12 Matte Porcelain Tile 12x12" at bounding box center [536, 705] width 277 height 62
type textarea "Dama Checkerboard Calacatta and Amani Bronze 12×12 Matte Porcelain Tile Matte 1…"
click at [969, 24] on icon "close" at bounding box center [971, 27] width 10 height 10
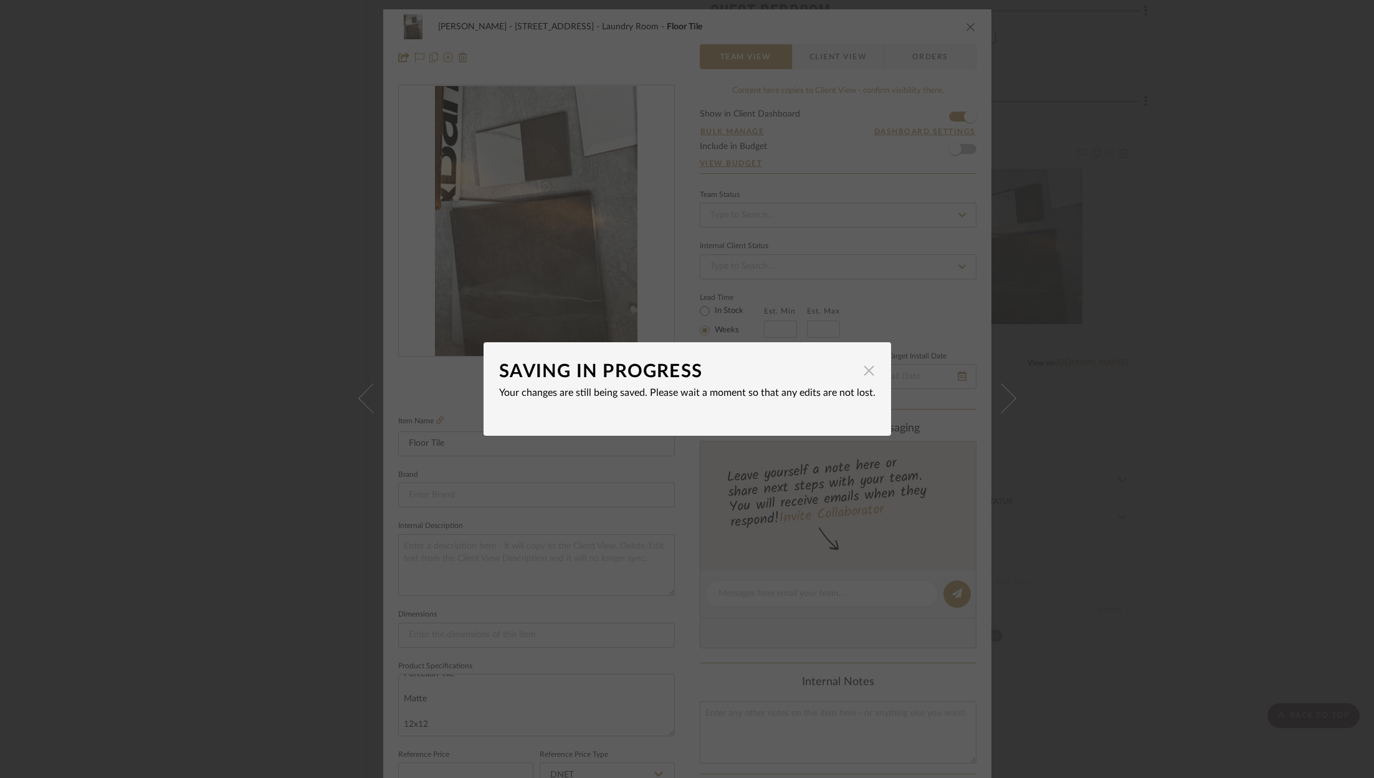
click at [869, 370] on span "button" at bounding box center [869, 370] width 25 height 25
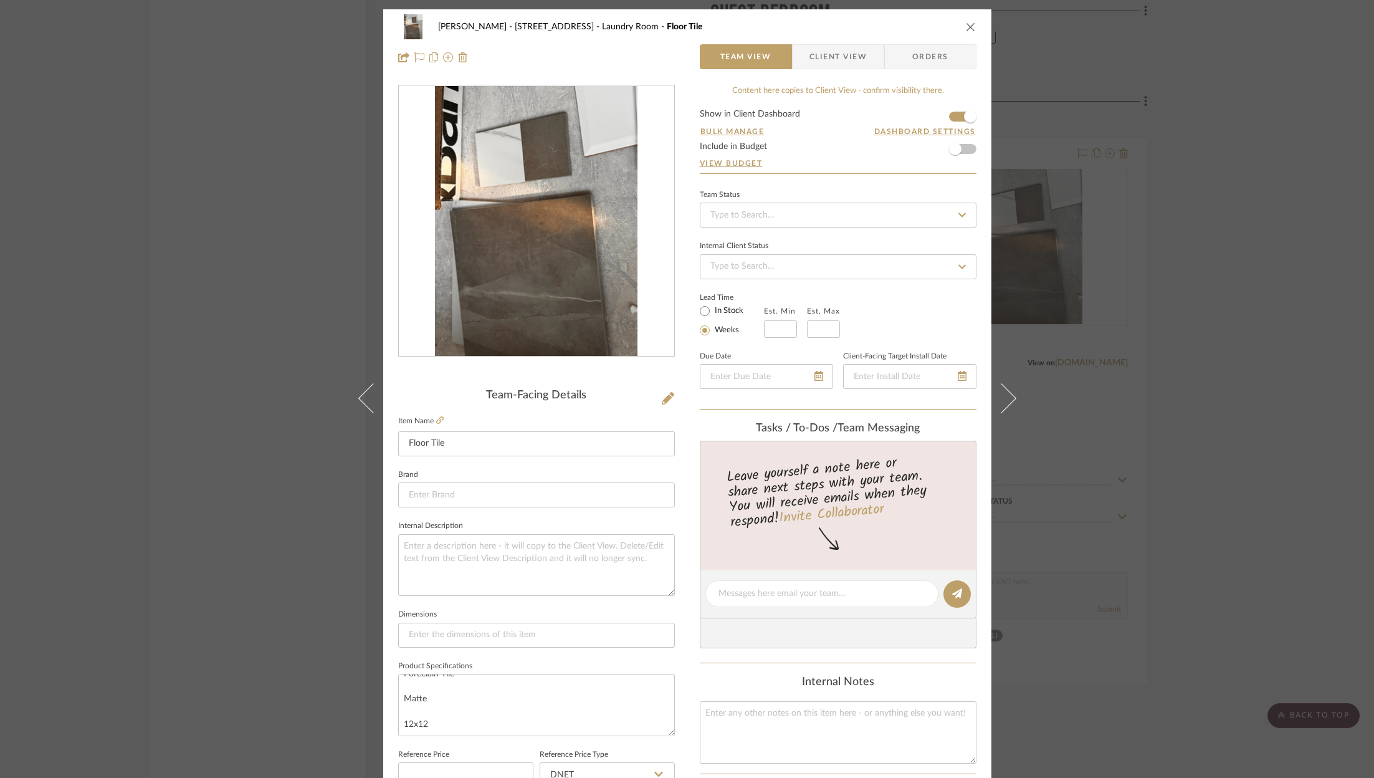
click at [970, 30] on icon "close" at bounding box center [971, 27] width 10 height 10
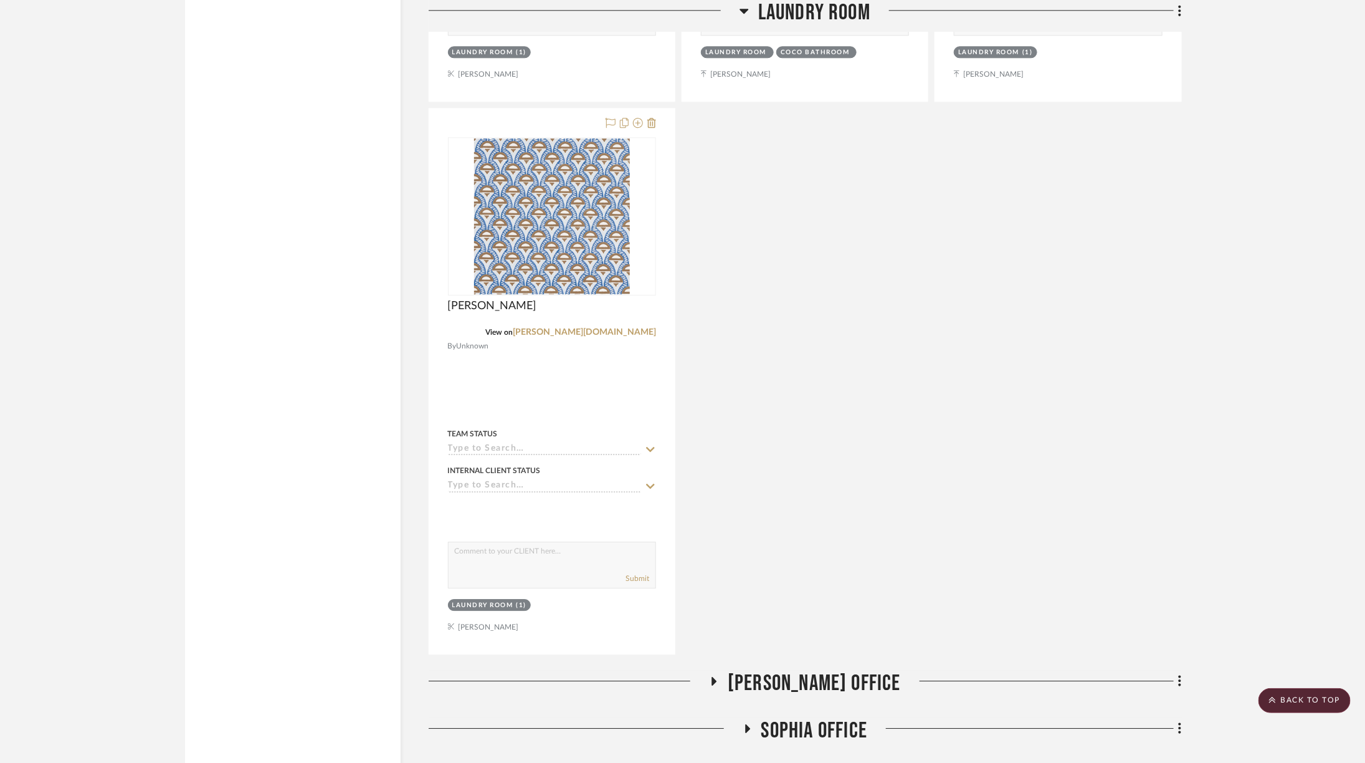
scroll to position [7527, 34]
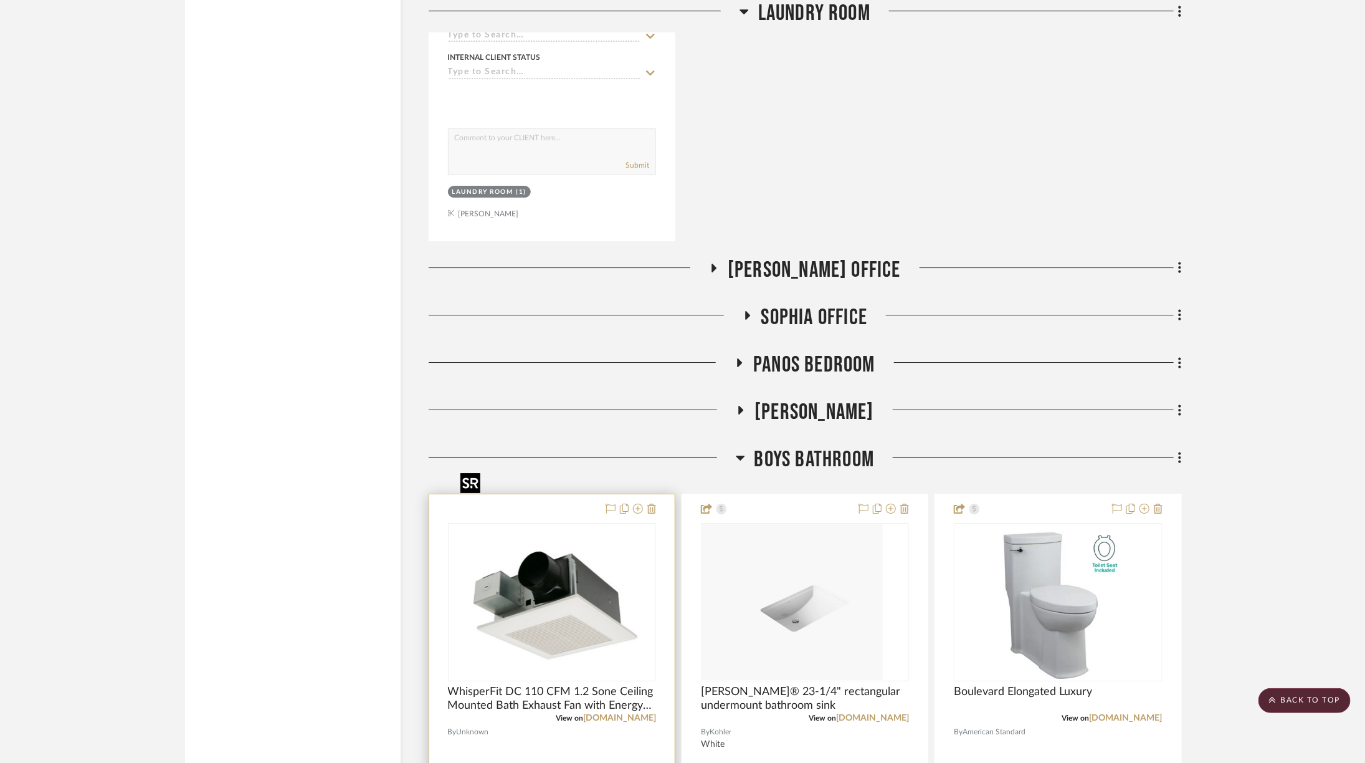
click at [0, 0] on img at bounding box center [0, 0] width 0 height 0
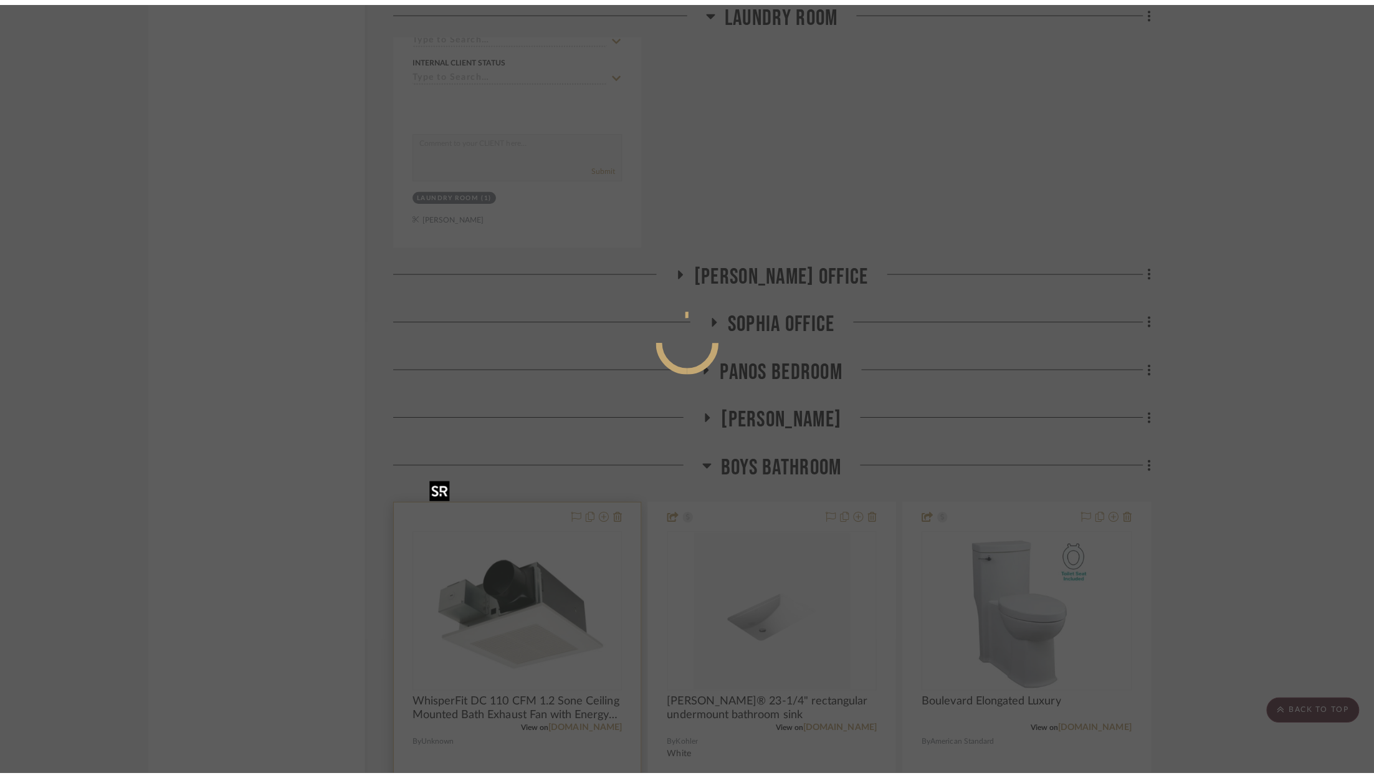
scroll to position [0, 0]
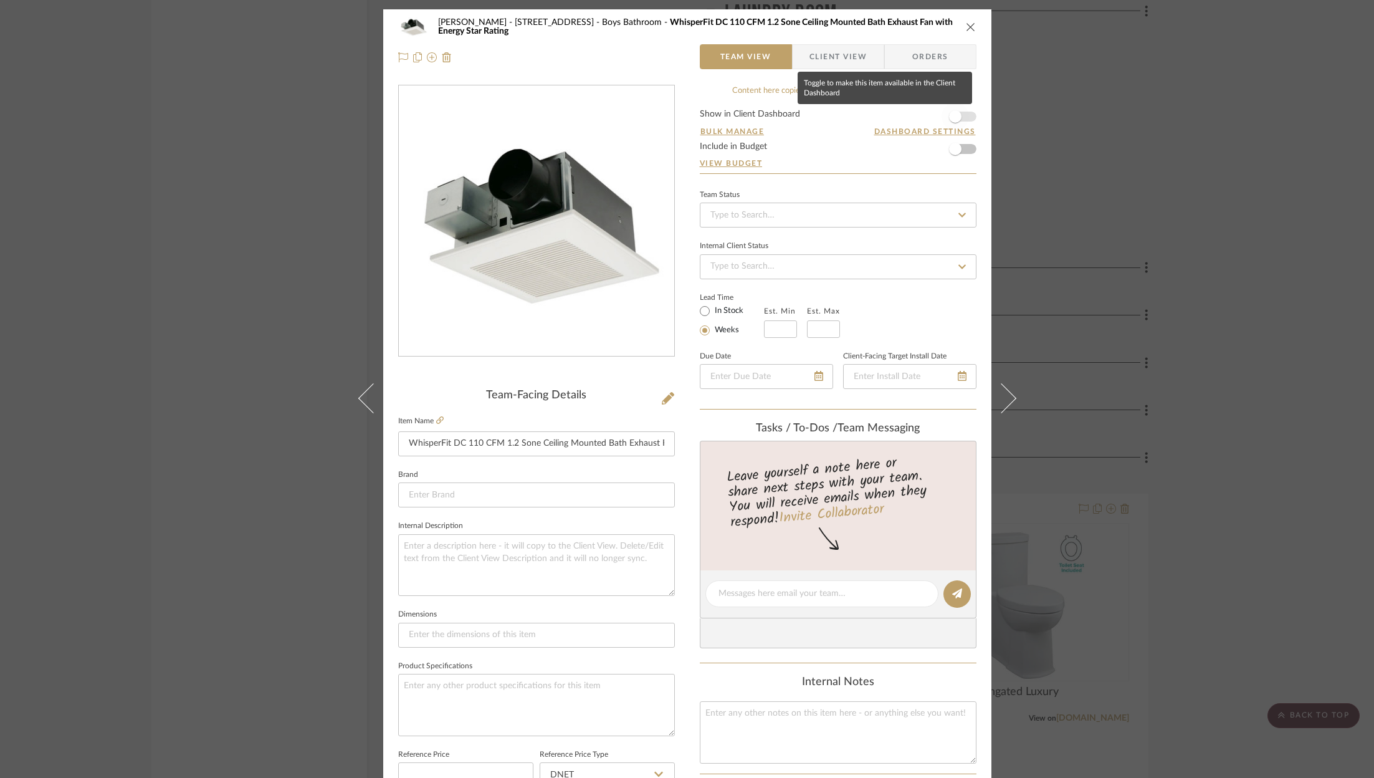
click at [963, 119] on span "button" at bounding box center [955, 116] width 27 height 27
click at [1238, 216] on div "ZAFIRIDES - 2286 Yorkshire Road Boys Bathroom WhisperFit DC 110 CFM 1.2 Sone Ce…" at bounding box center [687, 389] width 1374 height 778
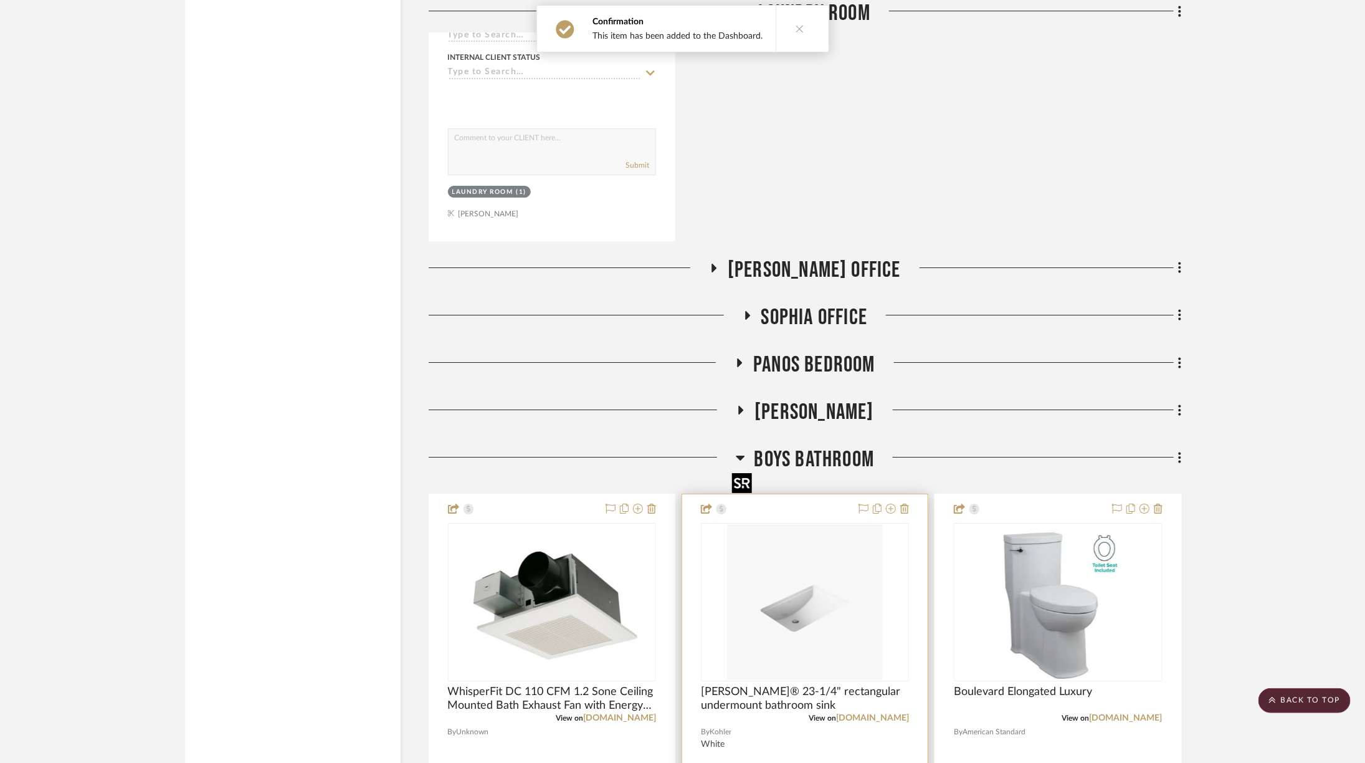
click at [798, 524] on img "0" at bounding box center [805, 602] width 156 height 156
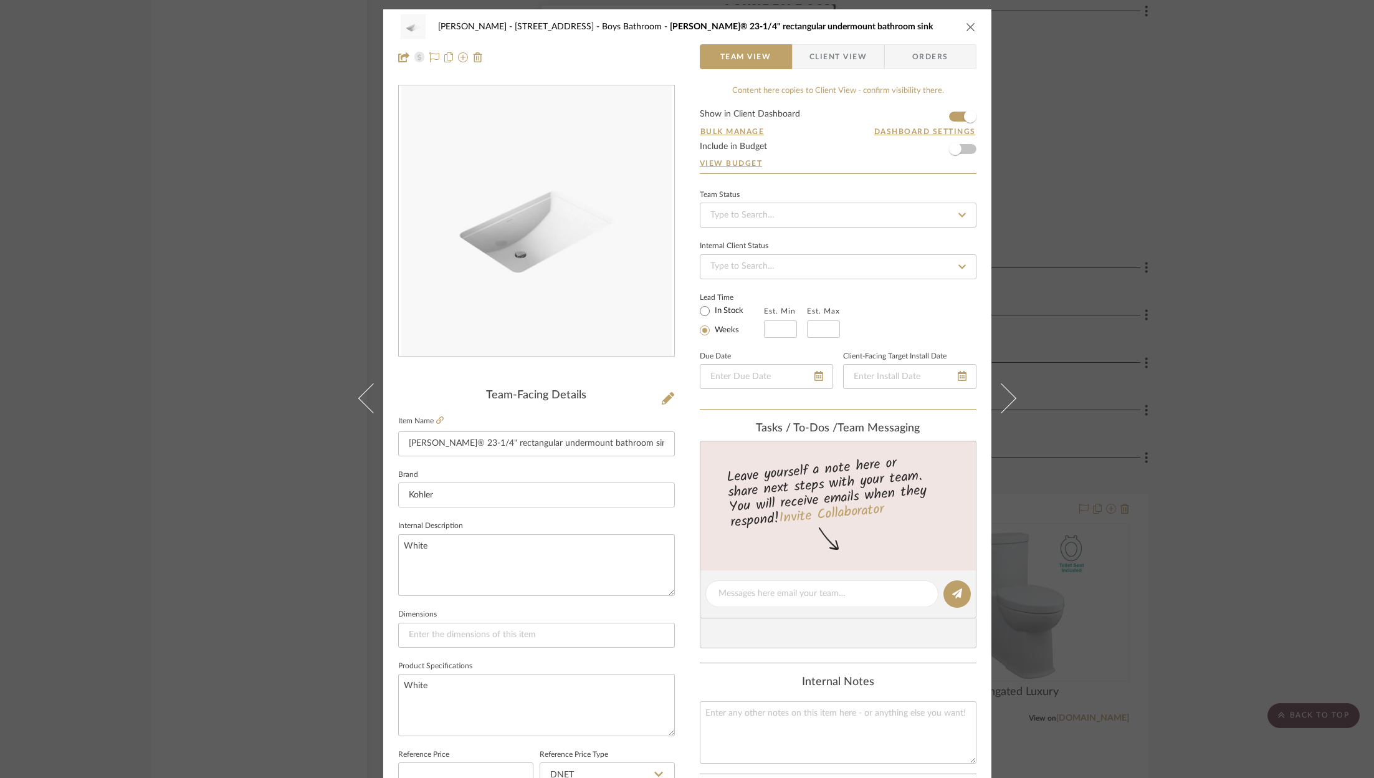
click at [1249, 484] on div "ZAFIRIDES - 2286 Yorkshire Road Boys Bathroom Ladena® 23-1/4" rectangular under…" at bounding box center [687, 389] width 1374 height 778
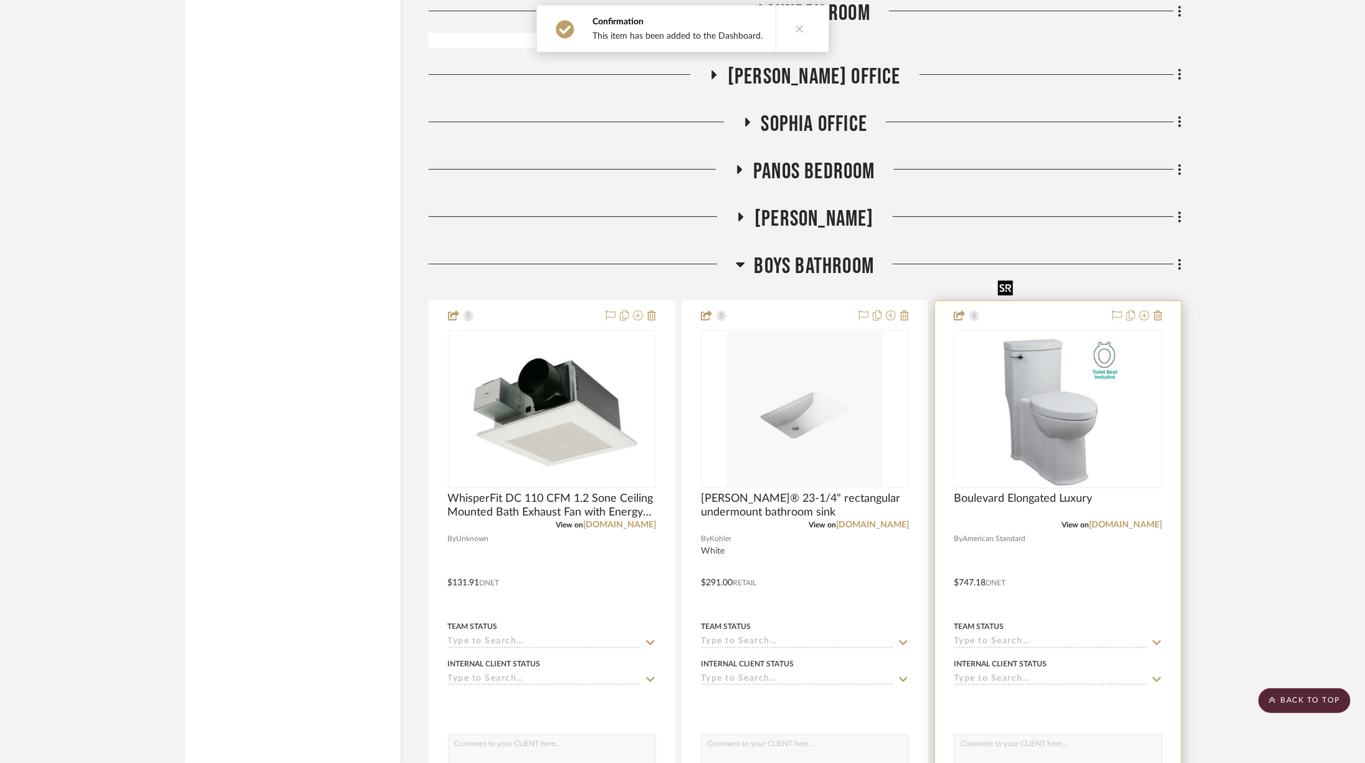
scroll to position [7954, 34]
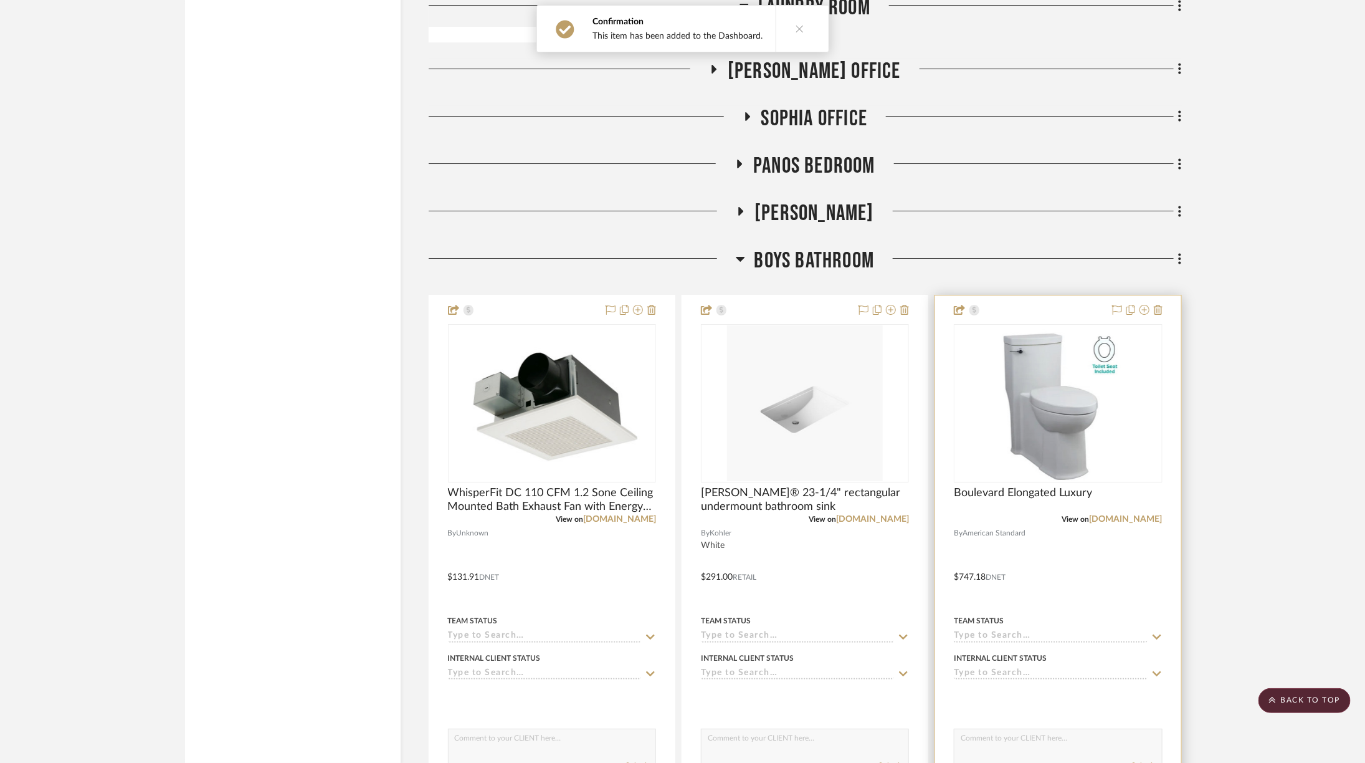
click at [1032, 361] on img "0" at bounding box center [1058, 403] width 130 height 156
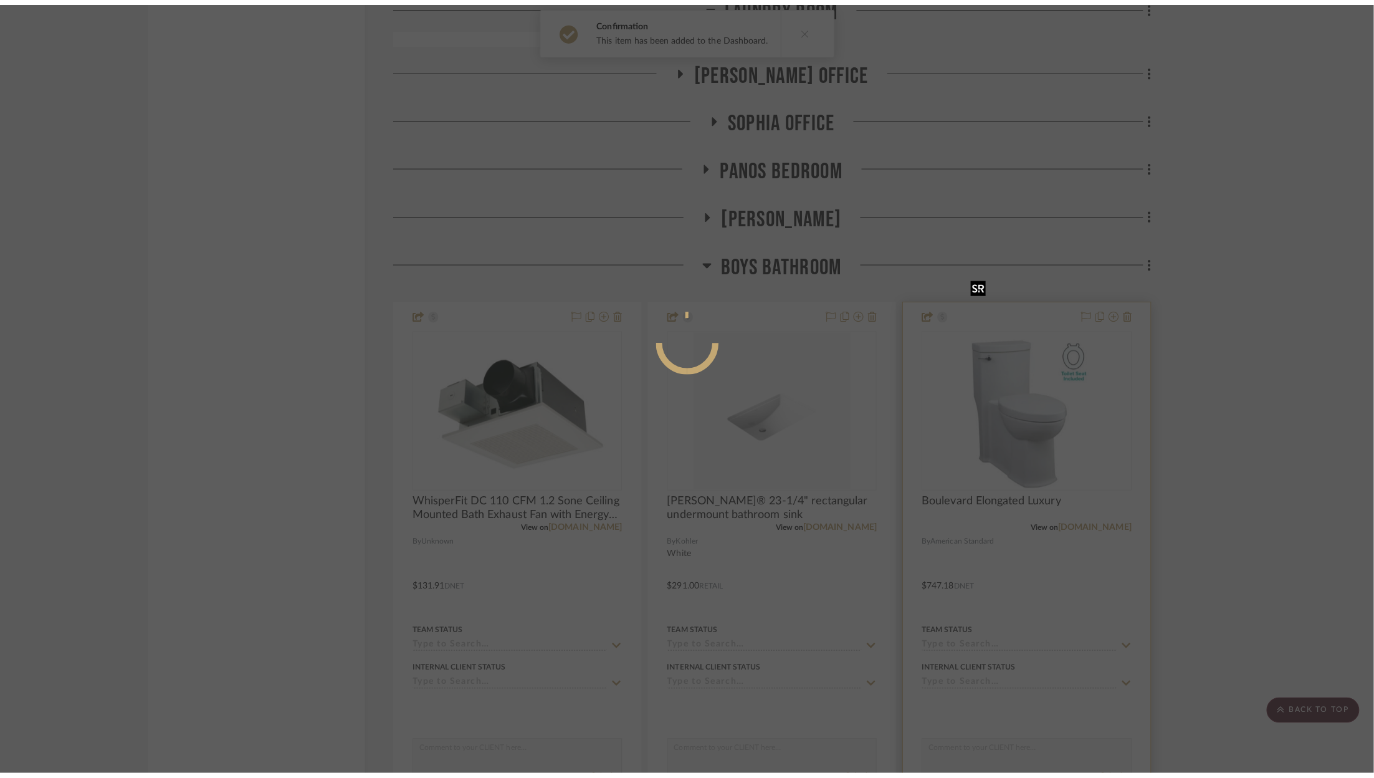
scroll to position [0, 0]
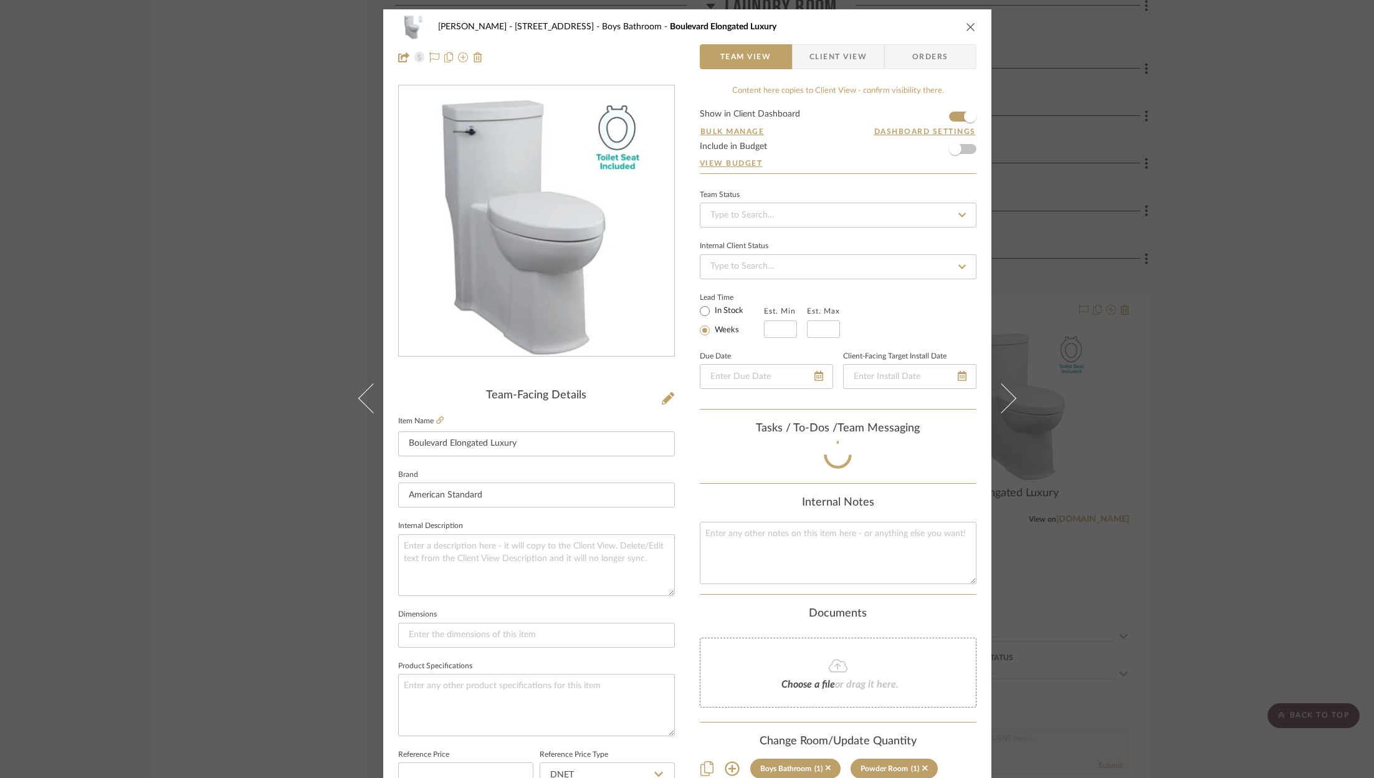
click at [1243, 290] on div "ZAFIRIDES - 2286 Yorkshire Road Boys Bathroom Boulevard Elongated Luxury Team V…" at bounding box center [687, 389] width 1374 height 778
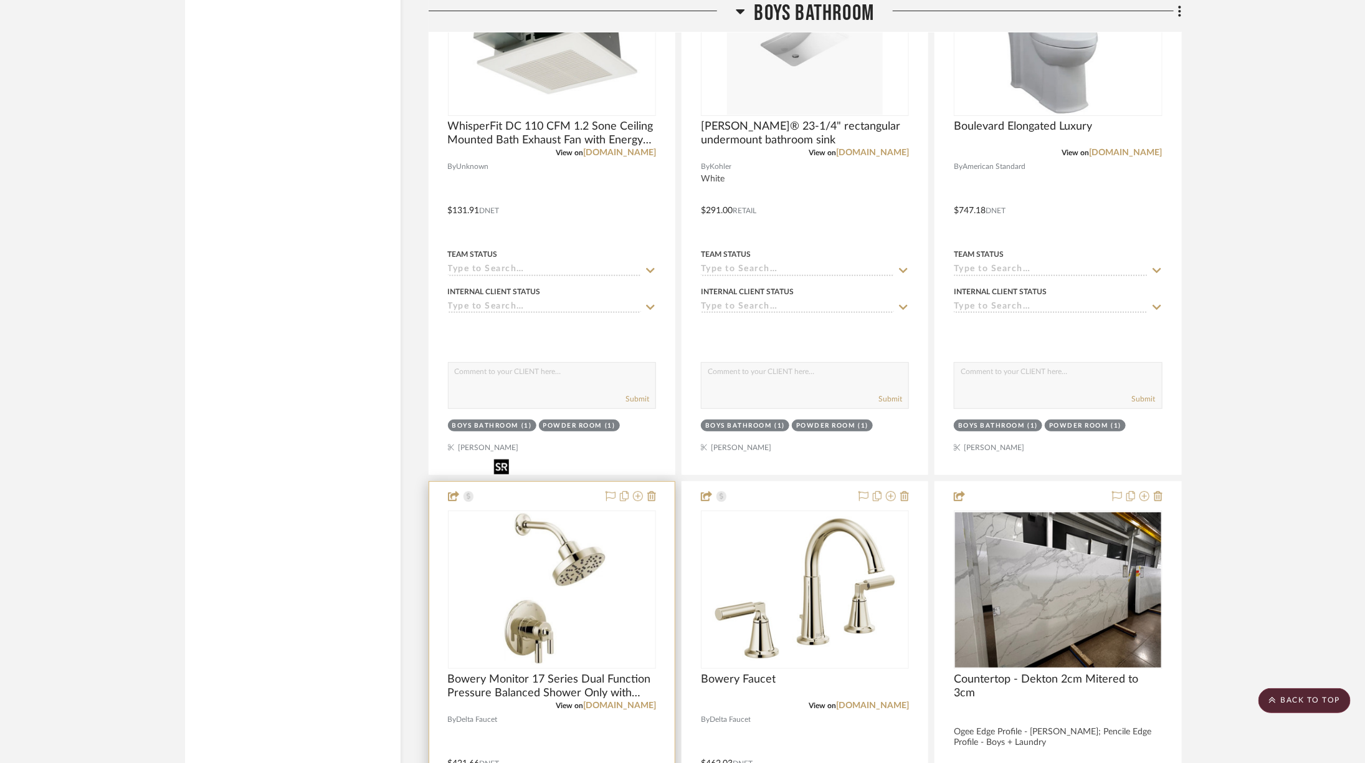
click at [0, 0] on img at bounding box center [0, 0] width 0 height 0
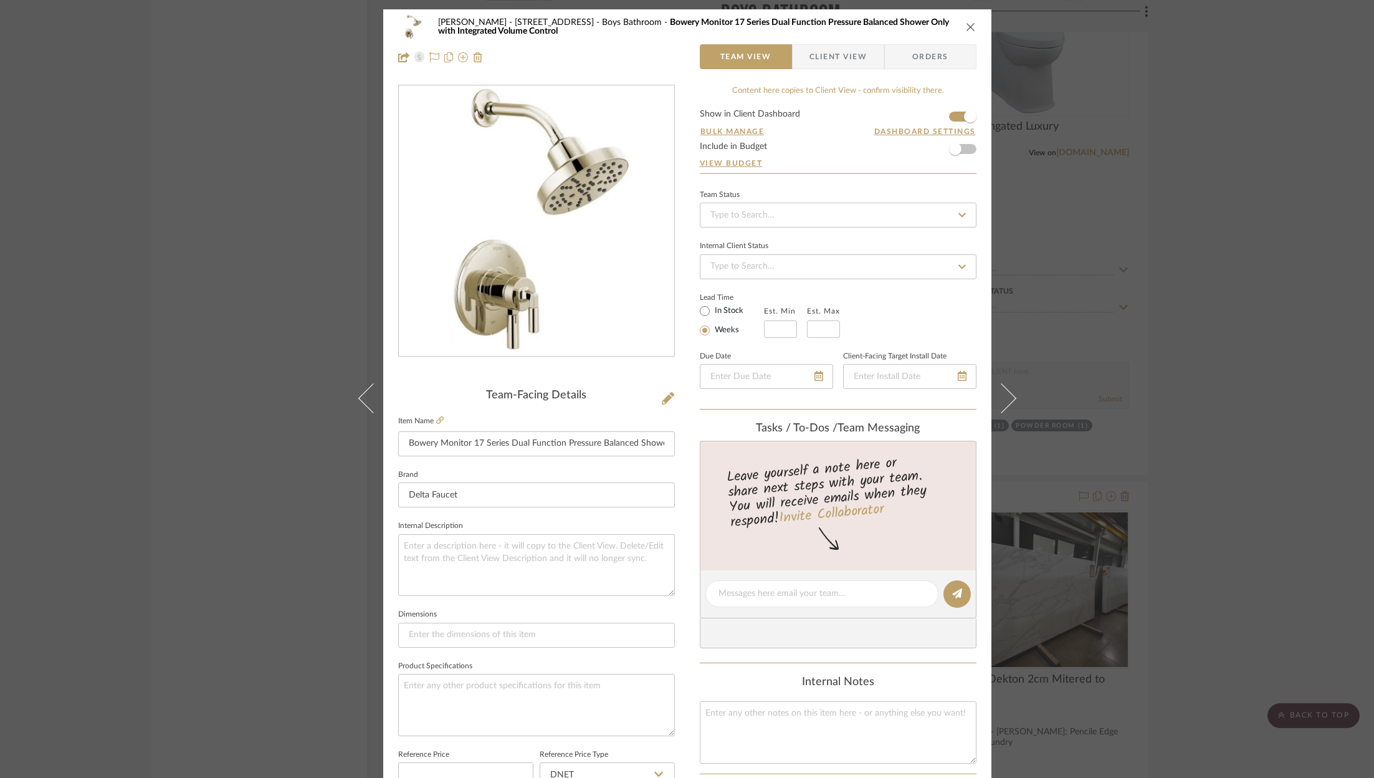
click at [1196, 453] on div "ZAFIRIDES - 2286 Yorkshire Road Boys Bathroom Bowery Monitor 17 Series Dual Fun…" at bounding box center [687, 389] width 1374 height 778
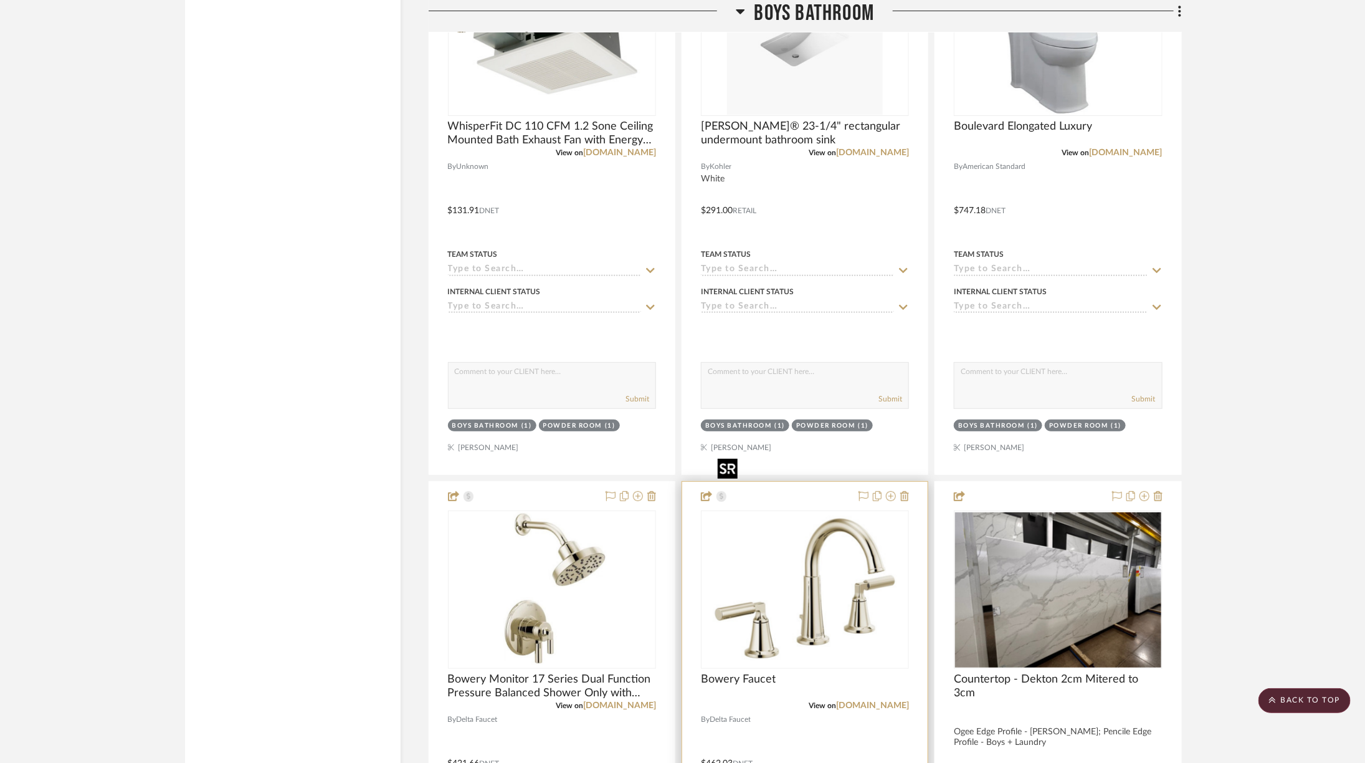
click at [0, 0] on img at bounding box center [0, 0] width 0 height 0
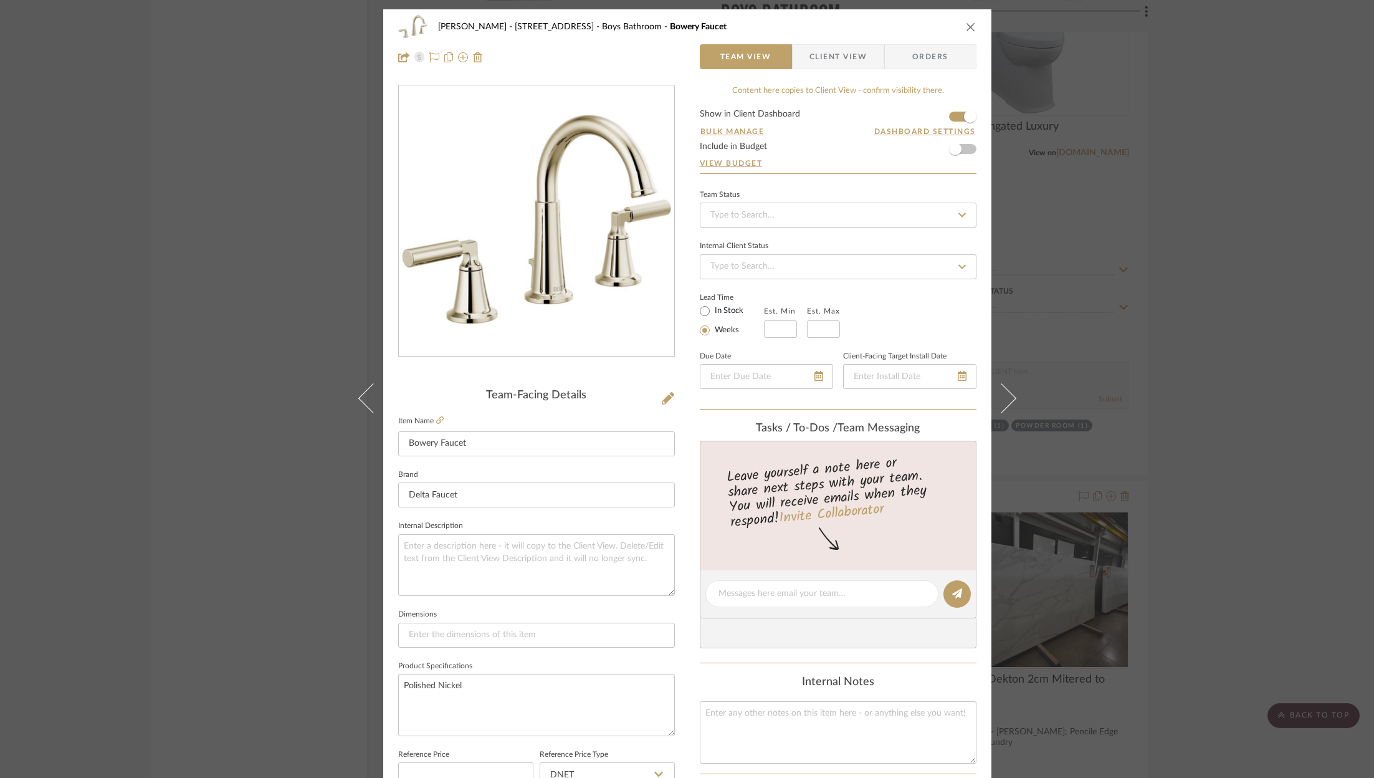
click at [1274, 381] on div "ZAFIRIDES - 2286 Yorkshire Road Boys Bathroom Bowery Faucet Team View Client Vi…" at bounding box center [687, 389] width 1374 height 778
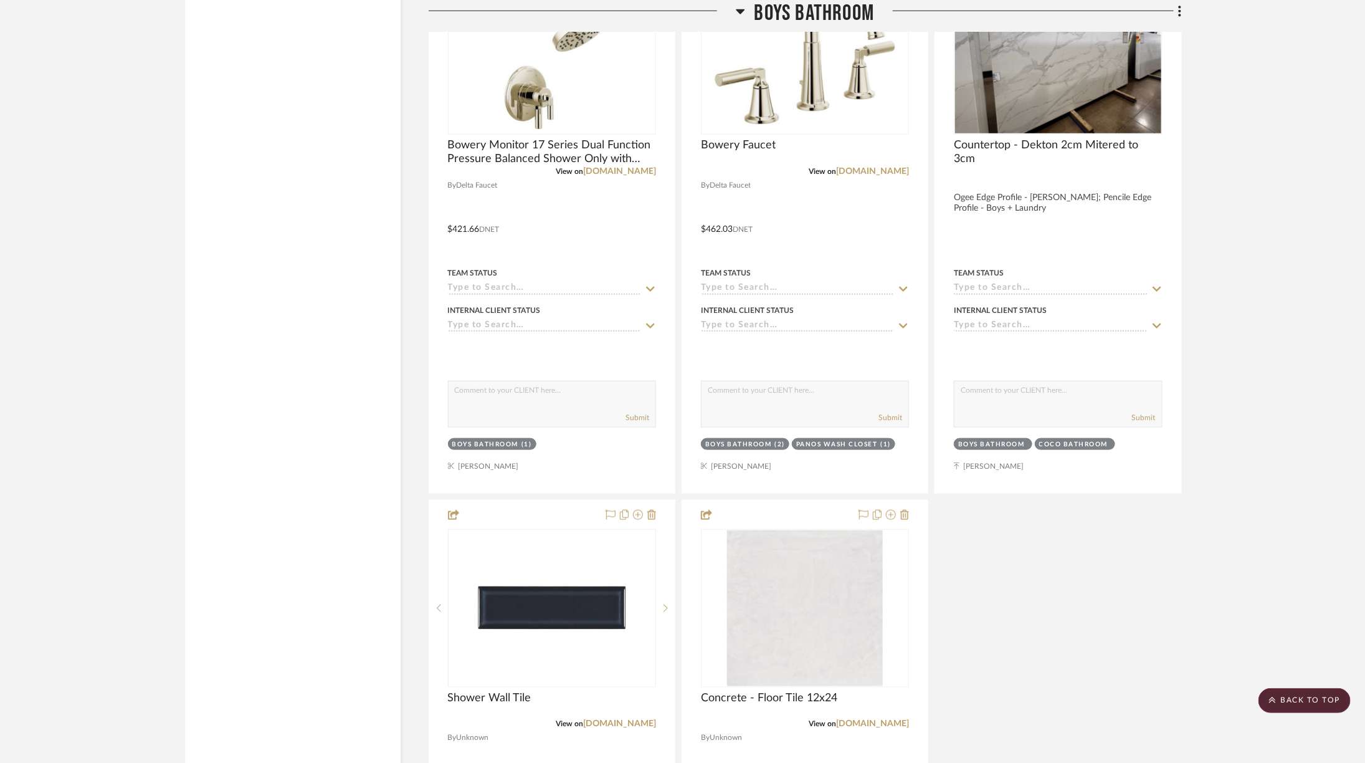
scroll to position [8883, 34]
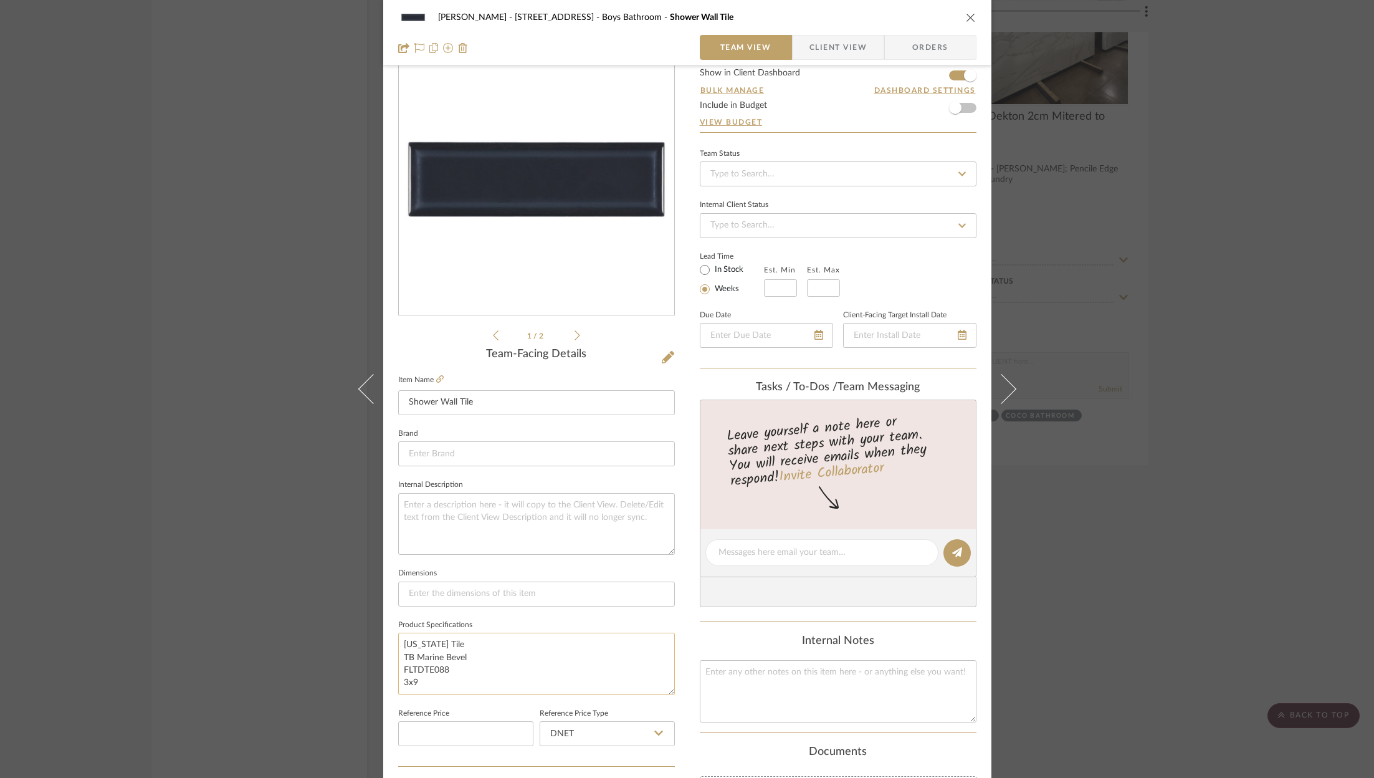
scroll to position [39, 0]
click at [1180, 509] on div "[PERSON_NAME] - [STREET_ADDRESS] Boys Bathroom Shower Wall Tile Team View Clien…" at bounding box center [687, 389] width 1374 height 778
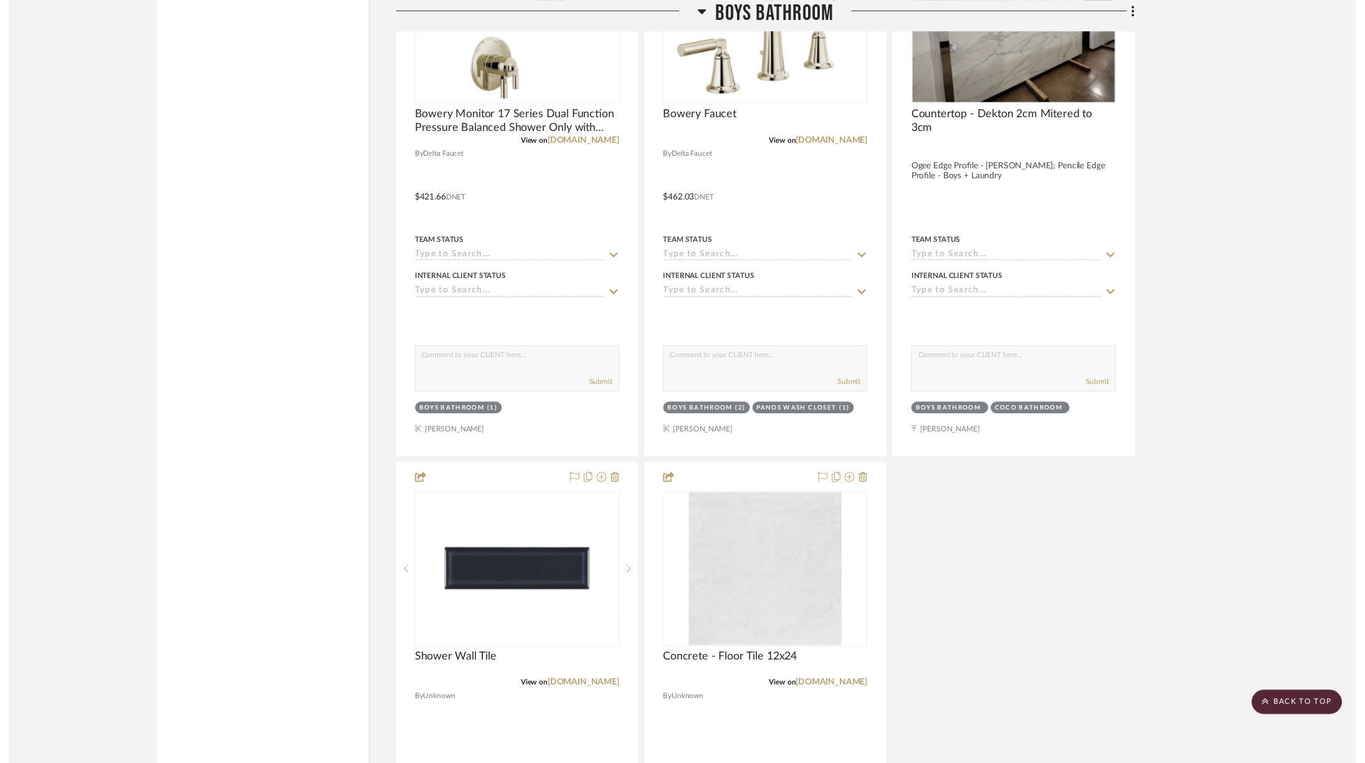
scroll to position [8883, 34]
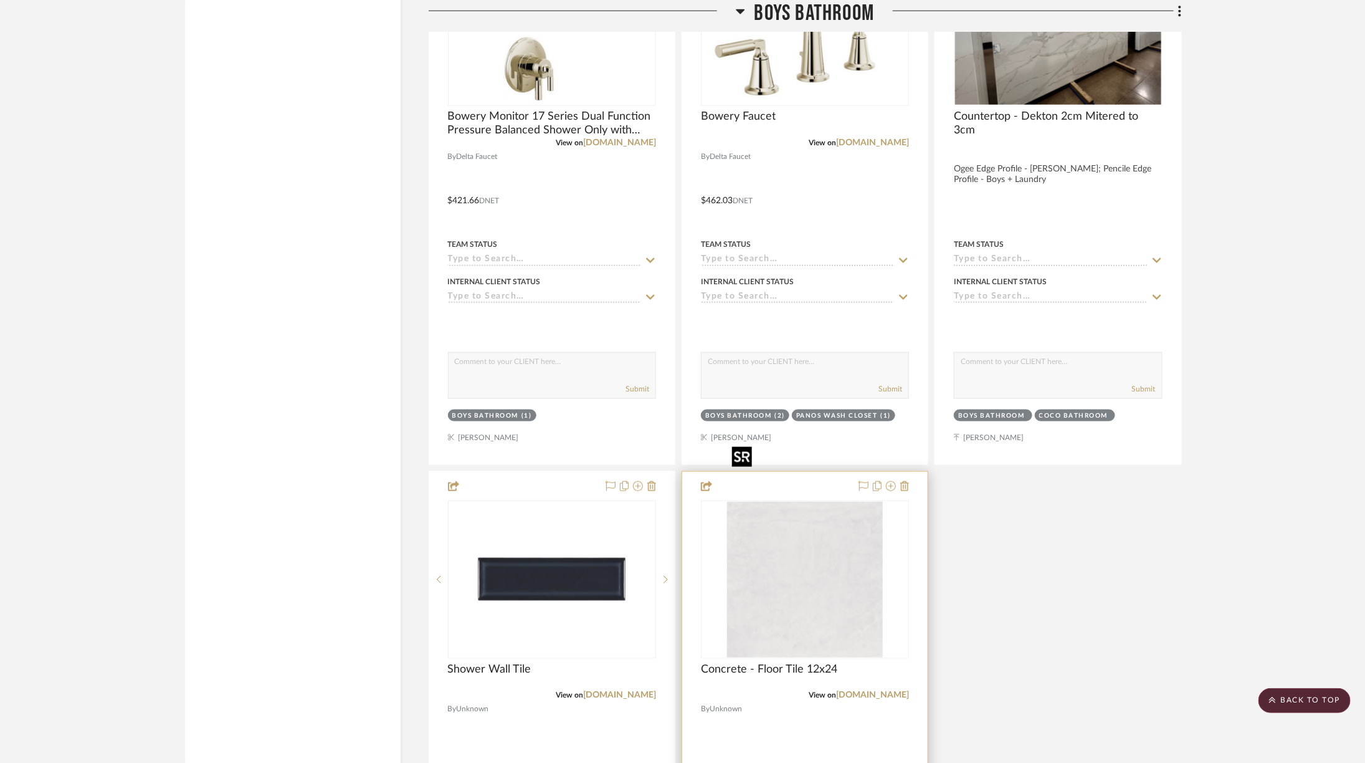
click at [731, 529] on img "0" at bounding box center [805, 580] width 156 height 156
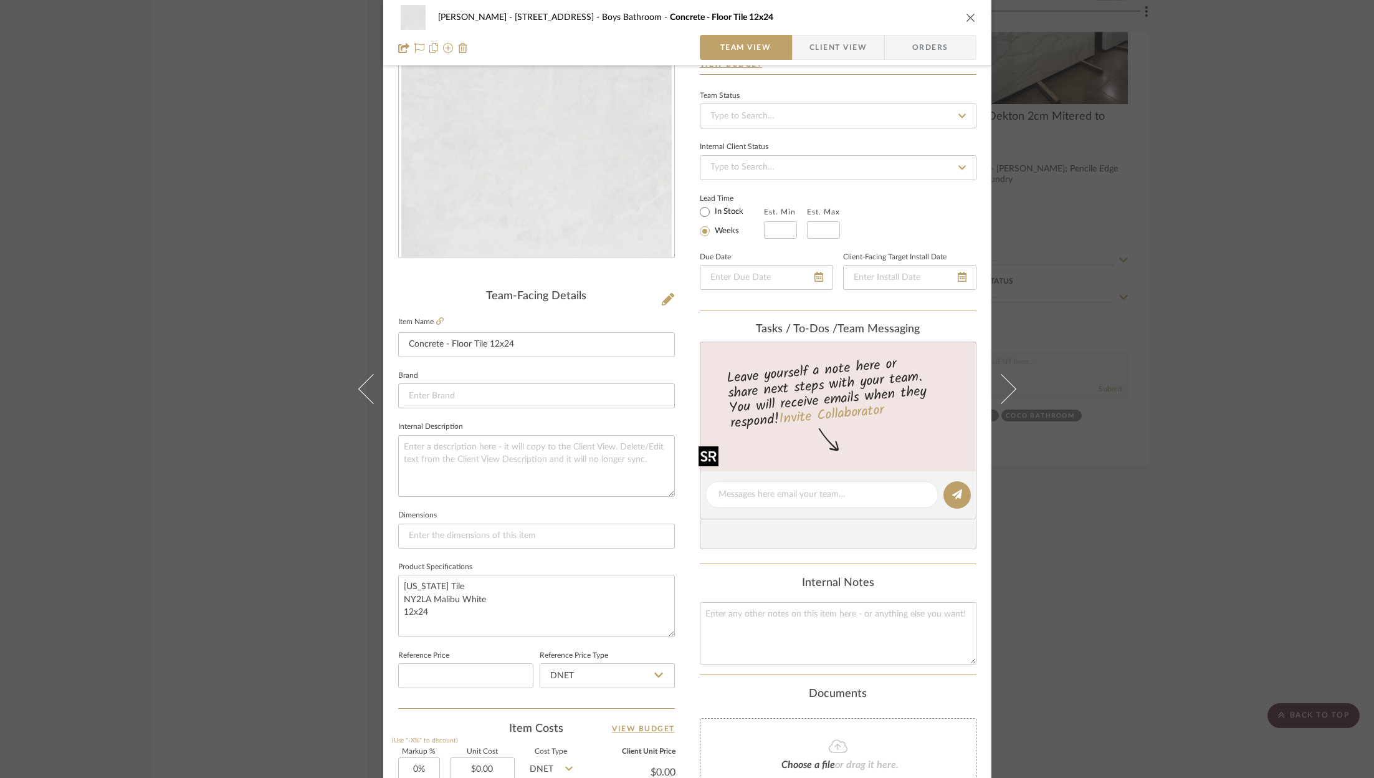
scroll to position [97, 0]
click at [966, 17] on icon "close" at bounding box center [971, 17] width 10 height 10
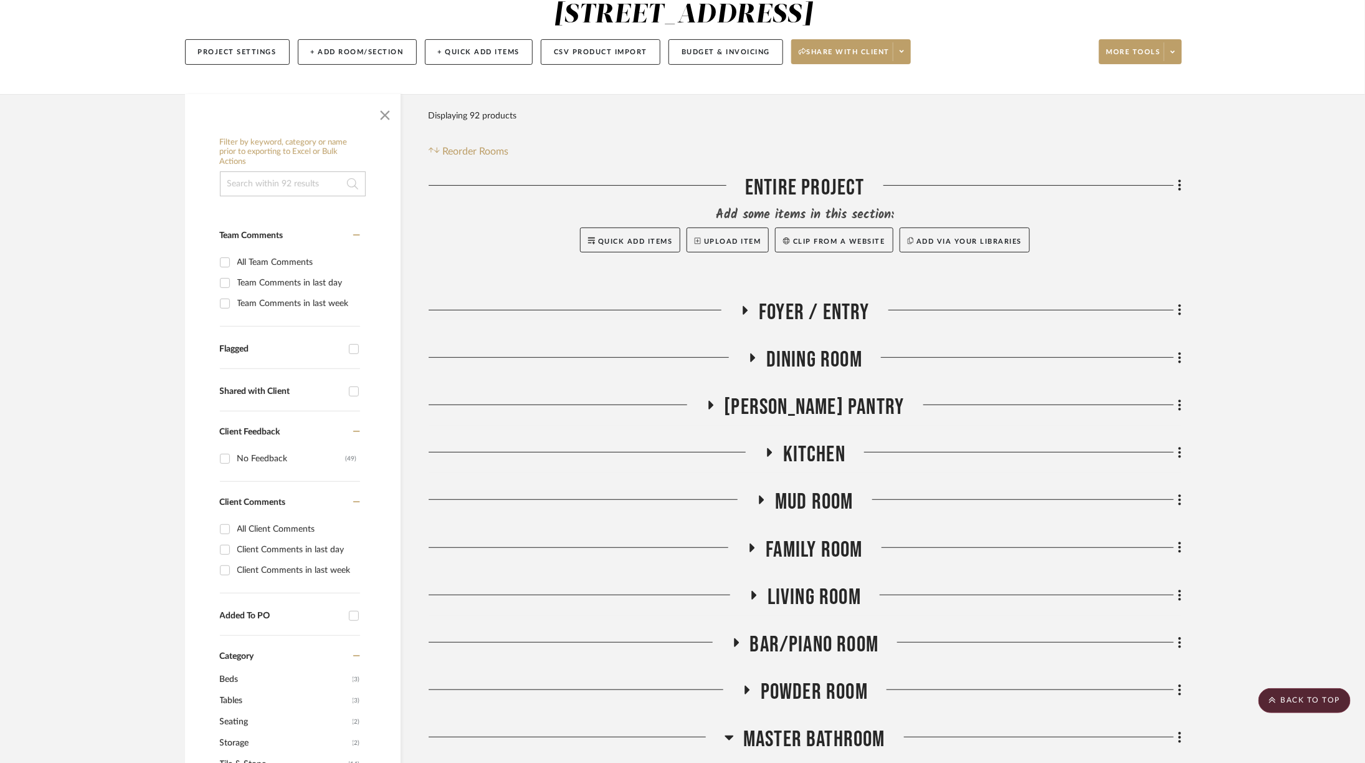
scroll to position [43, 34]
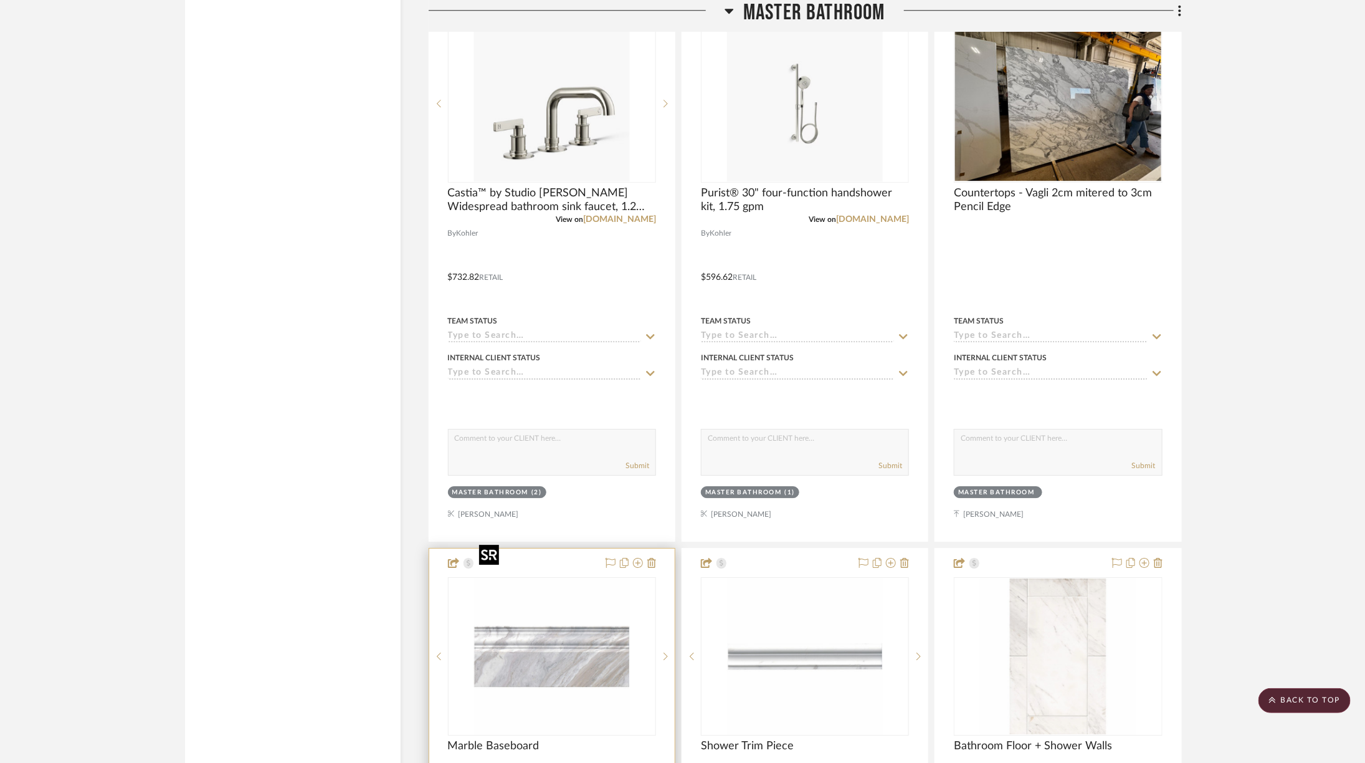
click at [474, 619] on img "0" at bounding box center [552, 656] width 156 height 156
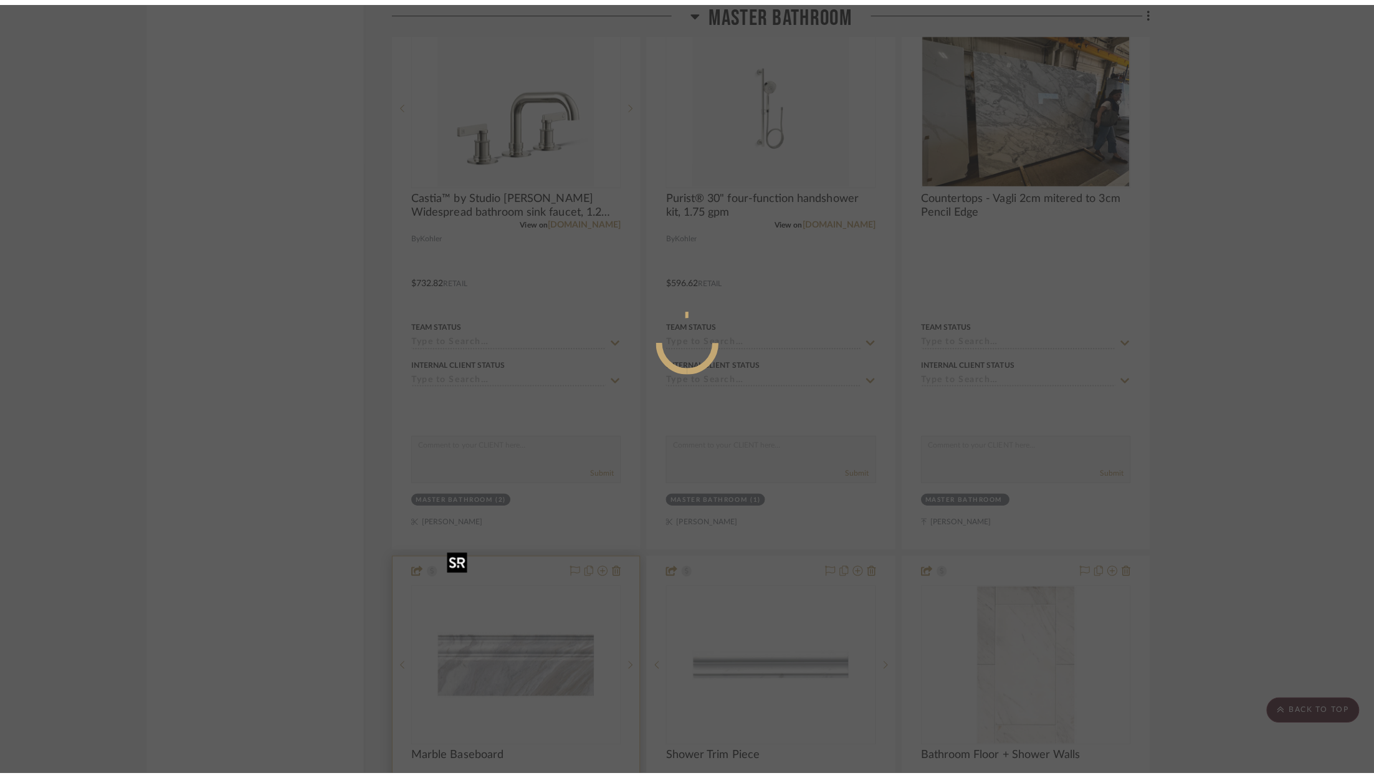
scroll to position [0, 0]
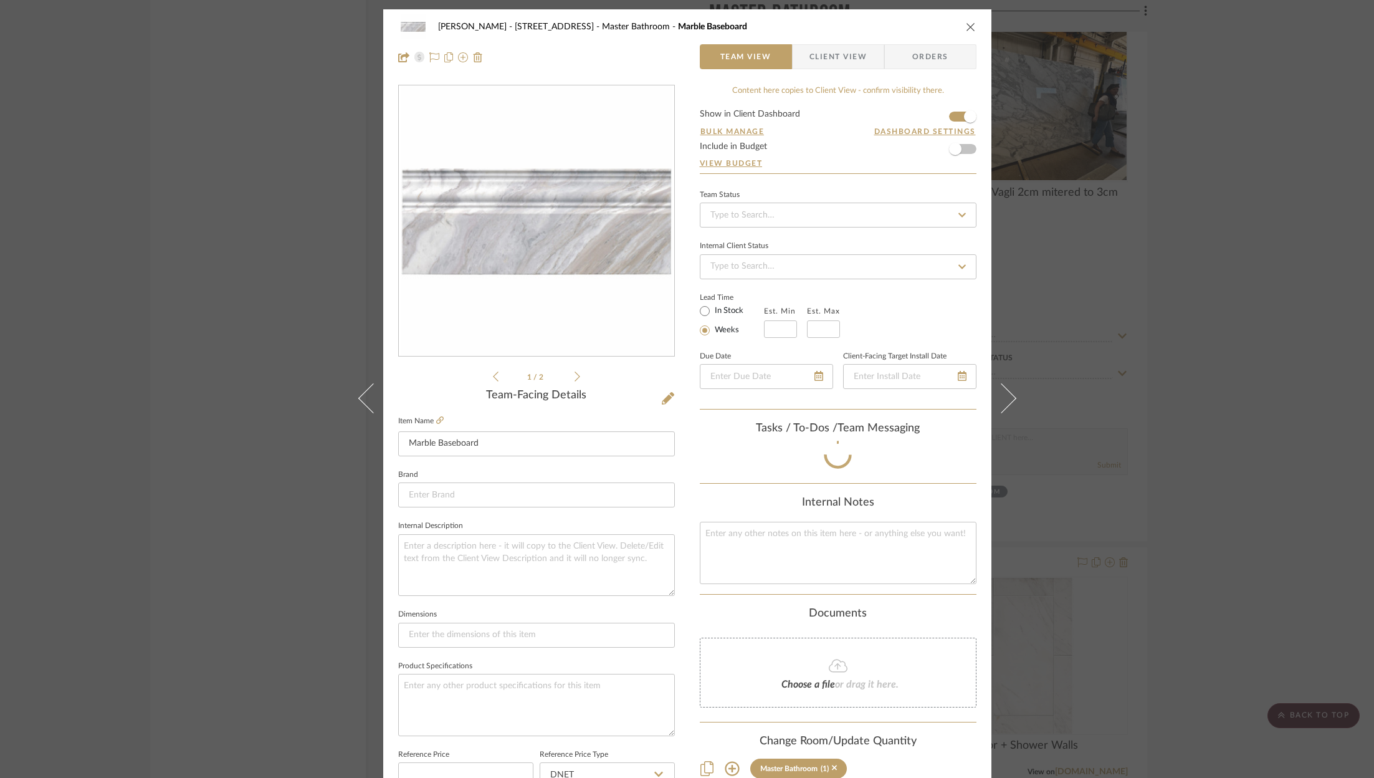
click at [1208, 502] on div "ZAFIRIDES - 2286 Yorkshire Road Master Bathroom Marble Baseboard Team View Clie…" at bounding box center [687, 389] width 1374 height 778
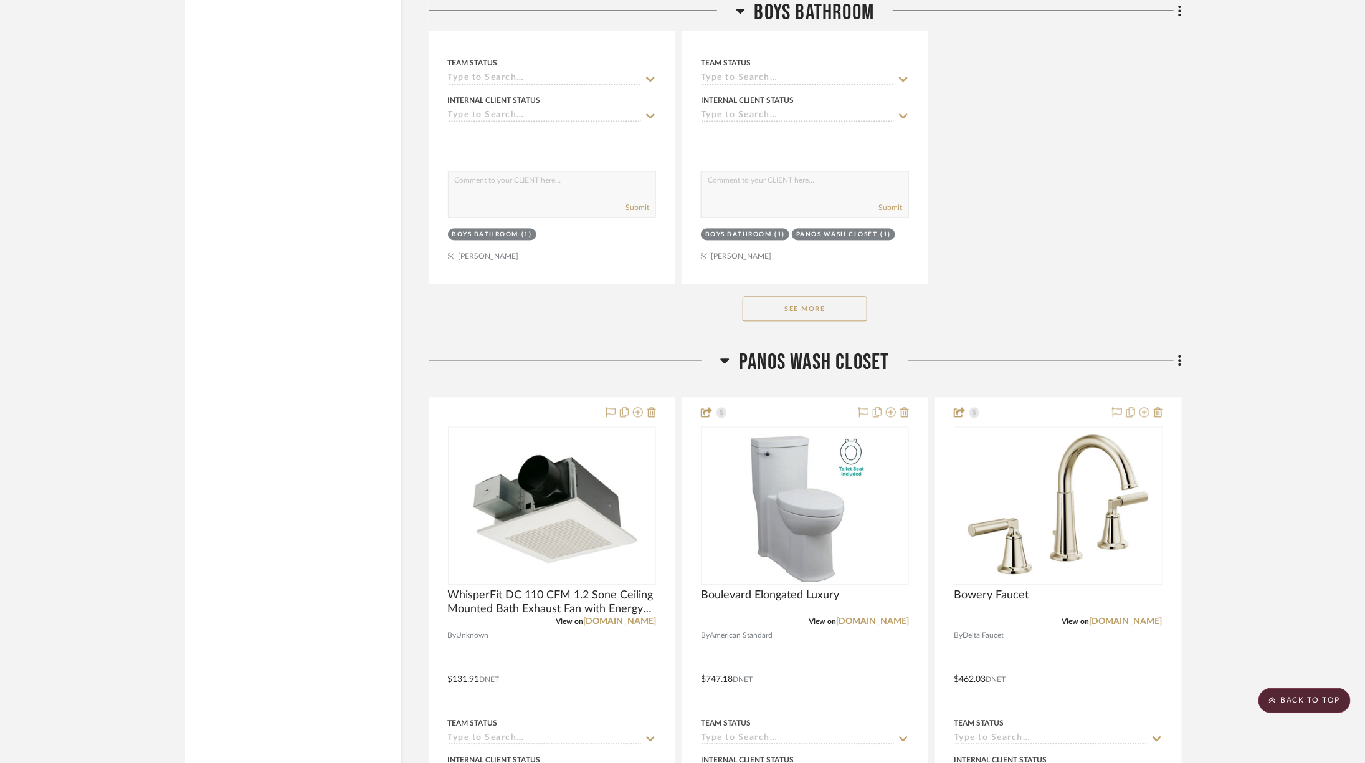
scroll to position [9782, 34]
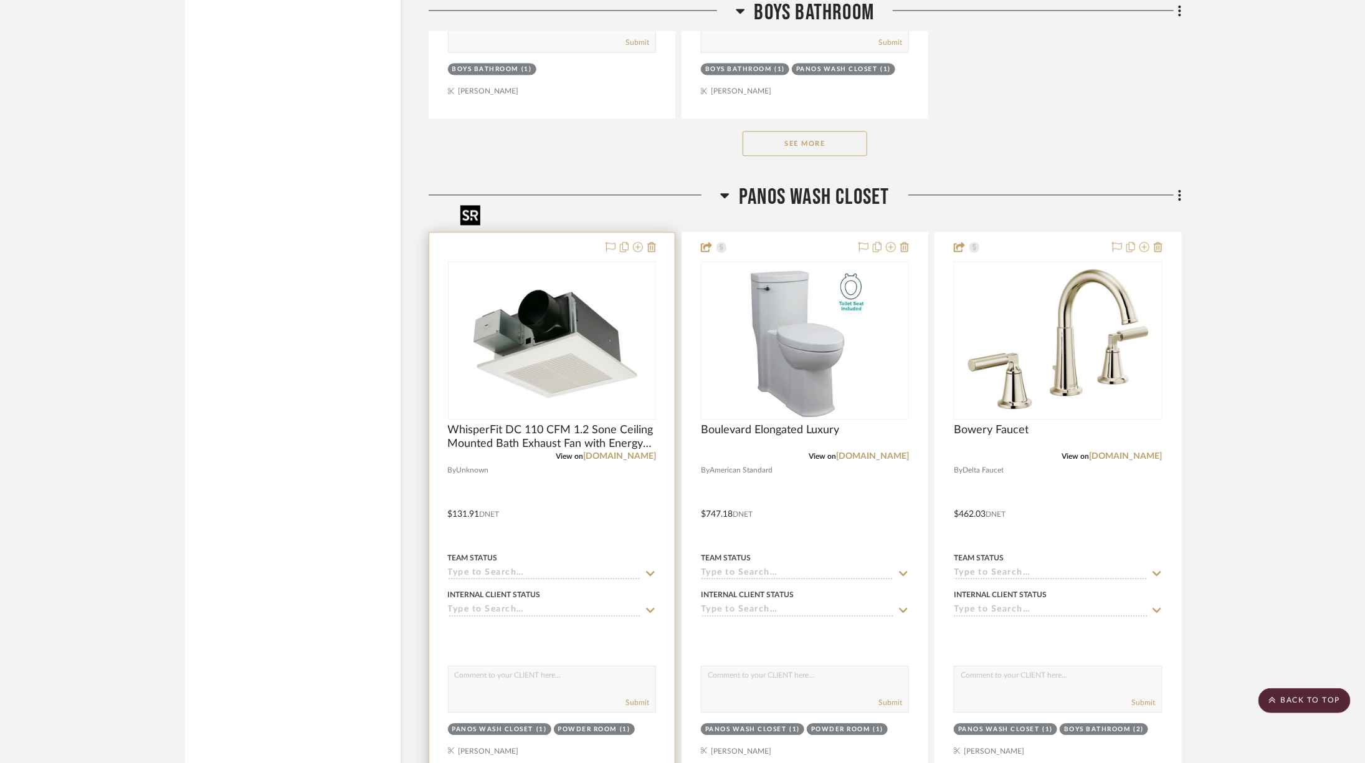
click at [568, 308] on div at bounding box center [552, 340] width 208 height 158
click at [568, 308] on img "0" at bounding box center [552, 340] width 193 height 156
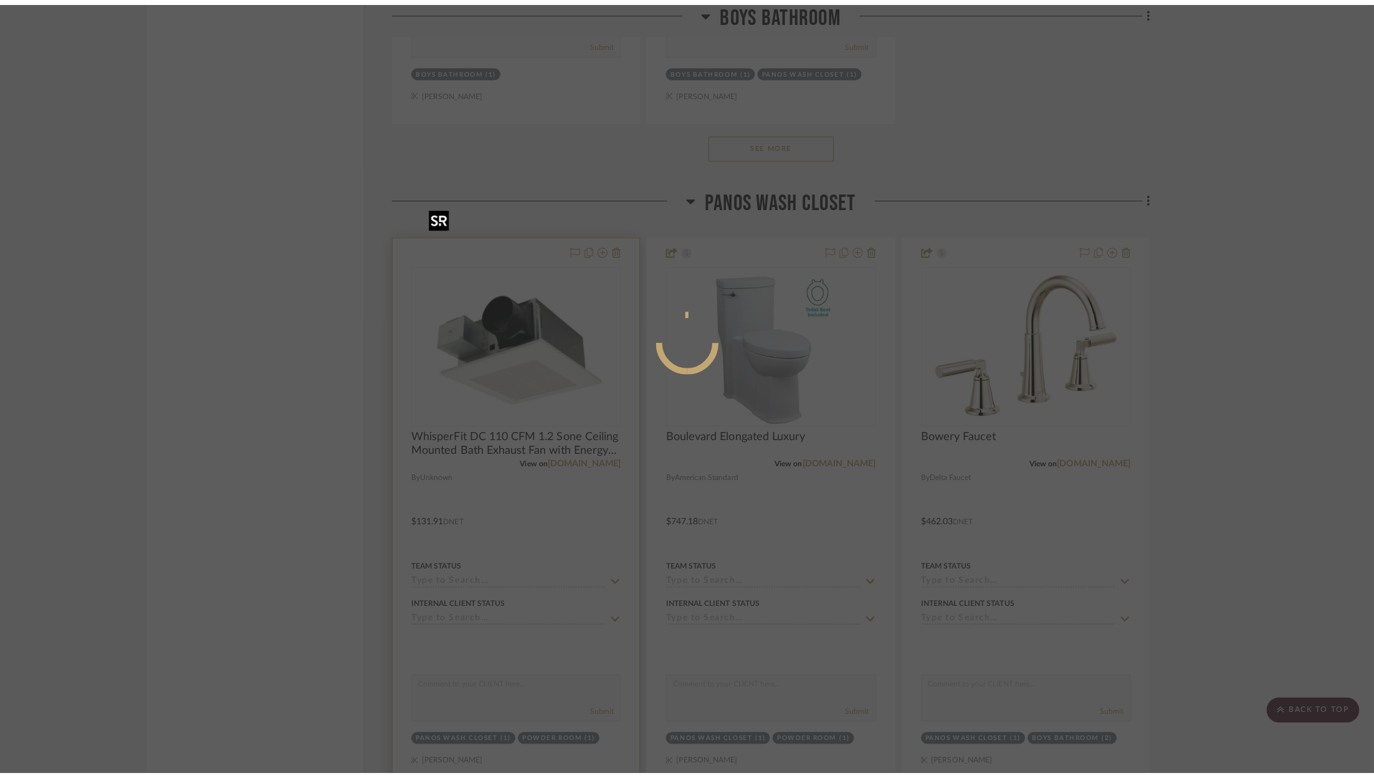
scroll to position [0, 0]
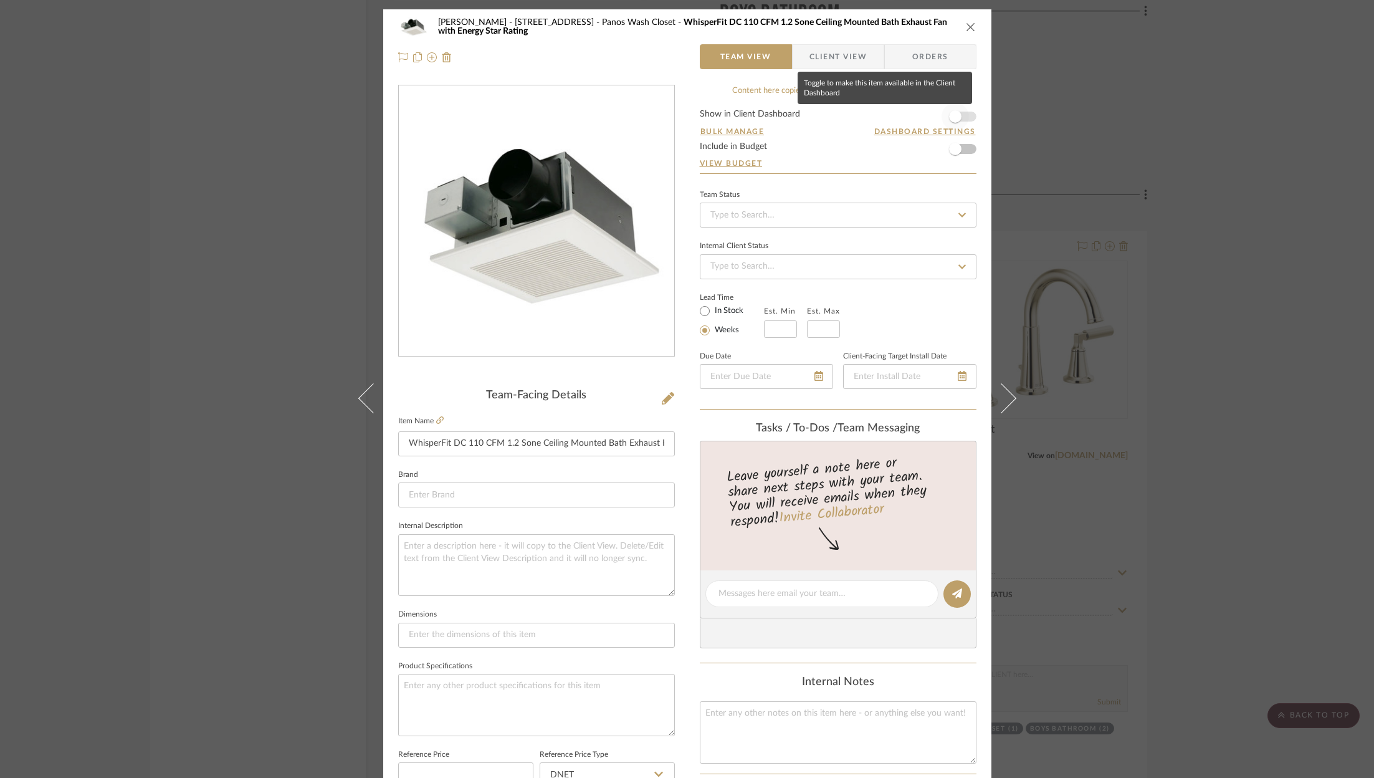
click at [958, 116] on span "button" at bounding box center [955, 116] width 27 height 27
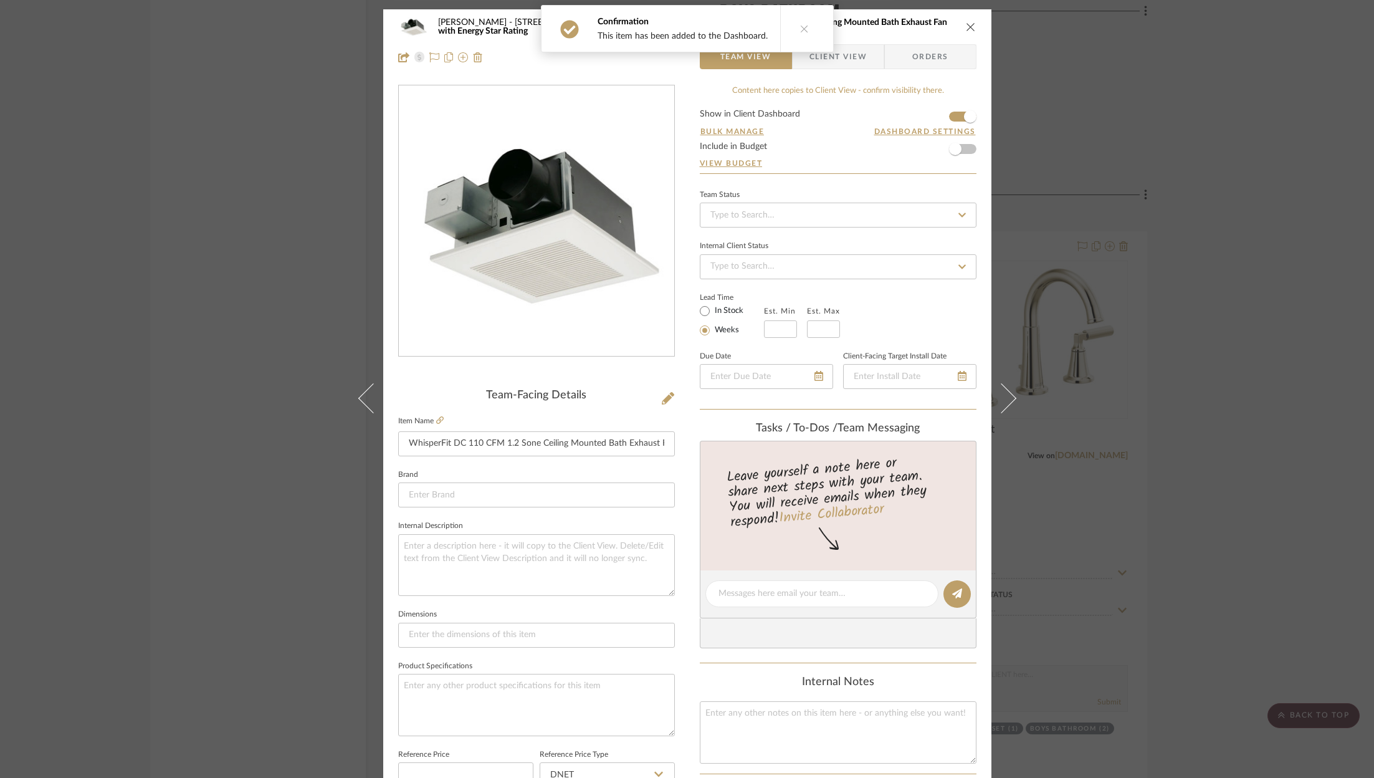
click at [970, 29] on icon "close" at bounding box center [971, 27] width 10 height 10
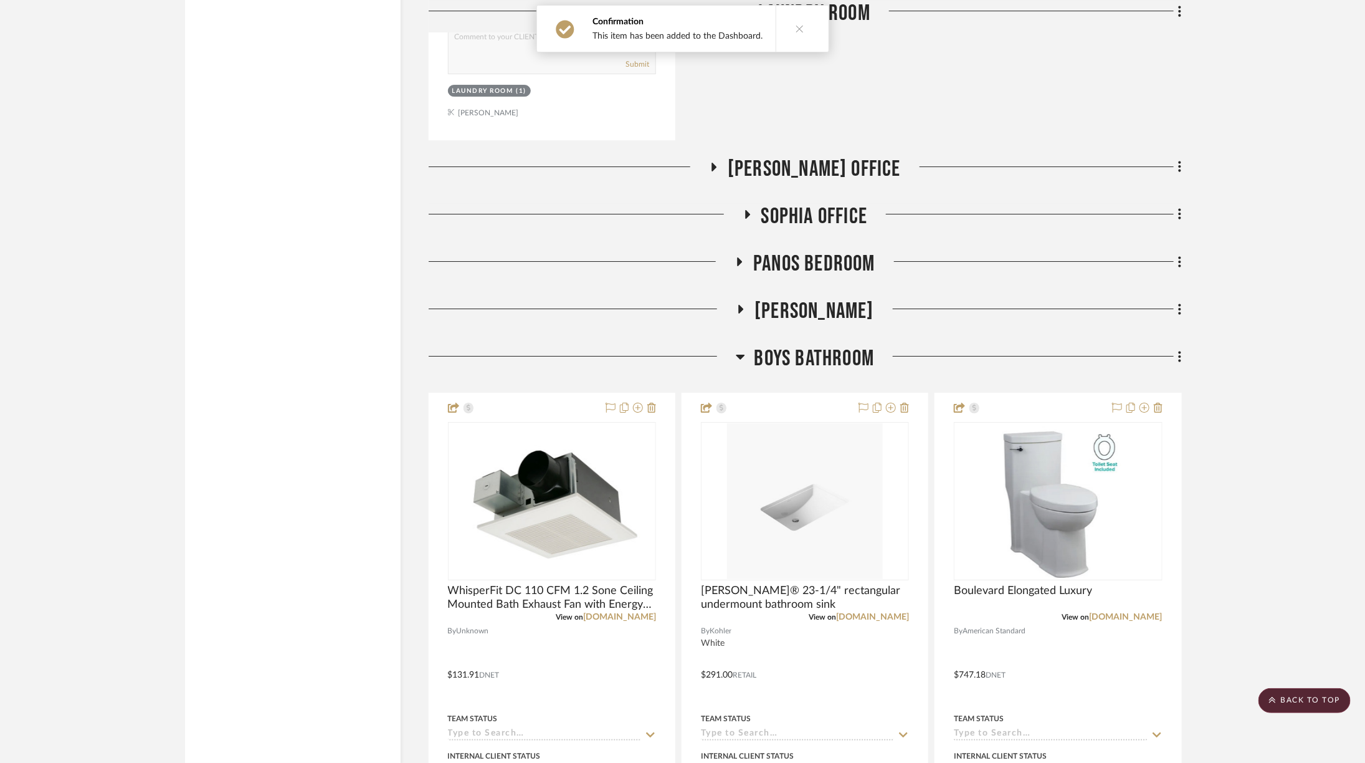
scroll to position [7772, 34]
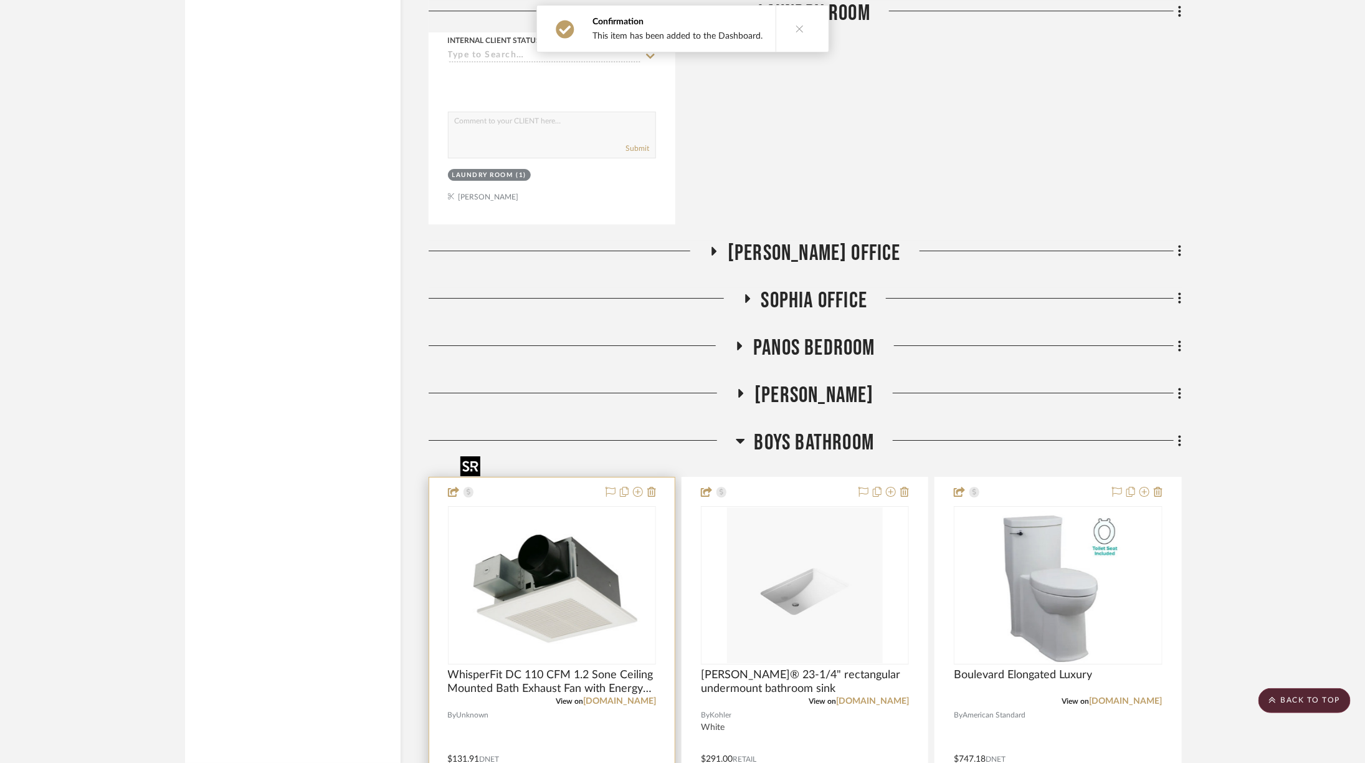
click at [538, 511] on img "0" at bounding box center [552, 585] width 193 height 156
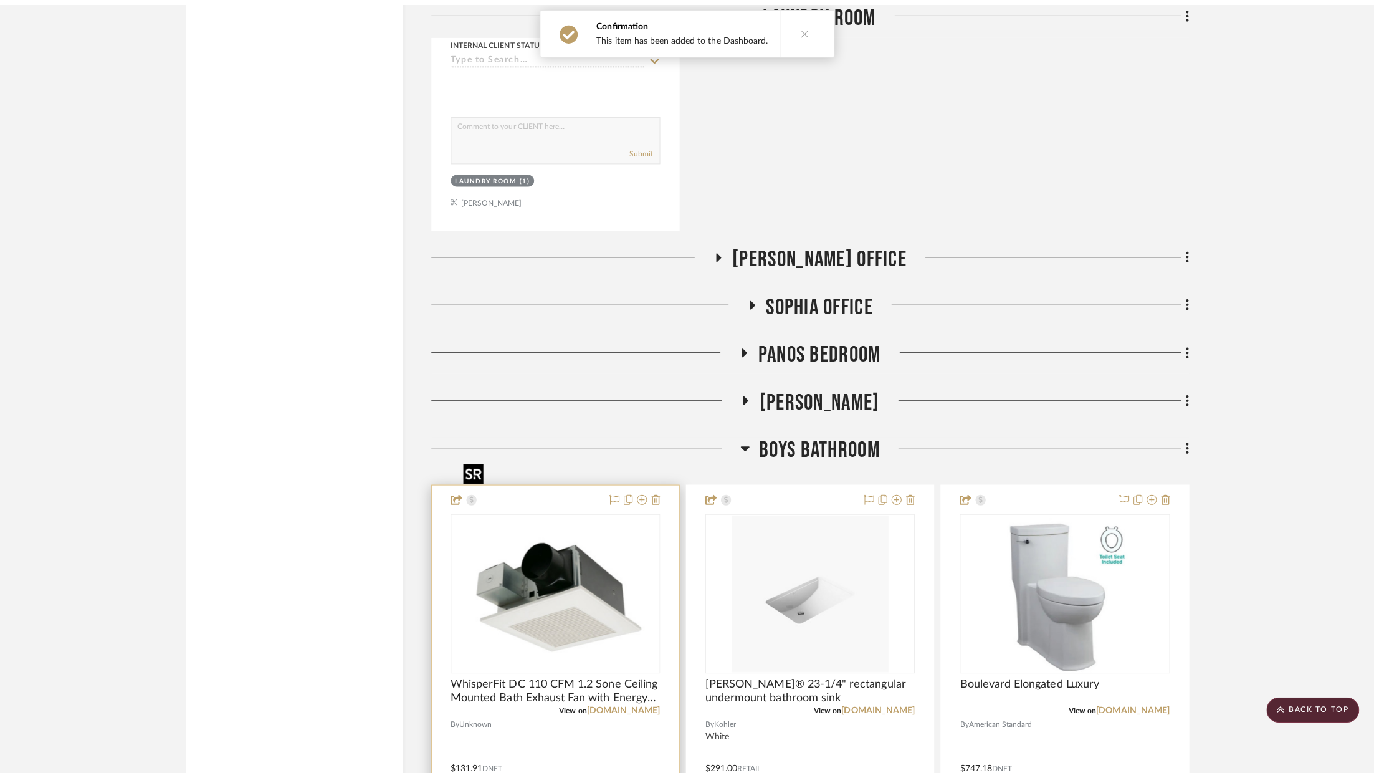
scroll to position [0, 0]
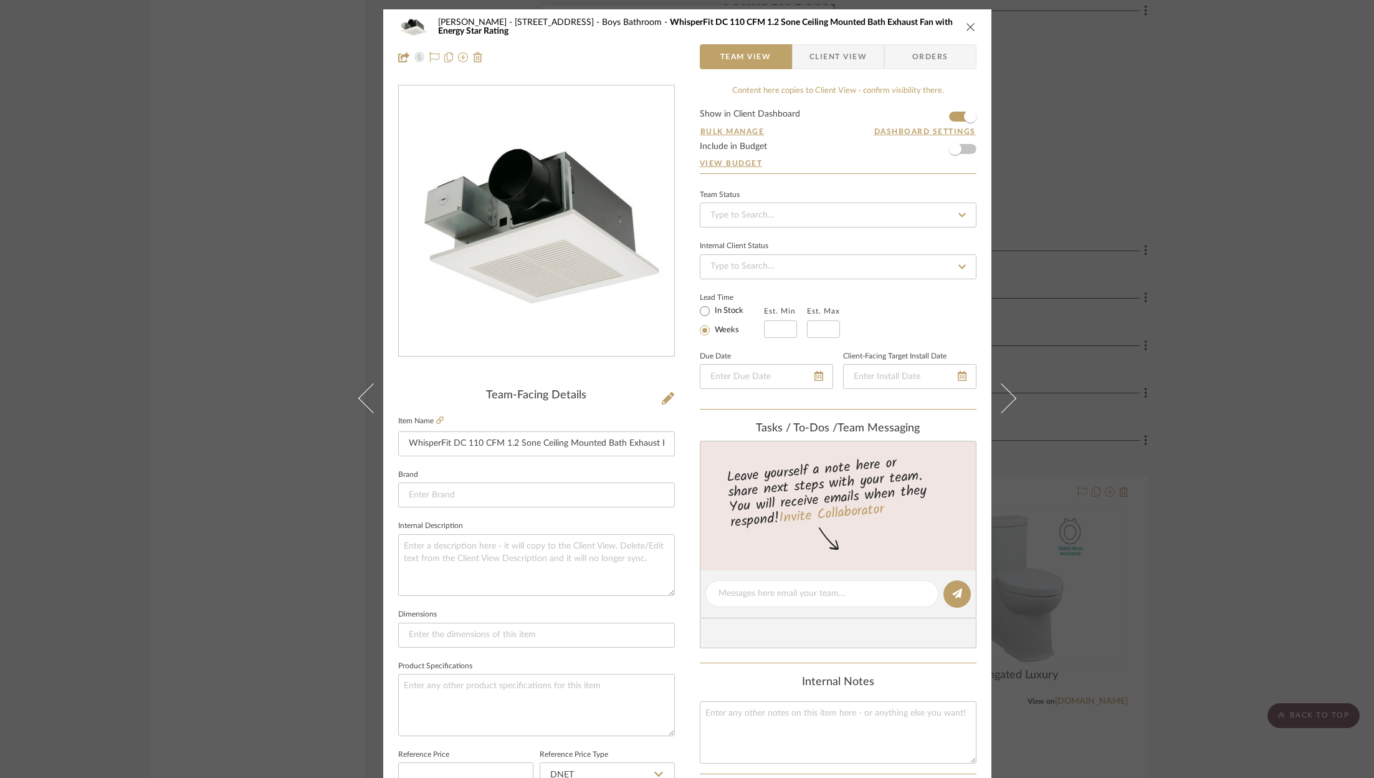
click at [1180, 269] on div "[PERSON_NAME] - [STREET_ADDRESS] Boys Bathroom WhisperFit DC 110 CFM 1.2 Sone C…" at bounding box center [687, 389] width 1374 height 778
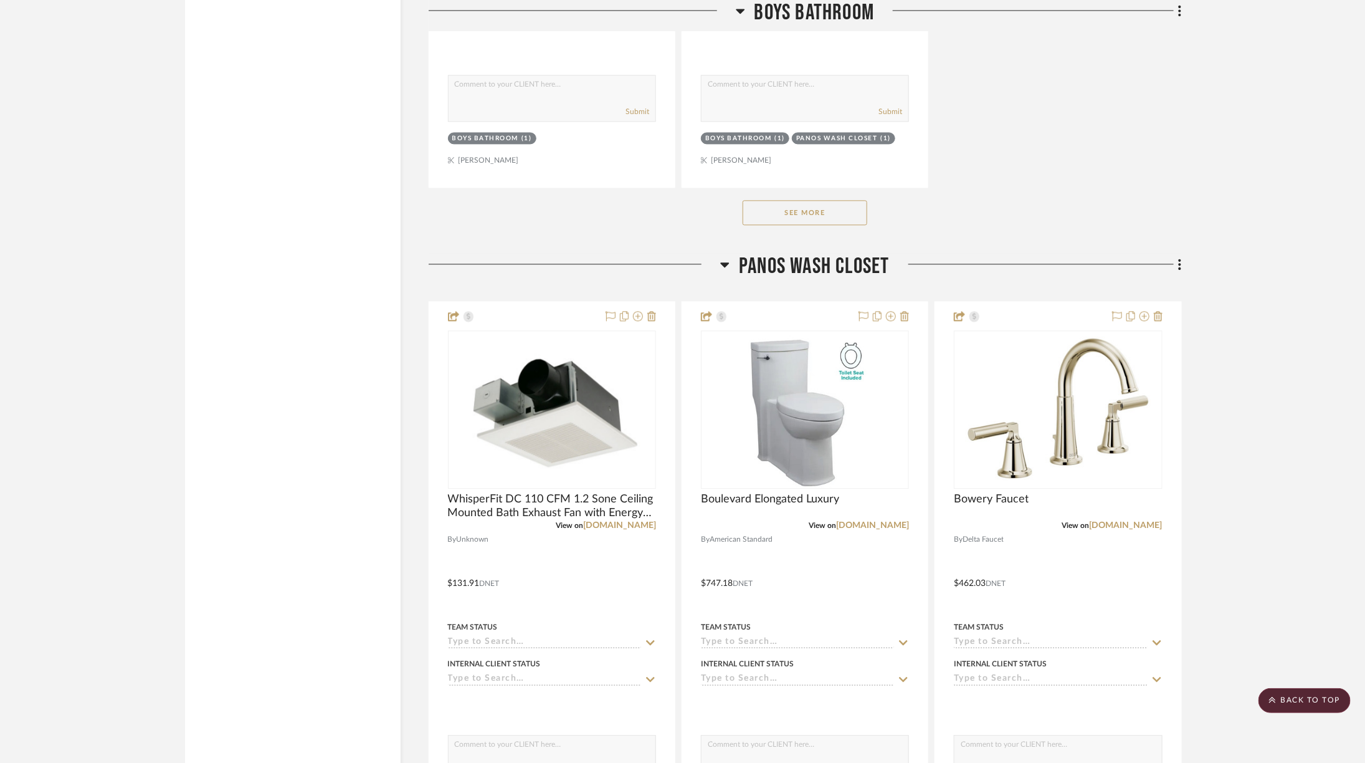
scroll to position [9803, 34]
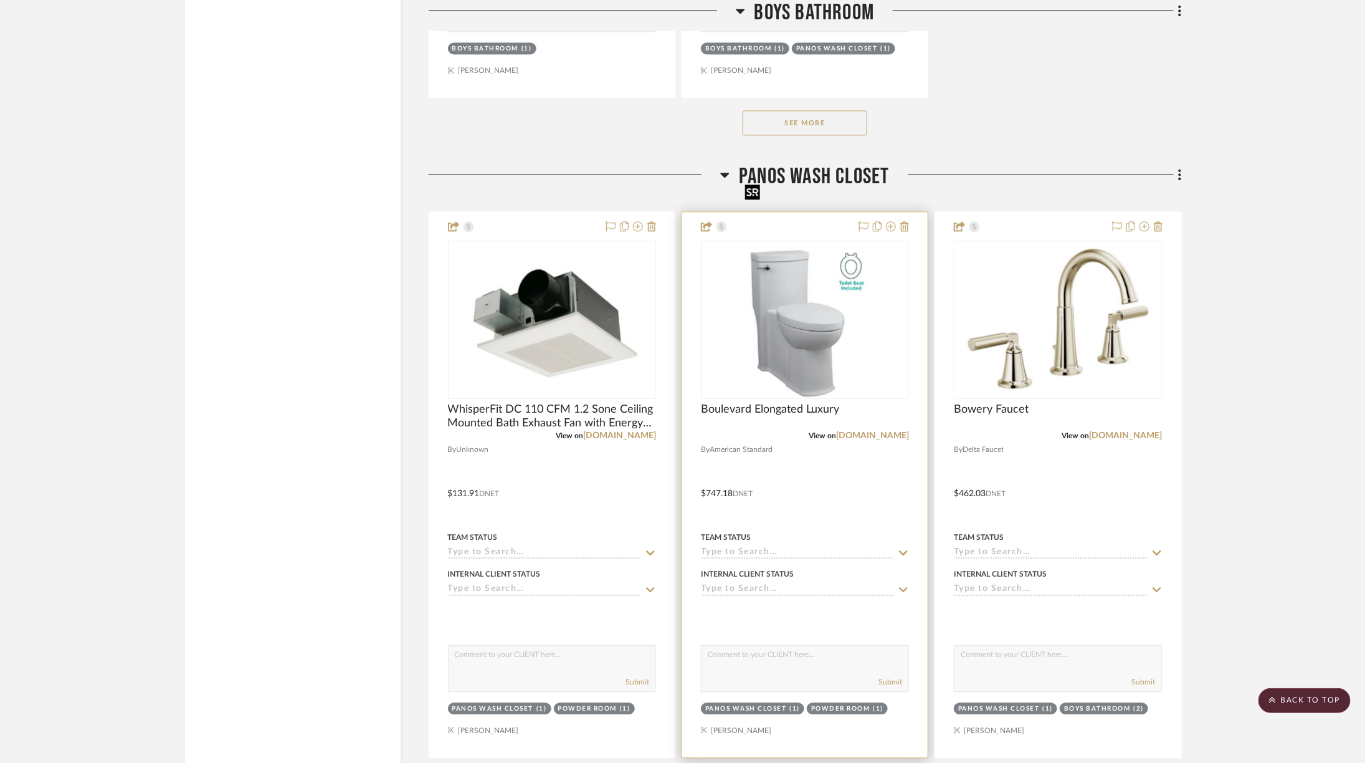
click at [755, 268] on img "0" at bounding box center [805, 320] width 130 height 156
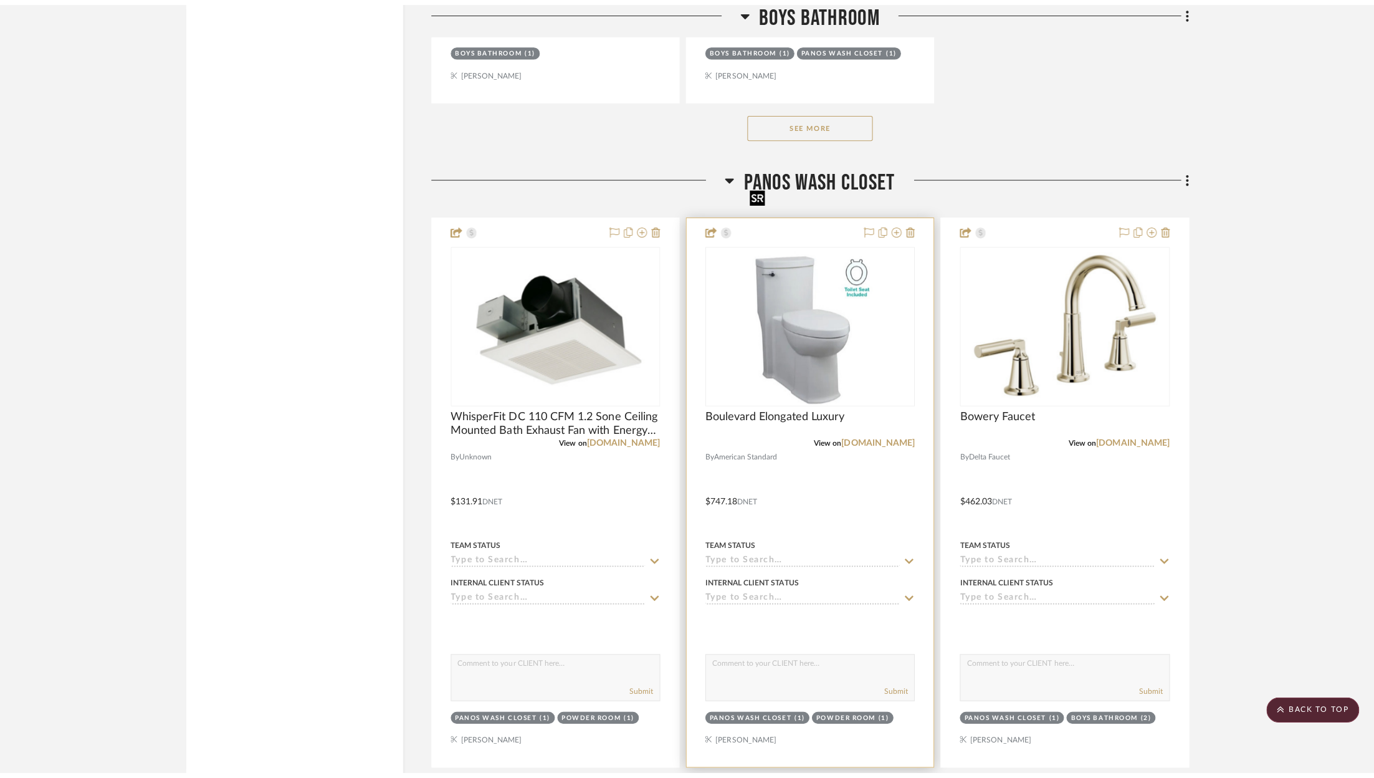
scroll to position [0, 0]
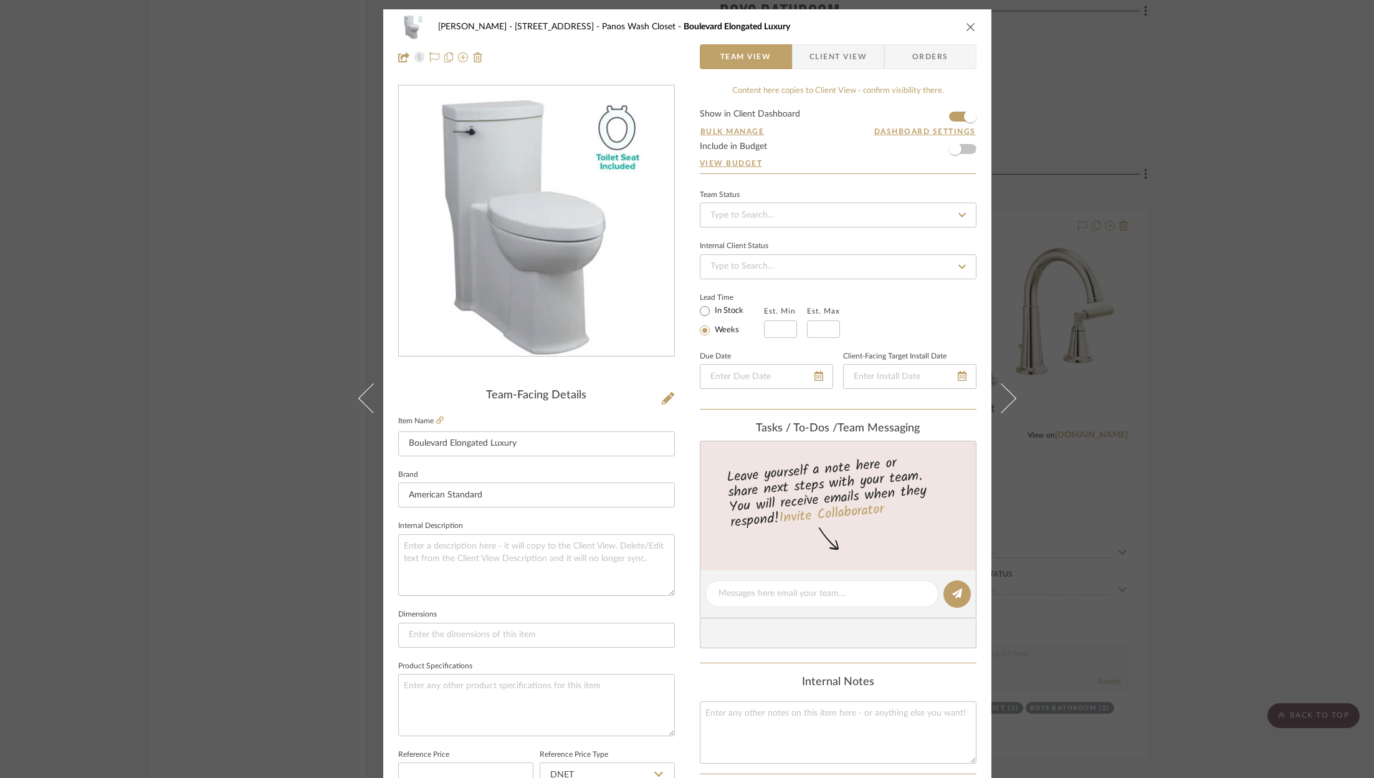
click at [1298, 168] on div "ZAFIRIDES - 2286 Yorkshire Road Panos Wash Closet Boulevard Elongated Luxury Te…" at bounding box center [687, 389] width 1374 height 778
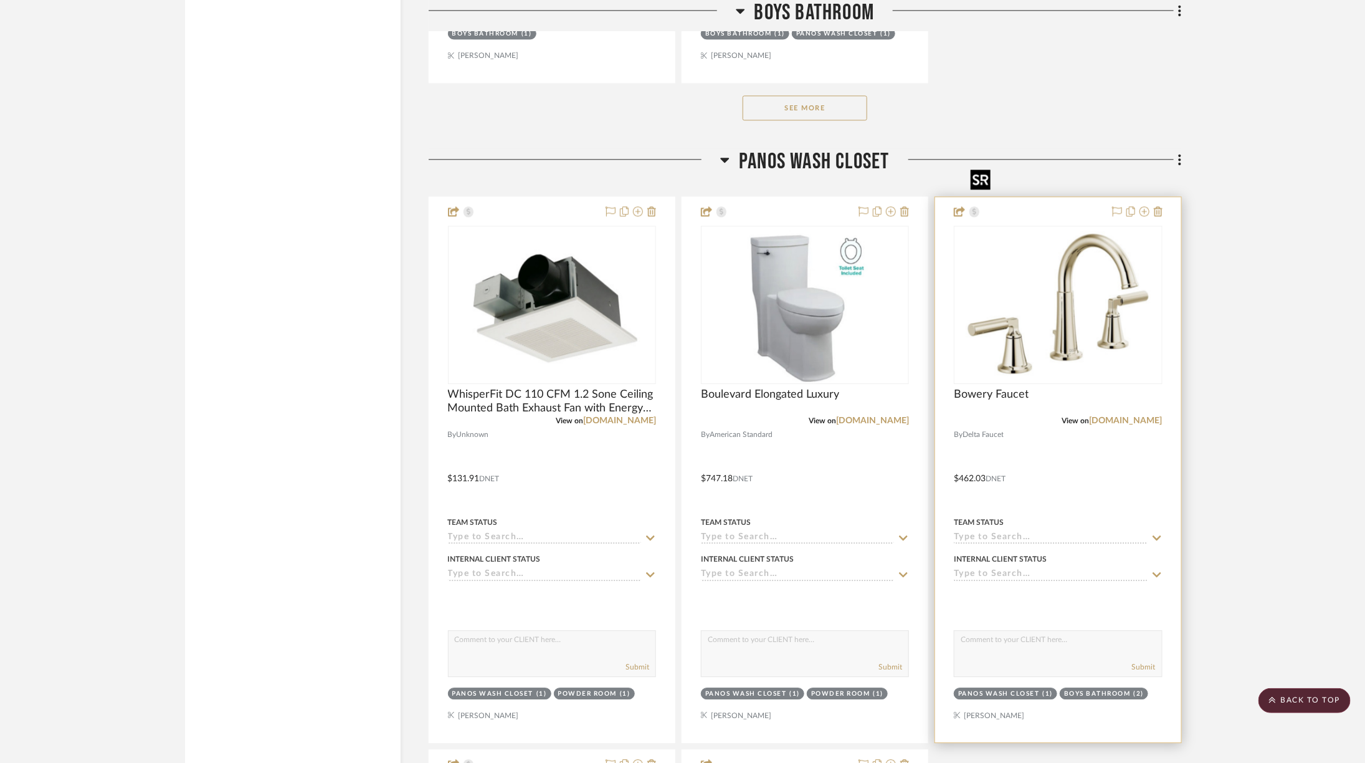
click at [1049, 271] on img "0" at bounding box center [1058, 305] width 185 height 156
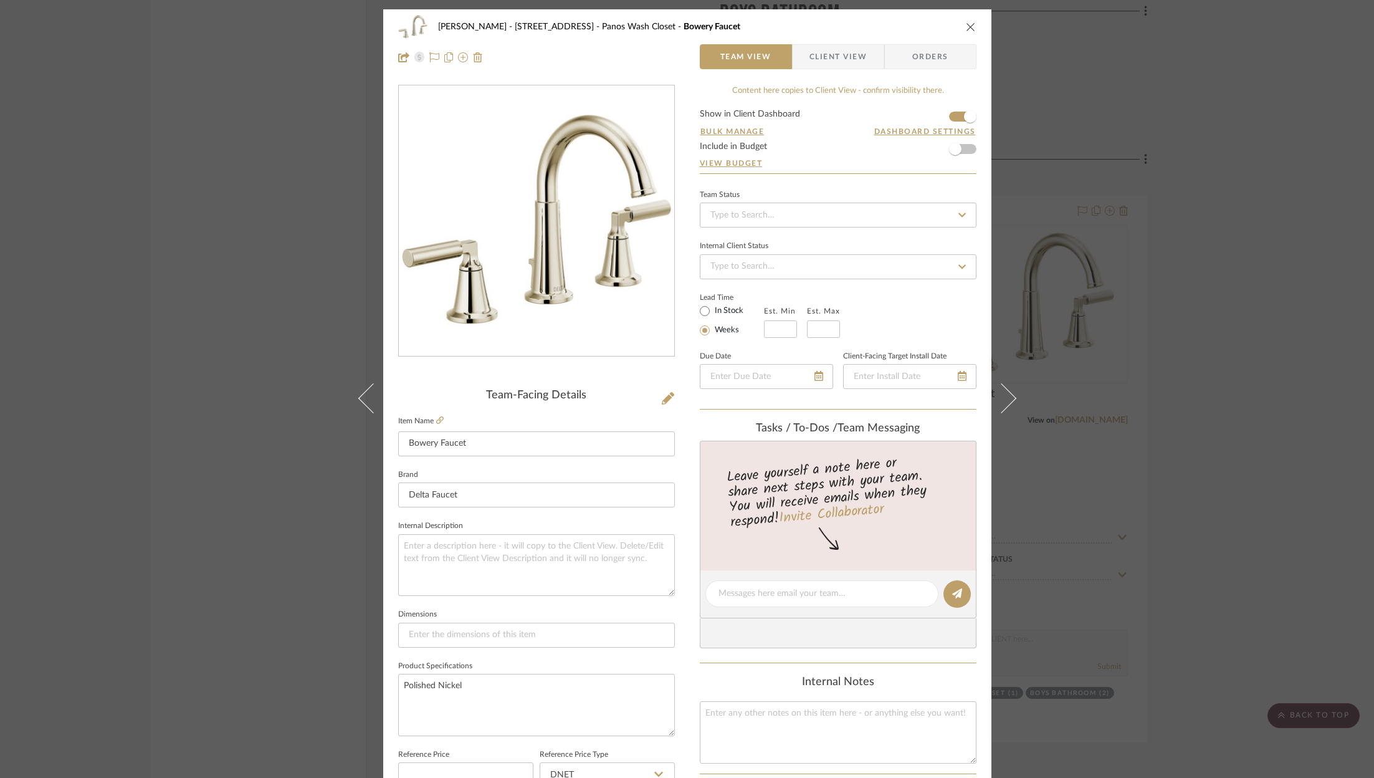
click at [1213, 229] on div "[PERSON_NAME] - [STREET_ADDRESS] Panos Wash Closet Bowery Faucet Team View Clie…" at bounding box center [687, 389] width 1374 height 778
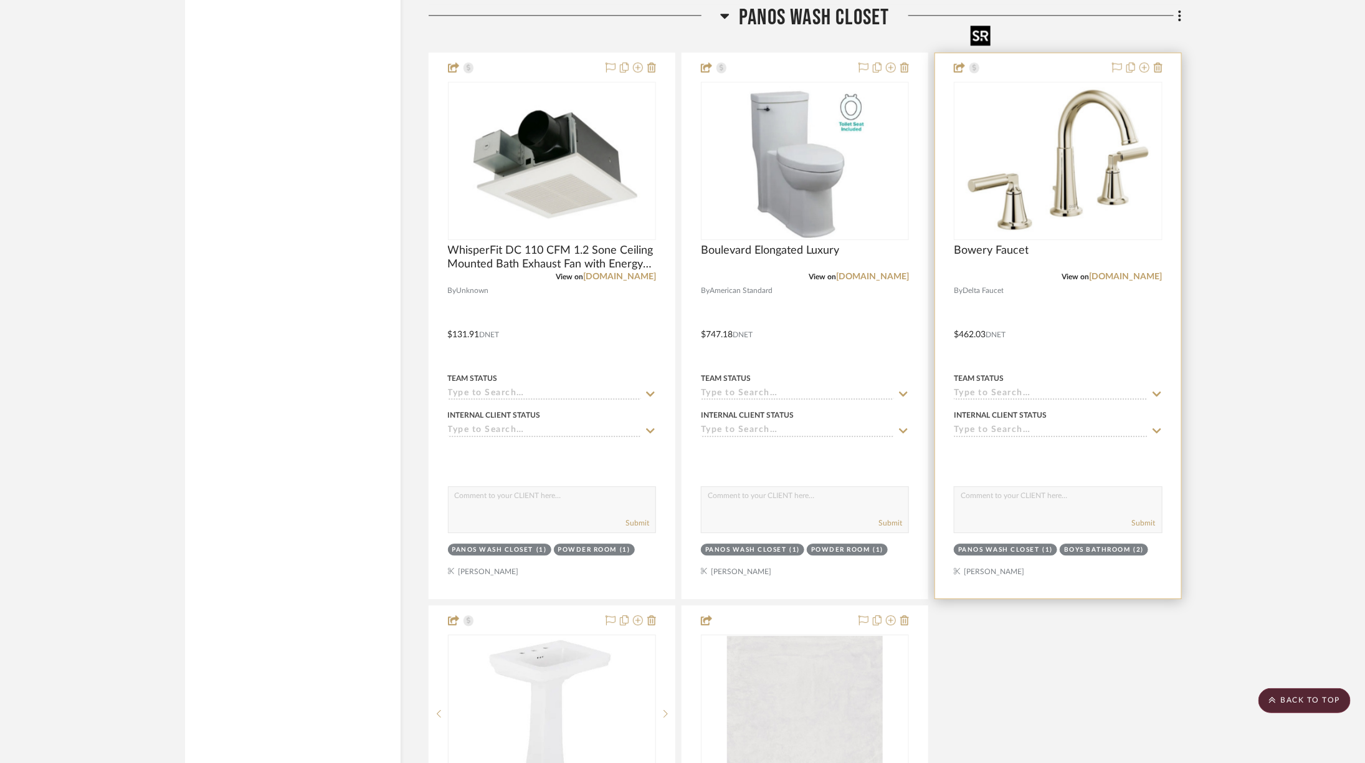
click at [1016, 83] on img "0" at bounding box center [1058, 161] width 185 height 156
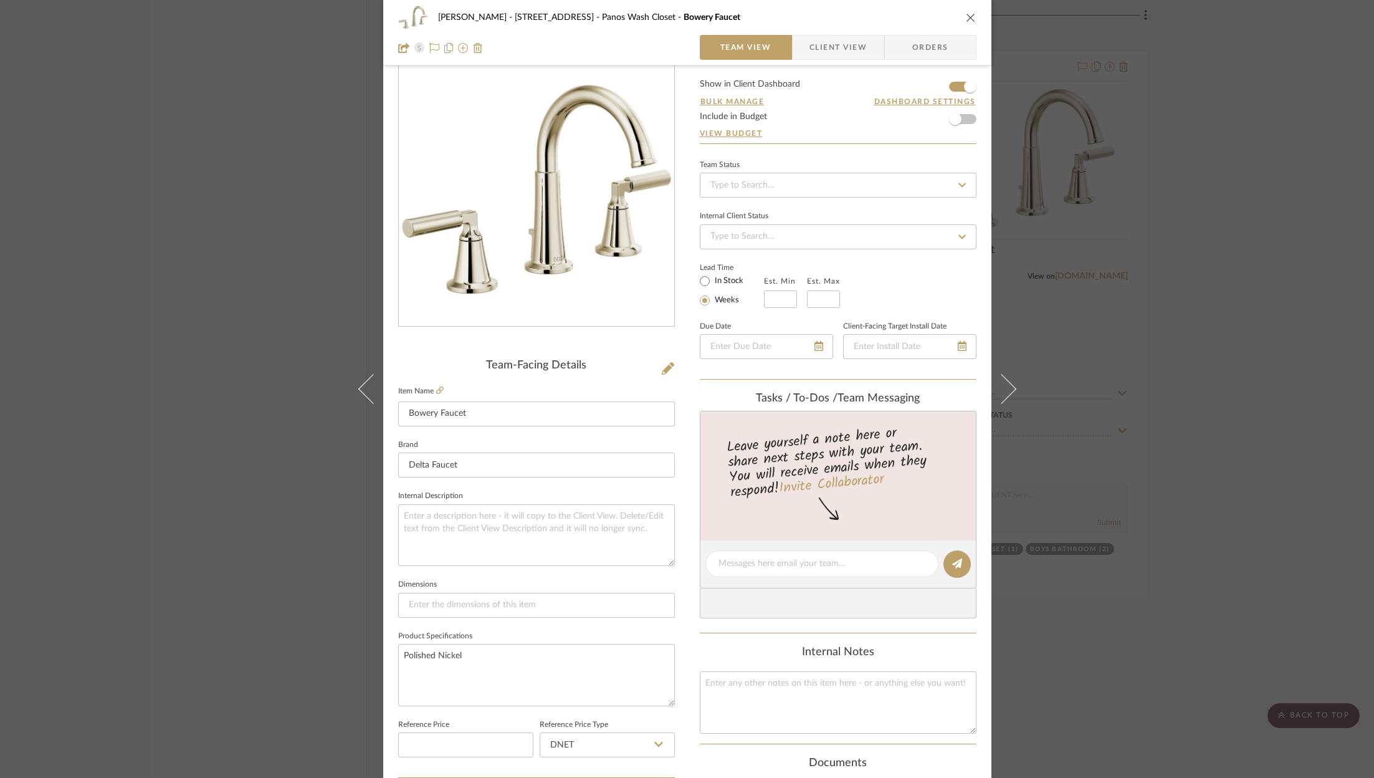
scroll to position [52, 0]
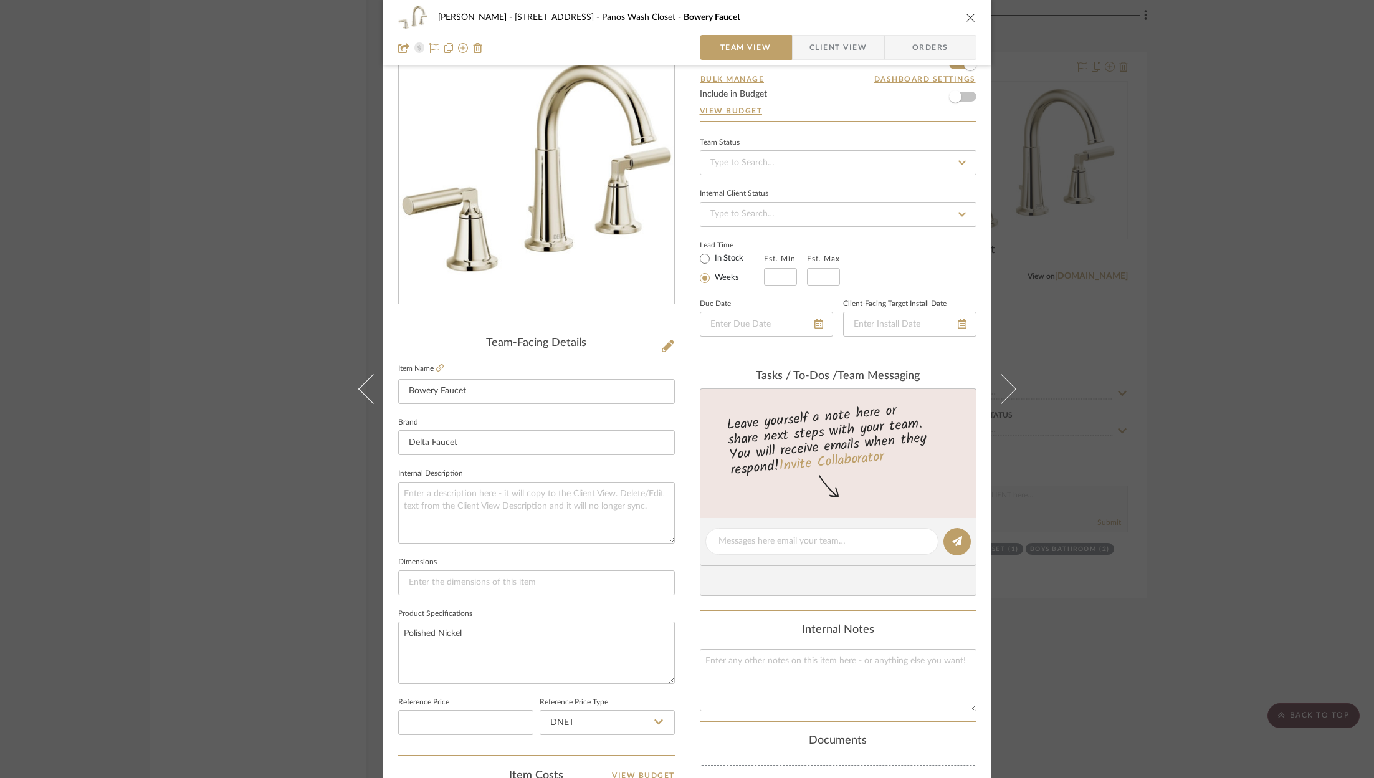
click at [1259, 323] on div "[PERSON_NAME] - [STREET_ADDRESS] Panos Wash Closet Bowery Faucet Team View Clie…" at bounding box center [687, 389] width 1374 height 778
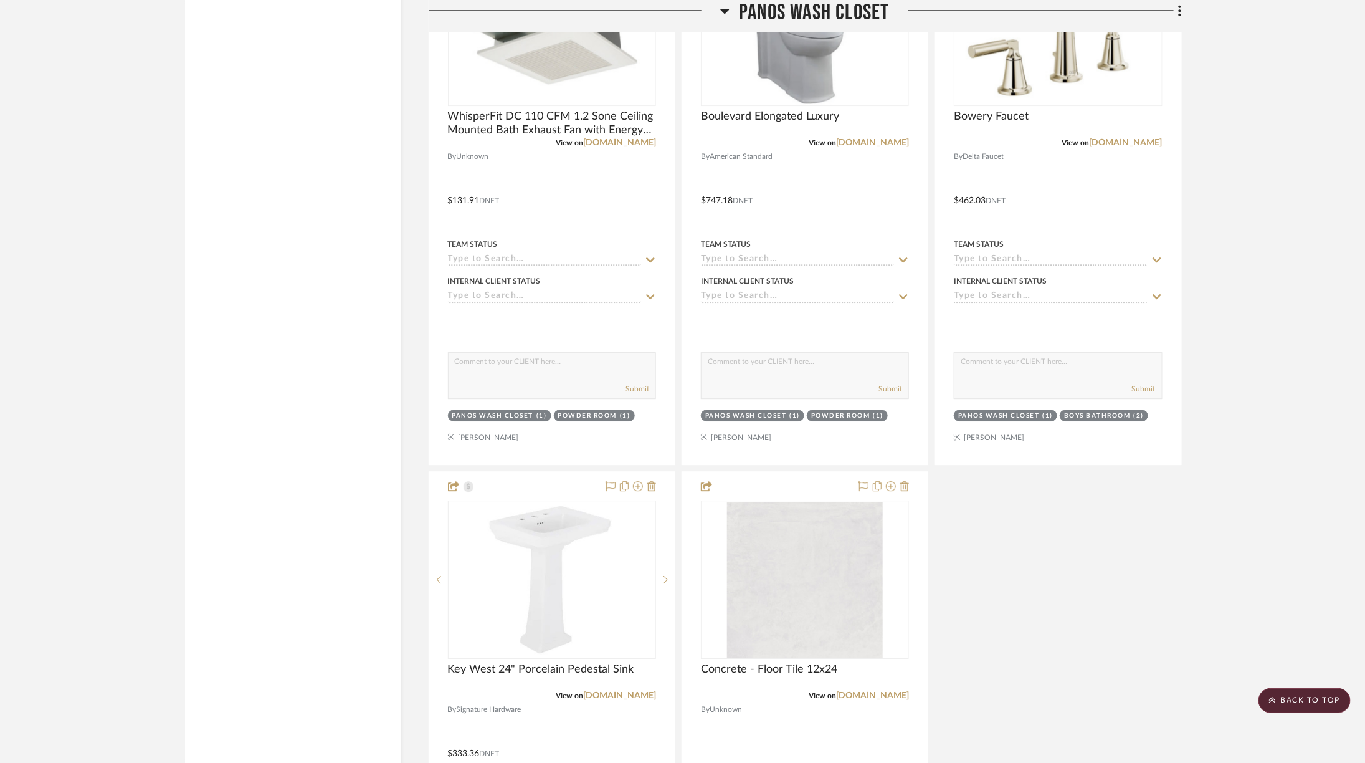
scroll to position [10099, 34]
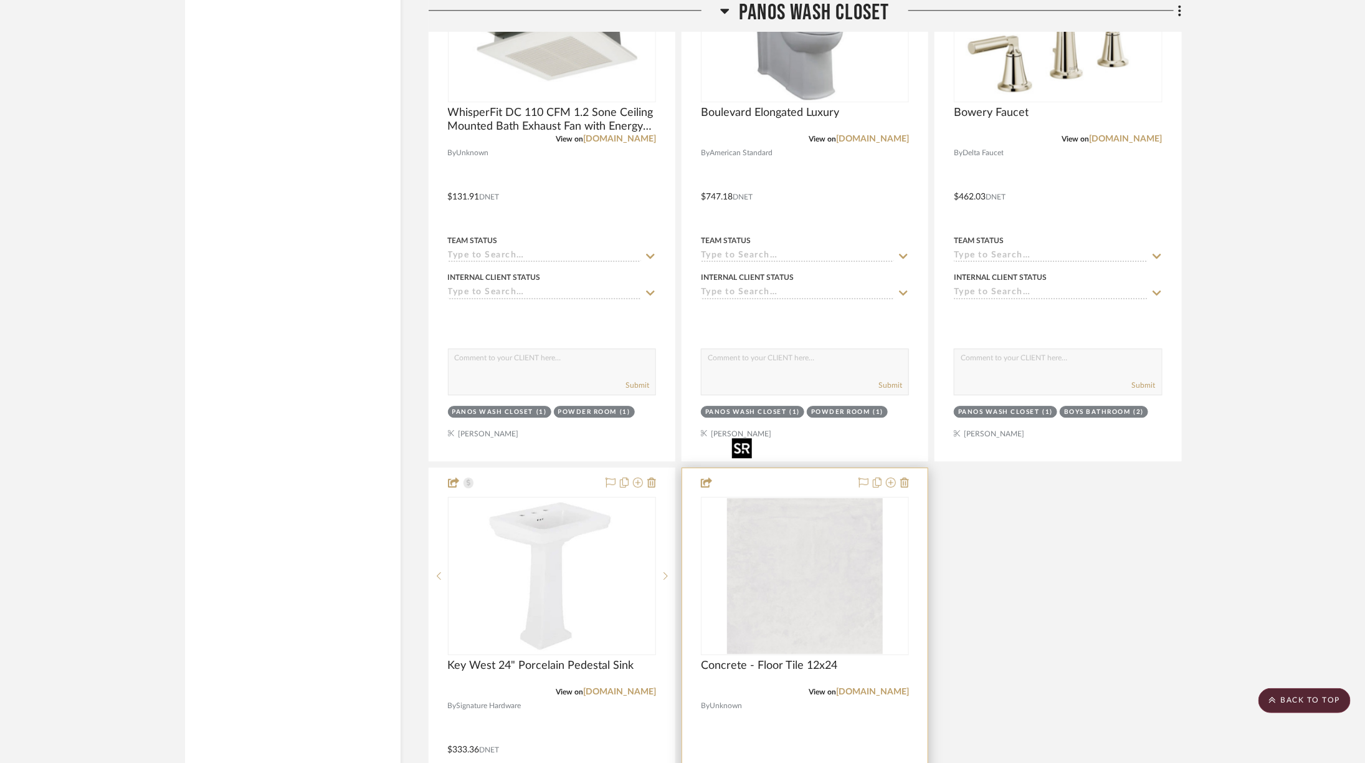
click at [0, 0] on img at bounding box center [0, 0] width 0 height 0
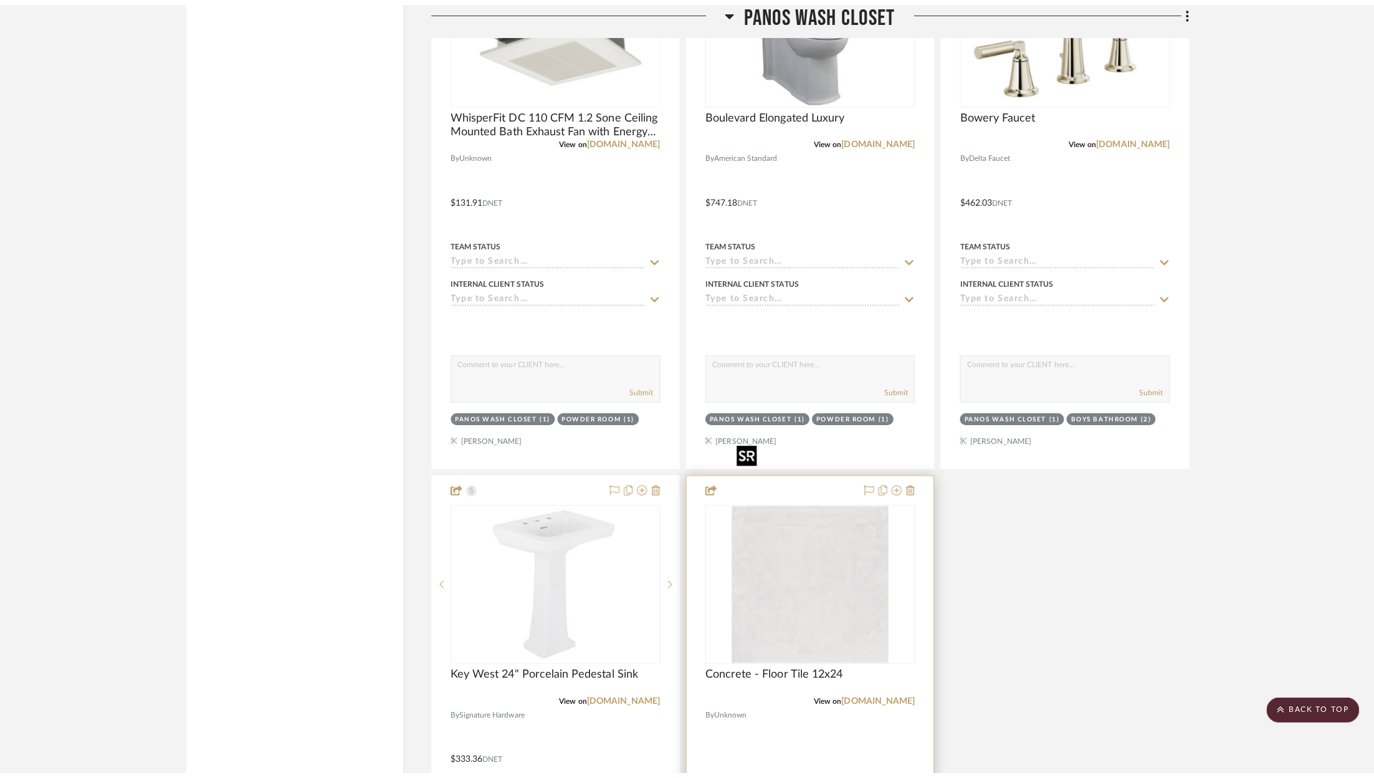
scroll to position [0, 0]
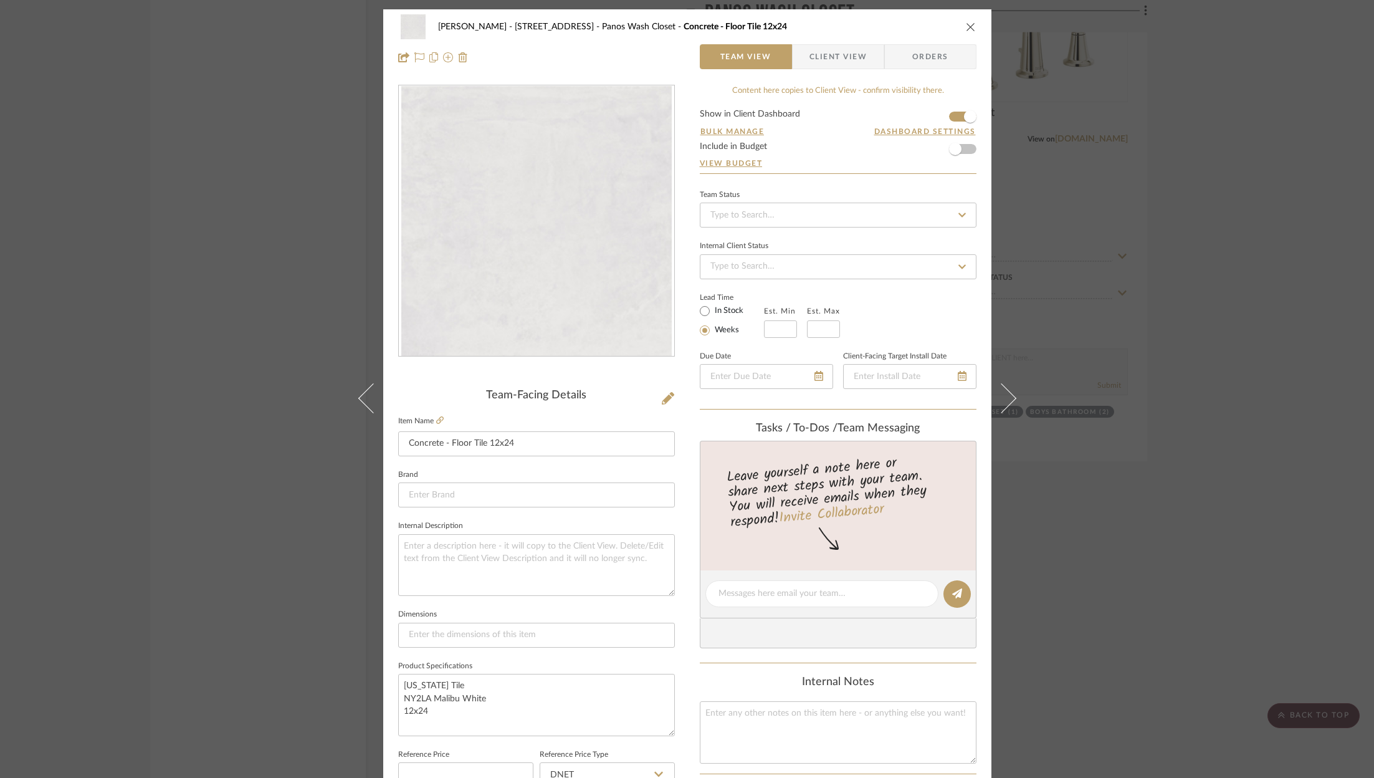
click at [1223, 388] on div "ZAFIRIDES - 2286 Yorkshire Road Panos Wash Closet Concrete - Floor Tile 12x24 T…" at bounding box center [687, 389] width 1374 height 778
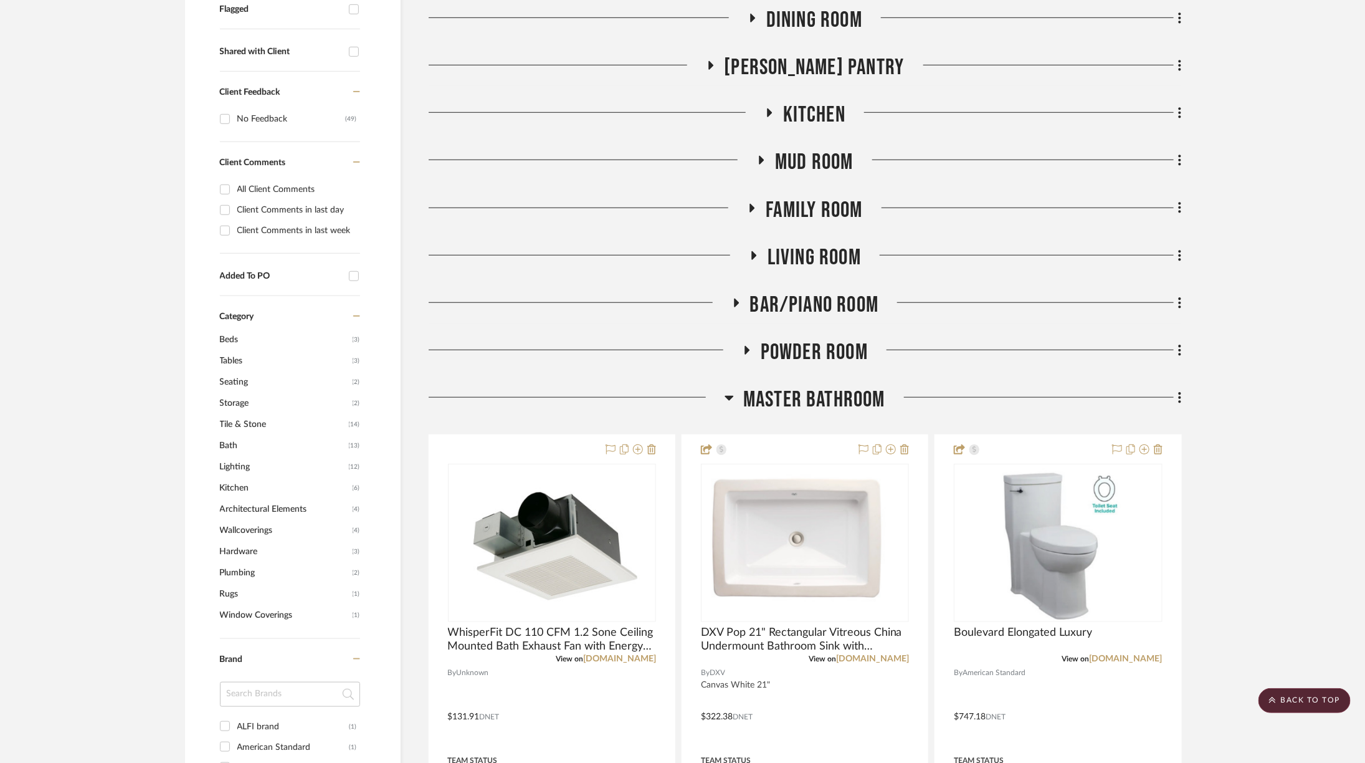
scroll to position [475, 34]
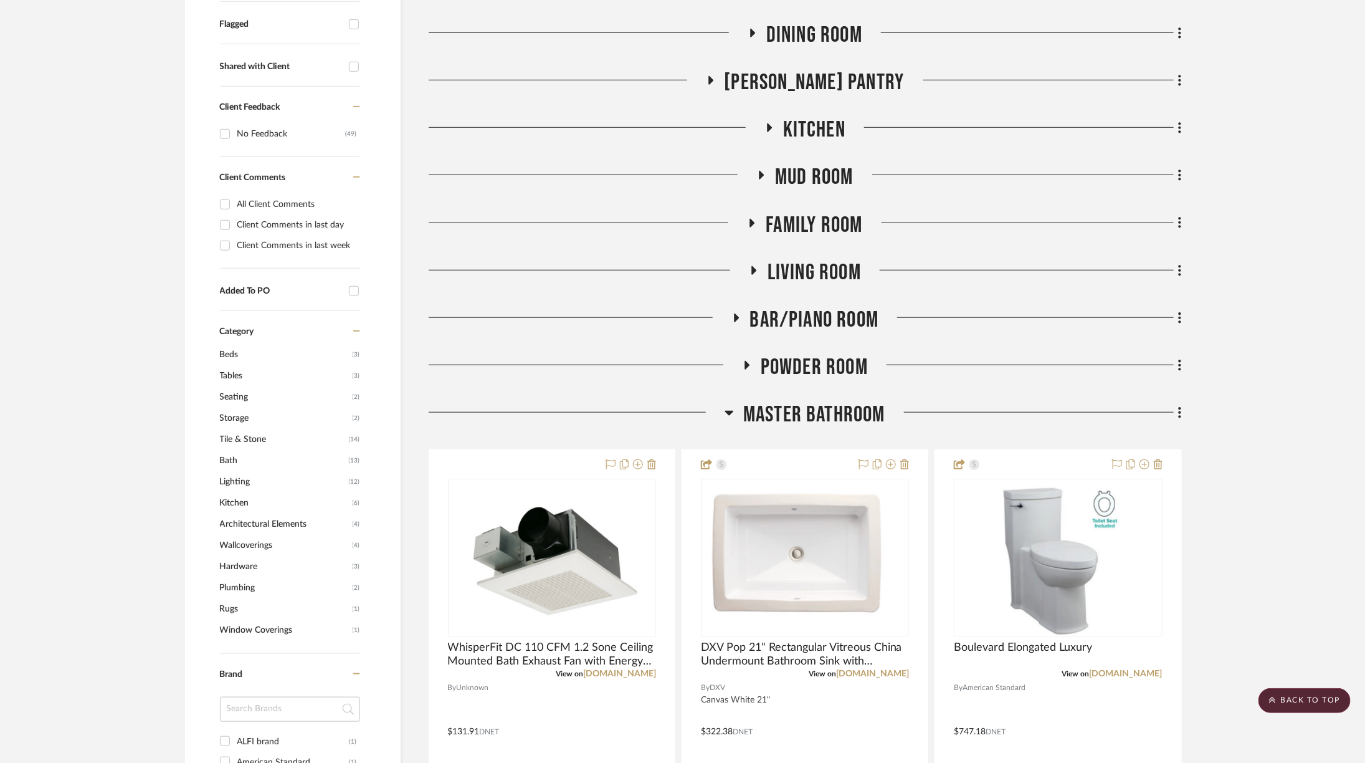
click at [783, 117] on span "Kitchen" at bounding box center [814, 130] width 62 height 27
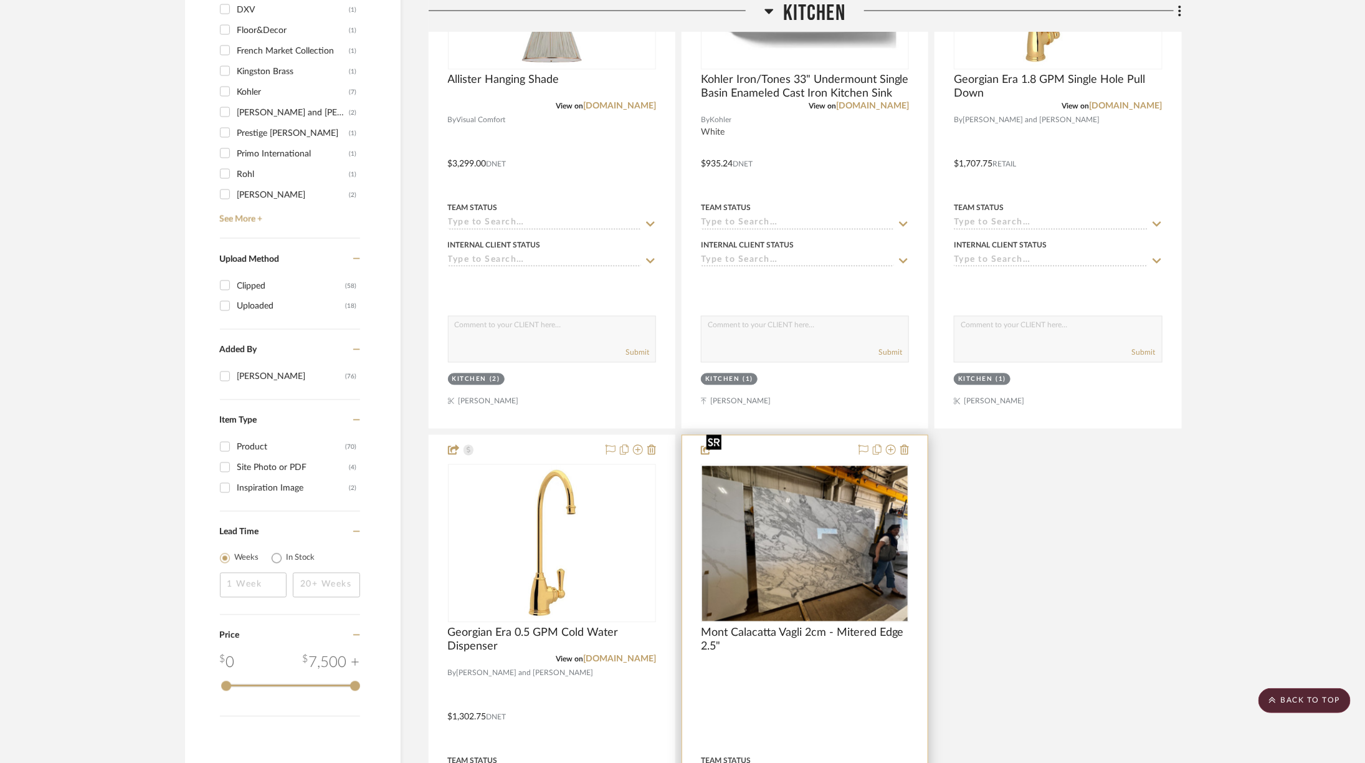
click at [0, 0] on img at bounding box center [0, 0] width 0 height 0
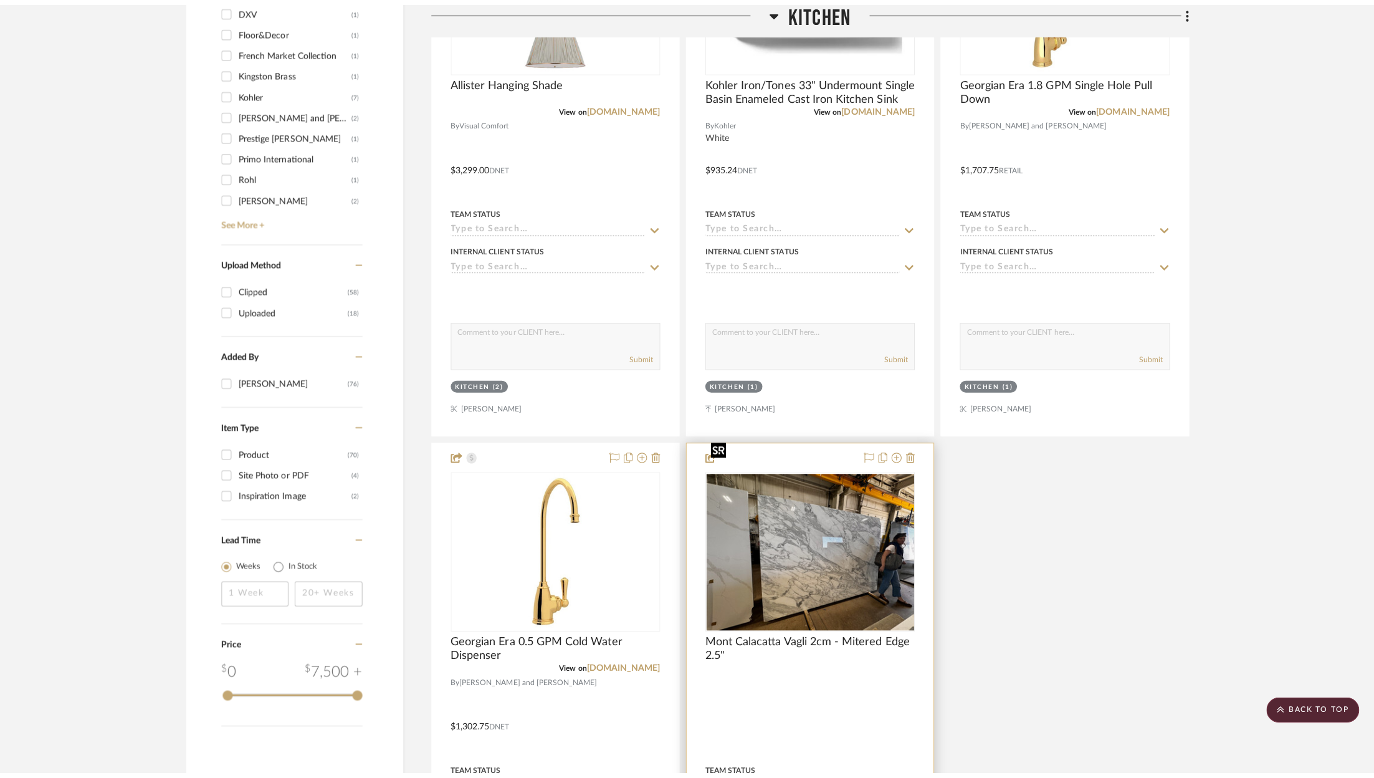
scroll to position [0, 0]
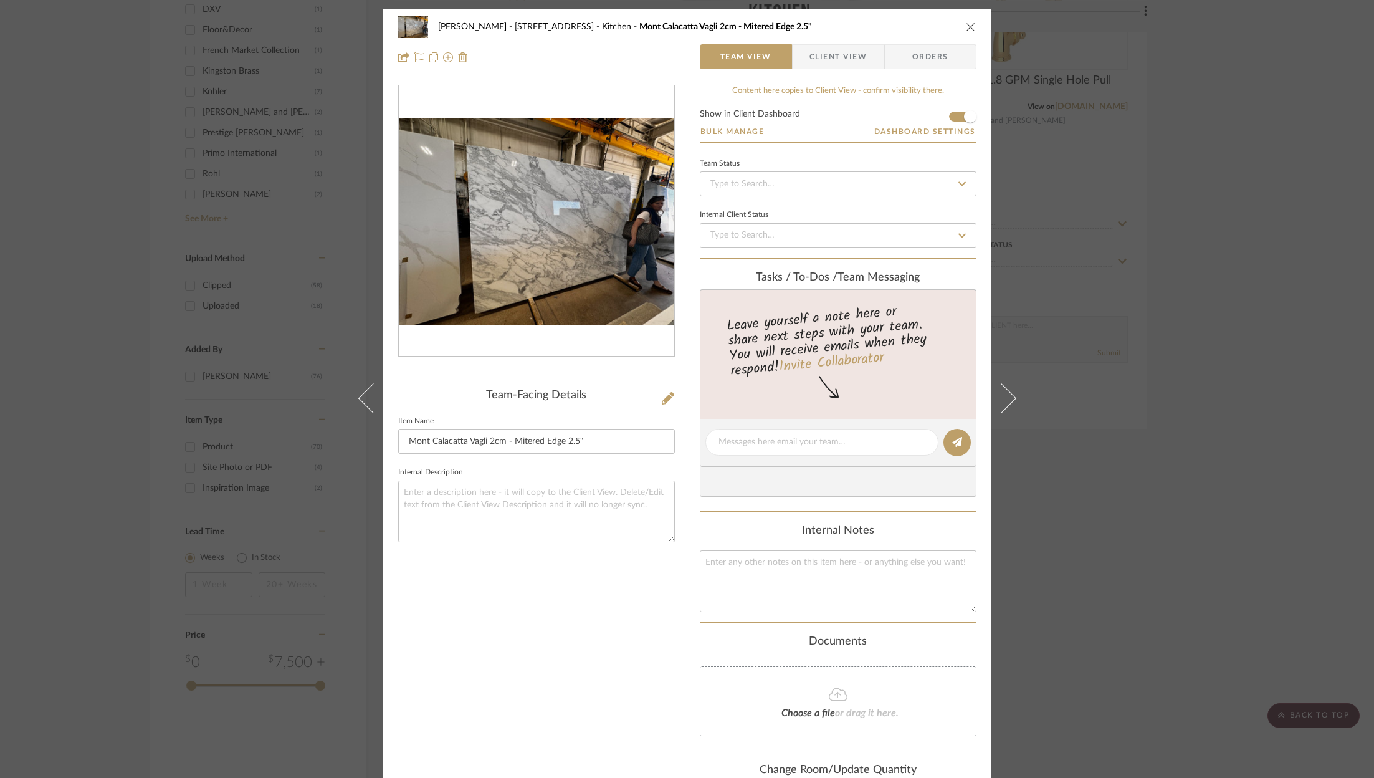
click at [965, 29] on button "close" at bounding box center [970, 26] width 11 height 11
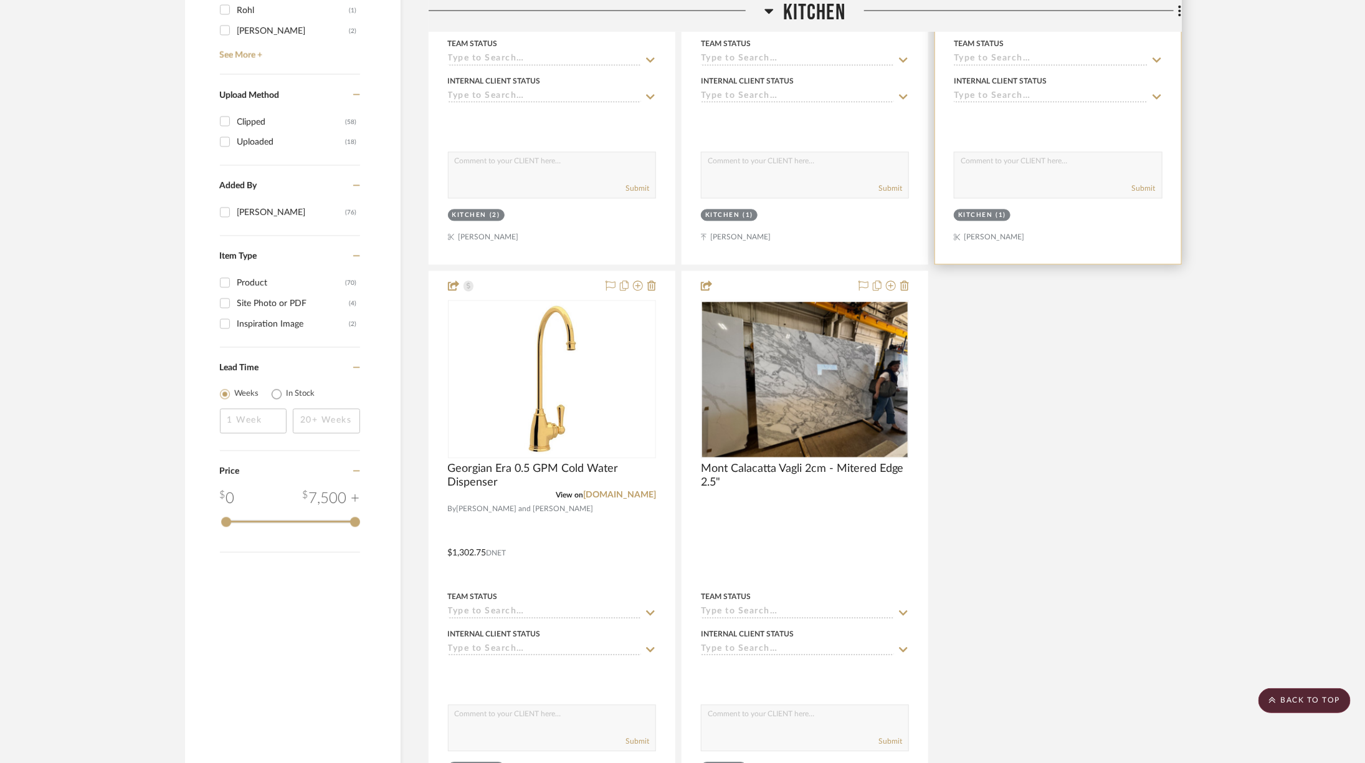
scroll to position [2160, 34]
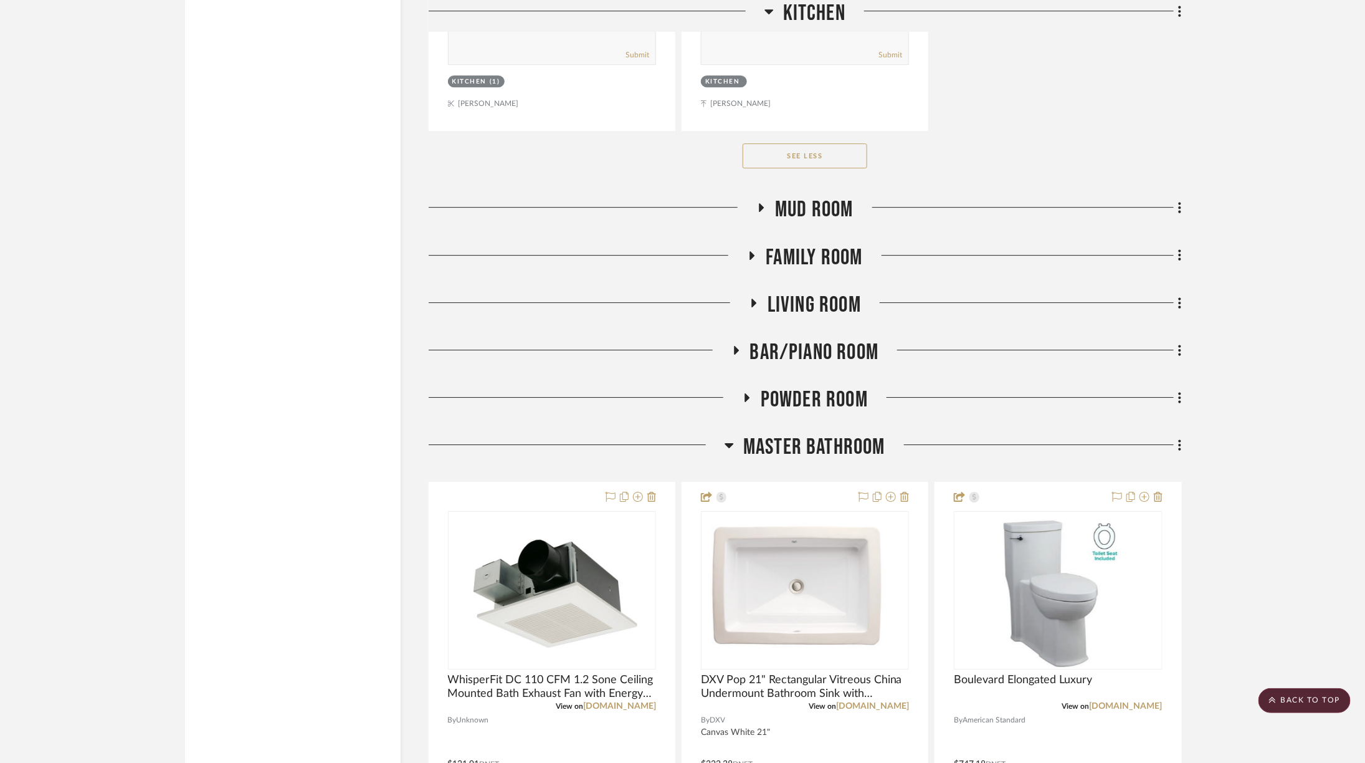
click at [790, 386] on span "Powder Room" at bounding box center [814, 399] width 107 height 27
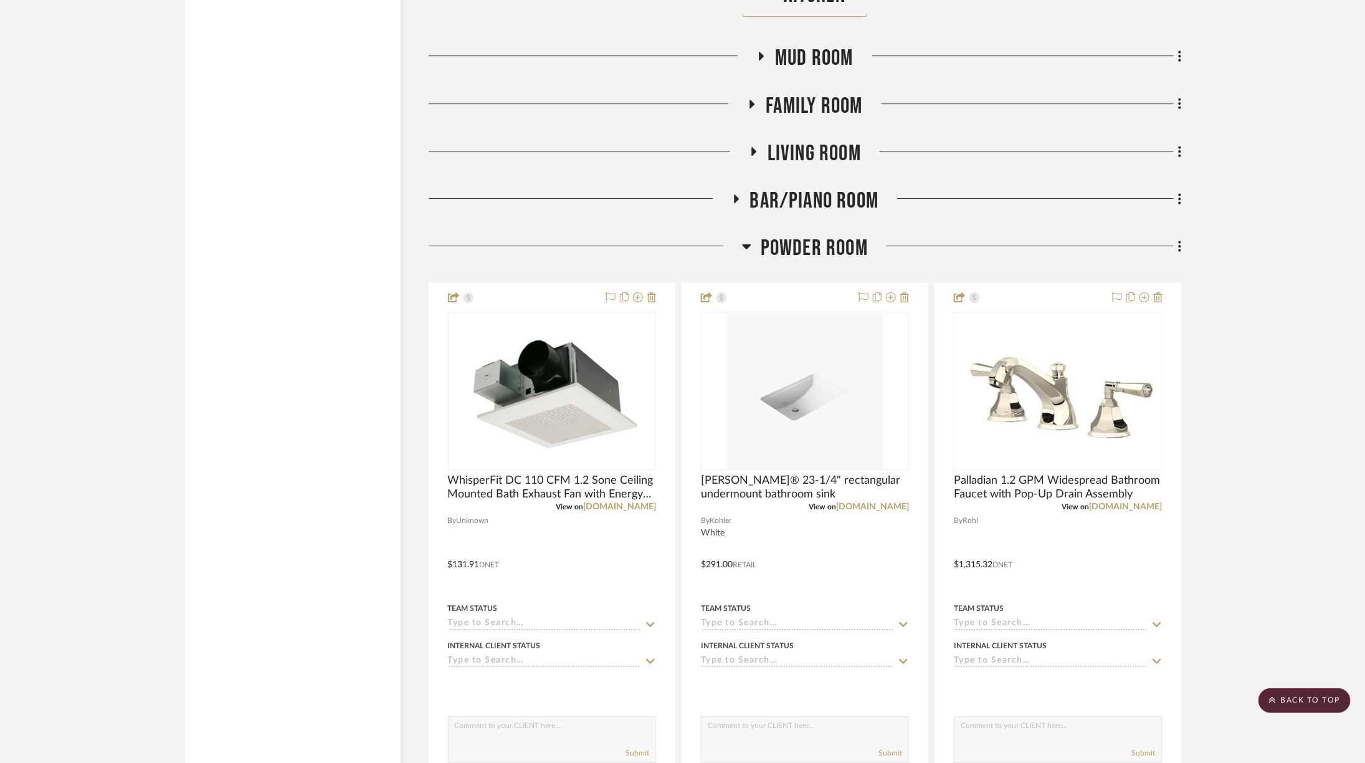
scroll to position [2314, 34]
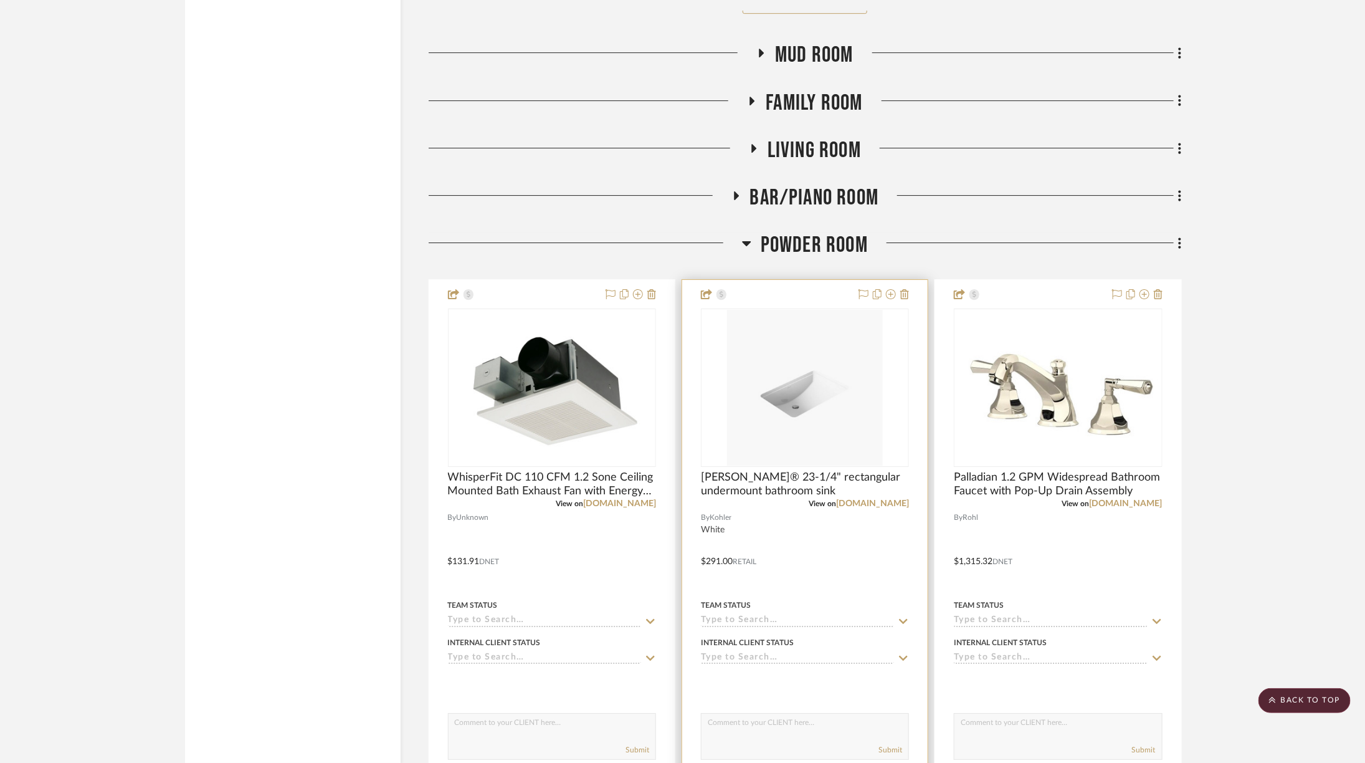
click at [742, 714] on textarea at bounding box center [805, 726] width 207 height 24
type textarea "Looking into maybe doing an integrated sink here instead."
click at [861, 742] on div "Submit" at bounding box center [805, 750] width 207 height 17
click at [859, 742] on div "Submit" at bounding box center [805, 750] width 207 height 17
click at [879, 744] on button "Submit" at bounding box center [891, 749] width 24 height 11
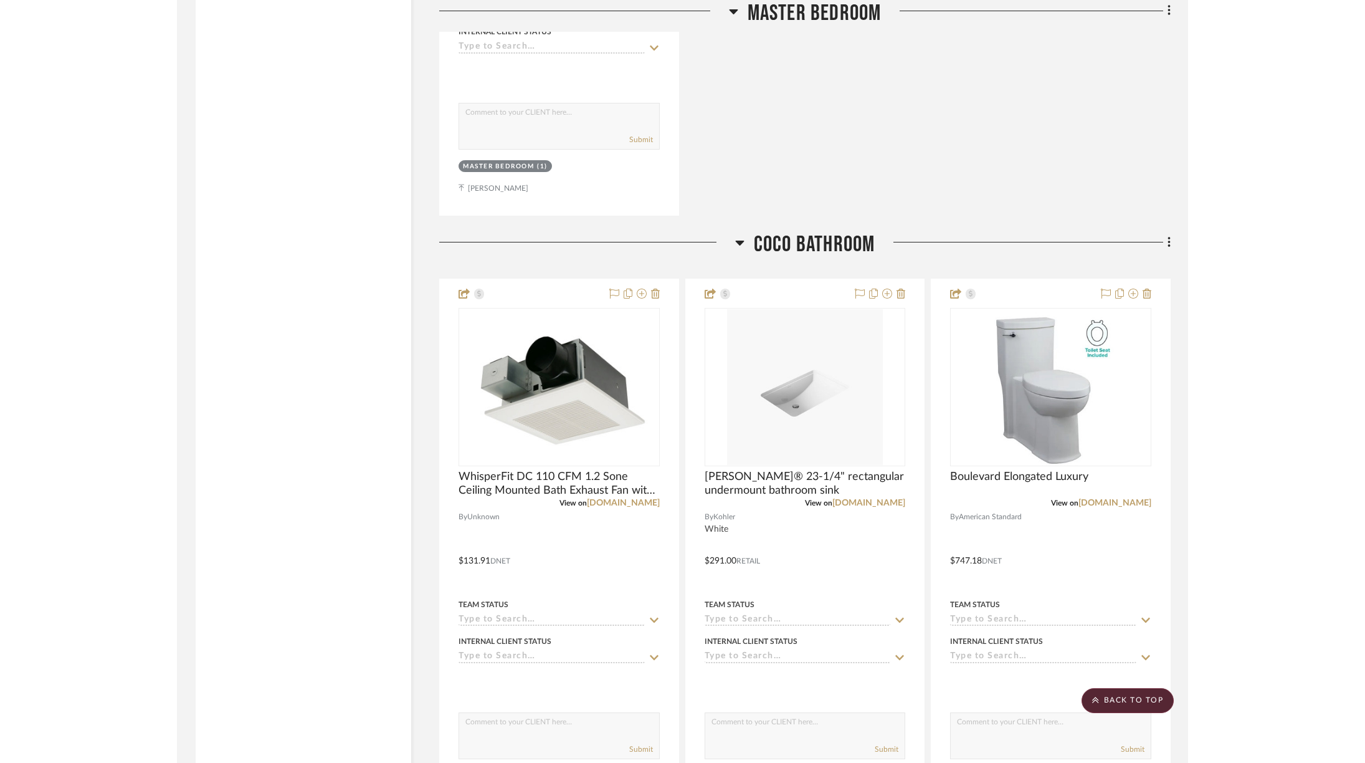
scroll to position [6928, 34]
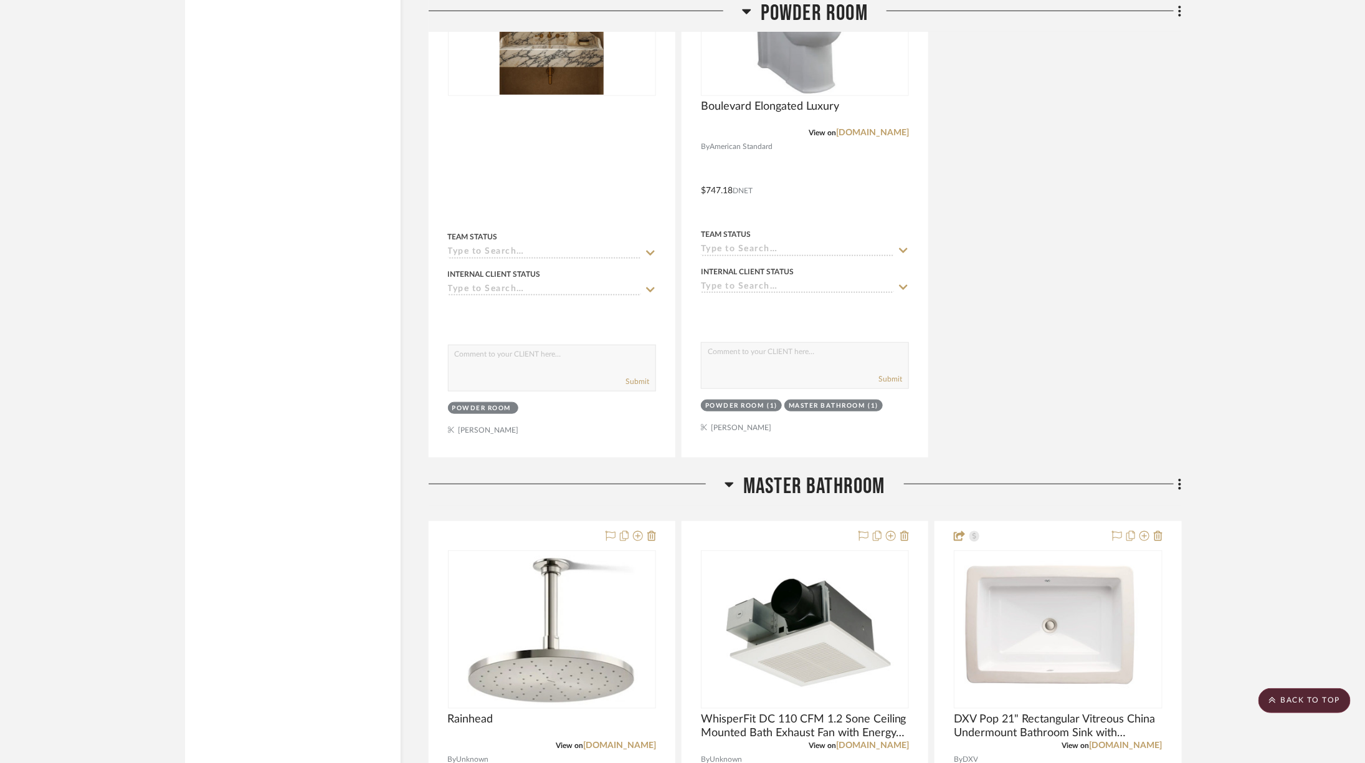
scroll to position [3244, 0]
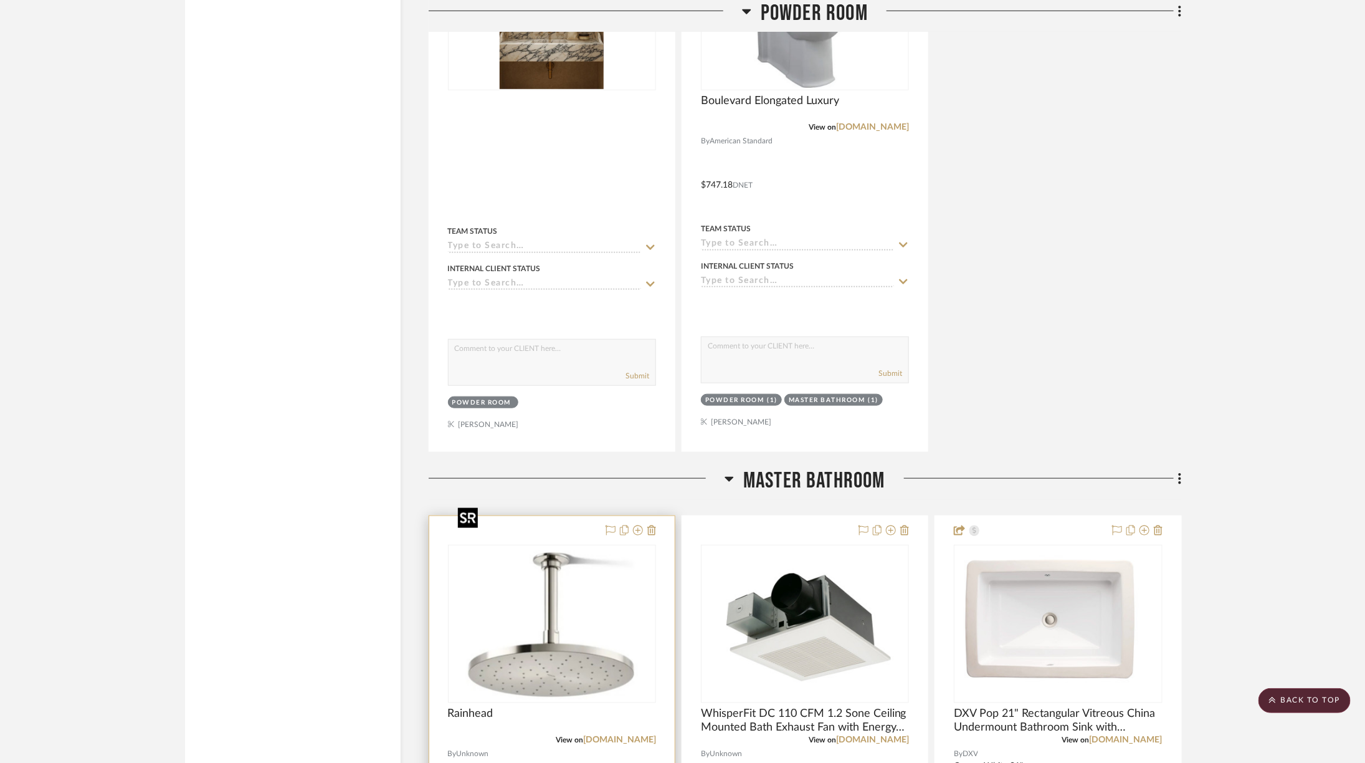
click at [561, 565] on img "0" at bounding box center [552, 624] width 198 height 156
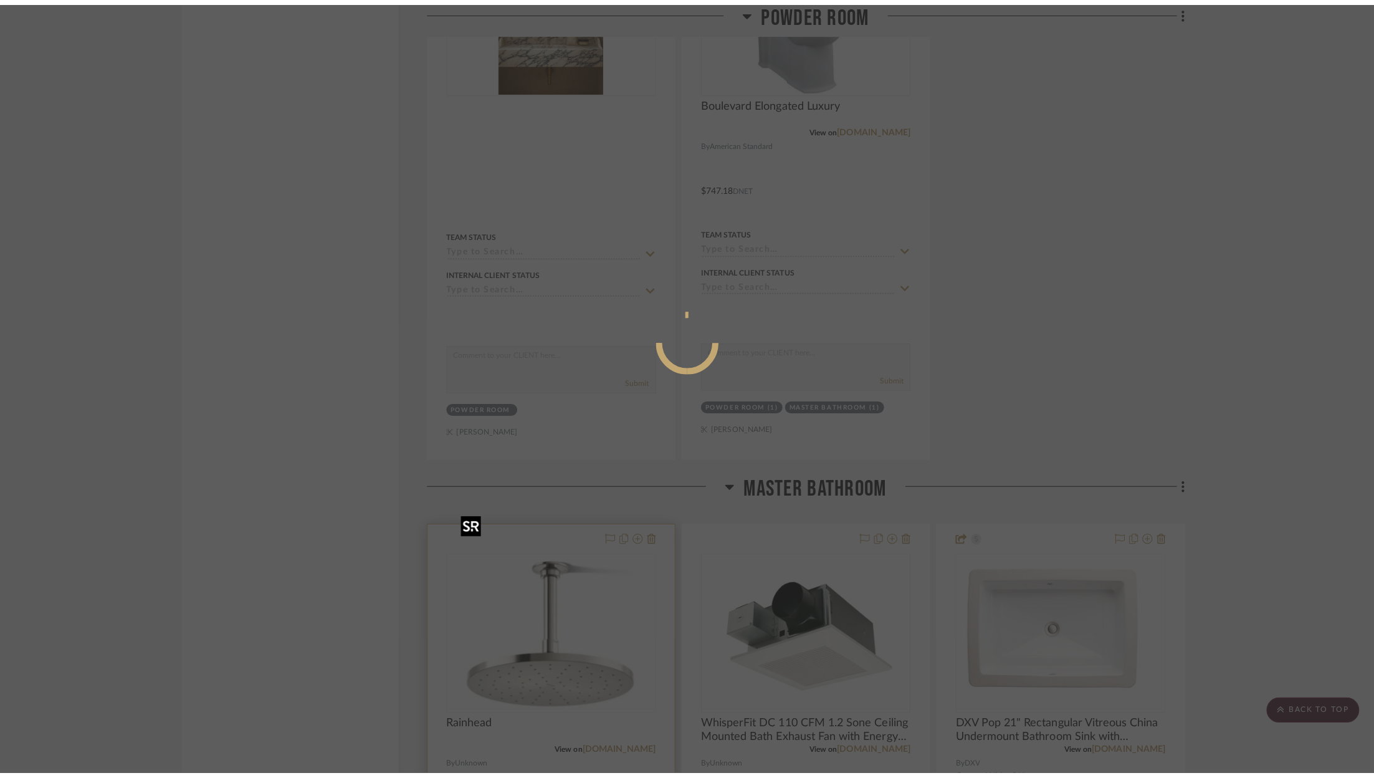
scroll to position [0, 0]
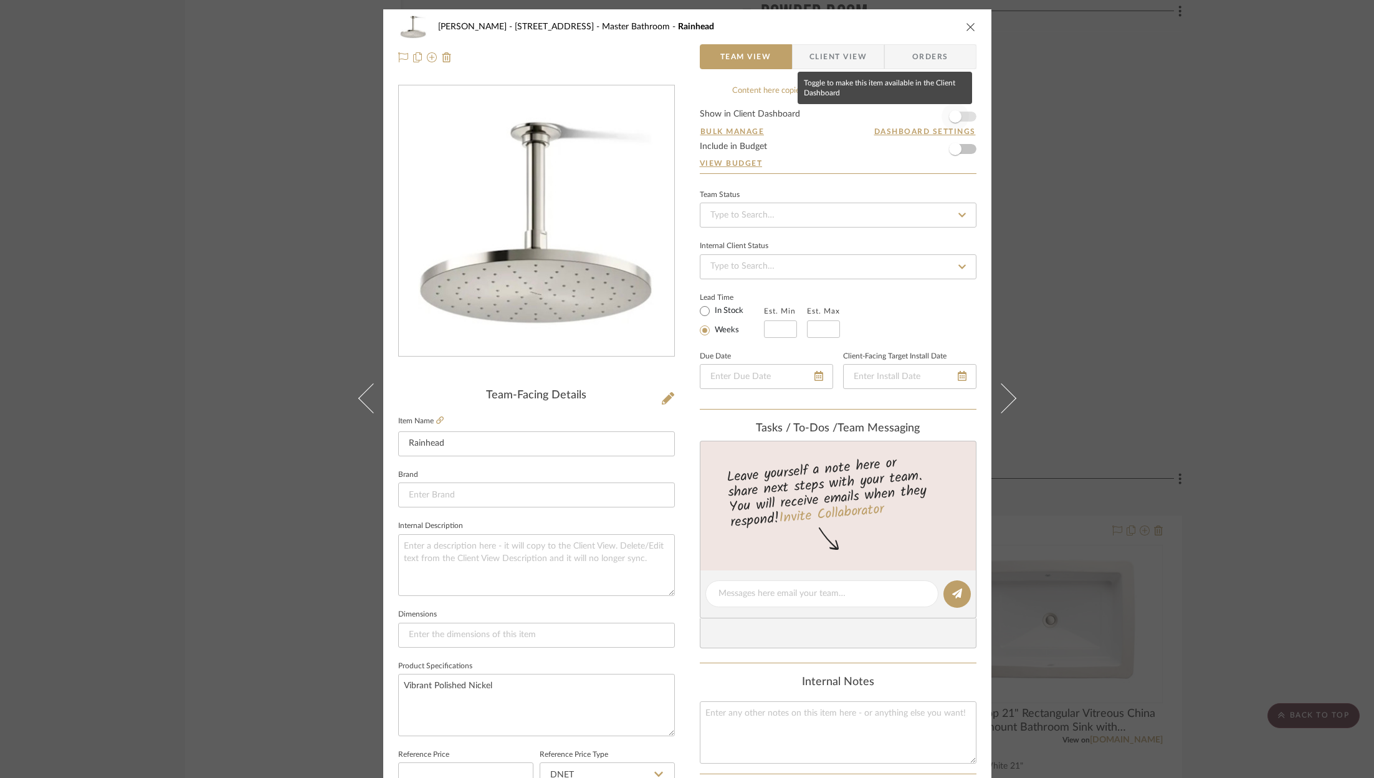
click at [956, 113] on span "button" at bounding box center [955, 116] width 12 height 12
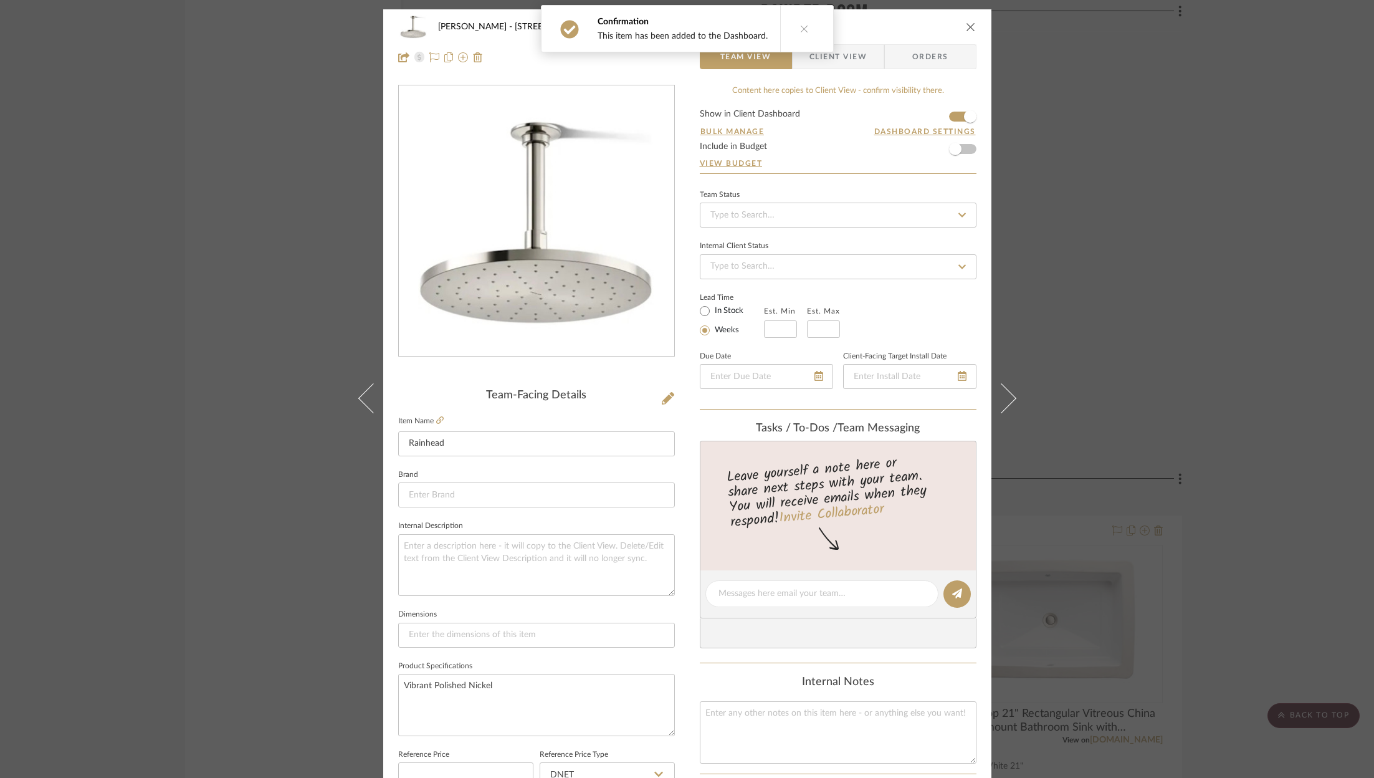
click at [966, 25] on icon "close" at bounding box center [971, 27] width 10 height 10
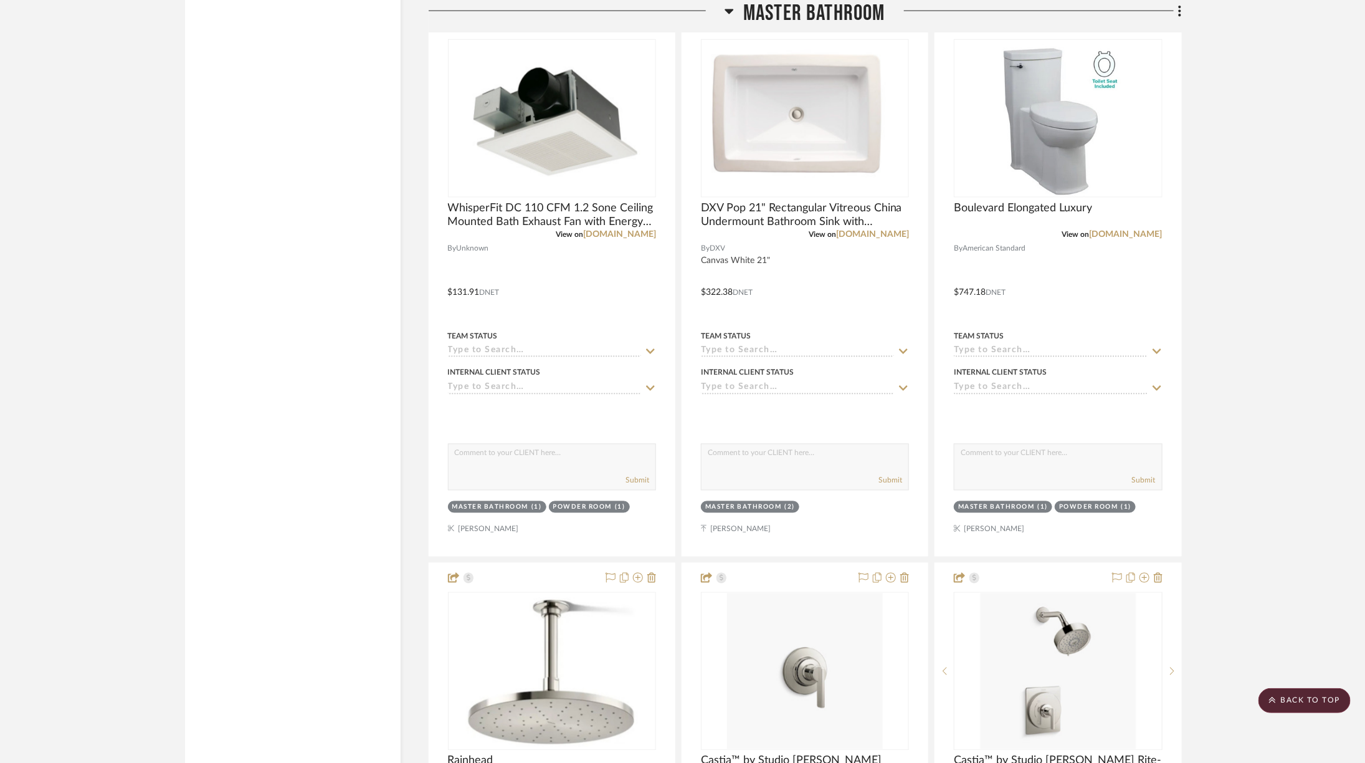
scroll to position [3748, 0]
drag, startPoint x: 585, startPoint y: 575, endPoint x: 1157, endPoint y: 11, distance: 802.9
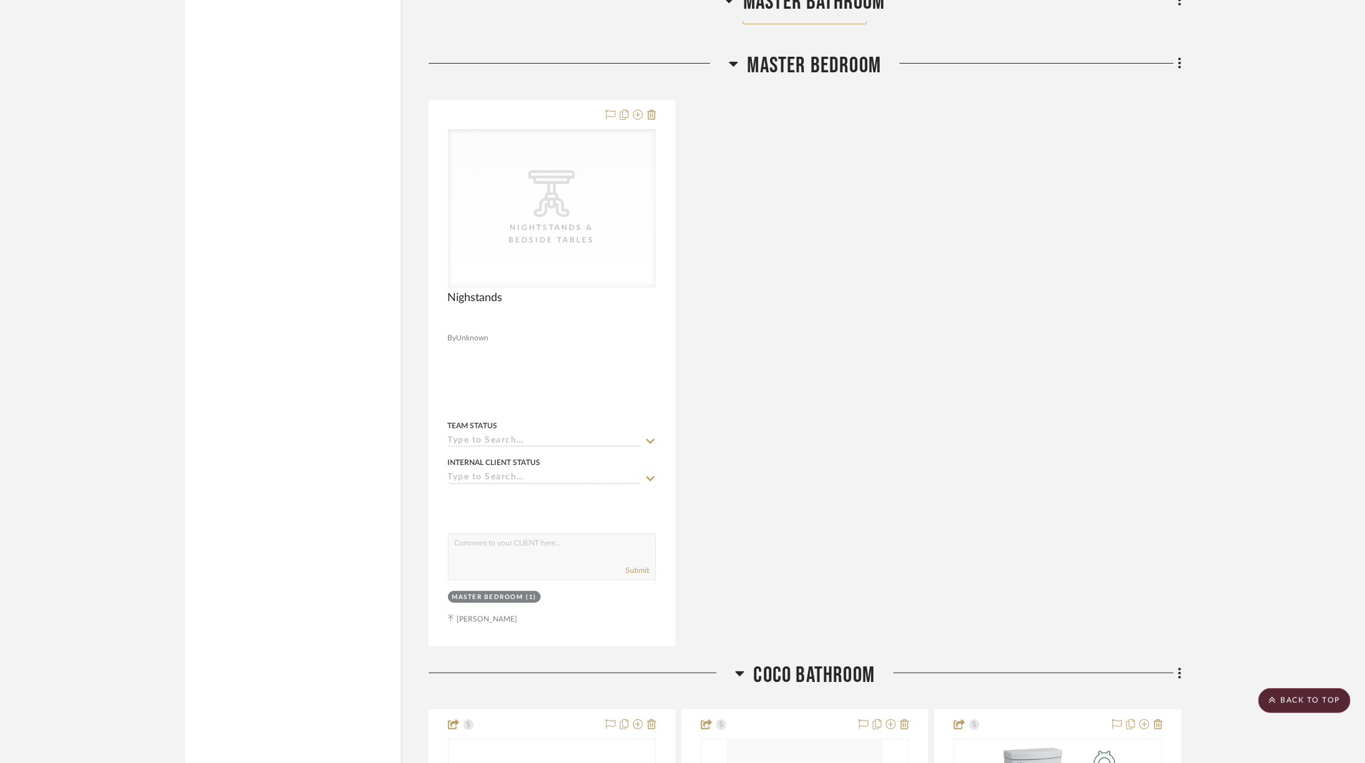
scroll to position [5399, 0]
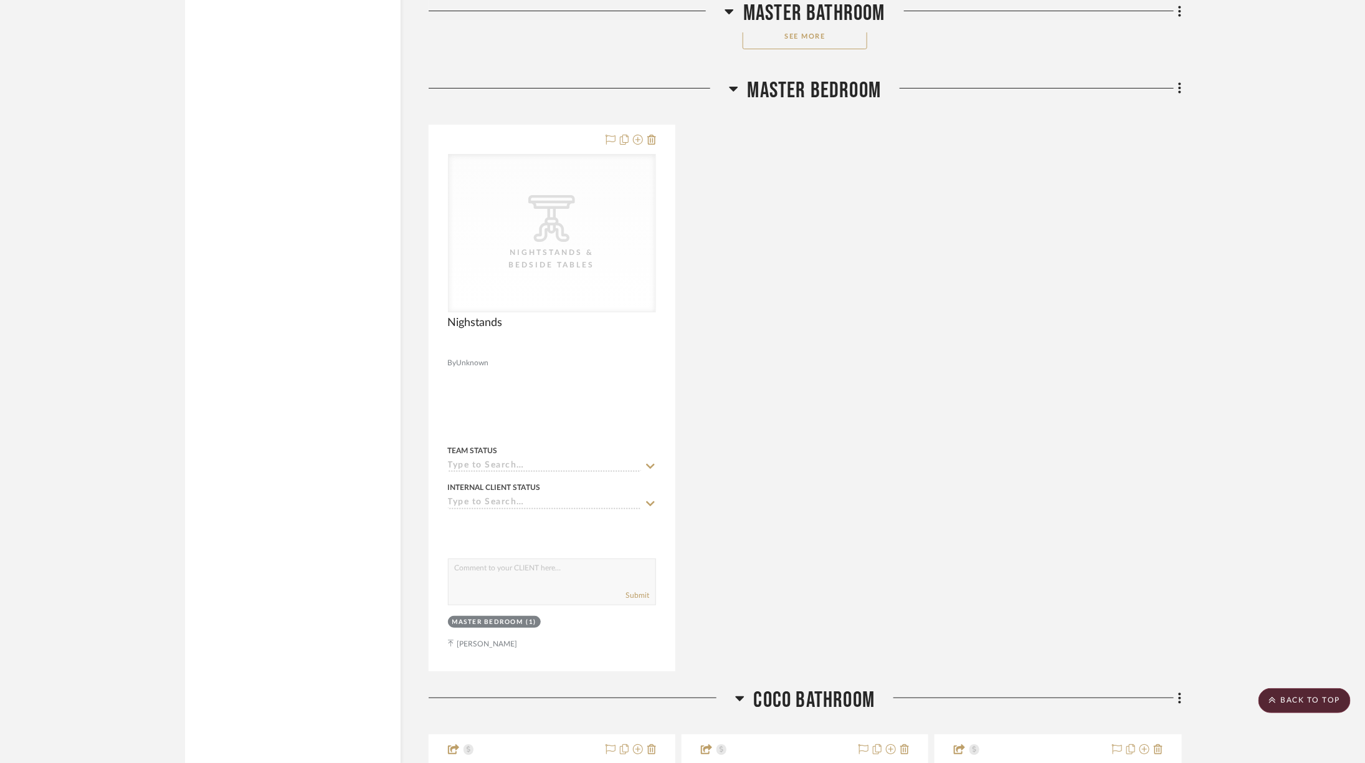
click at [823, 77] on span "Master Bedroom" at bounding box center [815, 90] width 134 height 27
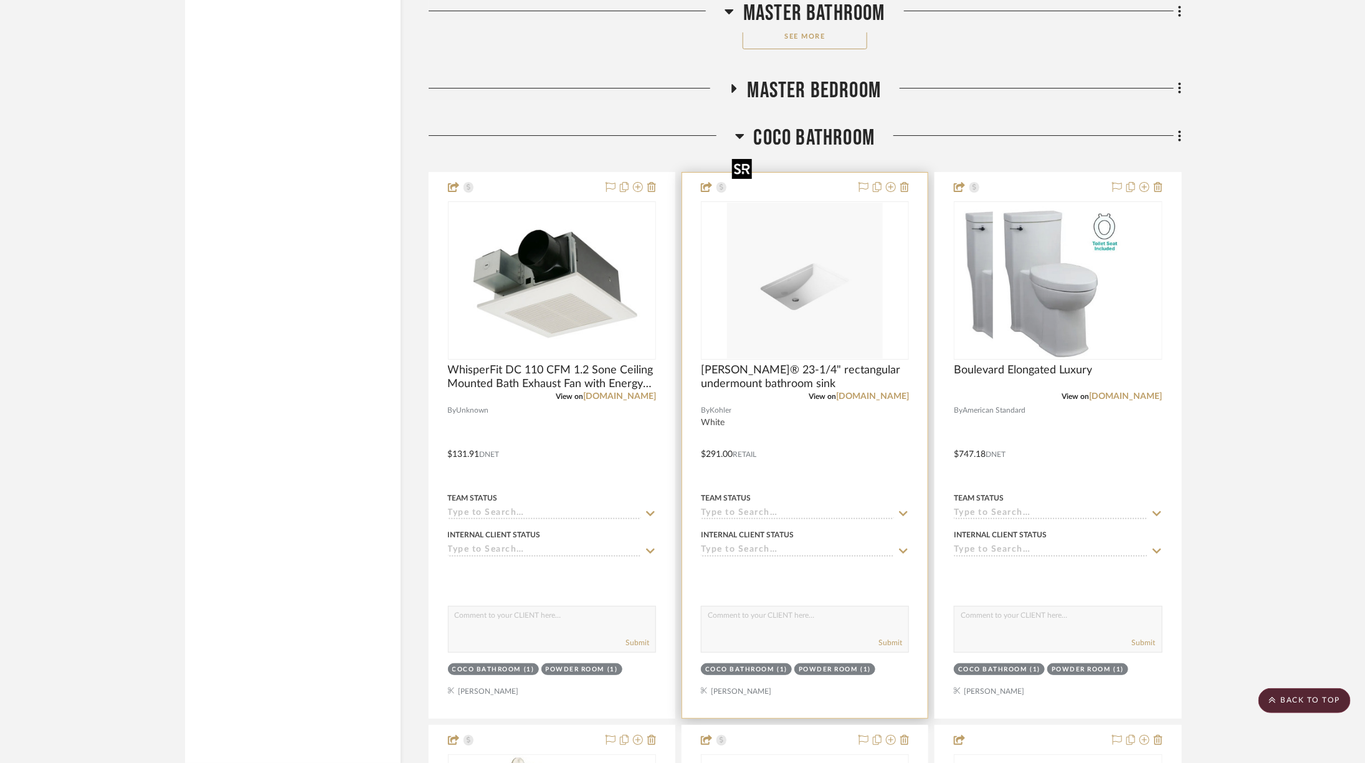
click at [817, 230] on img "0" at bounding box center [805, 281] width 156 height 156
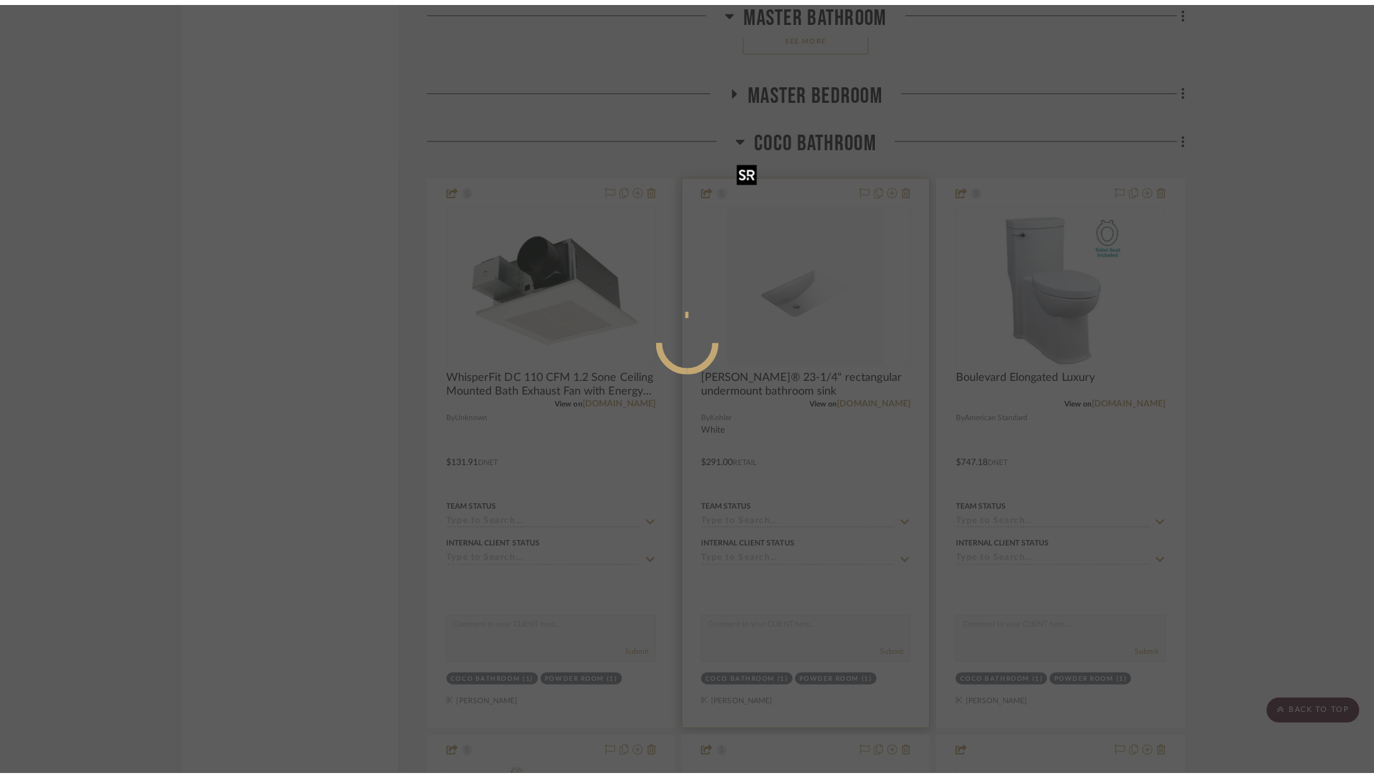
scroll to position [0, 0]
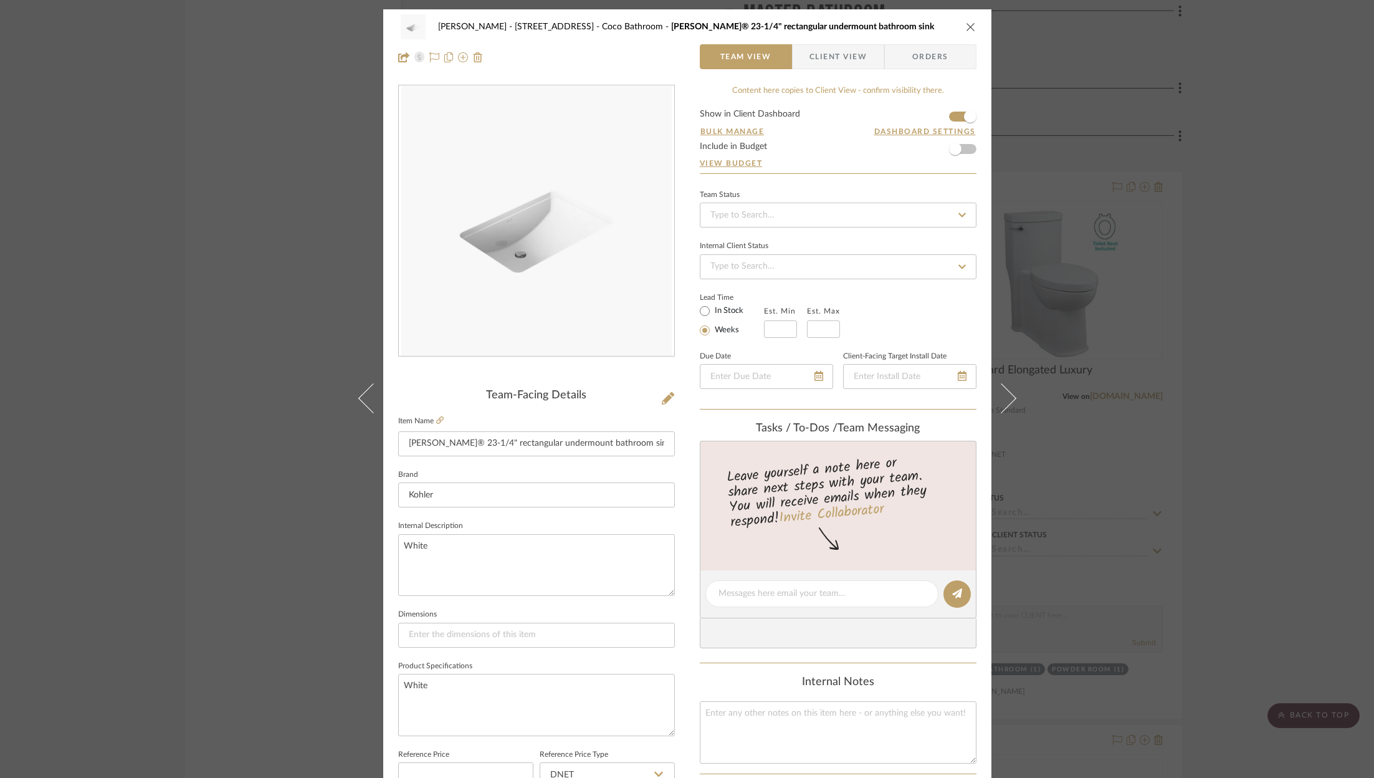
click at [1248, 202] on div "[PERSON_NAME] - [STREET_ADDRESS] Coco Bathroom [PERSON_NAME]® 23-1/4" rectangul…" at bounding box center [687, 389] width 1374 height 778
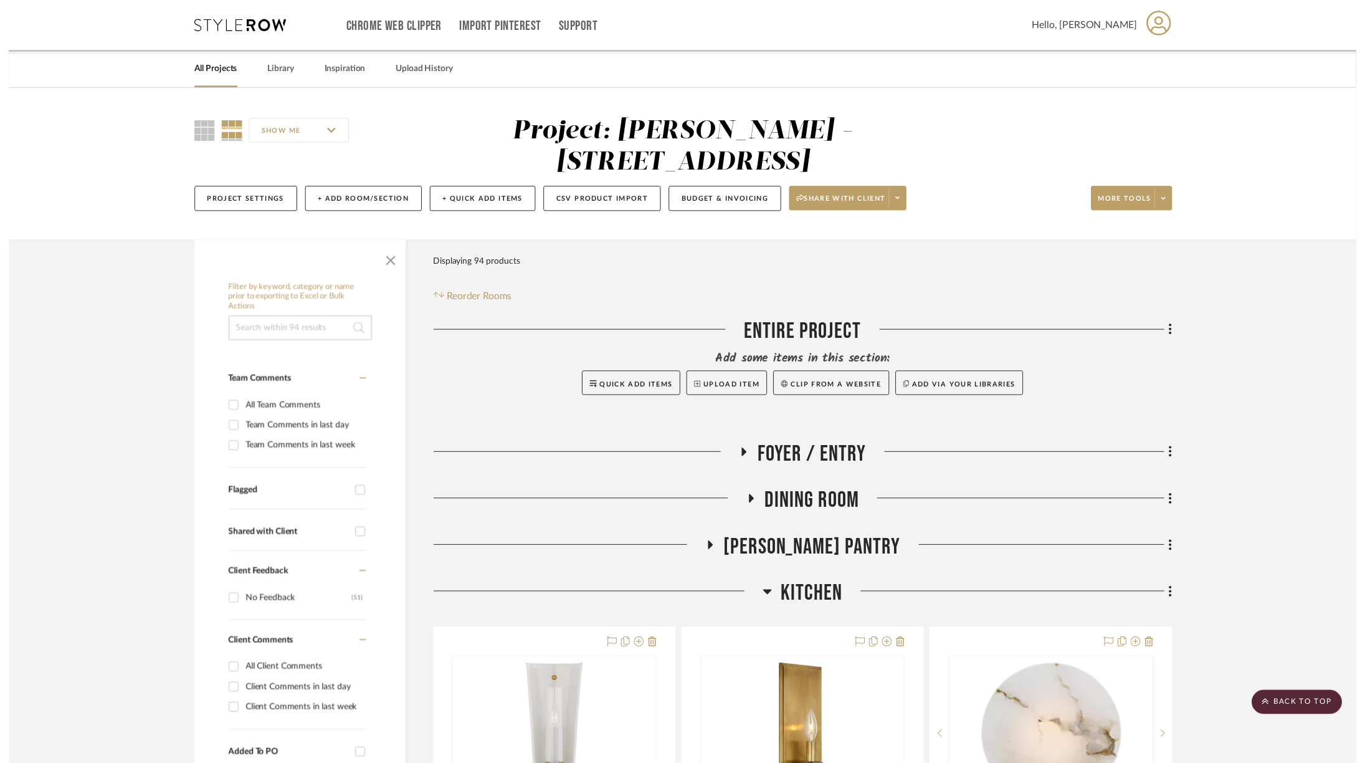
scroll to position [5399, 0]
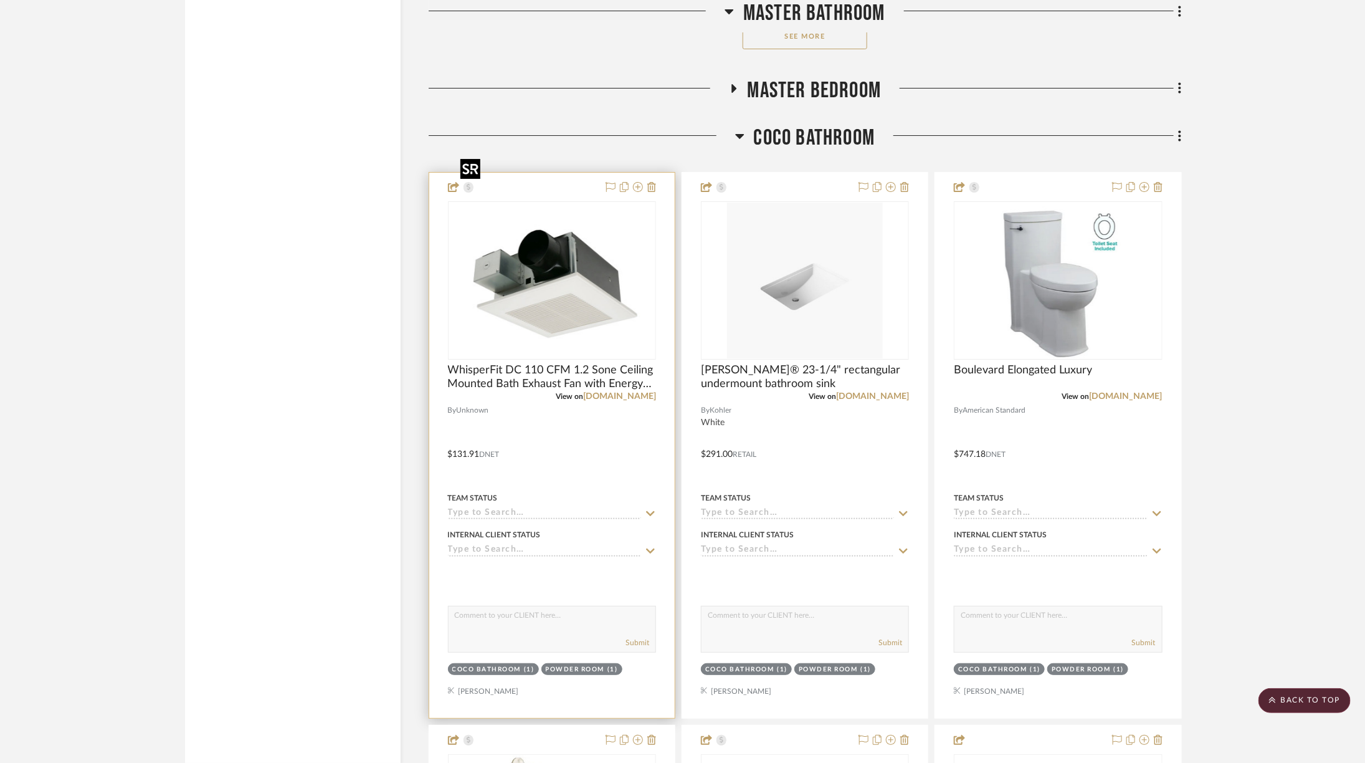
click at [0, 0] on img at bounding box center [0, 0] width 0 height 0
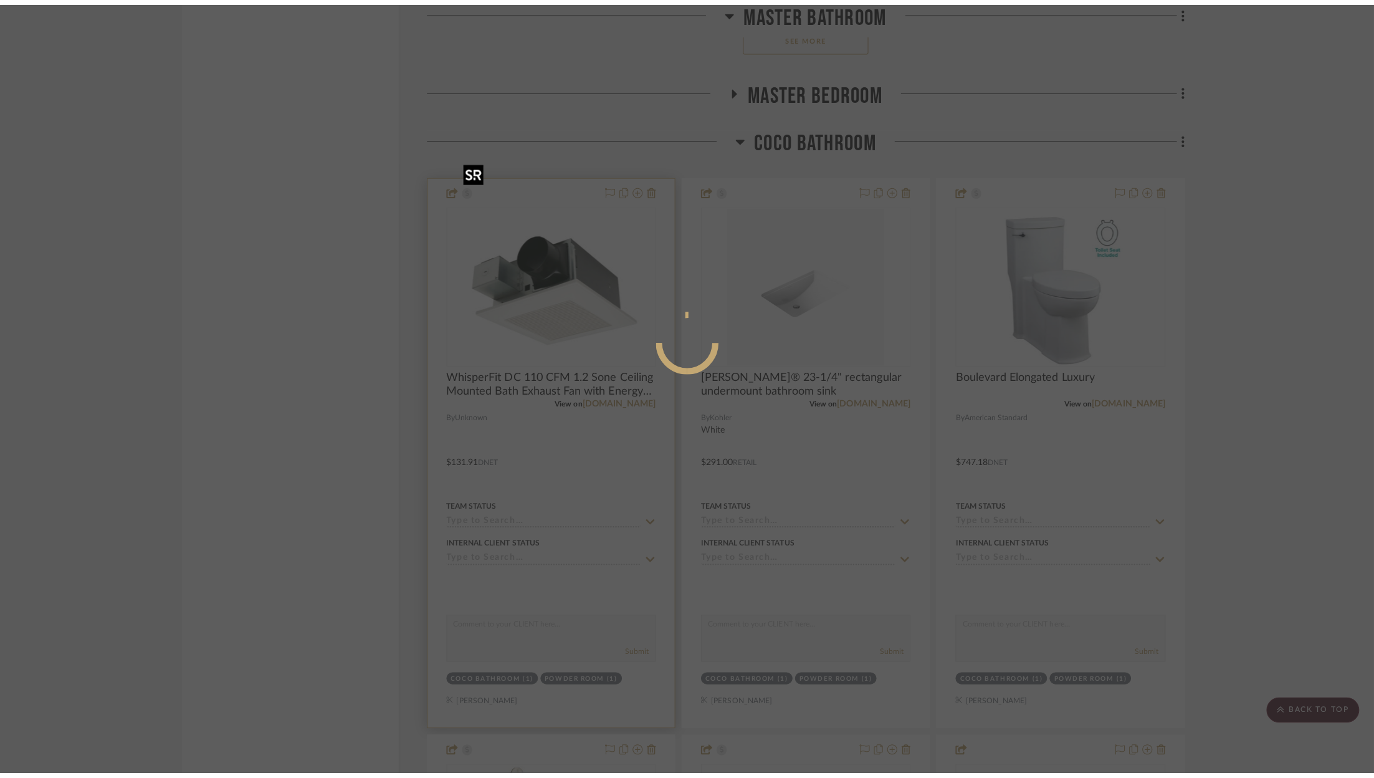
scroll to position [0, 0]
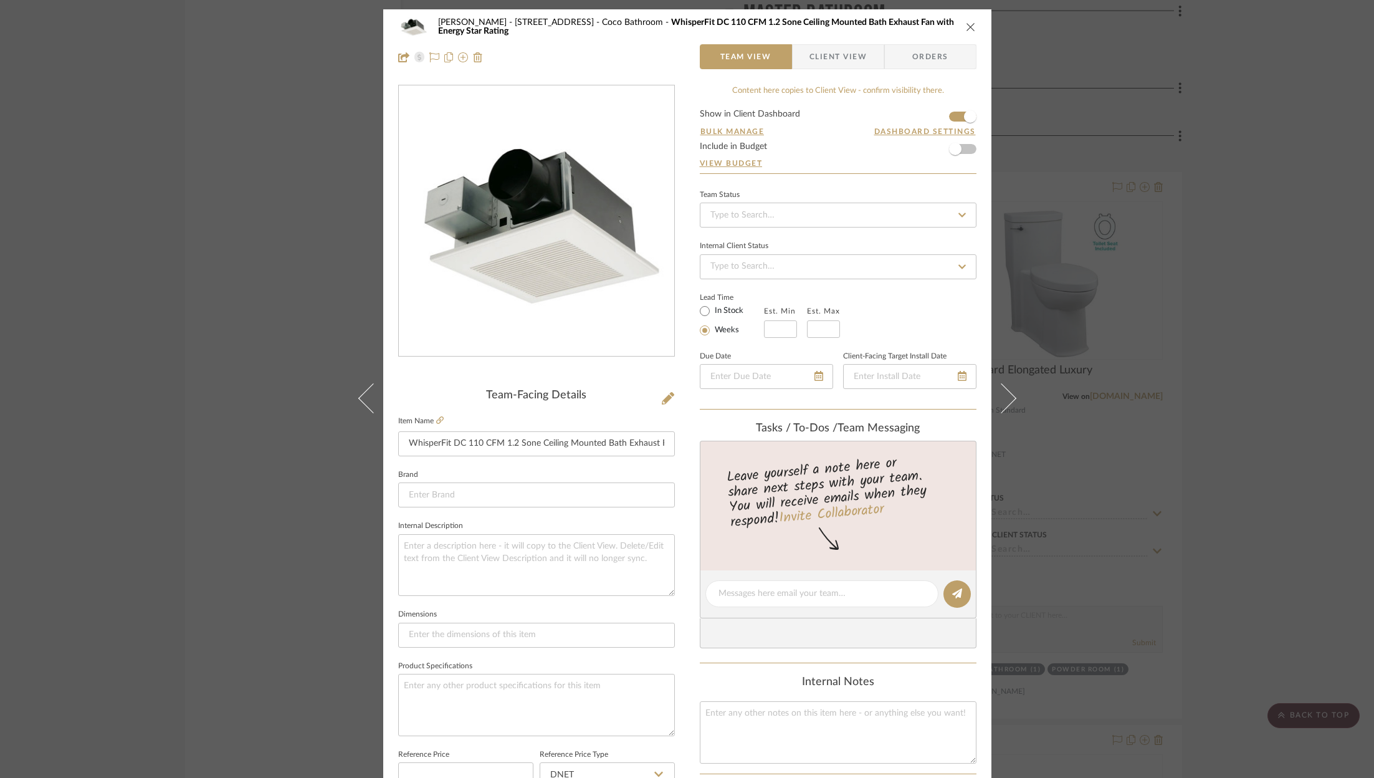
click at [1268, 181] on div "[PERSON_NAME] - [STREET_ADDRESS][GEOGRAPHIC_DATA] WhisperFit DC 110 CFM 1.2 Son…" at bounding box center [687, 389] width 1374 height 778
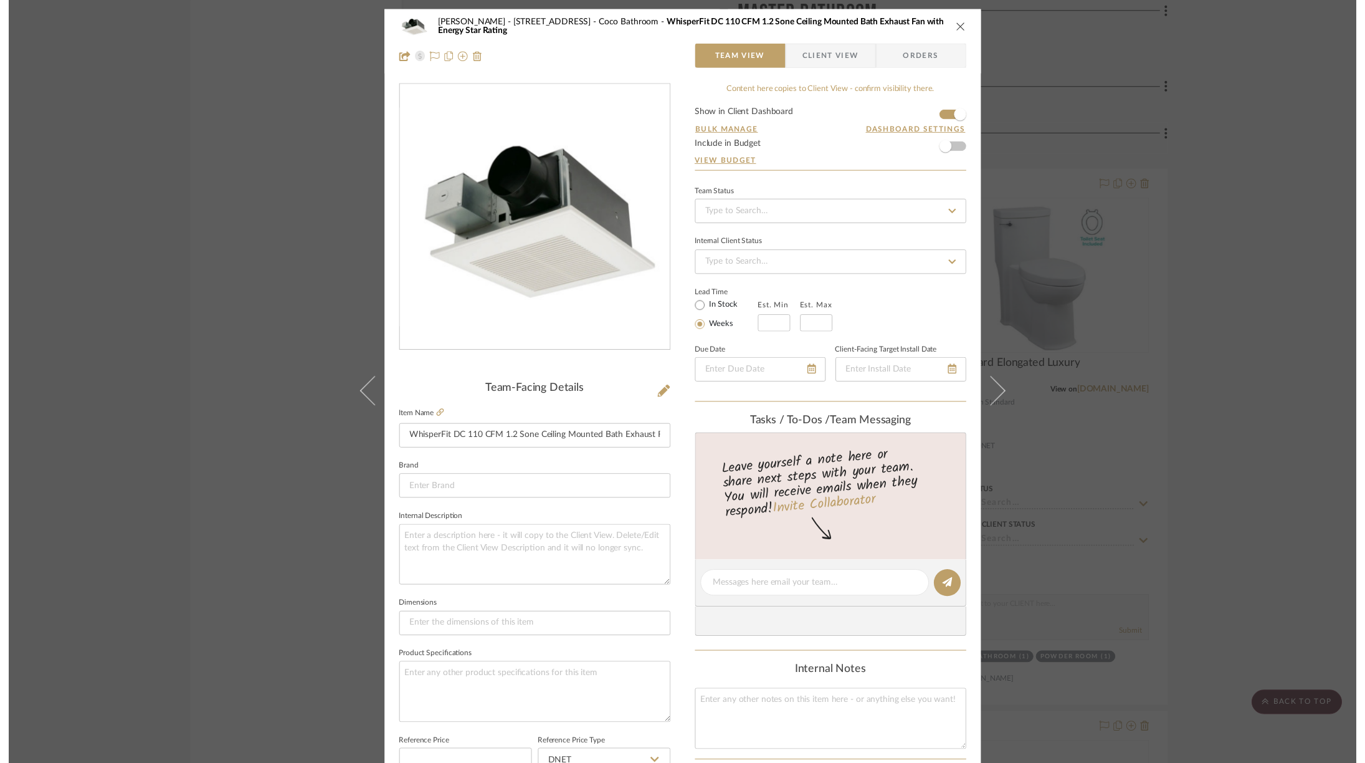
scroll to position [5399, 0]
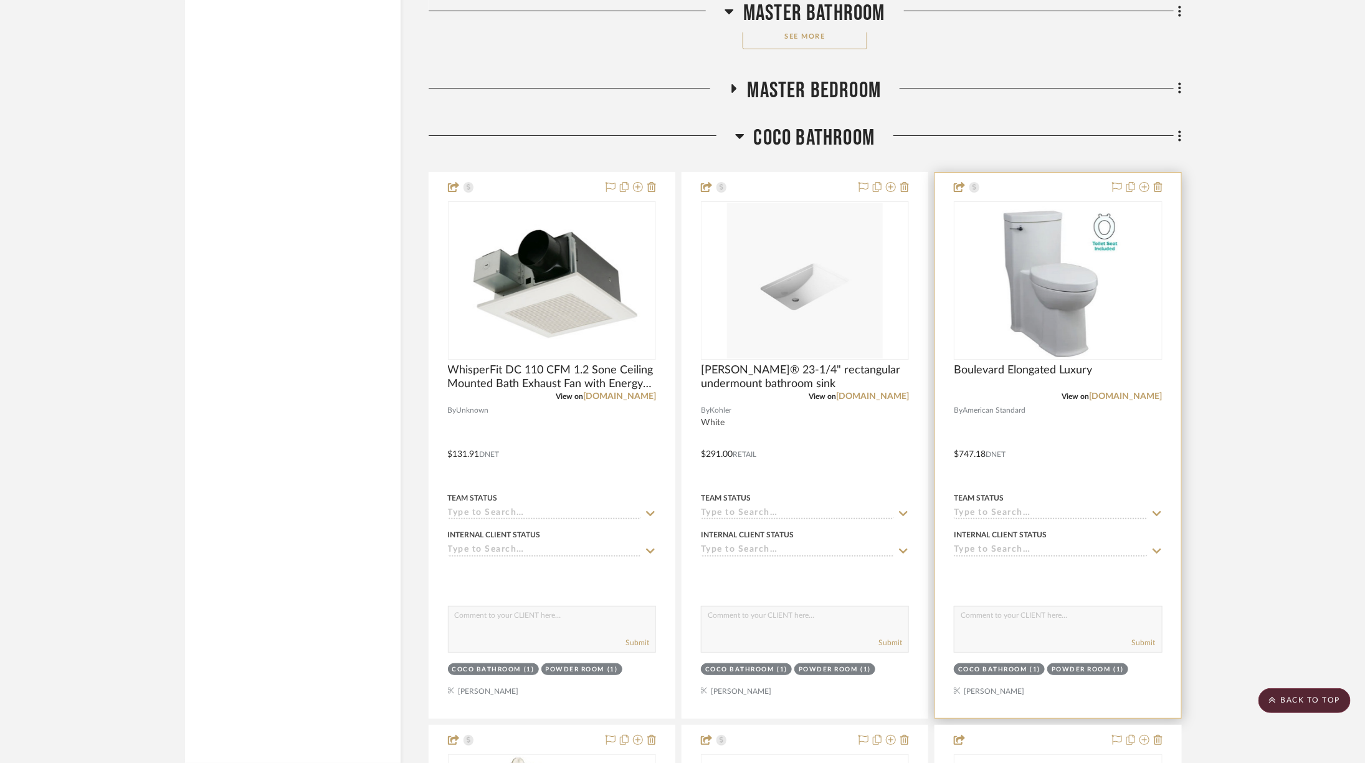
click at [1097, 203] on img "0" at bounding box center [1058, 281] width 130 height 156
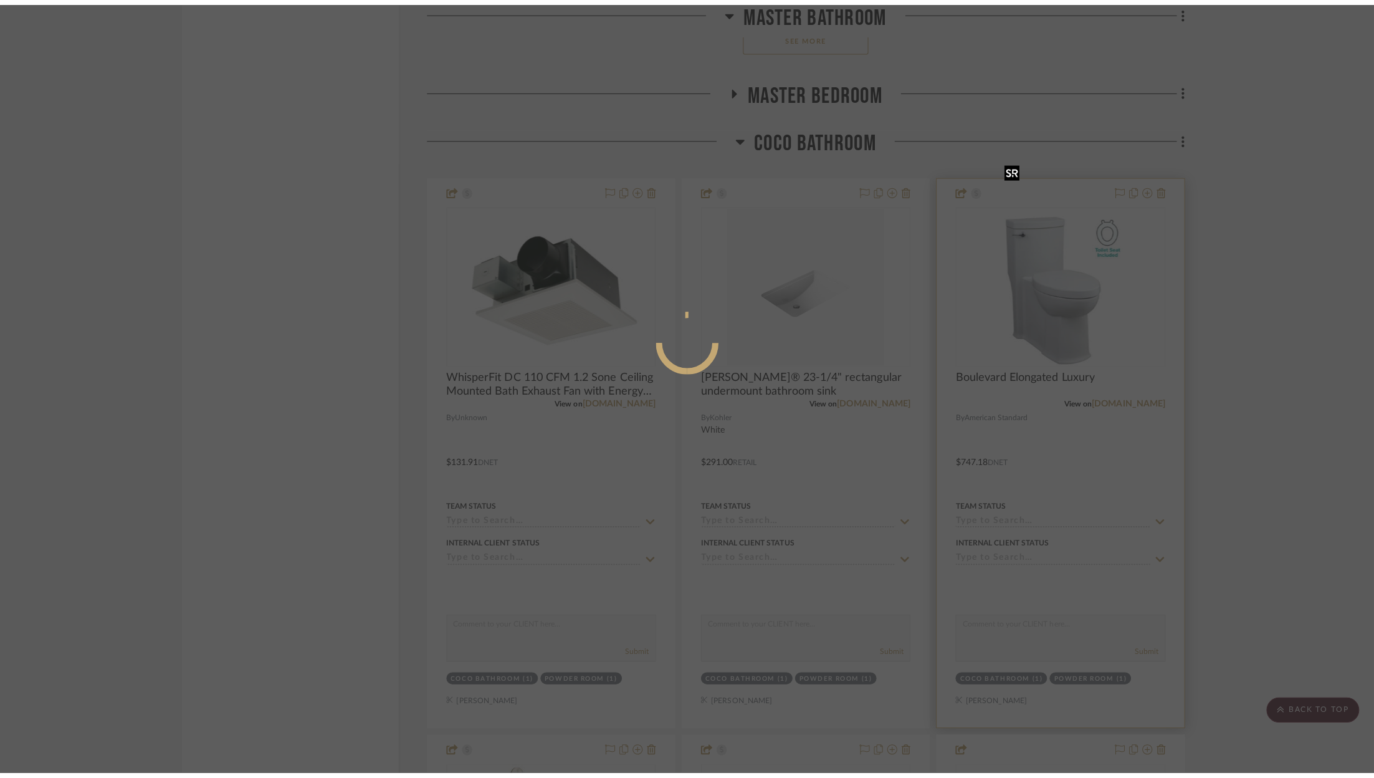
scroll to position [0, 0]
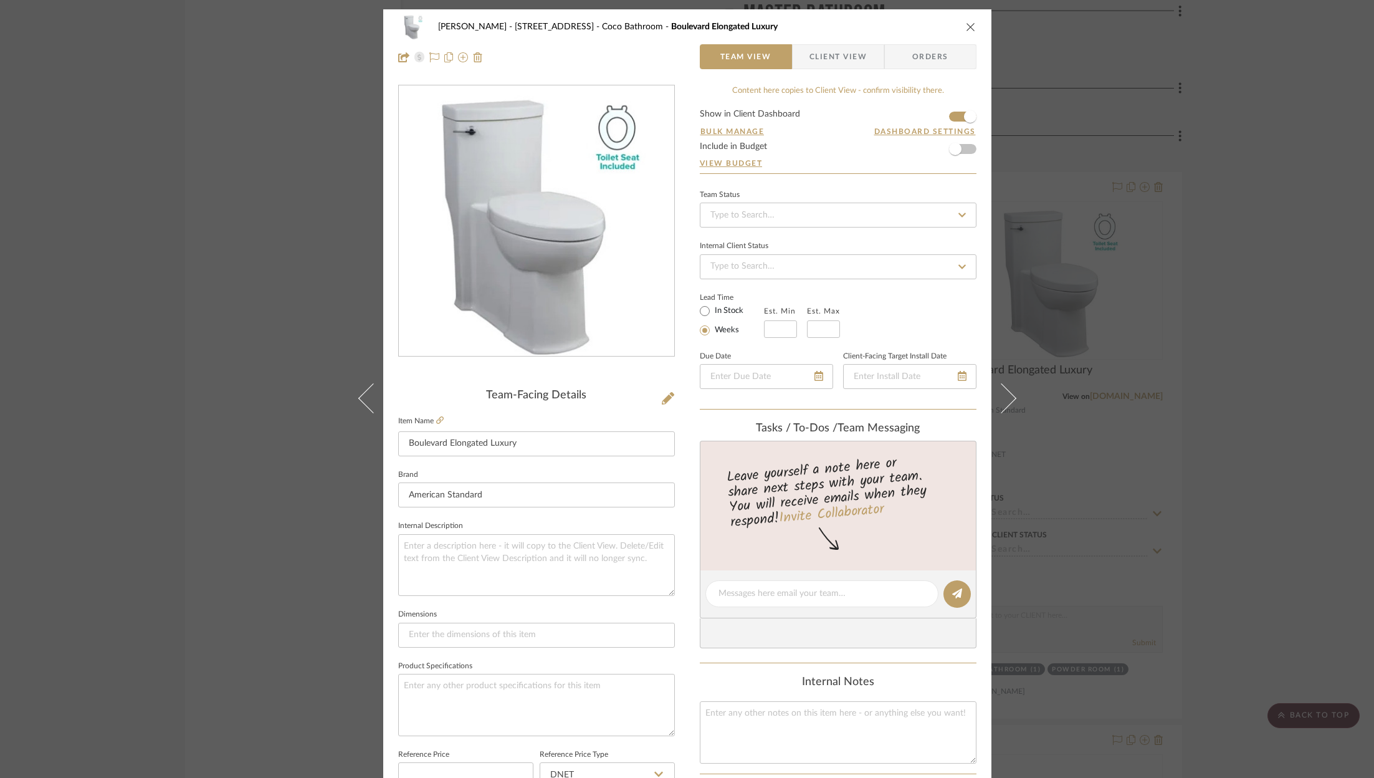
click at [1257, 174] on div "[PERSON_NAME] - [STREET_ADDRESS][GEOGRAPHIC_DATA] Elongated Luxury Team View Cl…" at bounding box center [687, 389] width 1374 height 778
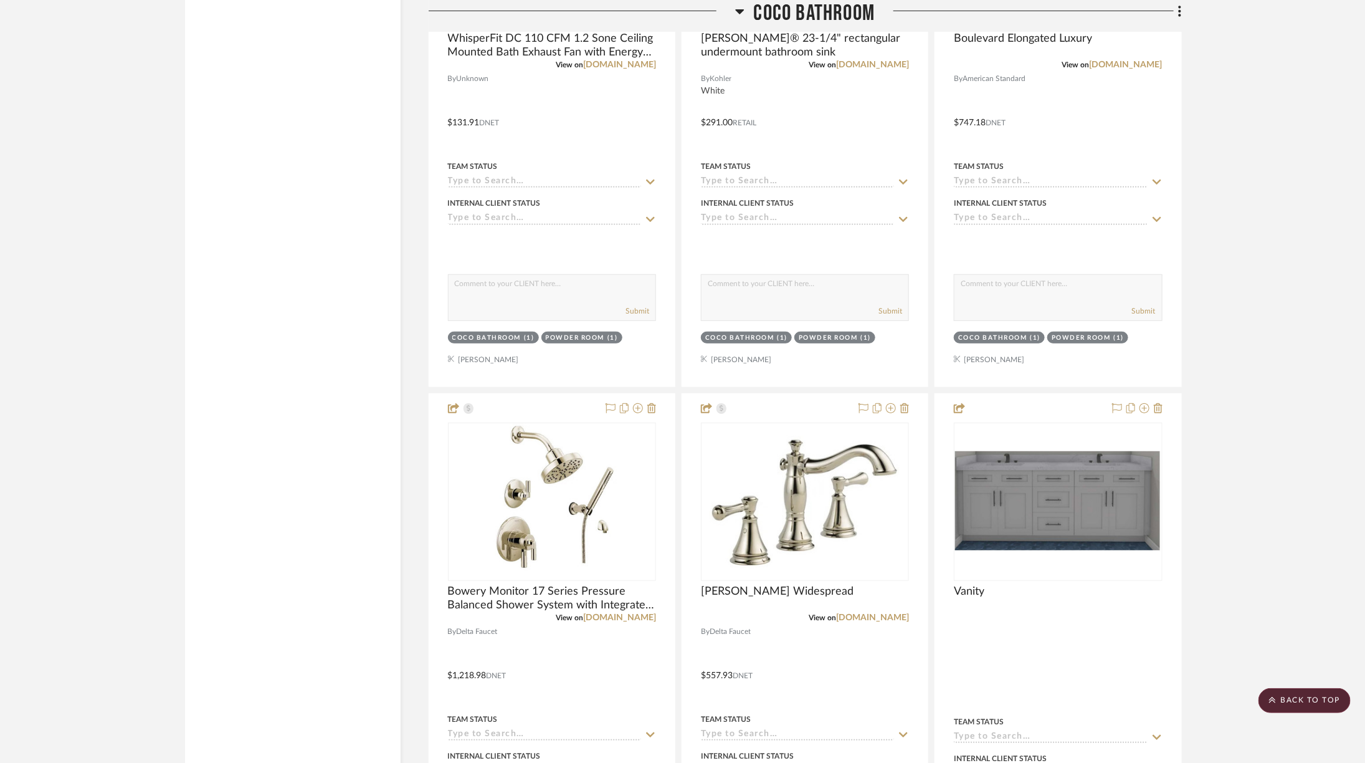
scroll to position [5733, 0]
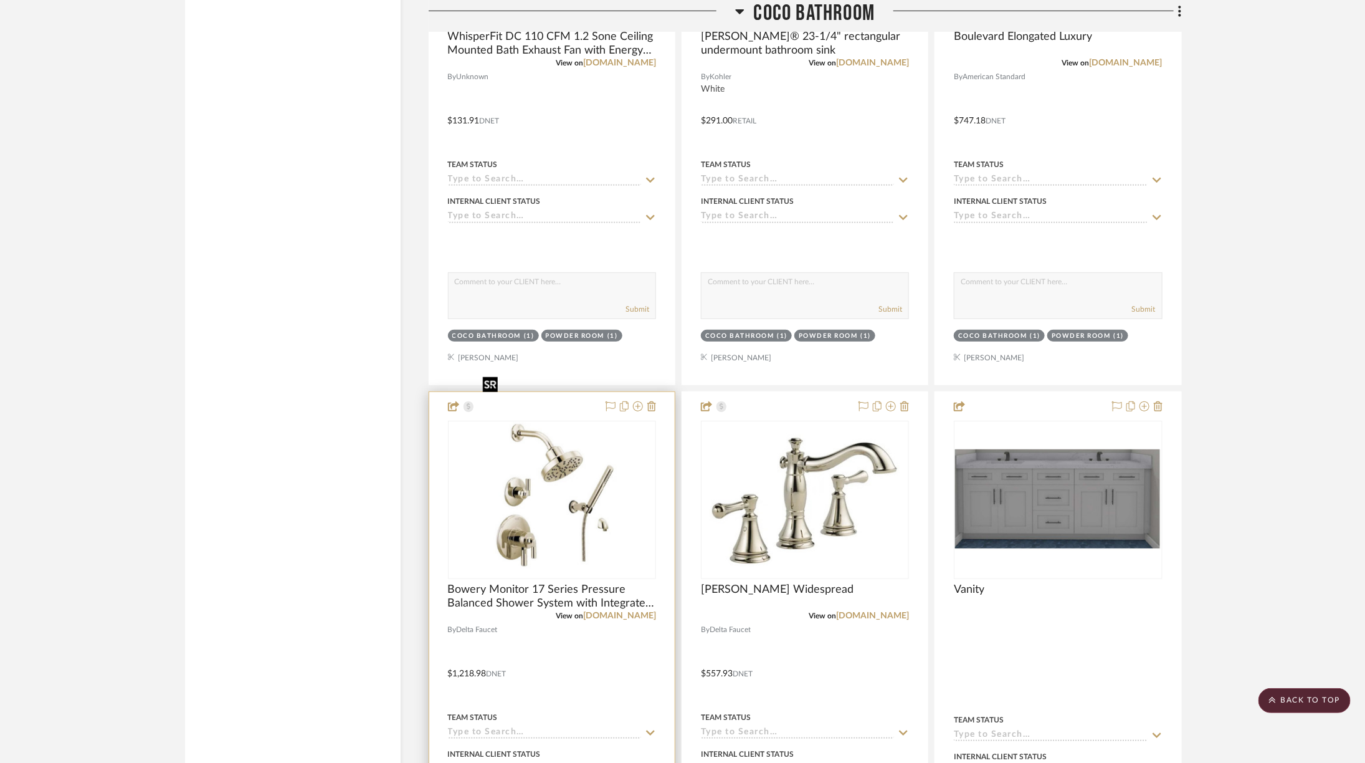
click at [0, 0] on img at bounding box center [0, 0] width 0 height 0
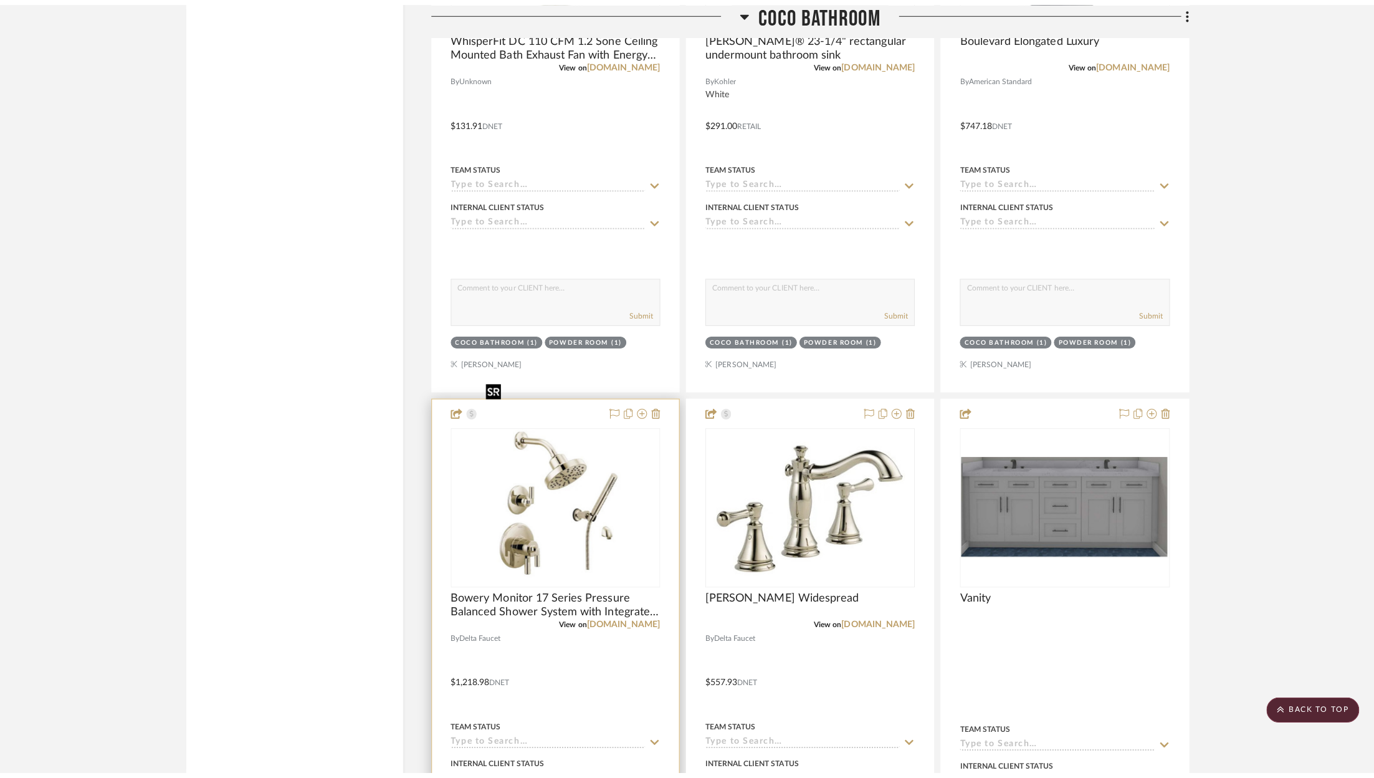
scroll to position [0, 0]
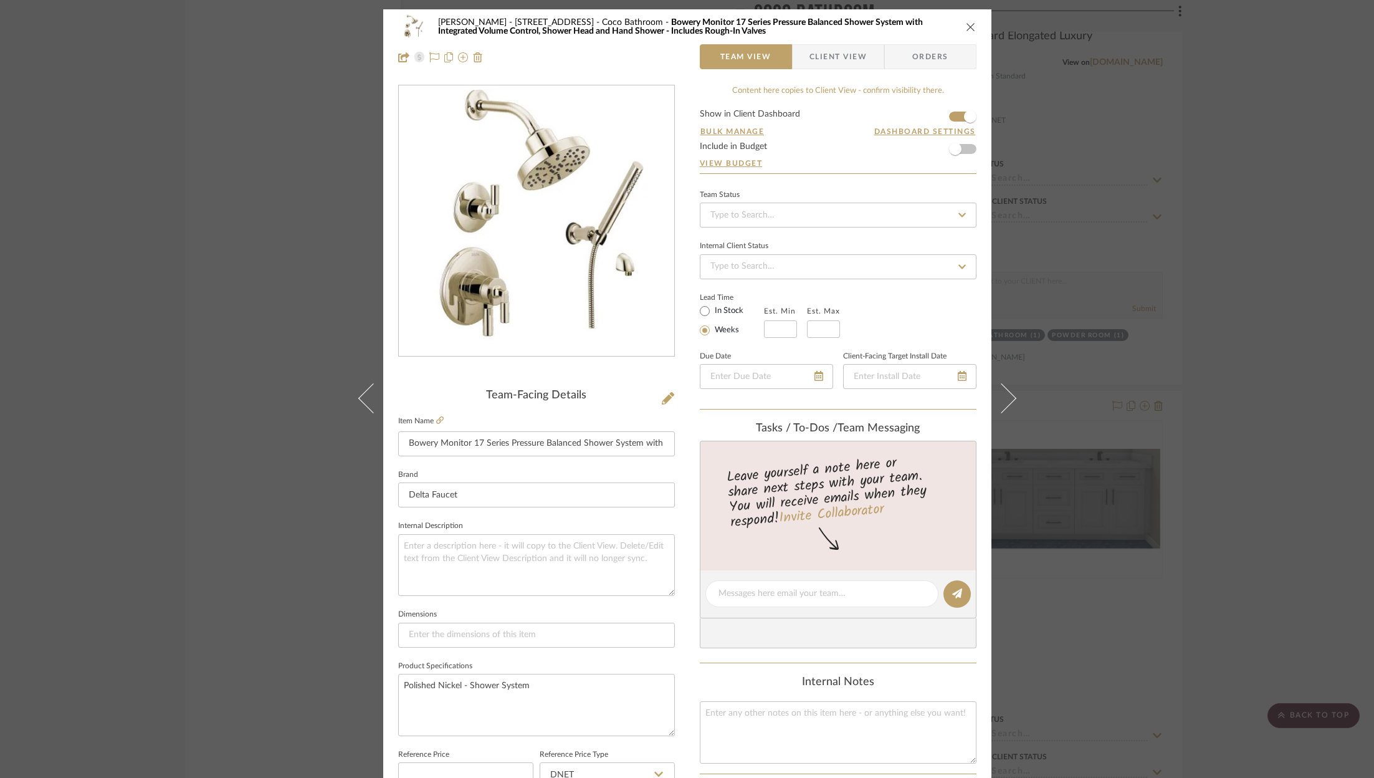
click at [1230, 135] on div "[PERSON_NAME] - [STREET_ADDRESS] Coco Bathroom Bowery Monitor 17 Series Pressur…" at bounding box center [687, 389] width 1374 height 778
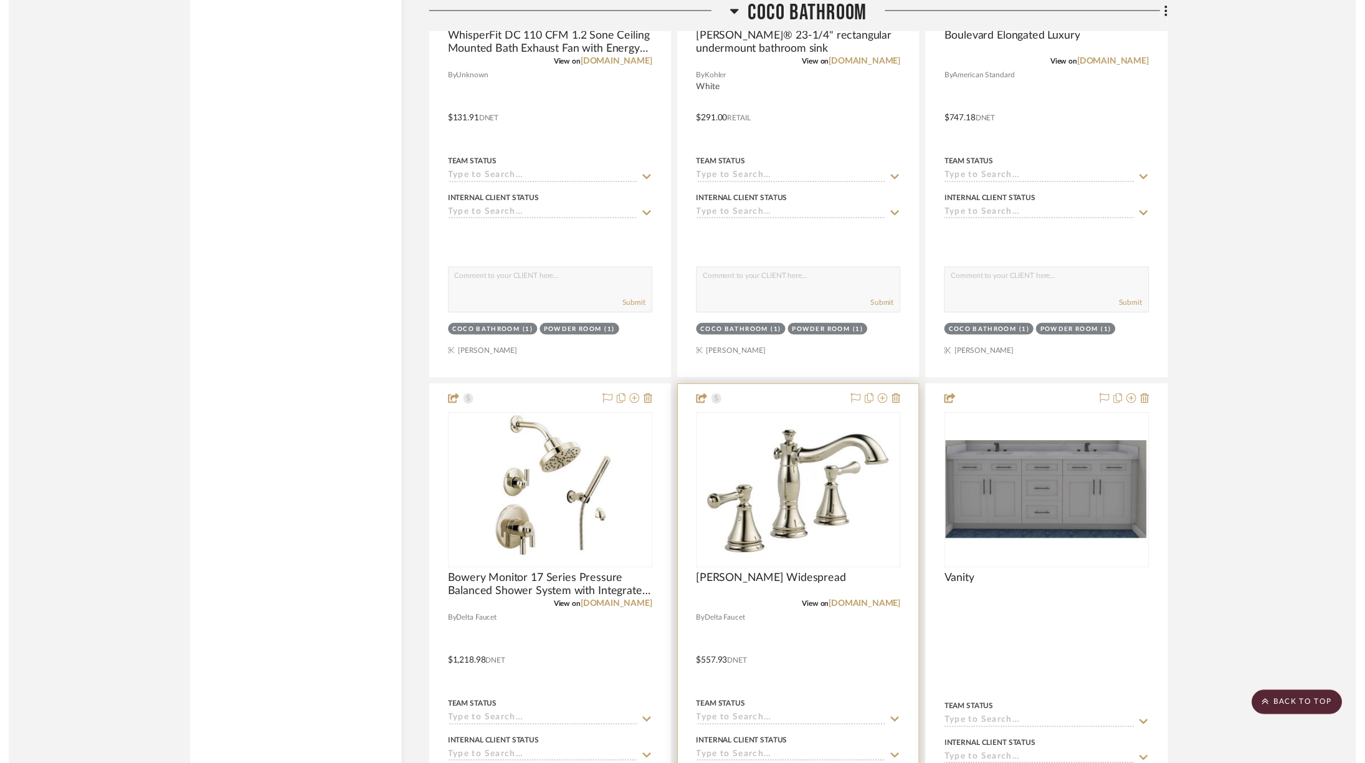
scroll to position [5733, 0]
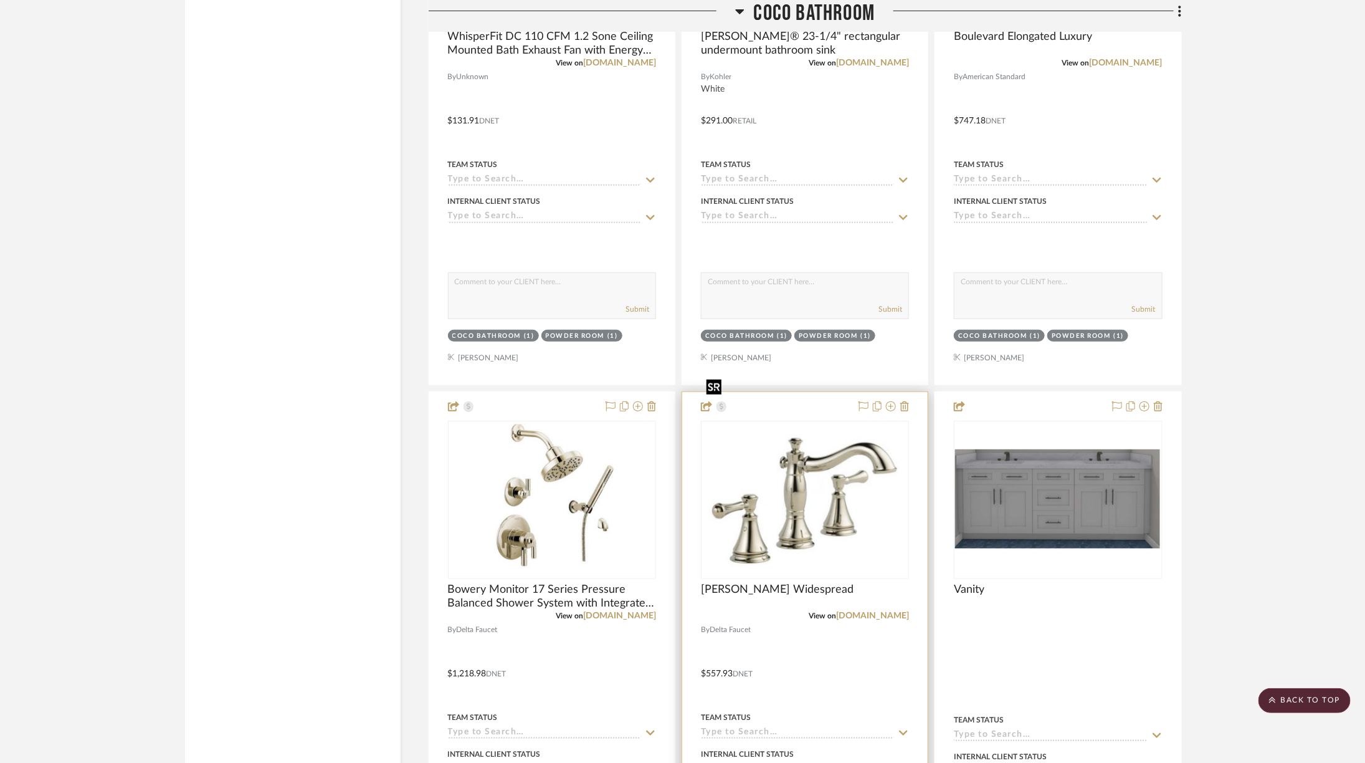
click at [0, 0] on img at bounding box center [0, 0] width 0 height 0
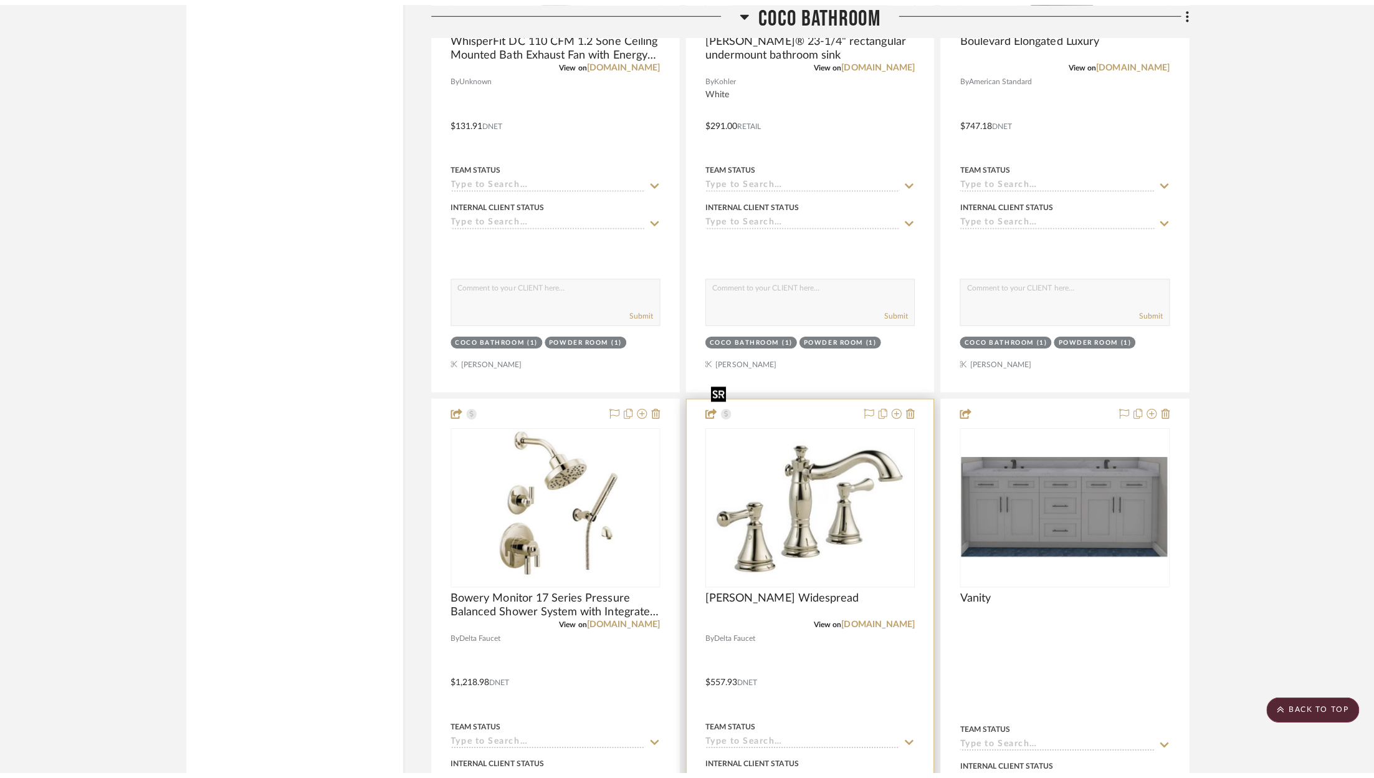
scroll to position [0, 0]
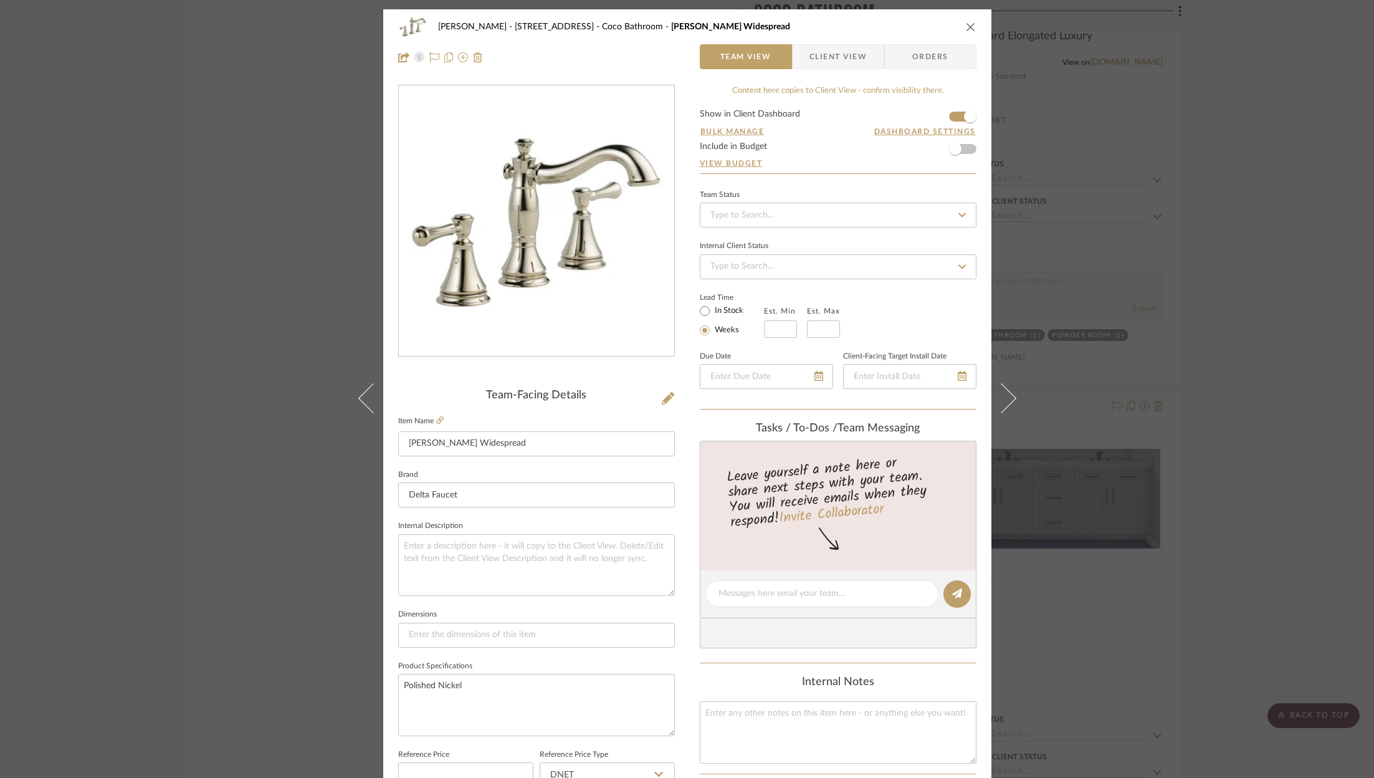
click at [1217, 371] on div "ZAFIRIDES - 2286 Yorkshire Road Coco Bathroom Cassidy Widespread Team View Clie…" at bounding box center [687, 389] width 1374 height 778
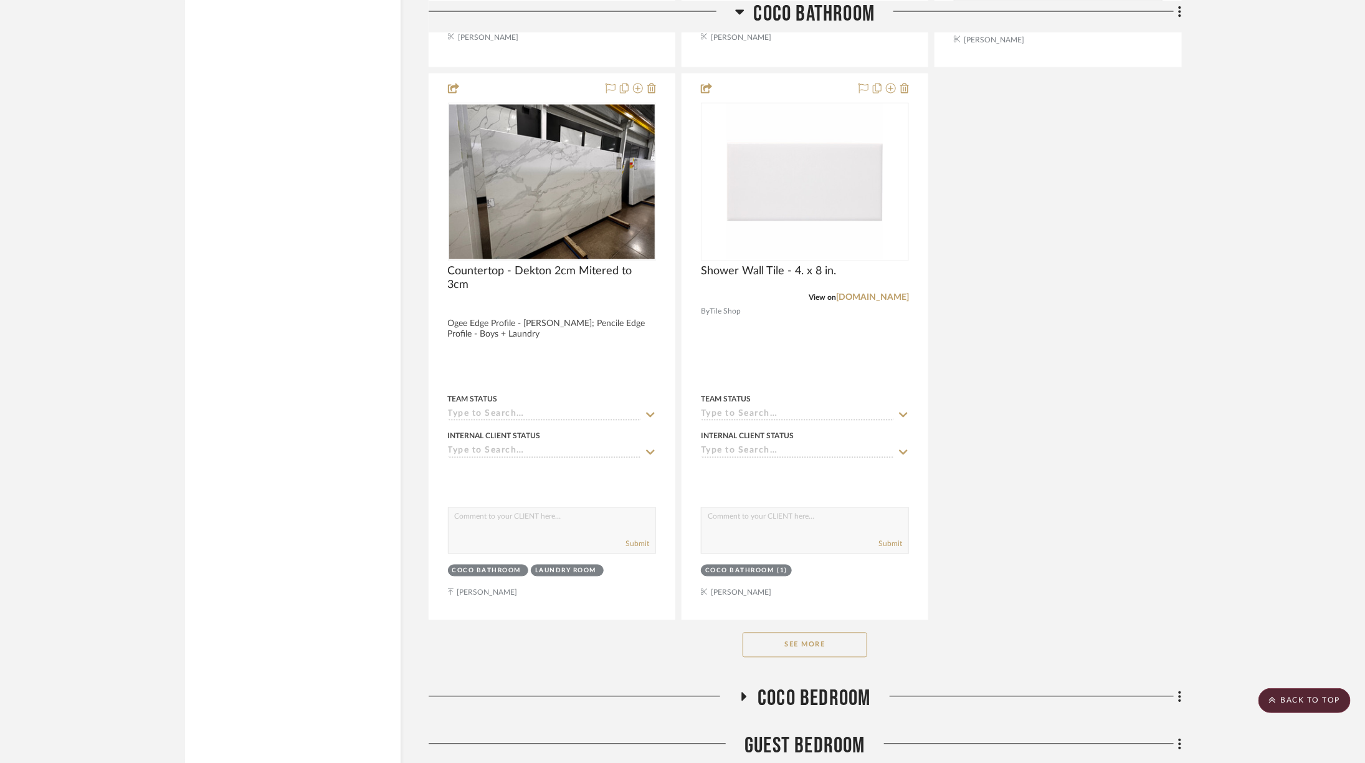
scroll to position [6643, 0]
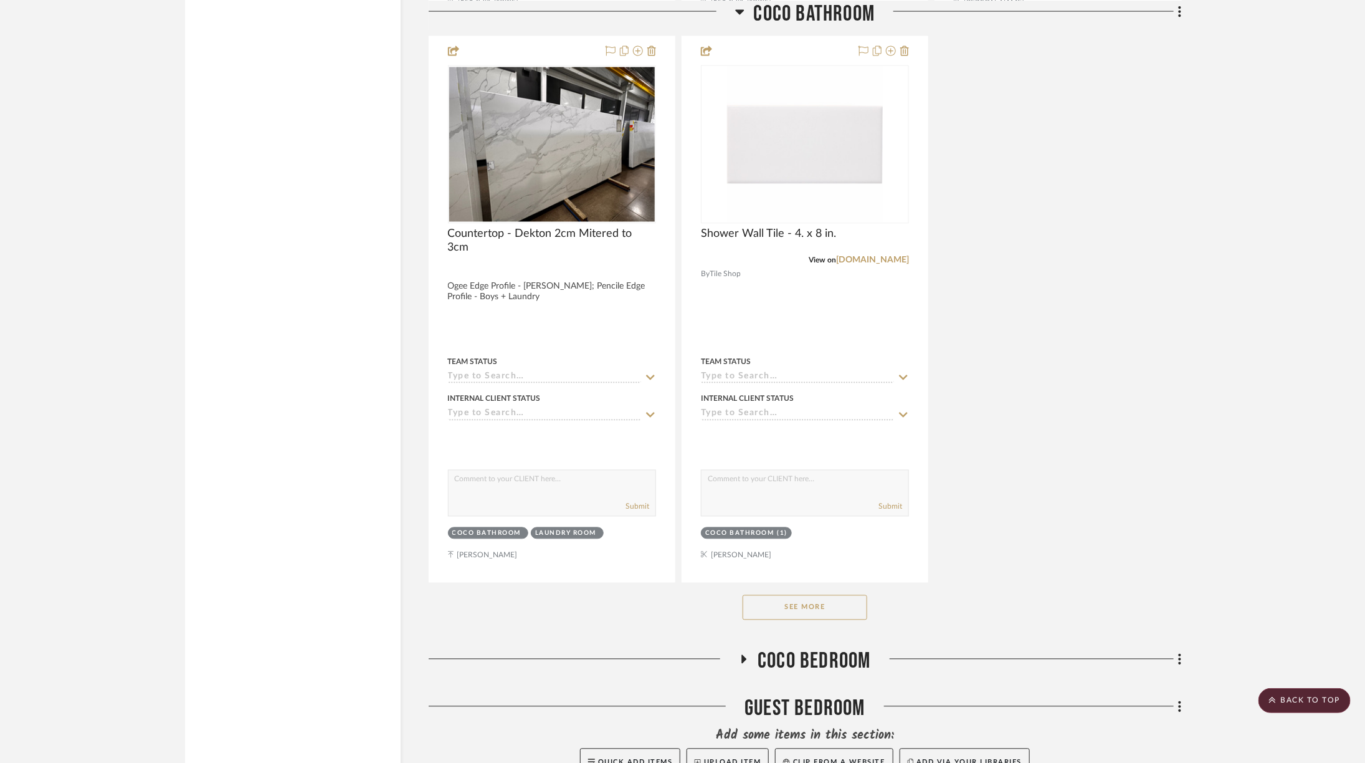
click at [798, 595] on button "See More" at bounding box center [805, 607] width 125 height 25
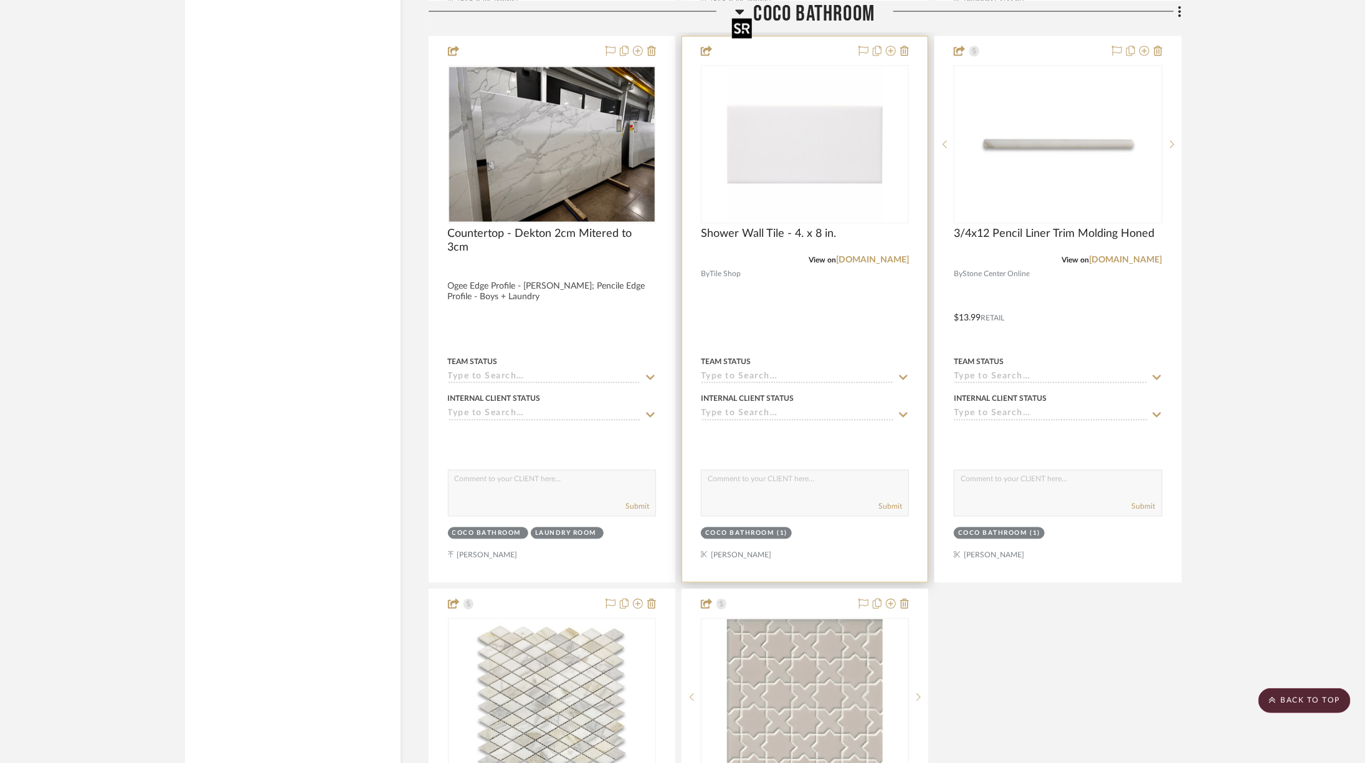
click at [828, 85] on img "0" at bounding box center [805, 145] width 156 height 156
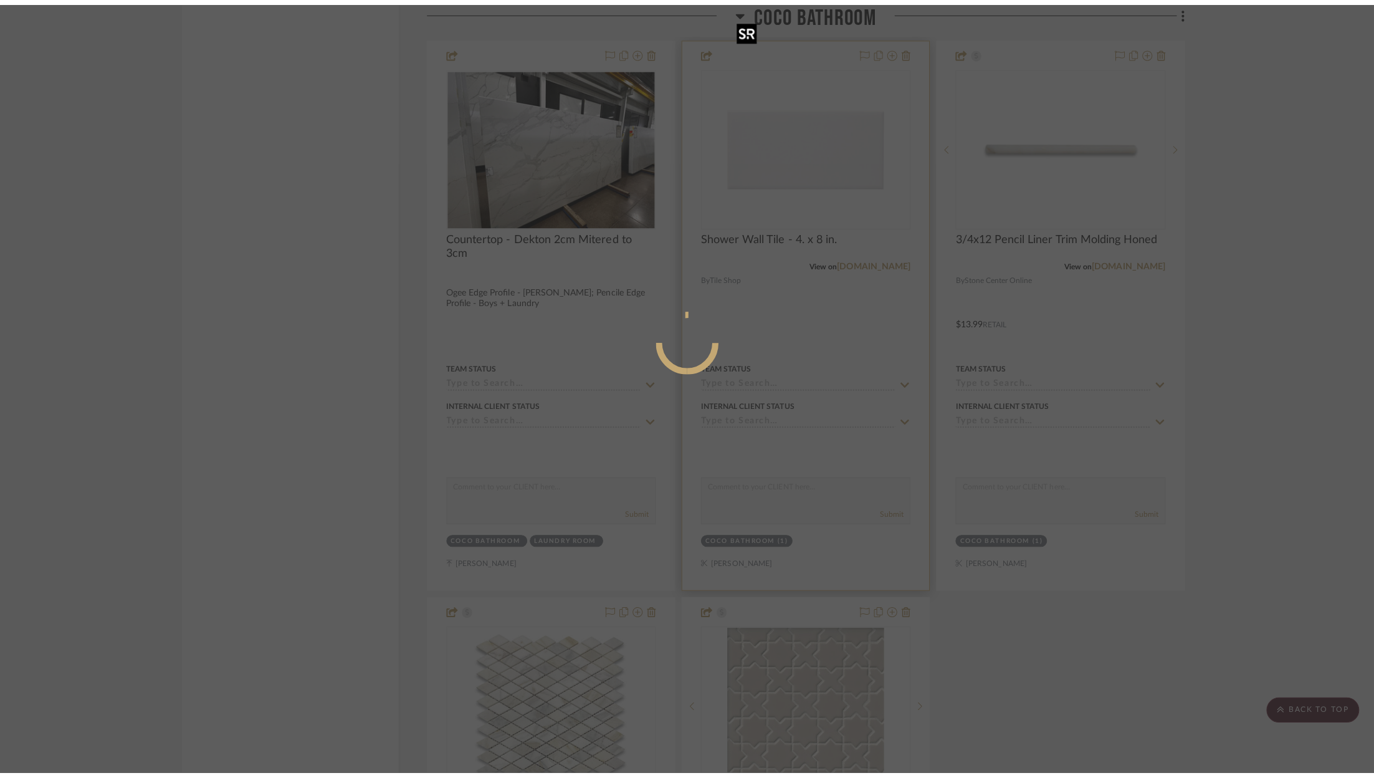
scroll to position [0, 0]
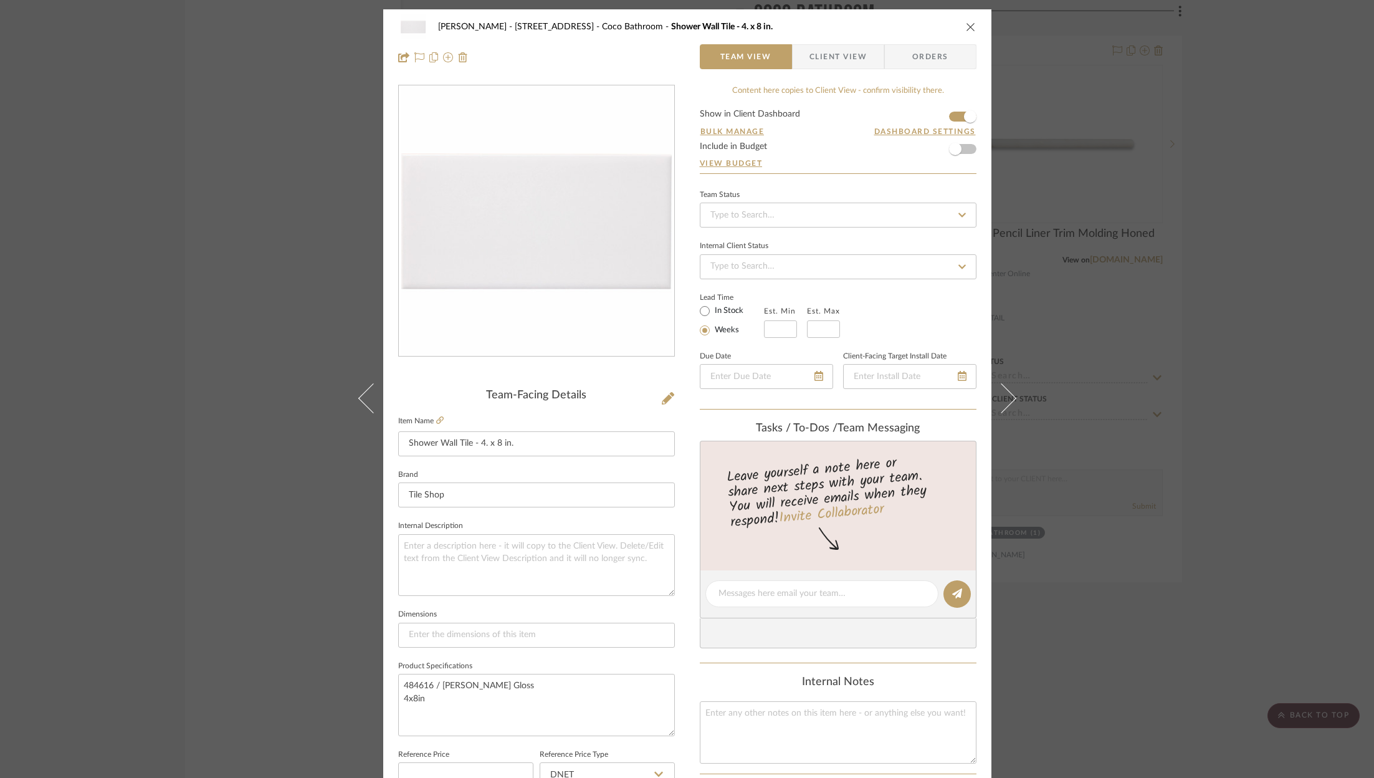
click at [1279, 207] on div "ZAFIRIDES - 2286 Yorkshire Road Coco Bathroom Shower Wall Tile - 4. x 8 in. Tea…" at bounding box center [687, 389] width 1374 height 778
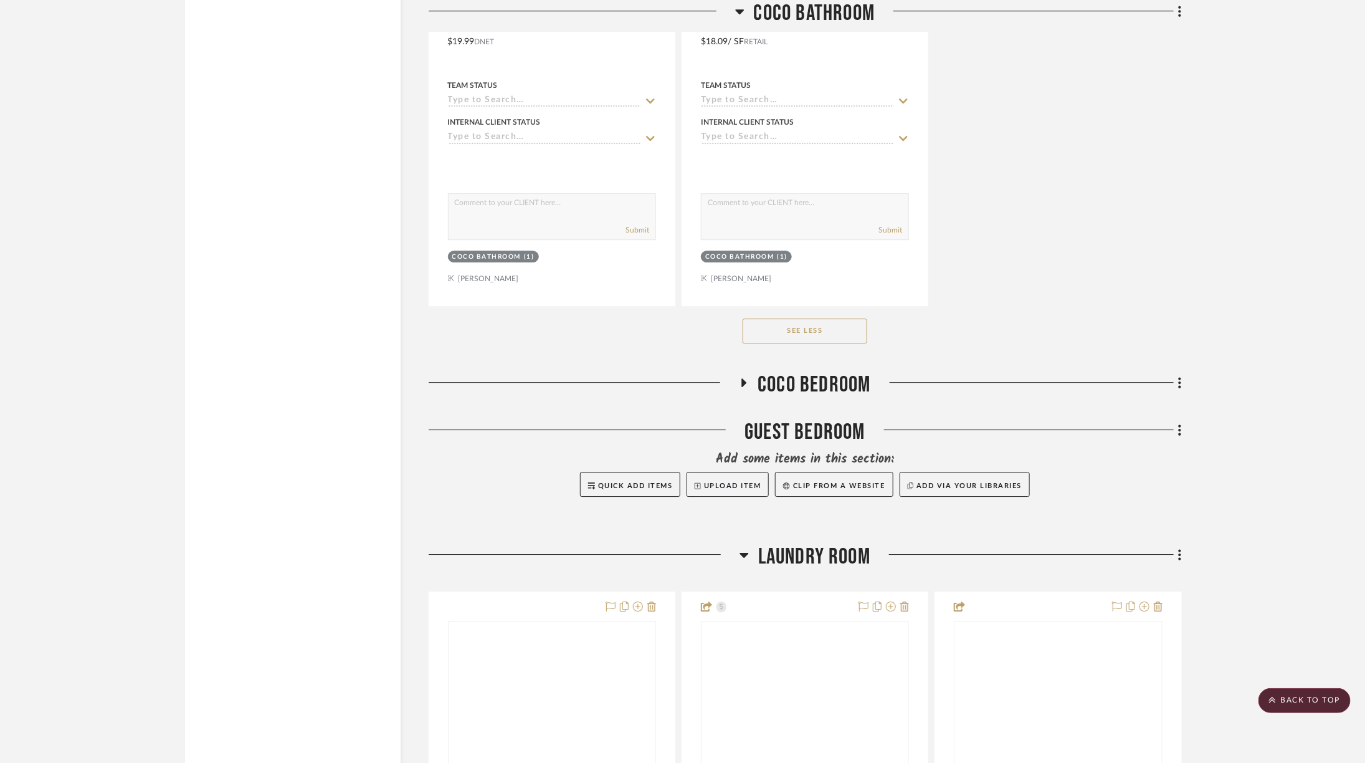
scroll to position [7797, 0]
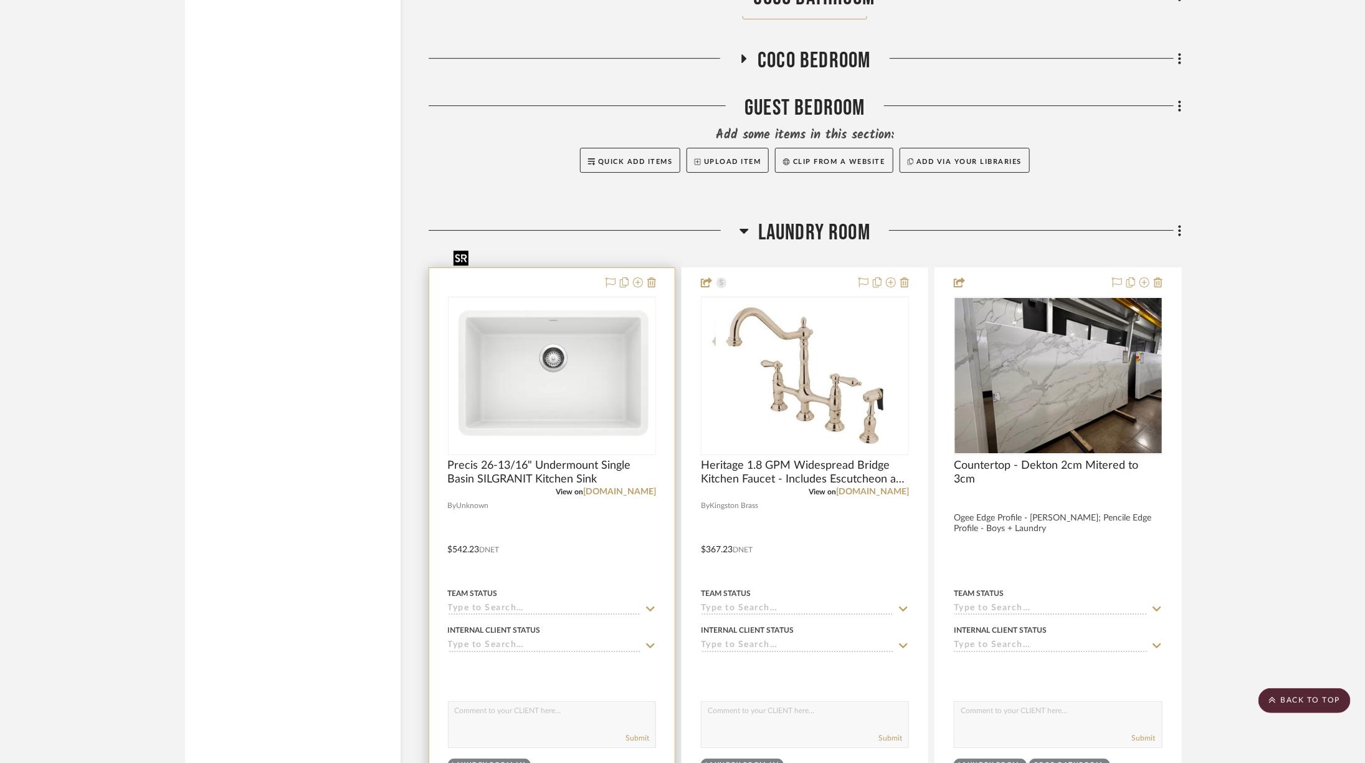
click at [608, 297] on div at bounding box center [552, 376] width 208 height 158
click at [608, 302] on img "0" at bounding box center [552, 375] width 206 height 147
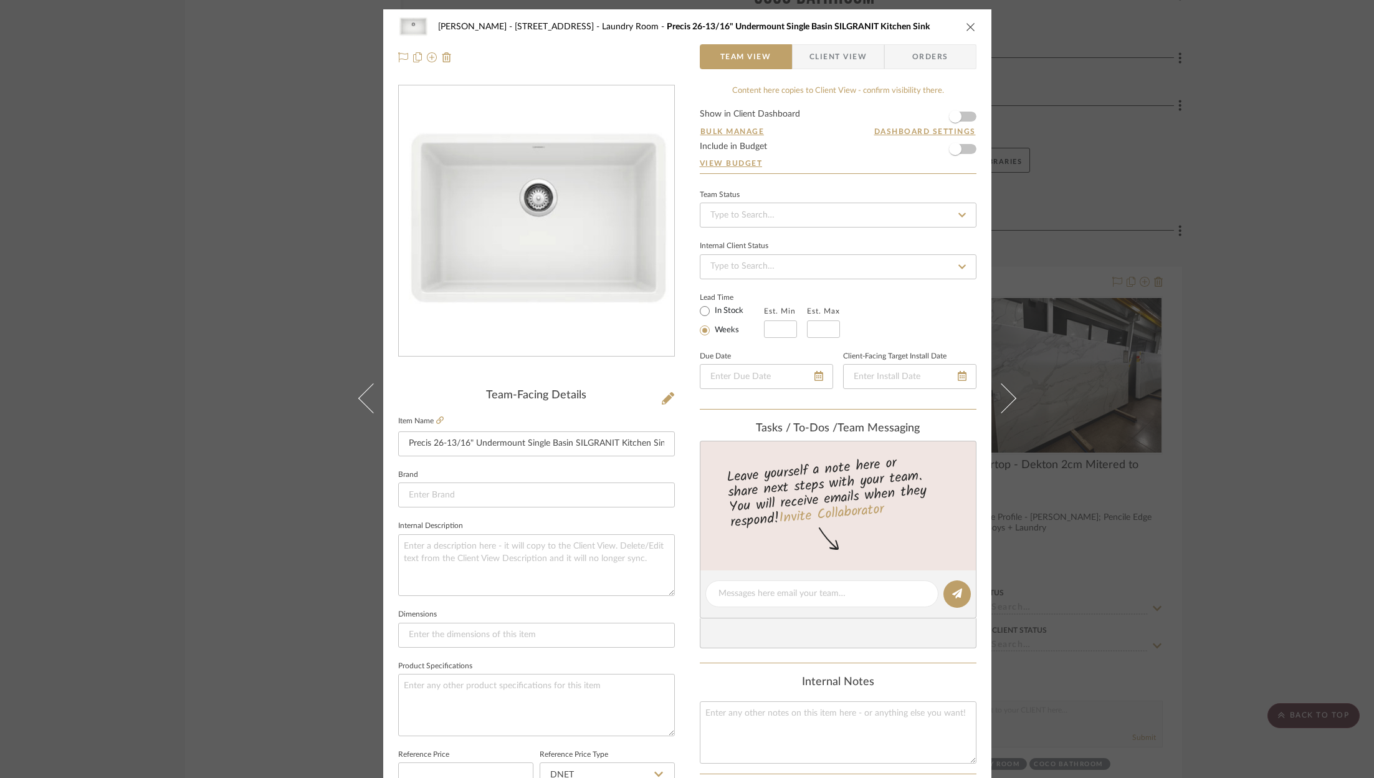
click at [965, 118] on form "Show in Client Dashboard Bulk Manage Dashboard Settings Include in Budget View …" at bounding box center [838, 142] width 277 height 64
click at [960, 118] on span "button" at bounding box center [955, 116] width 27 height 27
click at [962, 34] on div "ZAFIRIDES - 2286 Yorkshire Road Laundry Room Precis 26-13/16" Undermount Single…" at bounding box center [687, 26] width 578 height 25
click at [966, 28] on icon "close" at bounding box center [971, 27] width 10 height 10
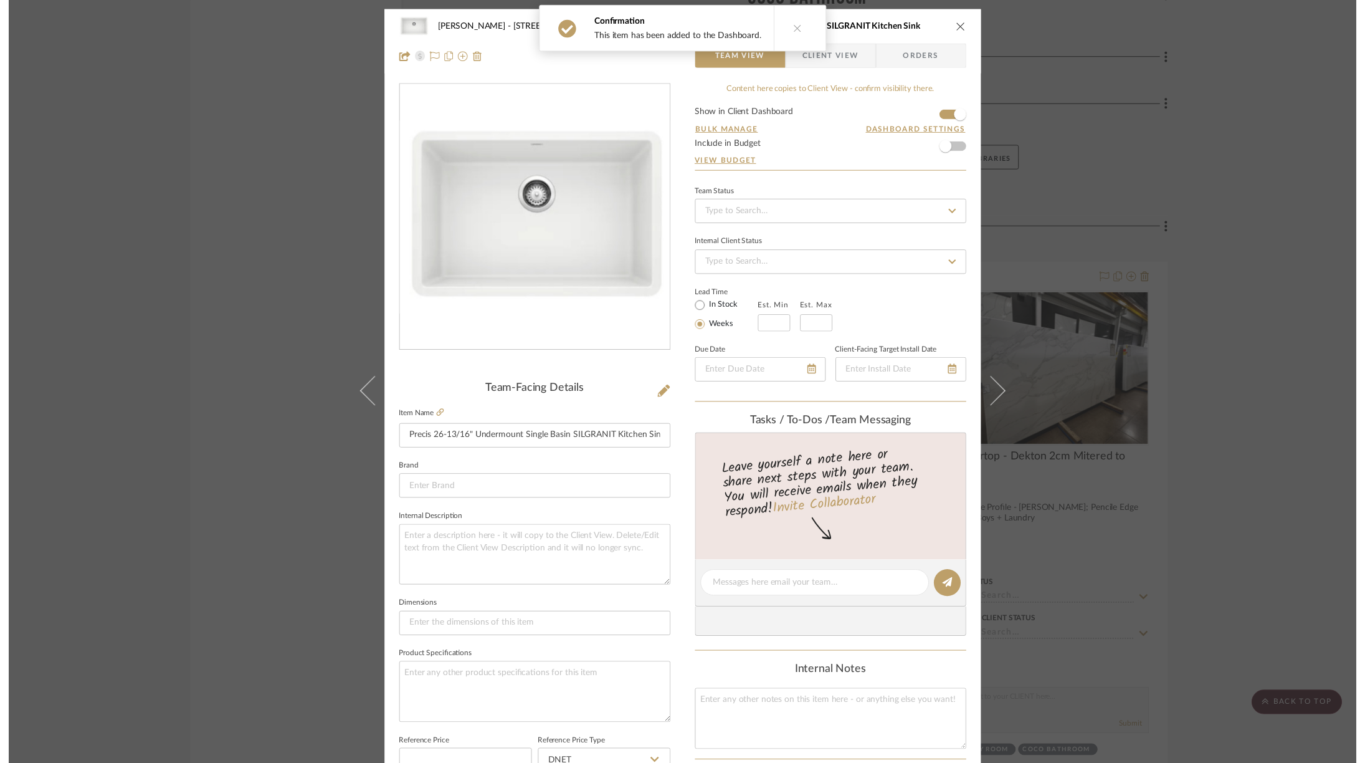
scroll to position [7797, 0]
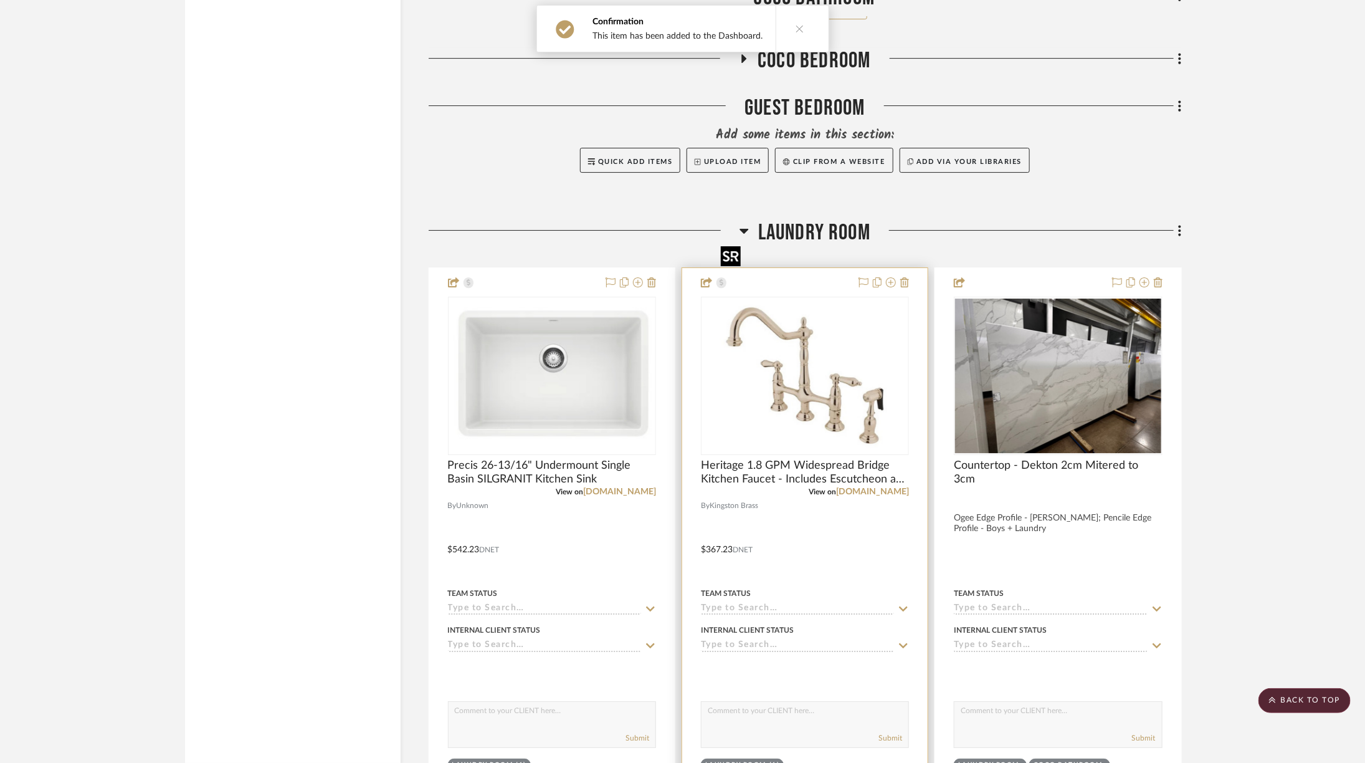
click at [862, 298] on img "0" at bounding box center [805, 376] width 179 height 156
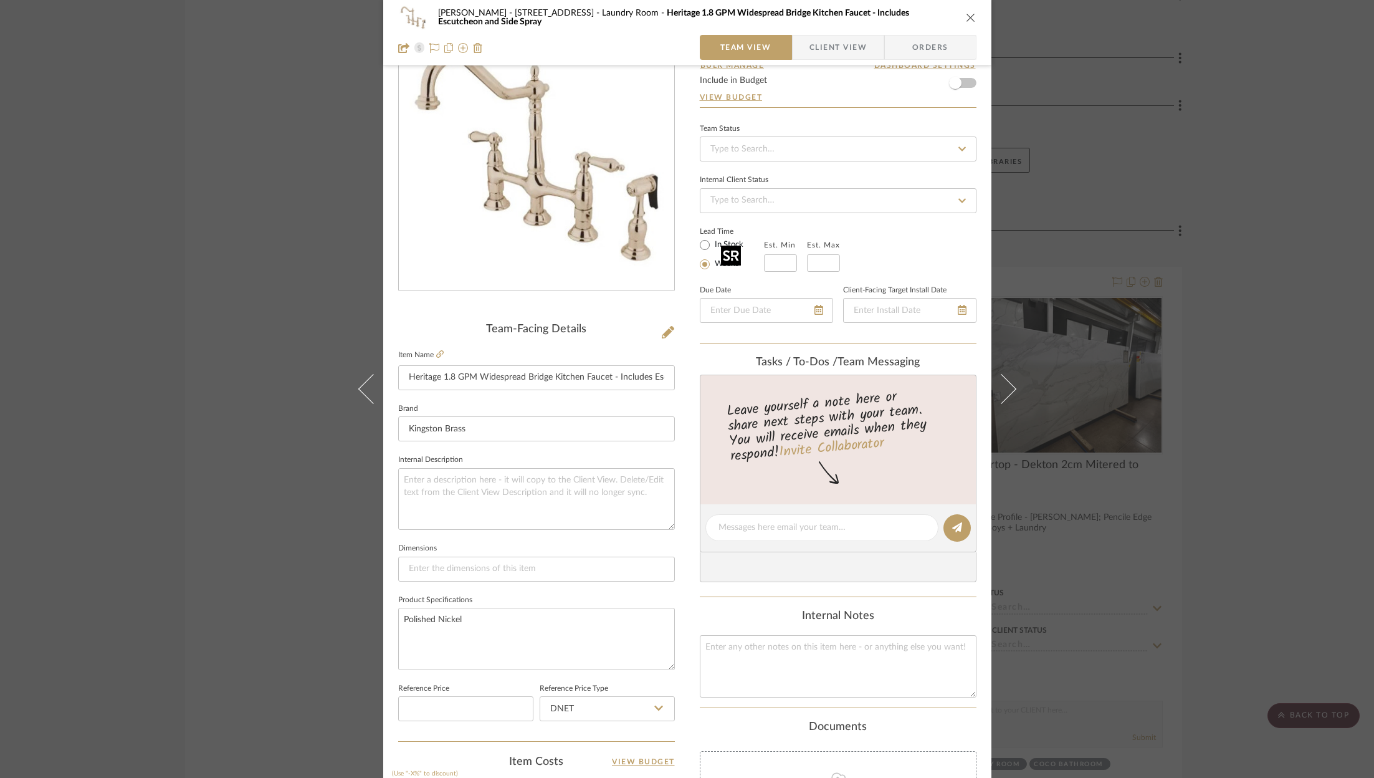
scroll to position [67, 0]
click at [622, 379] on input "Heritage 1.8 GPM Widespread Bridge Kitchen Faucet - Includes Escutcheon and Sid…" at bounding box center [536, 376] width 277 height 25
click at [437, 351] on icon at bounding box center [439, 352] width 7 height 7
click at [1299, 283] on div "ZAFIRIDES - 2286 Yorkshire Road Laundry Room Heritage 1.8 GPM Widespread Bridge…" at bounding box center [687, 389] width 1374 height 778
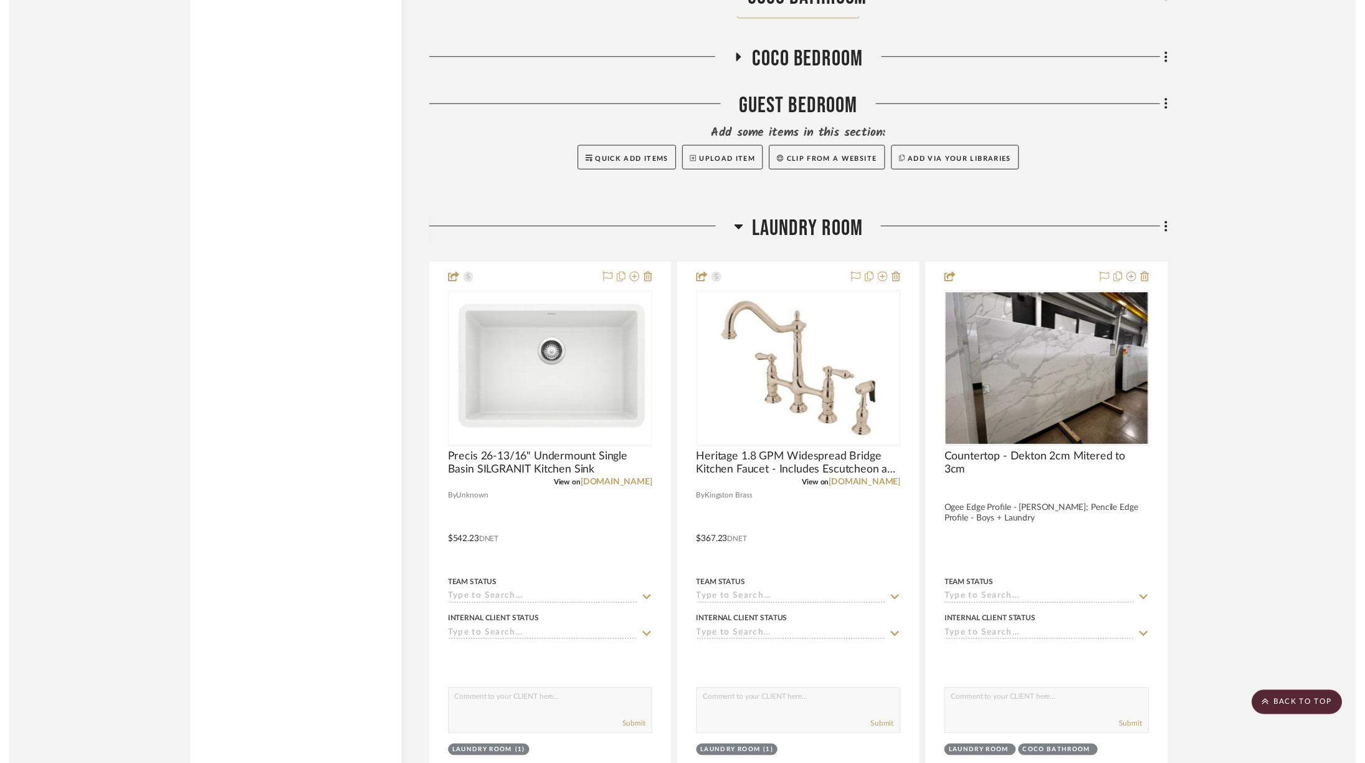
scroll to position [7797, 0]
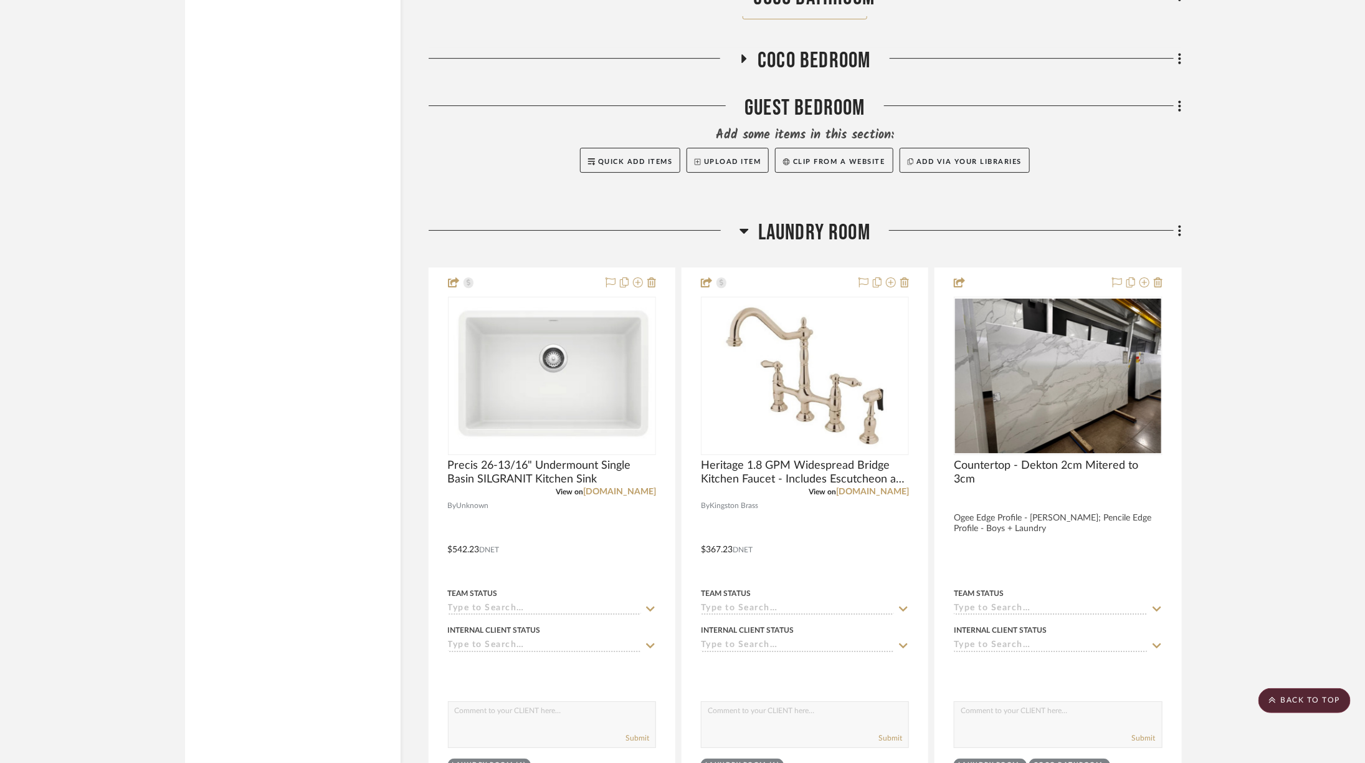
click at [753, 219] on h3 "Laundry Room" at bounding box center [805, 232] width 131 height 27
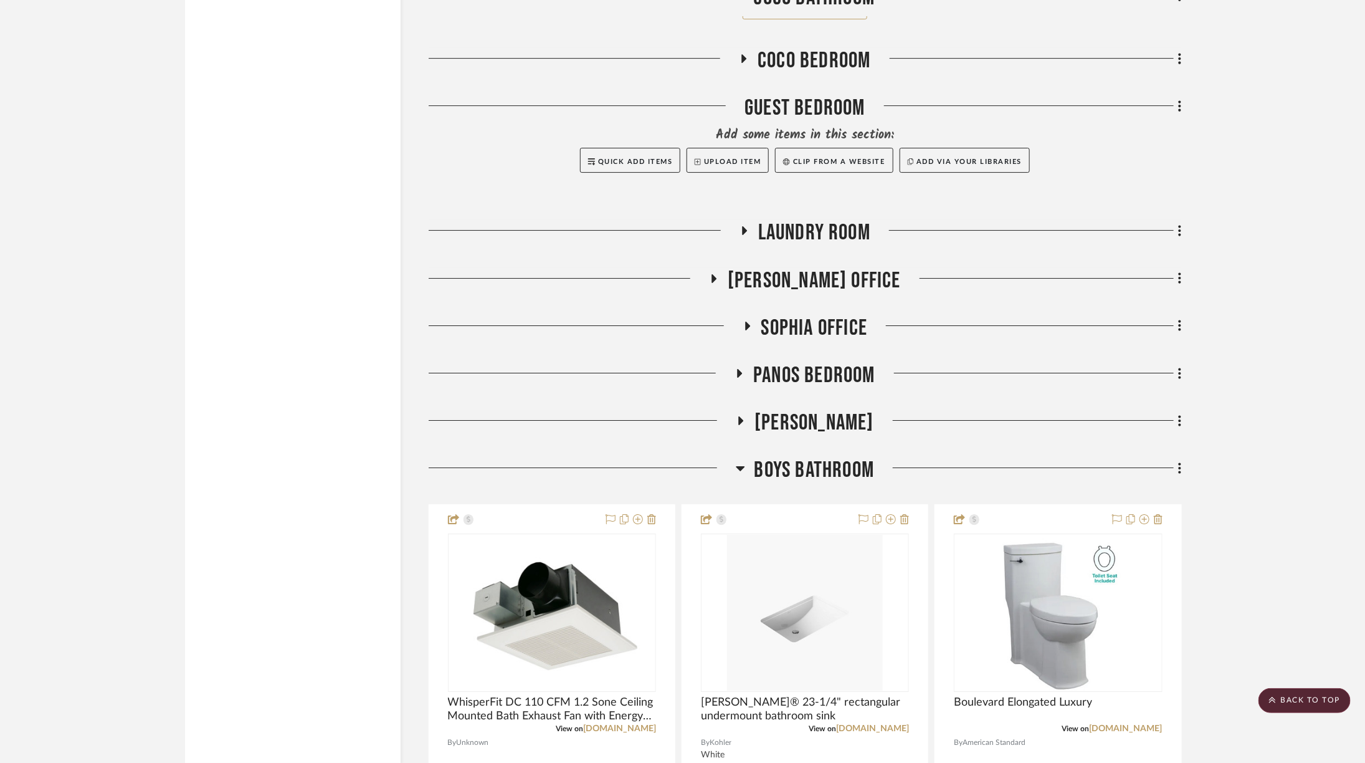
click at [831, 457] on span "Boys Bathroom" at bounding box center [815, 470] width 120 height 27
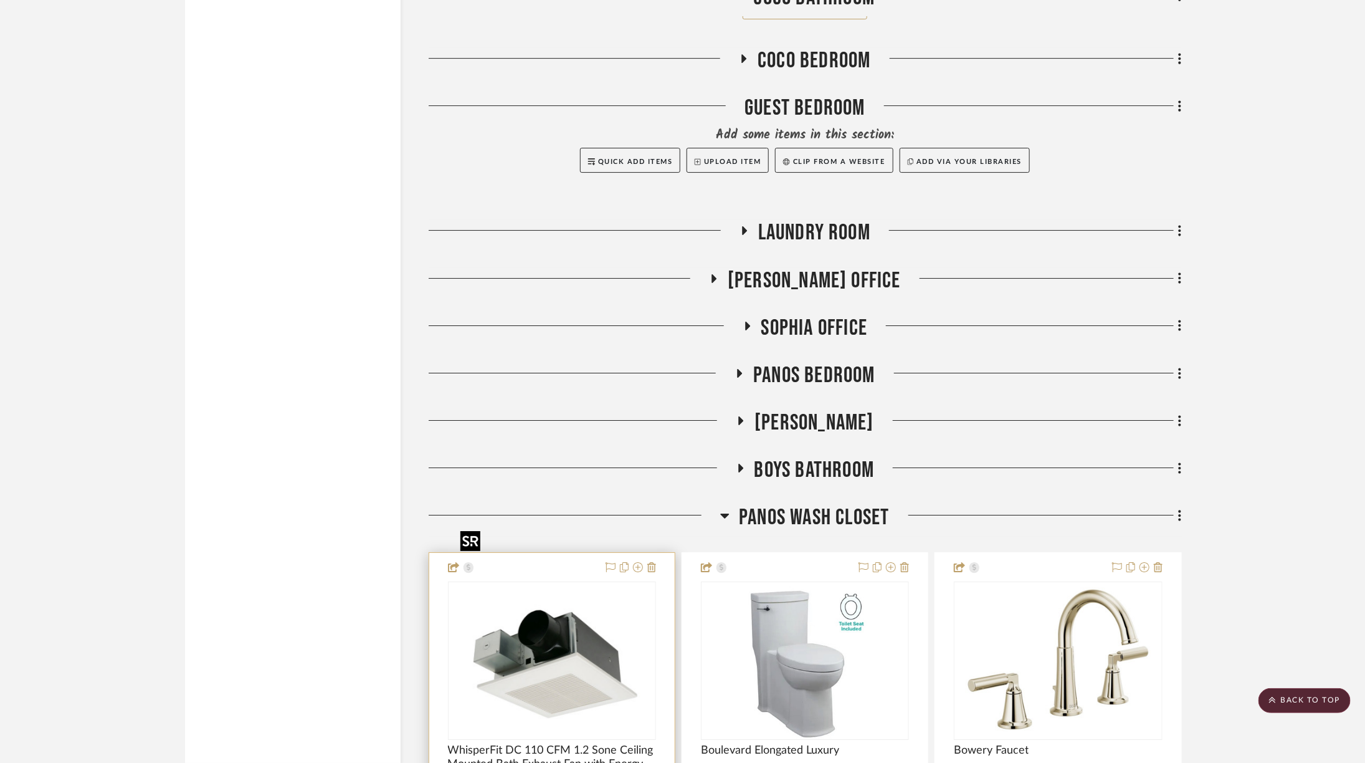
click at [0, 0] on img at bounding box center [0, 0] width 0 height 0
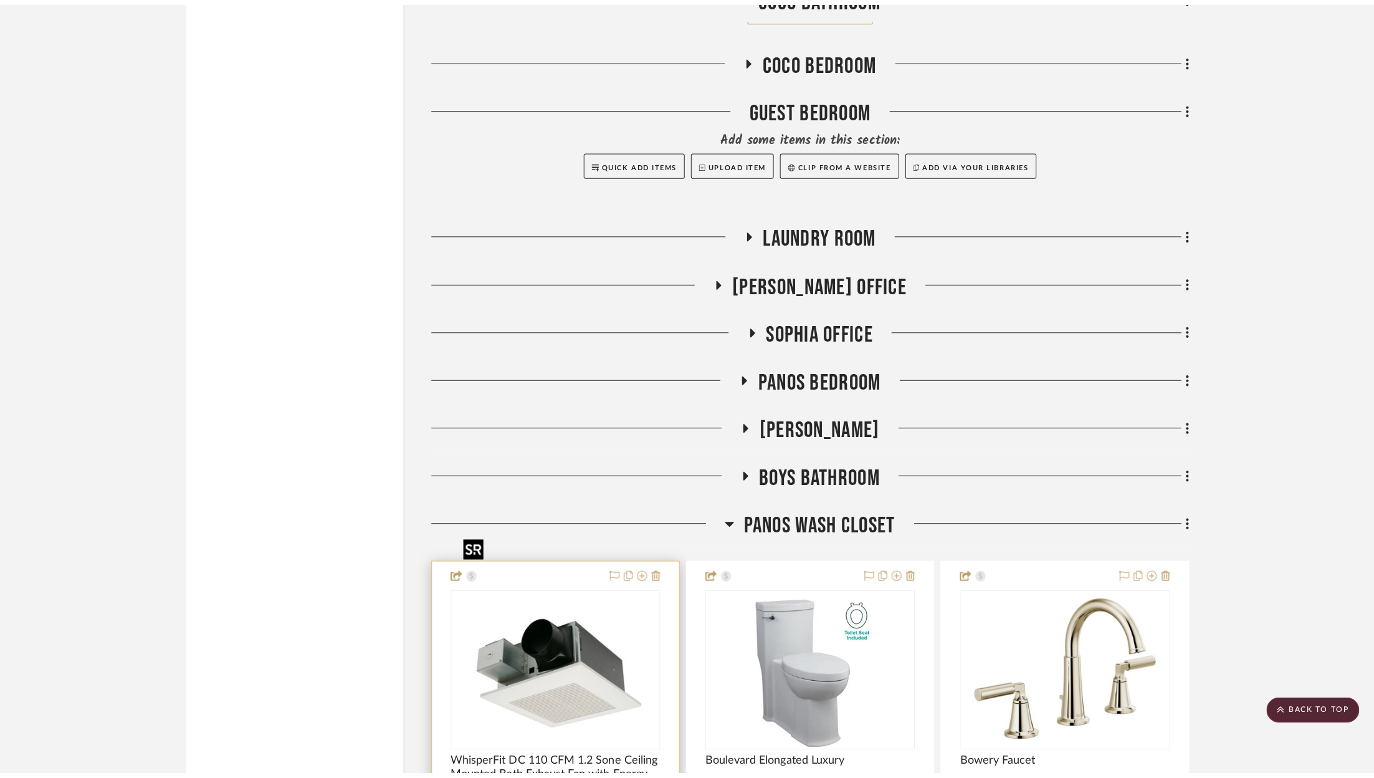
scroll to position [0, 0]
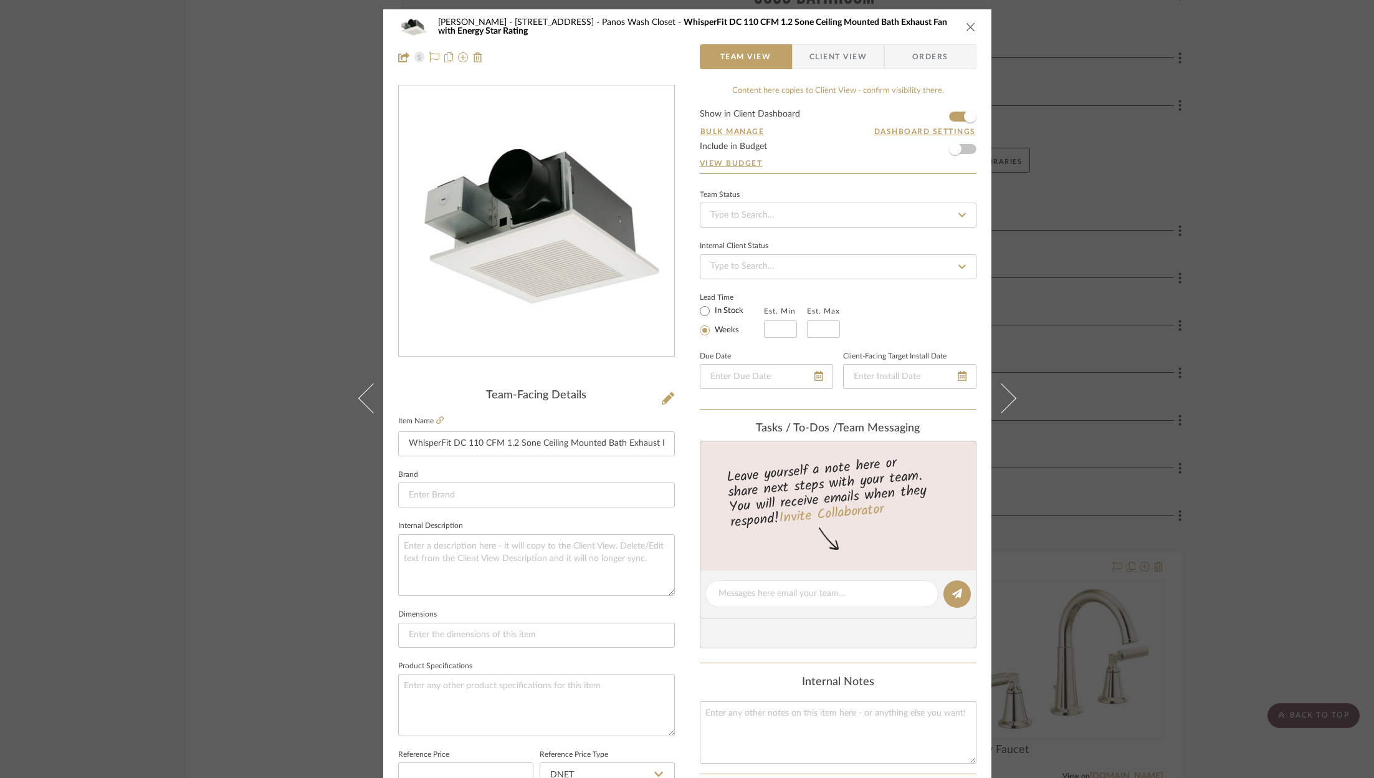
click at [1277, 370] on div "ZAFIRIDES - 2286 Yorkshire Road Panos Wash Closet WhisperFit DC 110 CFM 1.2 Son…" at bounding box center [687, 389] width 1374 height 778
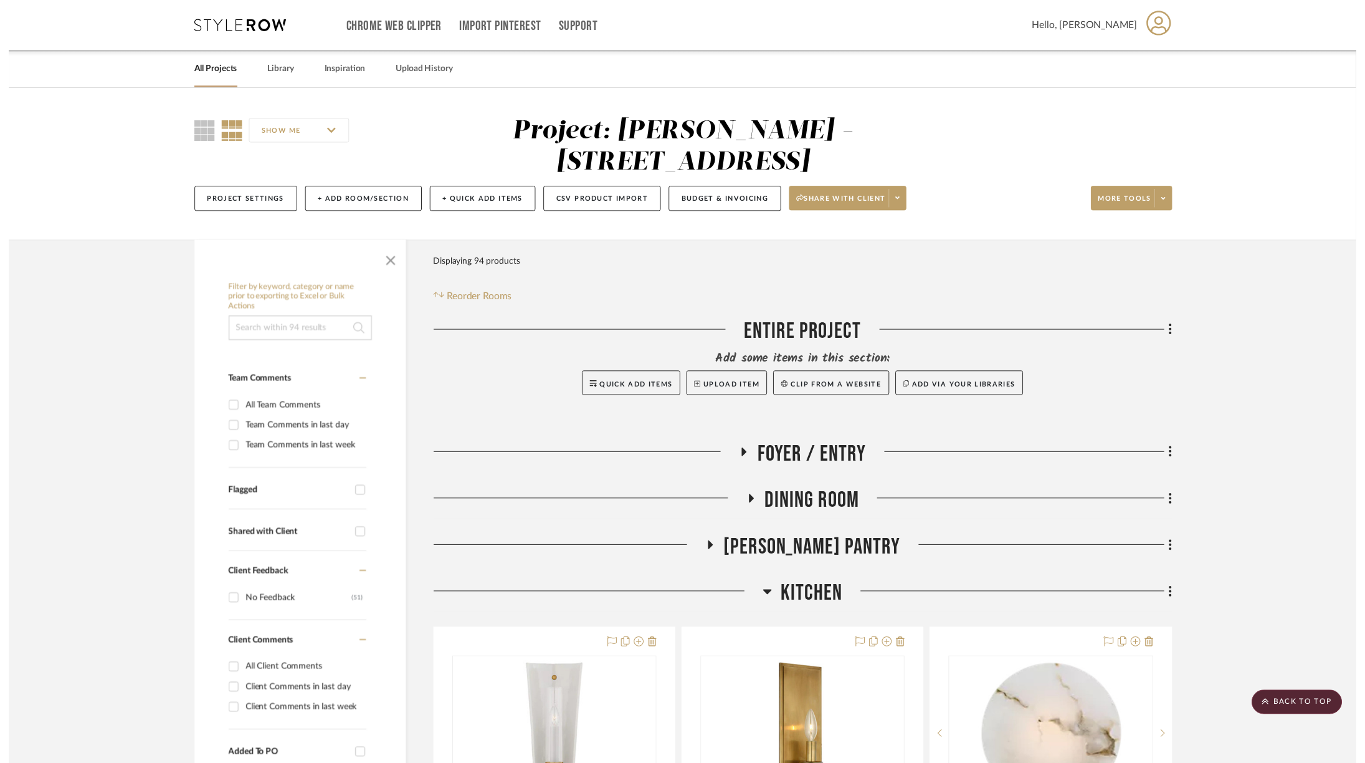
scroll to position [7797, 0]
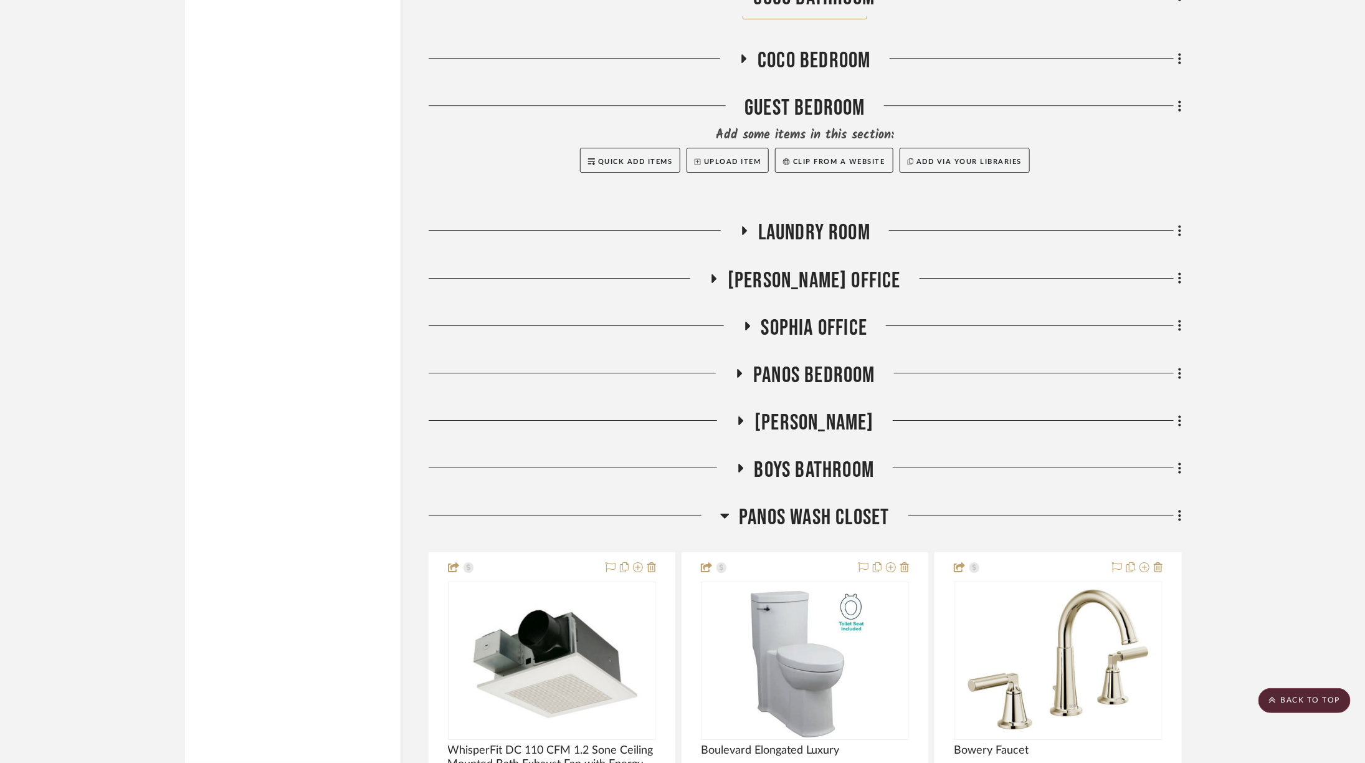
click at [801, 457] on span "Boys Bathroom" at bounding box center [815, 470] width 120 height 27
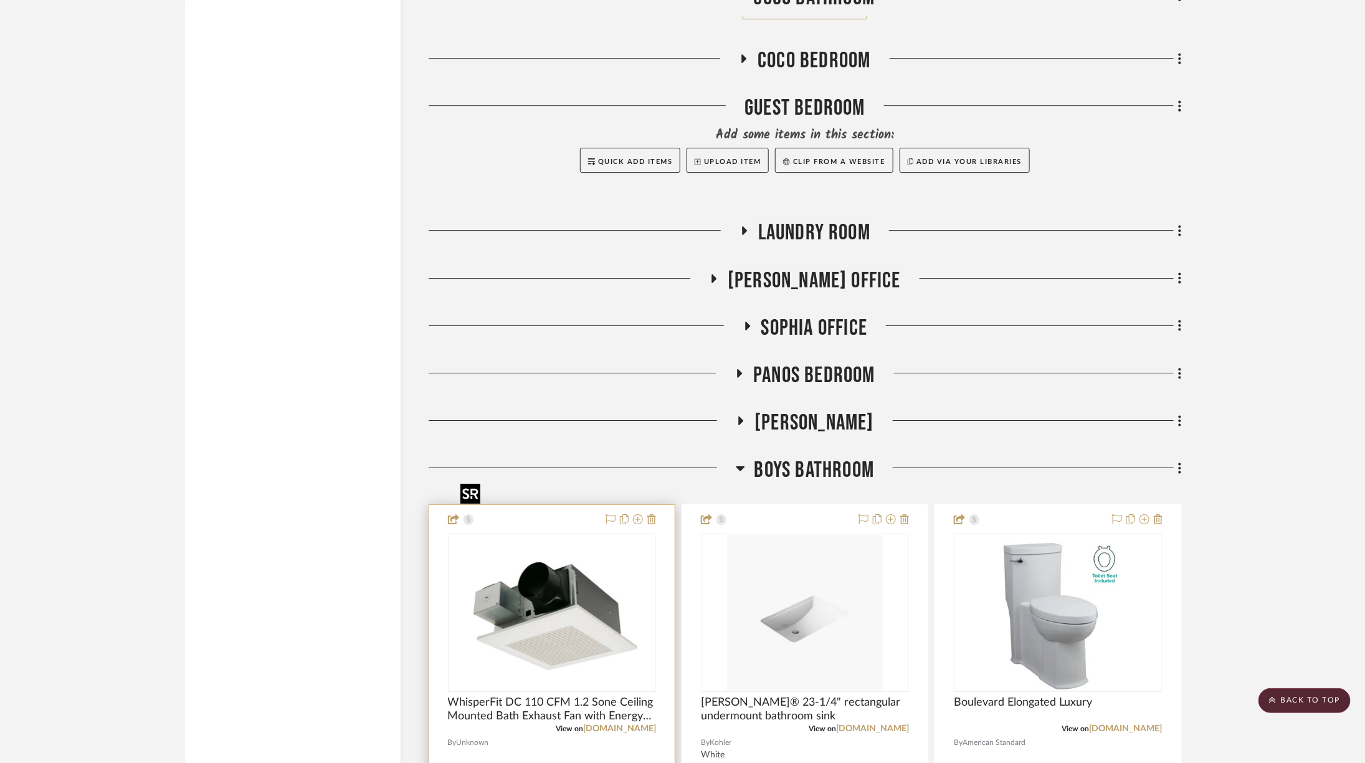
click at [0, 0] on img at bounding box center [0, 0] width 0 height 0
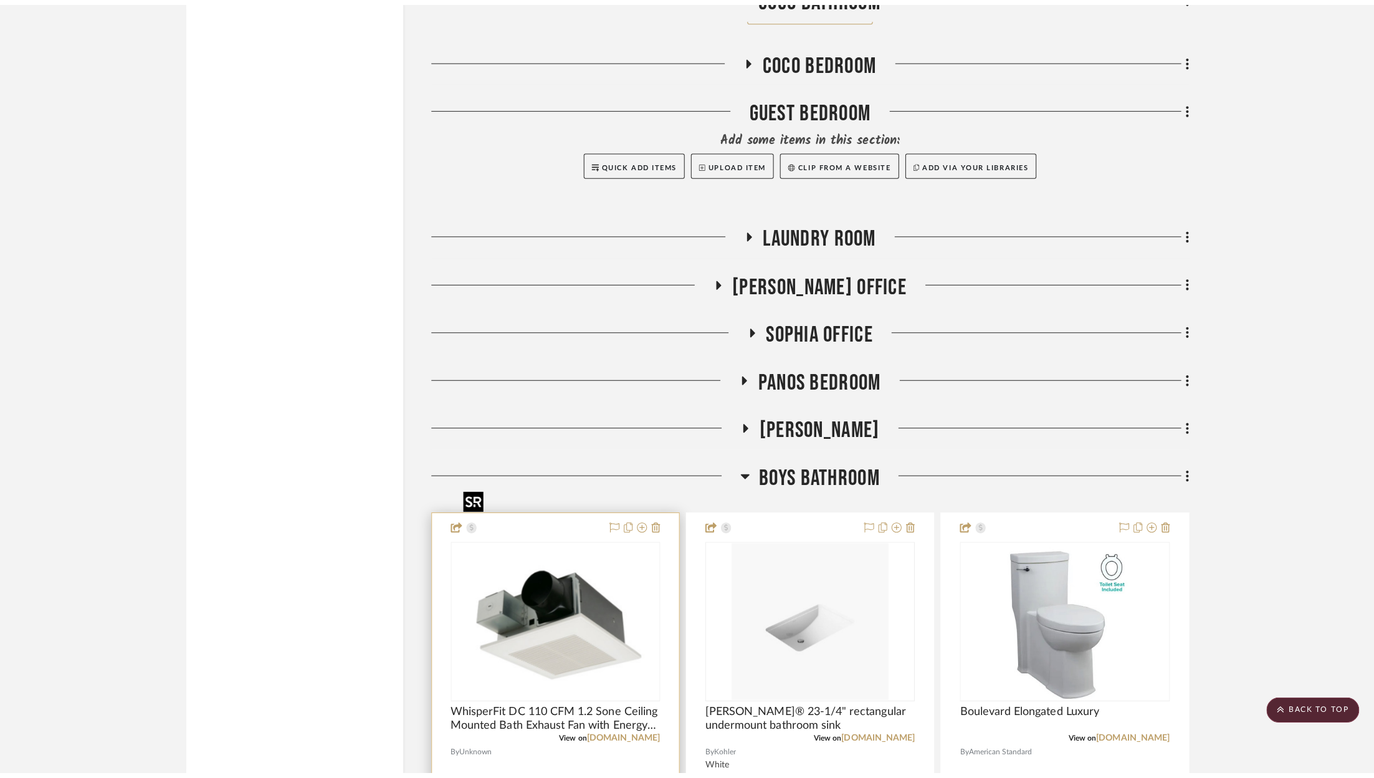
scroll to position [0, 0]
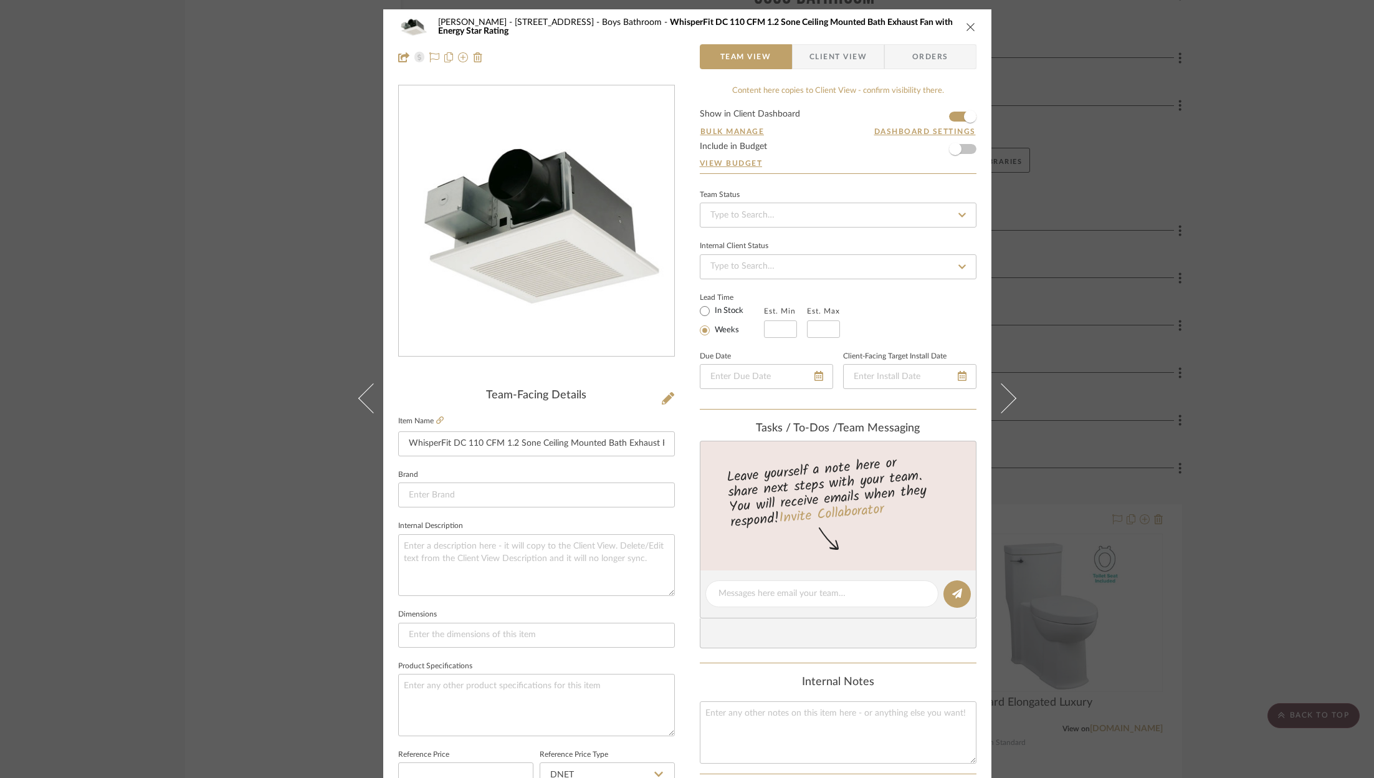
click at [1244, 277] on div "ZAFIRIDES - 2286 Yorkshire Road Boys Bathroom WhisperFit DC 110 CFM 1.2 Sone Ce…" at bounding box center [687, 389] width 1374 height 778
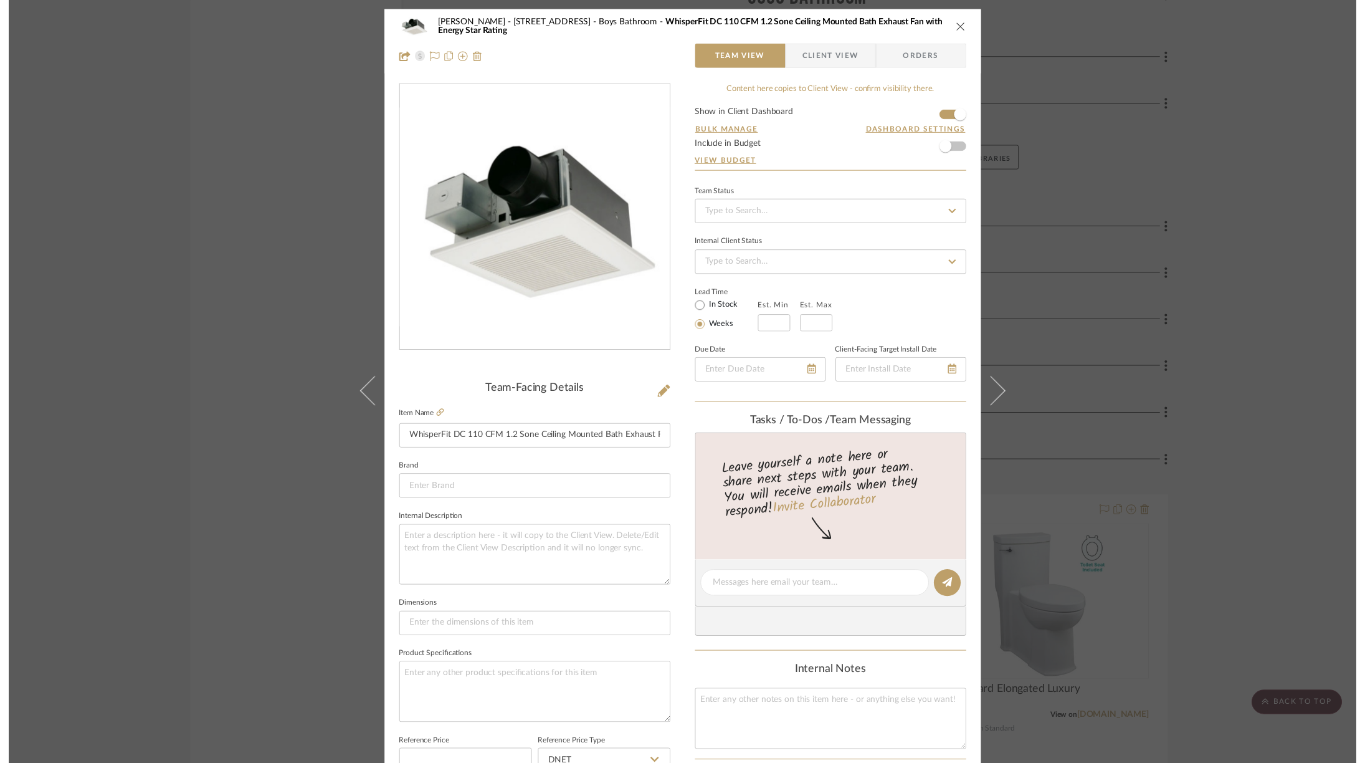
scroll to position [7797, 0]
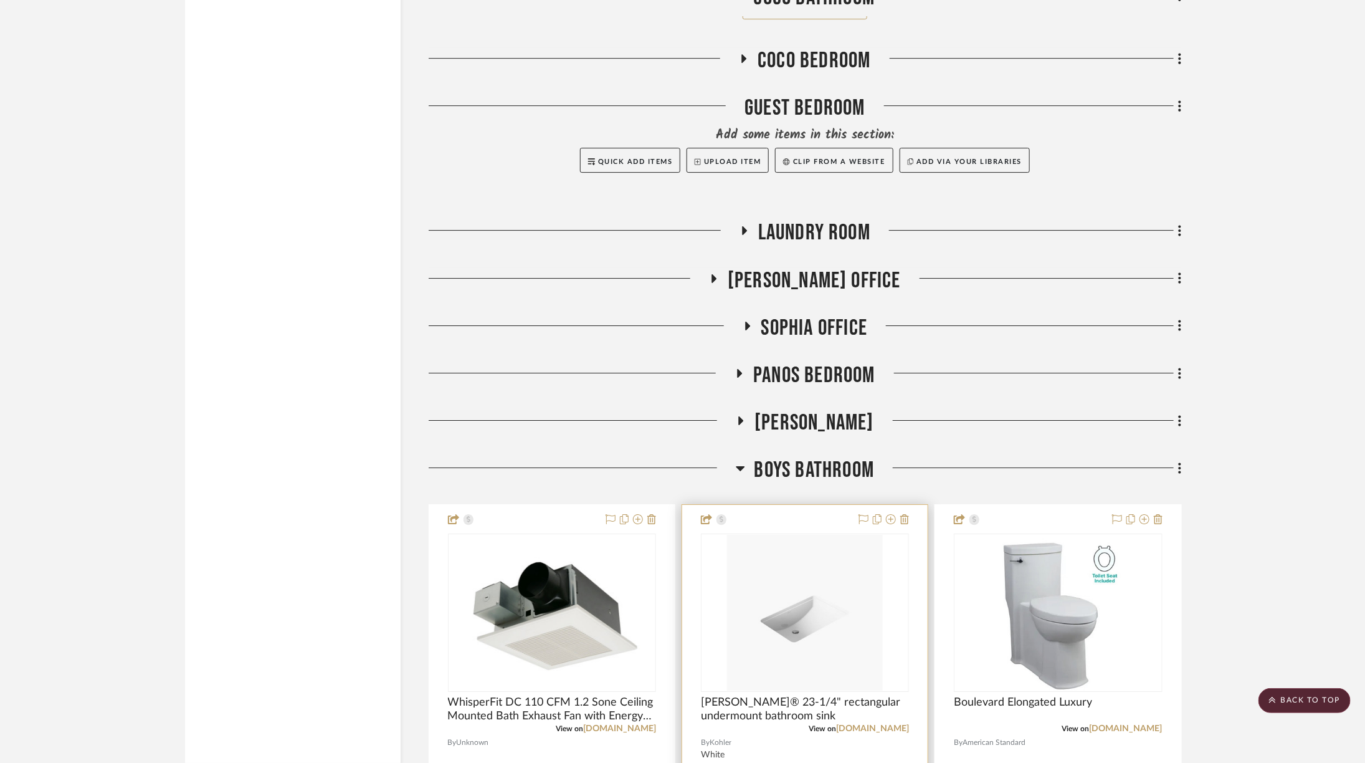
click at [911, 505] on div at bounding box center [805, 777] width 246 height 545
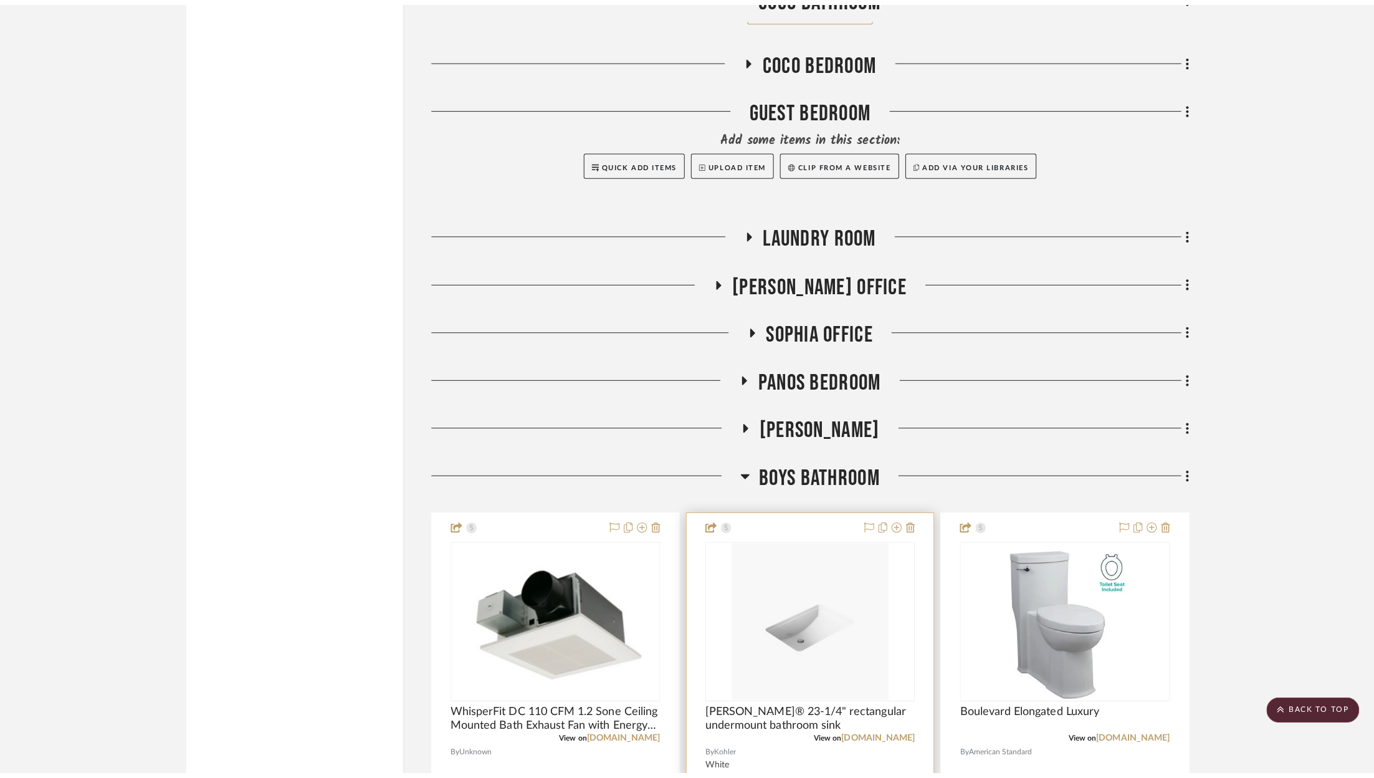
scroll to position [0, 0]
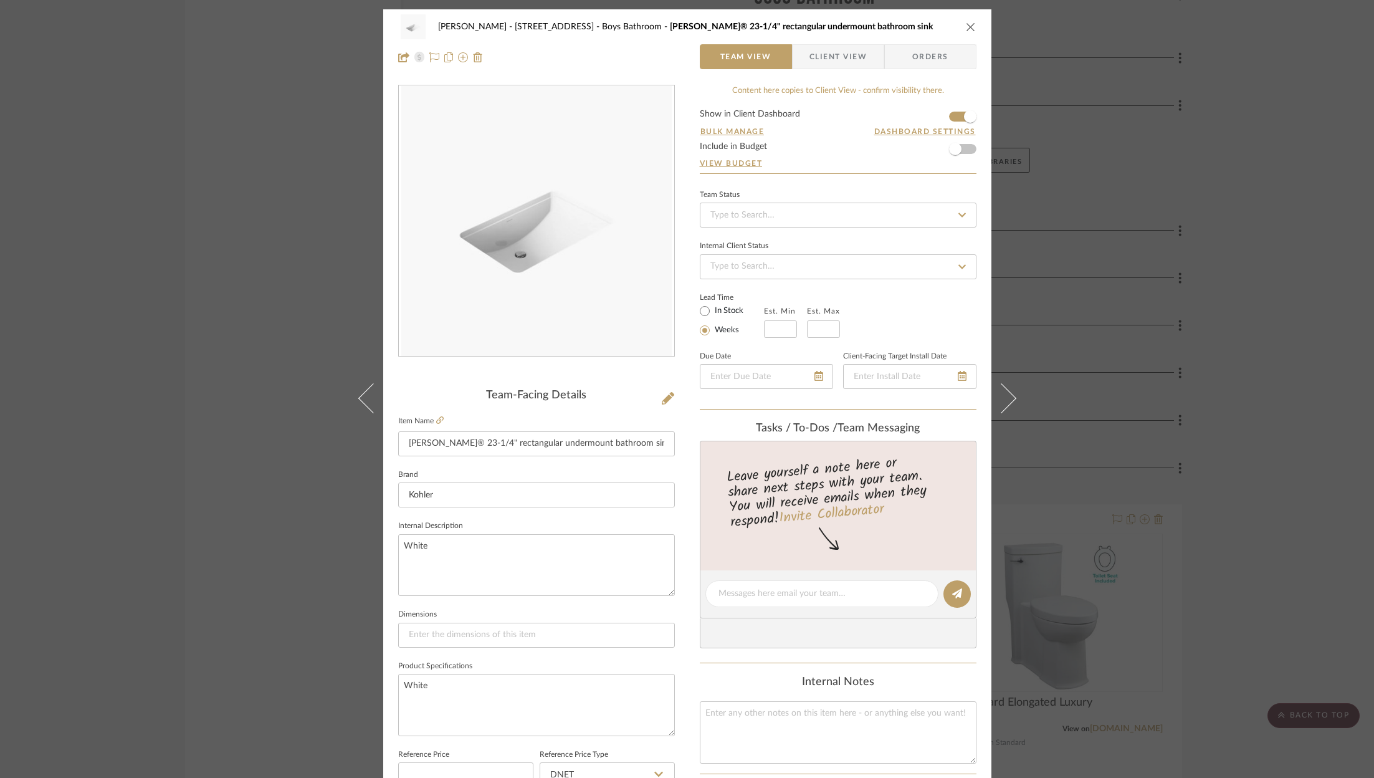
click at [1268, 295] on div "ZAFIRIDES - 2286 Yorkshire Road Boys Bathroom Ladena® 23-1/4" rectangular under…" at bounding box center [687, 389] width 1374 height 778
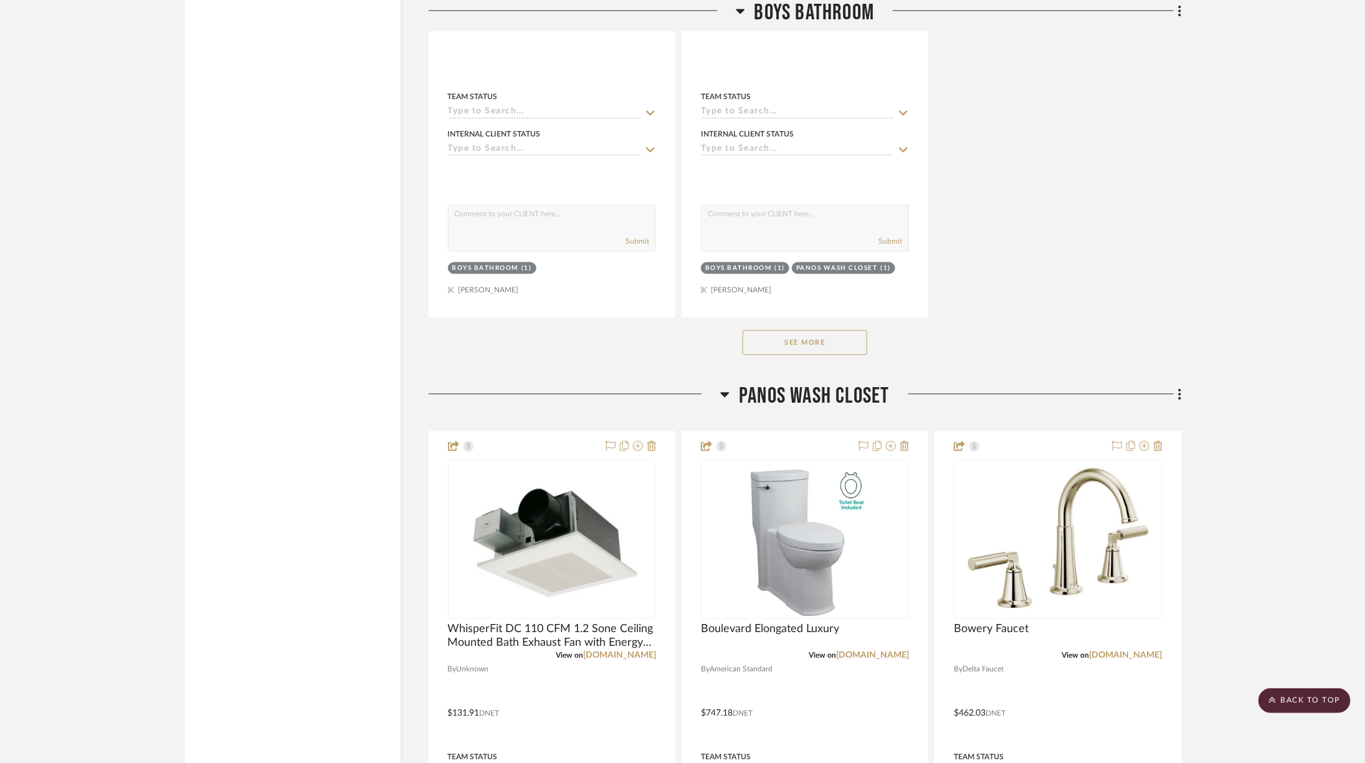
scroll to position [9647, 0]
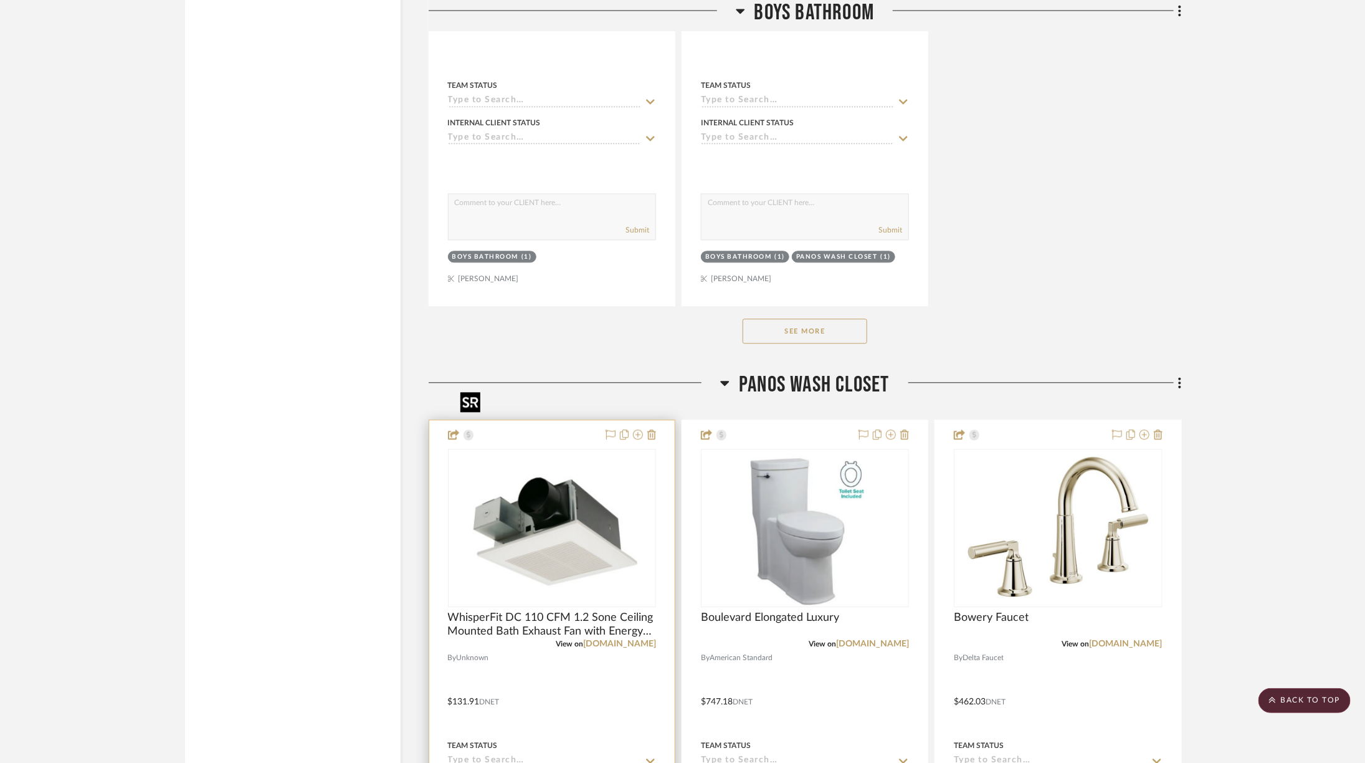
click at [621, 450] on img "0" at bounding box center [552, 528] width 193 height 156
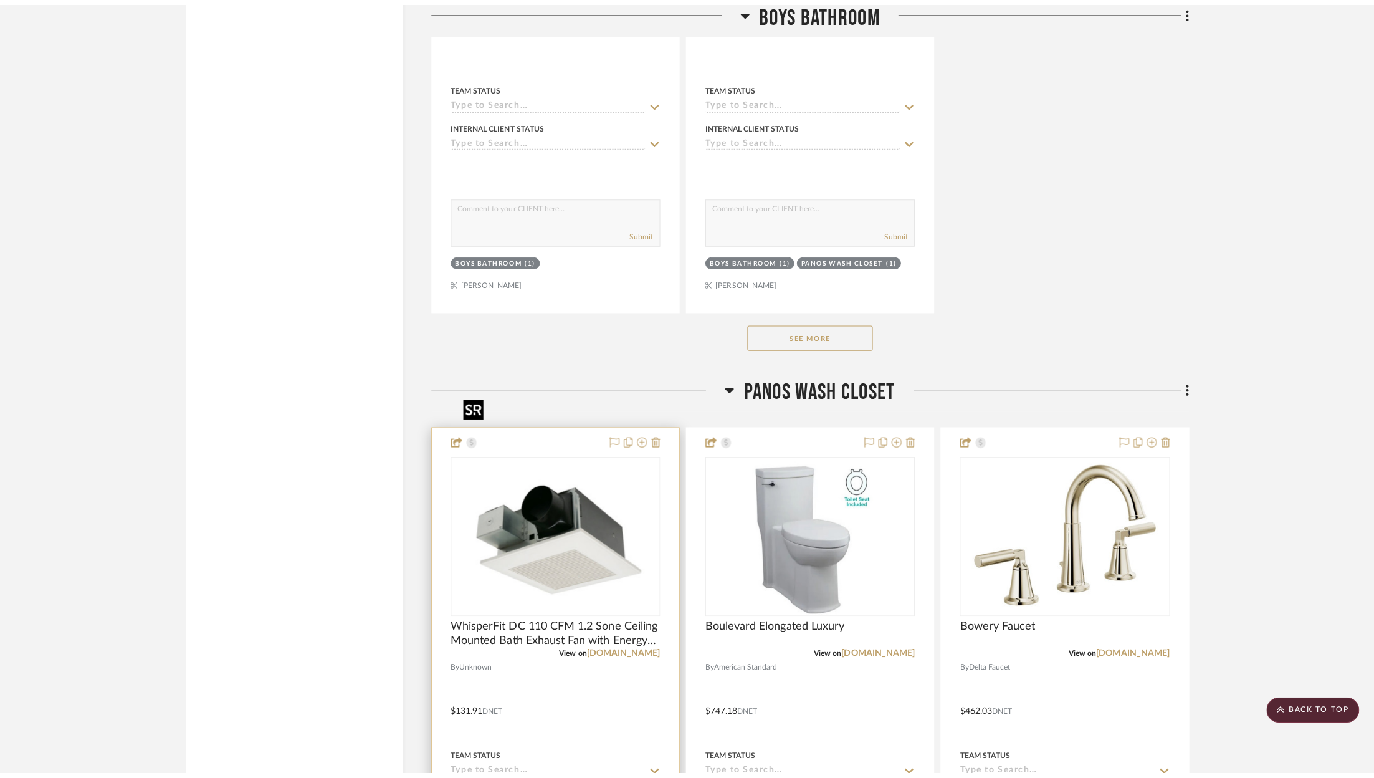
scroll to position [0, 0]
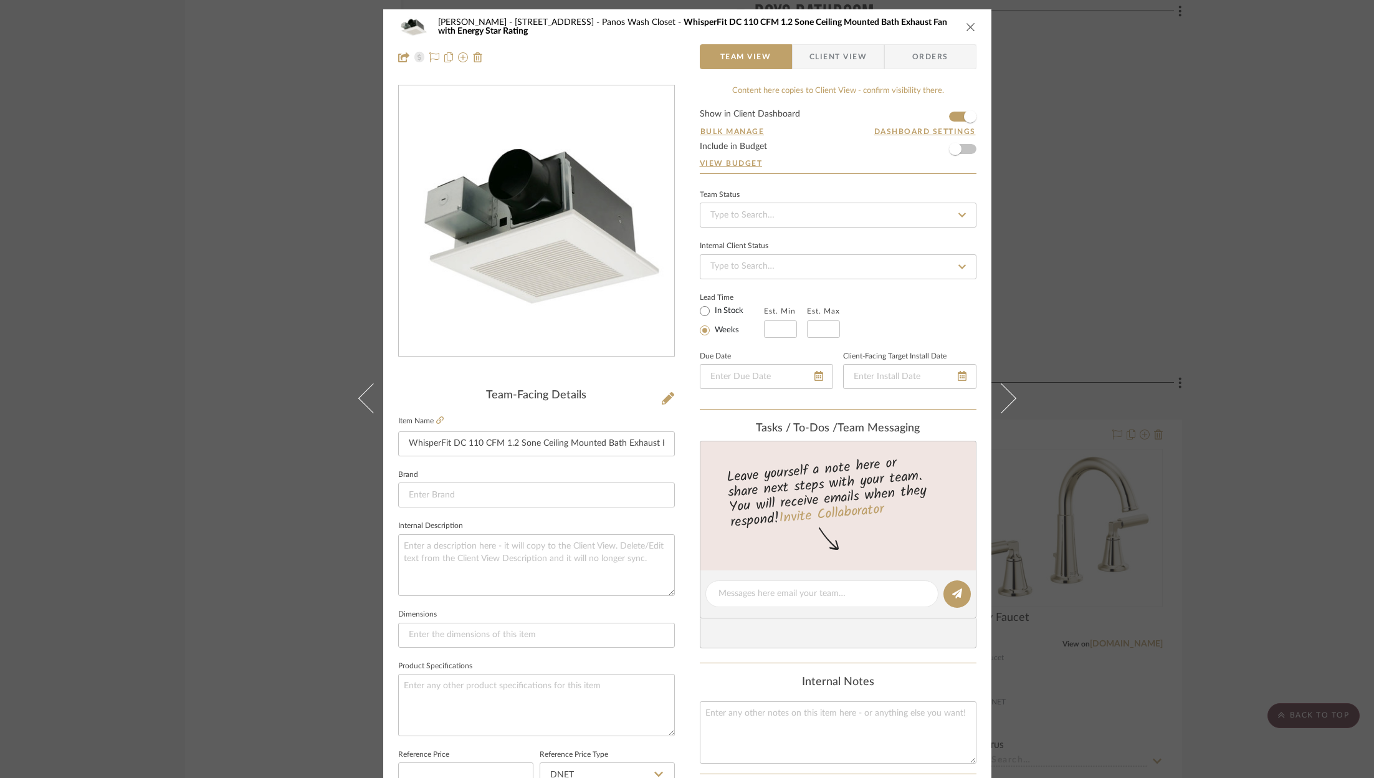
click at [1231, 351] on div "ZAFIRIDES - 2286 Yorkshire Road Panos Wash Closet WhisperFit DC 110 CFM 1.2 Son…" at bounding box center [687, 389] width 1374 height 778
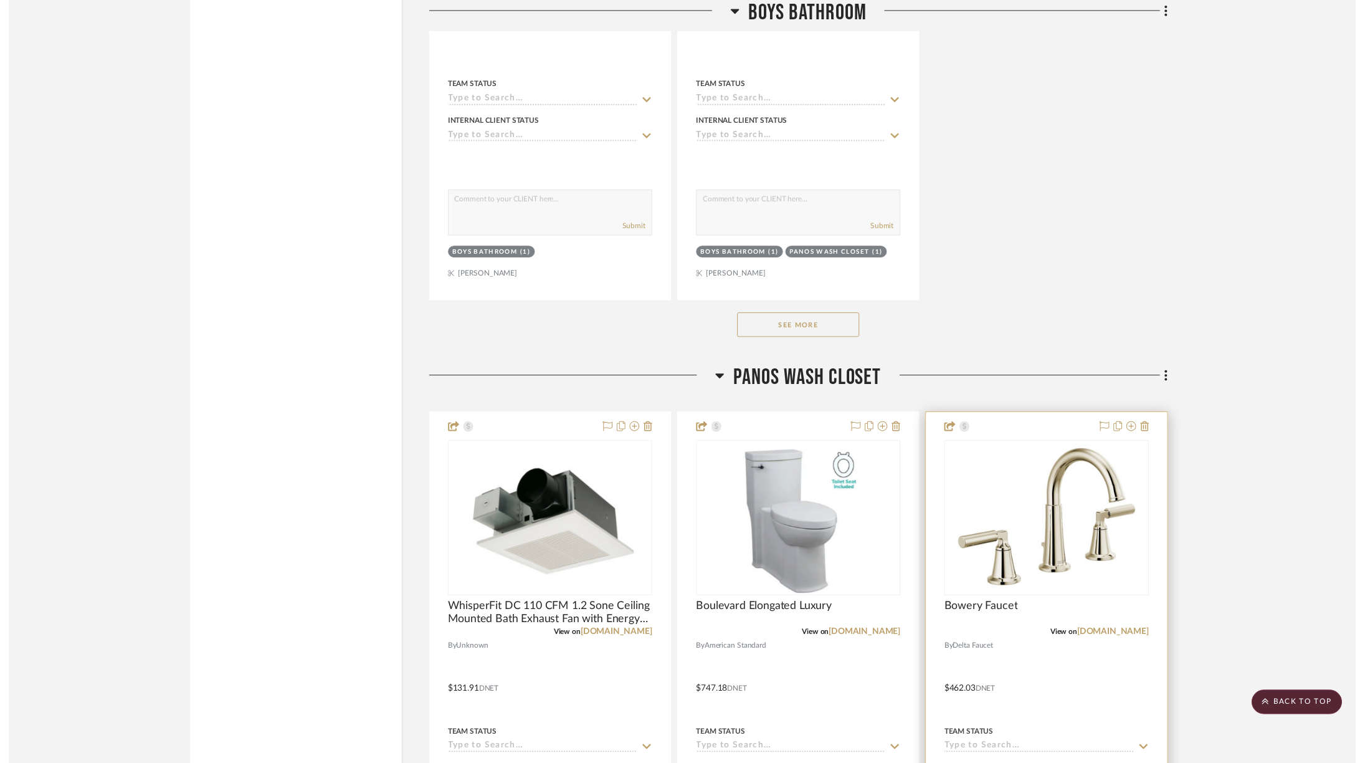
scroll to position [9647, 0]
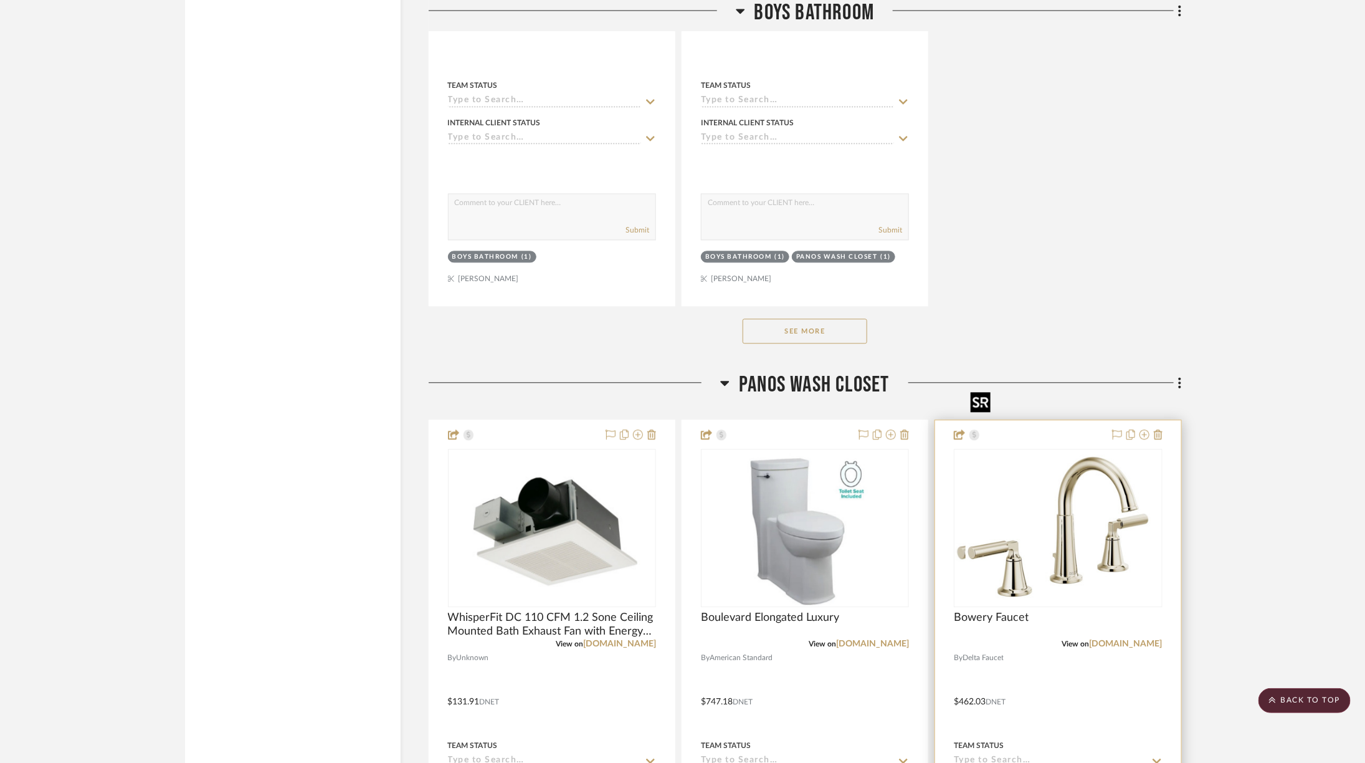
click at [1112, 518] on div at bounding box center [1058, 528] width 208 height 158
click at [1112, 515] on img "0" at bounding box center [1058, 528] width 185 height 156
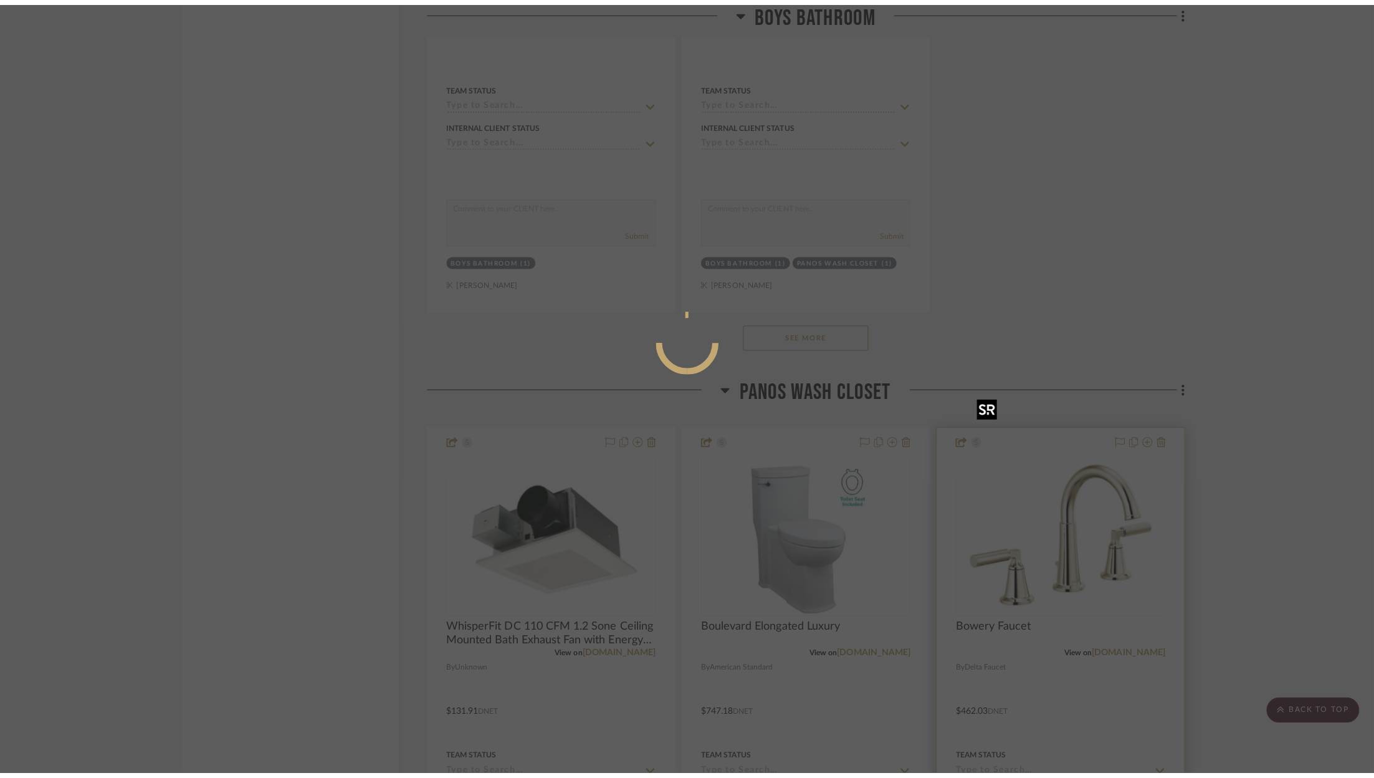
scroll to position [0, 0]
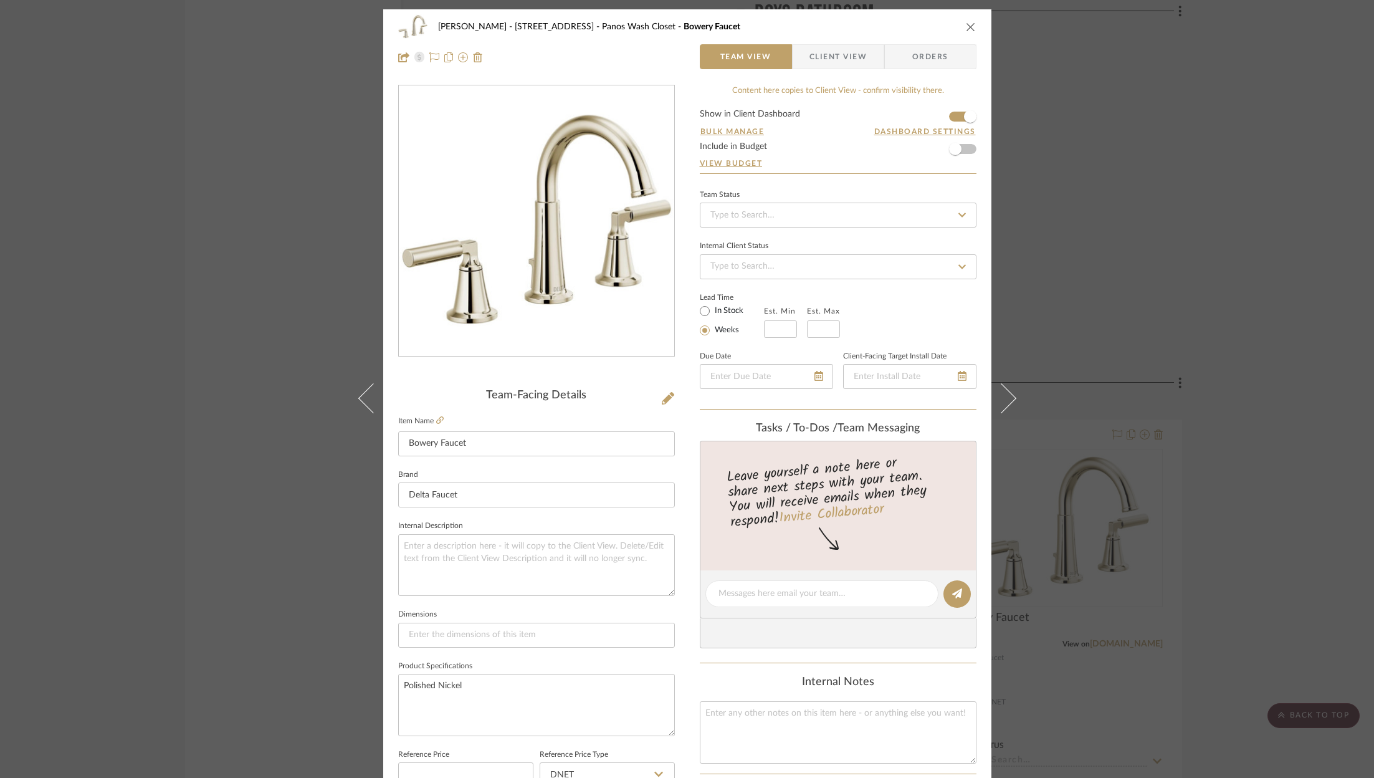
click at [1239, 544] on div "ZAFIRIDES - 2286 Yorkshire Road Panos Wash Closet Bowery Faucet Team View Clien…" at bounding box center [687, 389] width 1374 height 778
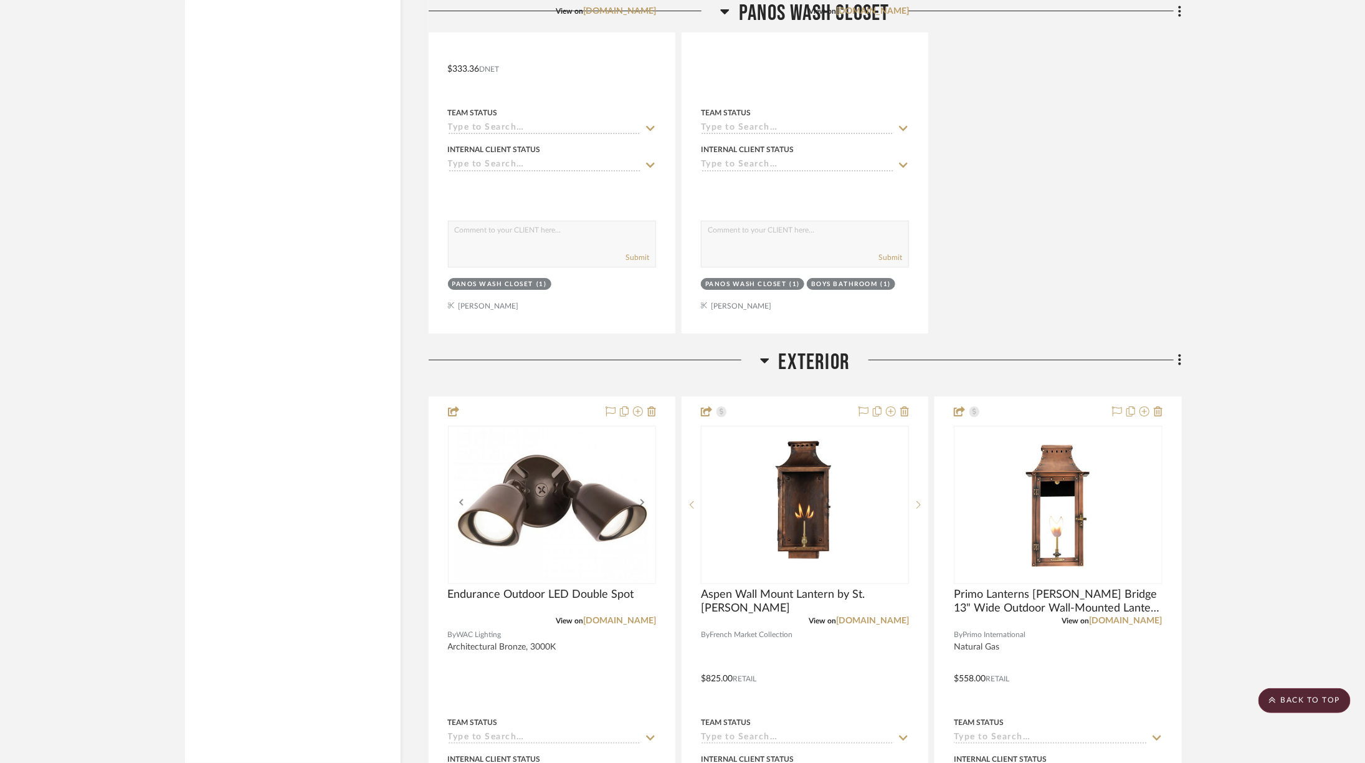
scroll to position [10835, 0]
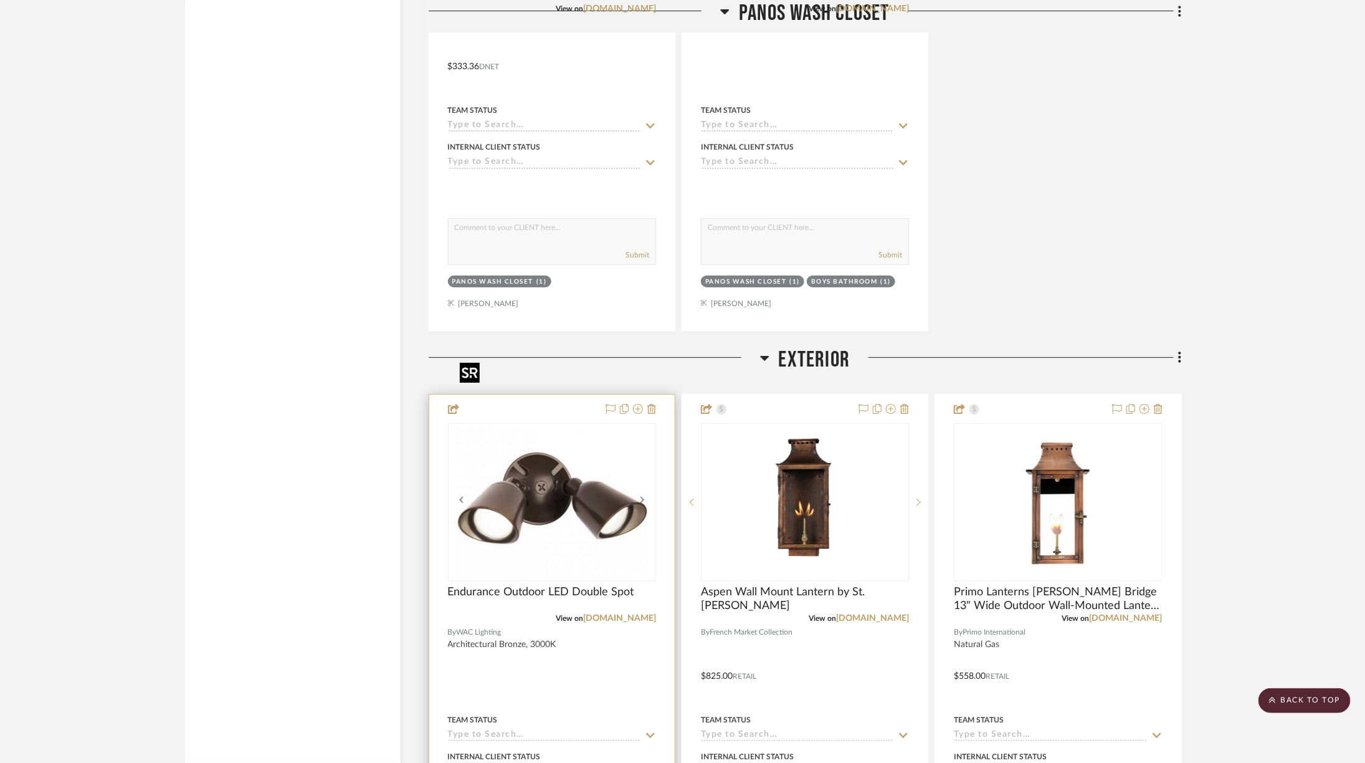
click at [600, 424] on img "0" at bounding box center [552, 502] width 194 height 156
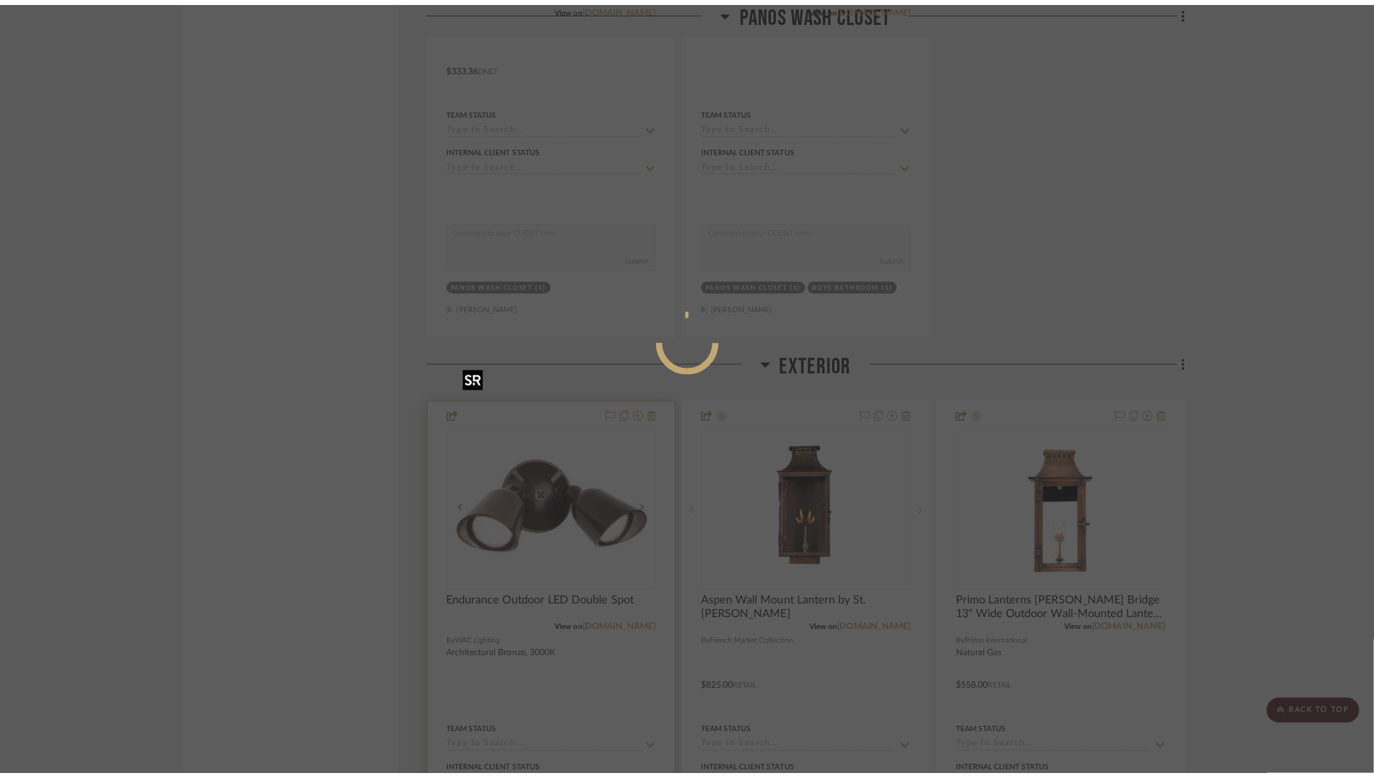
scroll to position [0, 0]
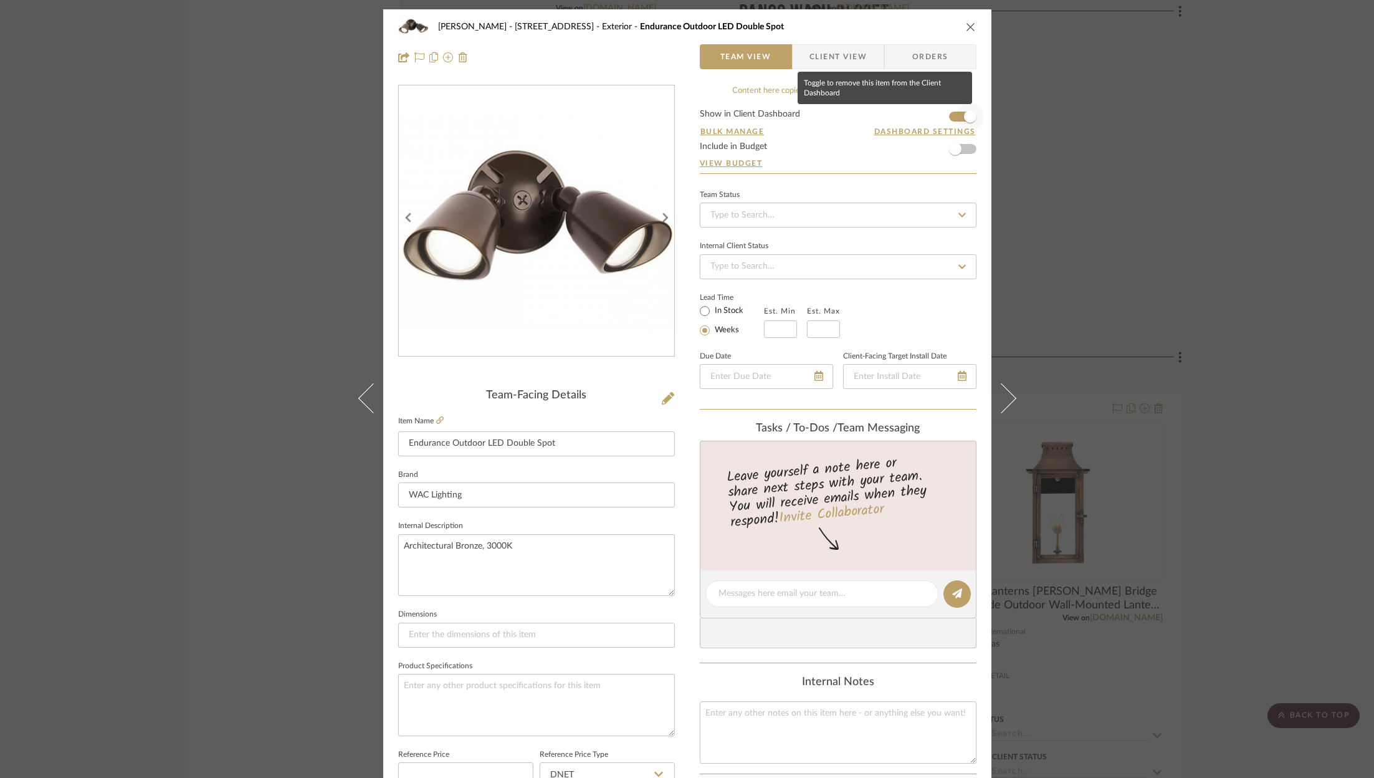
click at [957, 120] on span "button" at bounding box center [970, 116] width 27 height 27
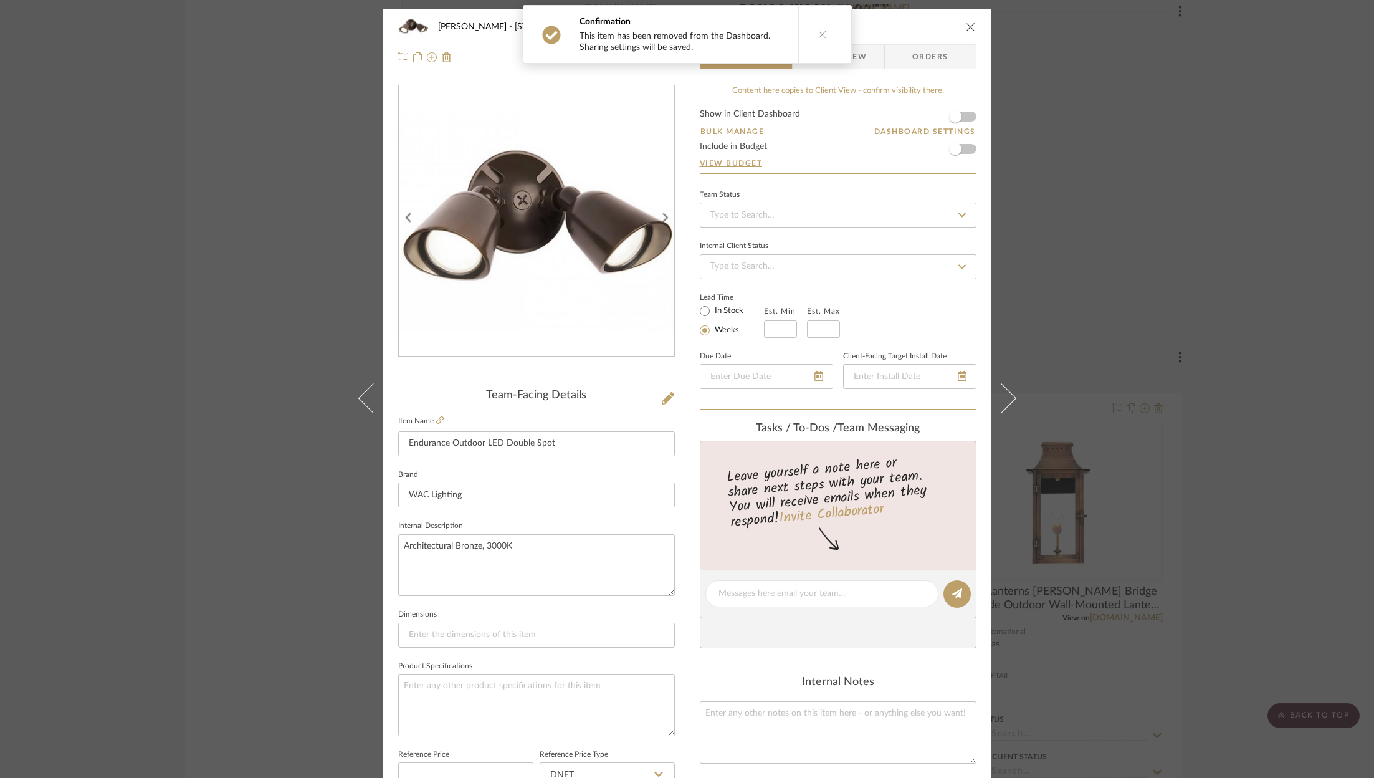
click at [1208, 85] on div "ZAFIRIDES - 2286 Yorkshire Road Exterior Endurance Outdoor LED Double Spot Team…" at bounding box center [687, 389] width 1374 height 778
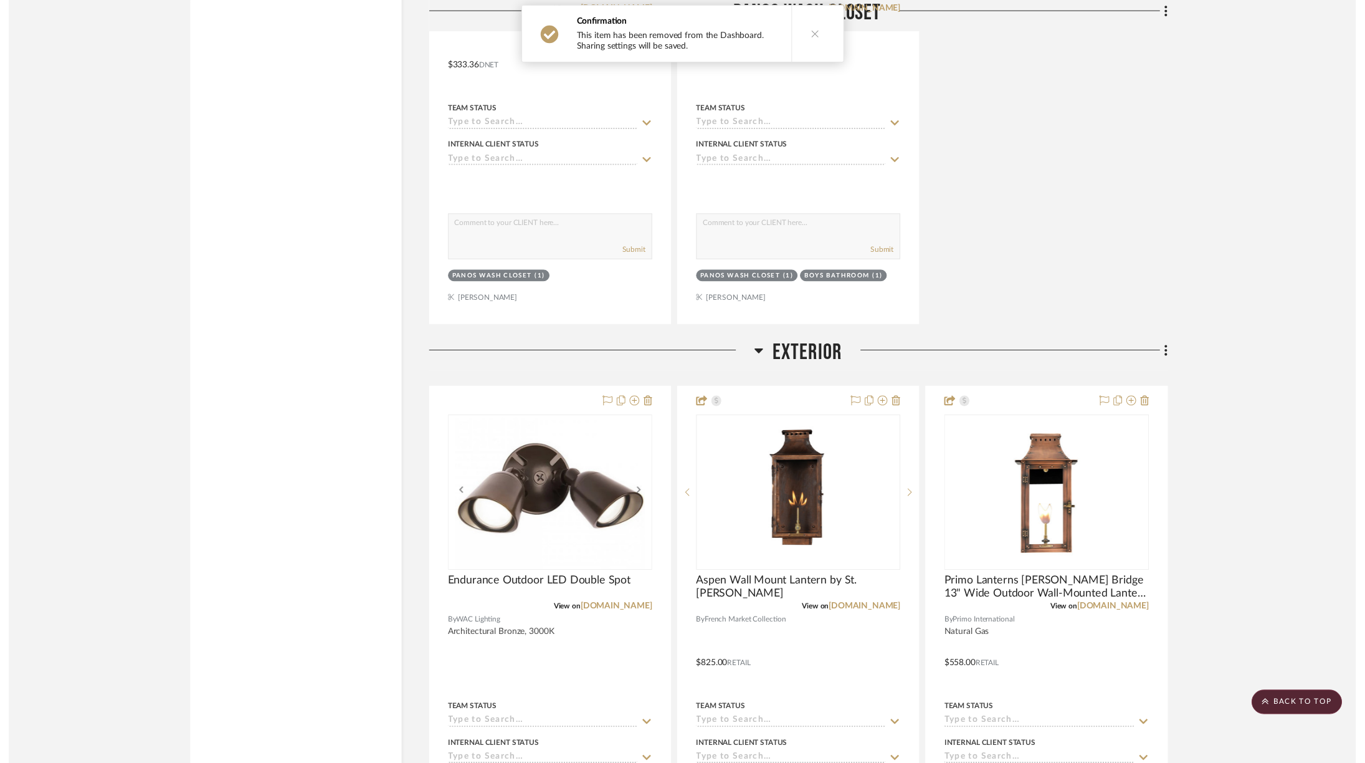
scroll to position [10835, 0]
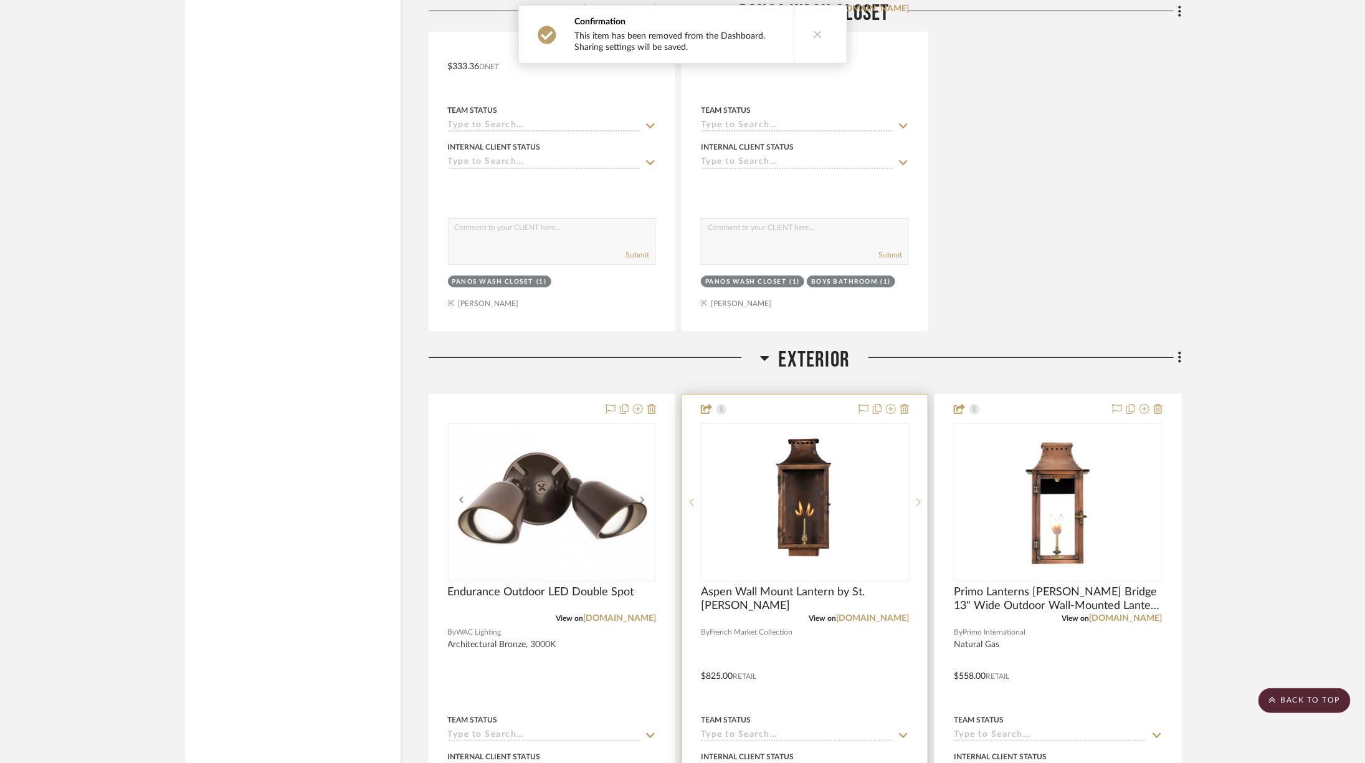
click at [872, 424] on div "0" at bounding box center [805, 502] width 207 height 157
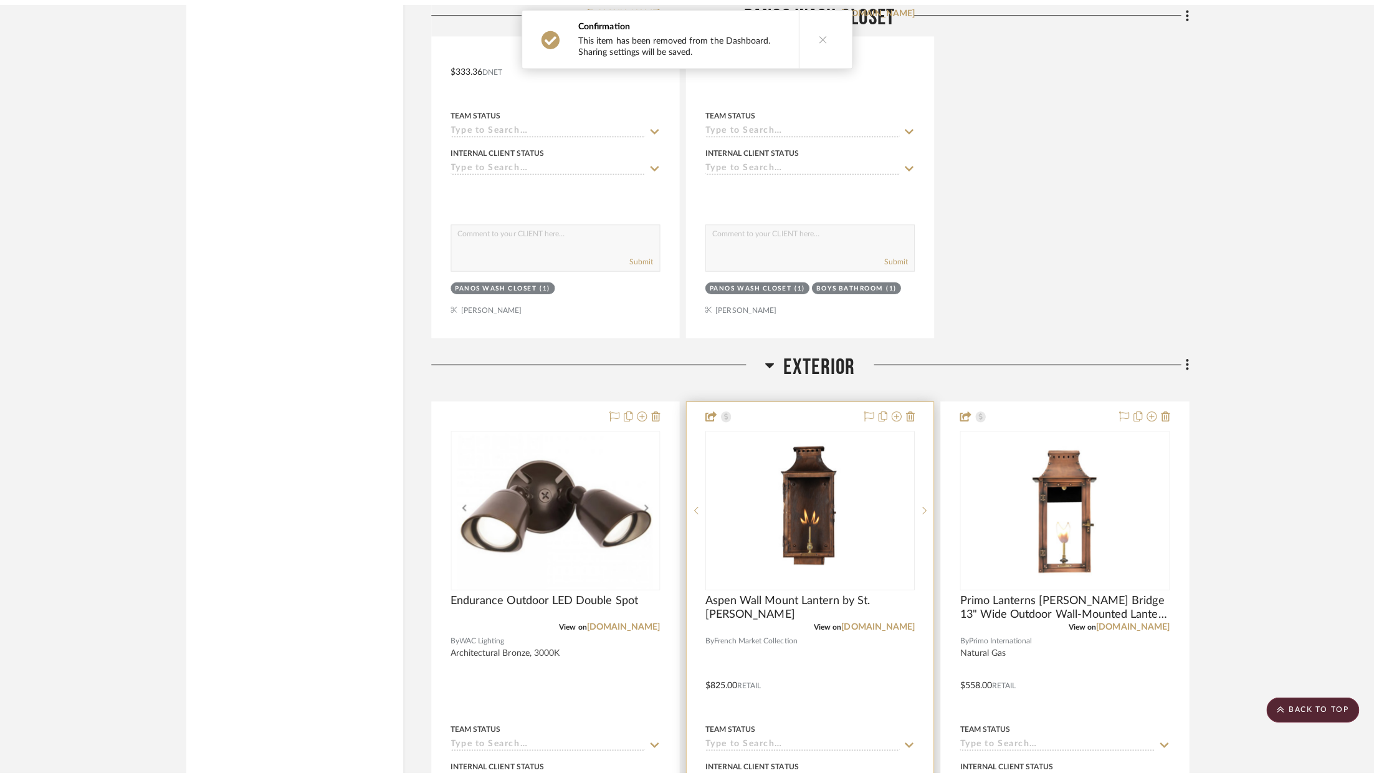
scroll to position [0, 0]
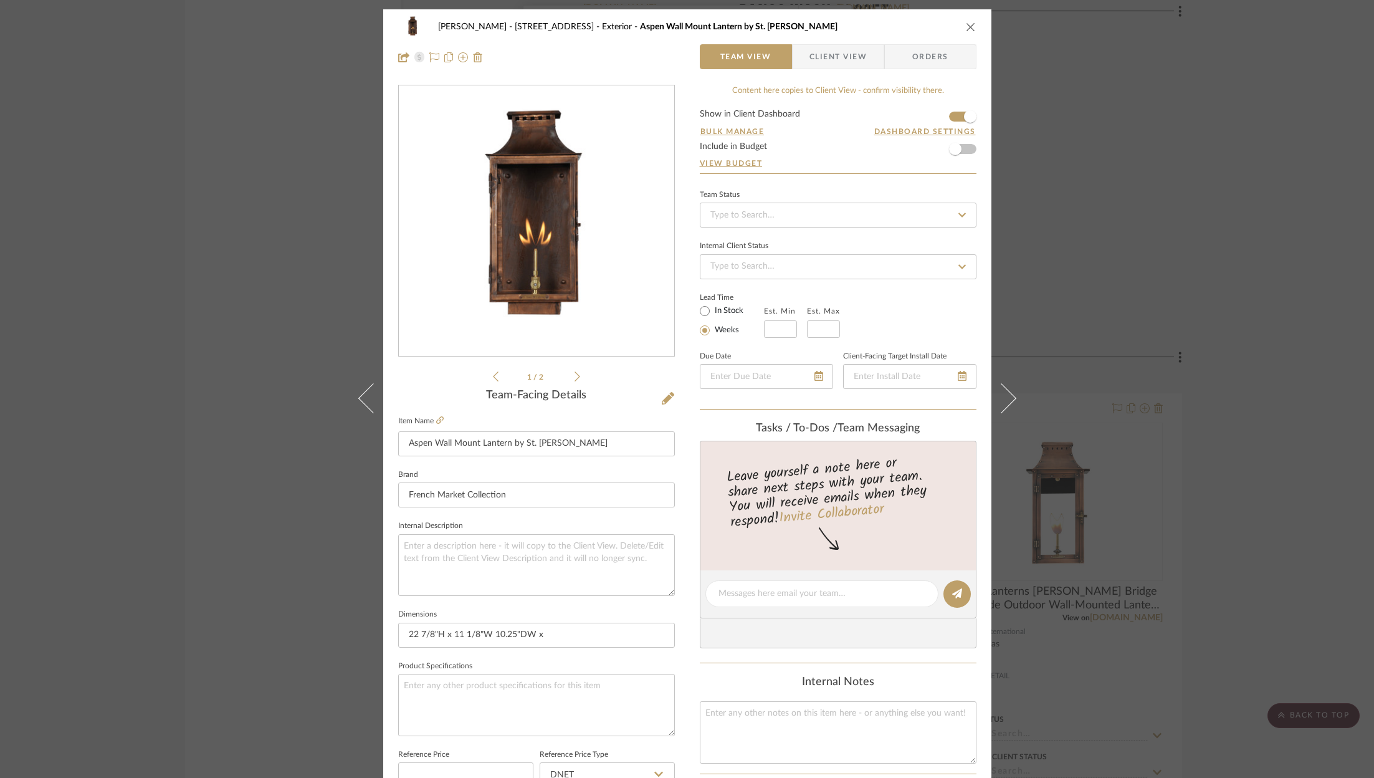
click at [947, 110] on form "Show in Client Dashboard Bulk Manage Dashboard Settings Include in Budget View …" at bounding box center [838, 142] width 277 height 64
click at [957, 117] on span "button" at bounding box center [970, 116] width 27 height 27
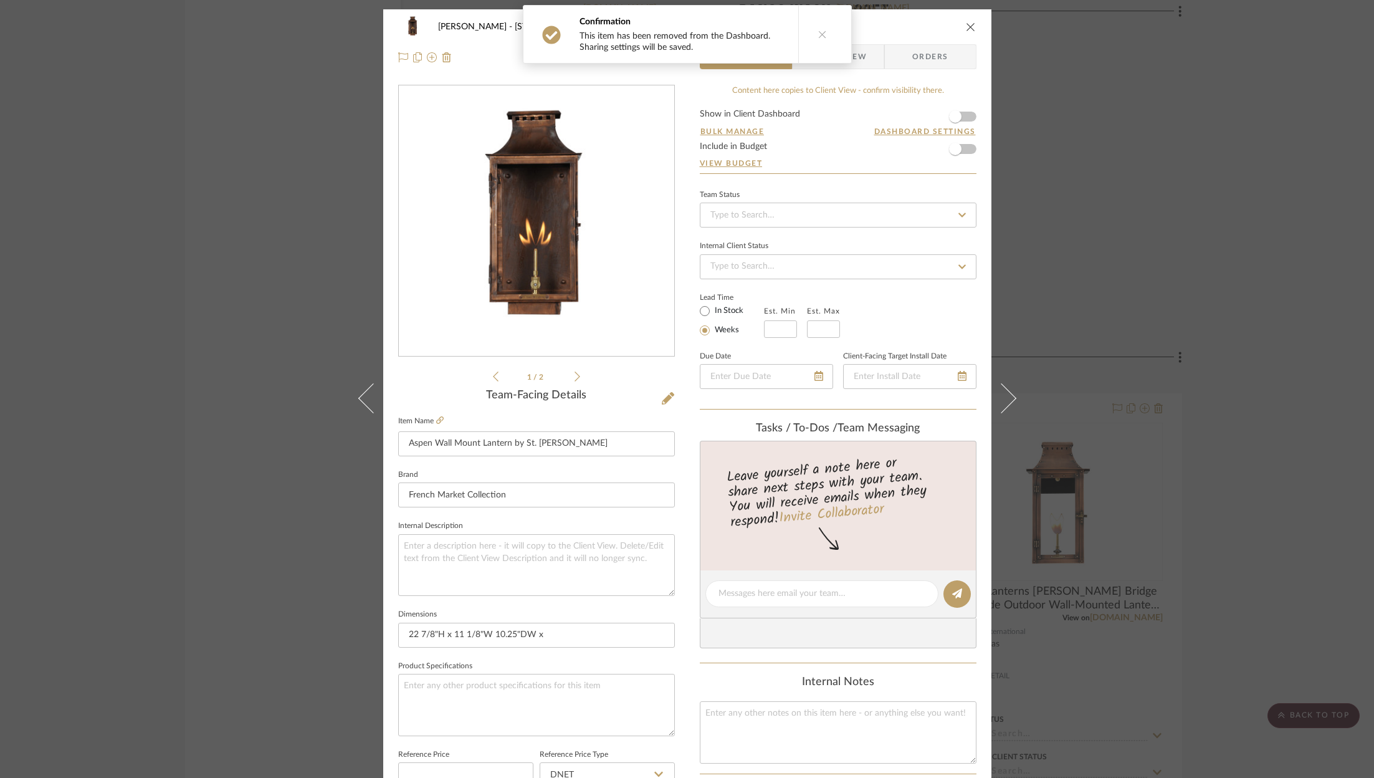
click at [1096, 430] on div "ZAFIRIDES - 2286 Yorkshire Road Exterior Aspen Wall Mount Lantern by St. James …" at bounding box center [687, 389] width 1374 height 778
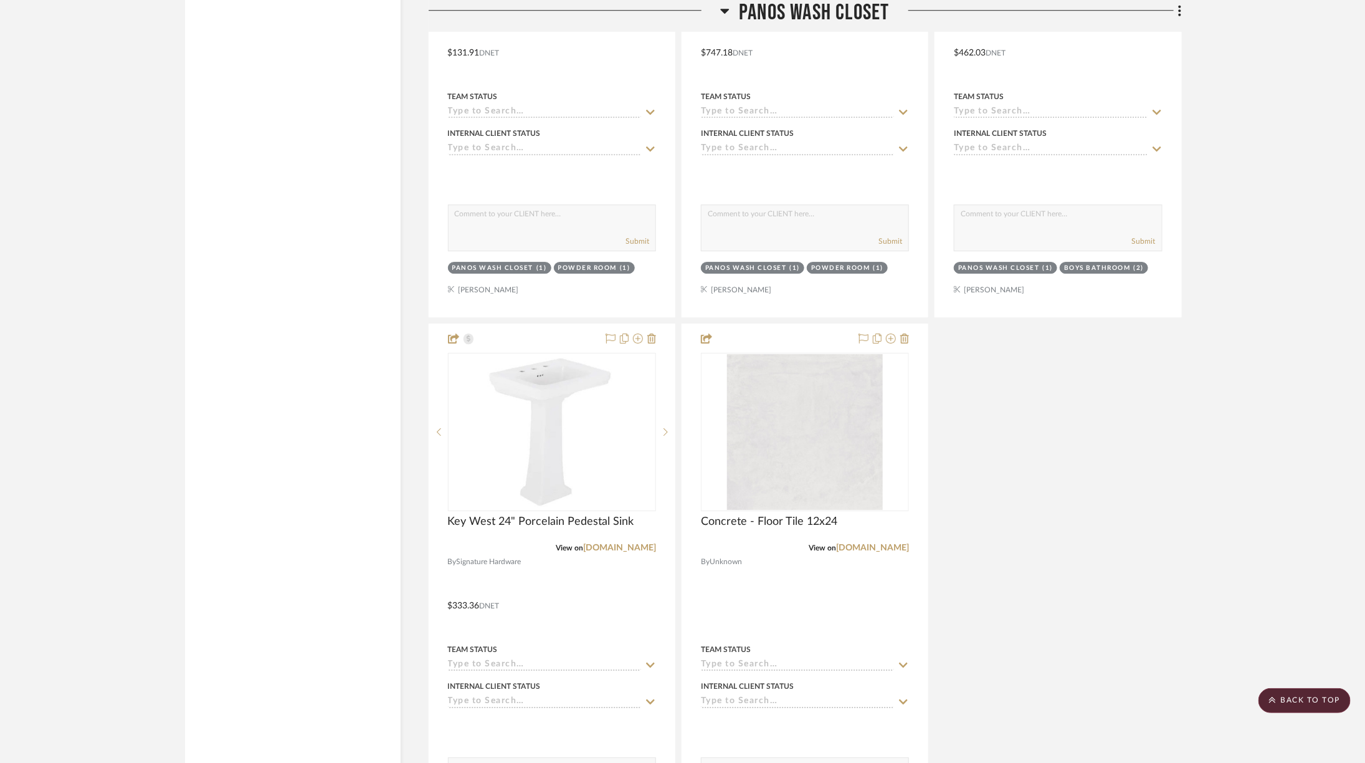
scroll to position [10290, 0]
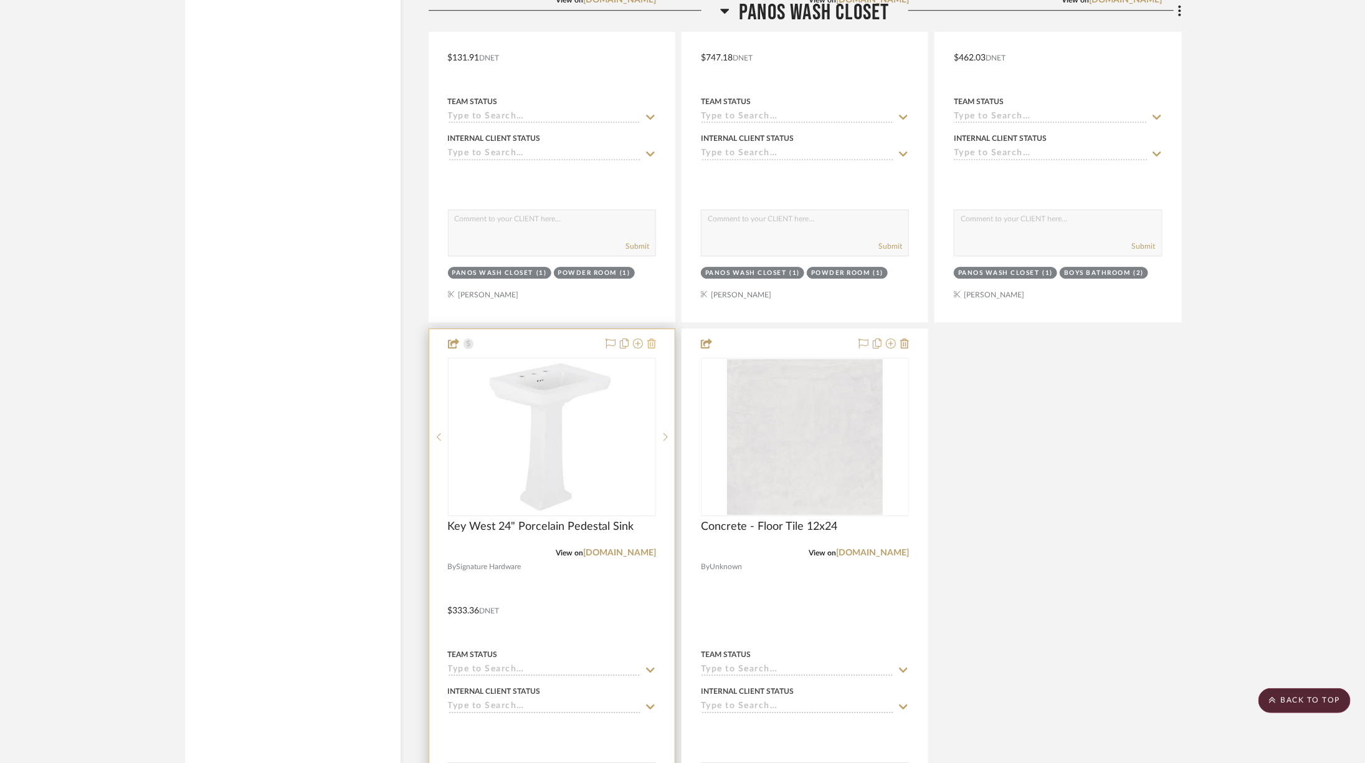
click at [656, 338] on icon at bounding box center [651, 343] width 9 height 10
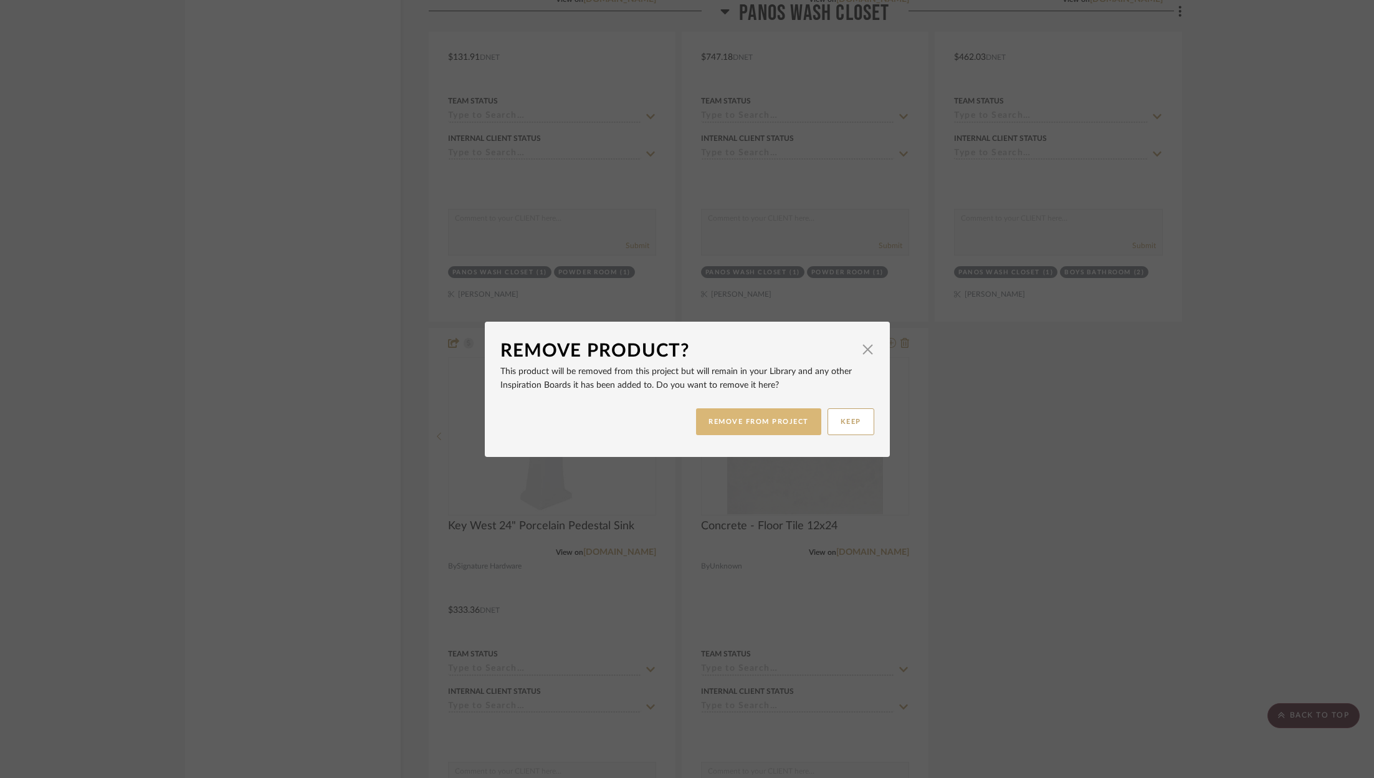
click at [757, 429] on button "REMOVE FROM PROJECT" at bounding box center [758, 421] width 125 height 27
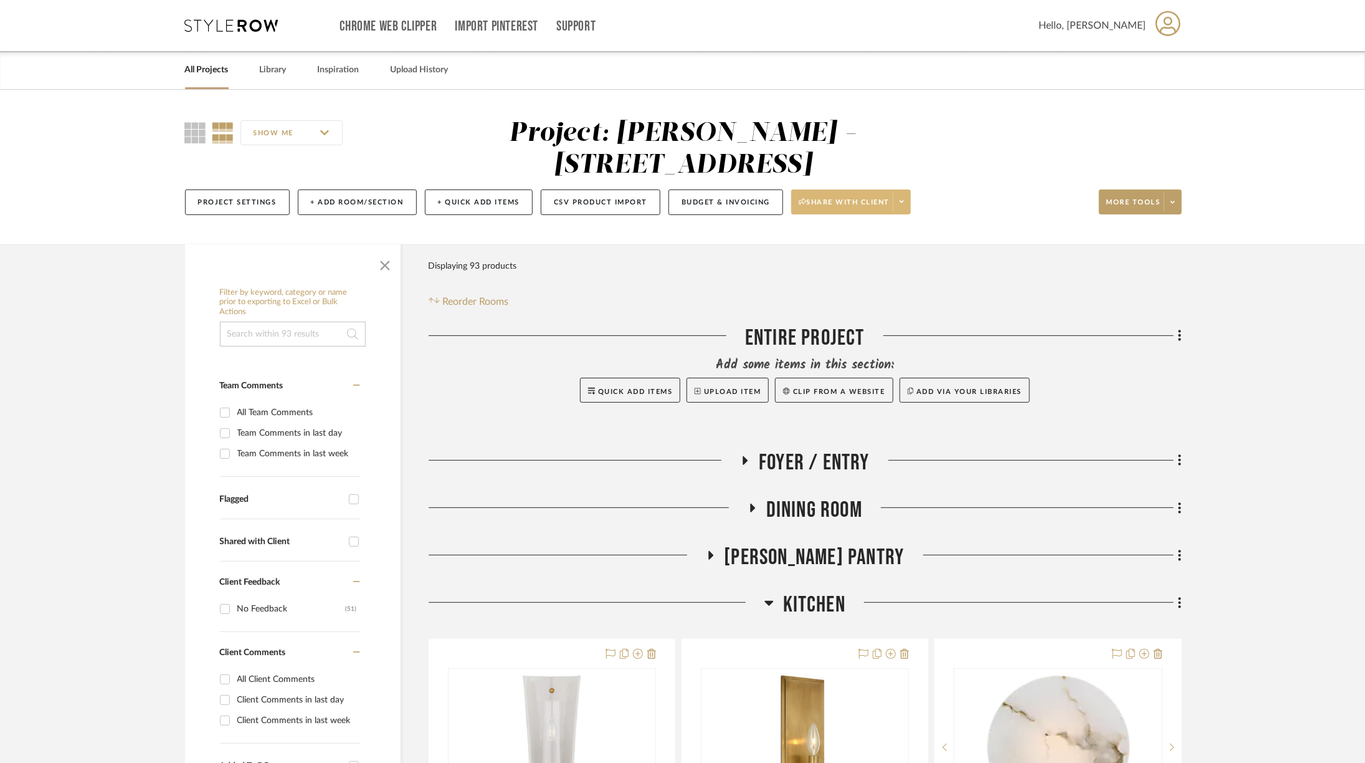
click at [900, 198] on icon at bounding box center [902, 201] width 4 height 7
click at [867, 208] on span "Preview Client Dashboard" at bounding box center [854, 205] width 107 height 11
click at [809, 591] on span "Kitchen" at bounding box center [814, 604] width 62 height 27
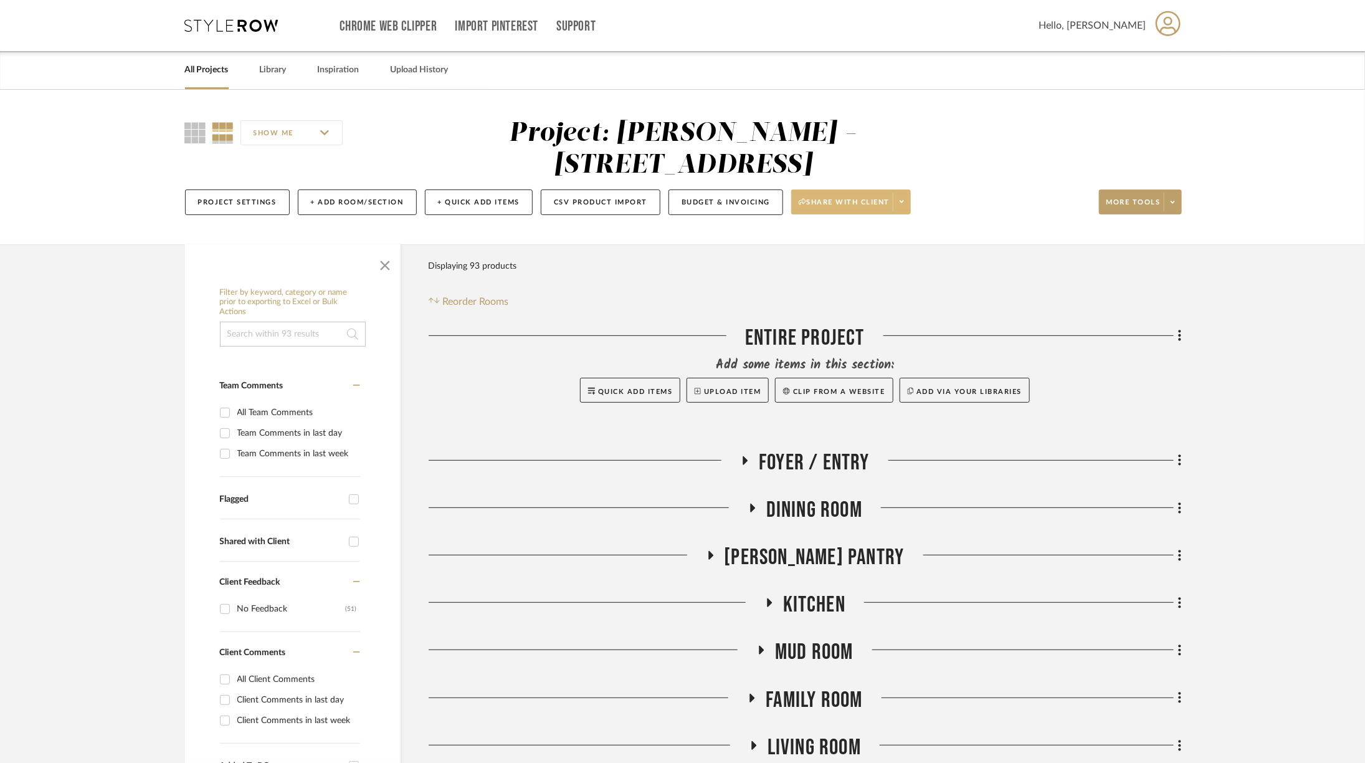
click at [796, 639] on span "Mud Room" at bounding box center [814, 652] width 79 height 27
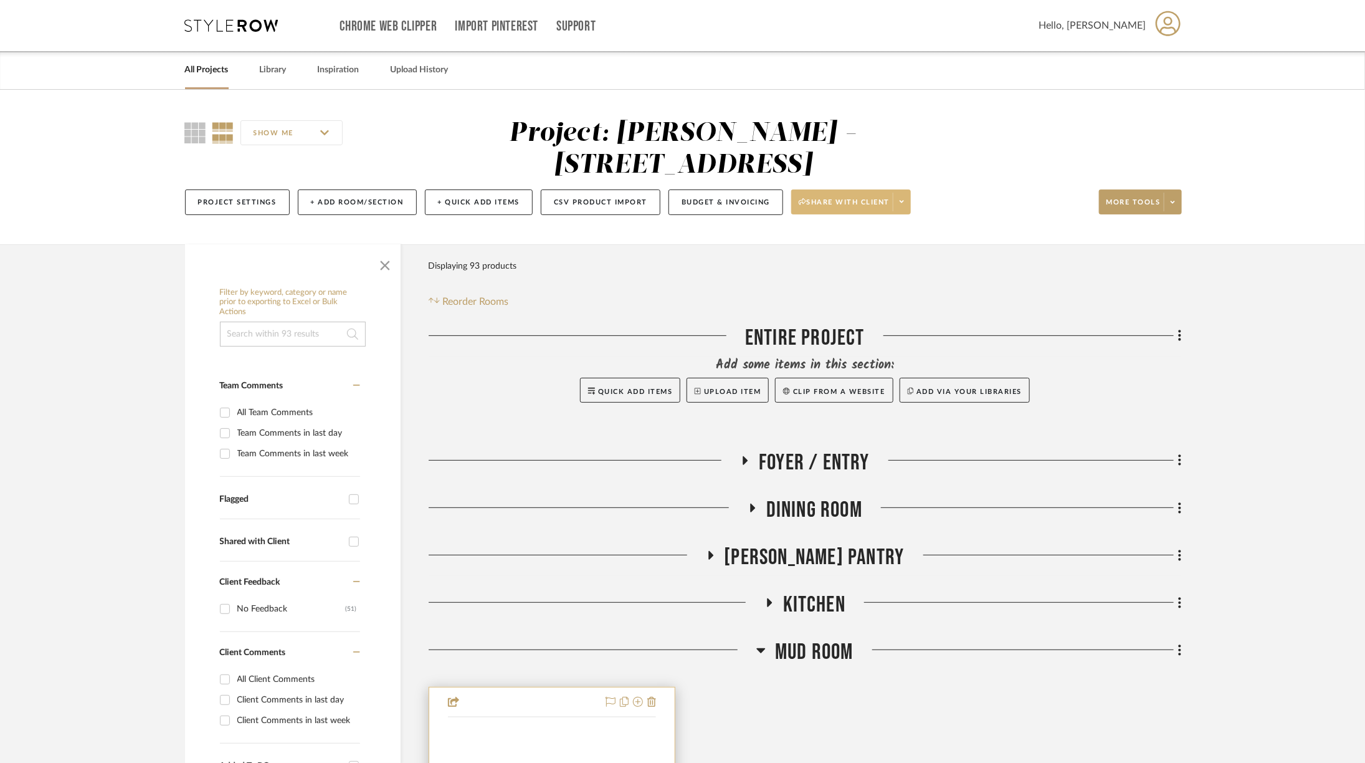
click at [0, 0] on img at bounding box center [0, 0] width 0 height 0
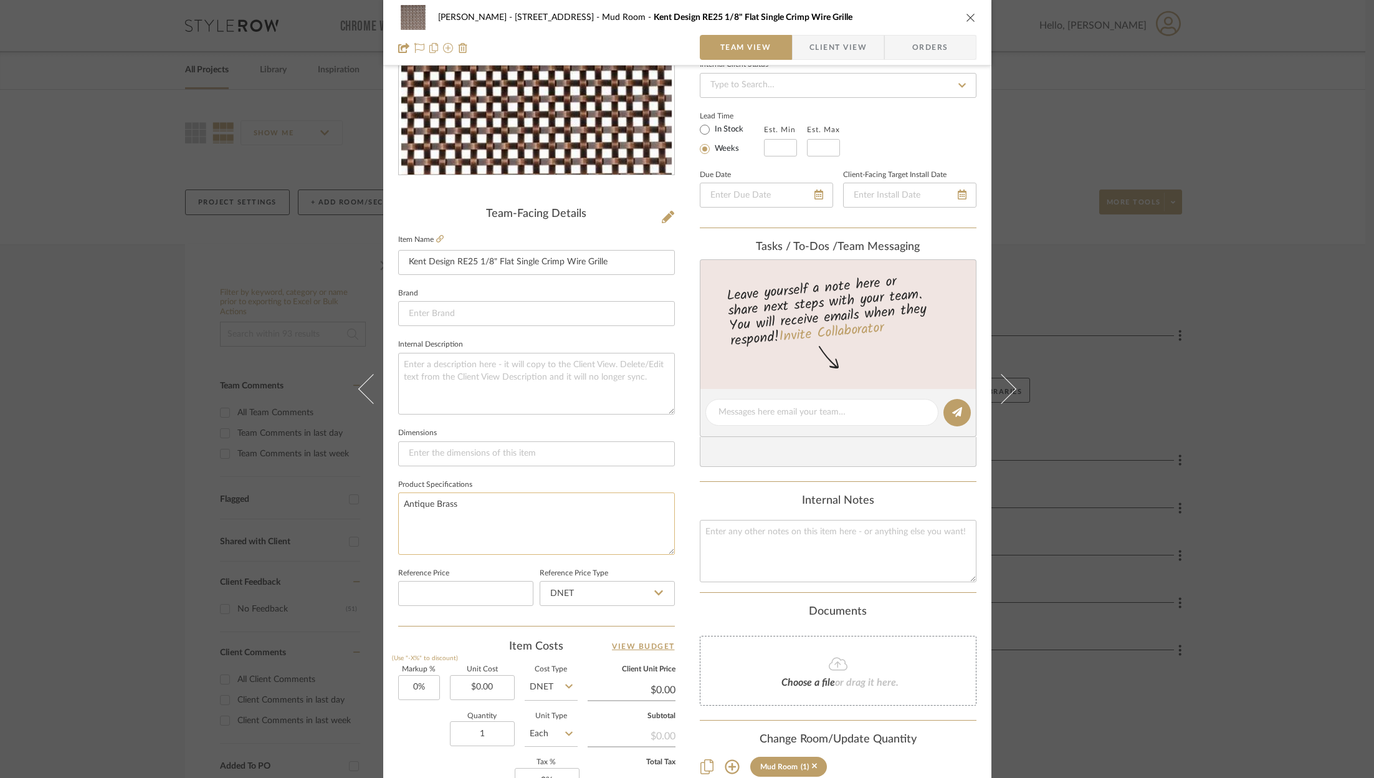
scroll to position [193, 0]
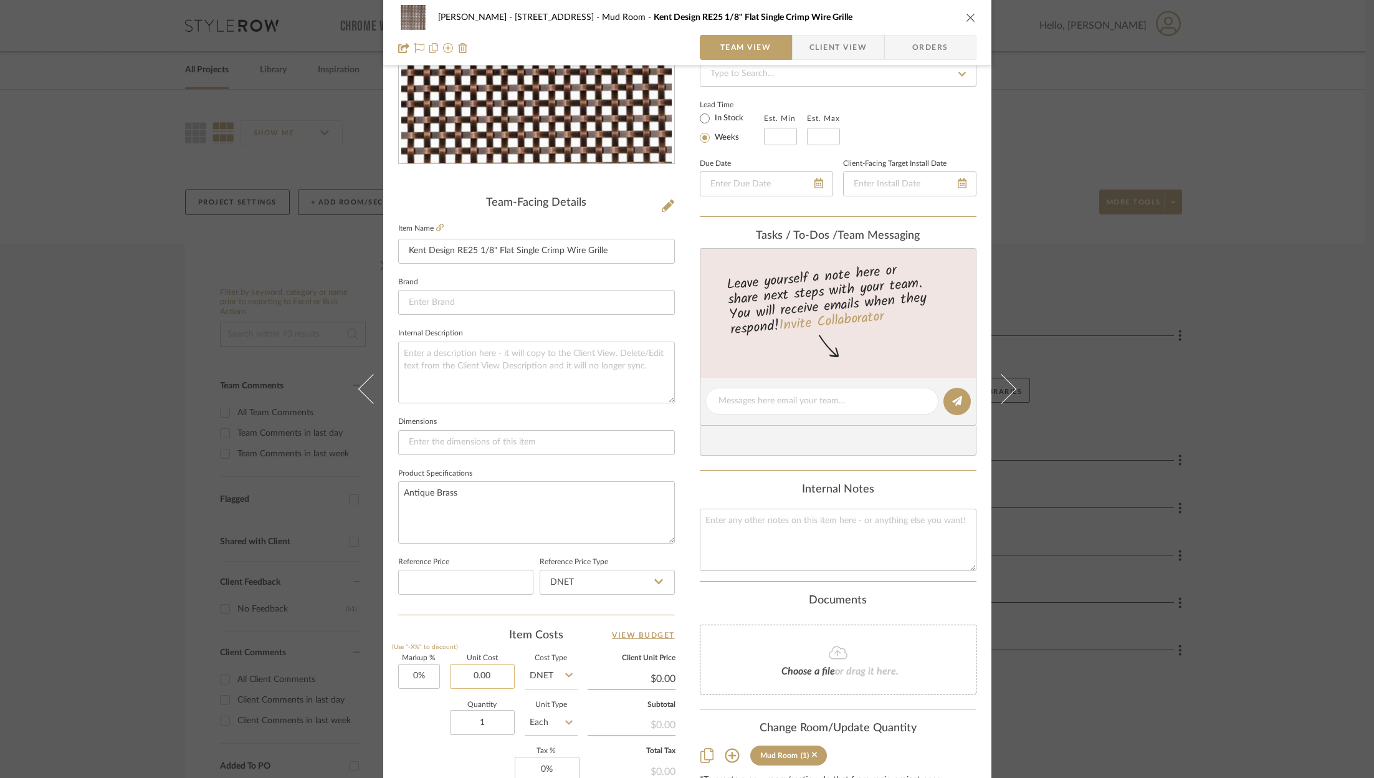
click at [499, 671] on input "0.00" at bounding box center [482, 676] width 65 height 25
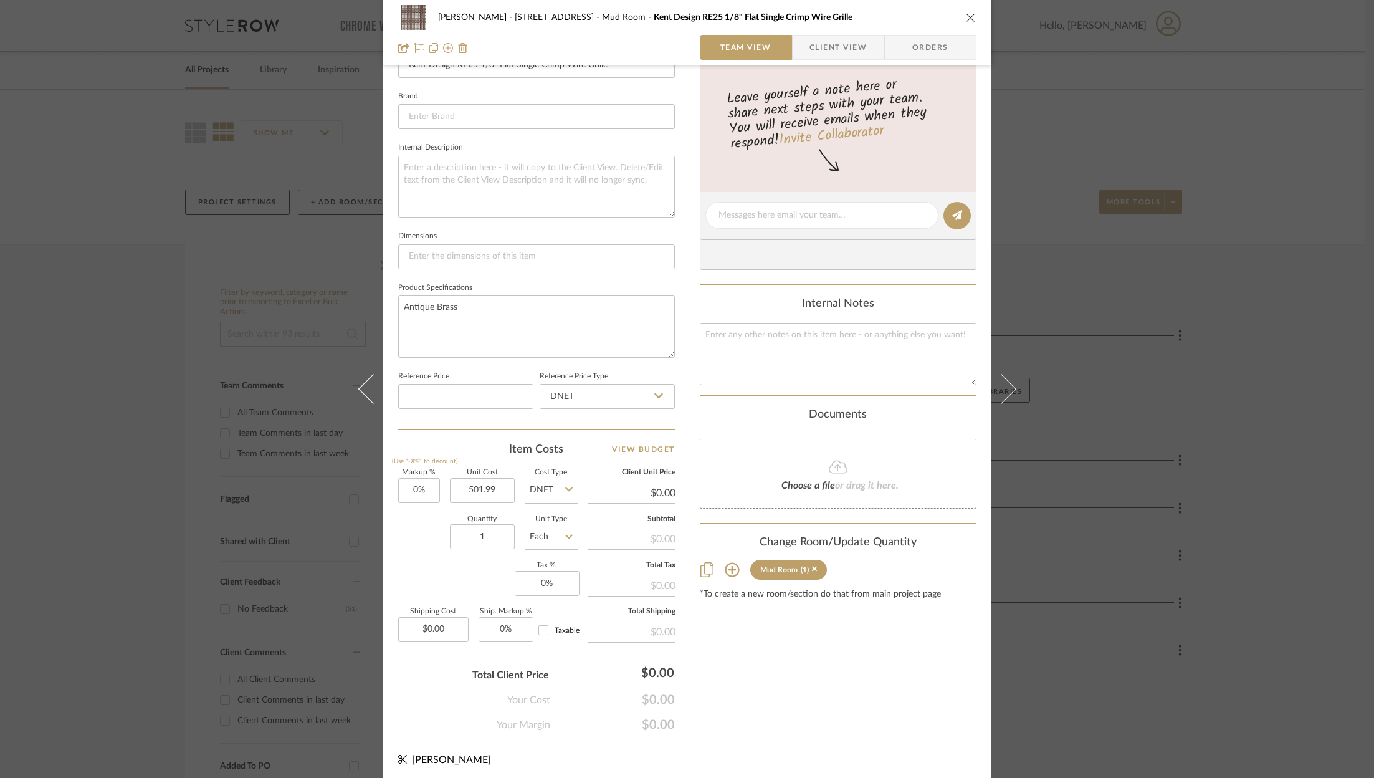
type input "$501.99"
click at [822, 46] on span "Client View" at bounding box center [838, 47] width 57 height 25
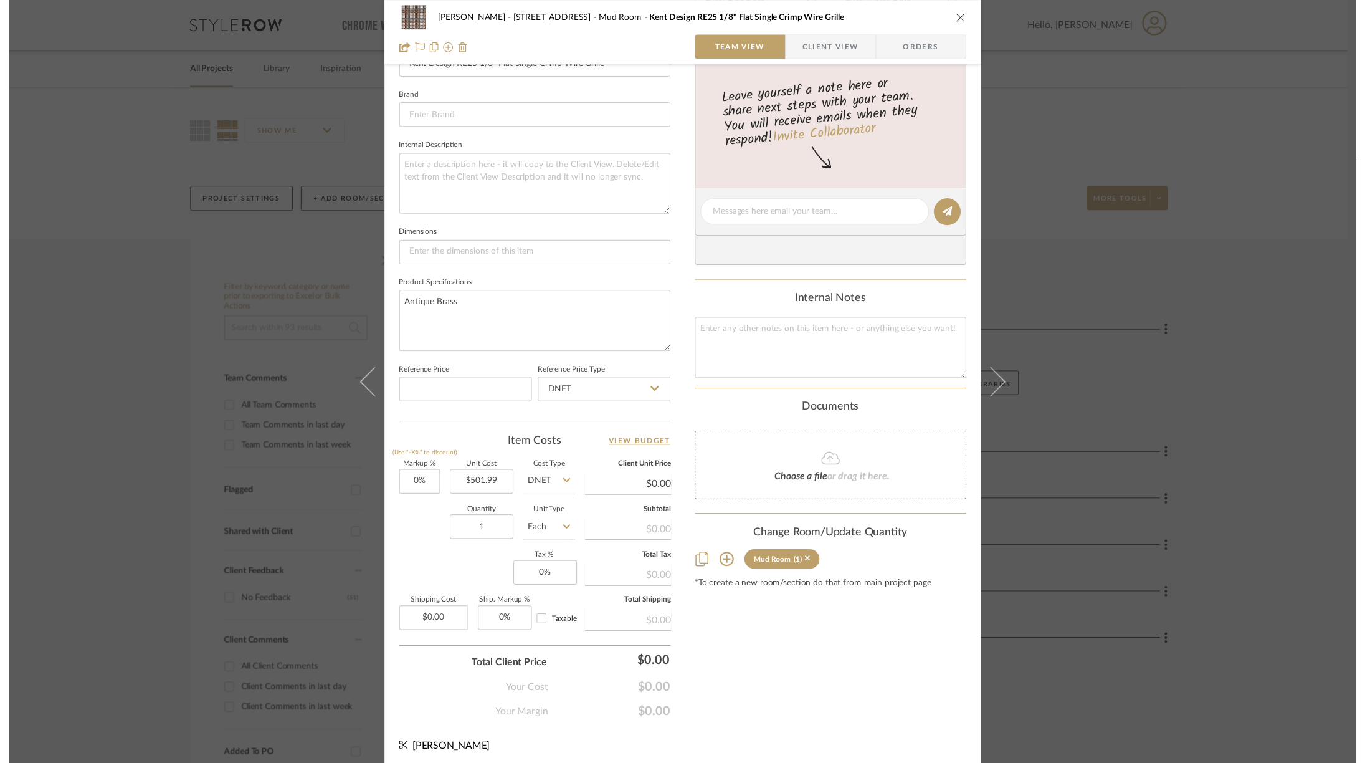
scroll to position [264, 0]
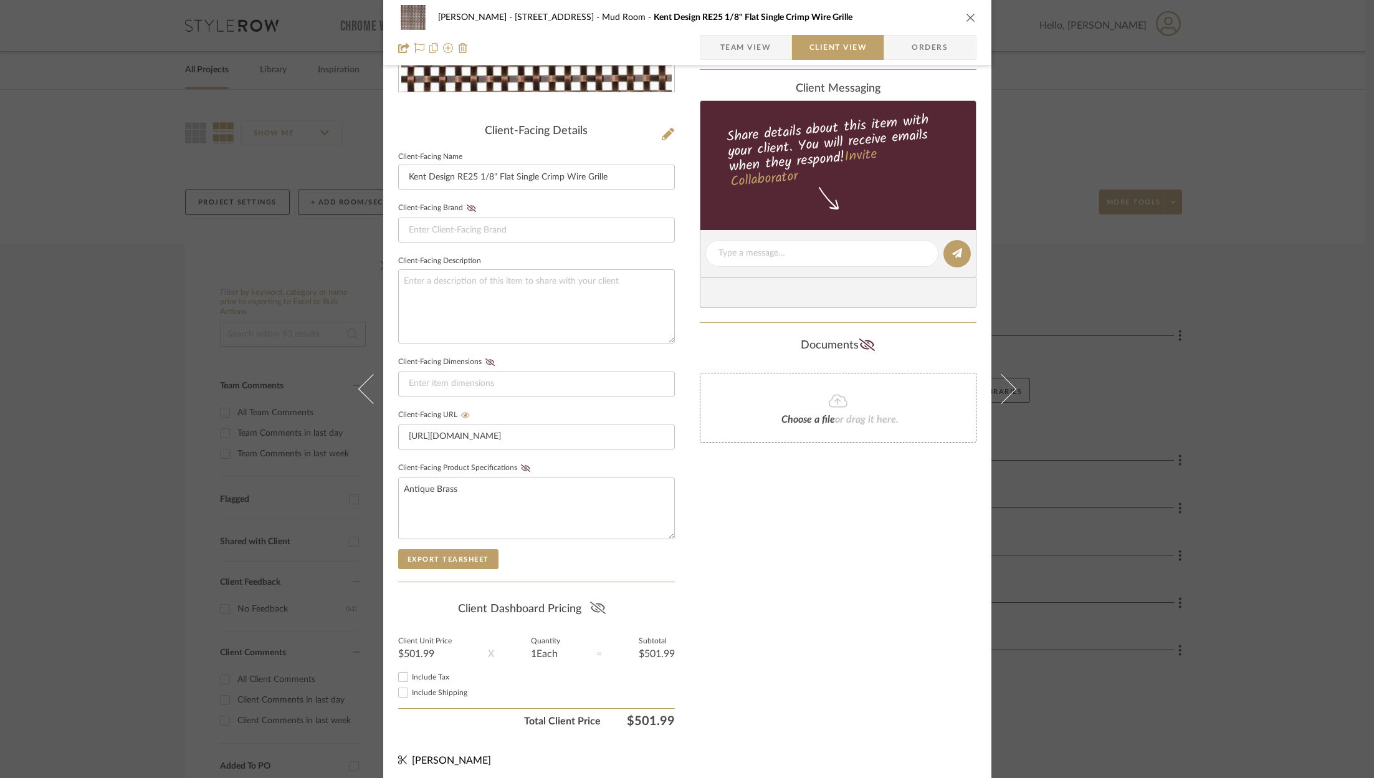
click at [597, 605] on icon at bounding box center [598, 607] width 16 height 12
click at [967, 12] on icon "close" at bounding box center [971, 17] width 10 height 10
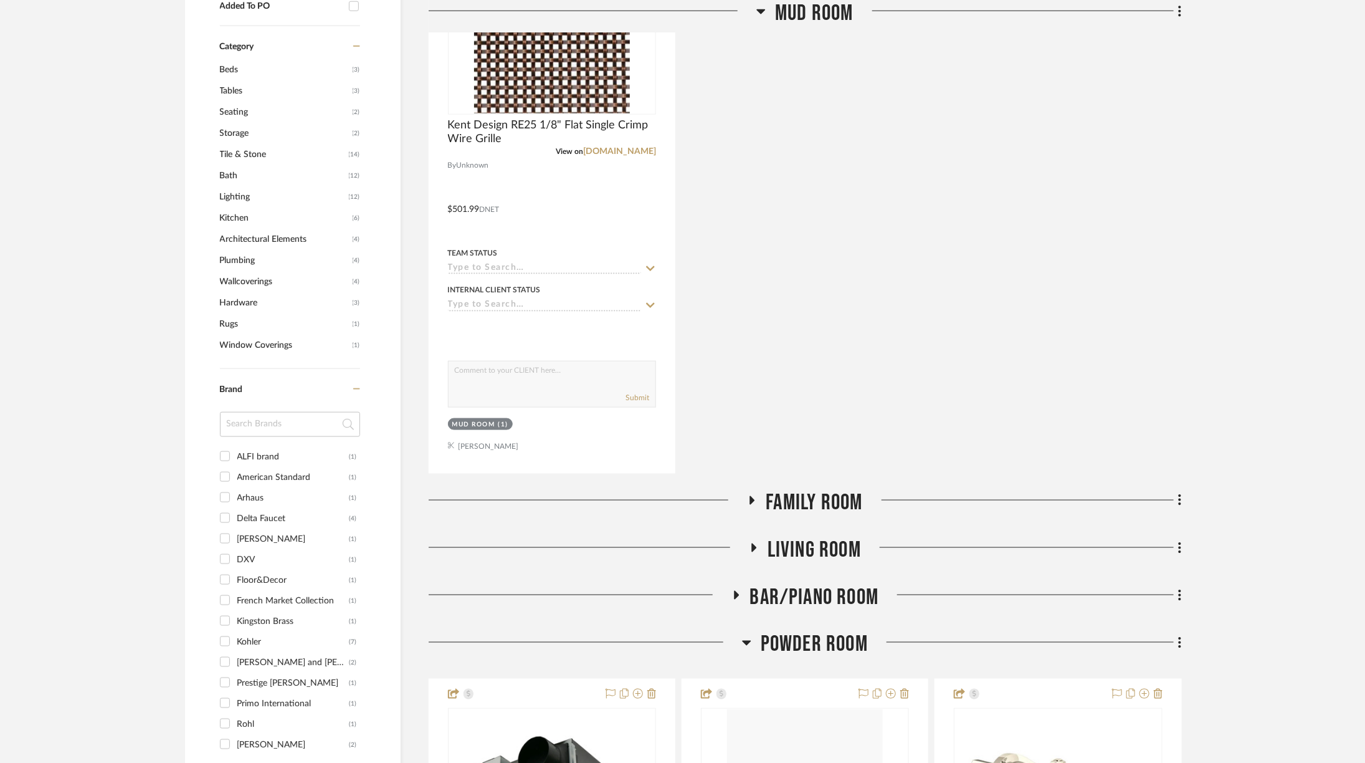
scroll to position [1112, 0]
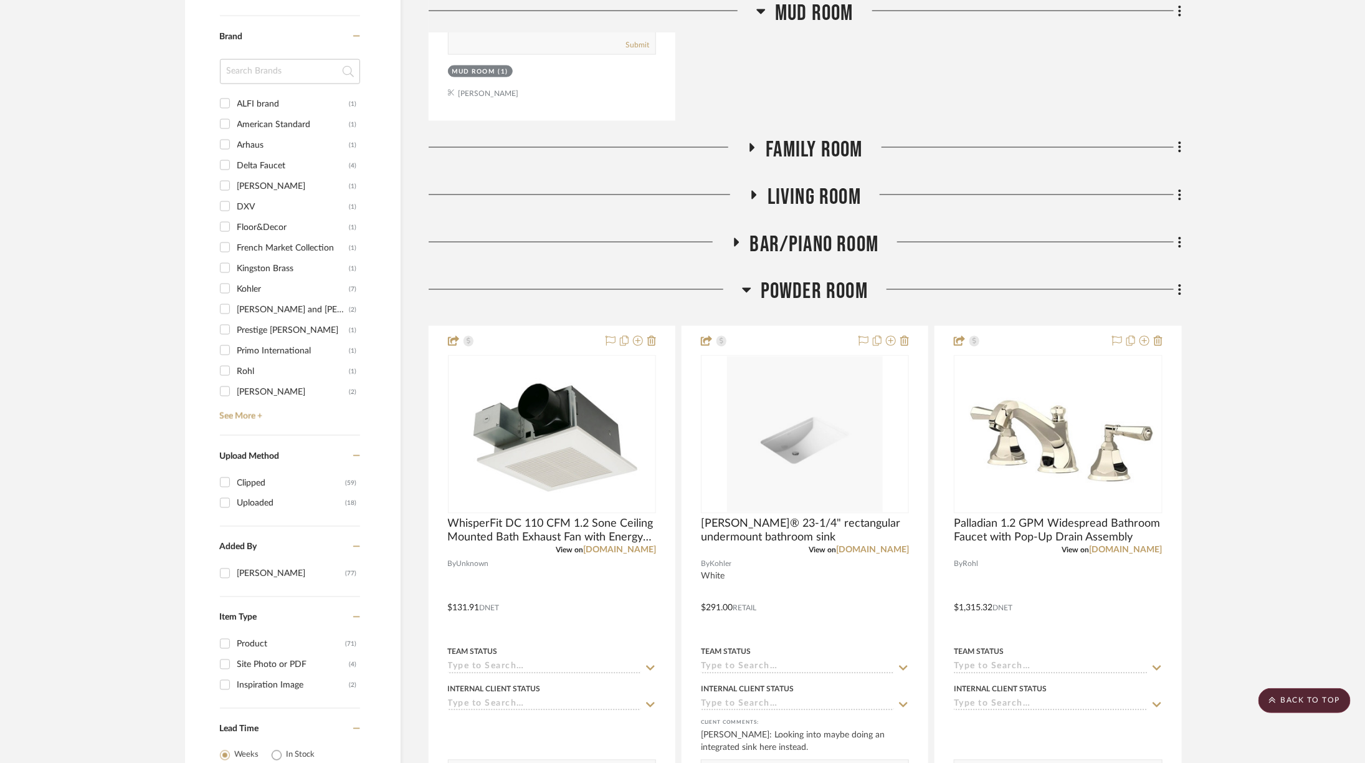
click at [833, 184] on span "Living Room" at bounding box center [814, 197] width 93 height 27
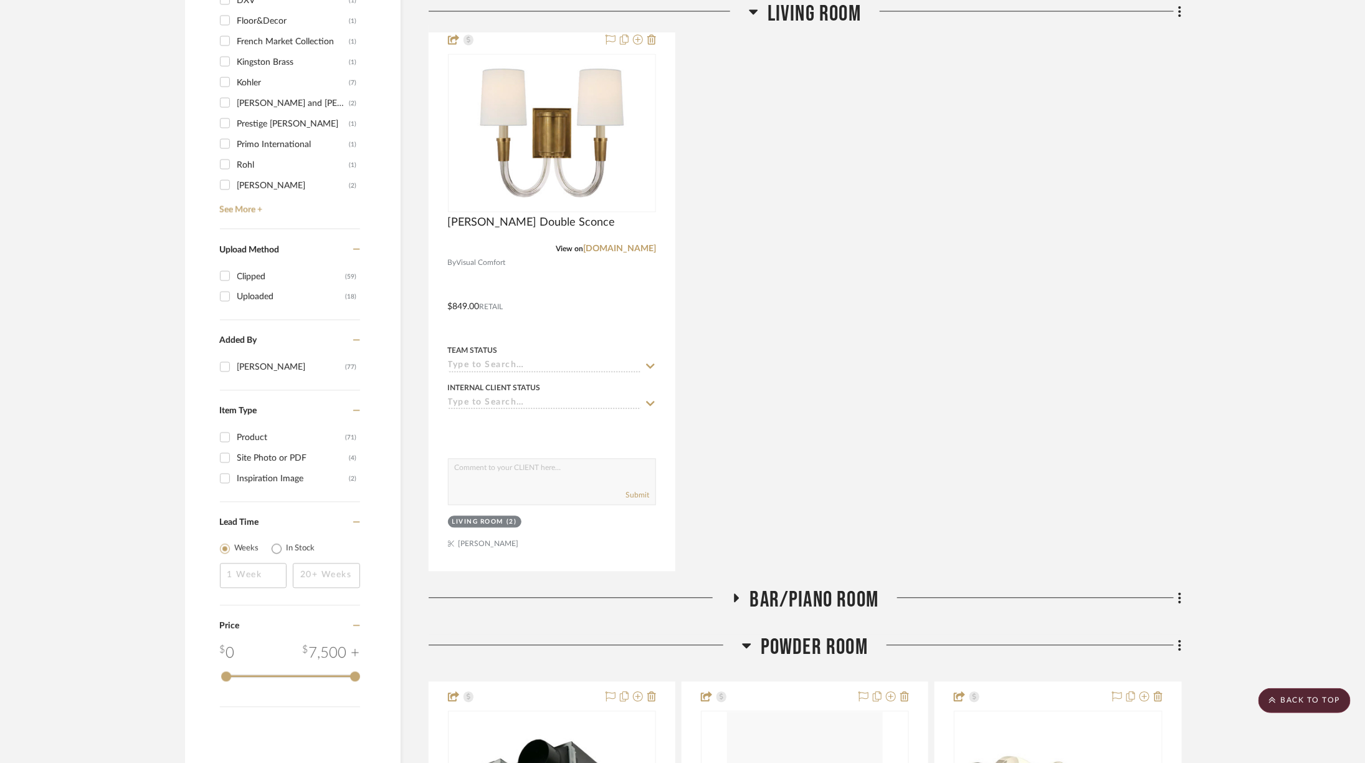
click at [792, 587] on span "Bar/Piano Room" at bounding box center [814, 600] width 129 height 27
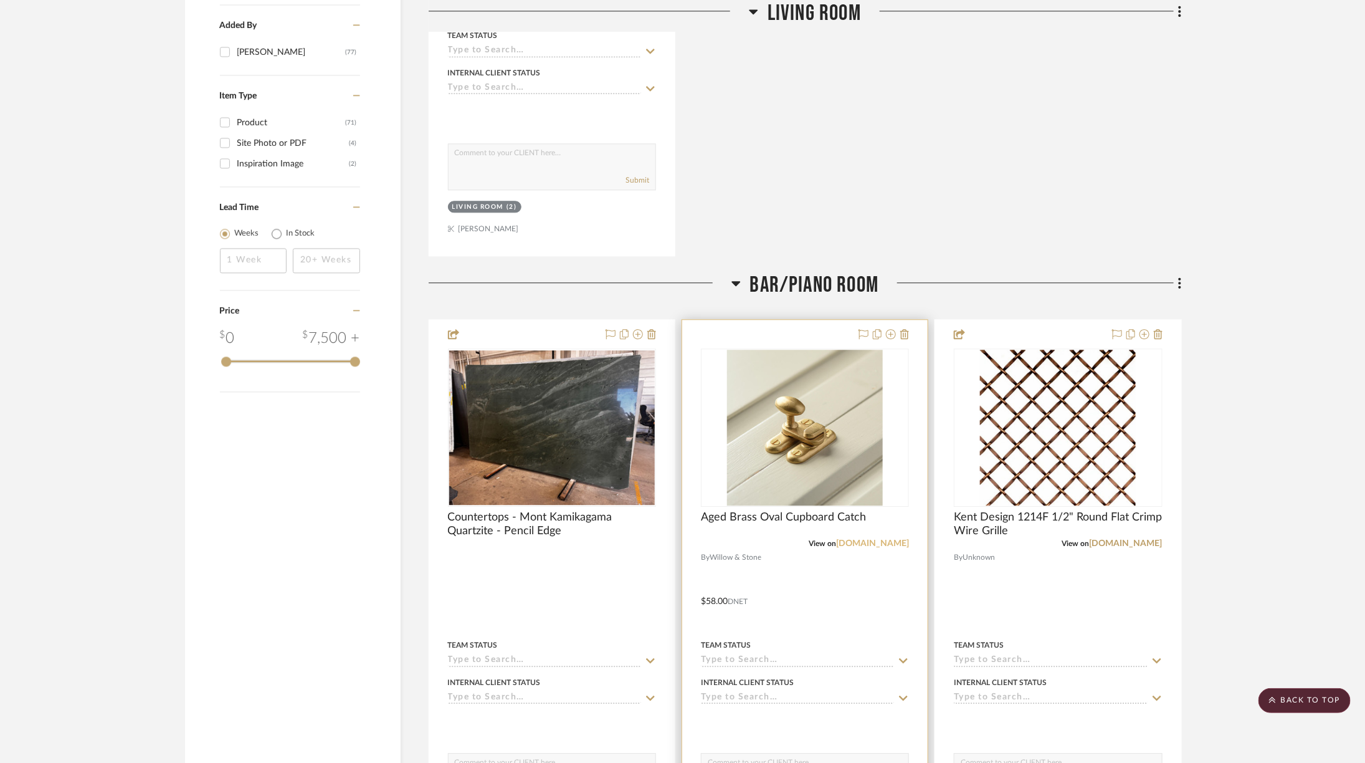
scroll to position [1651, 0]
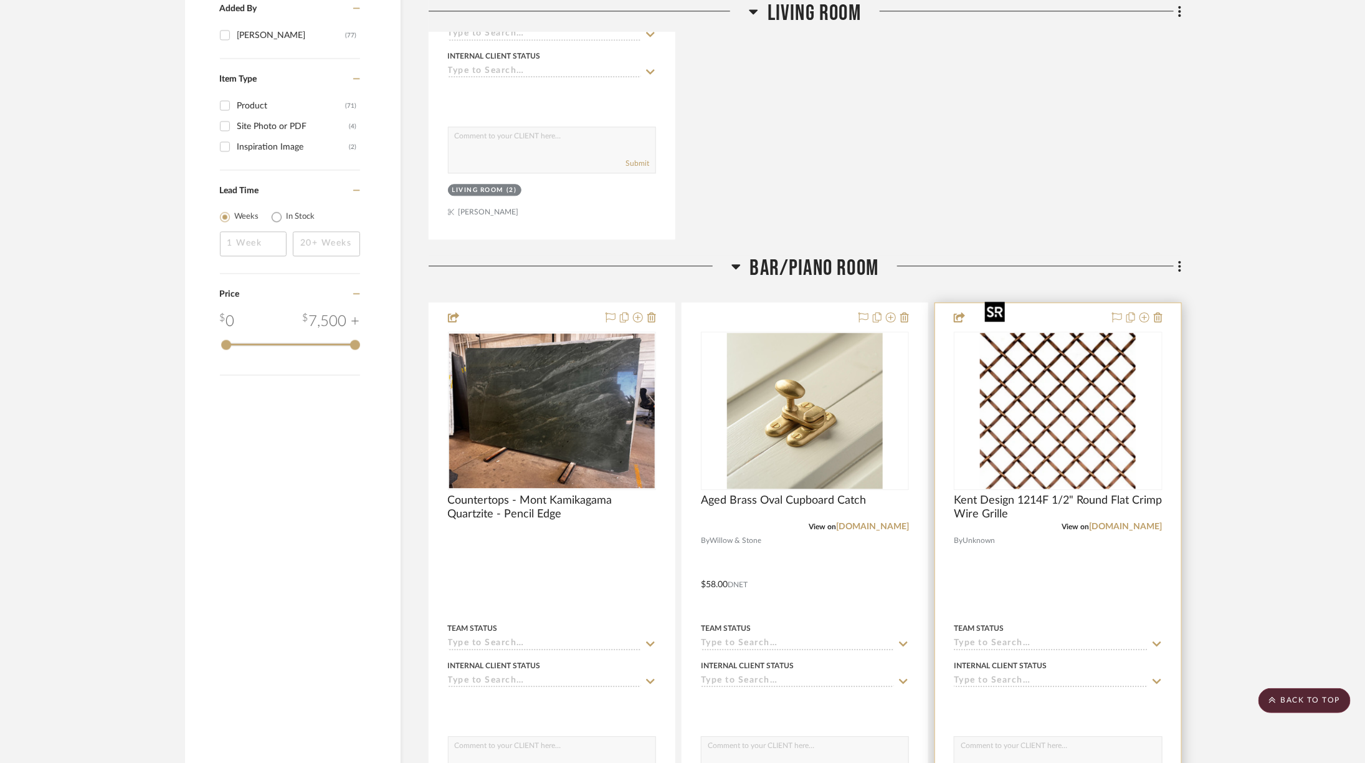
click at [0, 0] on img at bounding box center [0, 0] width 0 height 0
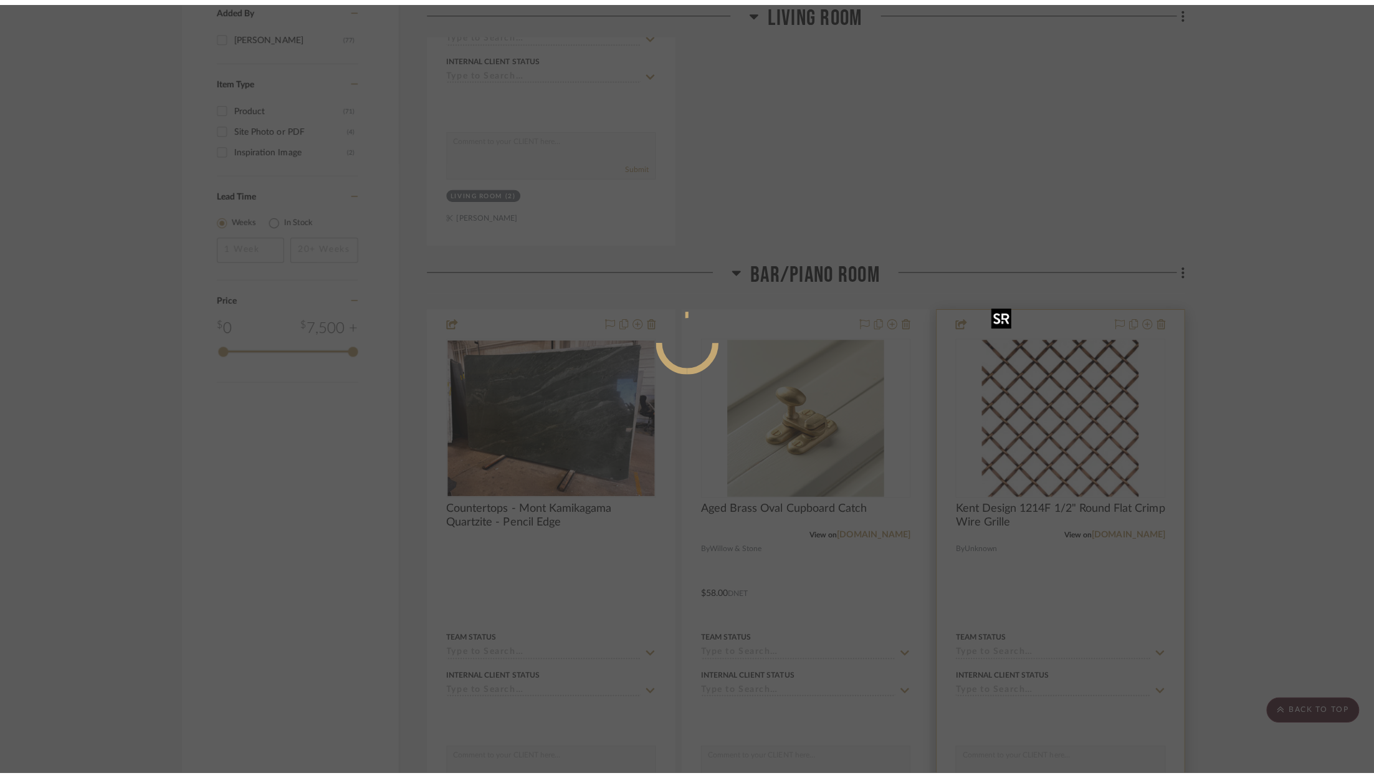
scroll to position [0, 0]
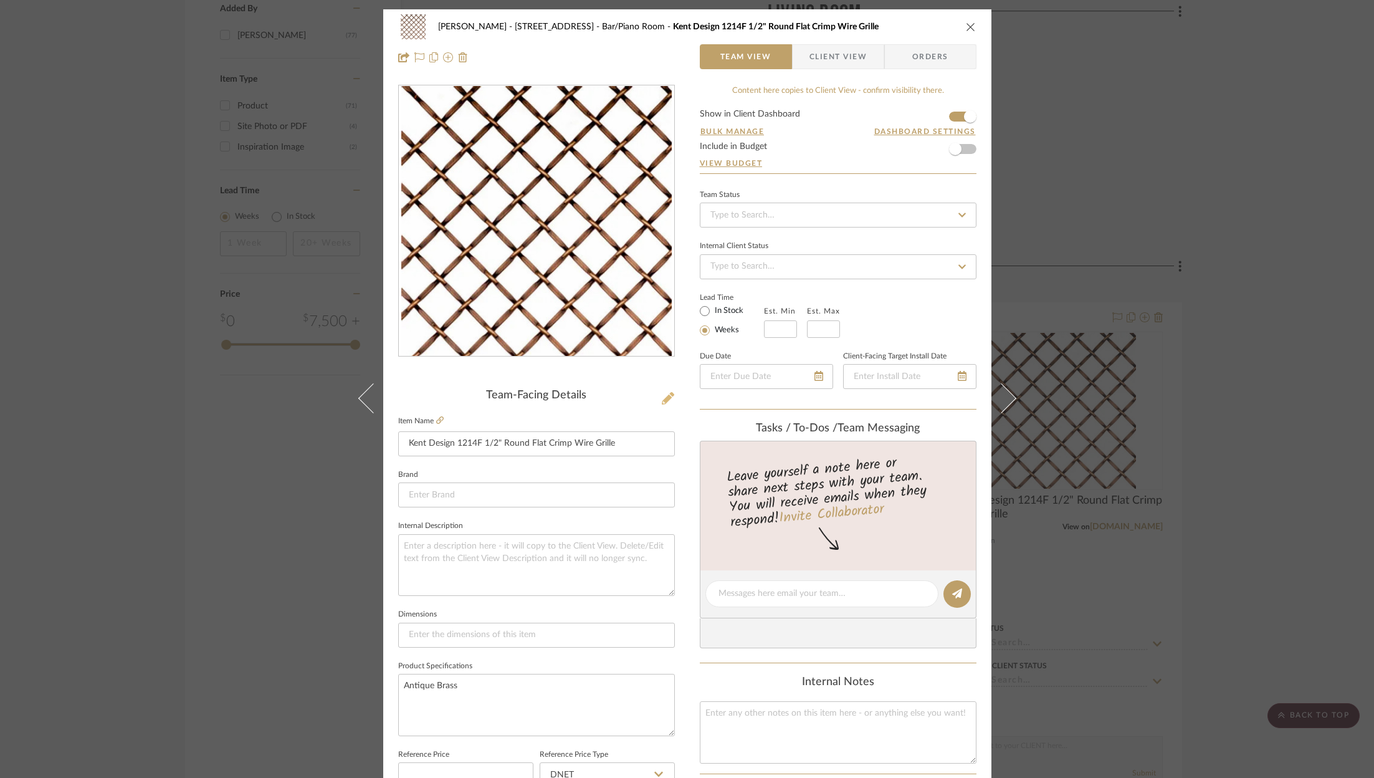
click at [663, 396] on icon at bounding box center [668, 398] width 12 height 12
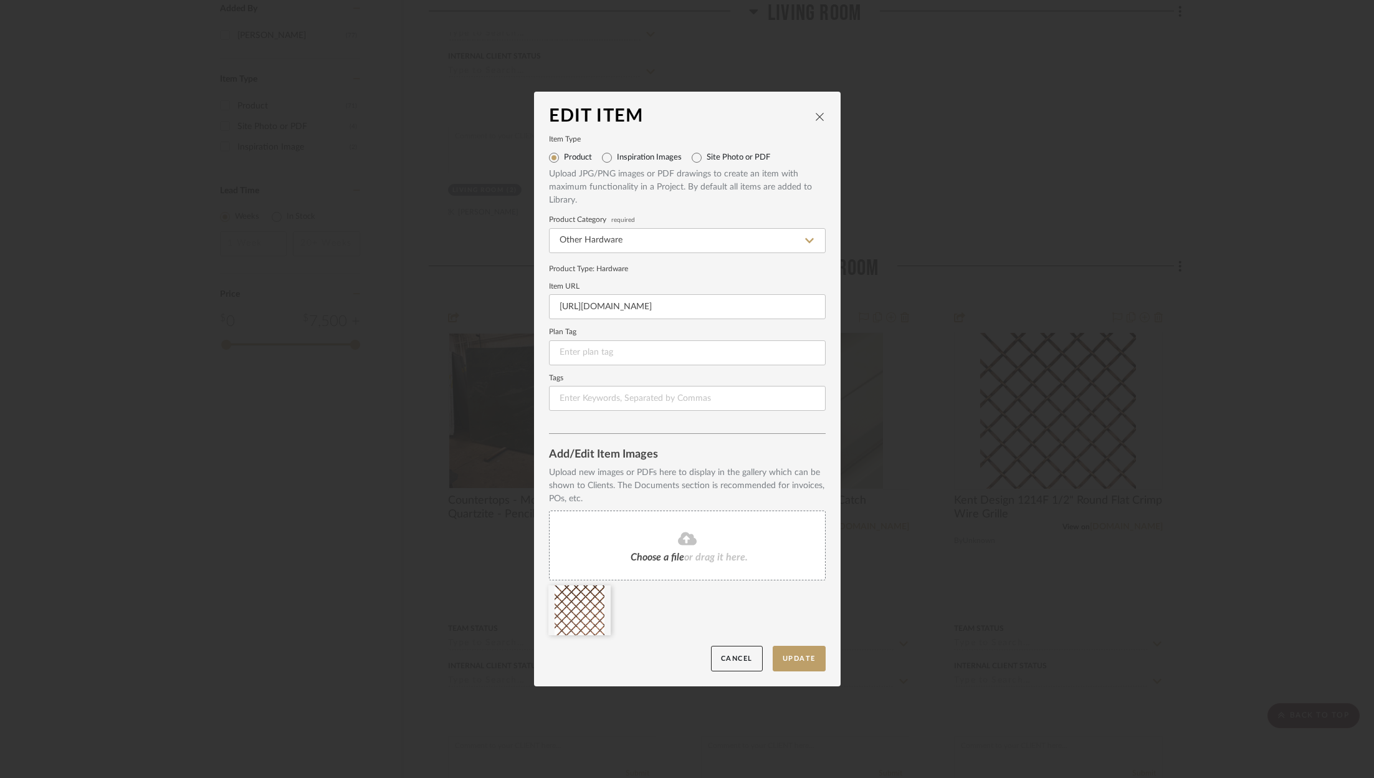
click at [814, 115] on button "close" at bounding box center [819, 116] width 11 height 11
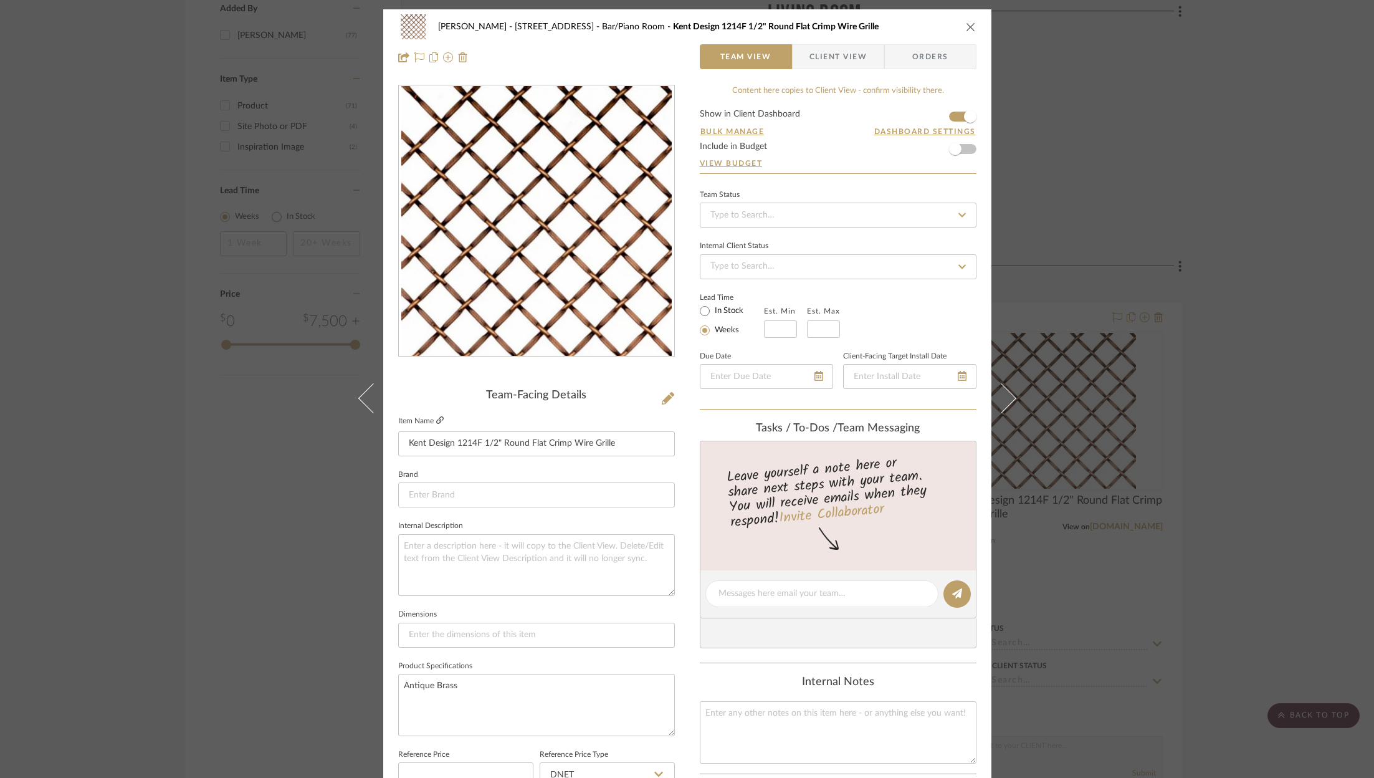
click at [437, 420] on icon at bounding box center [439, 419] width 7 height 7
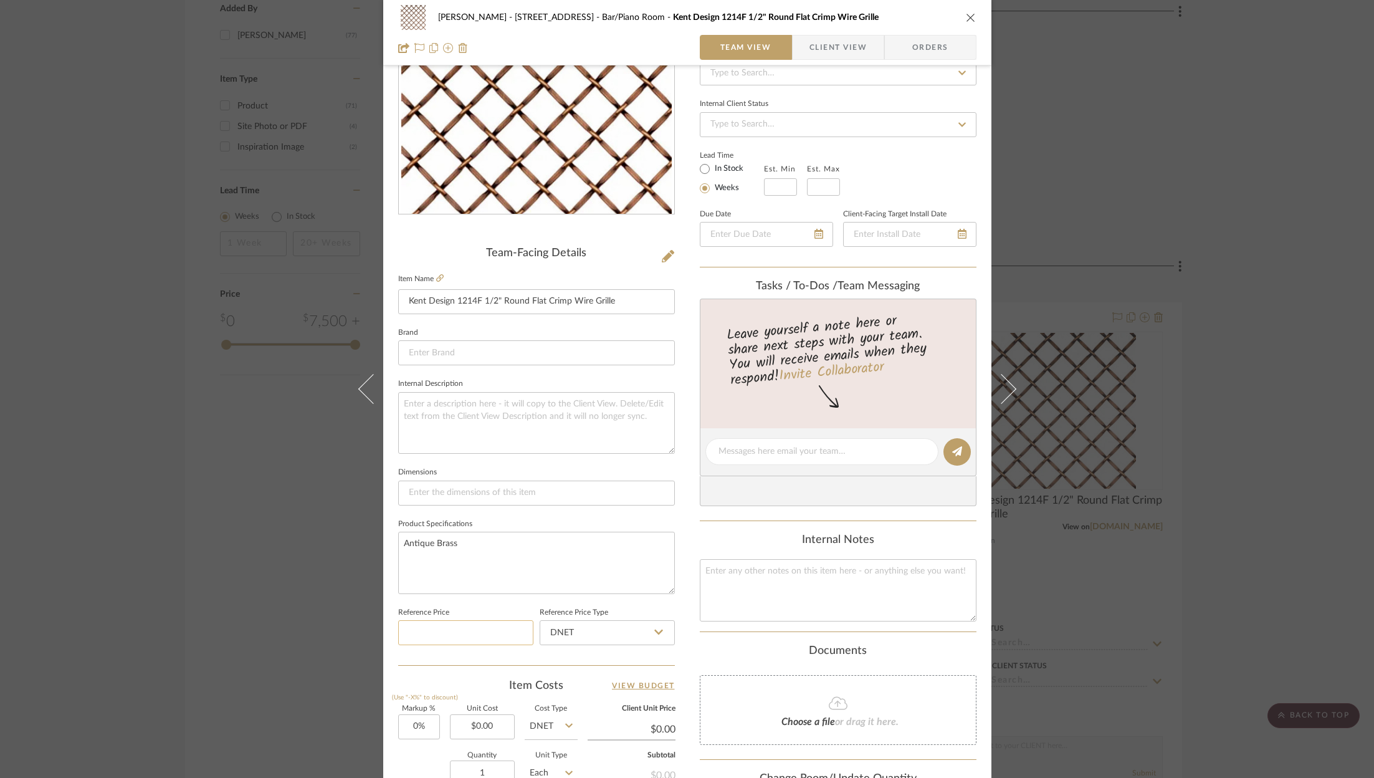
scroll to position [143, 0]
click at [494, 724] on input "0.00" at bounding box center [482, 726] width 65 height 25
type input "$301.99"
click at [400, 753] on div "Quantity 1 Unit Type Each" at bounding box center [487, 774] width 179 height 44
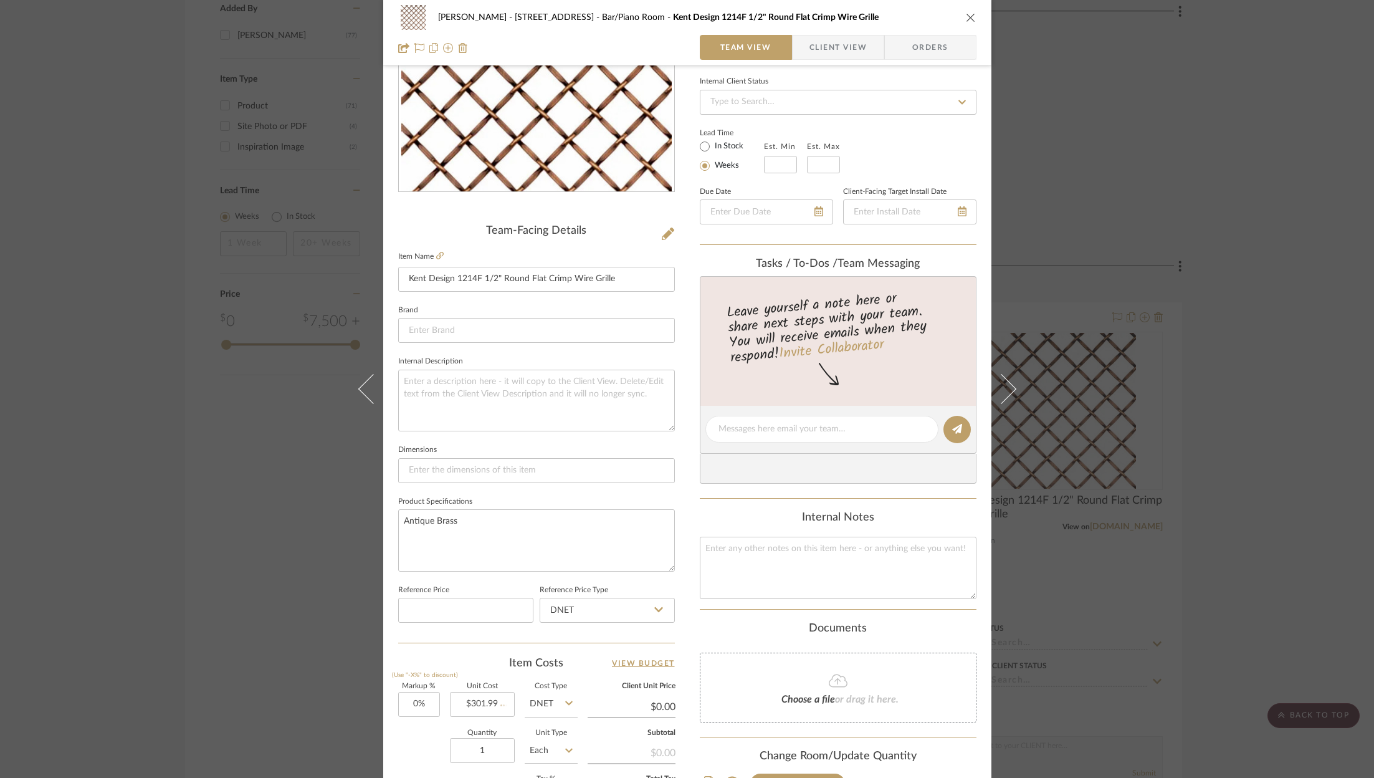
scroll to position [168, 0]
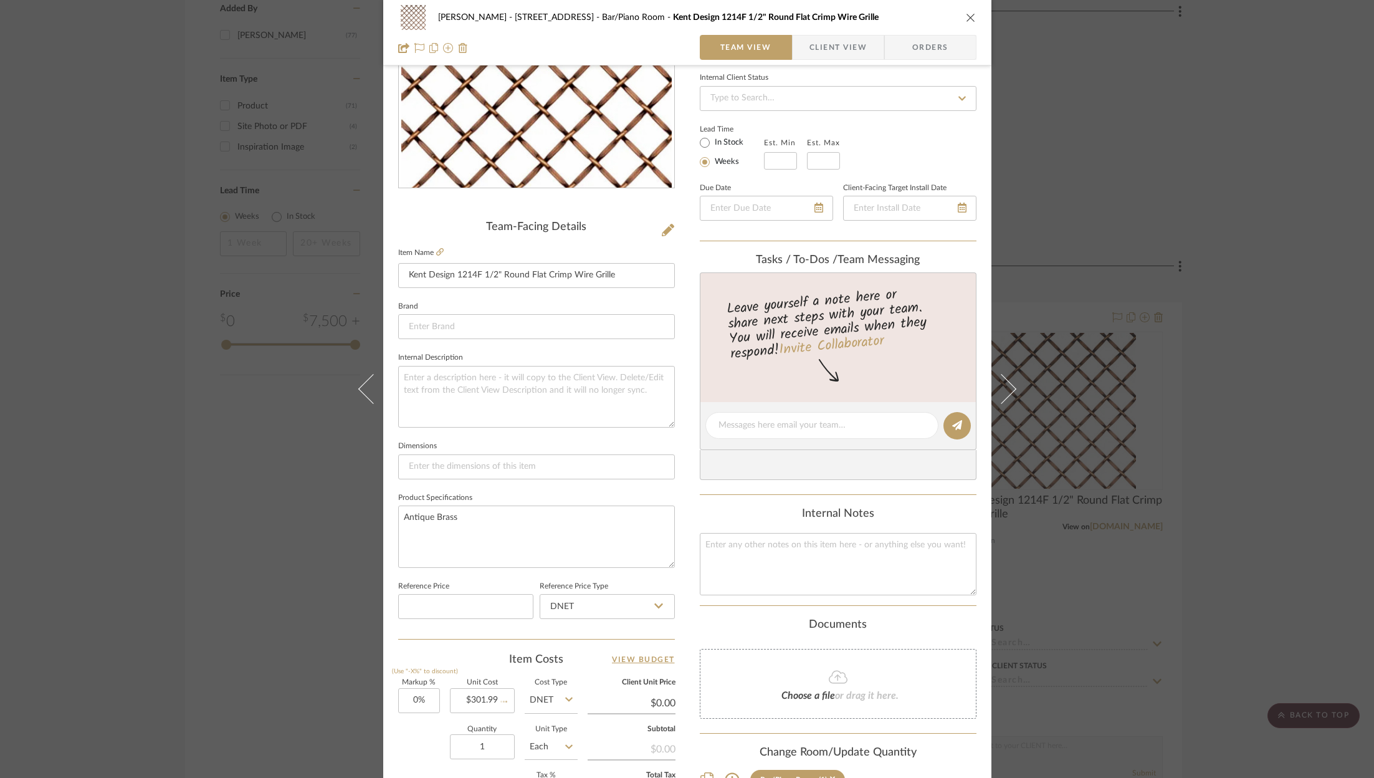
type input "$301.99"
click at [847, 44] on span "Client View" at bounding box center [838, 47] width 57 height 25
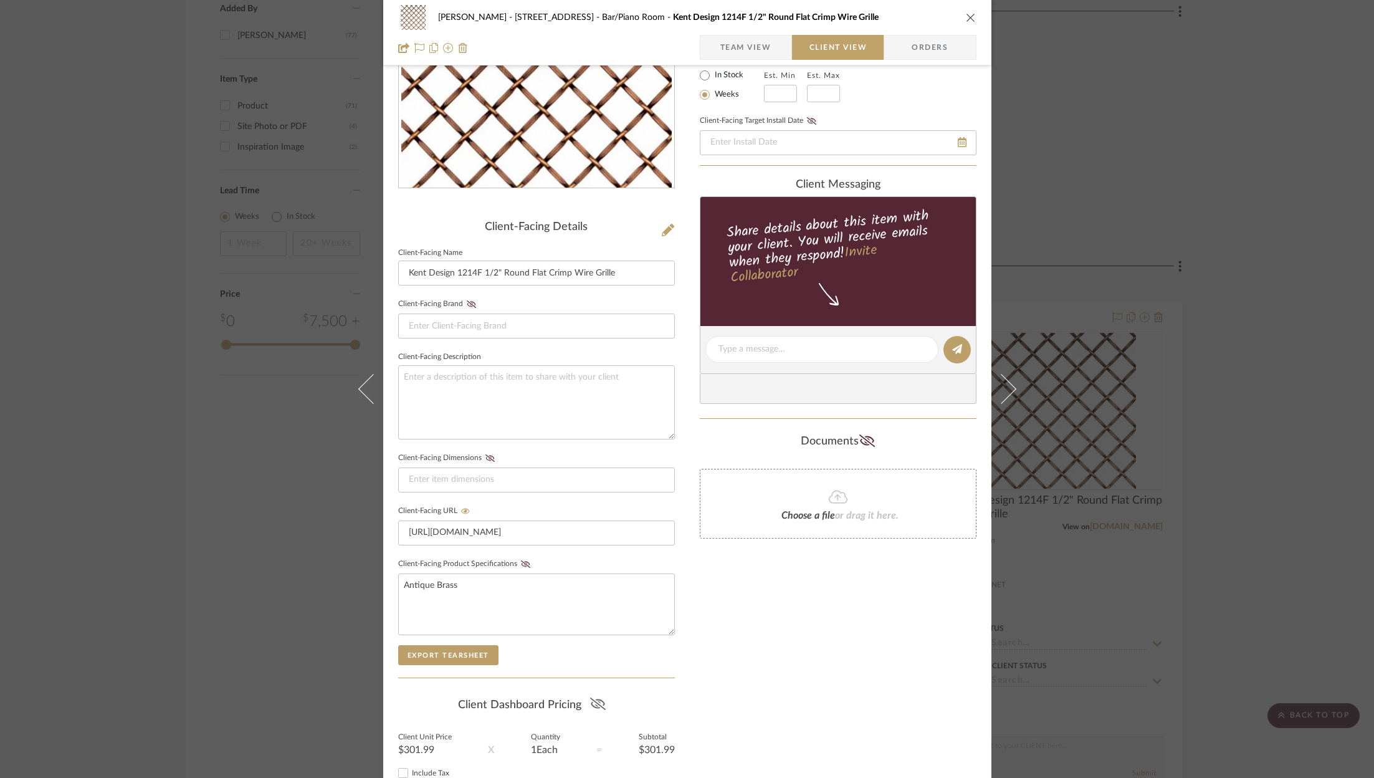
click at [593, 699] on icon at bounding box center [598, 703] width 16 height 12
click at [966, 15] on icon "close" at bounding box center [971, 17] width 10 height 10
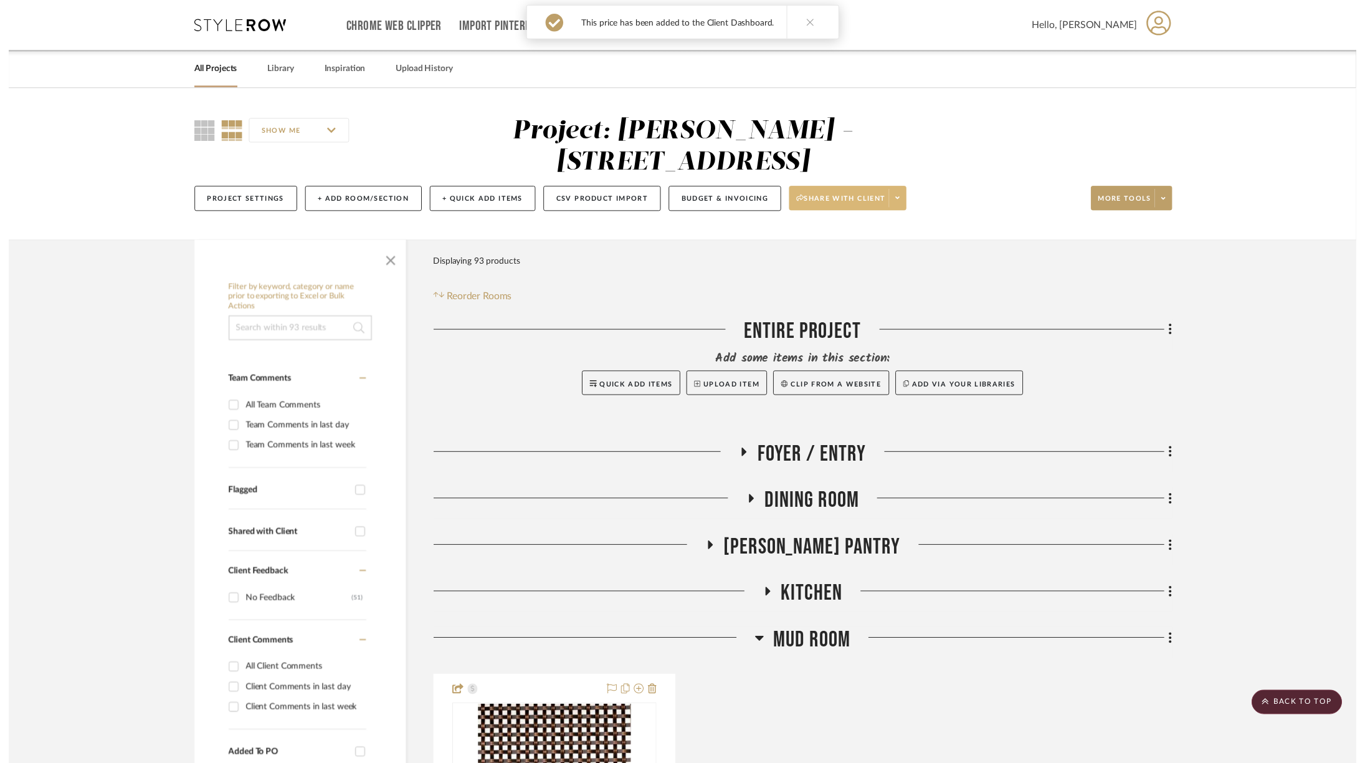
scroll to position [1651, 0]
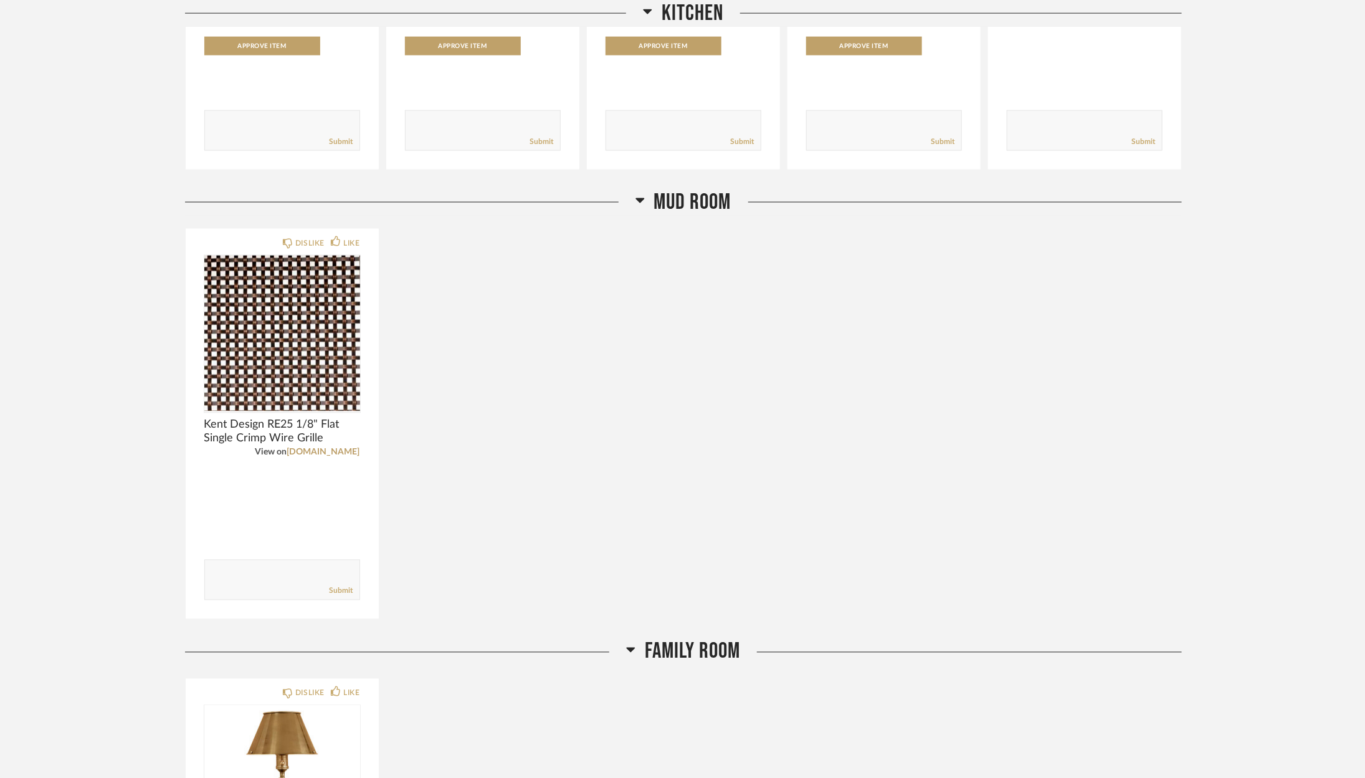
scroll to position [985, 0]
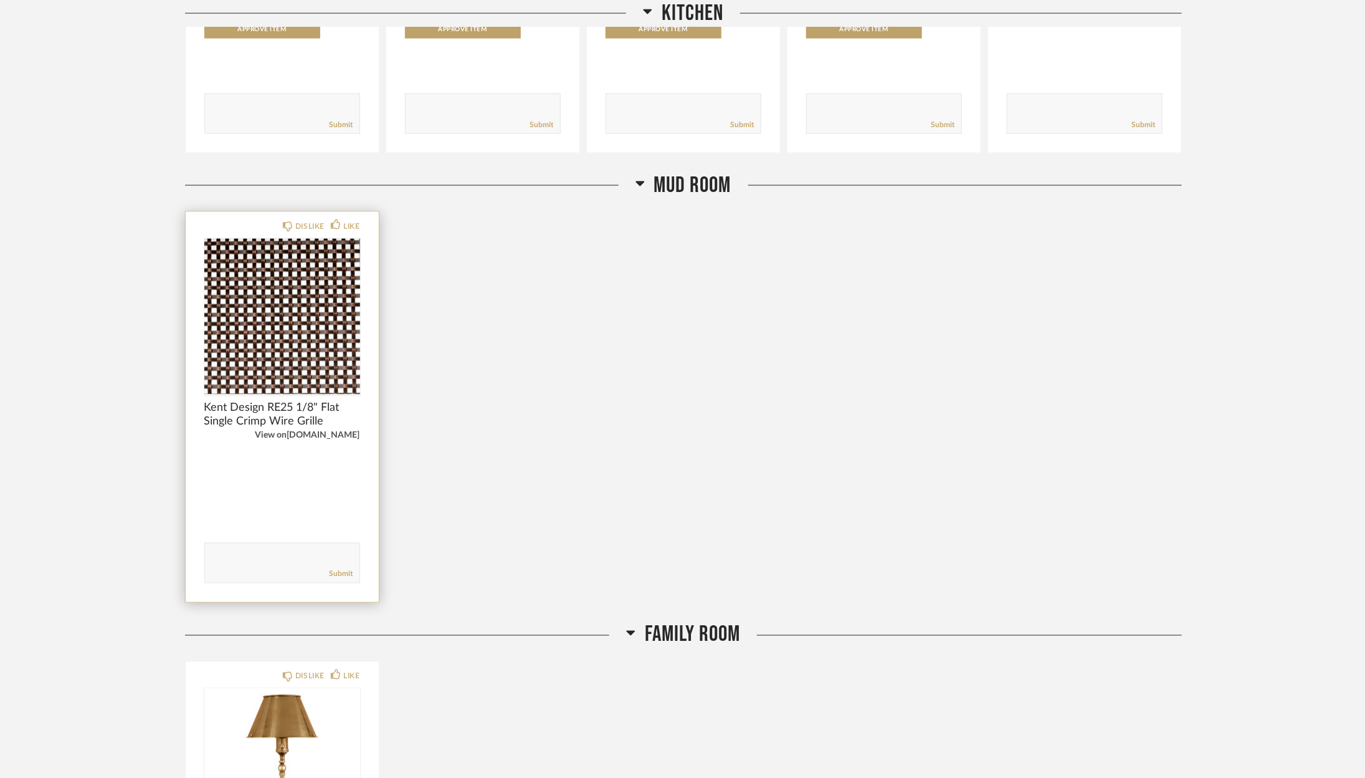
click at [326, 434] on link "[DOMAIN_NAME]" at bounding box center [323, 435] width 73 height 9
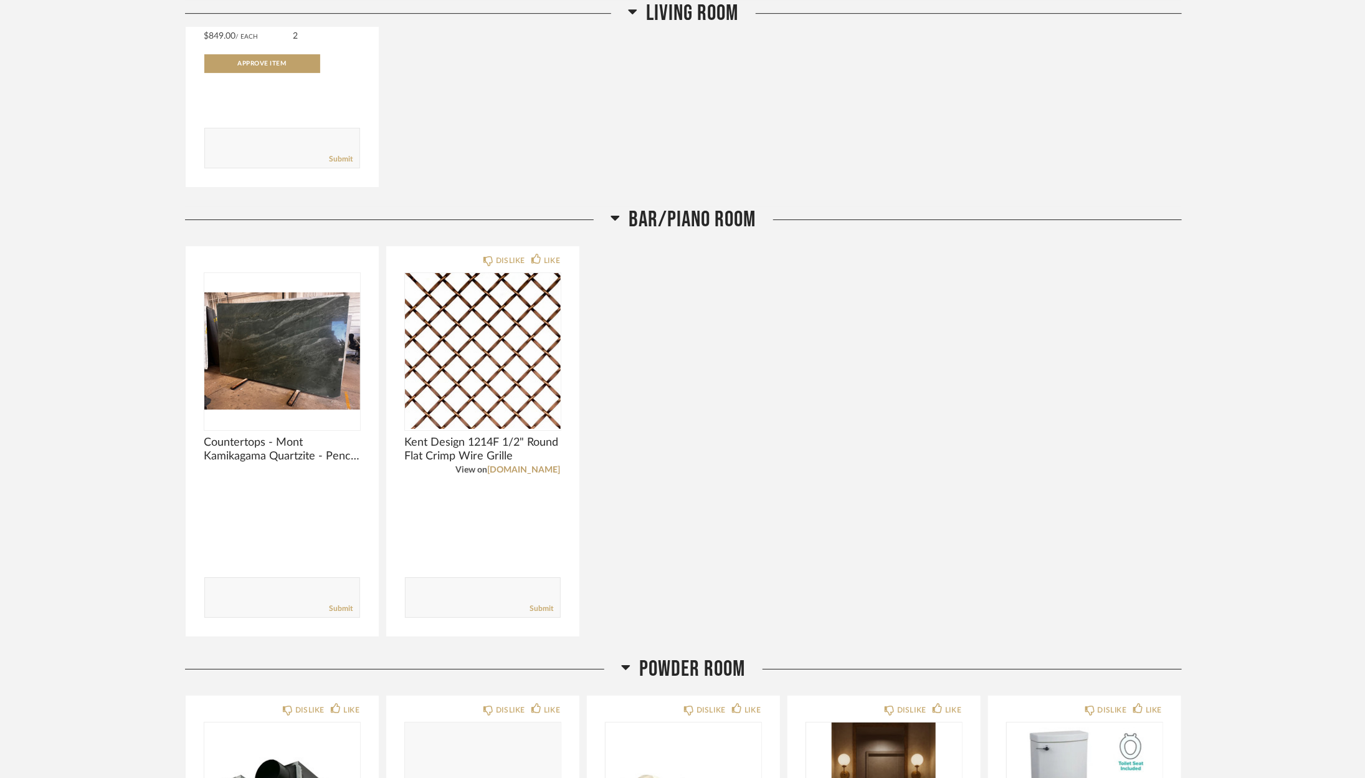
scroll to position [2369, 0]
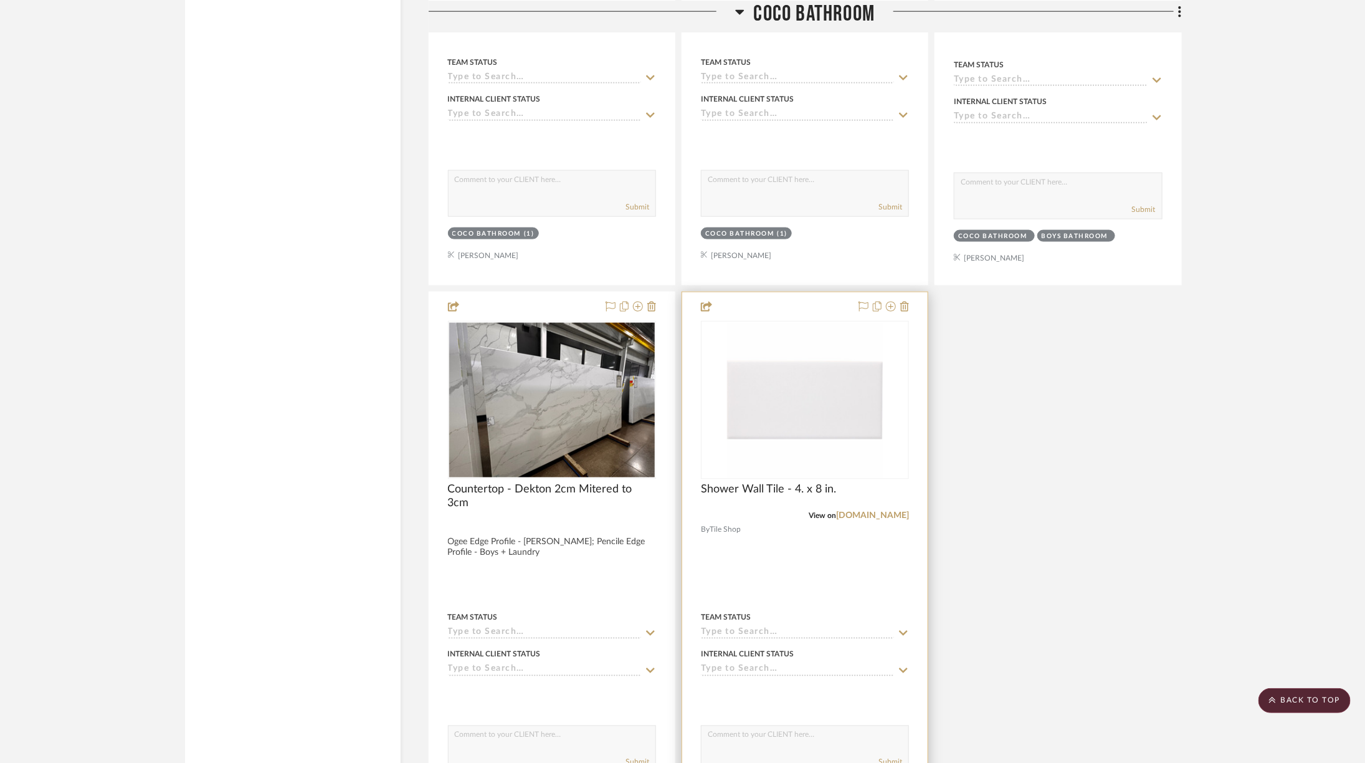
scroll to position [6363, 0]
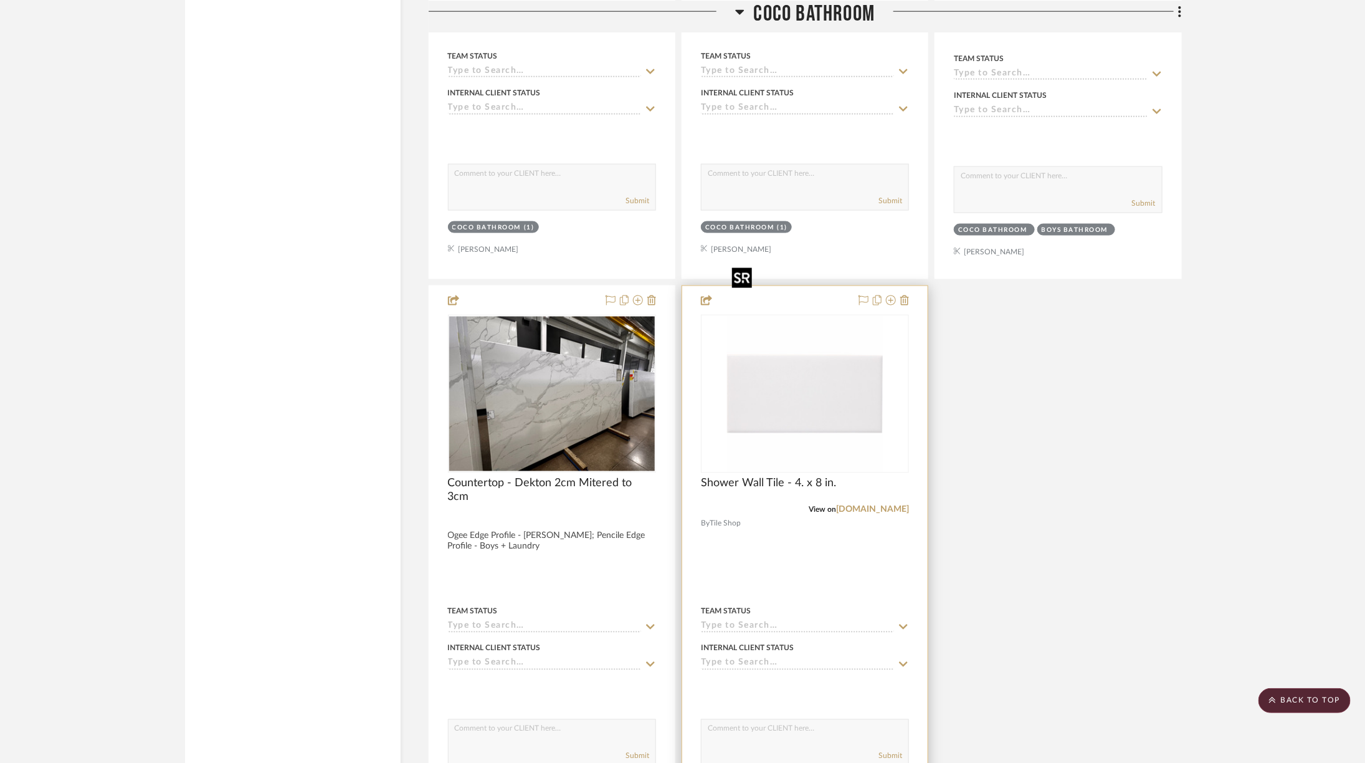
click at [828, 347] on img "0" at bounding box center [805, 394] width 156 height 156
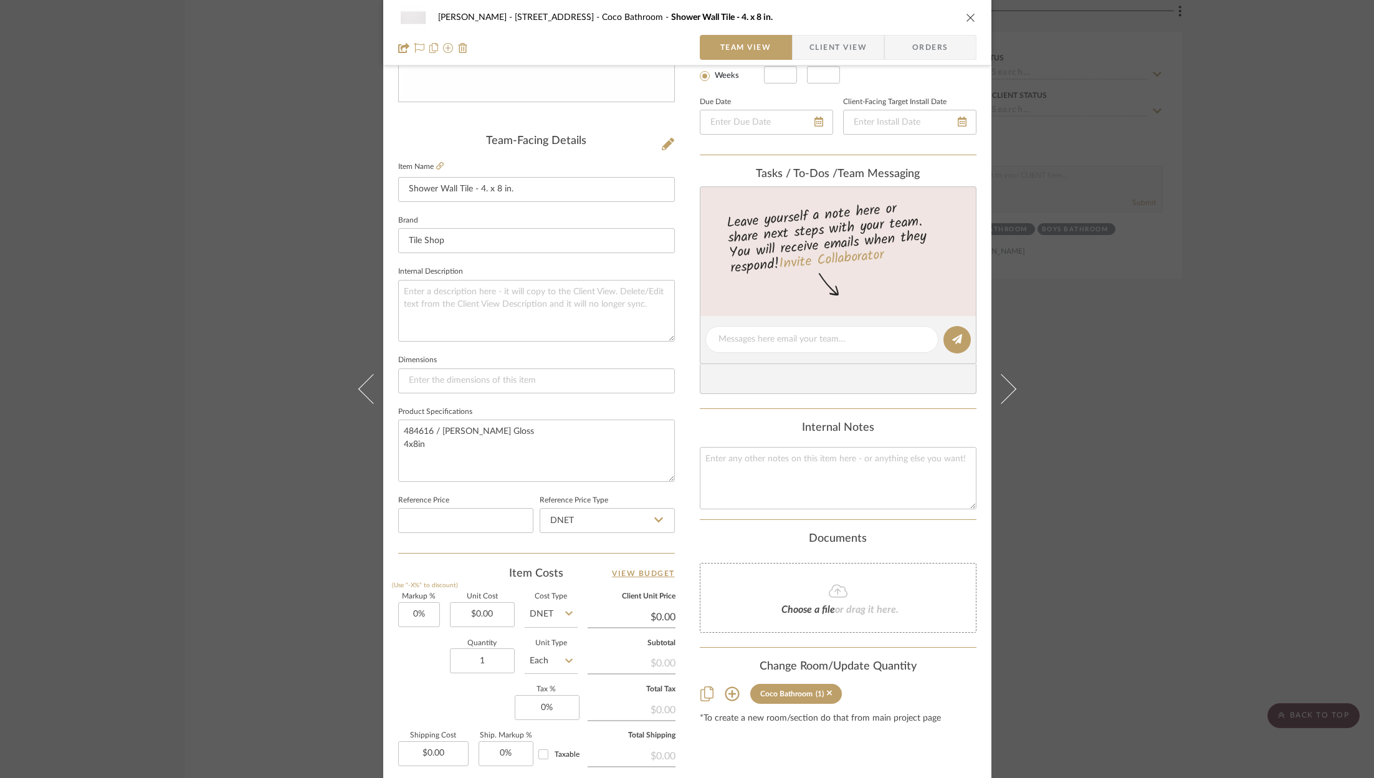
scroll to position [378, 0]
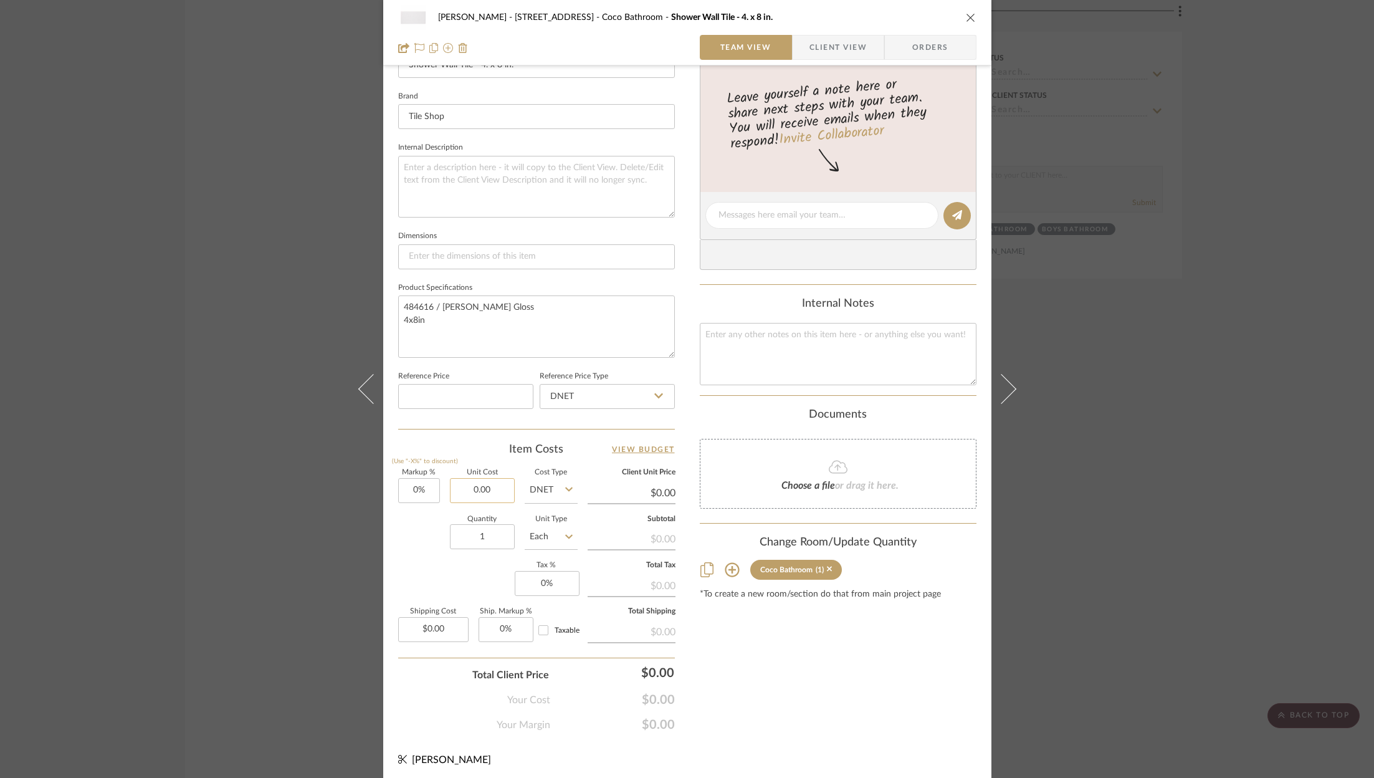
click at [485, 482] on input "0.00" at bounding box center [482, 490] width 65 height 25
paste input "8.49"
type input "$8.49"
click at [565, 536] on icon at bounding box center [568, 537] width 7 height 10
type input "$8.49"
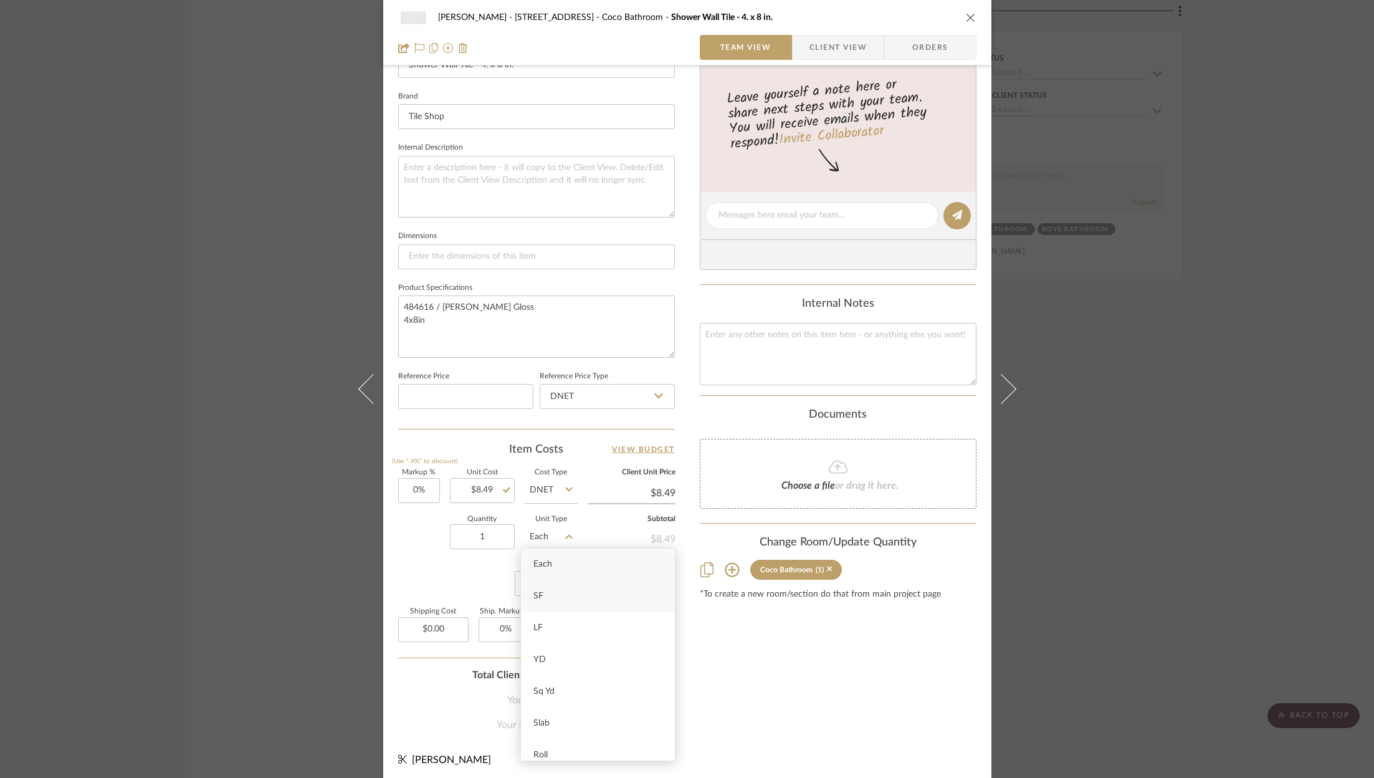
click at [578, 594] on div "SF" at bounding box center [598, 596] width 154 height 32
type input "SF"
click at [838, 47] on span "Client View" at bounding box center [838, 47] width 57 height 25
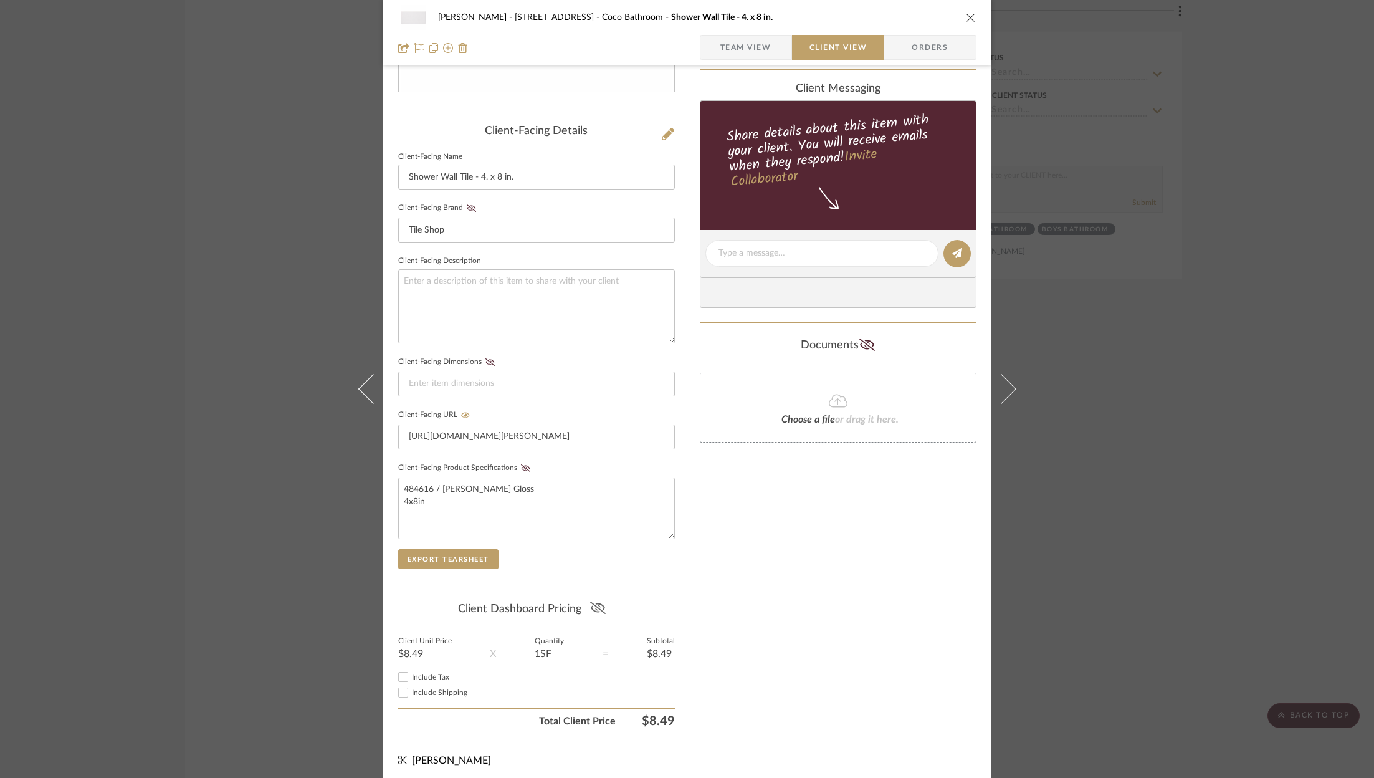
click at [593, 601] on icon at bounding box center [598, 607] width 16 height 12
click at [966, 21] on icon "close" at bounding box center [971, 17] width 10 height 10
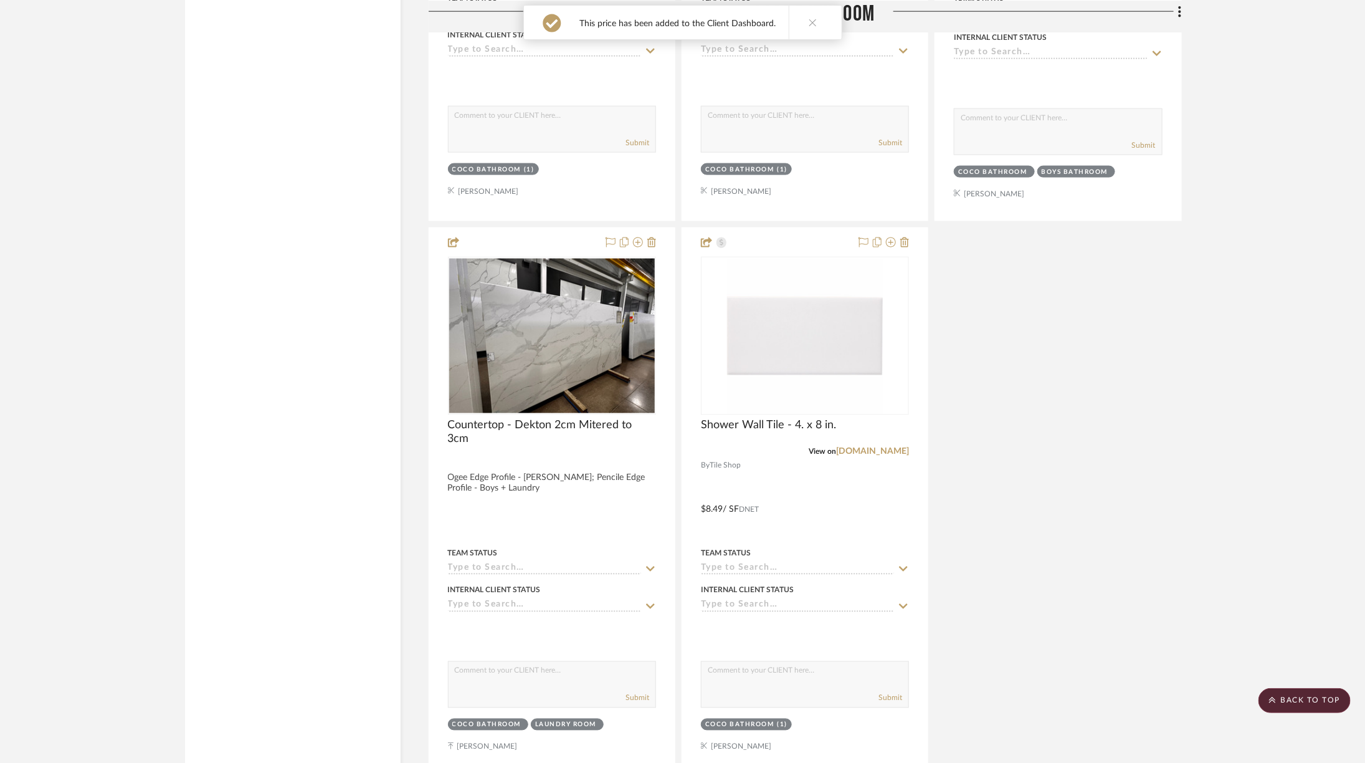
scroll to position [6430, 0]
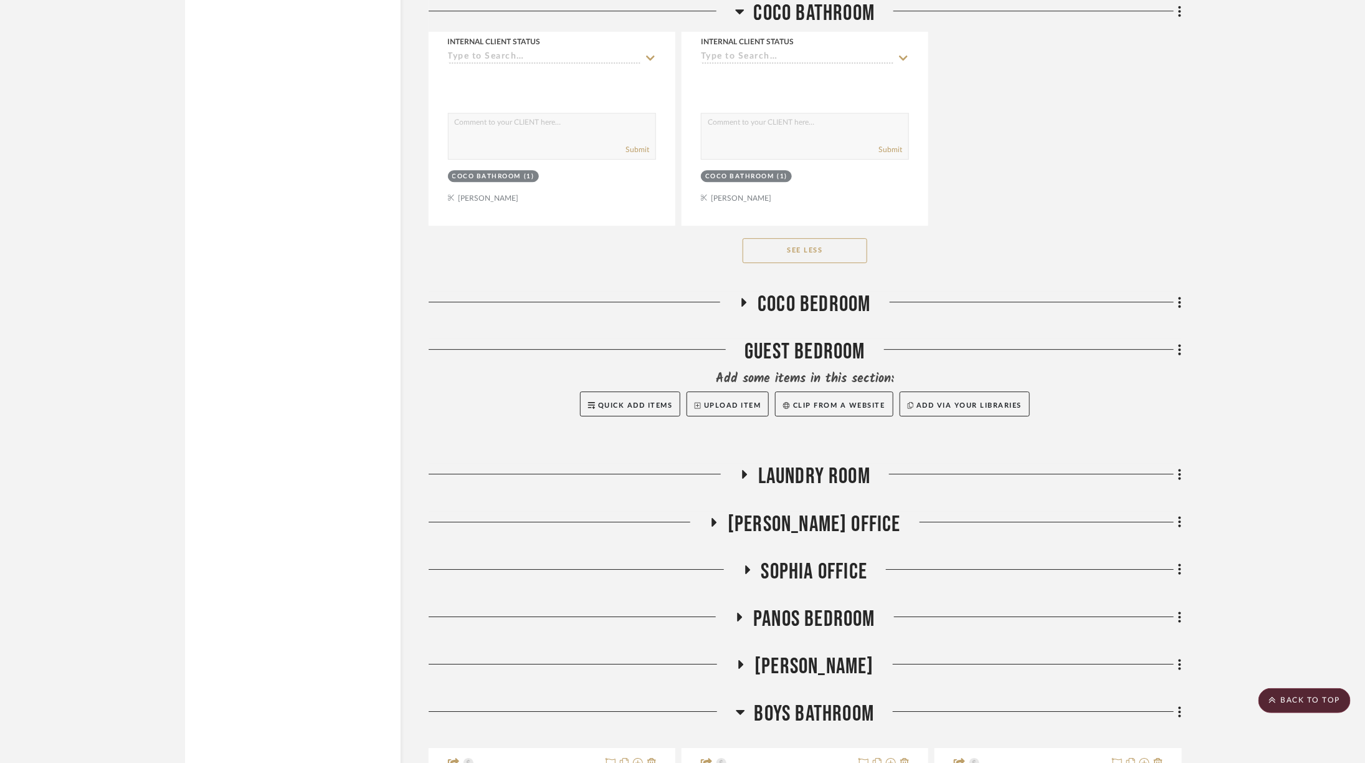
scroll to position [7570, 0]
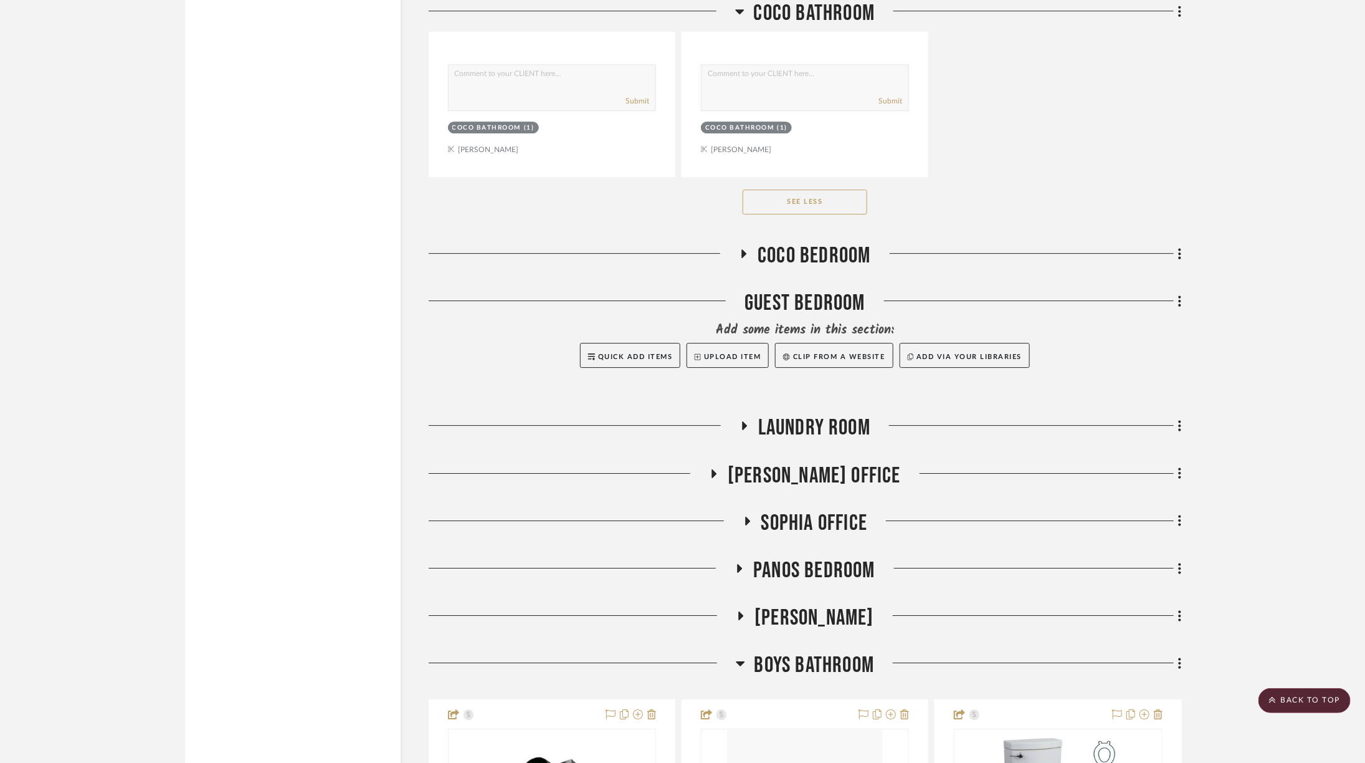
click at [843, 414] on span "Laundry Room" at bounding box center [814, 427] width 112 height 27
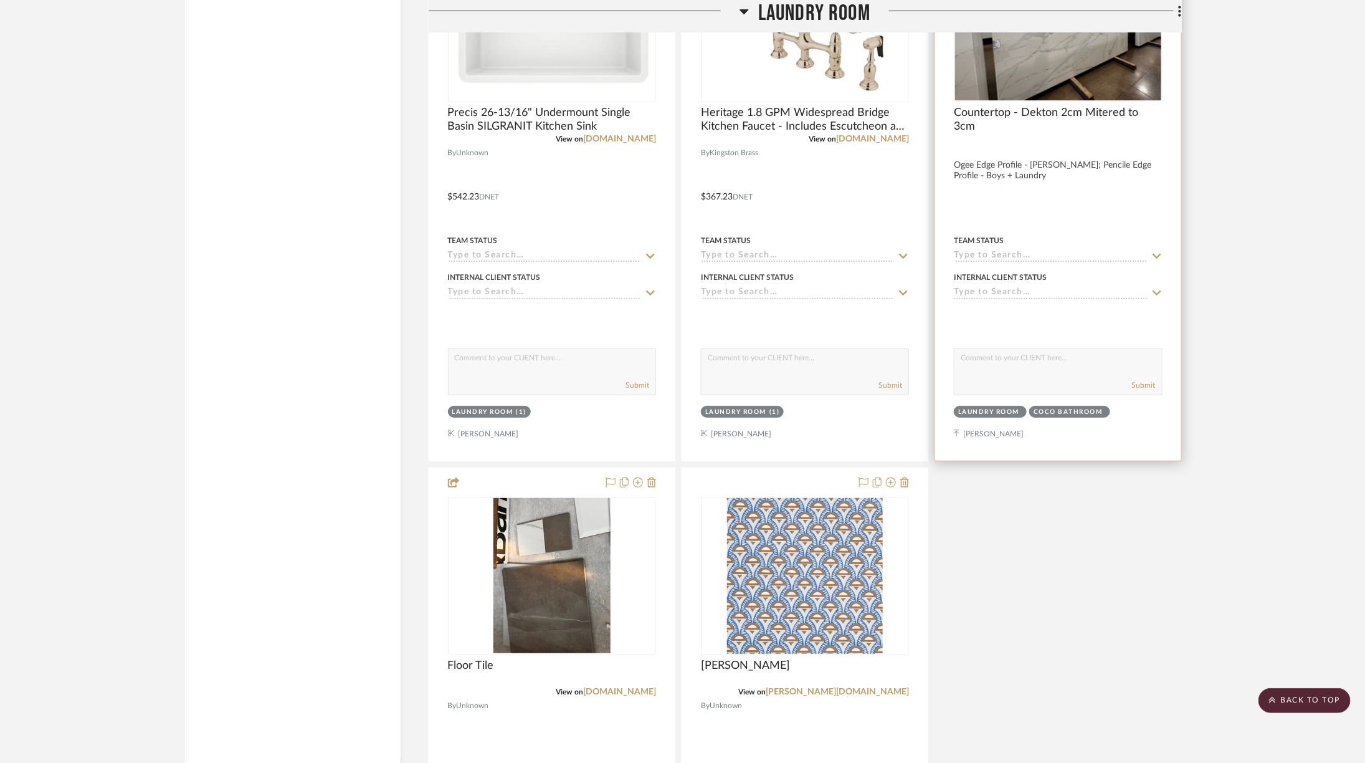
scroll to position [8157, 0]
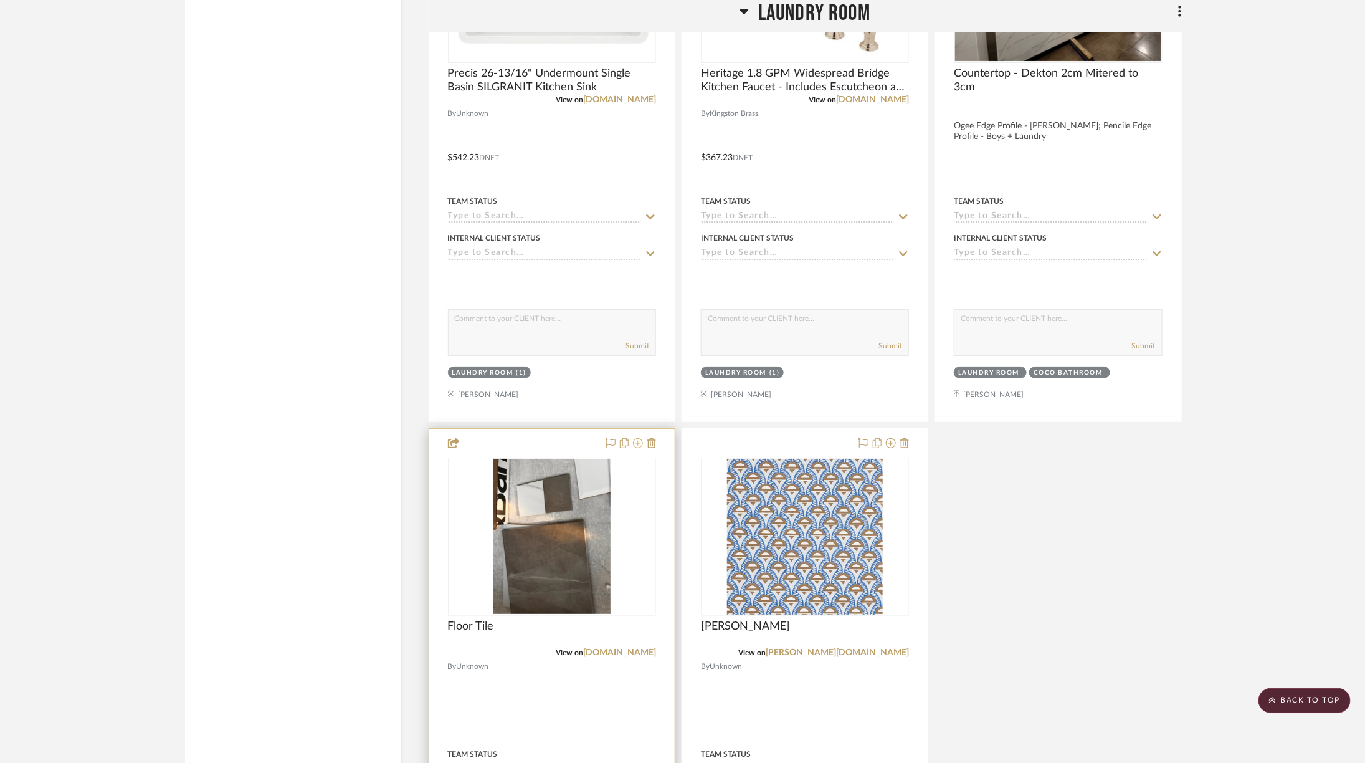
click at [641, 438] on icon at bounding box center [638, 443] width 10 height 10
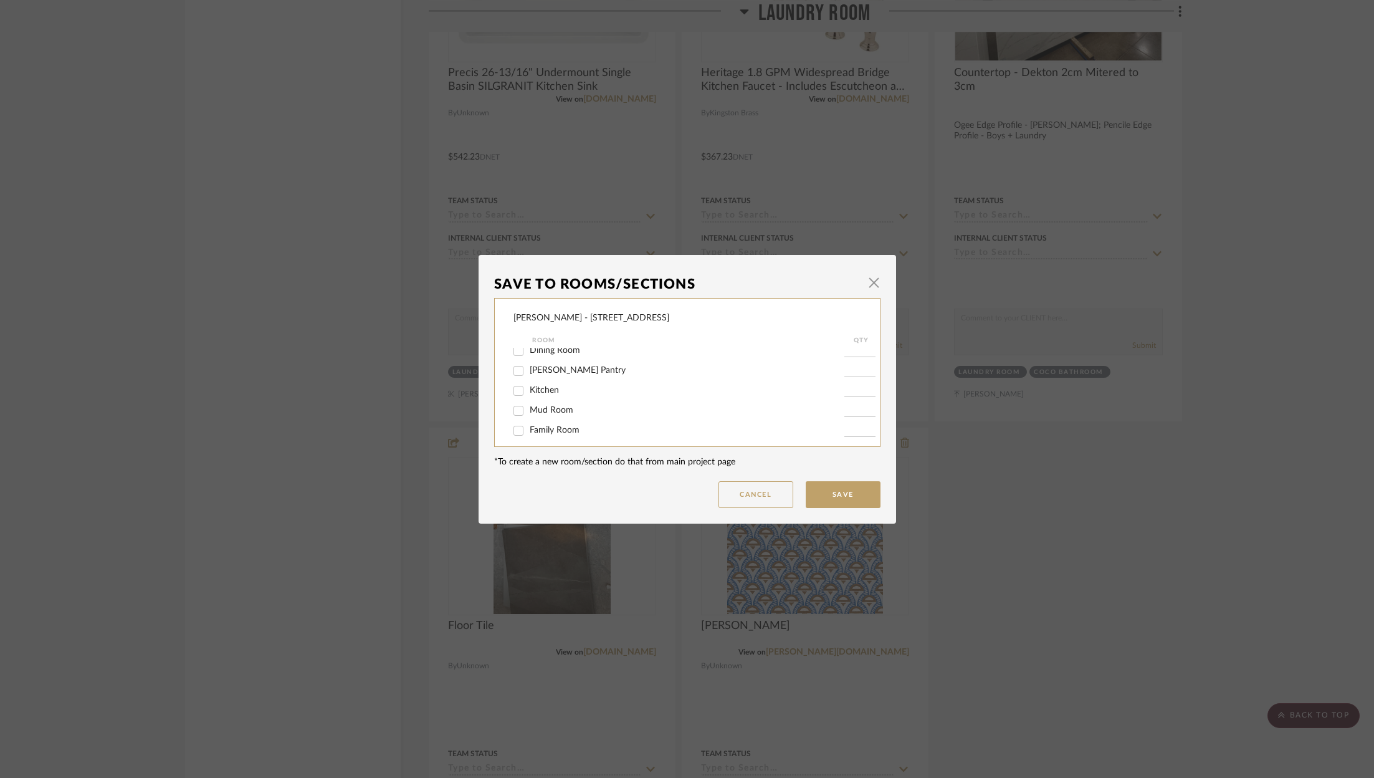
scroll to position [50, 0]
click at [540, 411] on span "Mud Room" at bounding box center [552, 406] width 44 height 9
click at [528, 411] on input "Mud Room" at bounding box center [519, 407] width 20 height 20
checkbox input "true"
type input "1"
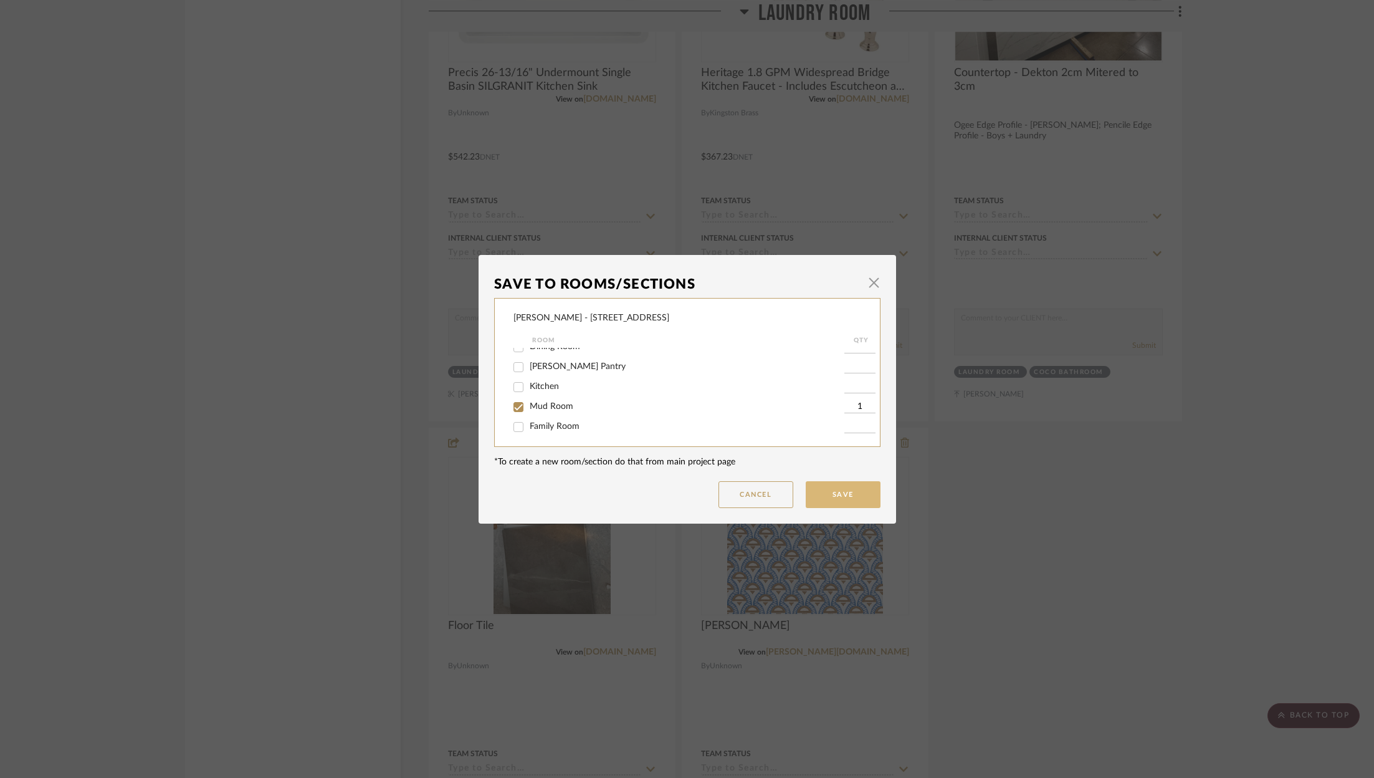
click at [843, 493] on button "Save" at bounding box center [843, 494] width 75 height 27
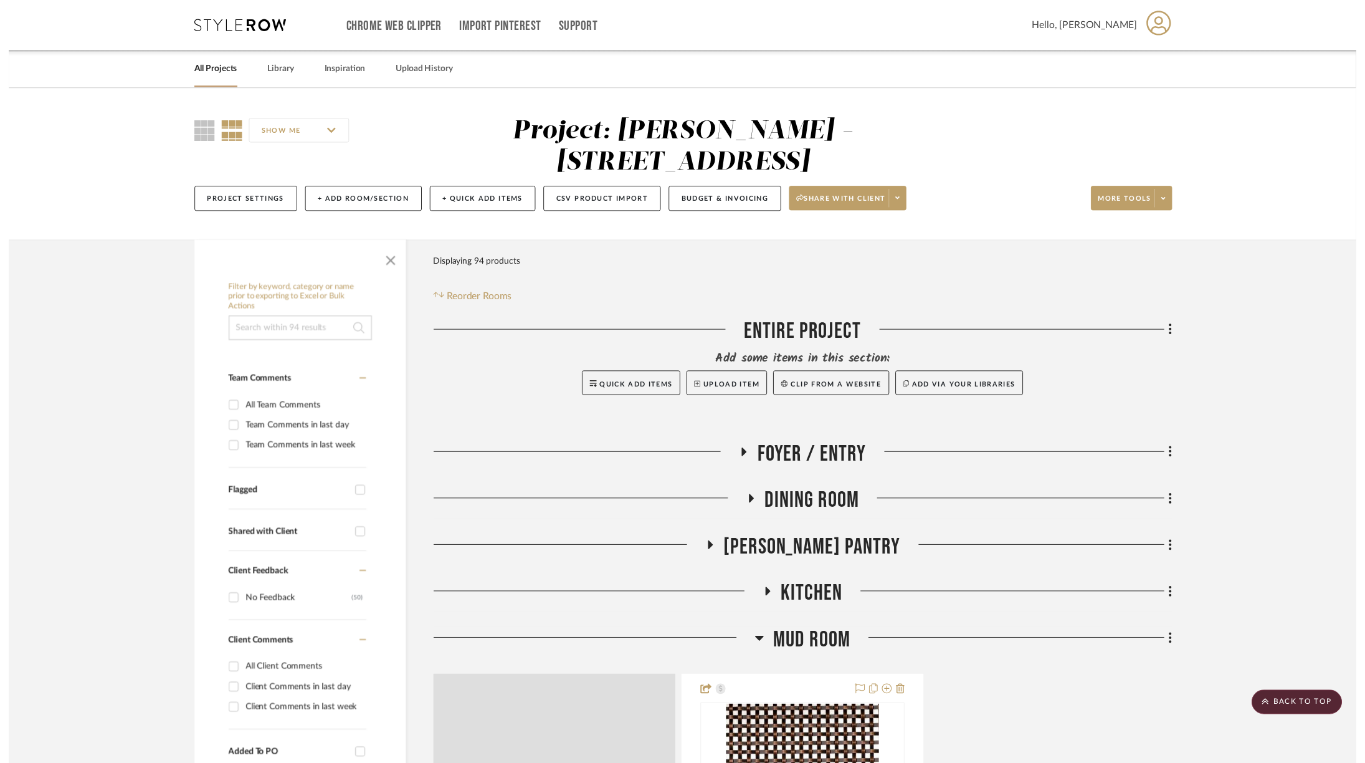
scroll to position [8157, 0]
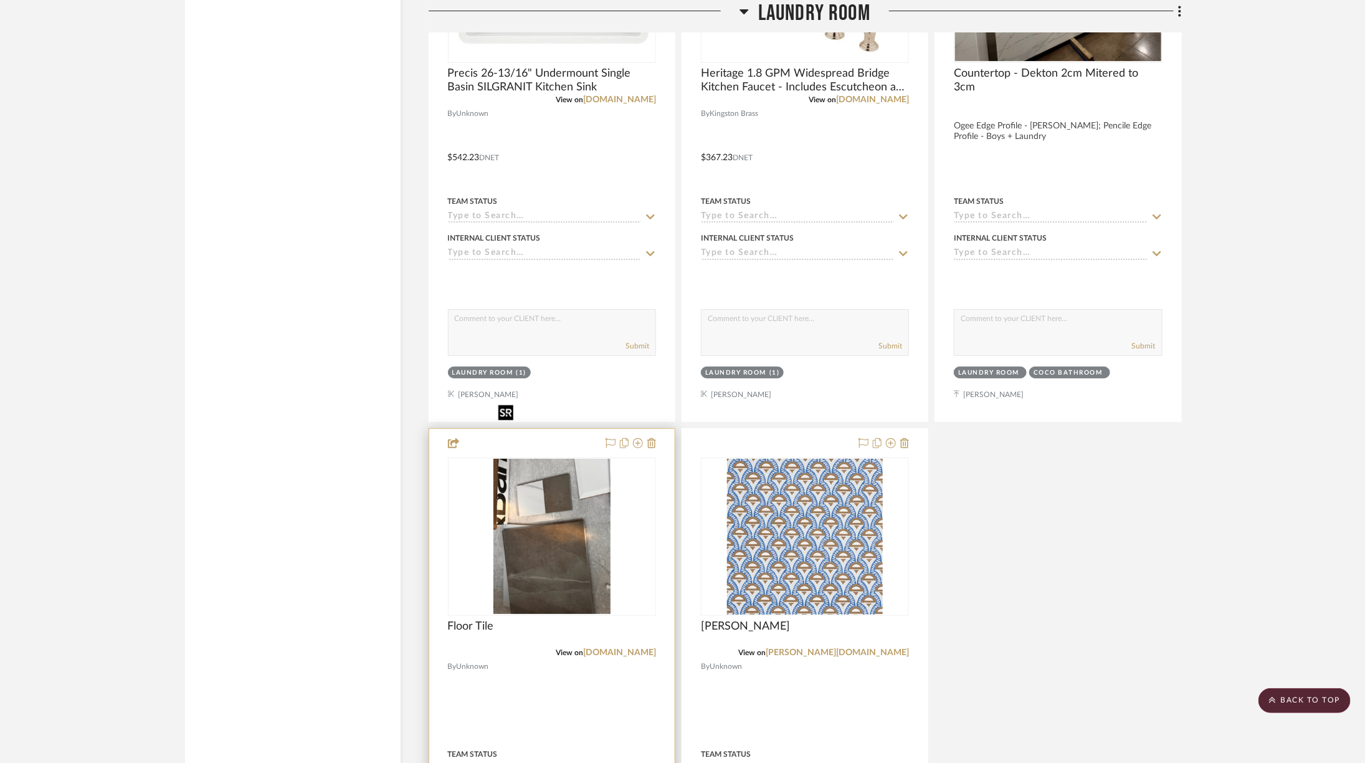
click at [563, 521] on img "0" at bounding box center [552, 537] width 117 height 156
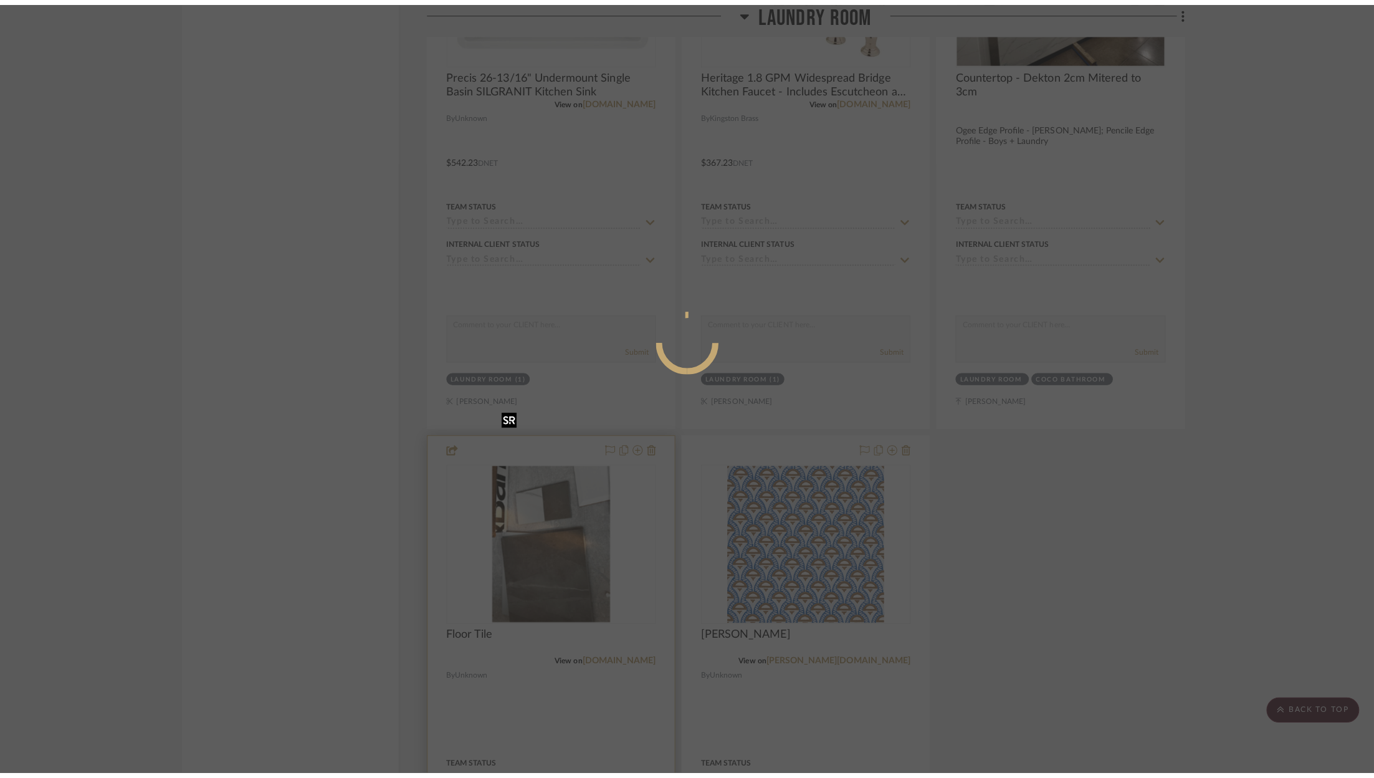
scroll to position [0, 0]
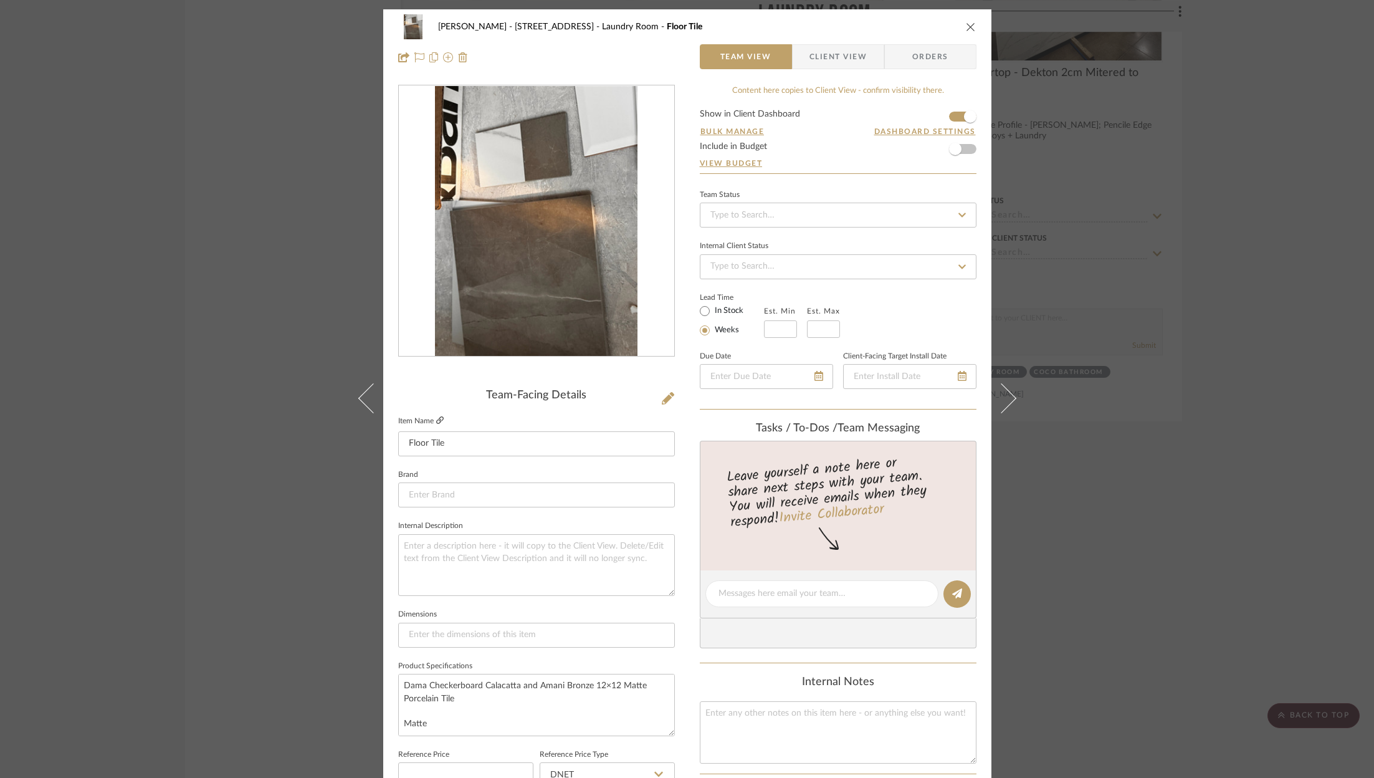
click at [436, 416] on icon at bounding box center [439, 419] width 7 height 7
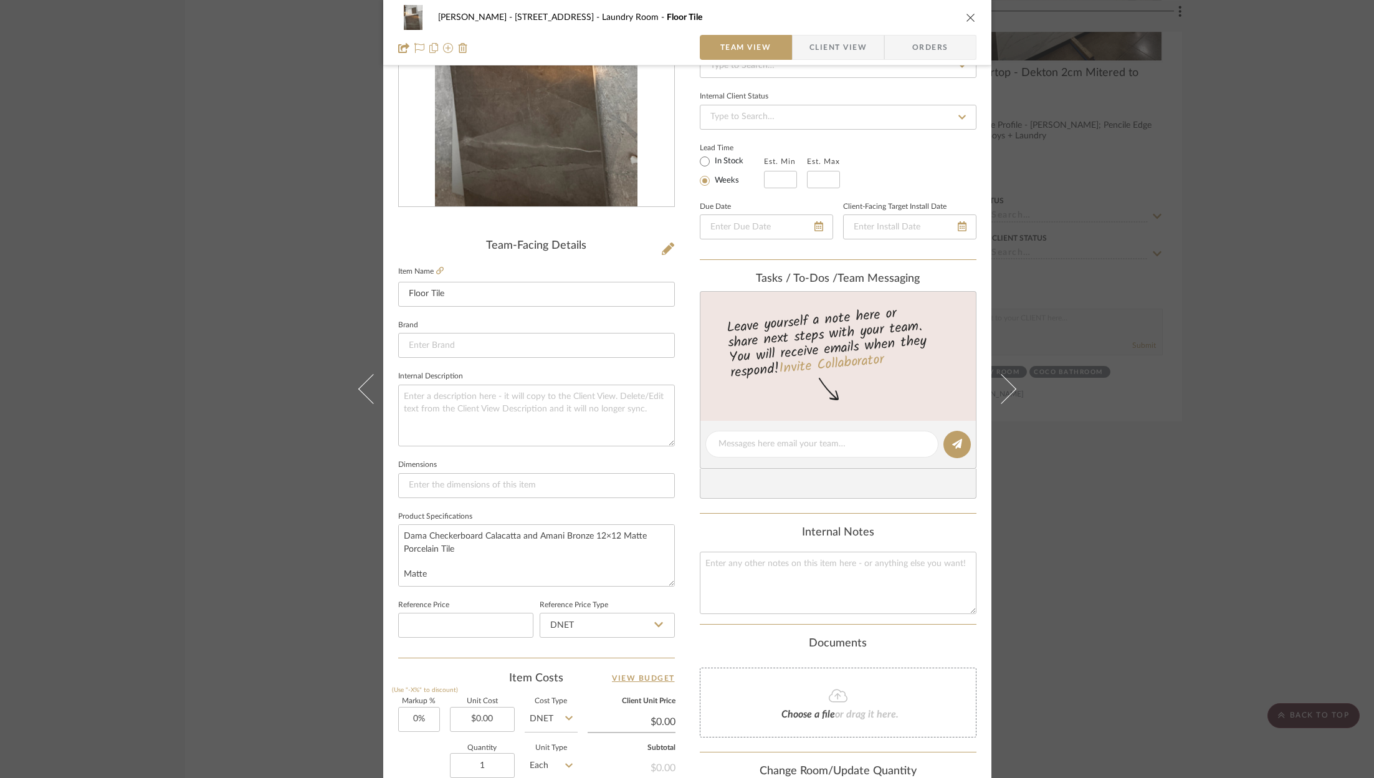
scroll to position [150, 0]
click at [494, 714] on input "0.00" at bounding box center [482, 718] width 65 height 25
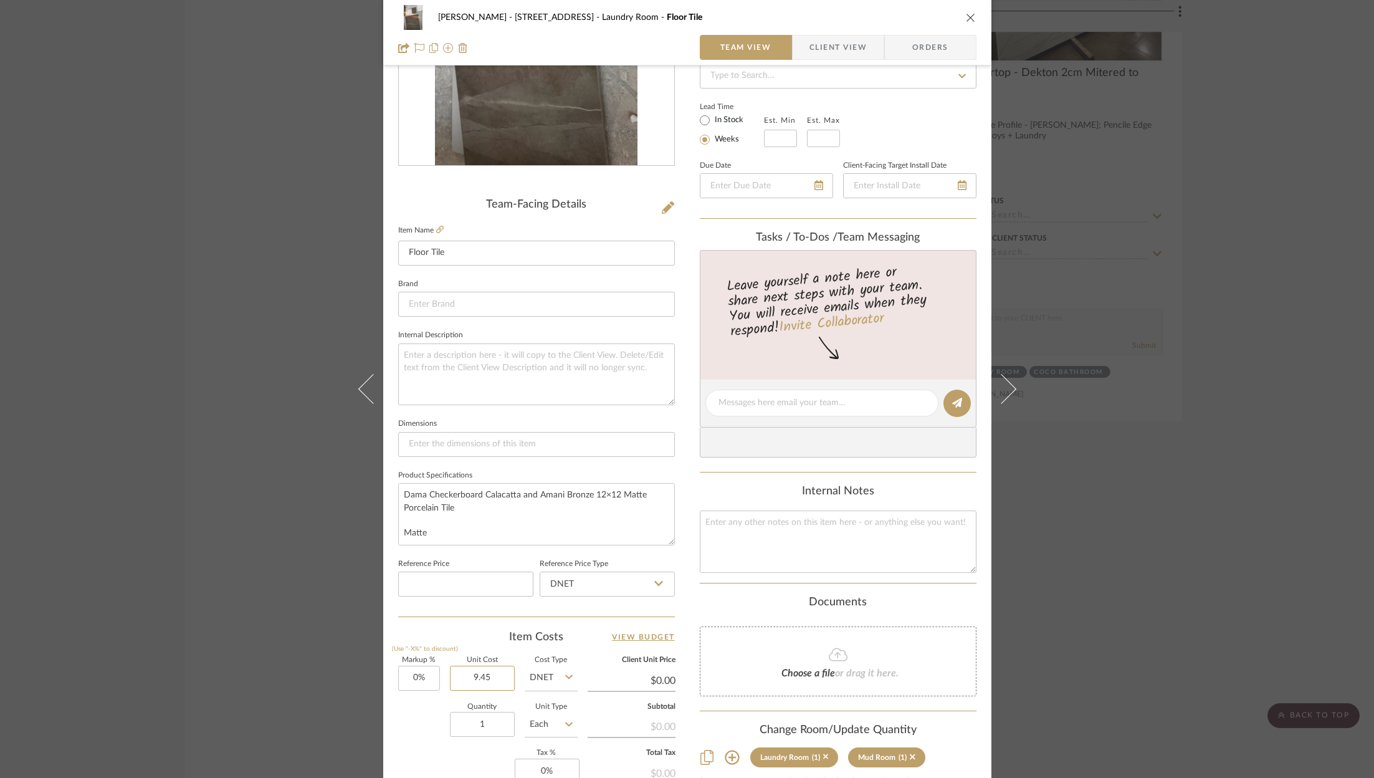
scroll to position [193, 0]
type input "$9.45"
click at [550, 720] on input "Each" at bounding box center [551, 721] width 53 height 25
type input "$9.45"
click at [573, 543] on div "SF" at bounding box center [598, 538] width 154 height 32
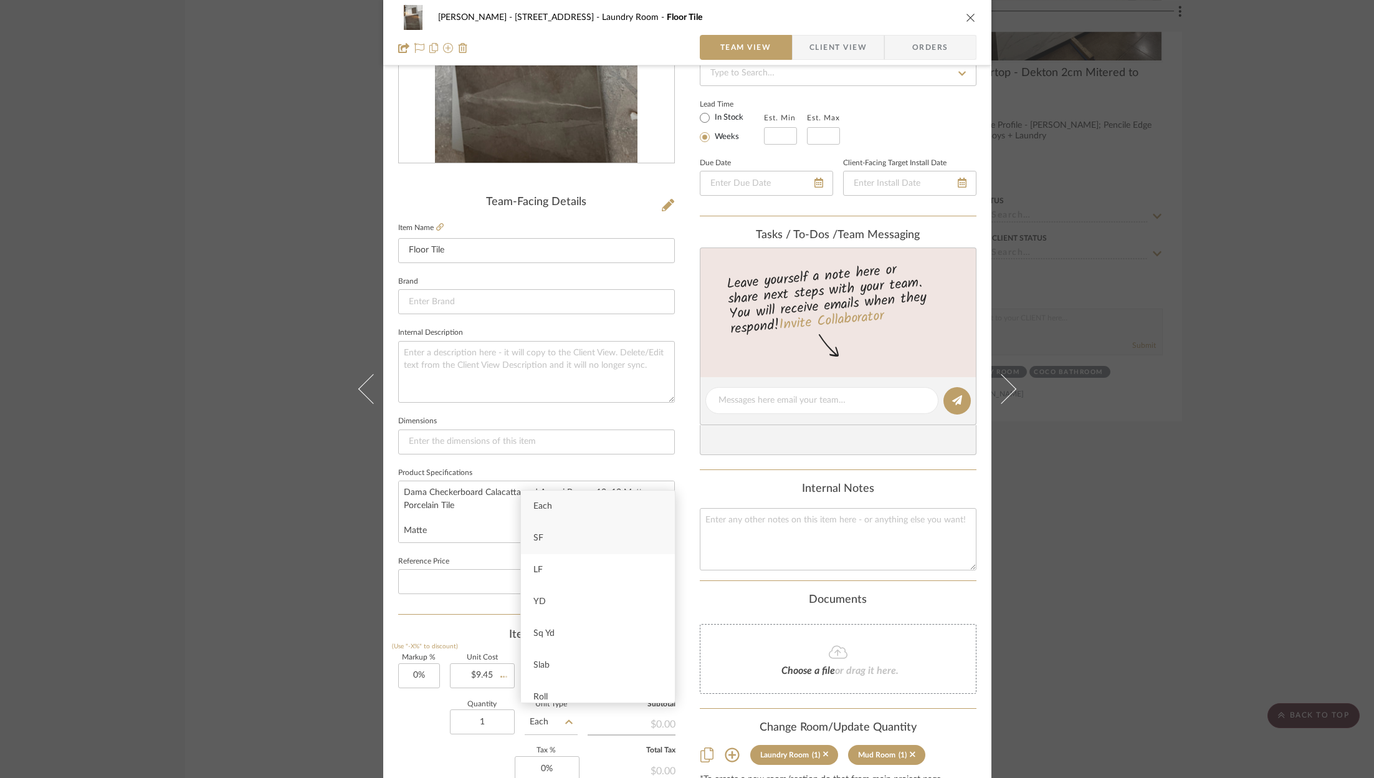
type input "SF"
click at [493, 752] on div "Markup % (Use "-X%" to discount) 0% Unit Cost $9.45 Cost Type DNET Client Unit …" at bounding box center [536, 745] width 277 height 182
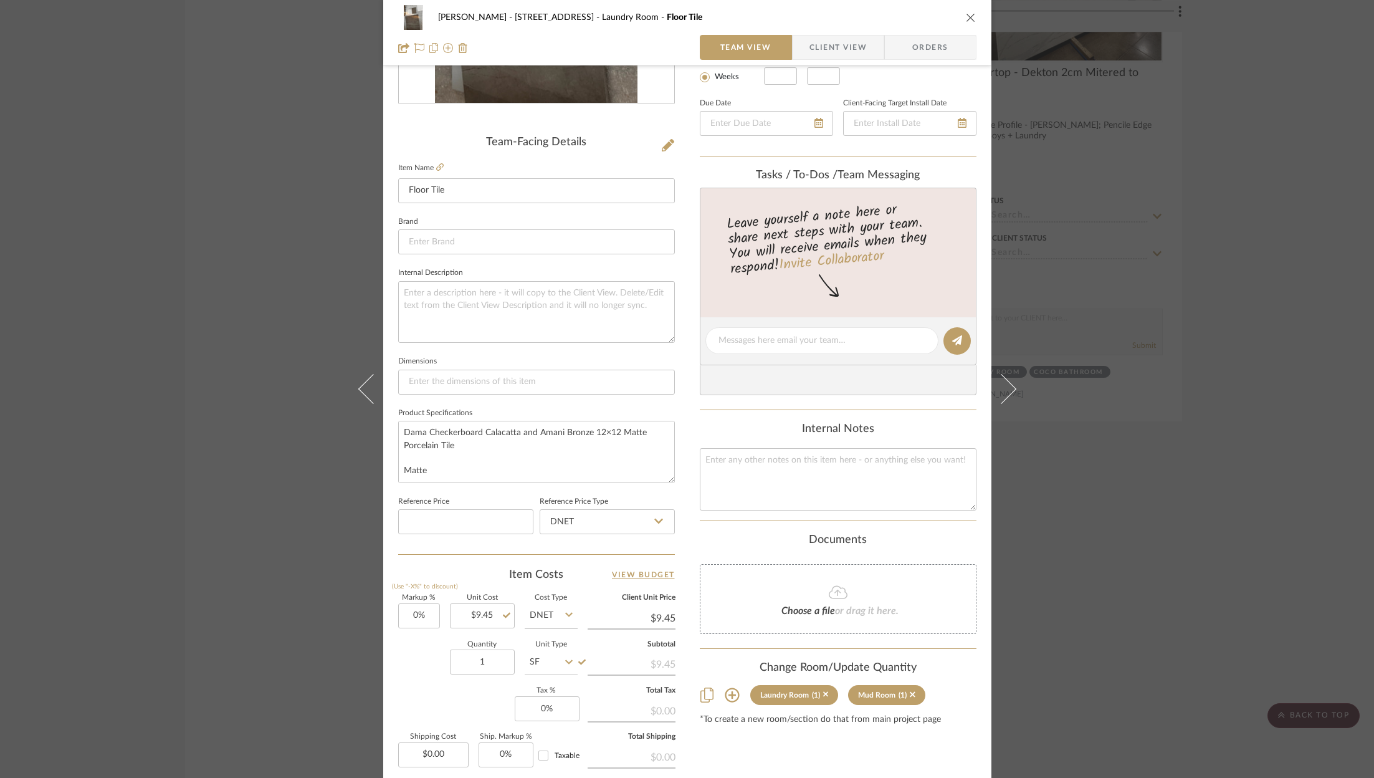
scroll to position [378, 0]
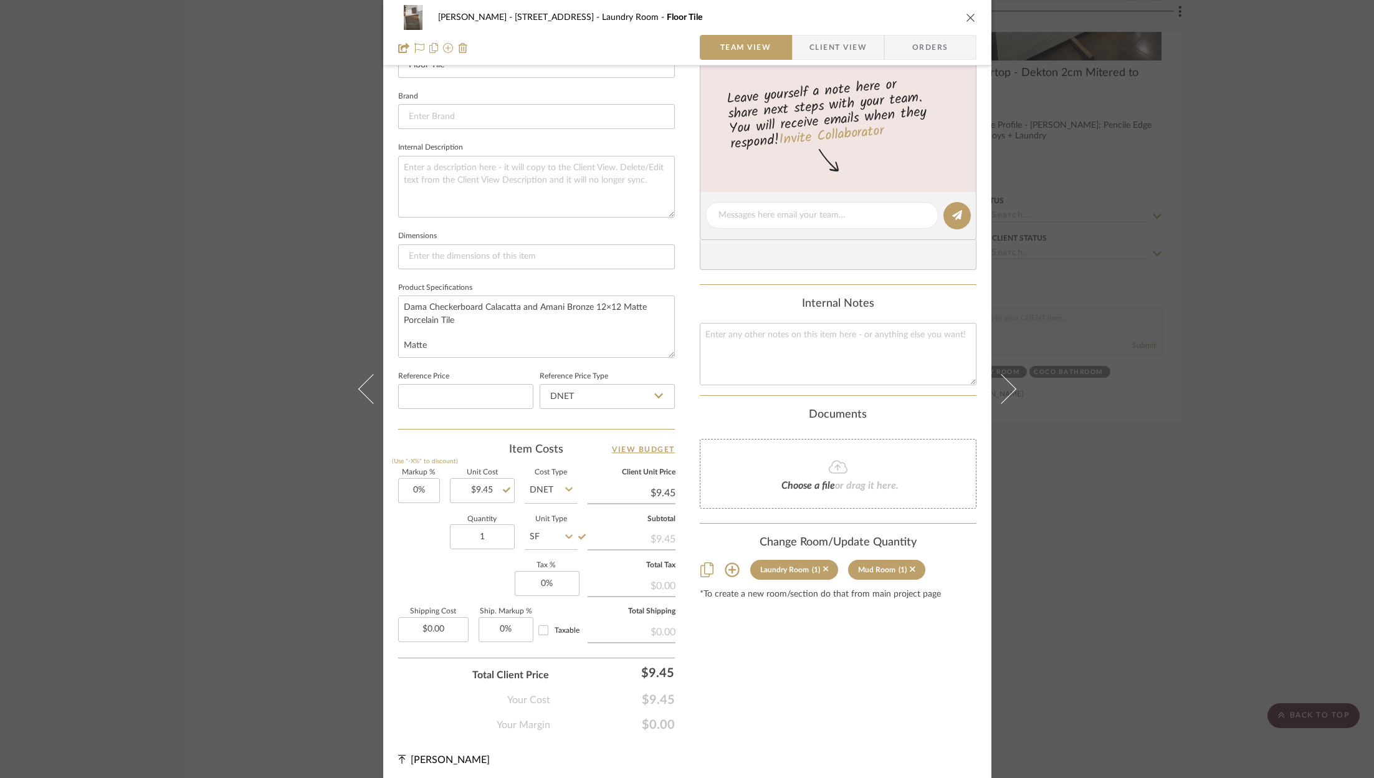
click at [781, 693] on div "Content here copies to Client View - confirm visibility there. Show in Client D…" at bounding box center [838, 219] width 277 height 1026
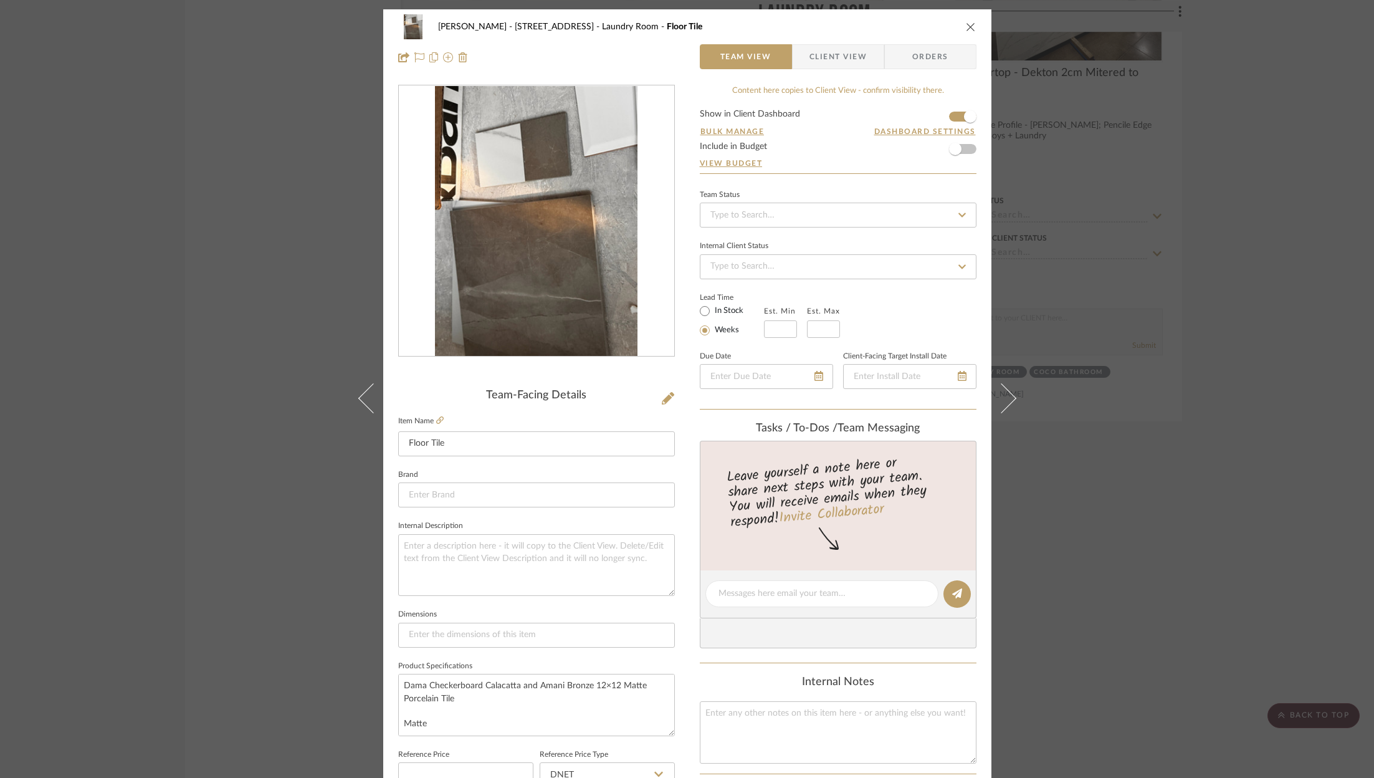
click at [969, 17] on div "ZAFIRIDES - 2286 Yorkshire Road Laundry Room Floor Tile" at bounding box center [687, 26] width 578 height 25
click at [969, 20] on div "ZAFIRIDES - 2286 Yorkshire Road Laundry Room Floor Tile" at bounding box center [687, 26] width 578 height 25
click at [967, 29] on icon "close" at bounding box center [971, 27] width 10 height 10
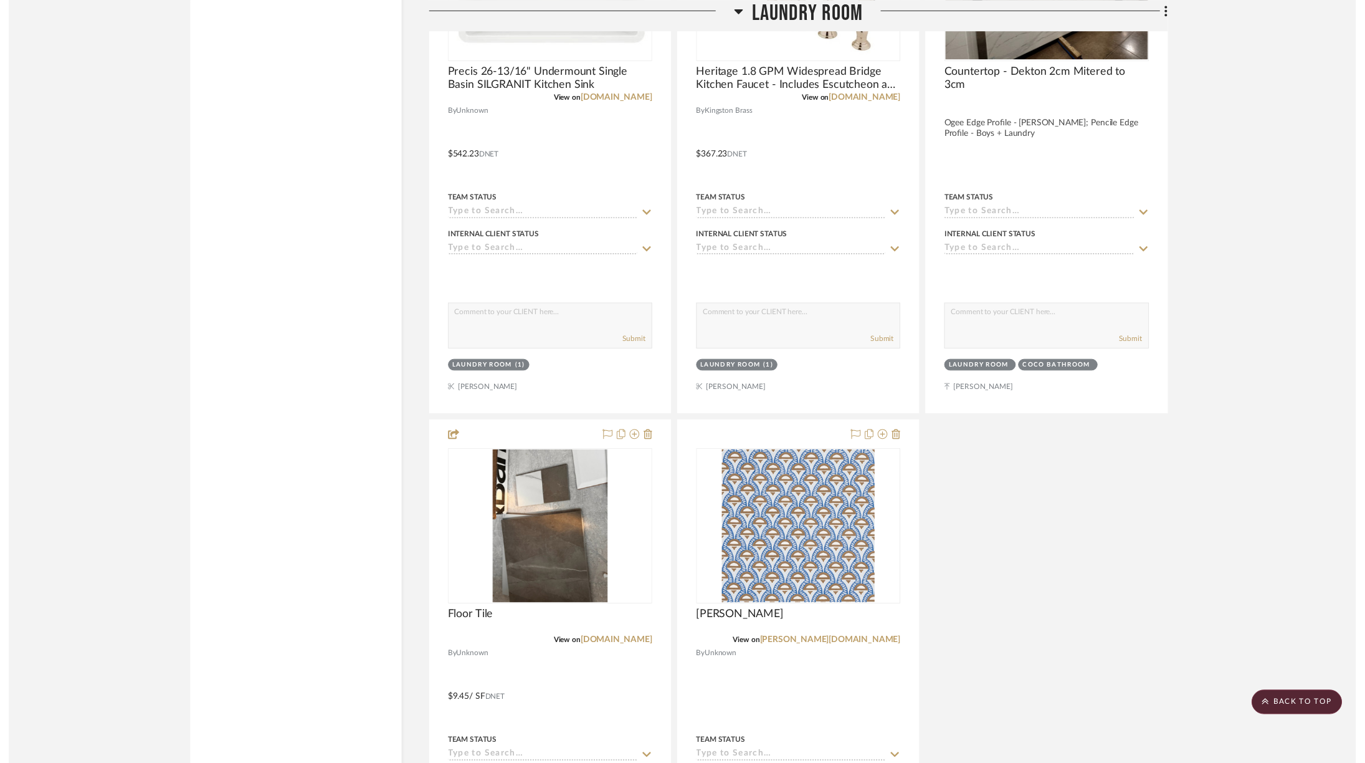
scroll to position [8157, 0]
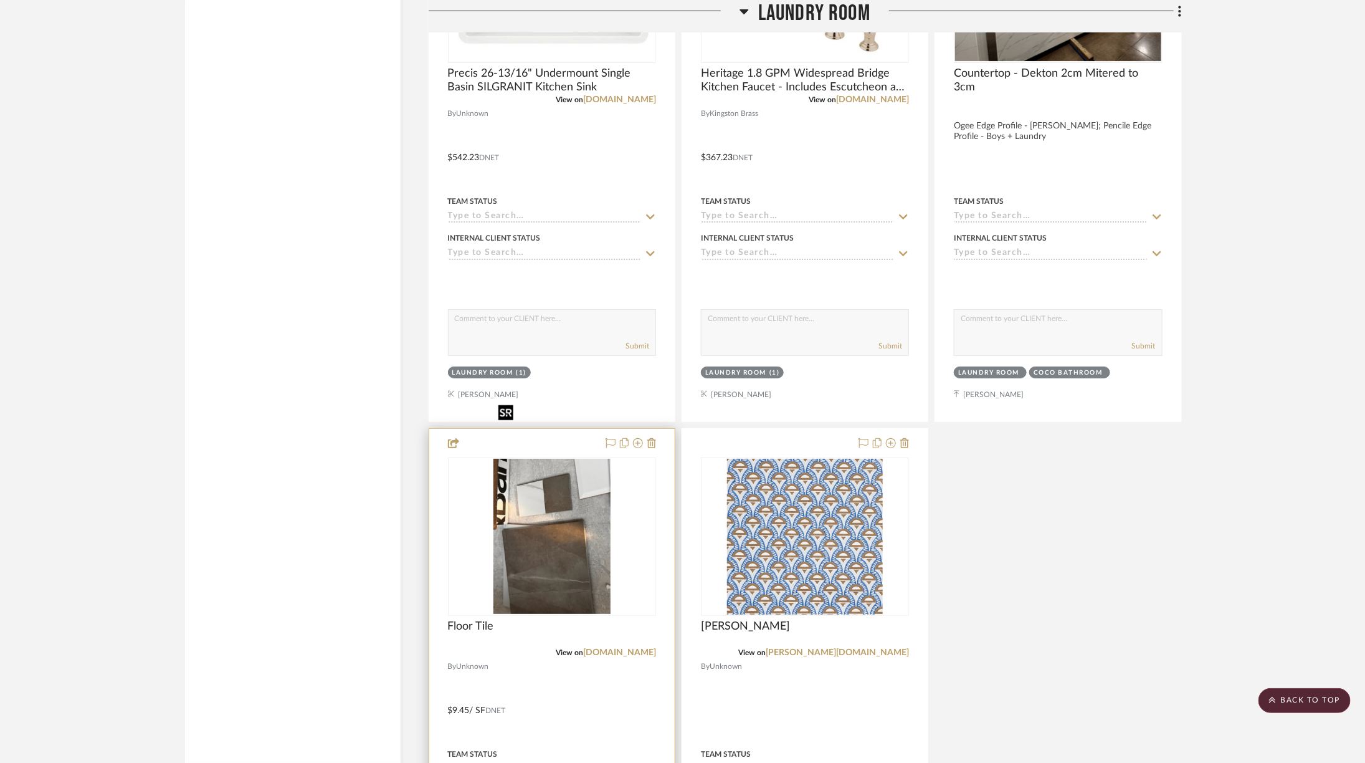
click at [574, 492] on img "0" at bounding box center [552, 537] width 117 height 156
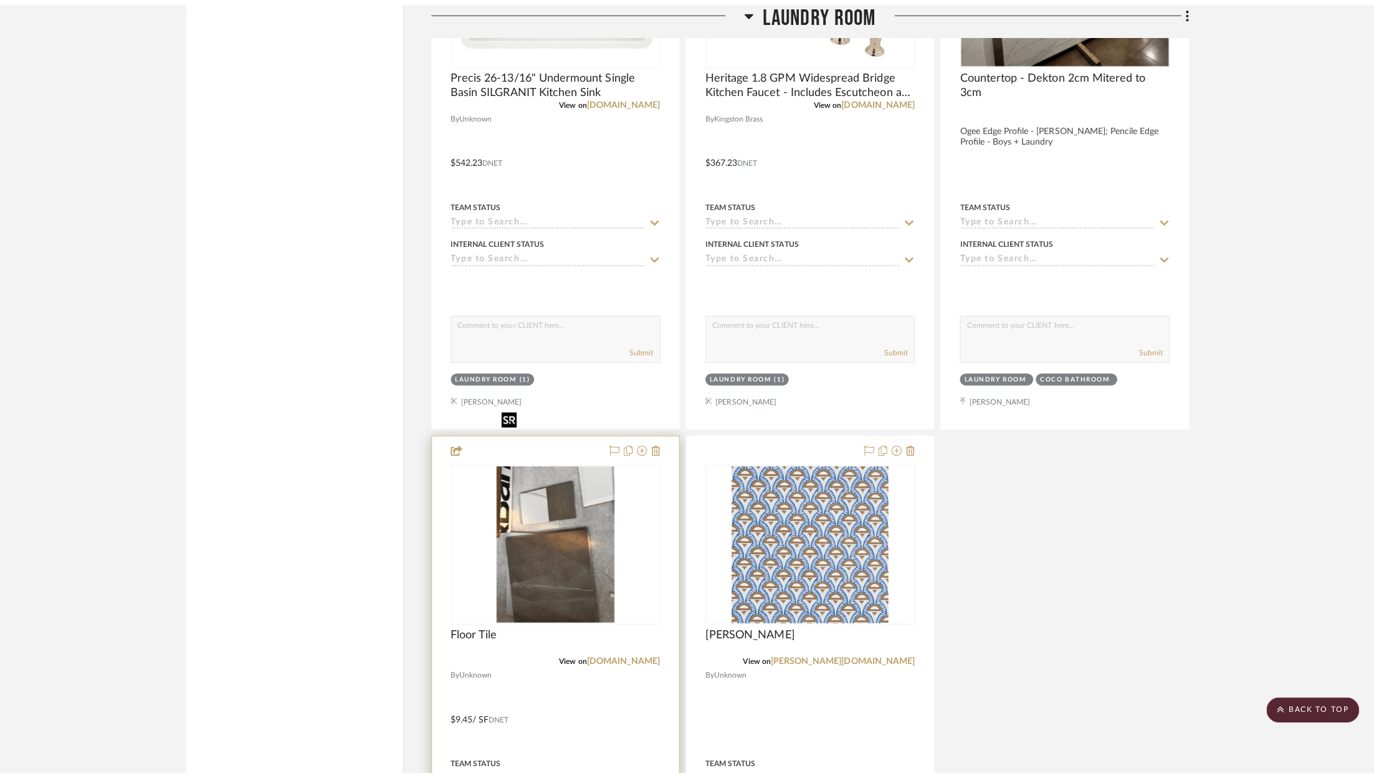
scroll to position [0, 0]
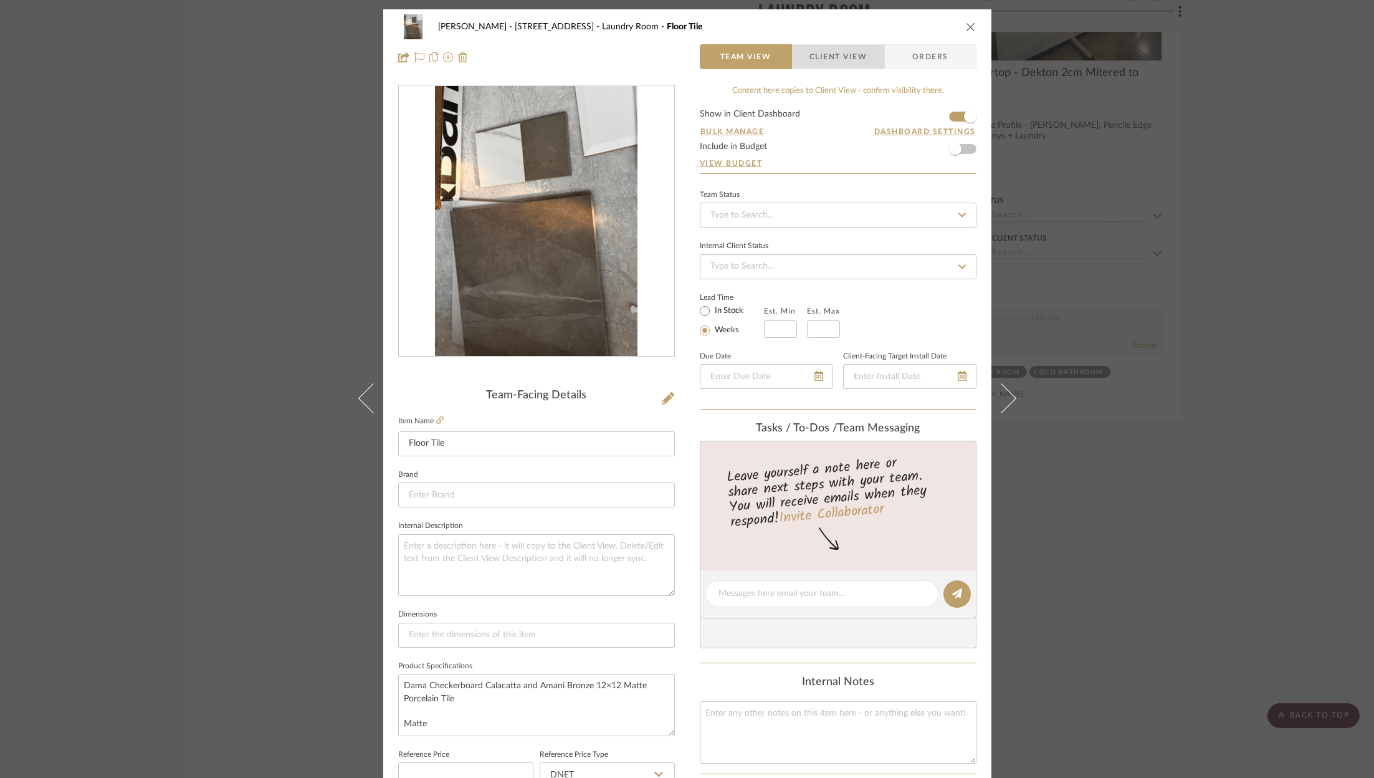
click at [837, 60] on span "Client View" at bounding box center [838, 56] width 57 height 25
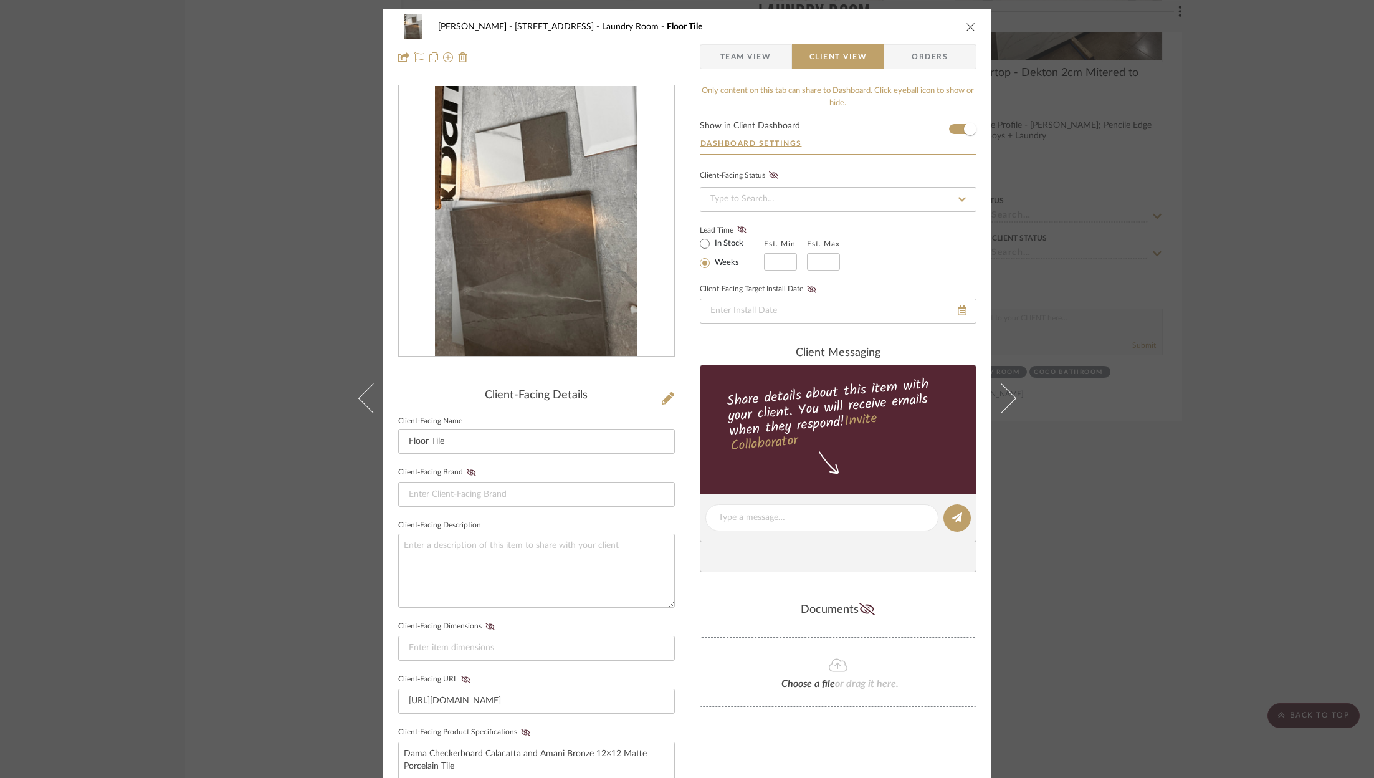
scroll to position [264, 0]
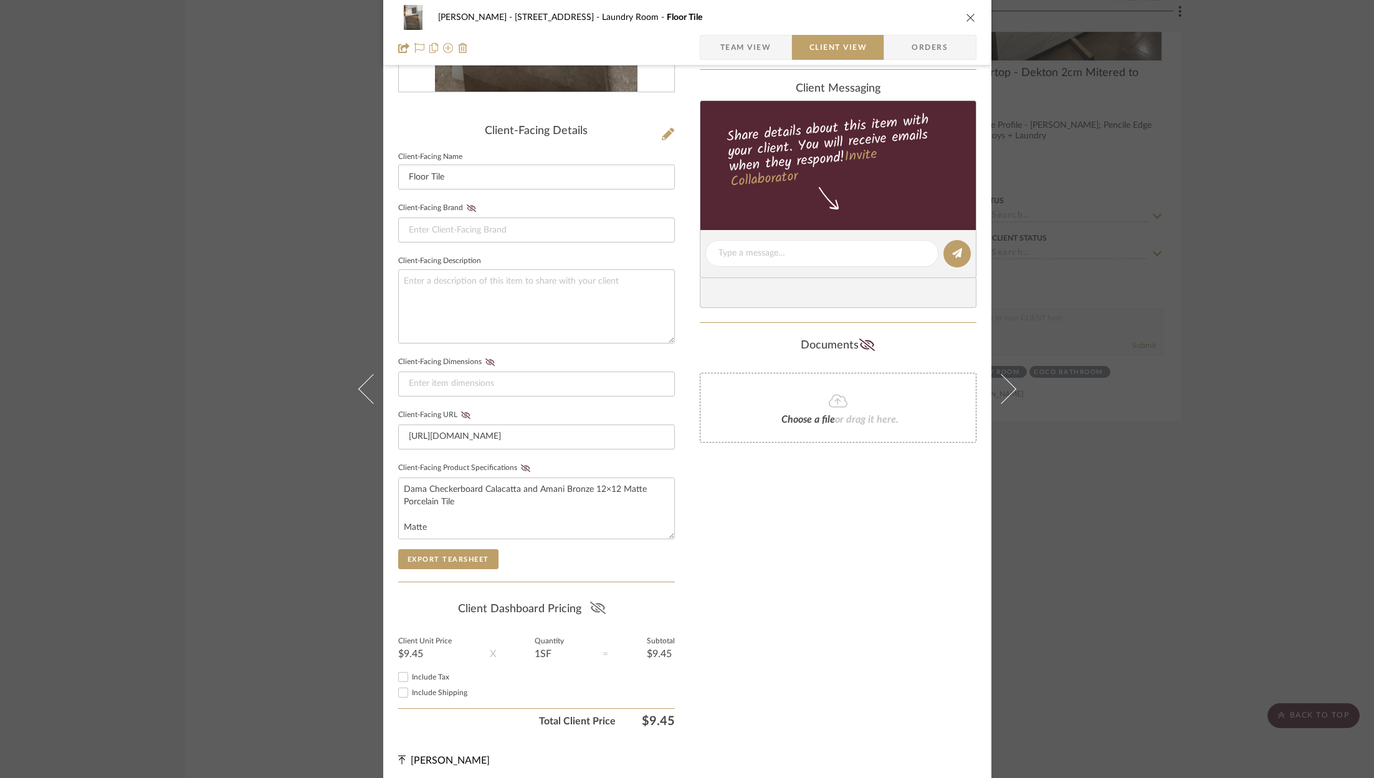
click at [596, 601] on icon at bounding box center [598, 607] width 16 height 12
click at [960, 24] on div "ZAFIRIDES - 2286 Yorkshire Road Laundry Room Floor Tile" at bounding box center [687, 17] width 578 height 25
click at [972, 11] on div "ZAFIRIDES - 2286 Yorkshire Road Laundry Room Floor Tile" at bounding box center [687, 17] width 578 height 25
click at [970, 17] on icon "close" at bounding box center [971, 17] width 10 height 10
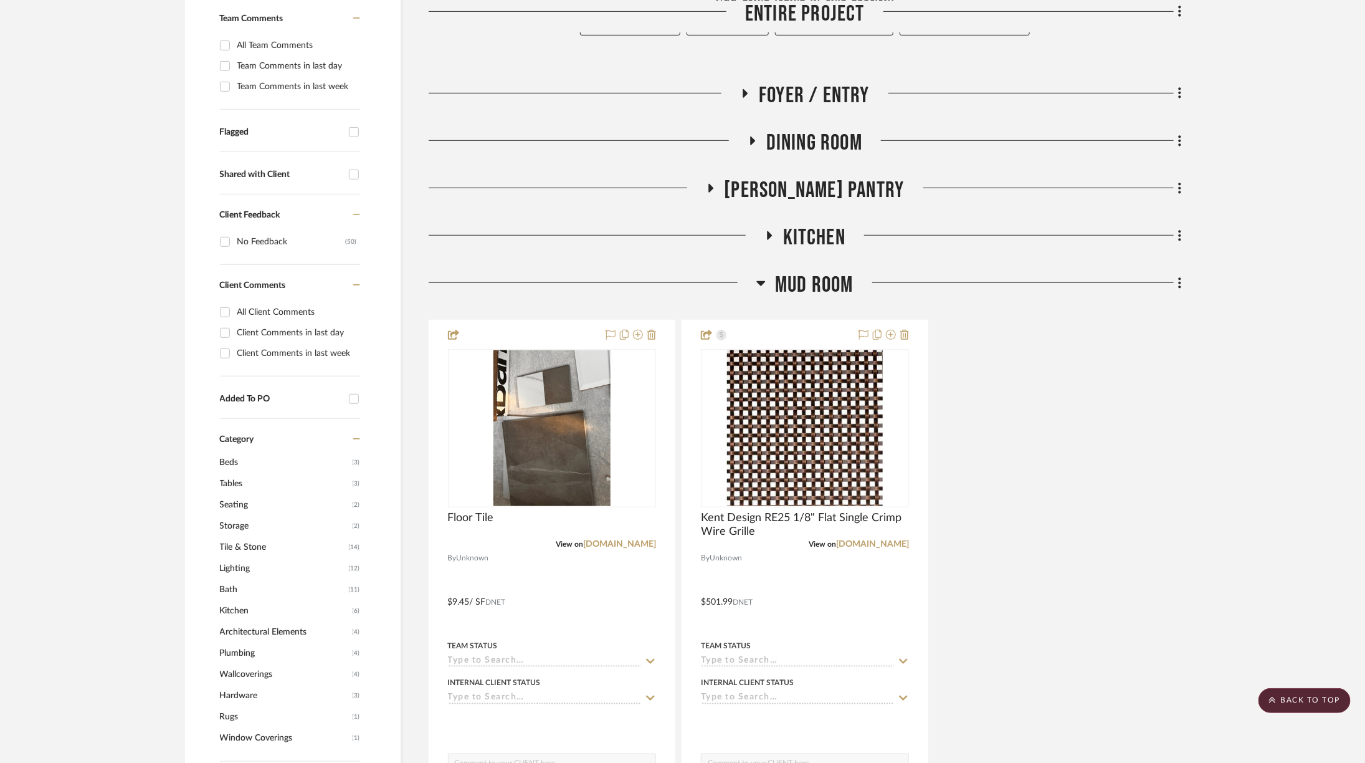
scroll to position [260, 0]
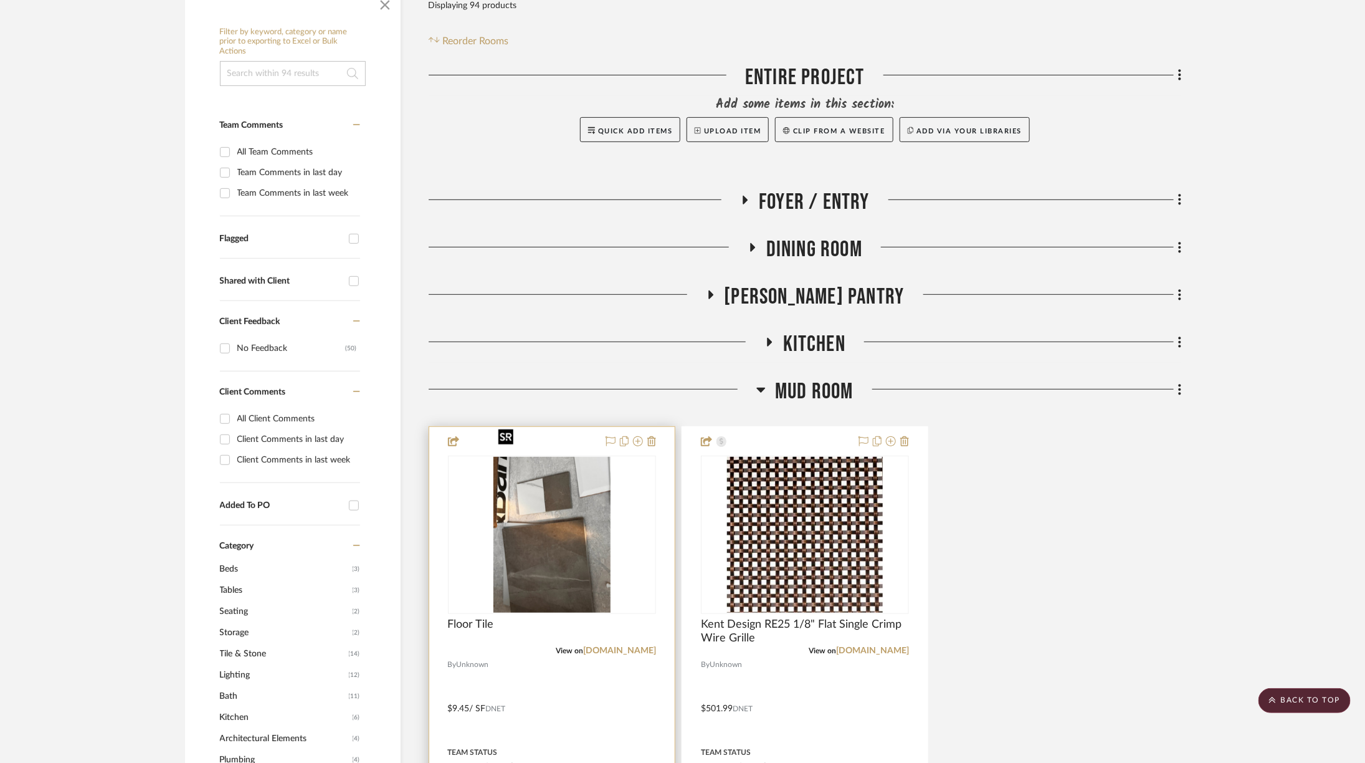
click at [0, 0] on img at bounding box center [0, 0] width 0 height 0
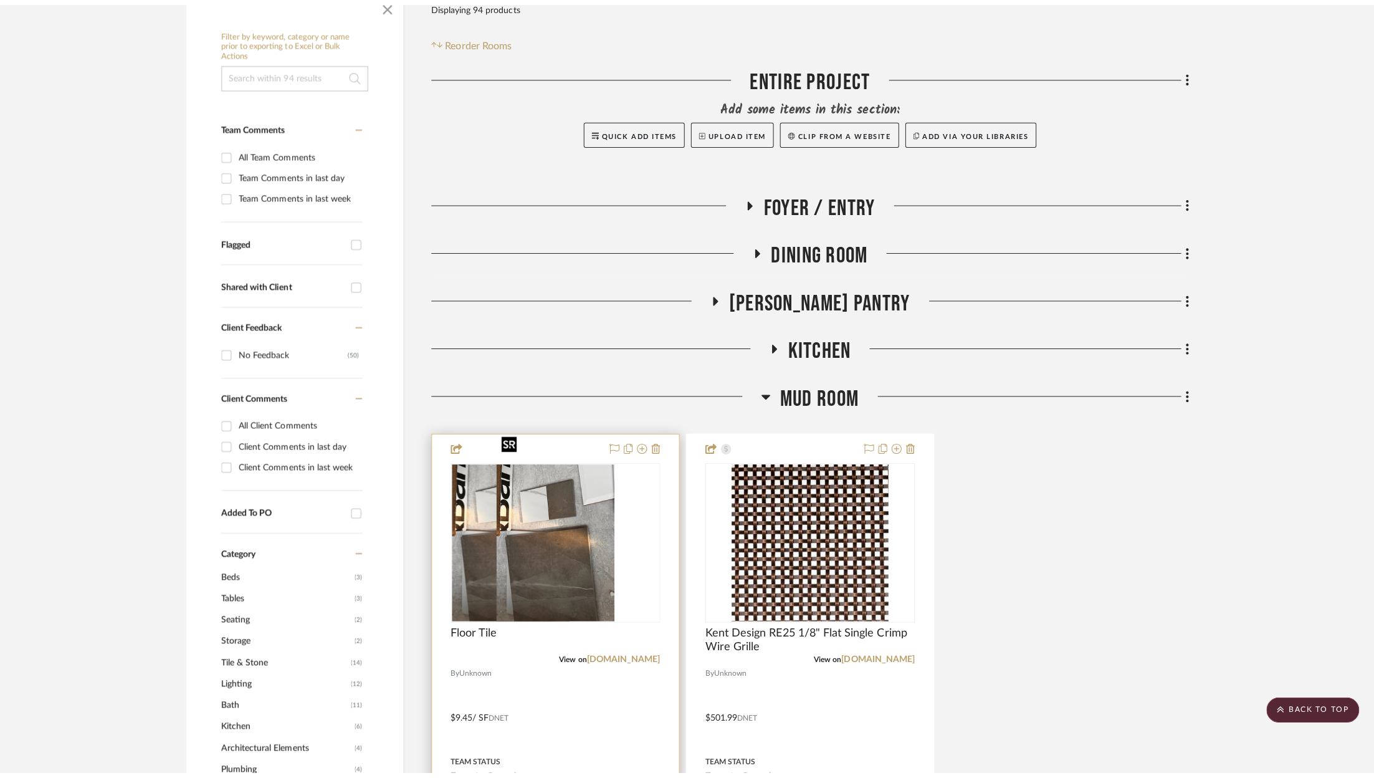
scroll to position [0, 0]
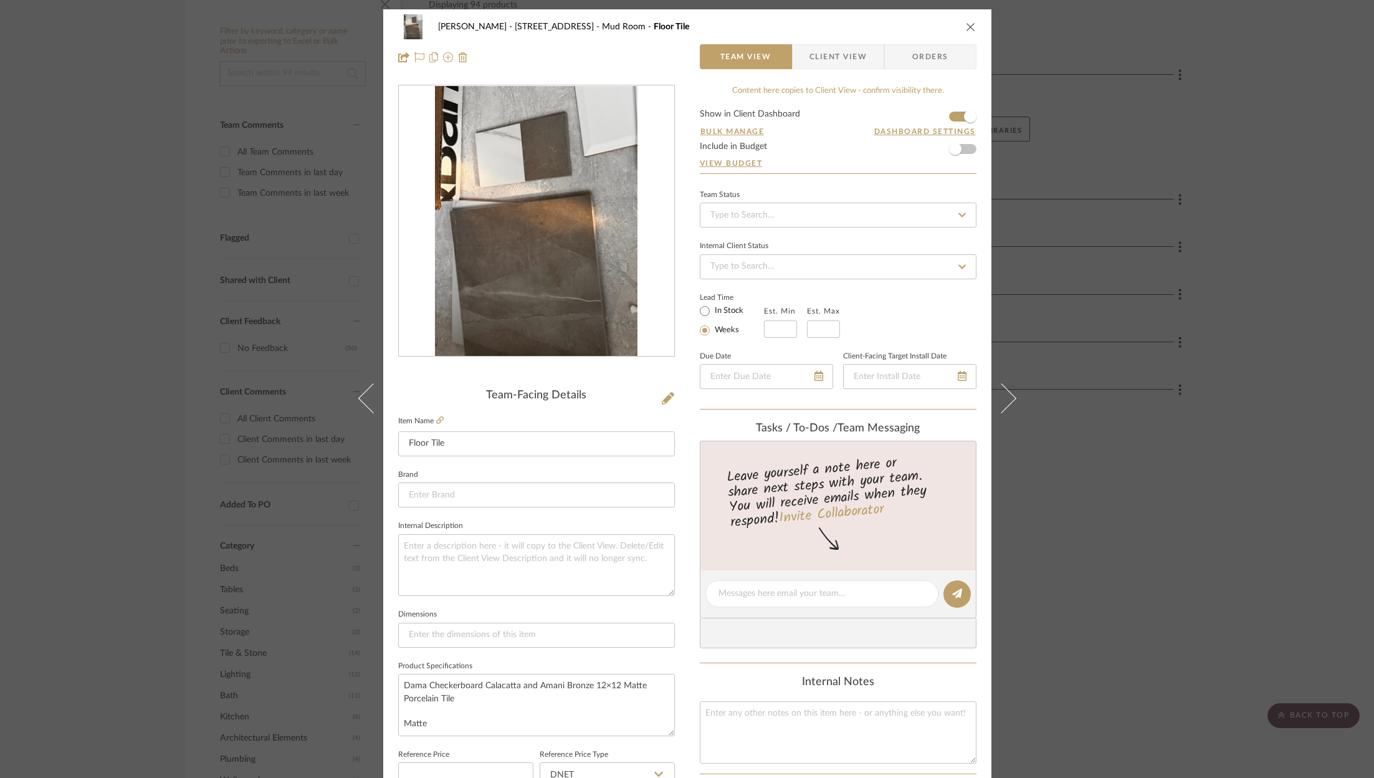
click at [841, 59] on span "Client View" at bounding box center [838, 56] width 57 height 25
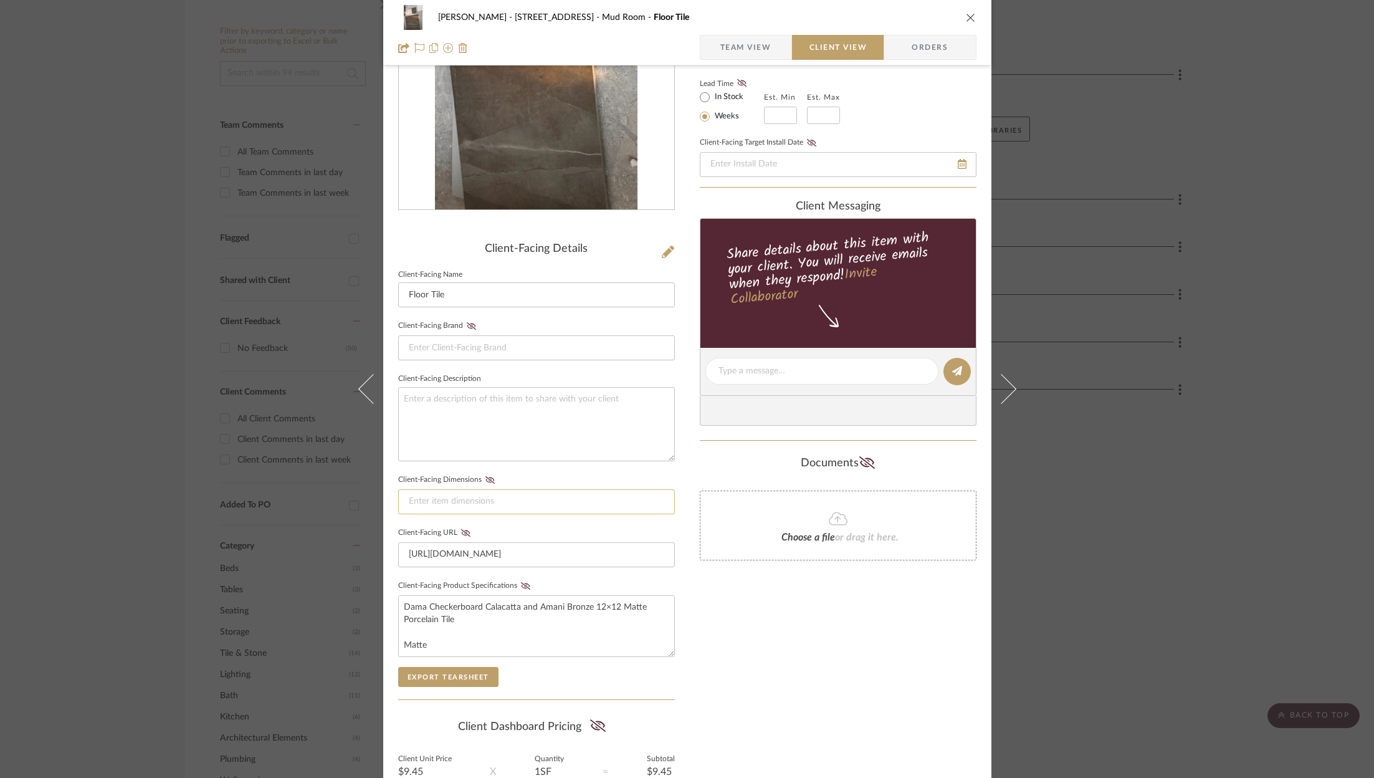
scroll to position [264, 0]
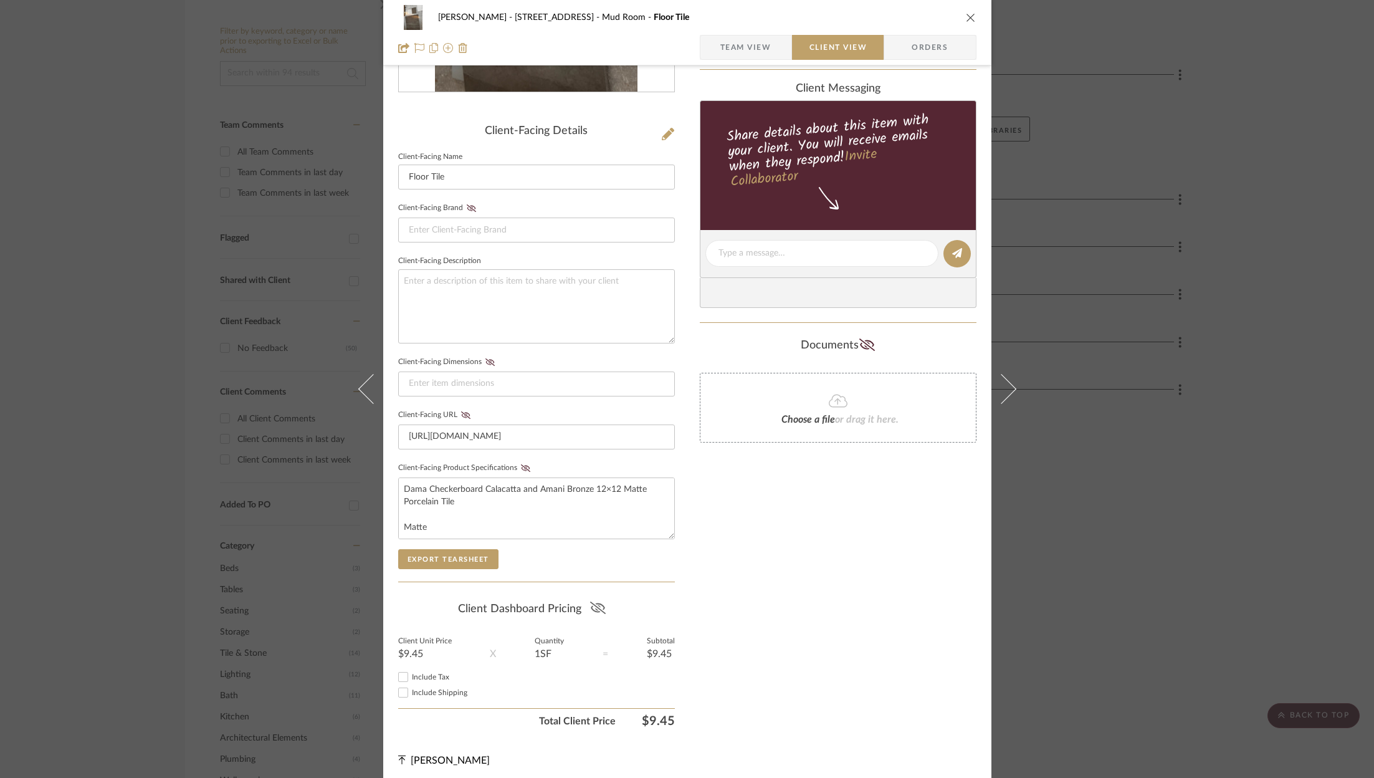
click at [594, 602] on icon at bounding box center [598, 607] width 16 height 12
click at [966, 16] on icon "close" at bounding box center [971, 17] width 10 height 10
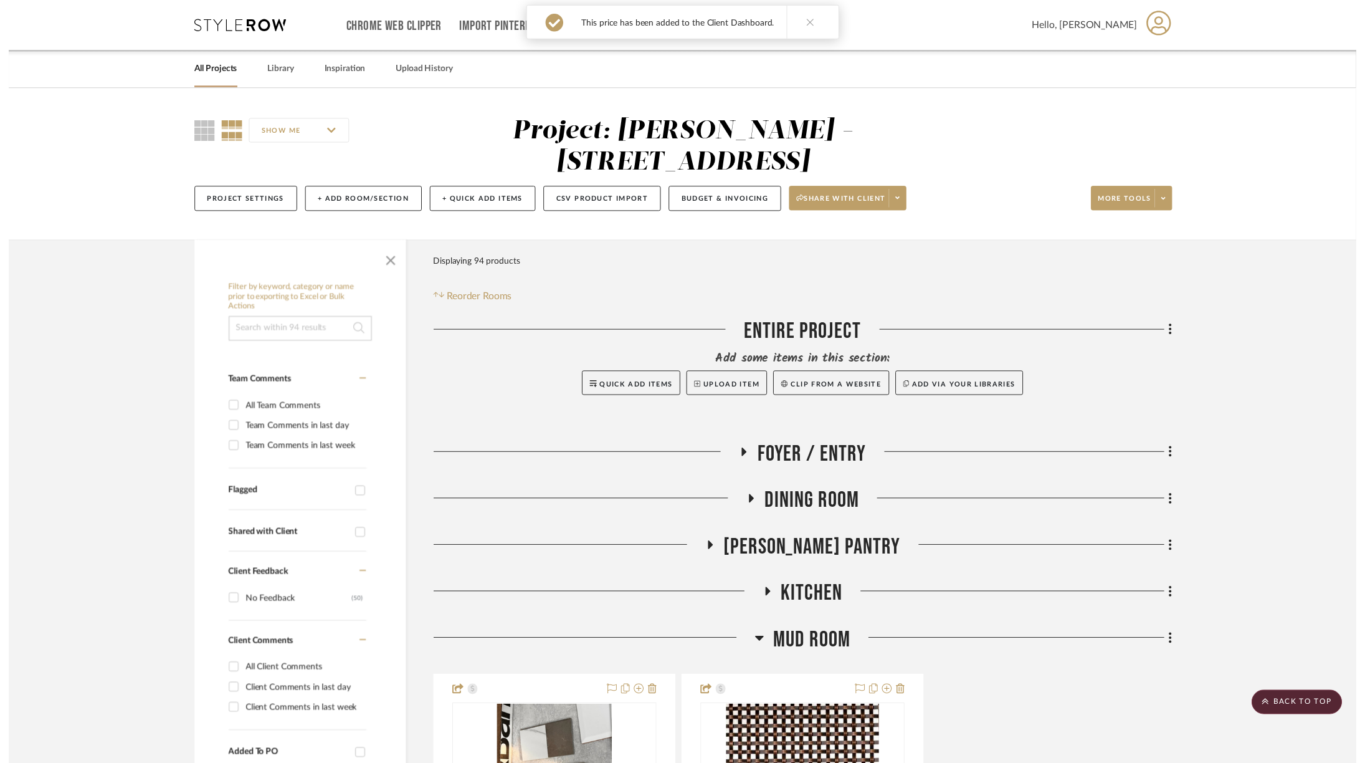
scroll to position [260, 0]
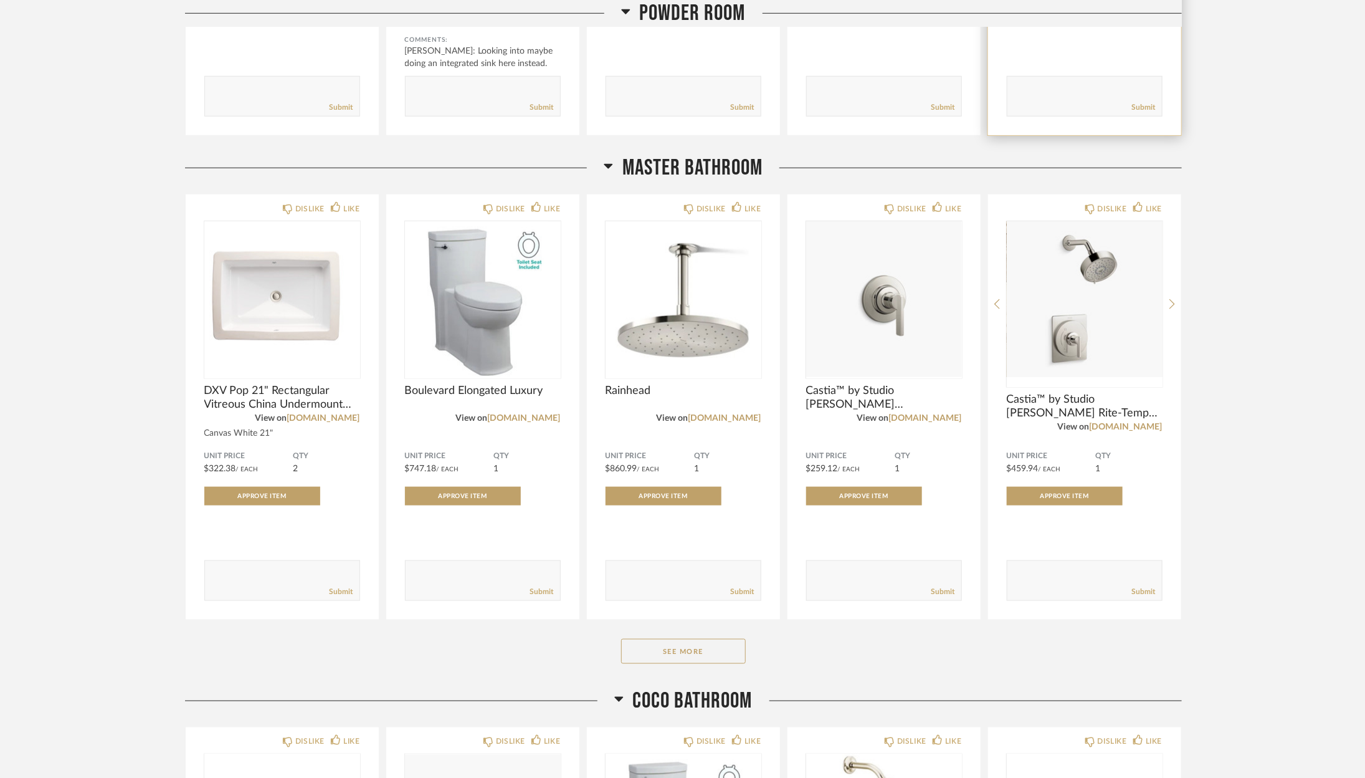
scroll to position [3382, 0]
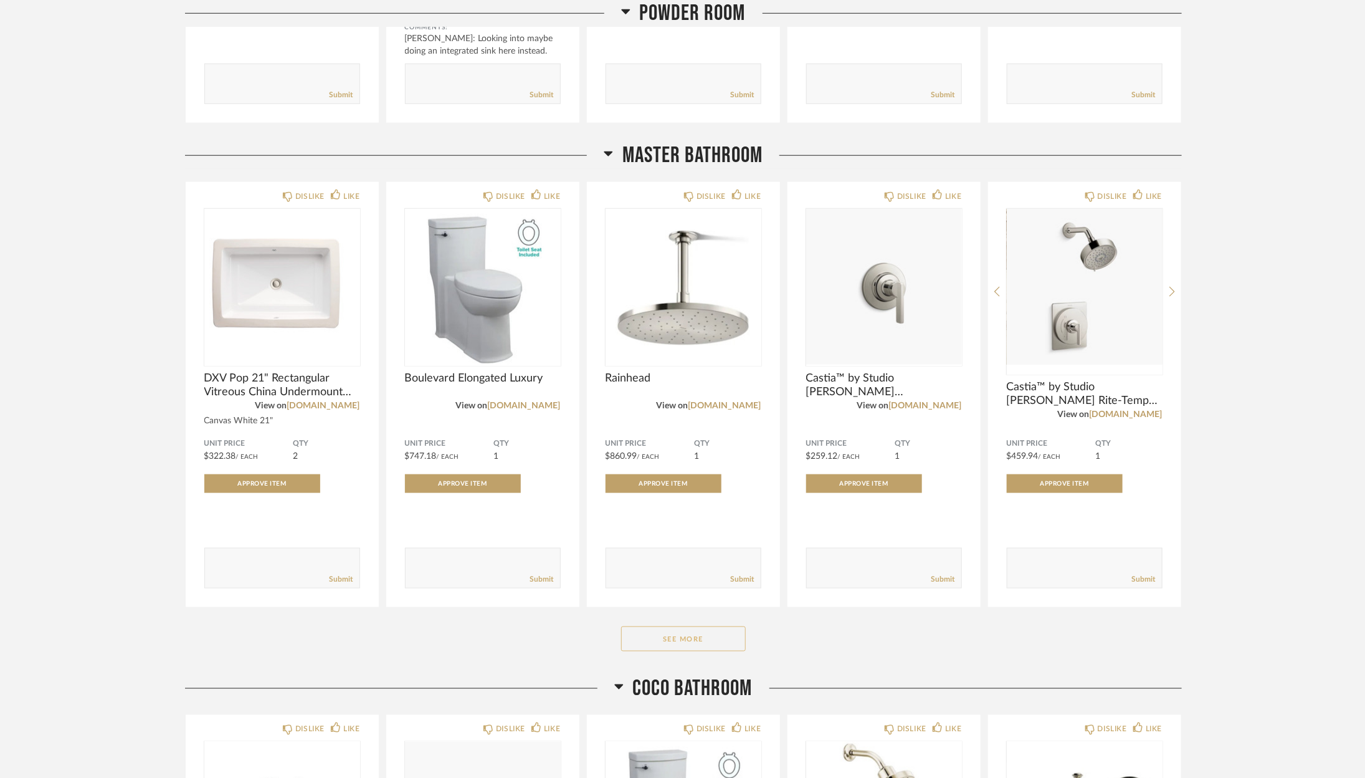
click at [721, 640] on button "See More" at bounding box center [683, 638] width 125 height 25
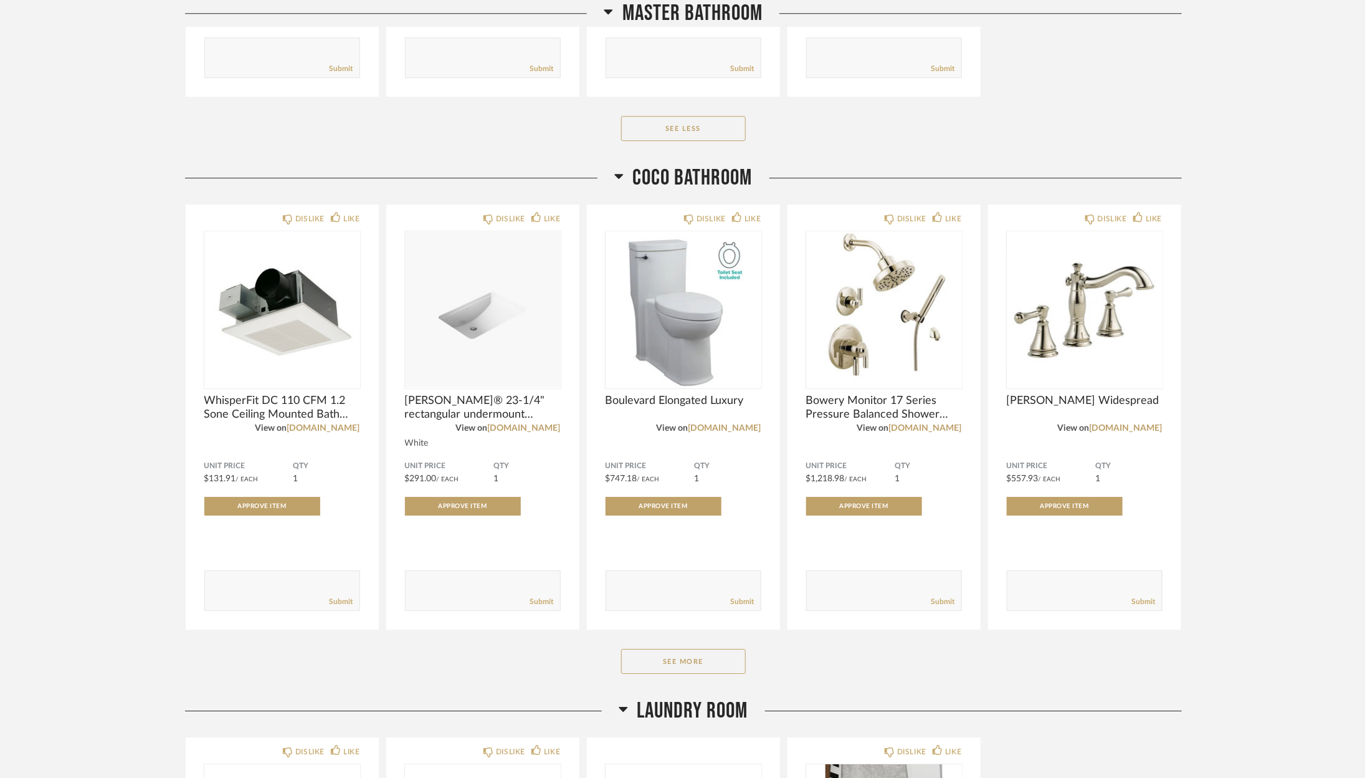
scroll to position [4742, 0]
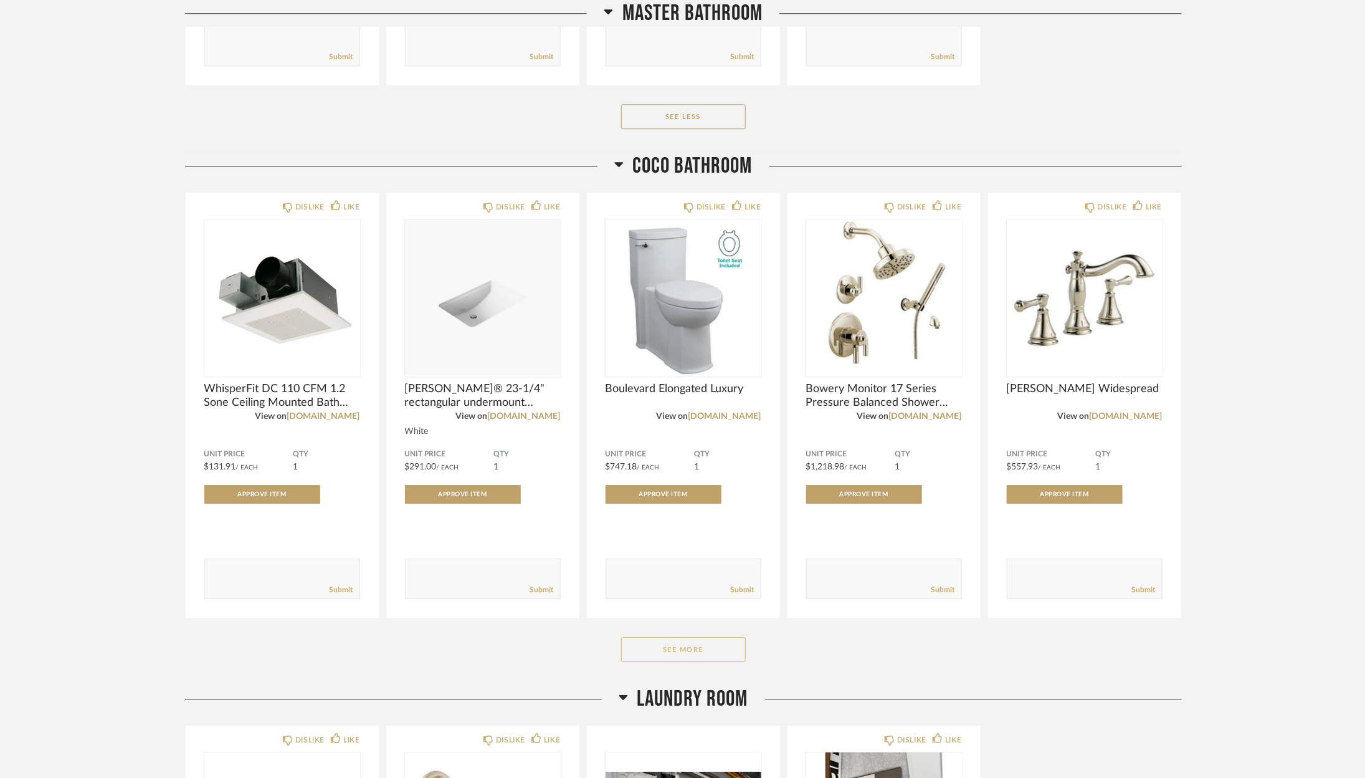
click at [699, 652] on button "See More" at bounding box center [683, 649] width 125 height 25
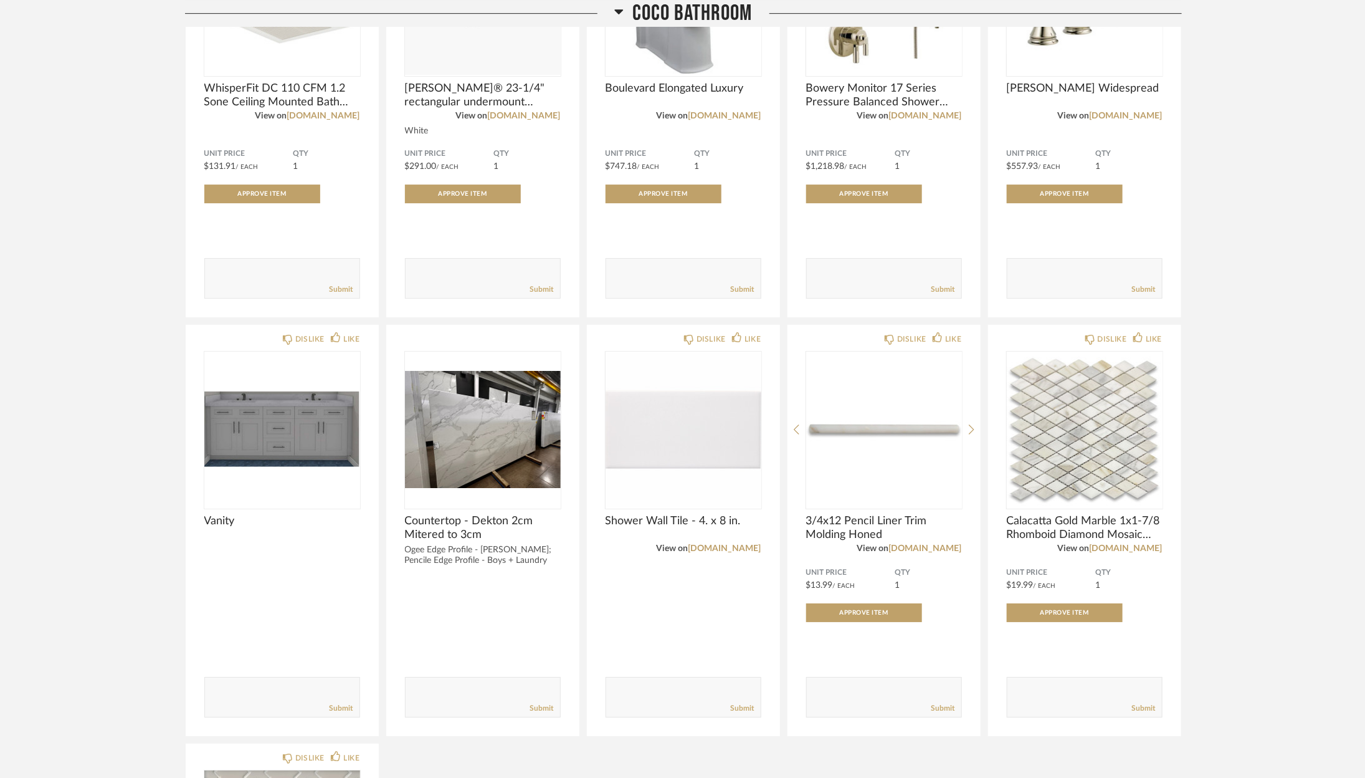
scroll to position [5043, 0]
click at [738, 552] on link "[DOMAIN_NAME]" at bounding box center [725, 547] width 73 height 9
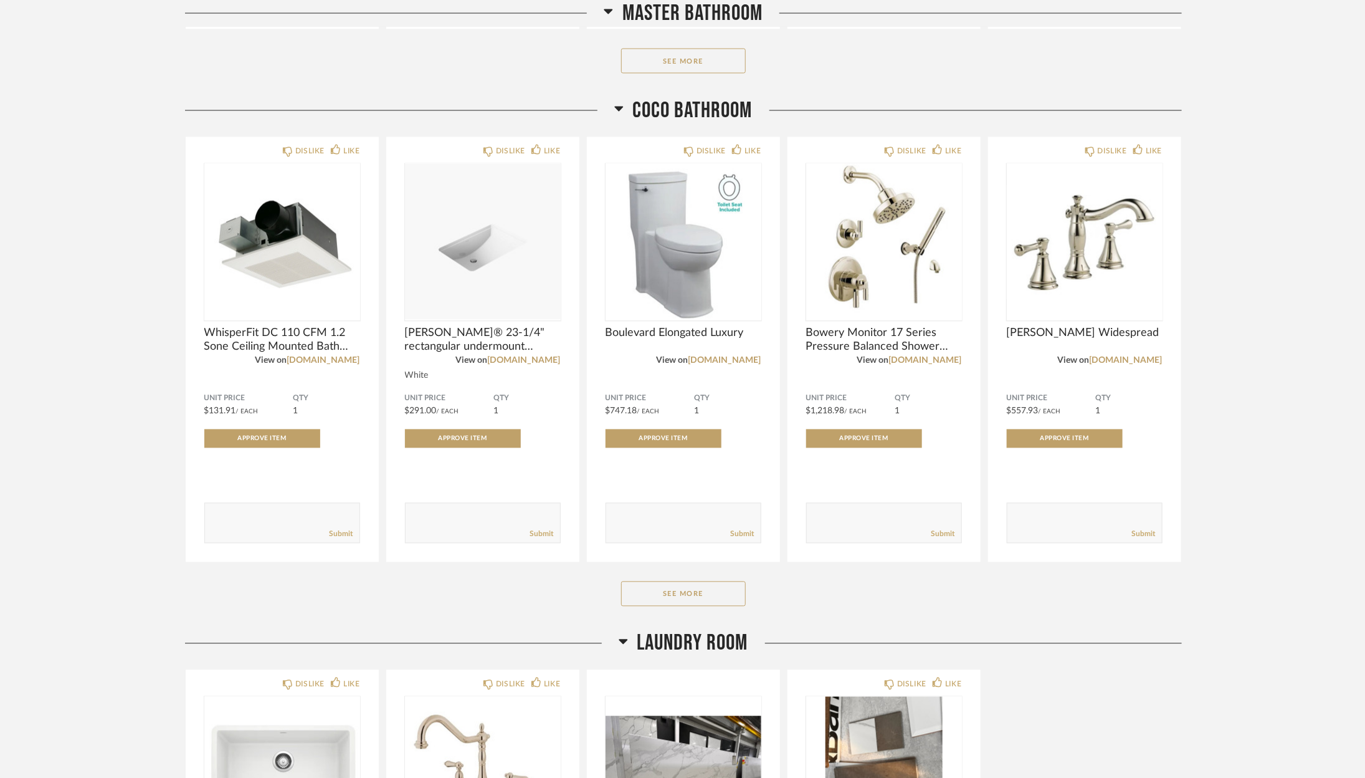
scroll to position [3963, 0]
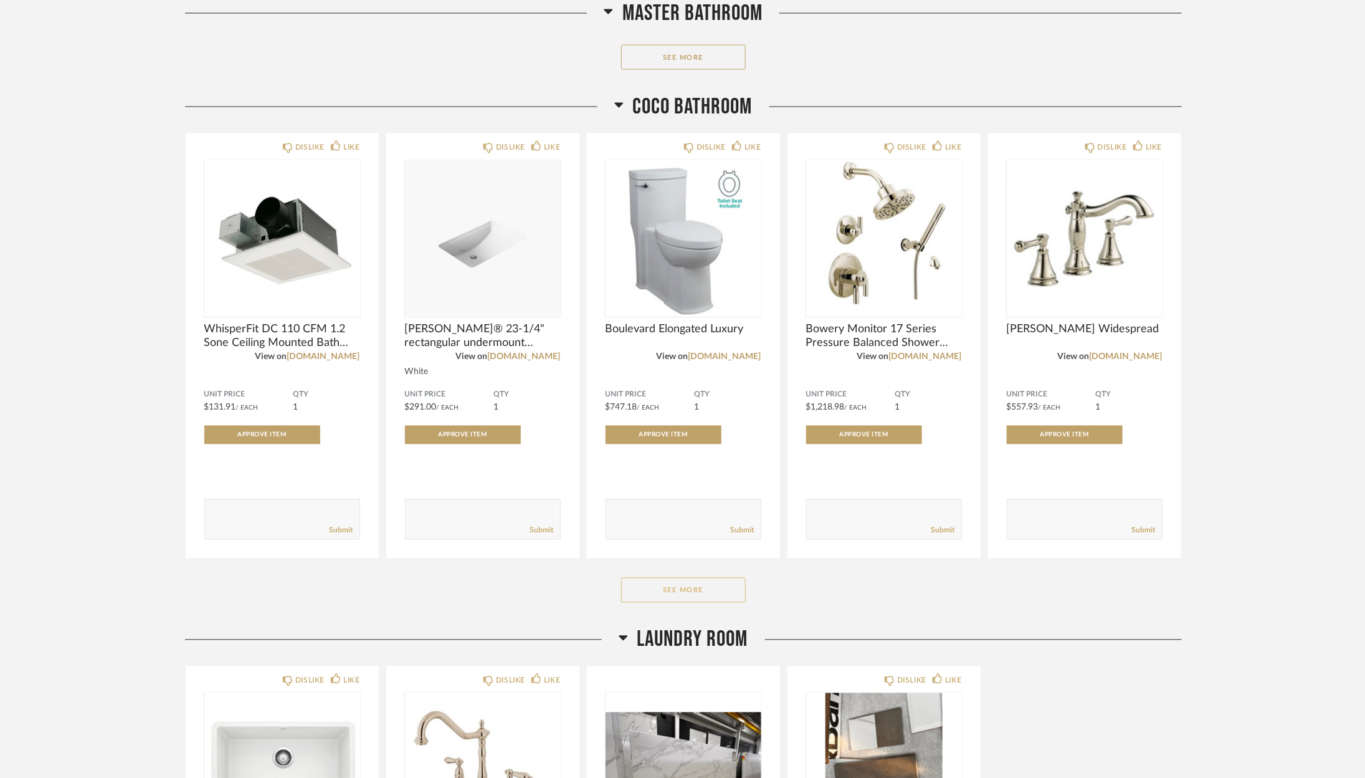
click at [679, 595] on button "See More" at bounding box center [683, 590] width 125 height 25
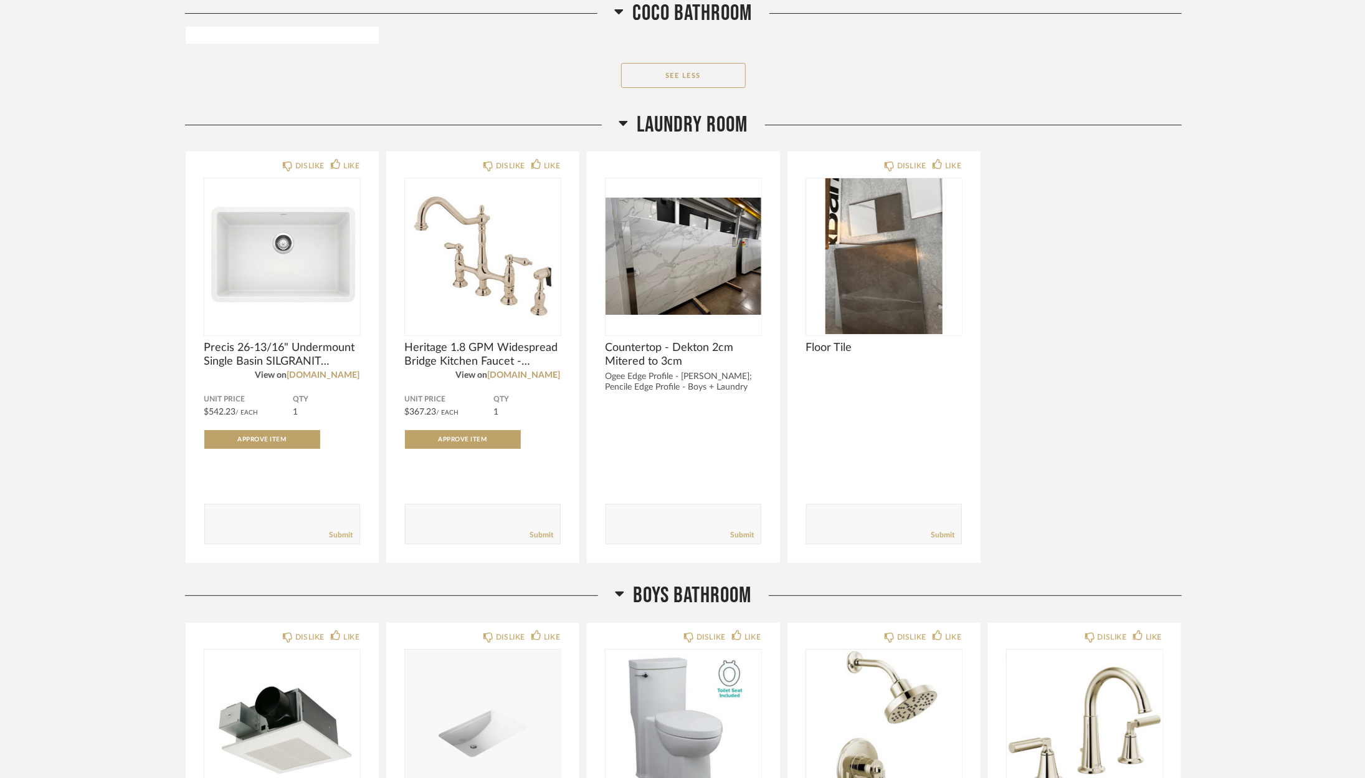
scroll to position [5374, 0]
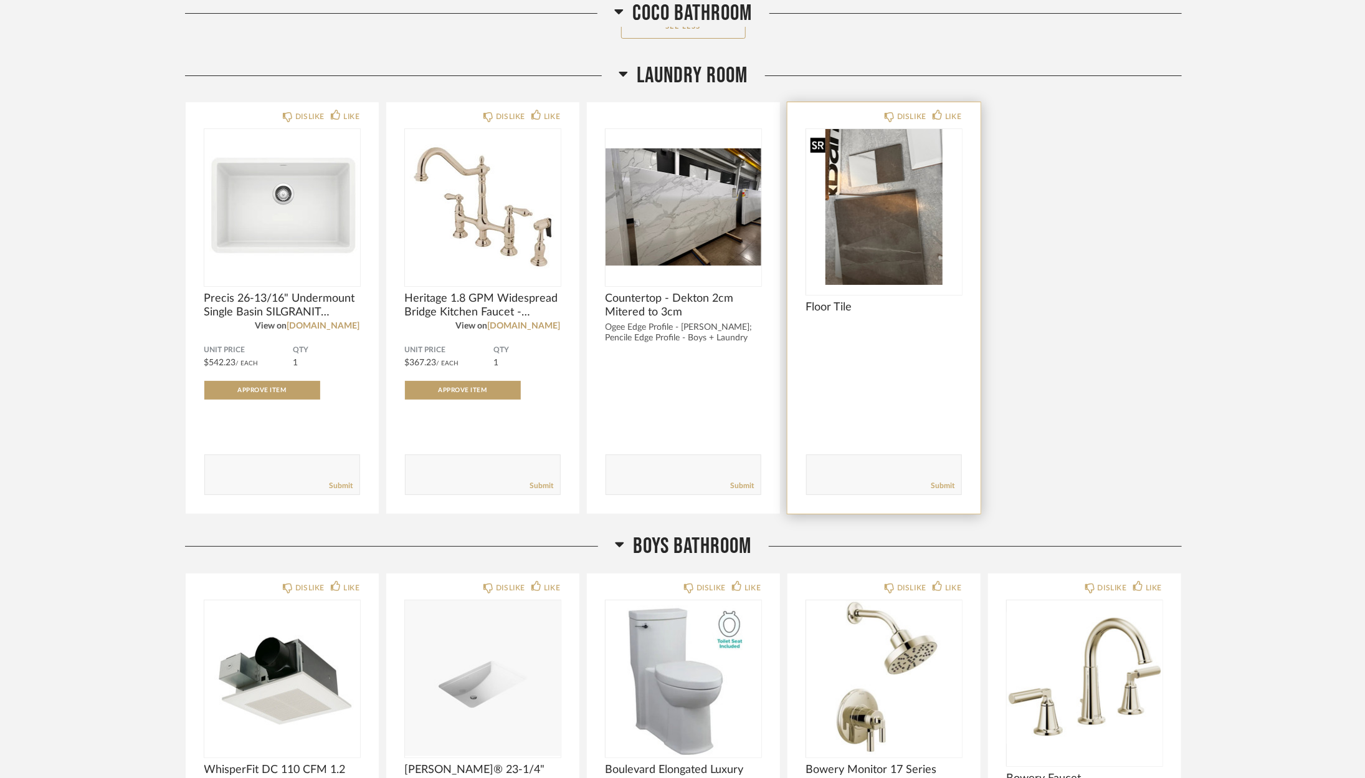
click at [872, 257] on img "0" at bounding box center [884, 207] width 156 height 156
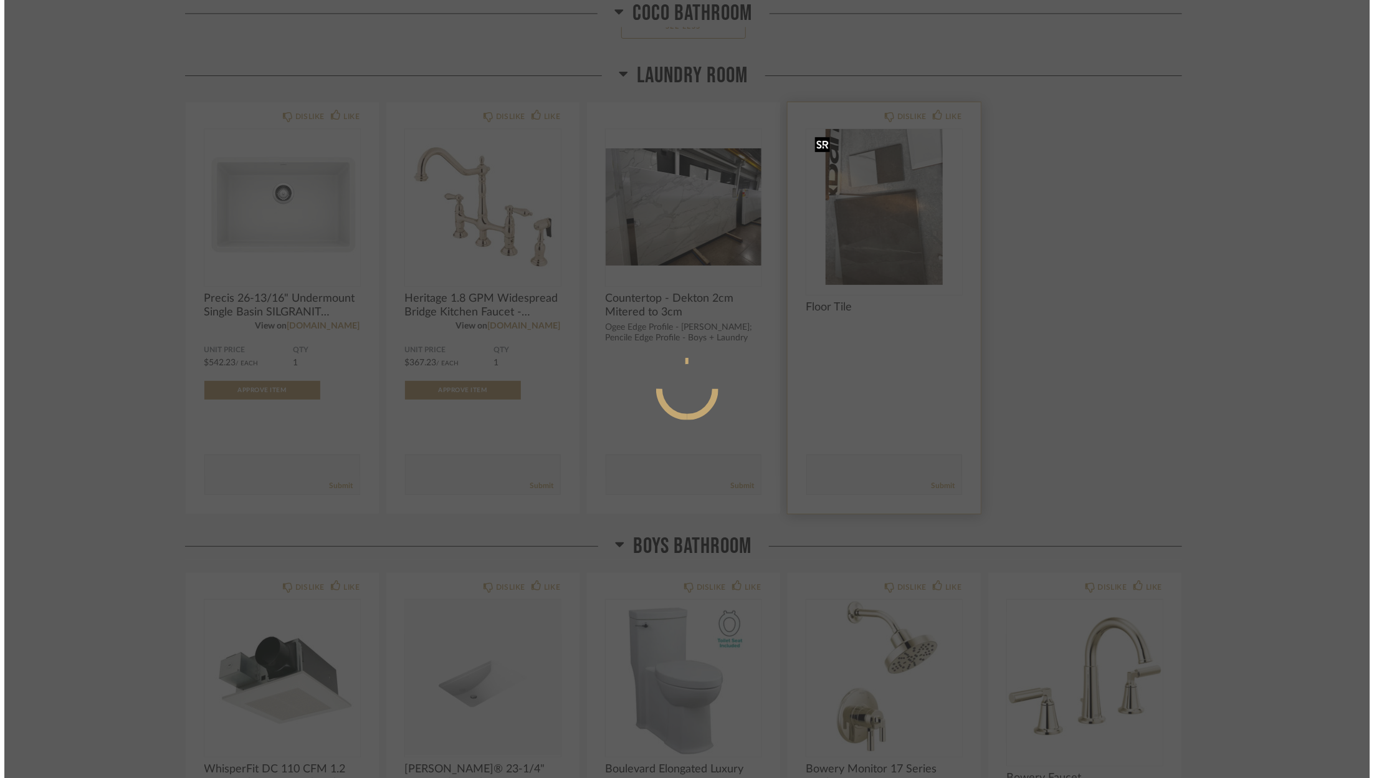
scroll to position [0, 0]
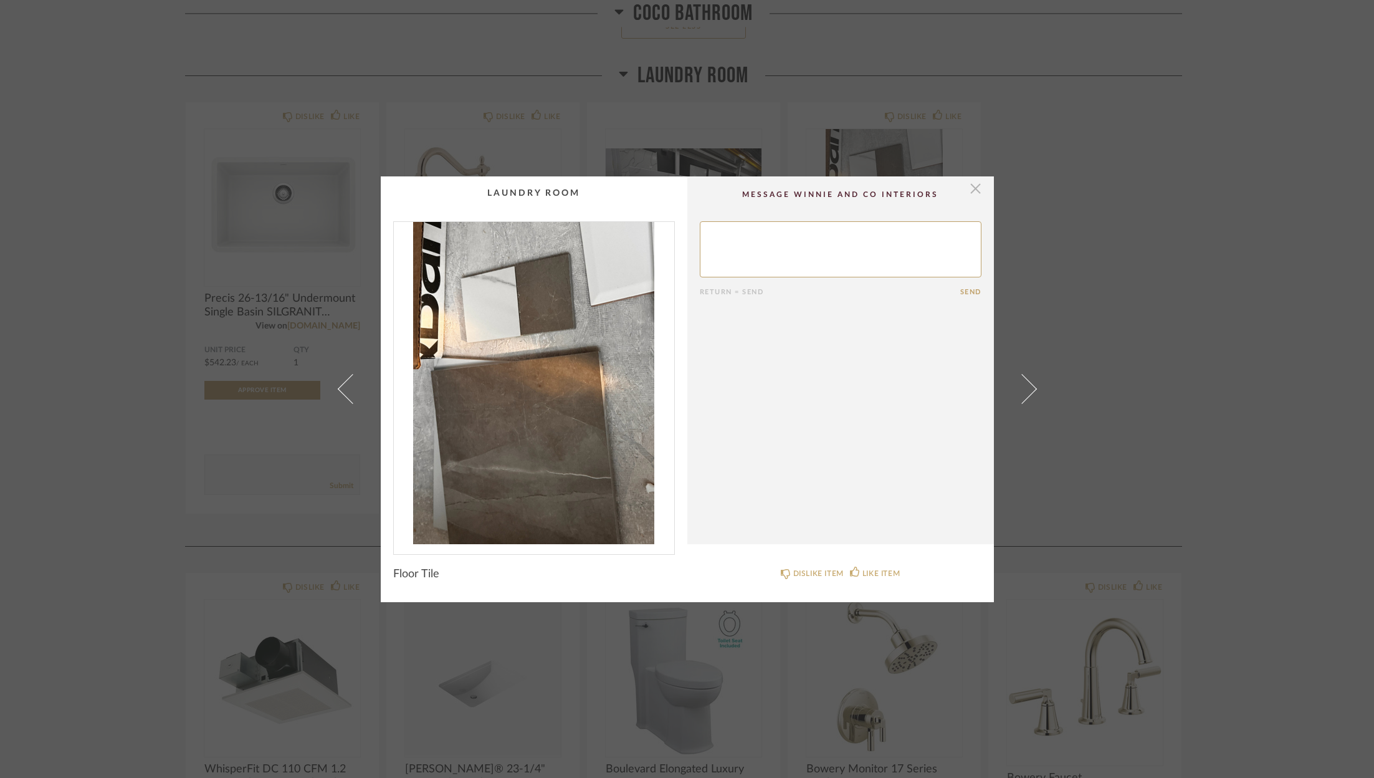
click at [973, 184] on span "button" at bounding box center [975, 188] width 25 height 25
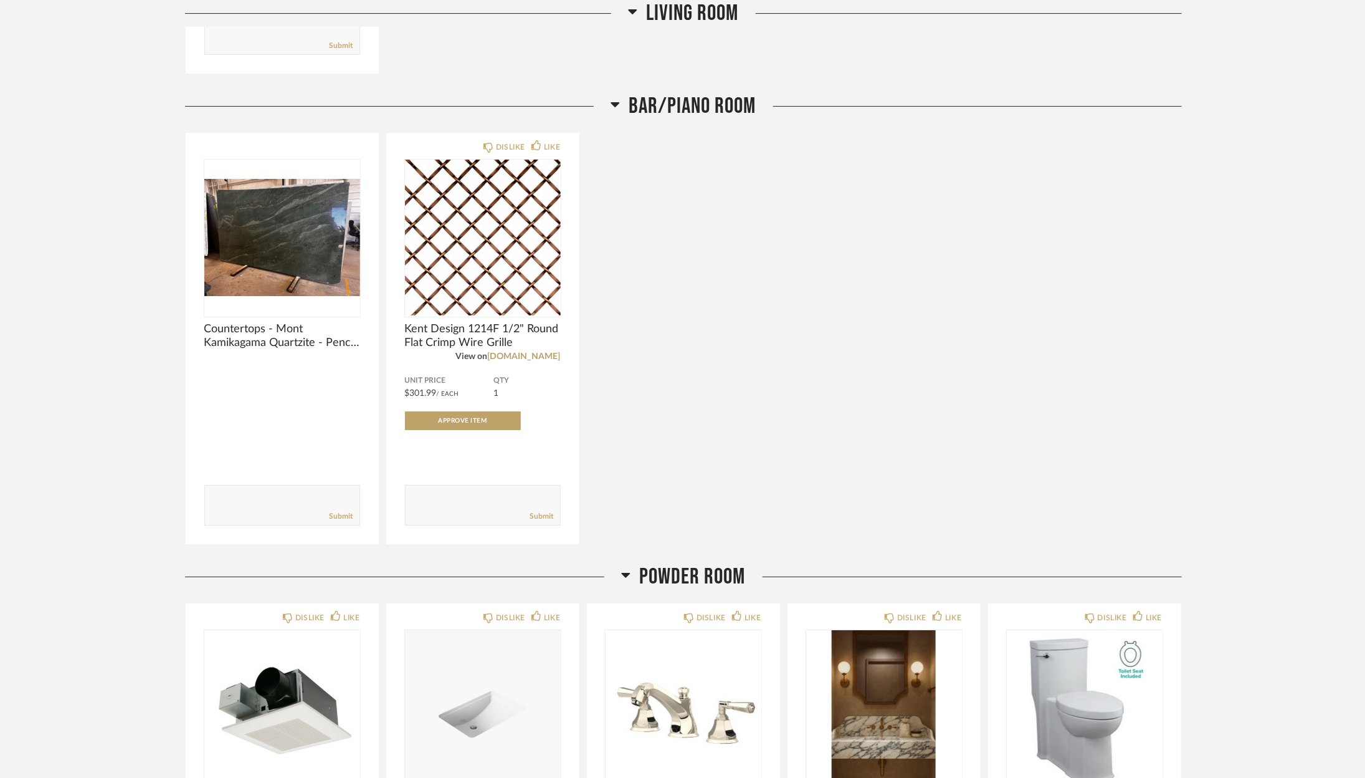
scroll to position [2395, 0]
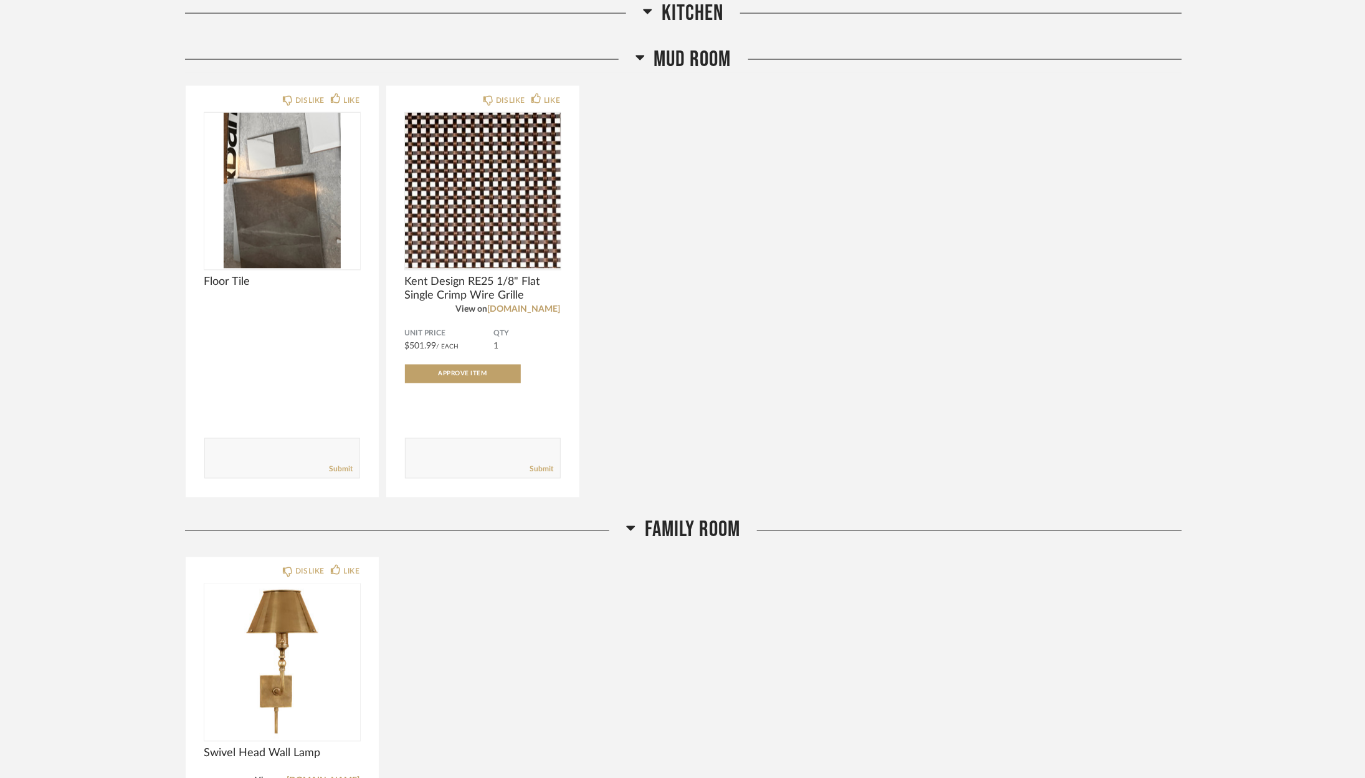
scroll to position [1112, 0]
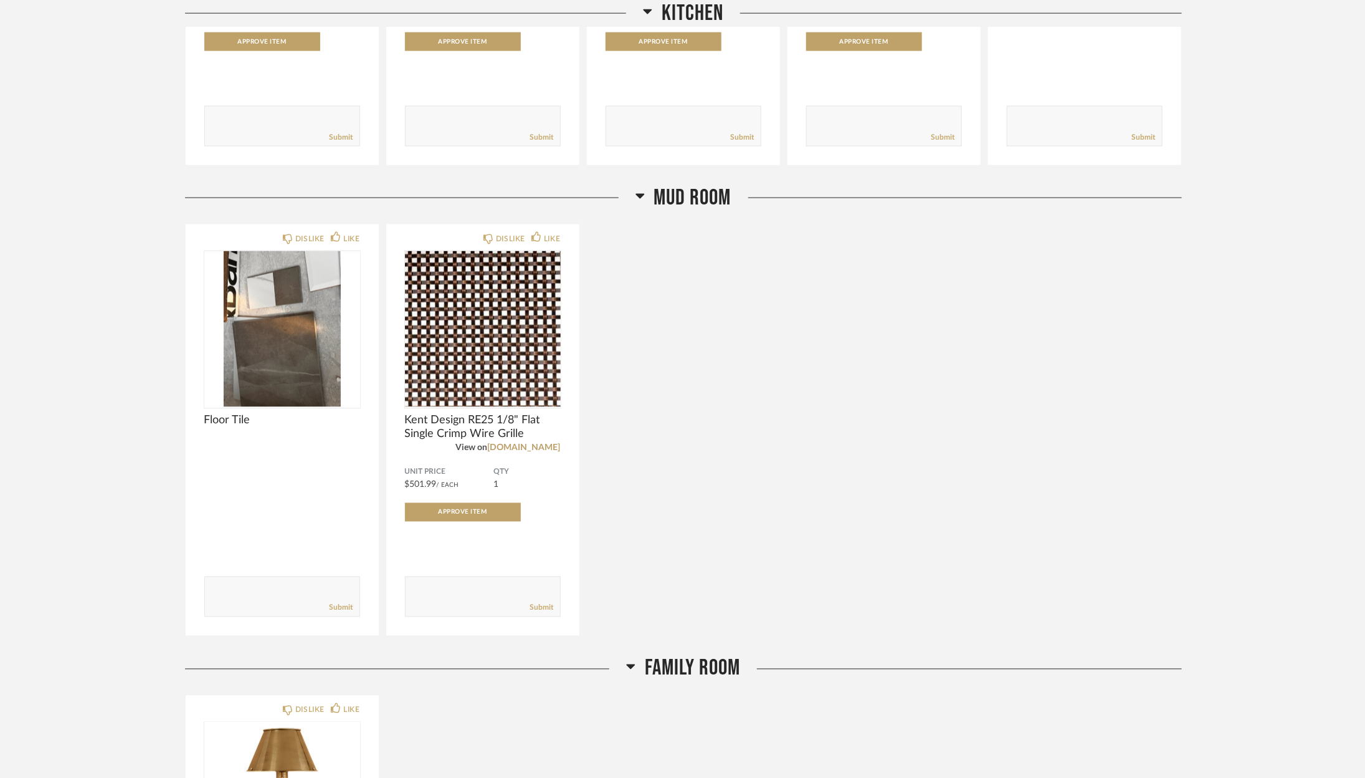
scroll to position [975, 0]
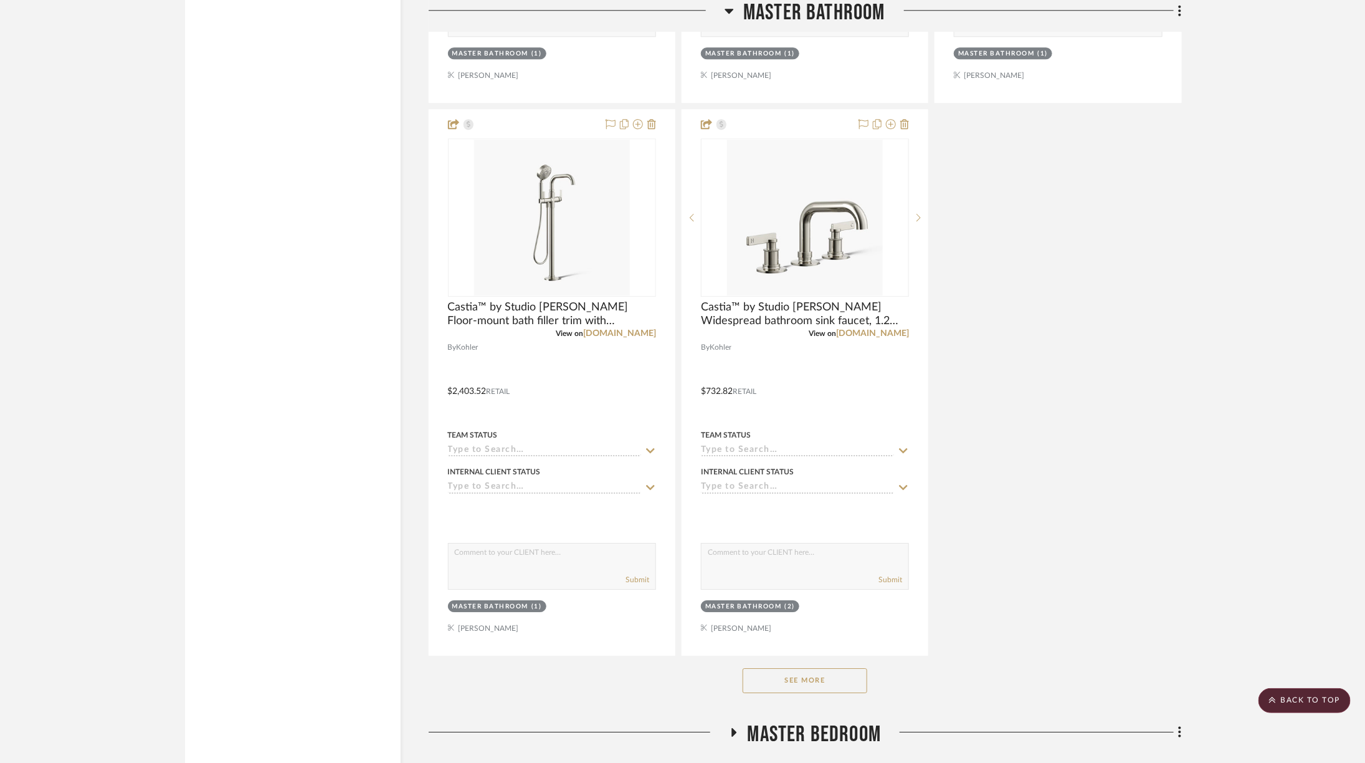
scroll to position [4732, 0]
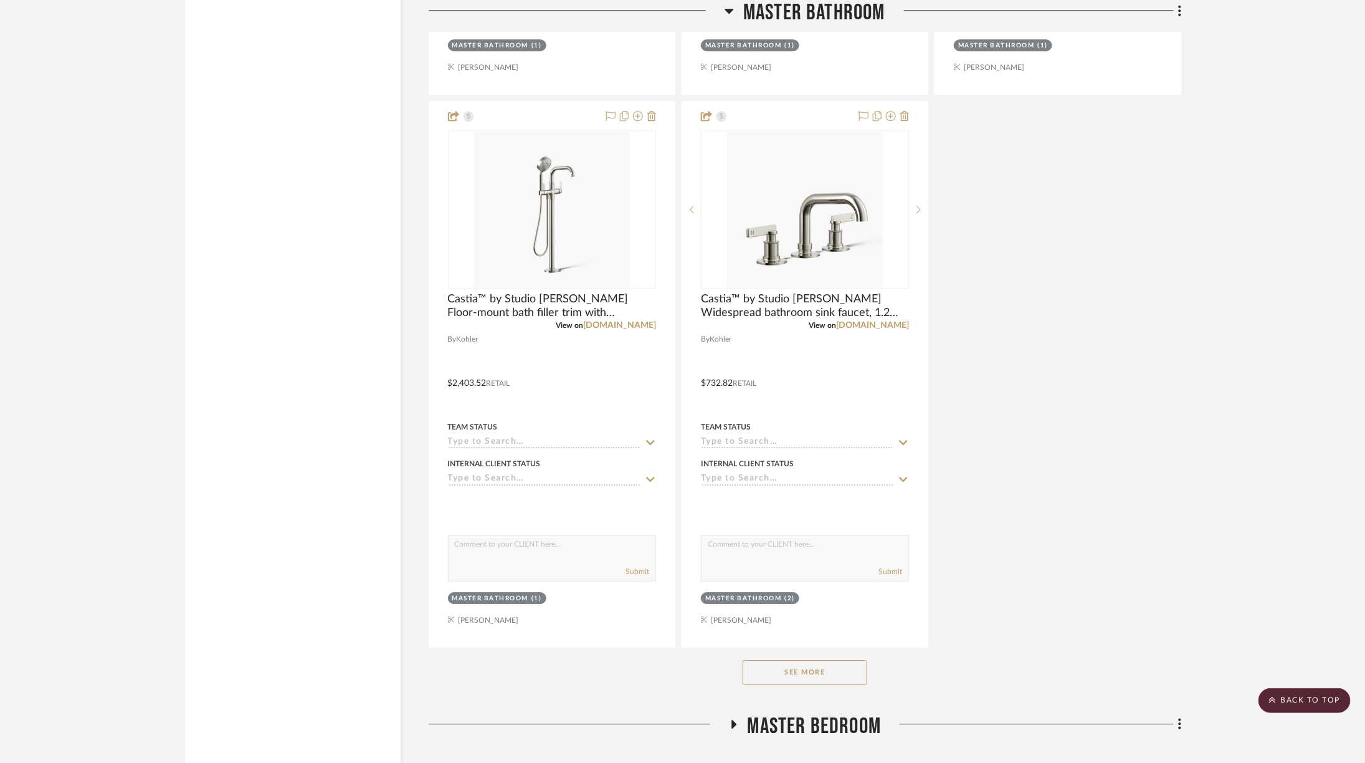
click at [808, 660] on button "See More" at bounding box center [805, 672] width 125 height 25
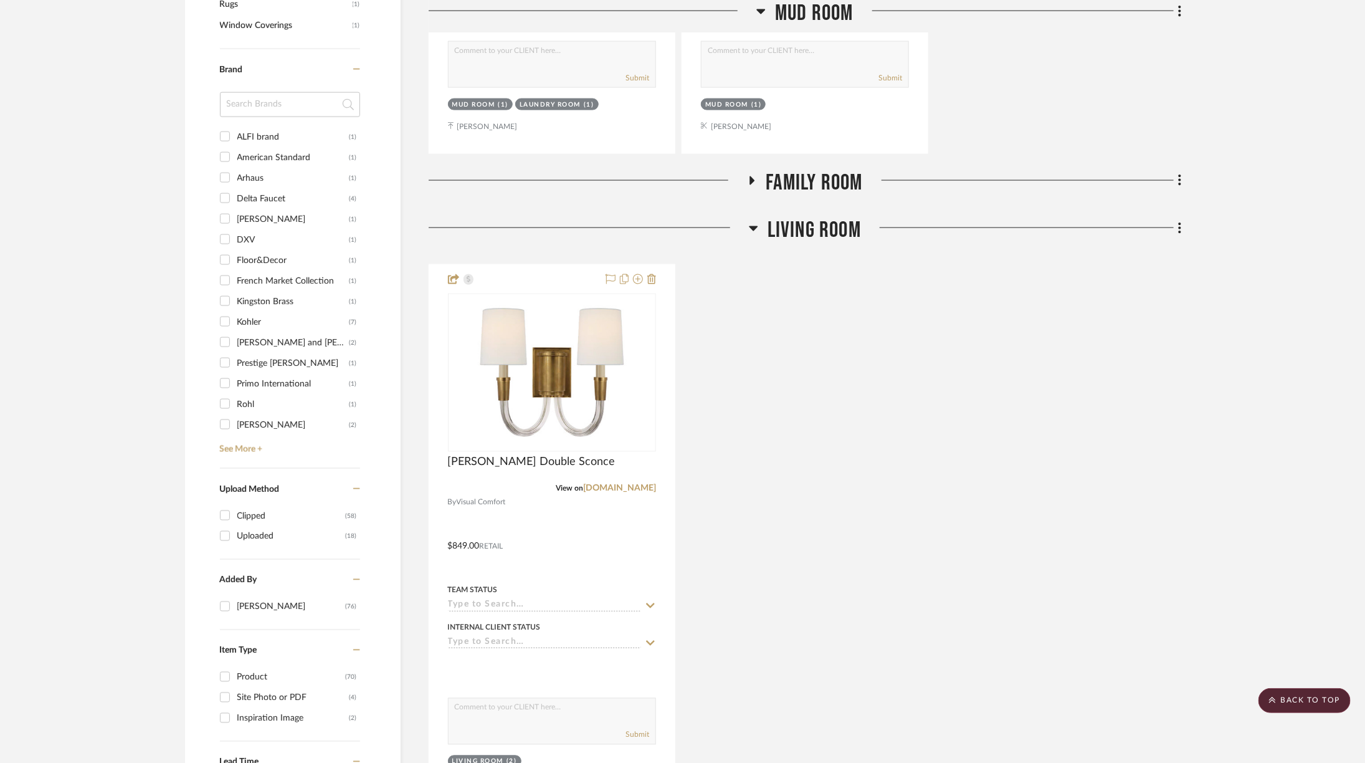
scroll to position [404, 0]
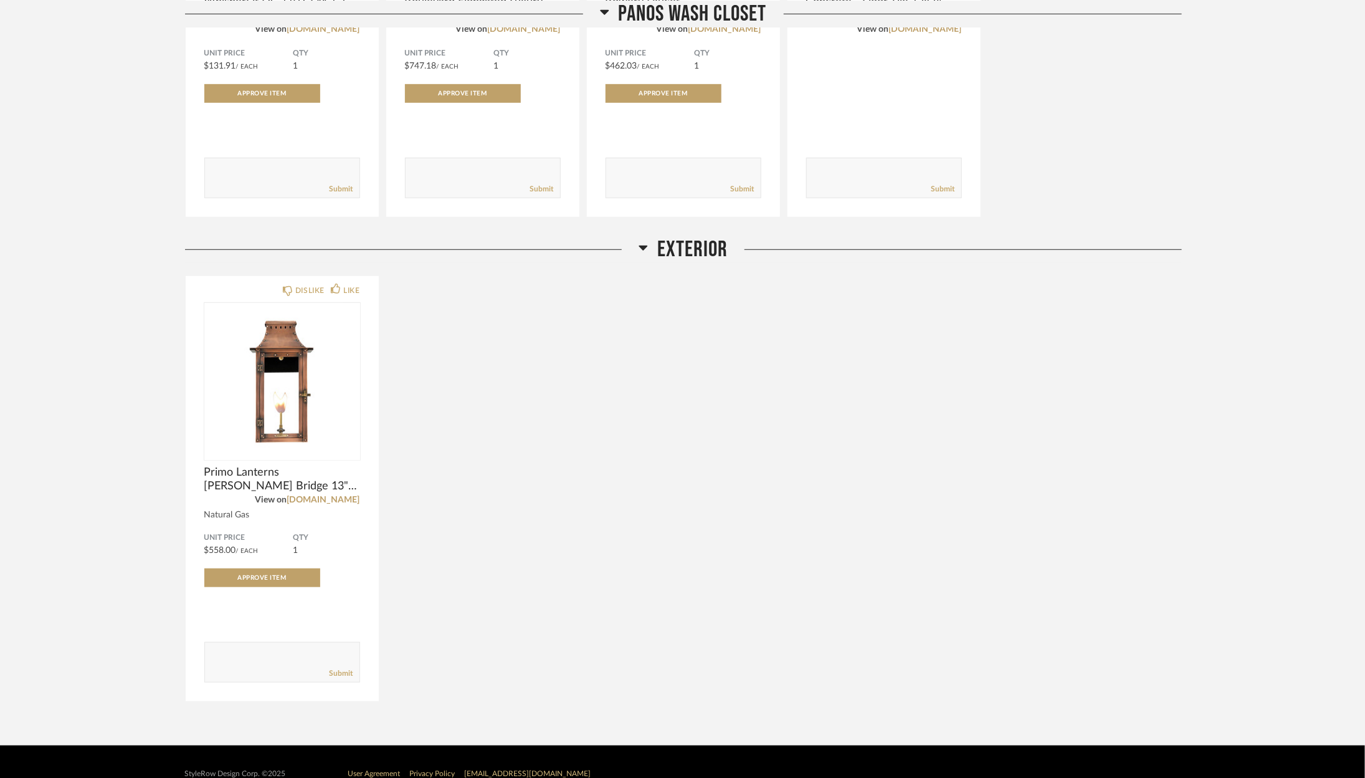
scroll to position [5855, 0]
